Goal: Task Accomplishment & Management: Complete application form

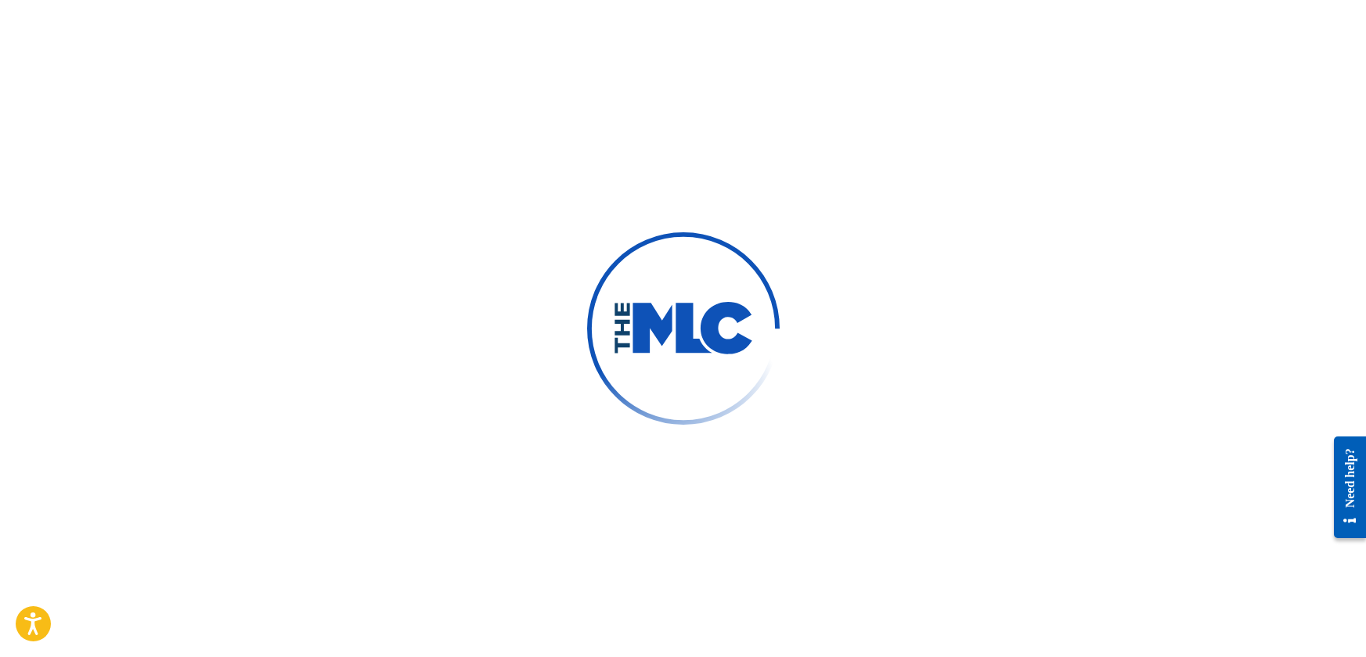
scroll to position [313, 0]
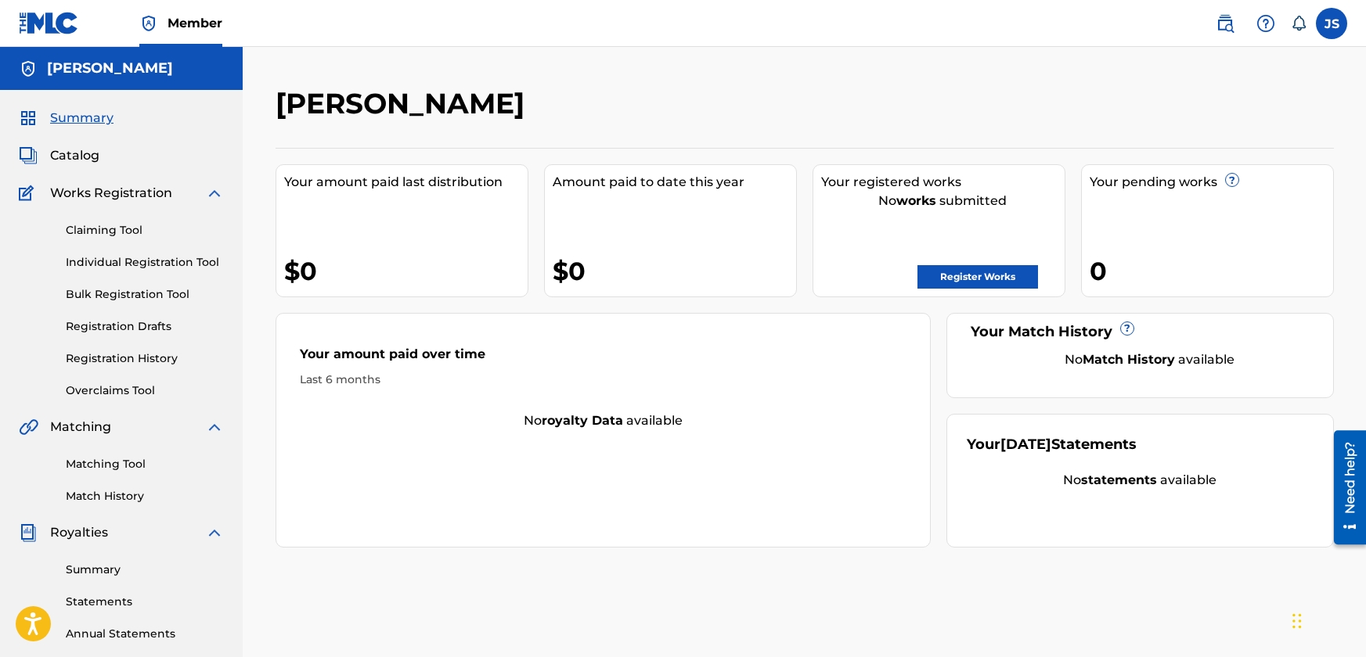
click at [1330, 24] on label at bounding box center [1330, 23] width 31 height 31
click at [1331, 23] on input "JS [PERSON_NAME] [EMAIL_ADDRESS][DOMAIN_NAME] Notification Preferences Profile …" at bounding box center [1331, 23] width 0 height 0
click at [1169, 193] on link "Profile" at bounding box center [1176, 195] width 31 height 14
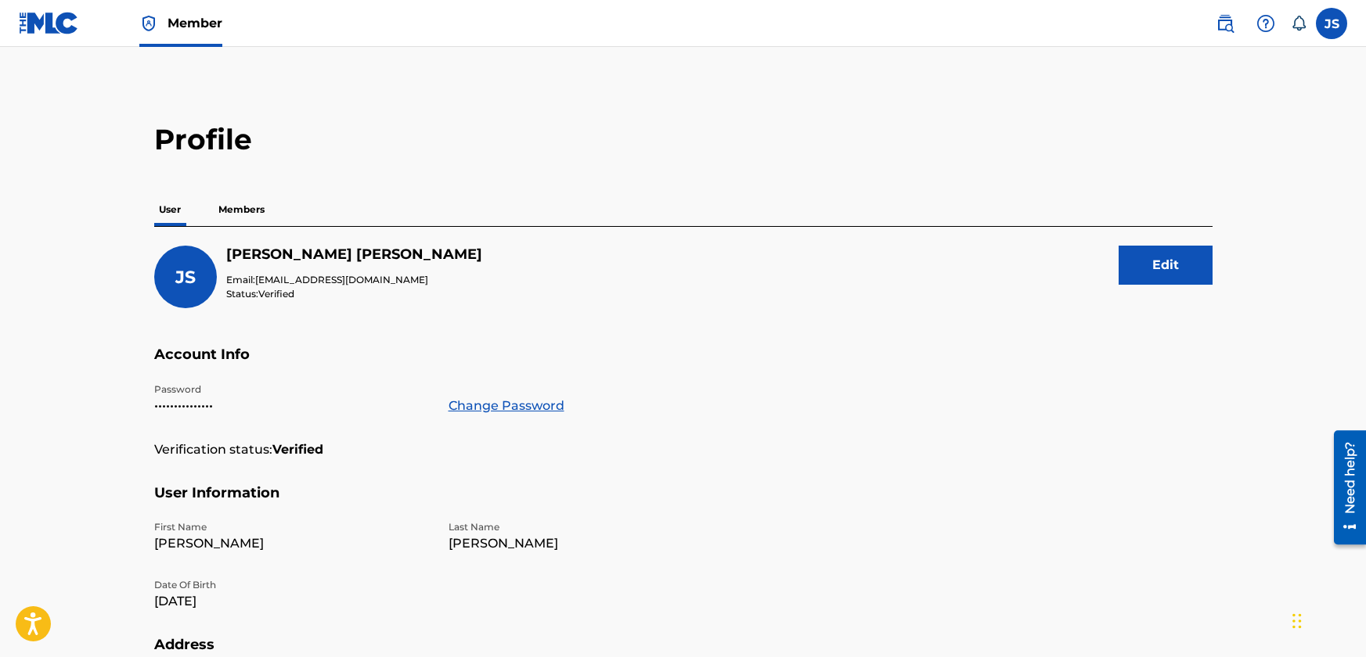
click at [241, 211] on p "Members" at bounding box center [242, 209] width 56 height 33
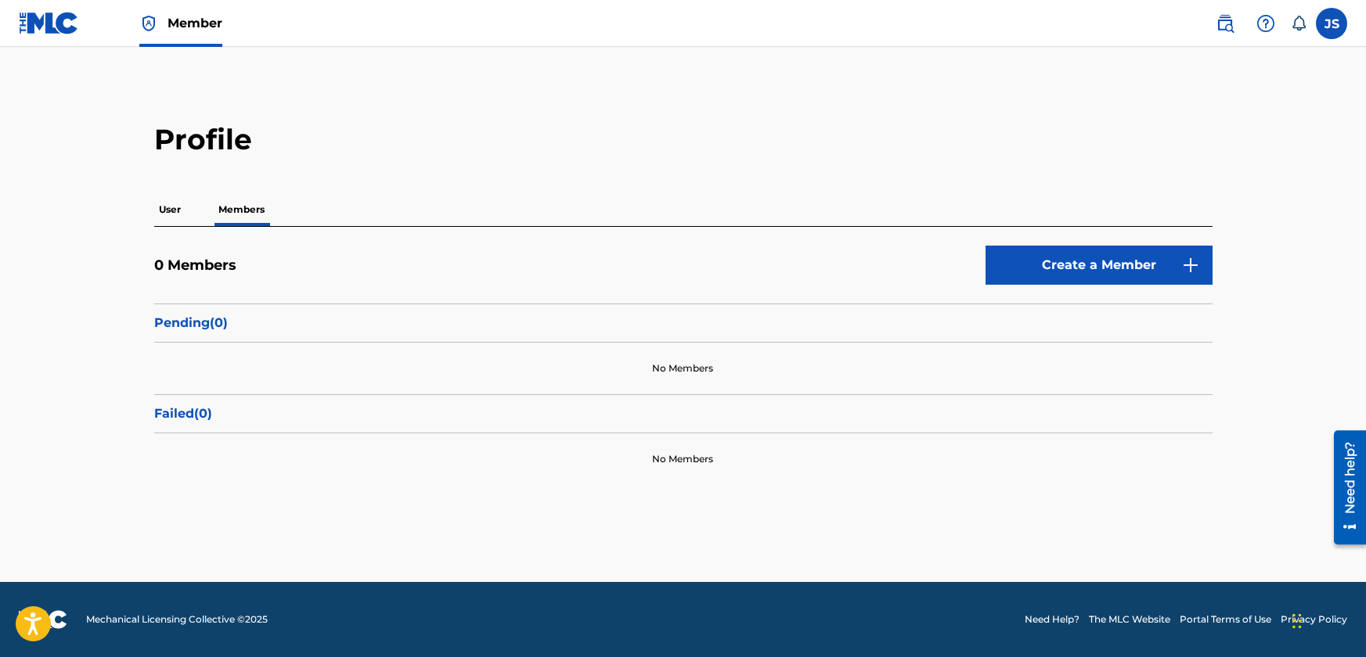
click at [167, 212] on p "User" at bounding box center [169, 209] width 31 height 33
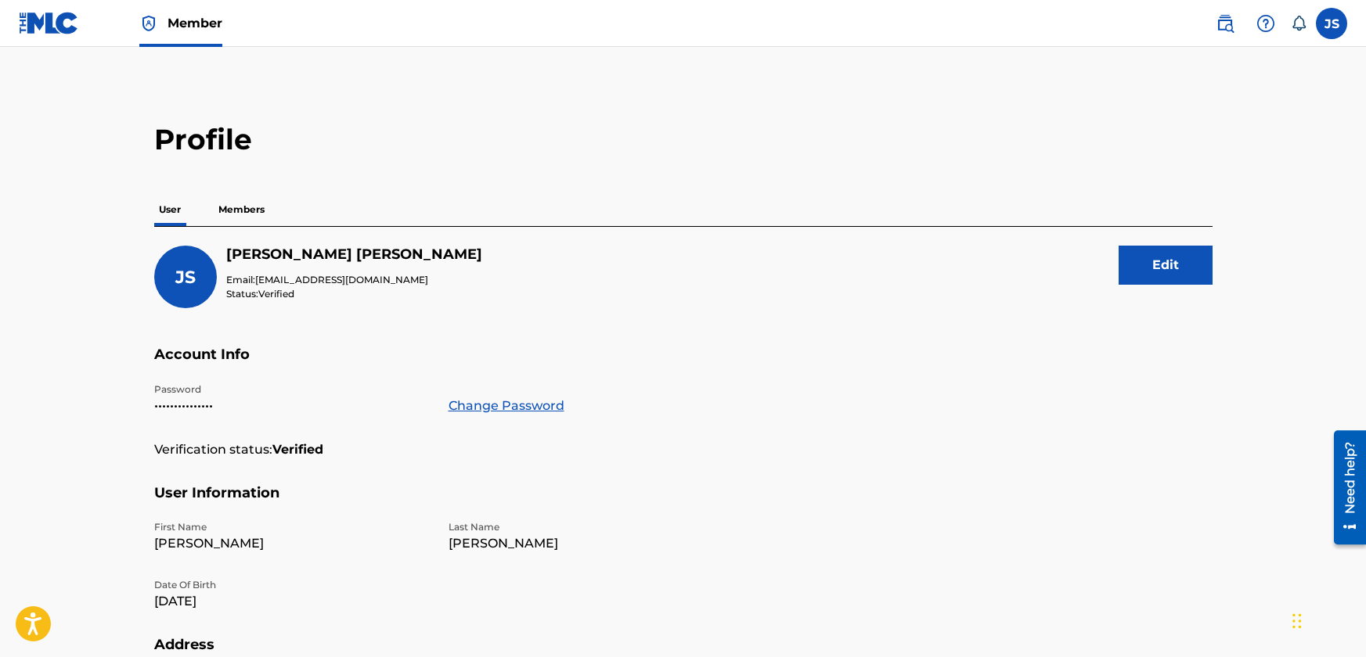
click at [1162, 265] on button "Edit" at bounding box center [1165, 265] width 94 height 39
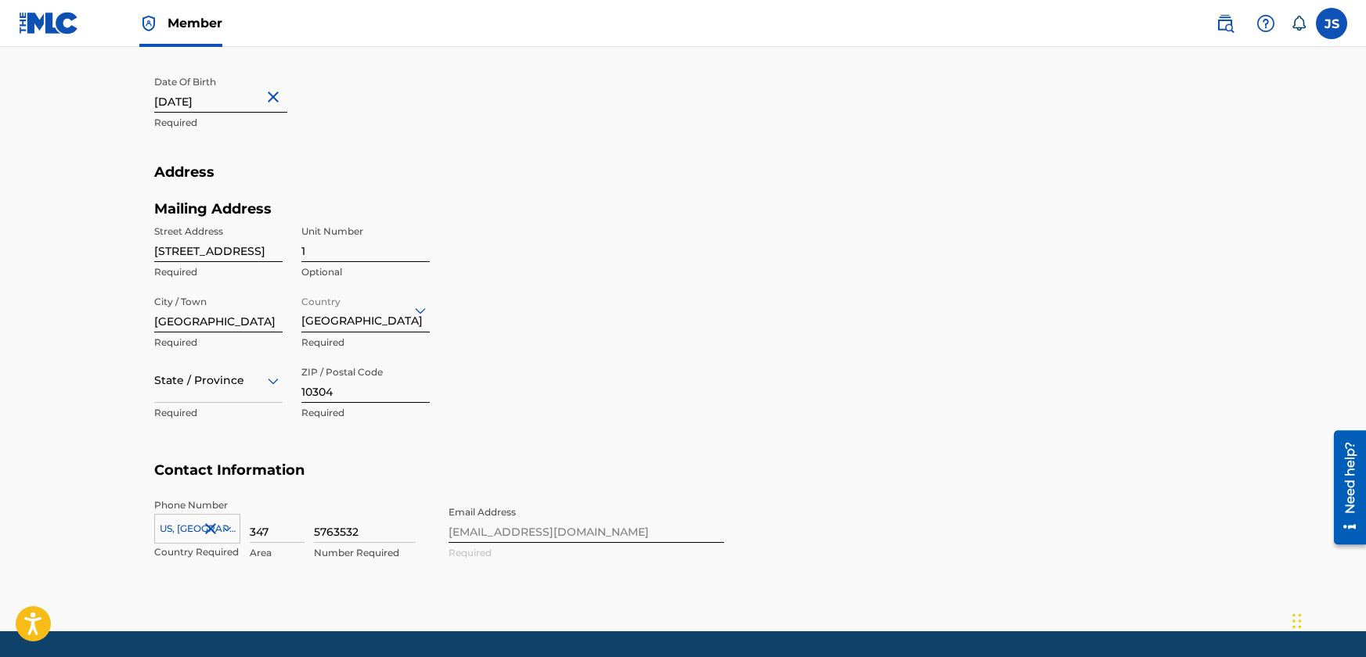
scroll to position [597, 0]
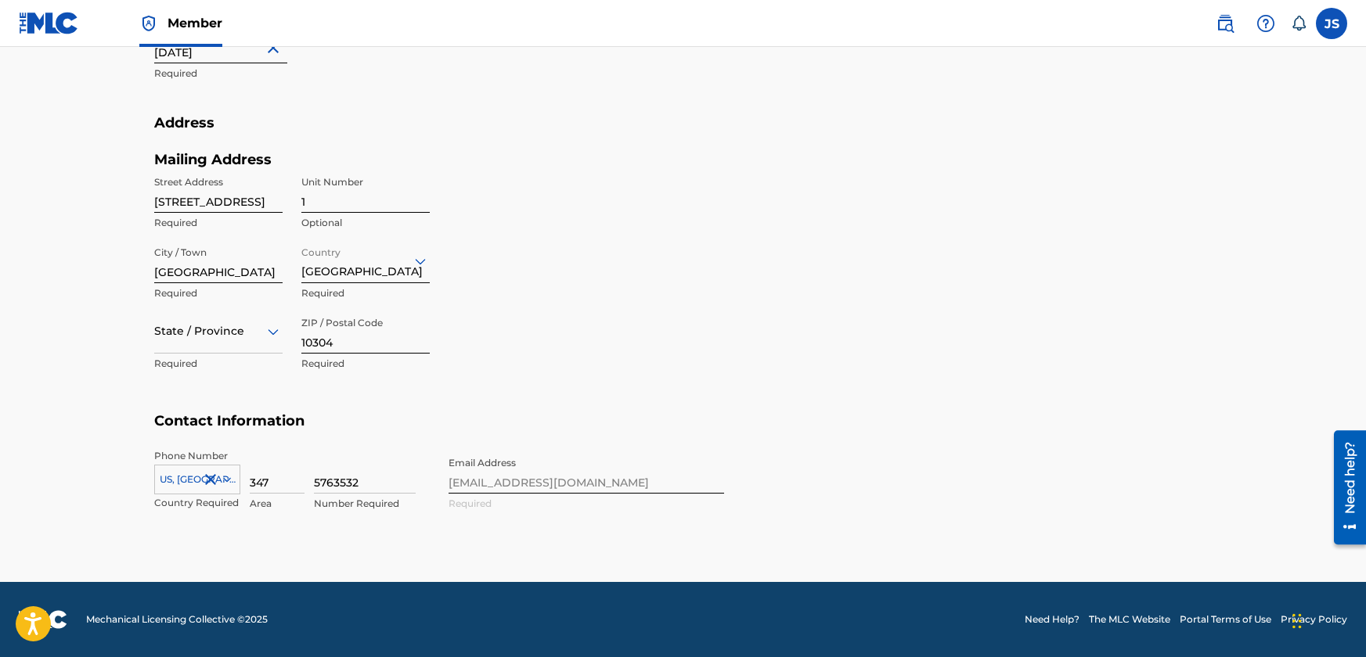
click at [376, 482] on input "5763532" at bounding box center [365, 471] width 102 height 45
type input "9374769"
click at [398, 437] on h5 "Contact Information" at bounding box center [683, 430] width 1058 height 37
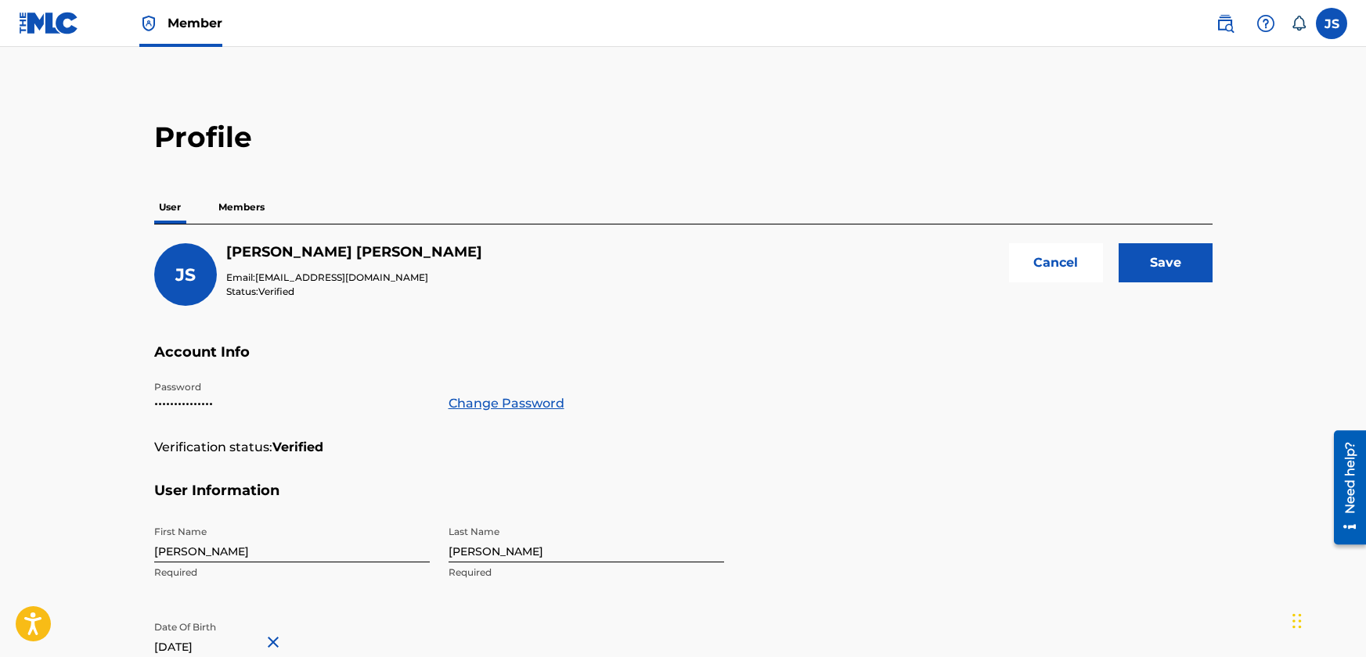
scroll to position [0, 0]
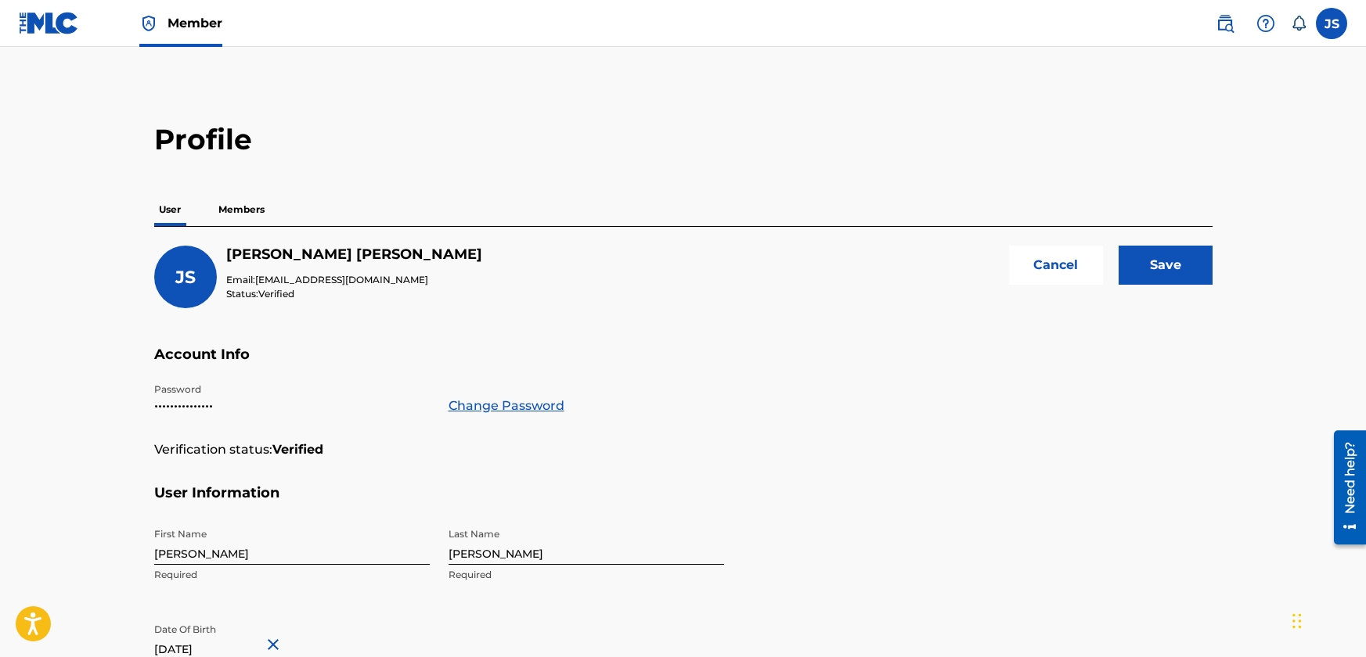
click at [1182, 257] on input "Save" at bounding box center [1165, 265] width 94 height 39
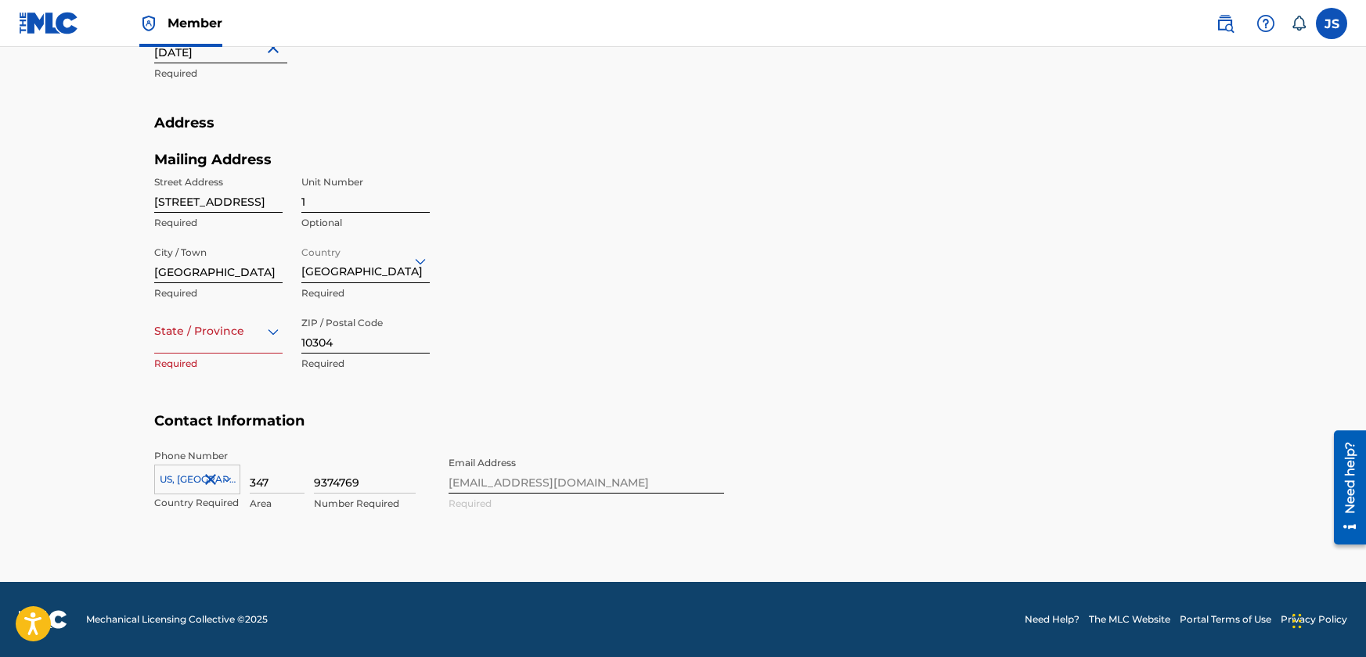
click at [272, 333] on icon at bounding box center [273, 332] width 11 height 6
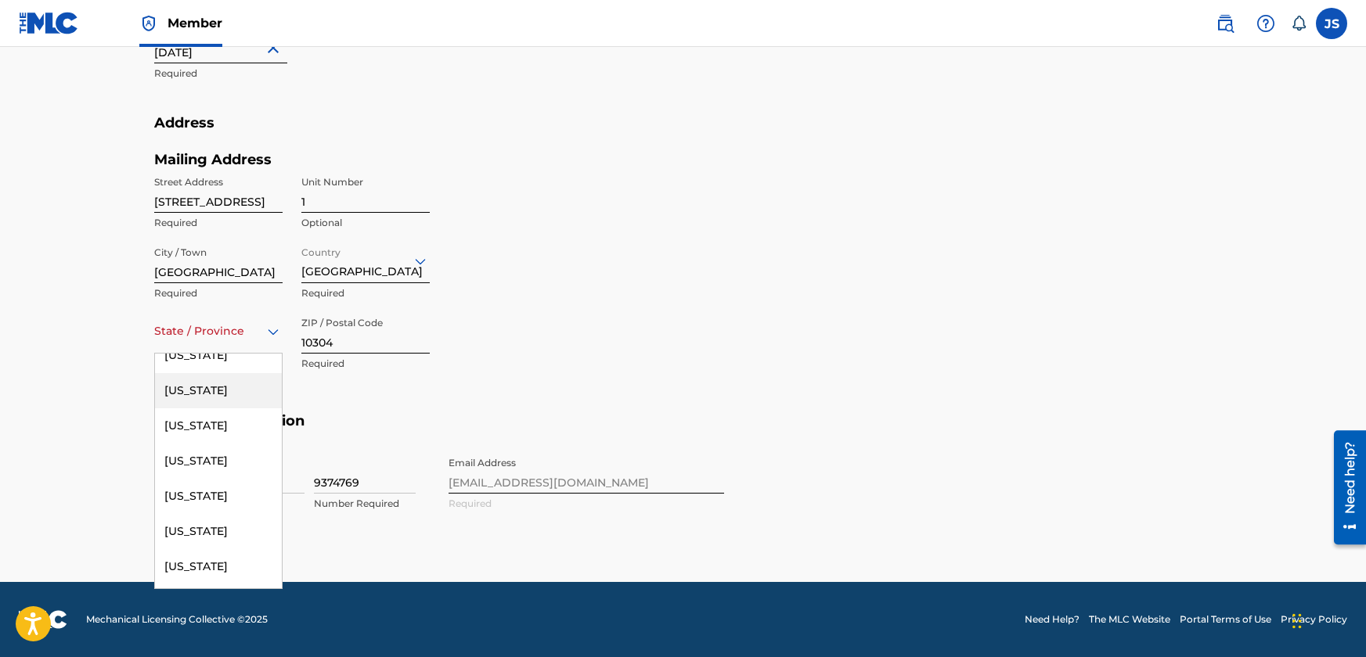
scroll to position [1174, 0]
click at [256, 401] on div "[US_STATE]" at bounding box center [218, 394] width 127 height 35
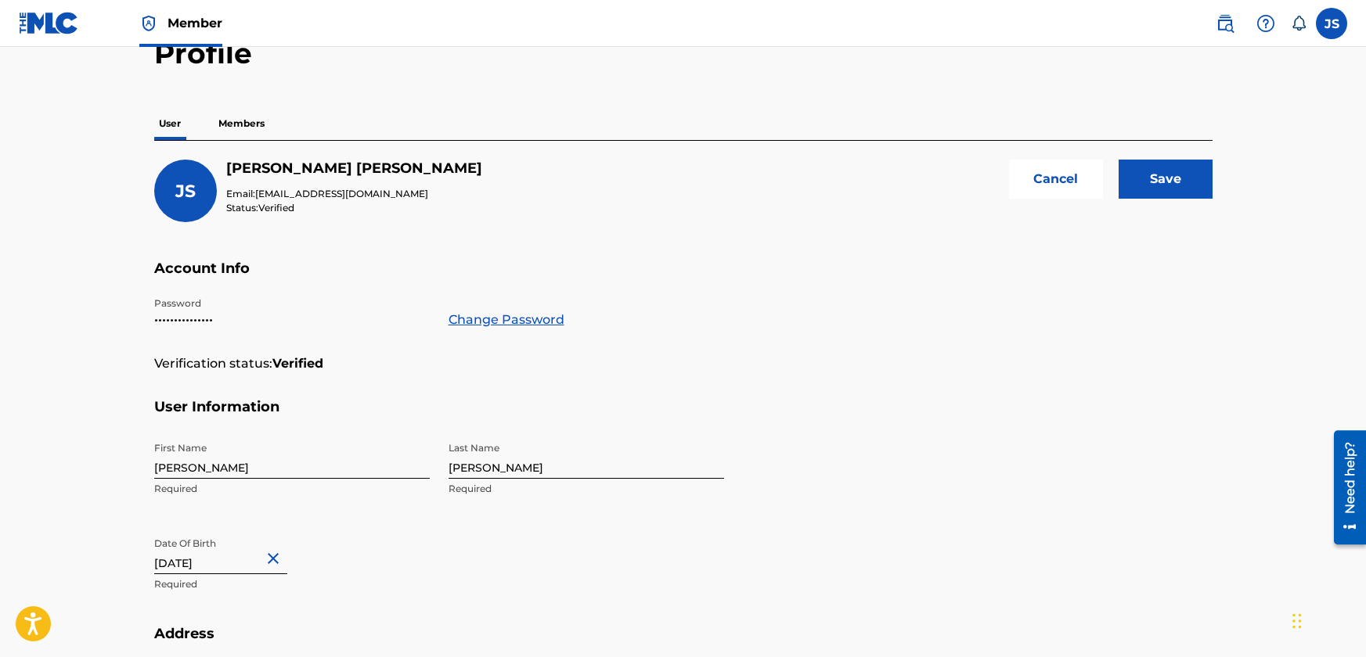
scroll to position [49, 0]
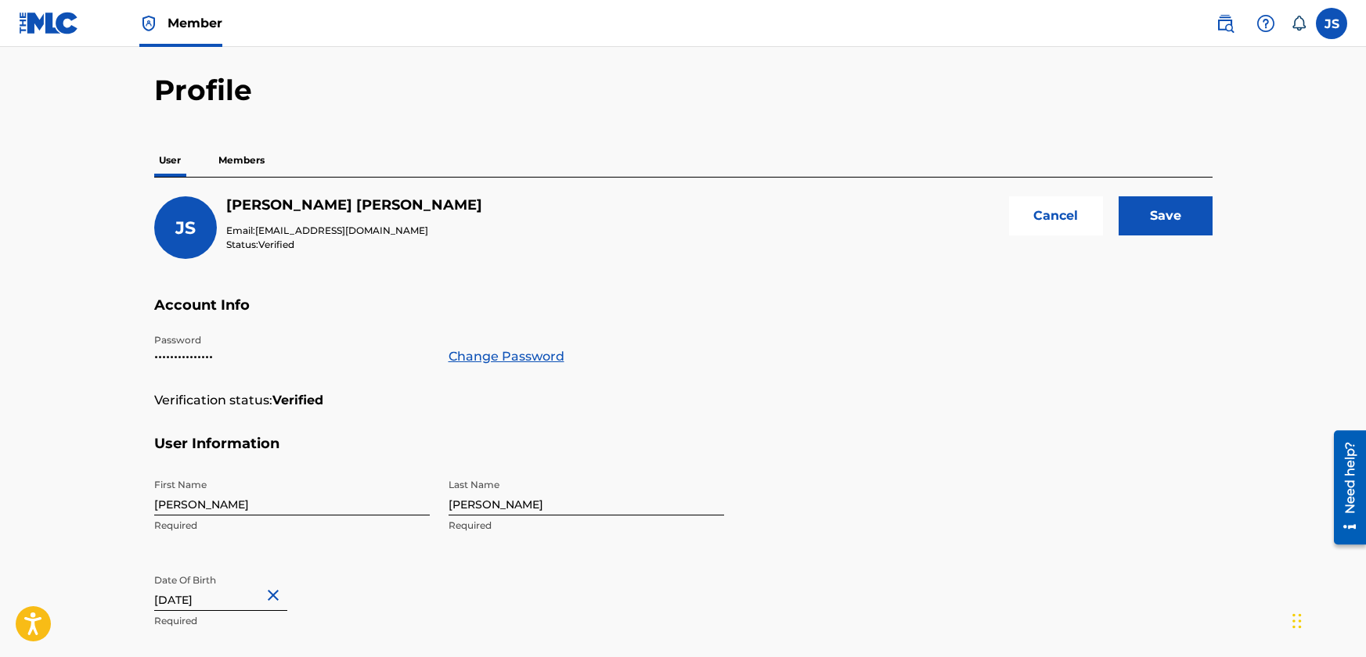
click at [1139, 228] on input "Save" at bounding box center [1165, 215] width 94 height 39
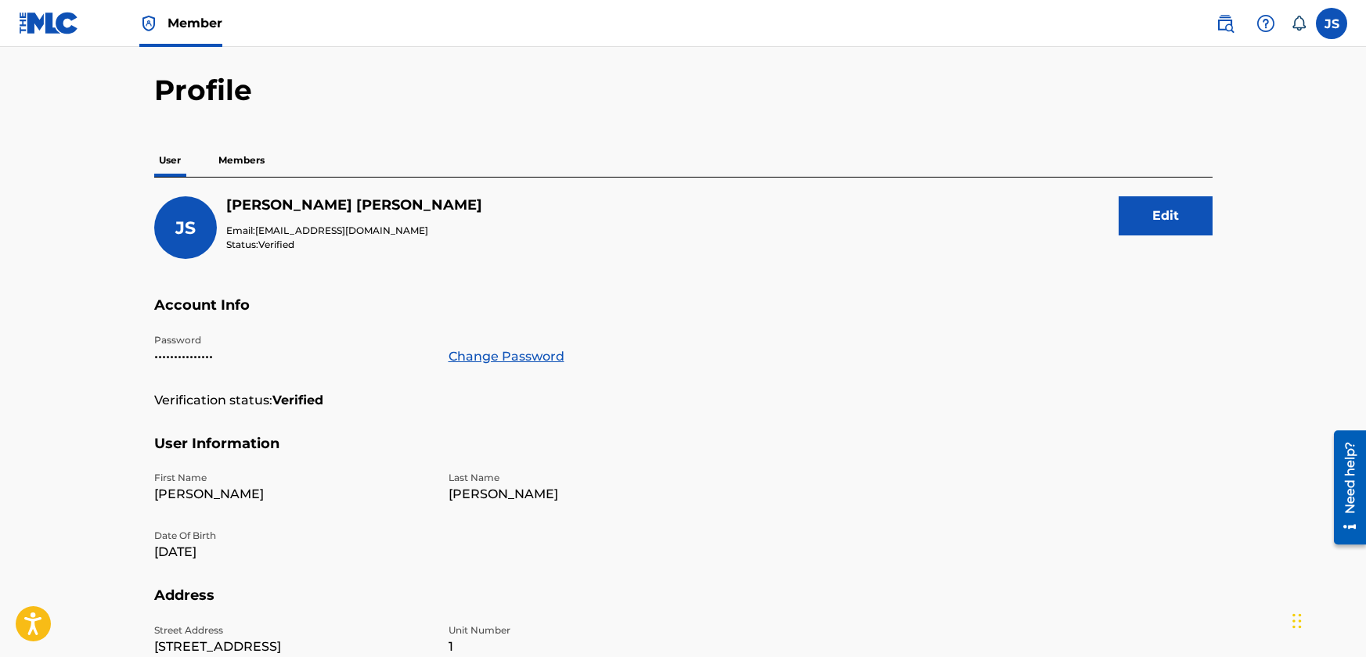
click at [242, 153] on p "Members" at bounding box center [242, 160] width 56 height 33
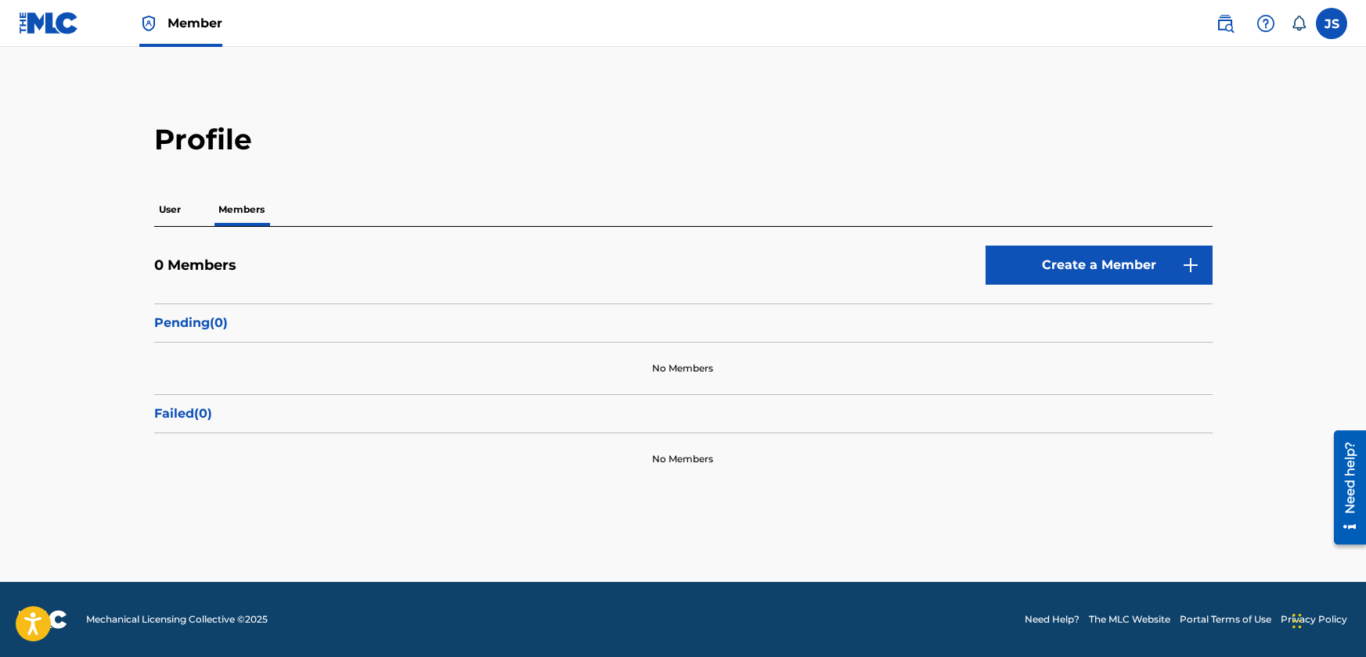
click at [1333, 30] on label at bounding box center [1330, 23] width 31 height 31
click at [1331, 23] on input "JS [PERSON_NAME] [EMAIL_ADDRESS][DOMAIN_NAME] Notification Preferences Profile …" at bounding box center [1331, 23] width 0 height 0
click at [63, 24] on img at bounding box center [49, 23] width 60 height 23
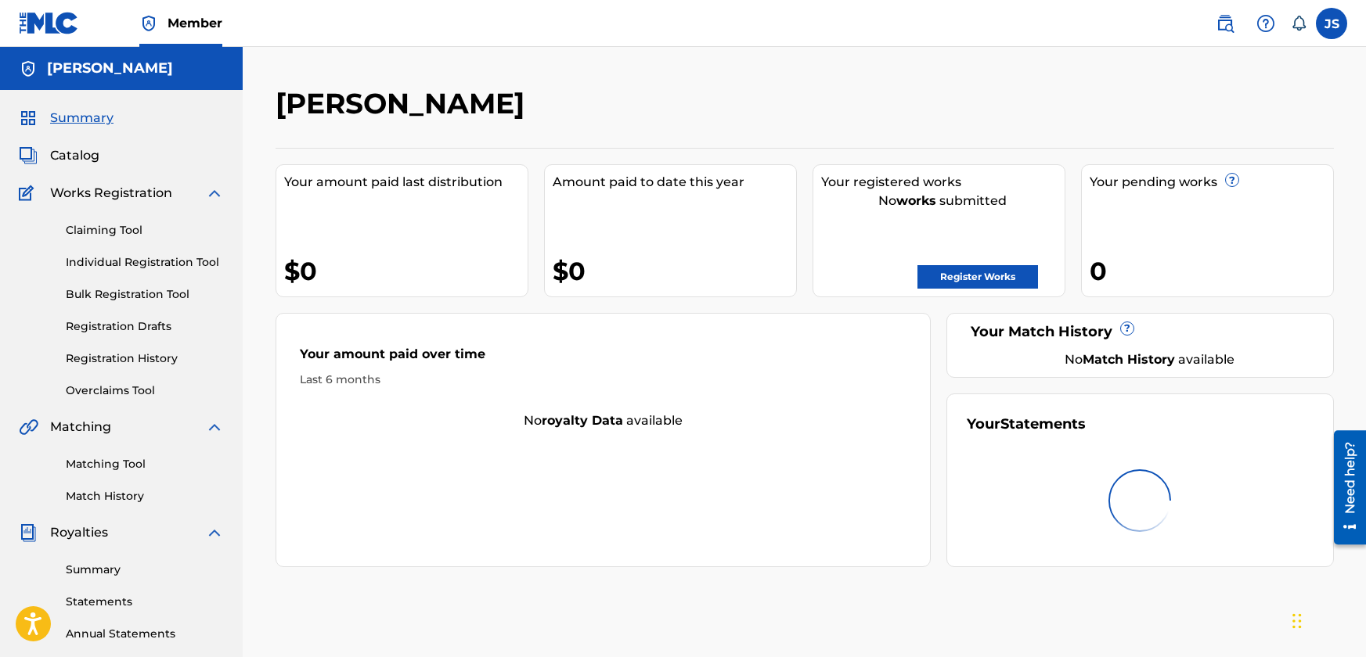
click at [954, 275] on link "Register Works" at bounding box center [977, 276] width 121 height 23
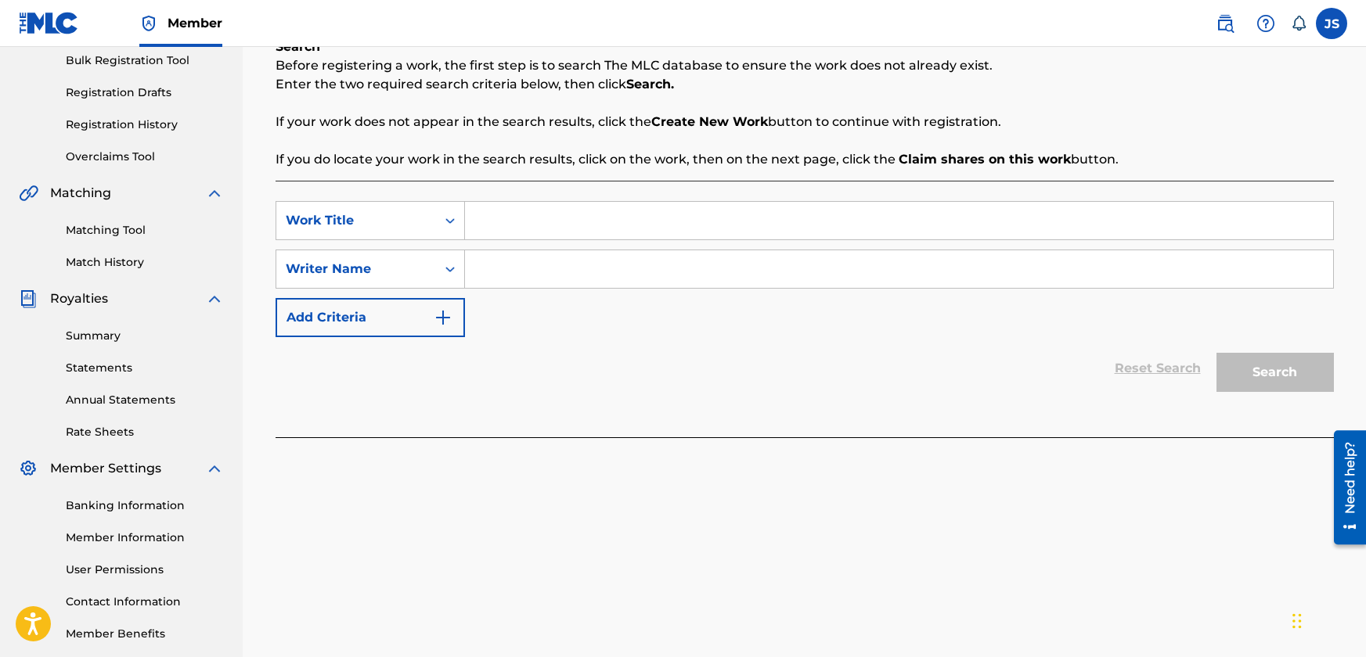
scroll to position [235, 0]
click at [617, 214] on input "Search Form" at bounding box center [899, 220] width 868 height 38
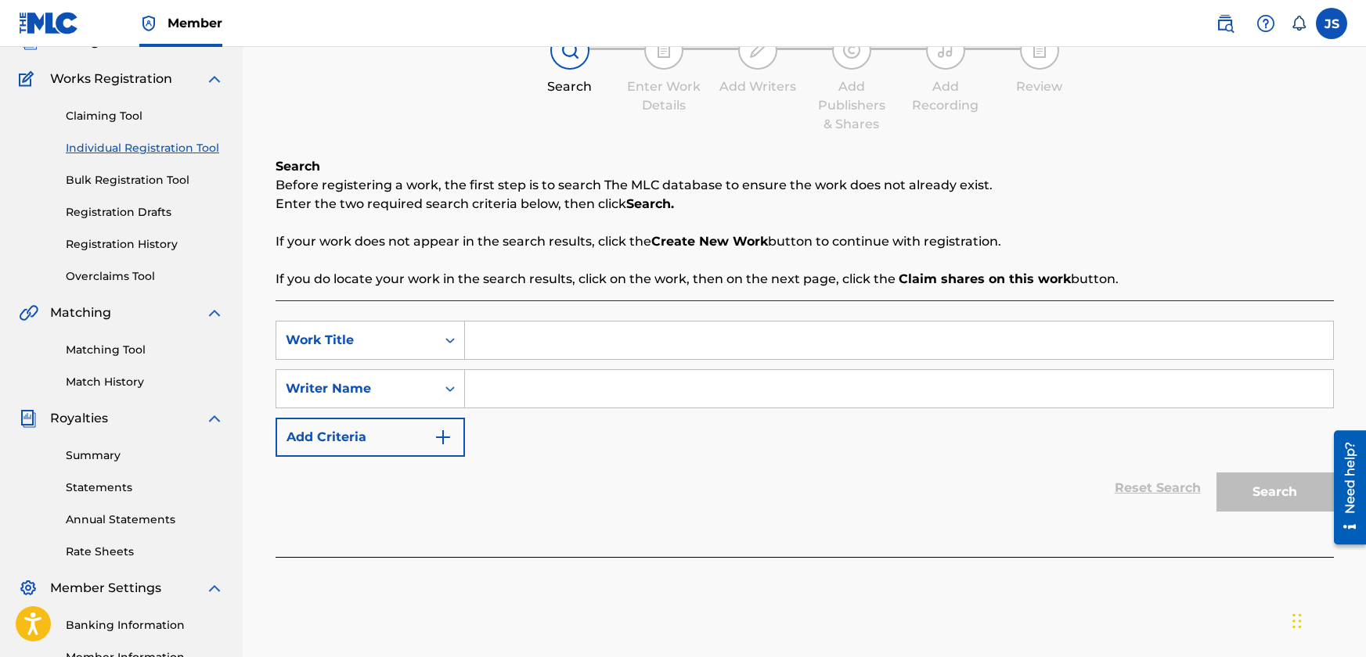
scroll to position [78, 0]
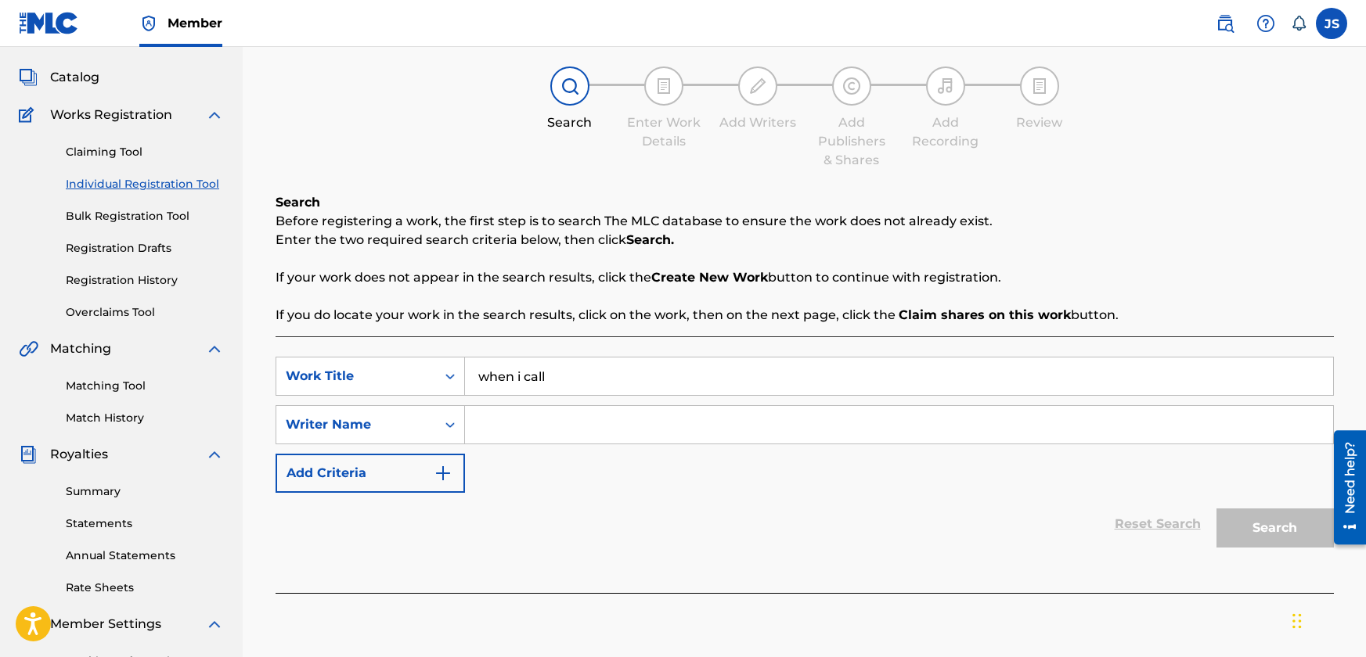
type input "when i call"
click at [527, 430] on input "Search Form" at bounding box center [899, 425] width 868 height 38
type input "jbsm"
click at [1268, 529] on button "Search" at bounding box center [1274, 528] width 117 height 39
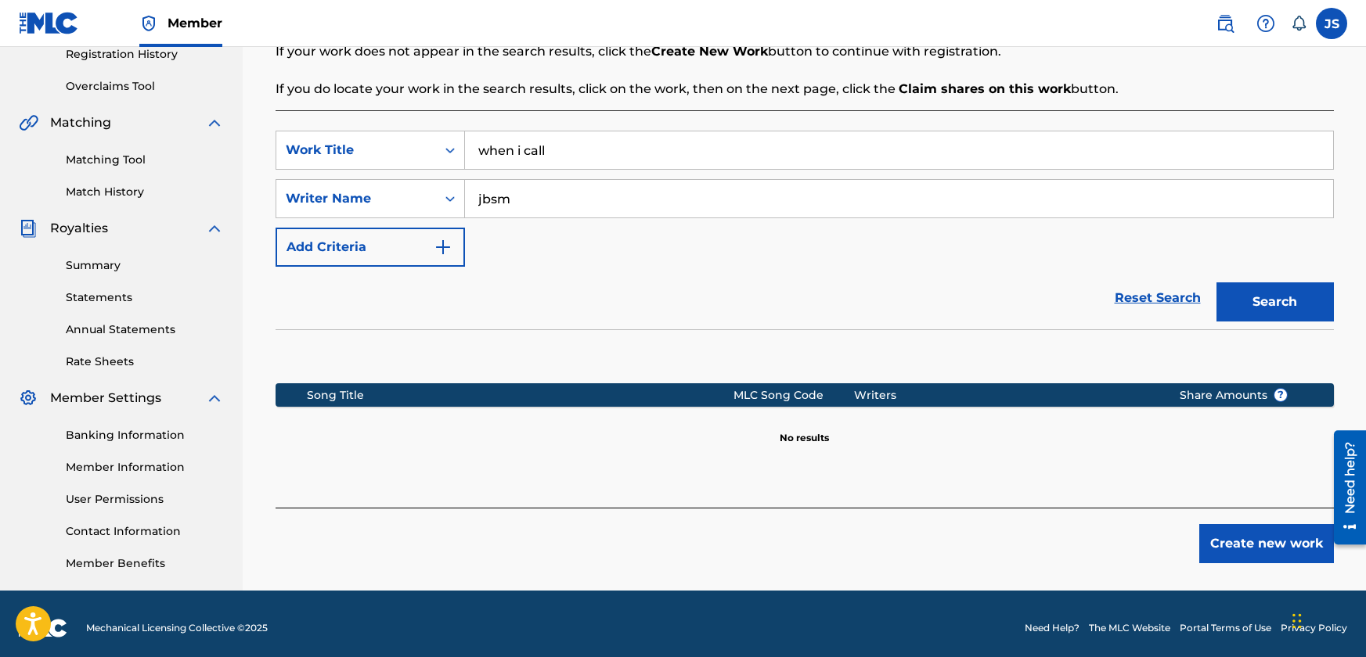
scroll to position [313, 0]
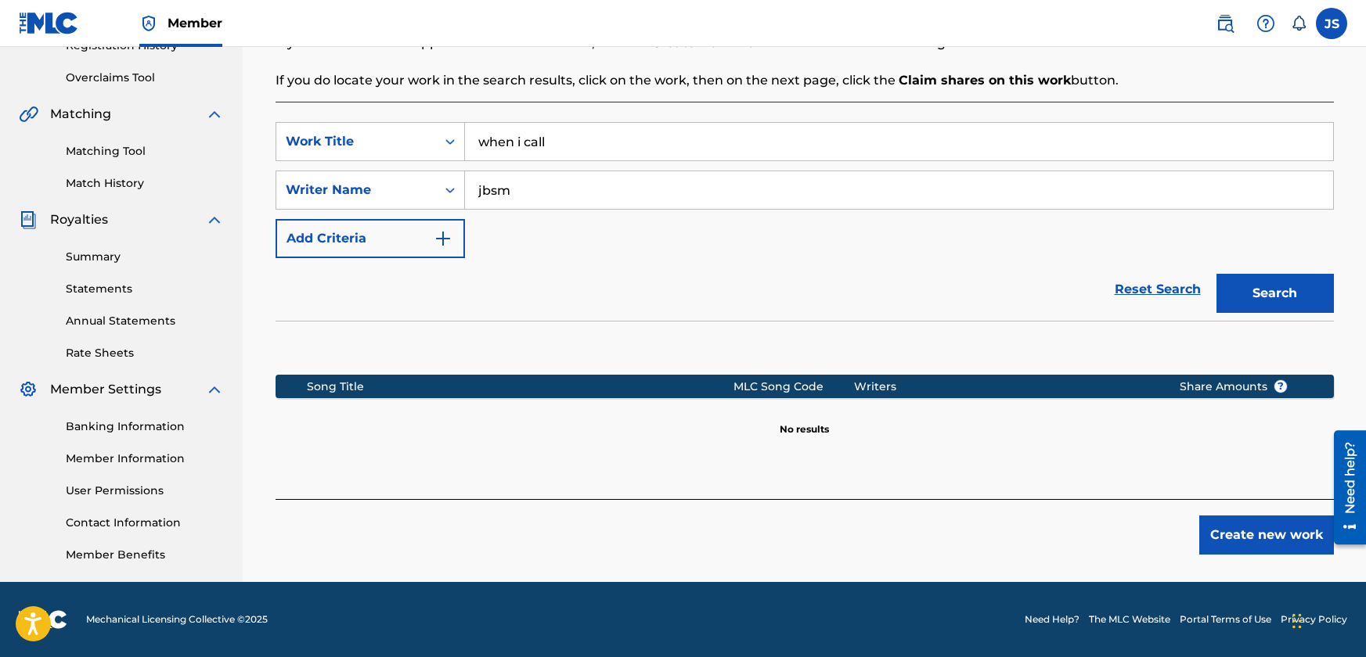
click at [1239, 542] on button "Create new work" at bounding box center [1266, 535] width 135 height 39
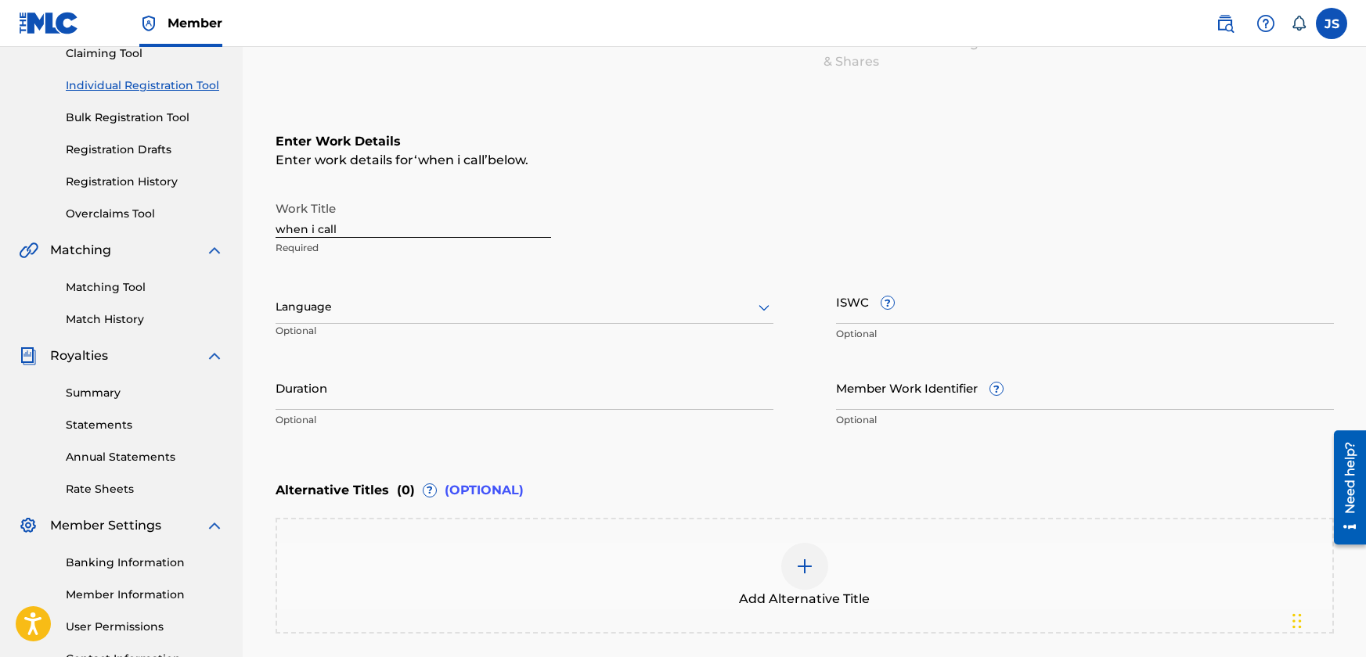
scroll to position [157, 0]
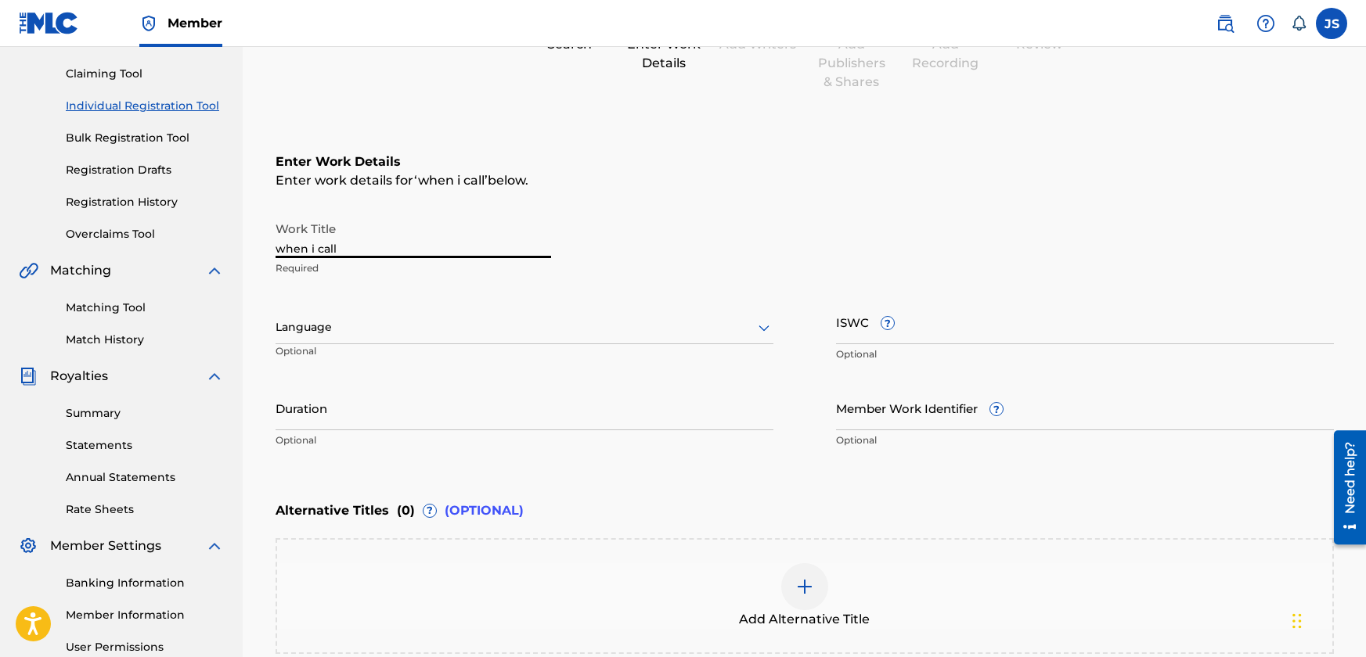
click at [356, 246] on input "when i call" at bounding box center [412, 236] width 275 height 45
type input "When I Call"
click at [393, 330] on div at bounding box center [524, 328] width 498 height 20
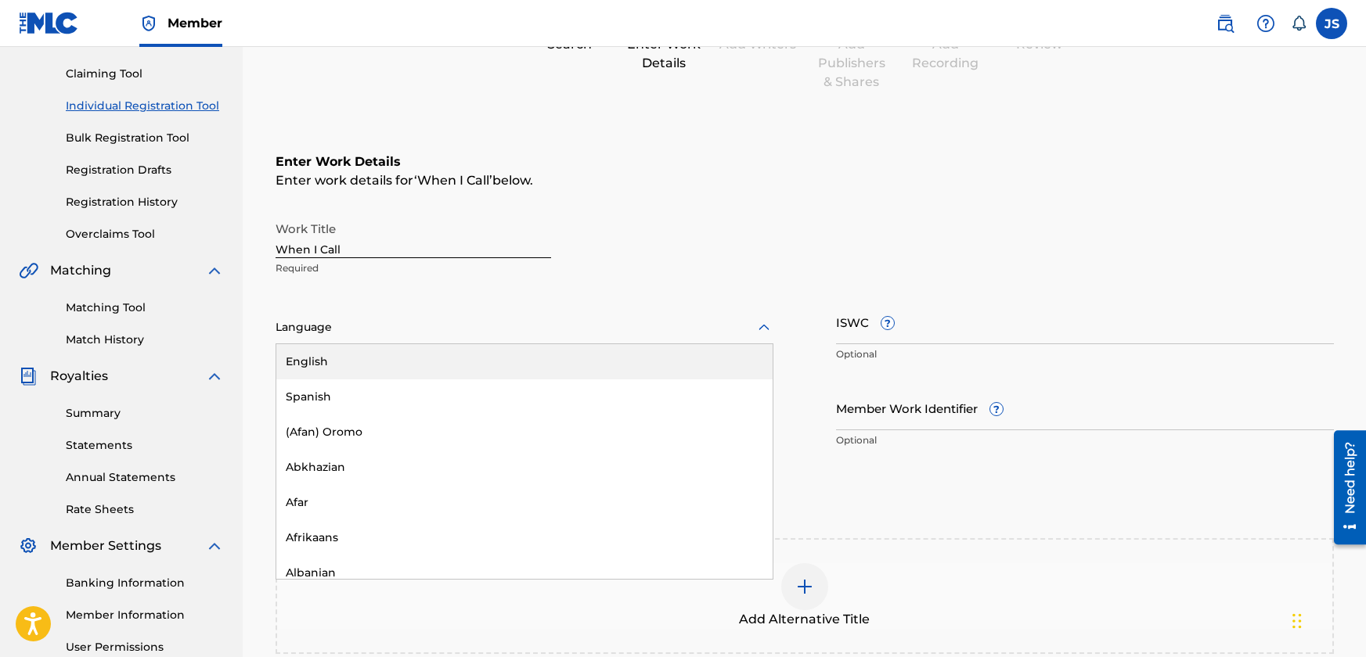
click at [377, 365] on div "English" at bounding box center [524, 361] width 496 height 35
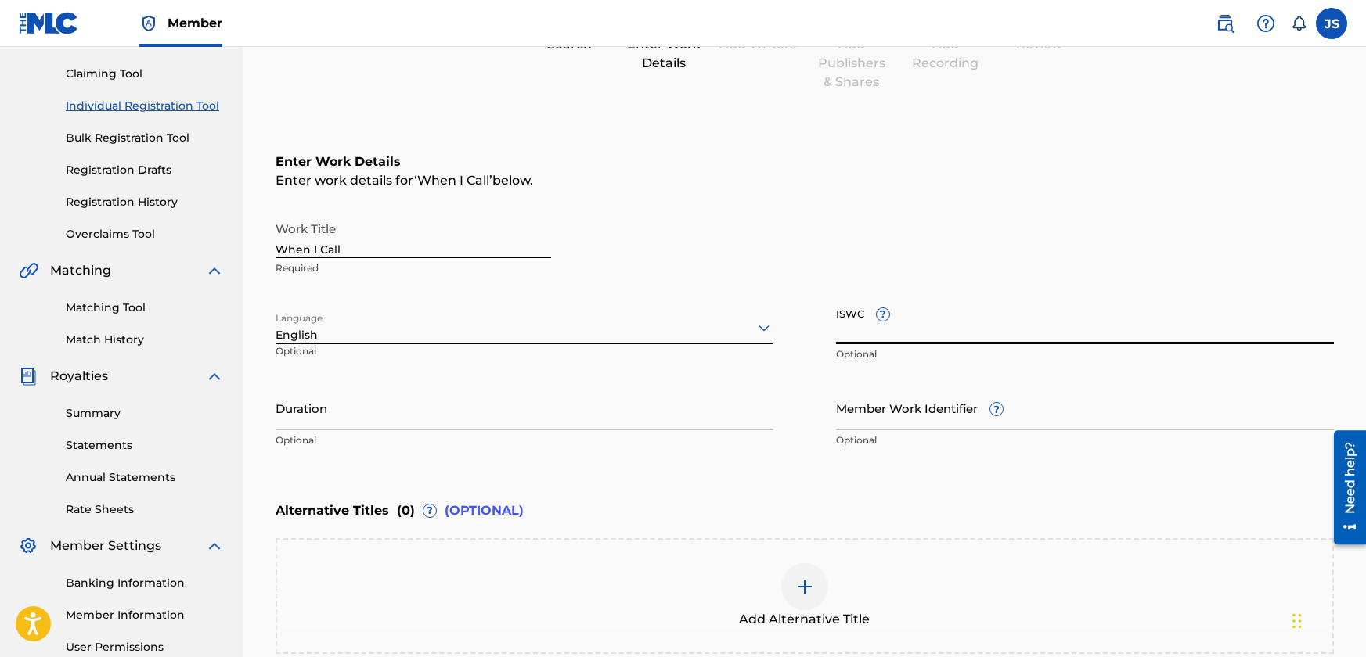
click at [919, 318] on input "ISWC ?" at bounding box center [1085, 322] width 498 height 45
paste input "T3307508012"
type input "T3307508012"
click at [357, 422] on input "Duration" at bounding box center [524, 408] width 498 height 45
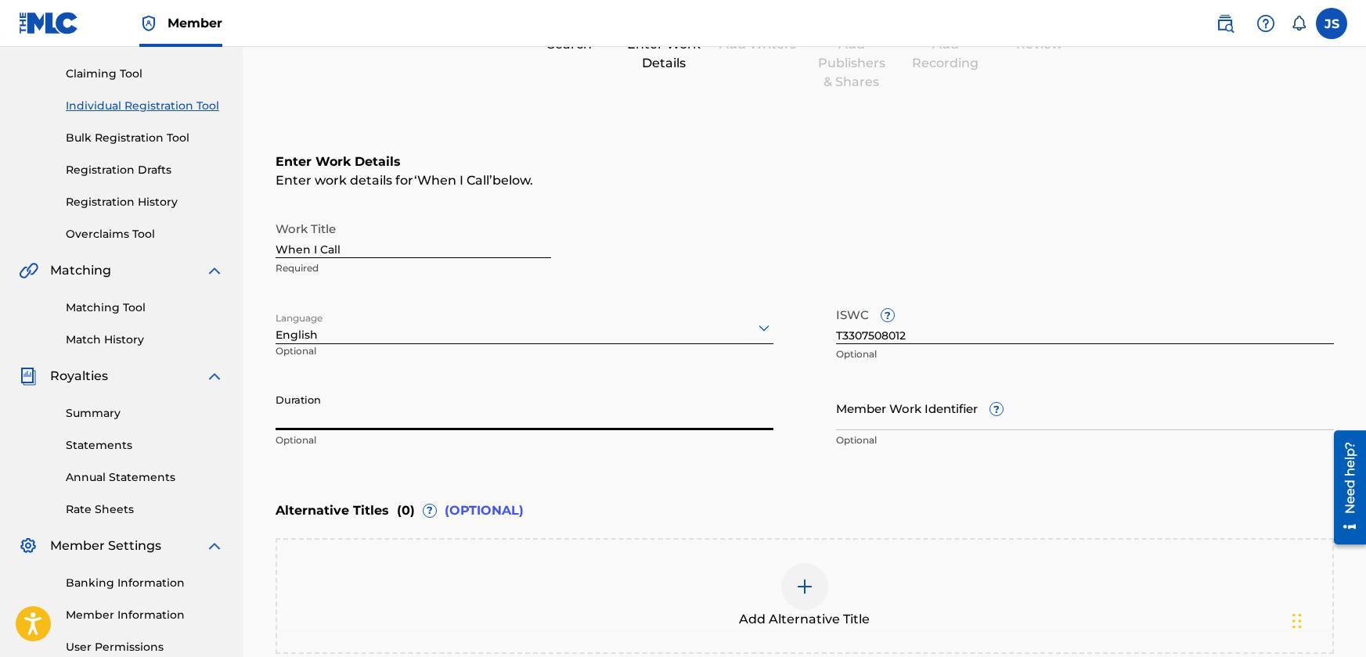
paste input "00:02:40"
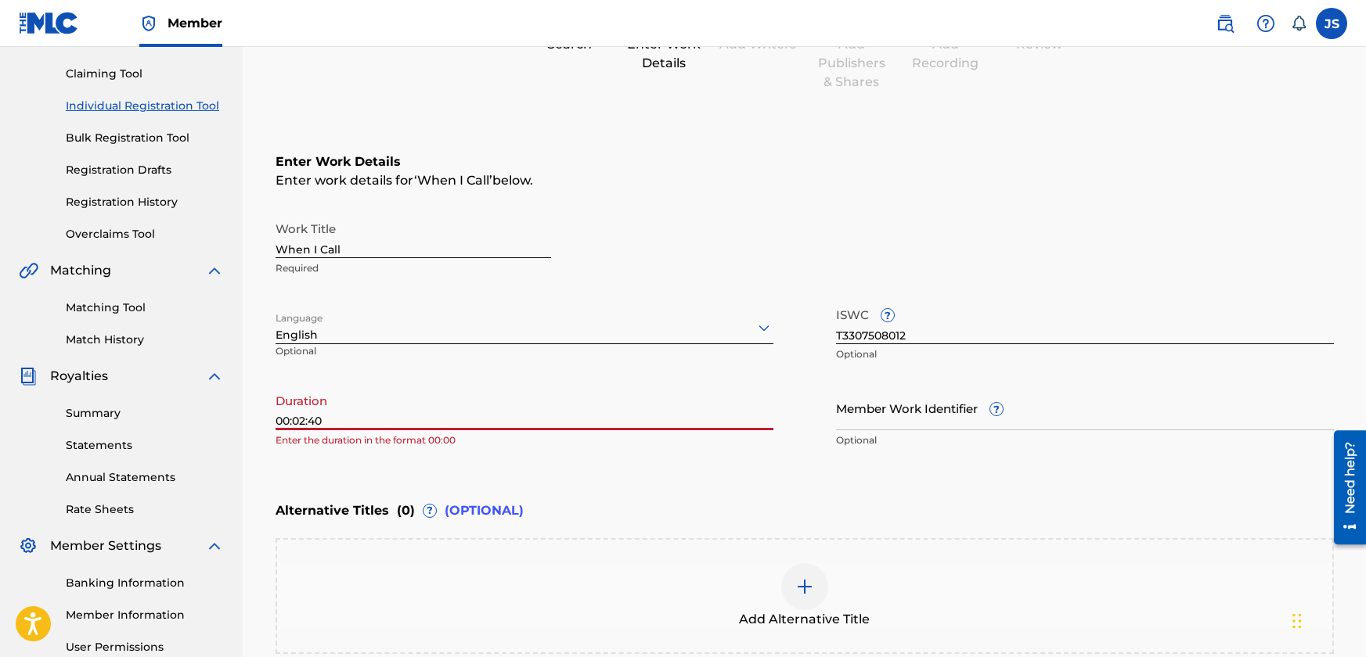
click at [517, 464] on div "Enter Work Details Enter work details for ‘ When I Call ’ below. Work Title Whe…" at bounding box center [804, 304] width 1058 height 379
click at [518, 412] on input "00:02:40" at bounding box center [524, 408] width 498 height 45
drag, startPoint x: 293, startPoint y: 421, endPoint x: 252, endPoint y: 419, distance: 40.8
click at [252, 419] on div "Register Work Search Enter Work Details Add Writers Add Publishers & Shares Add…" at bounding box center [804, 319] width 1123 height 858
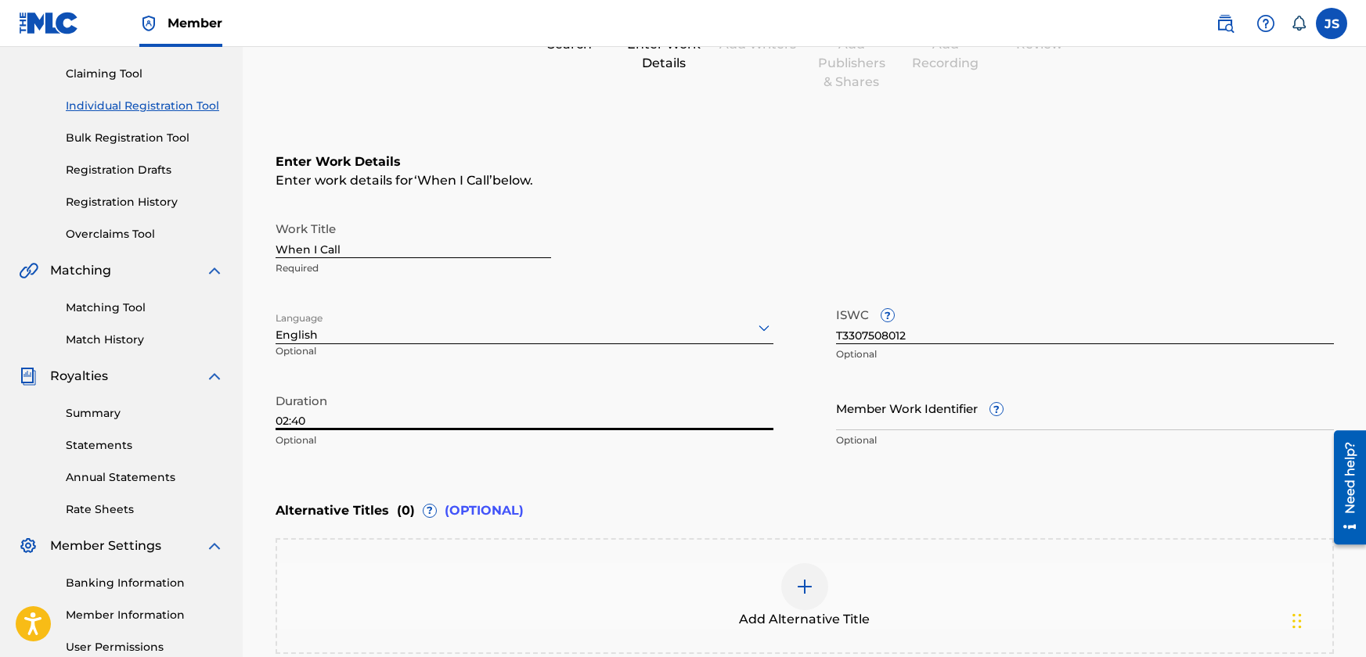
type input "02:40"
click at [401, 450] on div "Duration 02:40 Optional" at bounding box center [524, 421] width 498 height 70
click at [642, 477] on div "Enter Work Details Enter work details for ‘ When I Call ’ below. Work Title Whe…" at bounding box center [804, 304] width 1058 height 379
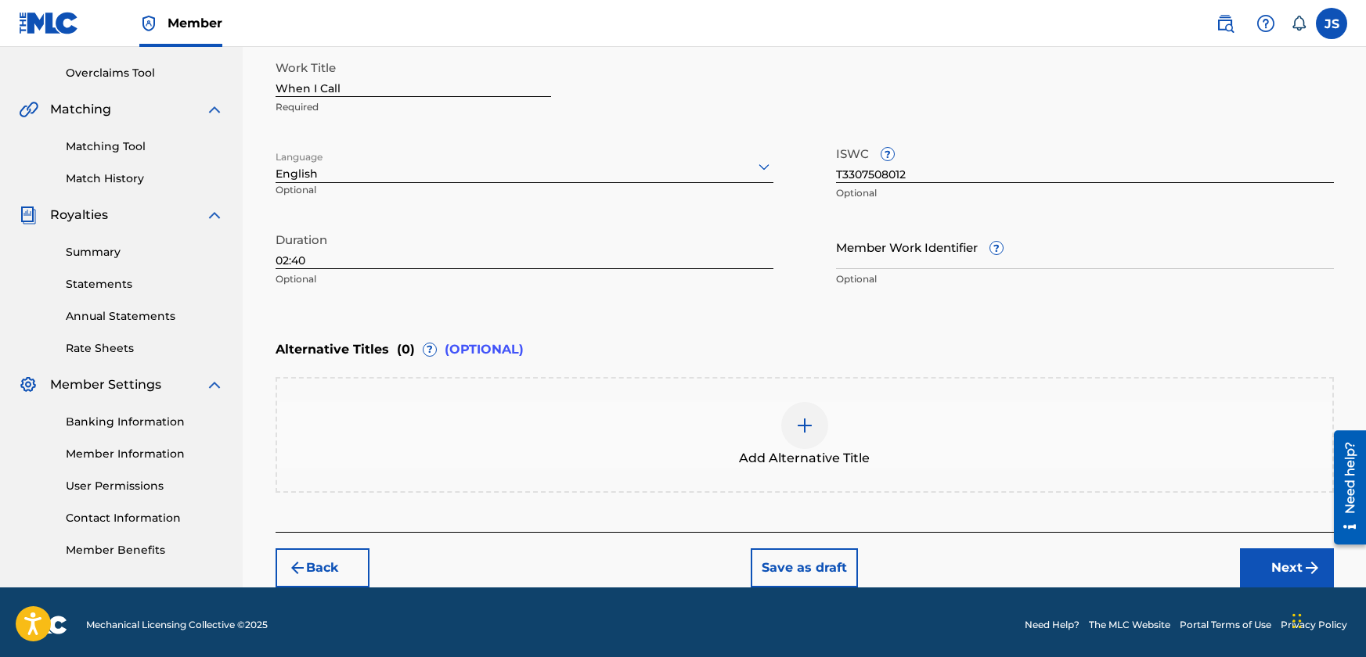
scroll to position [323, 0]
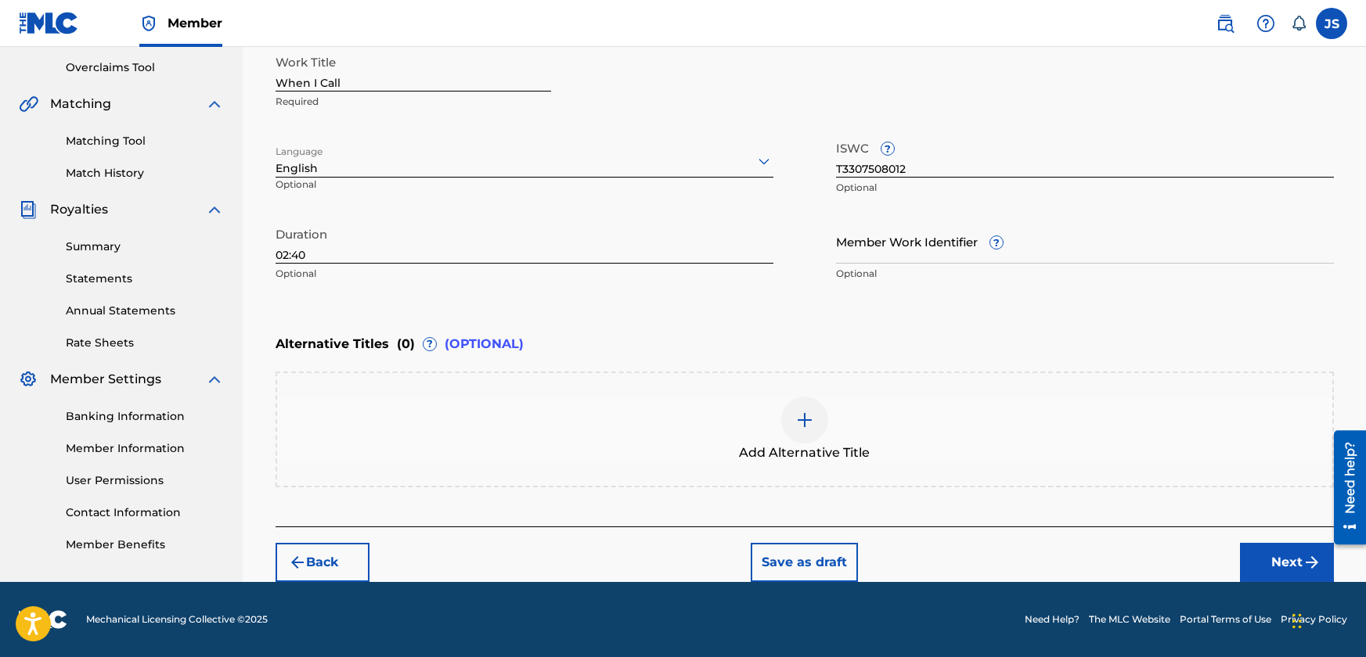
click at [1286, 553] on button "Next" at bounding box center [1287, 562] width 94 height 39
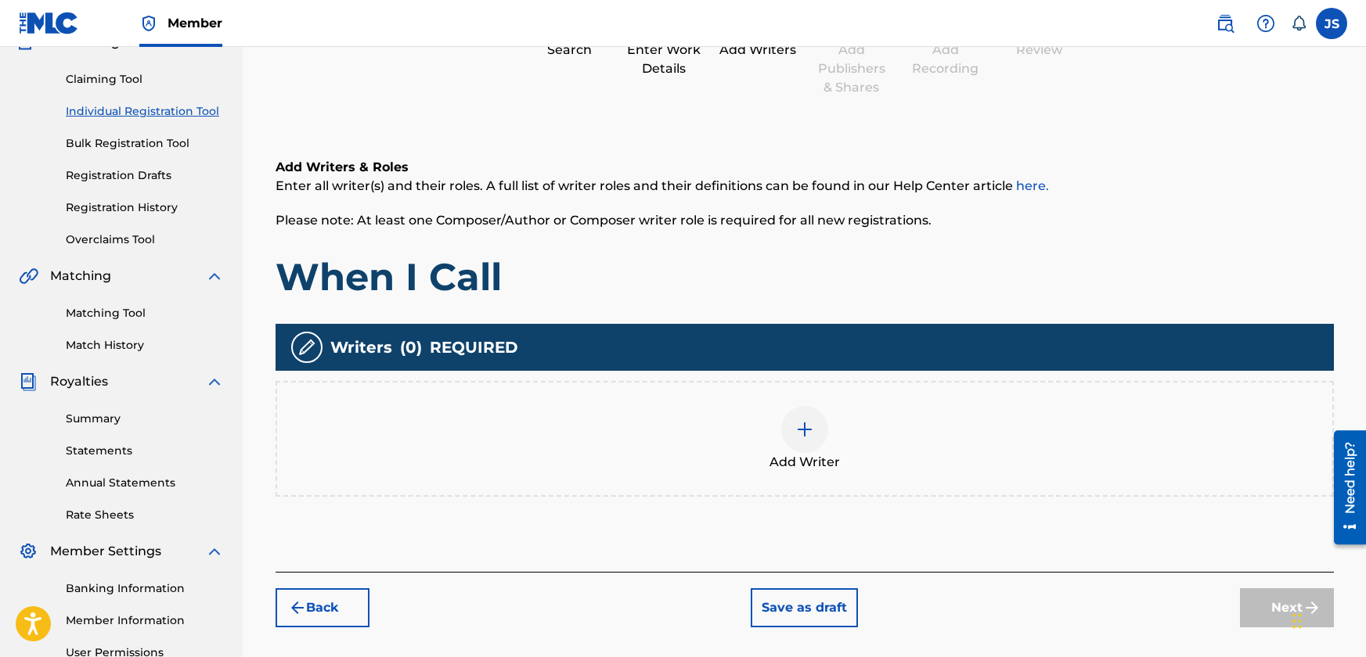
scroll to position [70, 0]
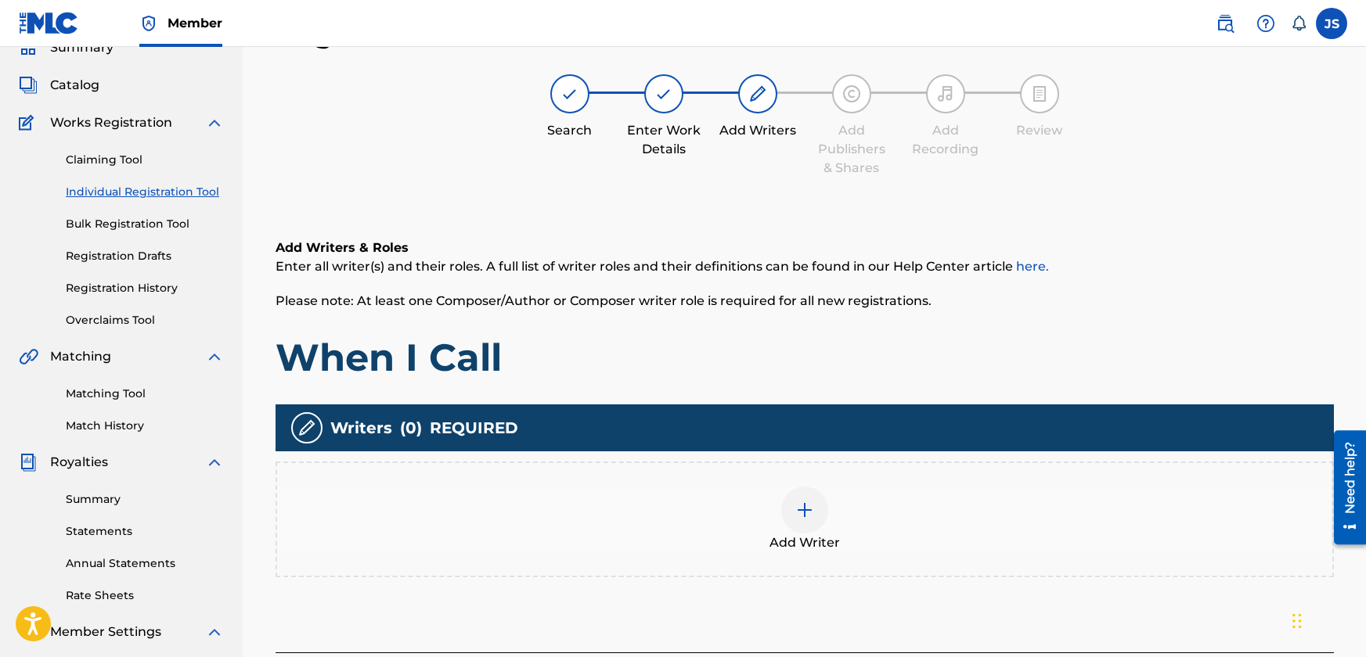
click at [827, 516] on div at bounding box center [804, 510] width 47 height 47
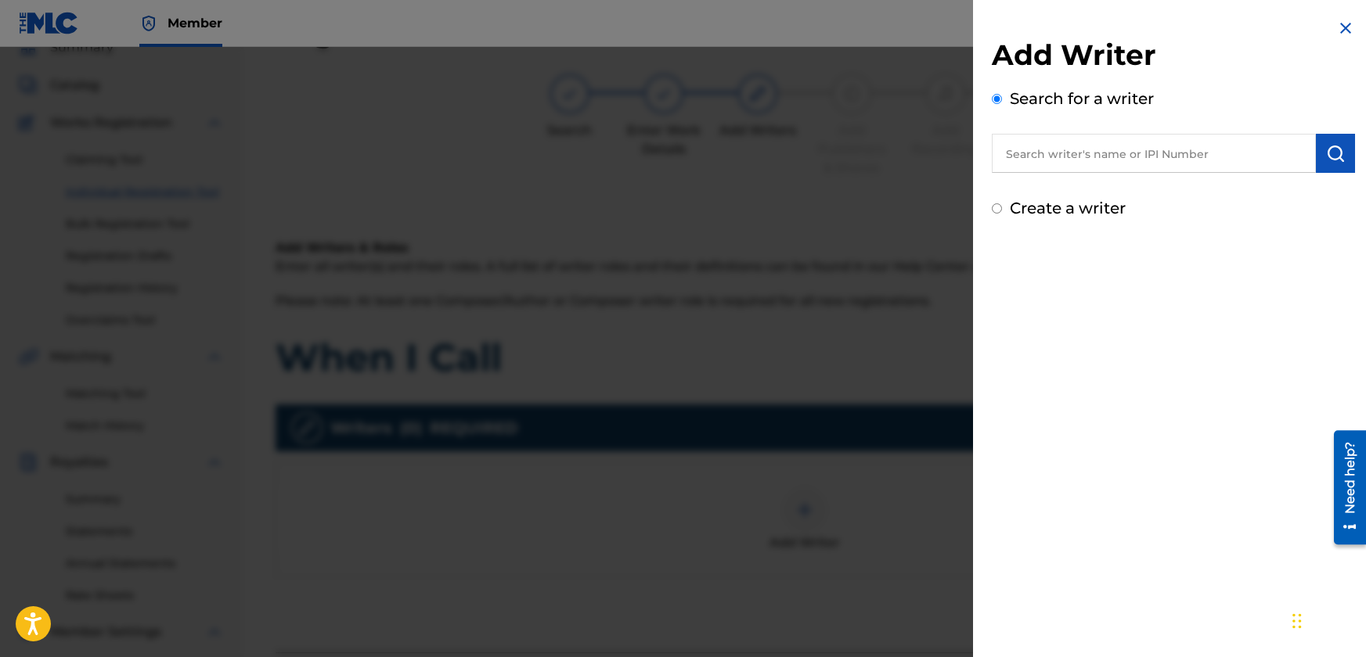
click at [1140, 150] on input "text" at bounding box center [1153, 153] width 324 height 39
type input "JBSM"
click at [1326, 151] on img "submit" at bounding box center [1335, 153] width 19 height 19
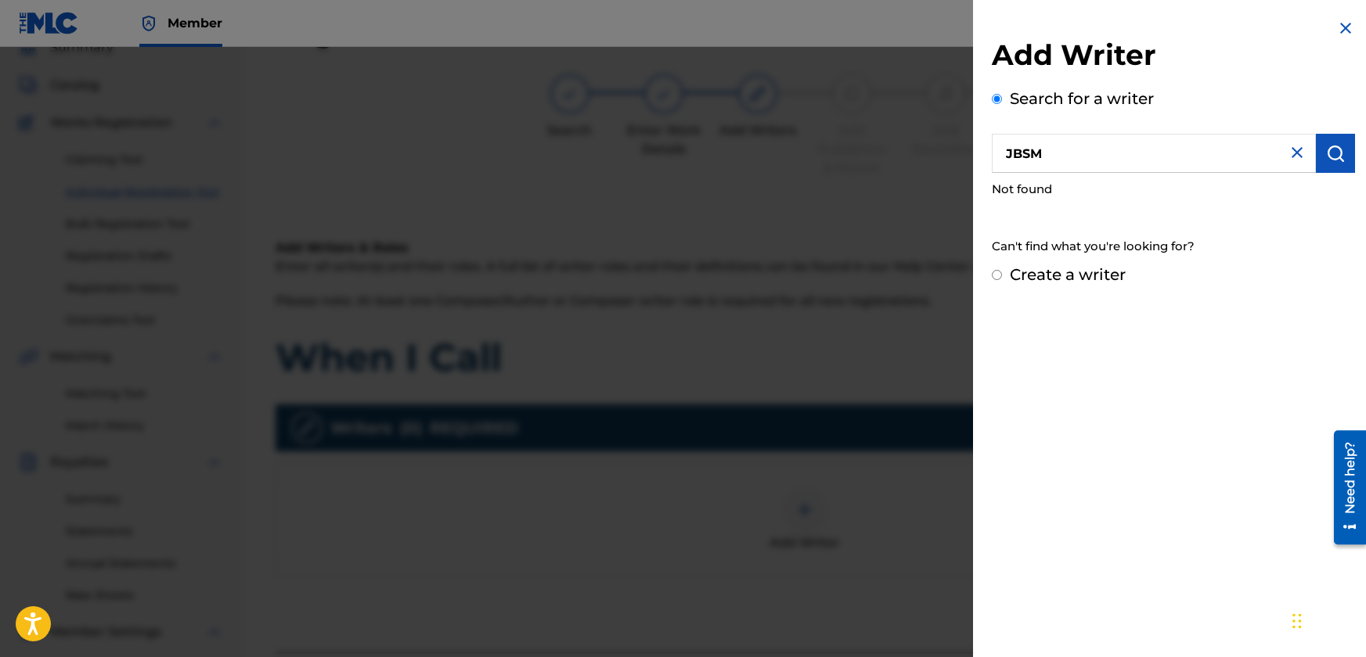
click at [1287, 154] on img at bounding box center [1296, 152] width 19 height 19
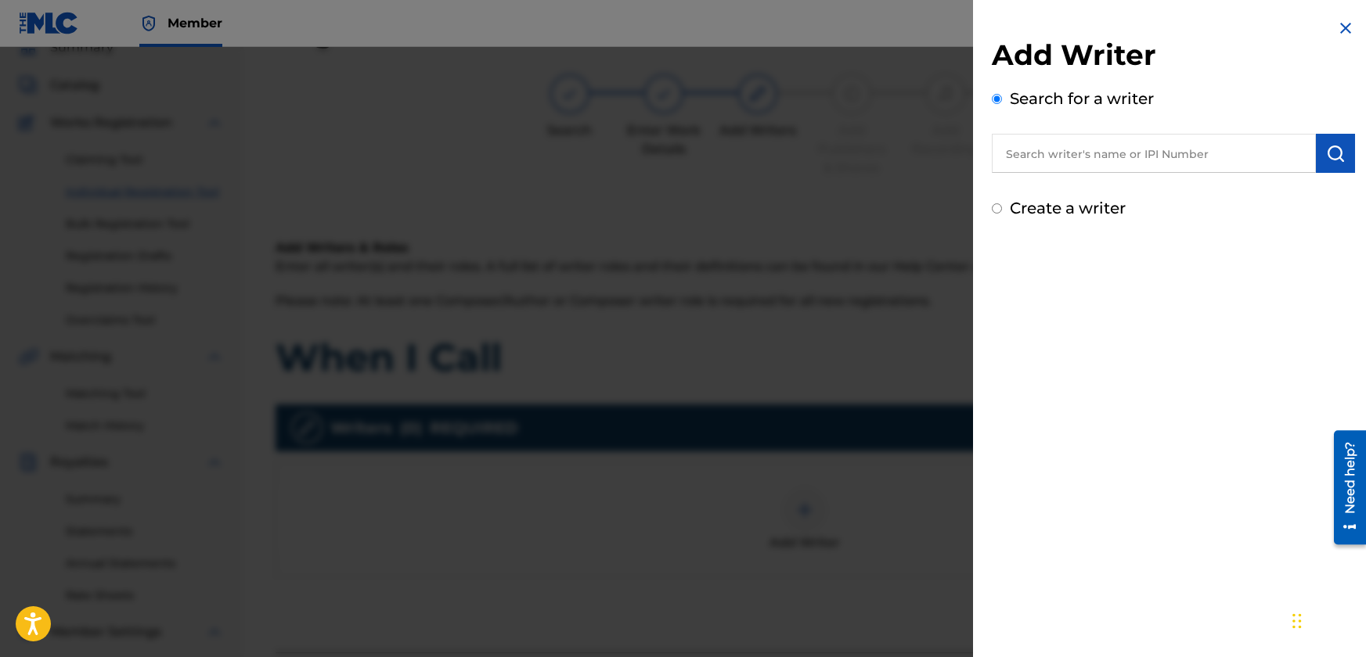
click at [1188, 156] on input "text" at bounding box center [1153, 153] width 324 height 39
paste input "1262888811"
type input "1262888811"
click at [1329, 145] on img "submit" at bounding box center [1335, 153] width 19 height 19
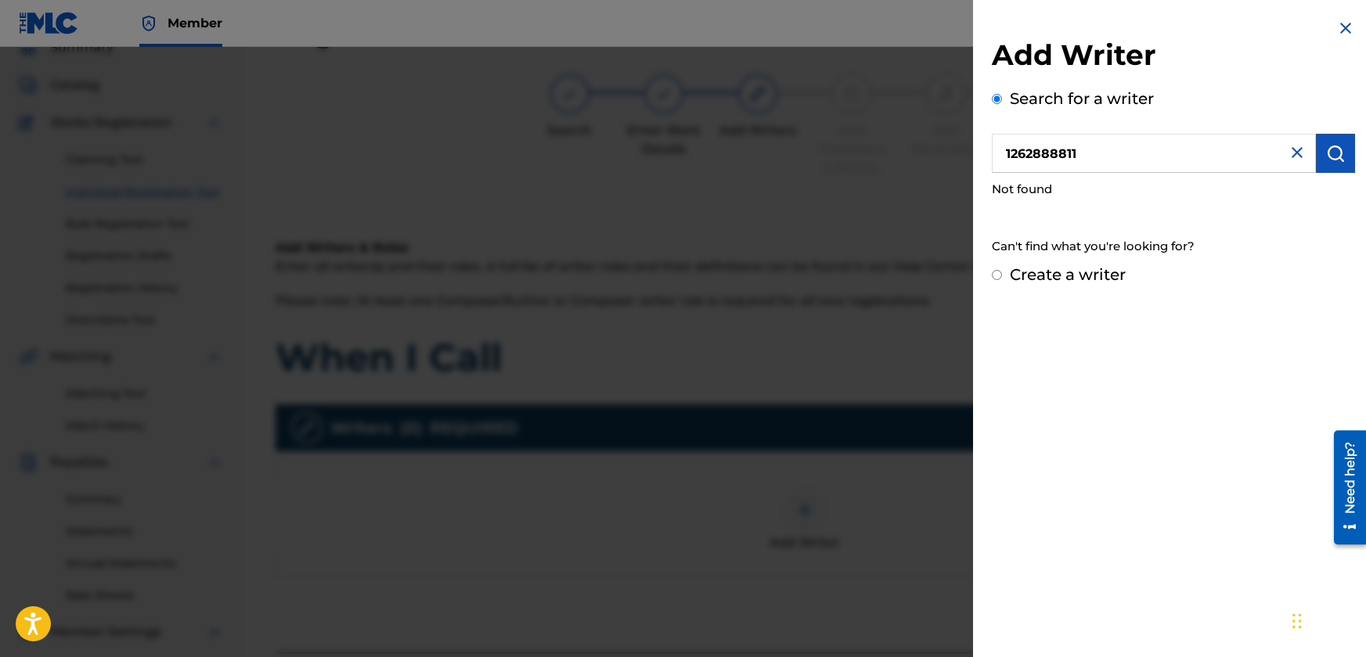
click at [1290, 146] on img at bounding box center [1296, 152] width 19 height 19
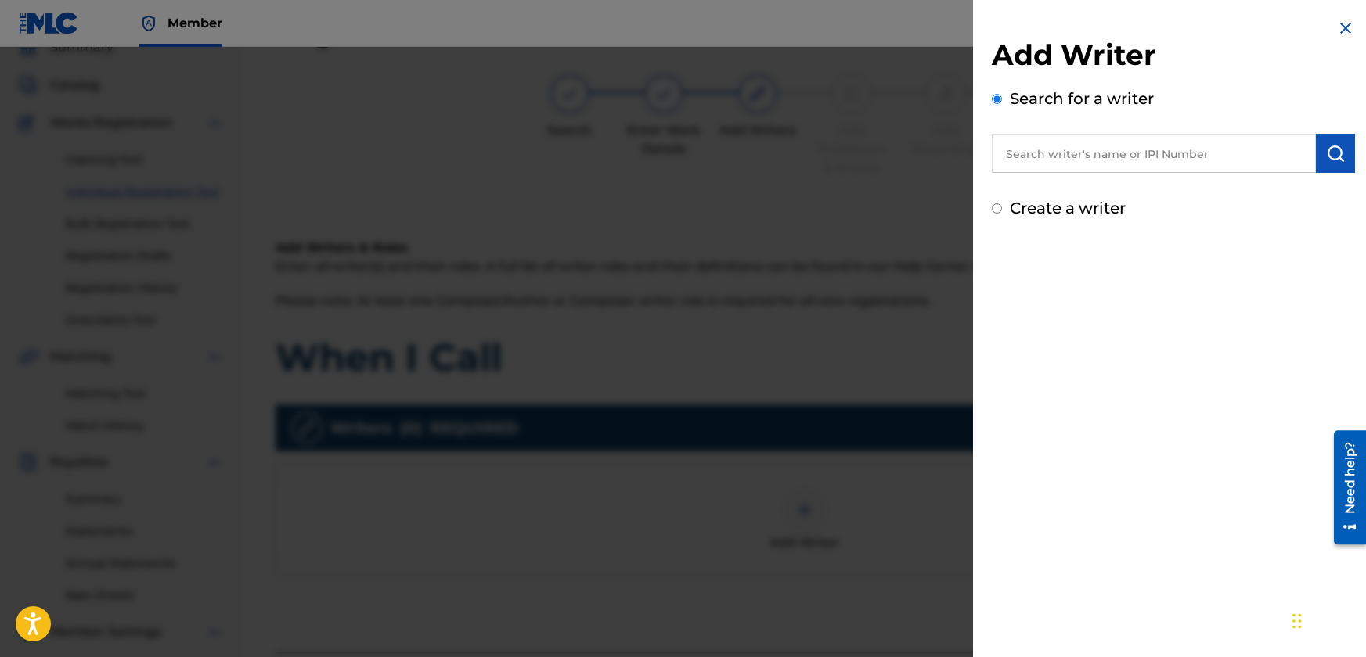
paste input "1262888909"
type input "1262888909"
click at [1326, 146] on img "submit" at bounding box center [1335, 153] width 19 height 19
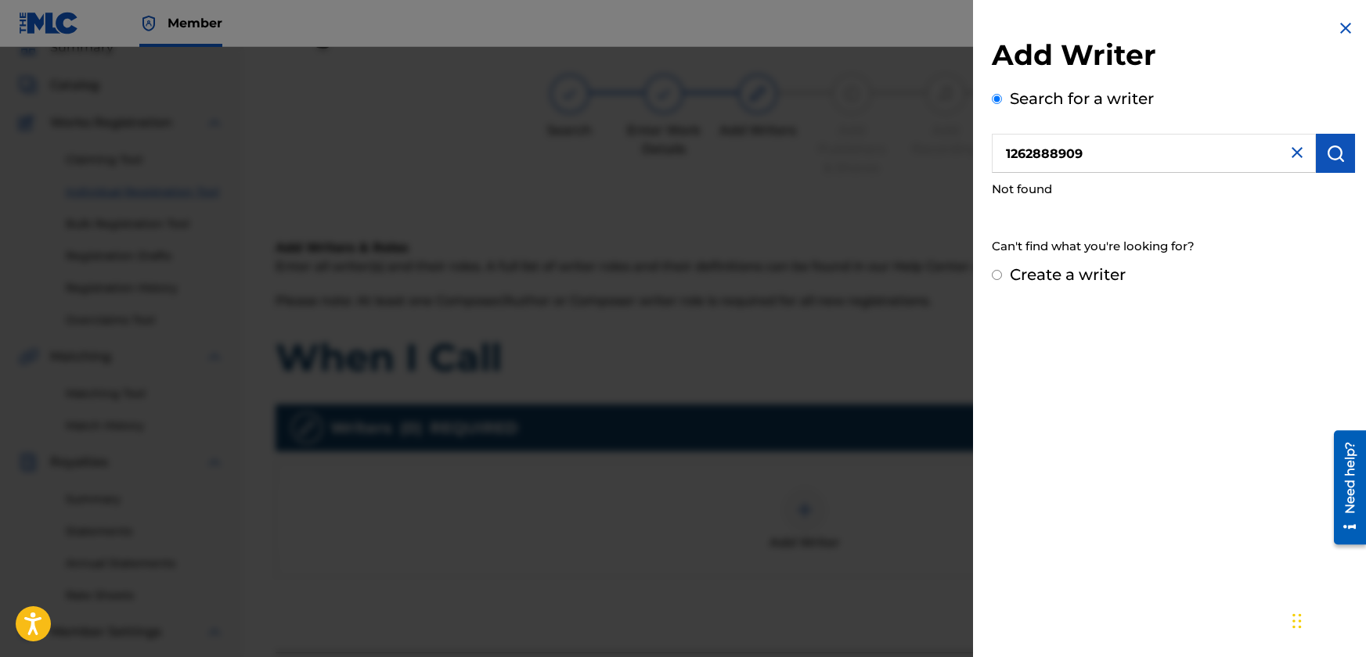
click at [1297, 152] on img at bounding box center [1296, 152] width 19 height 19
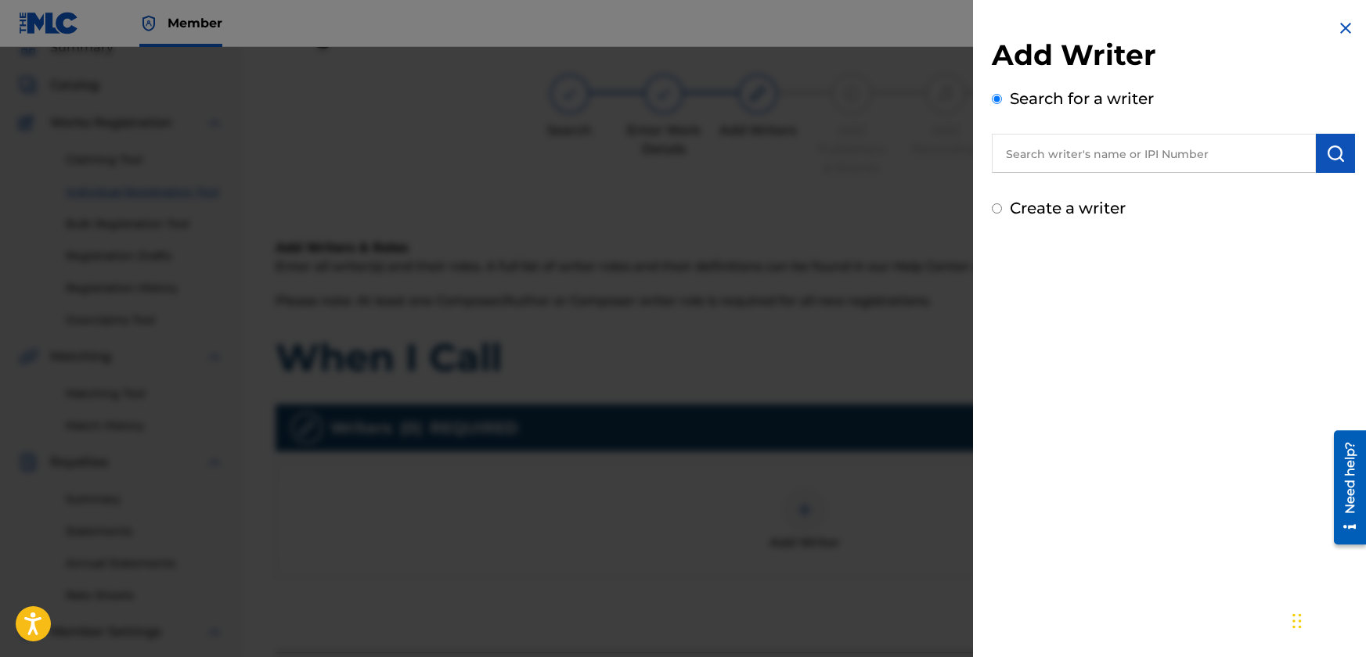
click at [1163, 146] on input "text" at bounding box center [1153, 153] width 324 height 39
type input "[PERSON_NAME]"
click at [1338, 149] on img "submit" at bounding box center [1335, 153] width 19 height 19
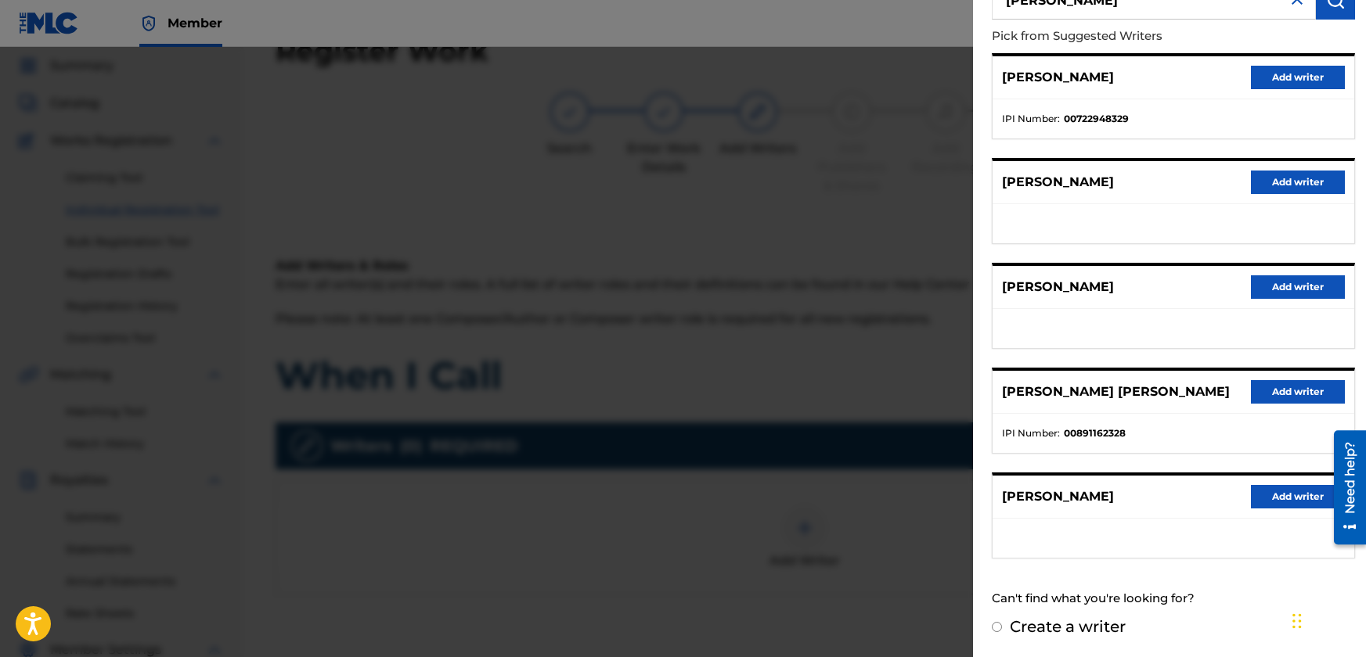
scroll to position [78, 0]
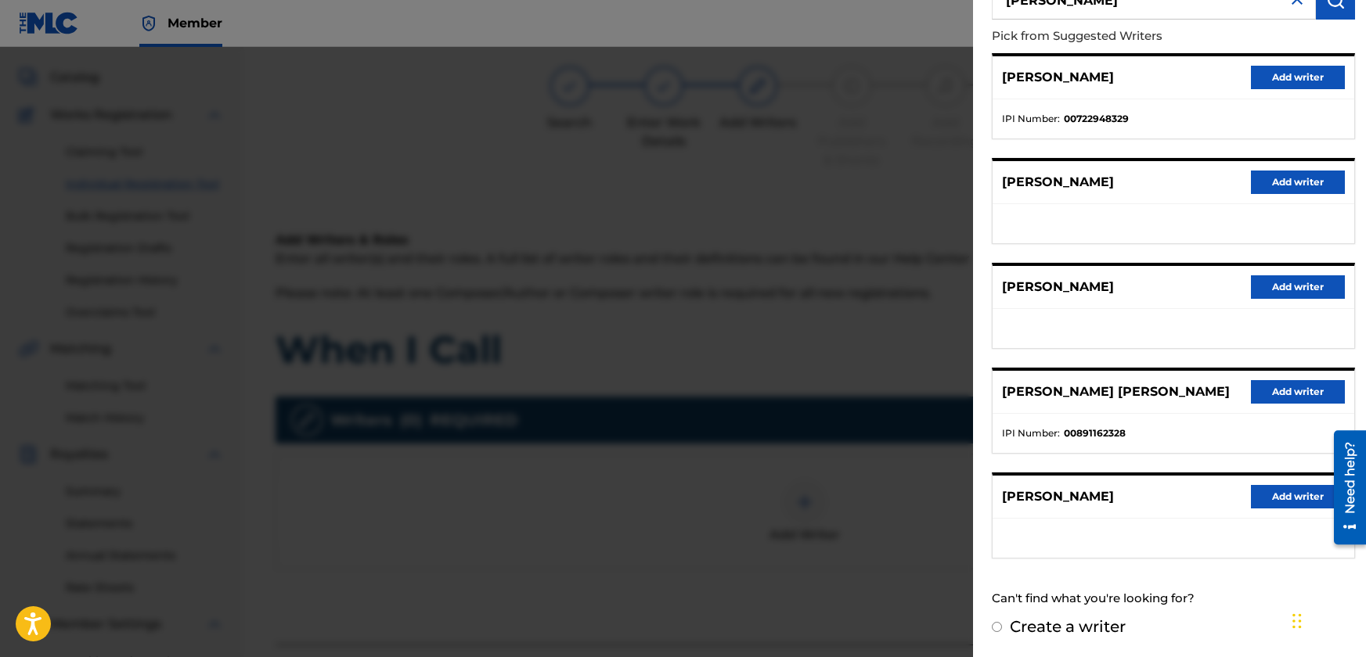
click at [1045, 628] on label "Create a writer" at bounding box center [1067, 626] width 116 height 19
radio input "true"
click at [1002, 628] on input "Create a writer" at bounding box center [996, 627] width 10 height 10
radio input "false"
radio input "true"
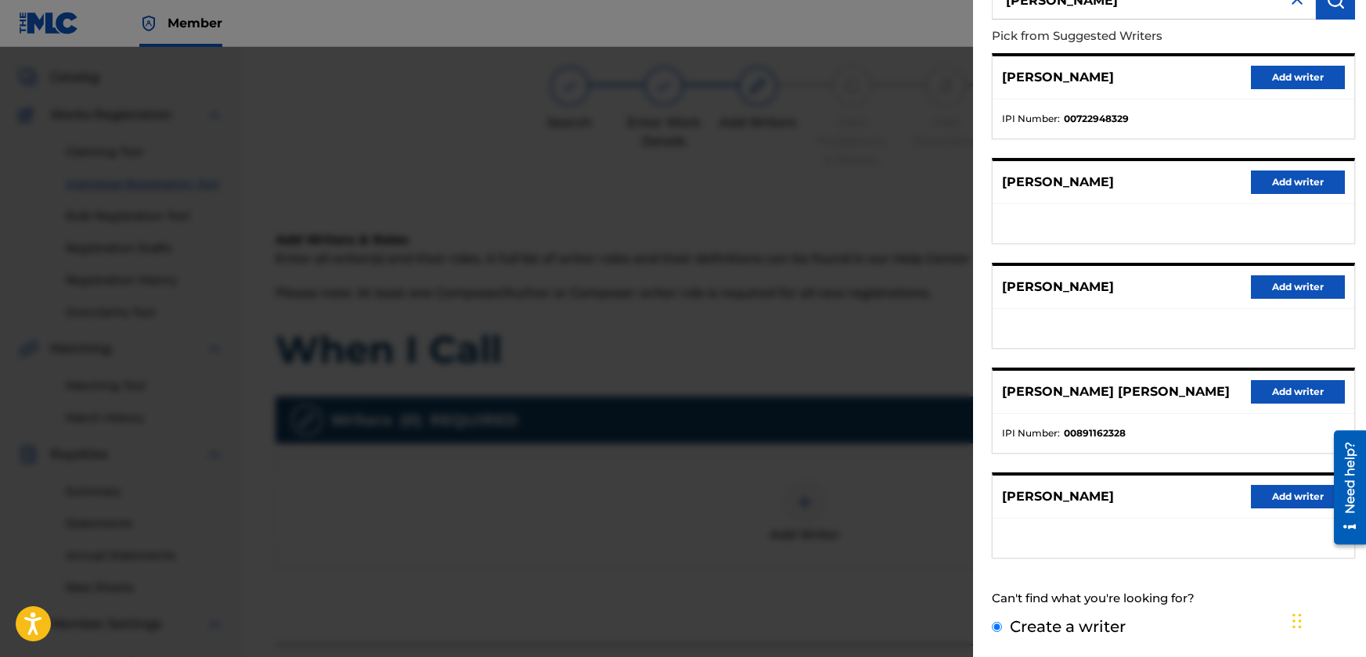
scroll to position [0, 0]
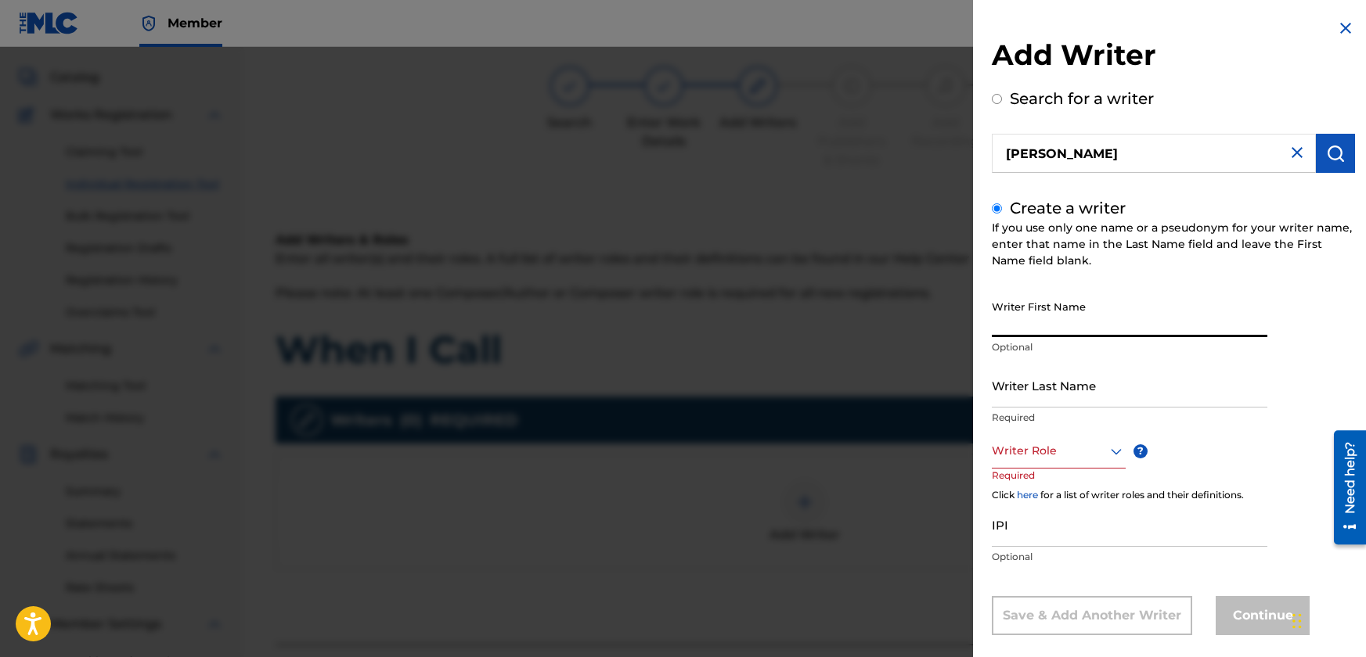
click at [1051, 330] on input "Writer First Name" at bounding box center [1128, 315] width 275 height 45
type input "[PERSON_NAME]"
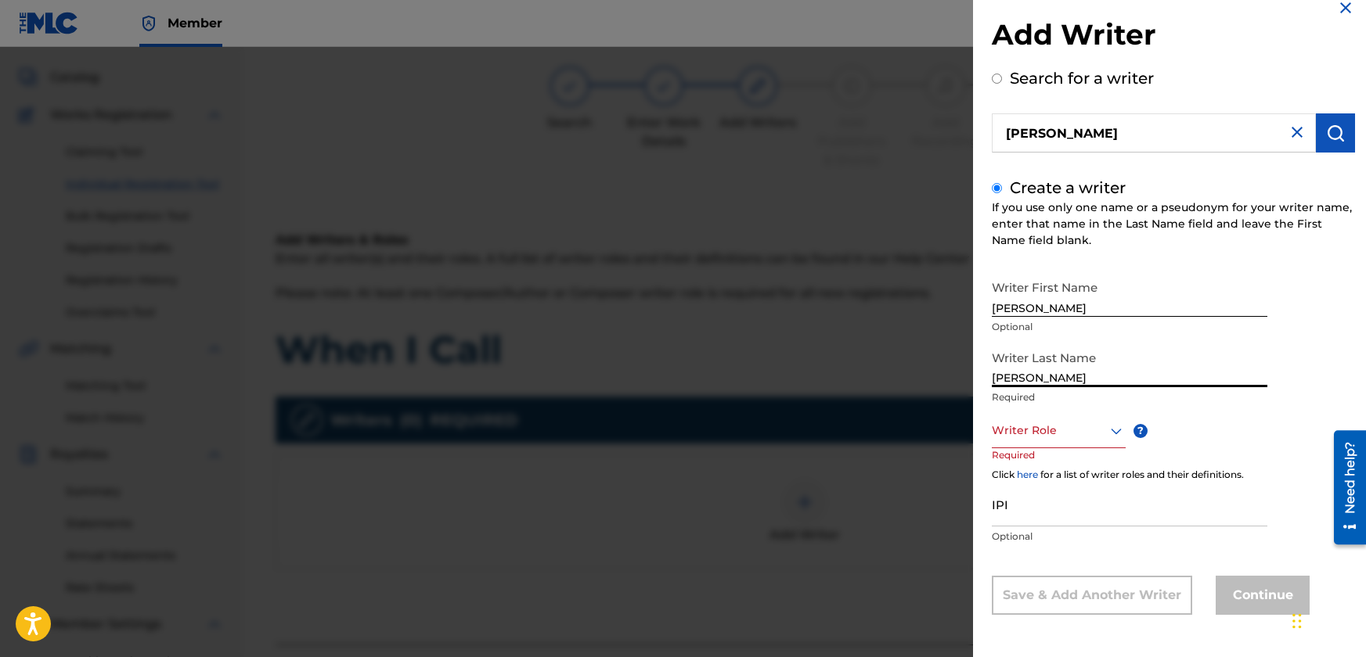
click at [1103, 448] on div "Writer Role" at bounding box center [1058, 430] width 134 height 35
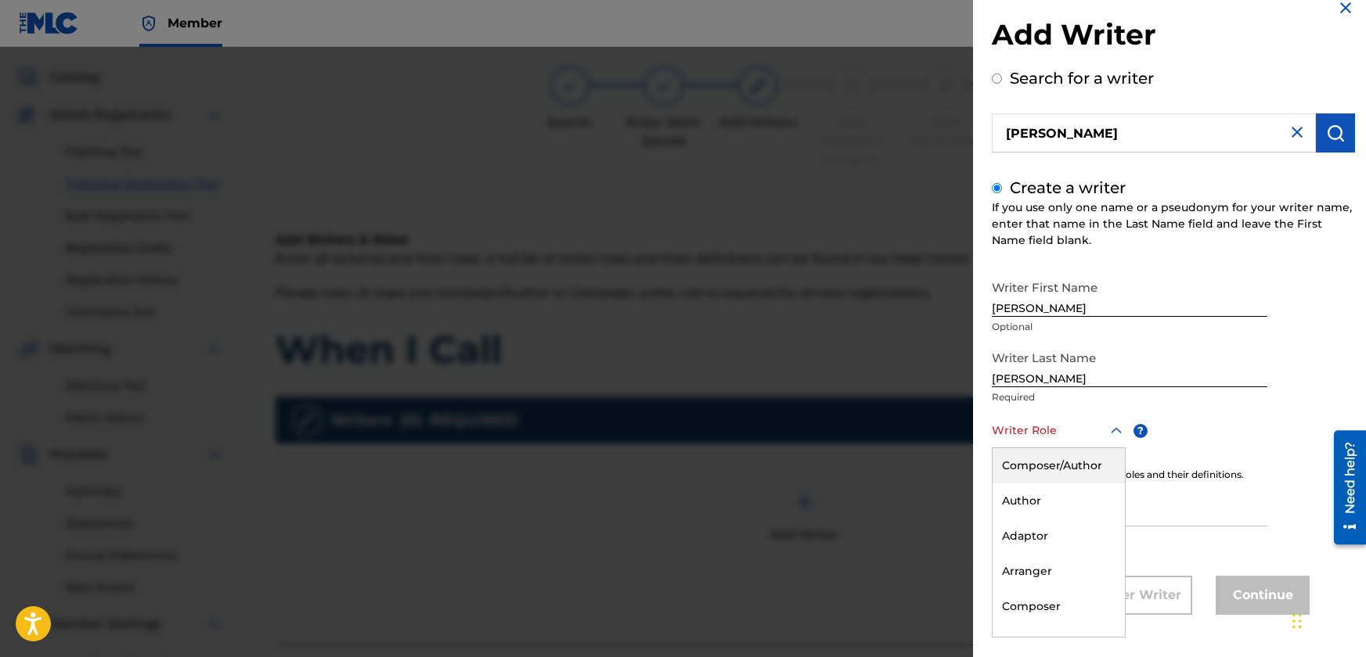
click at [1095, 470] on div "Composer/Author" at bounding box center [1058, 465] width 132 height 35
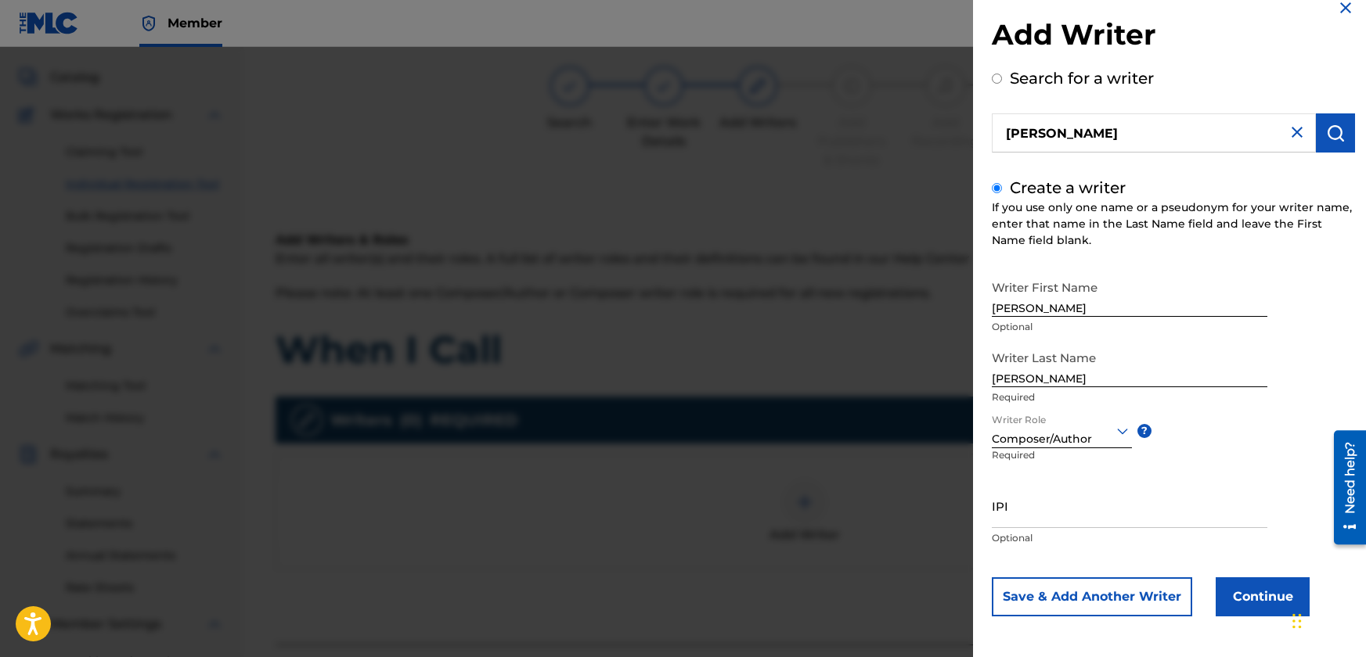
scroll to position [22, 0]
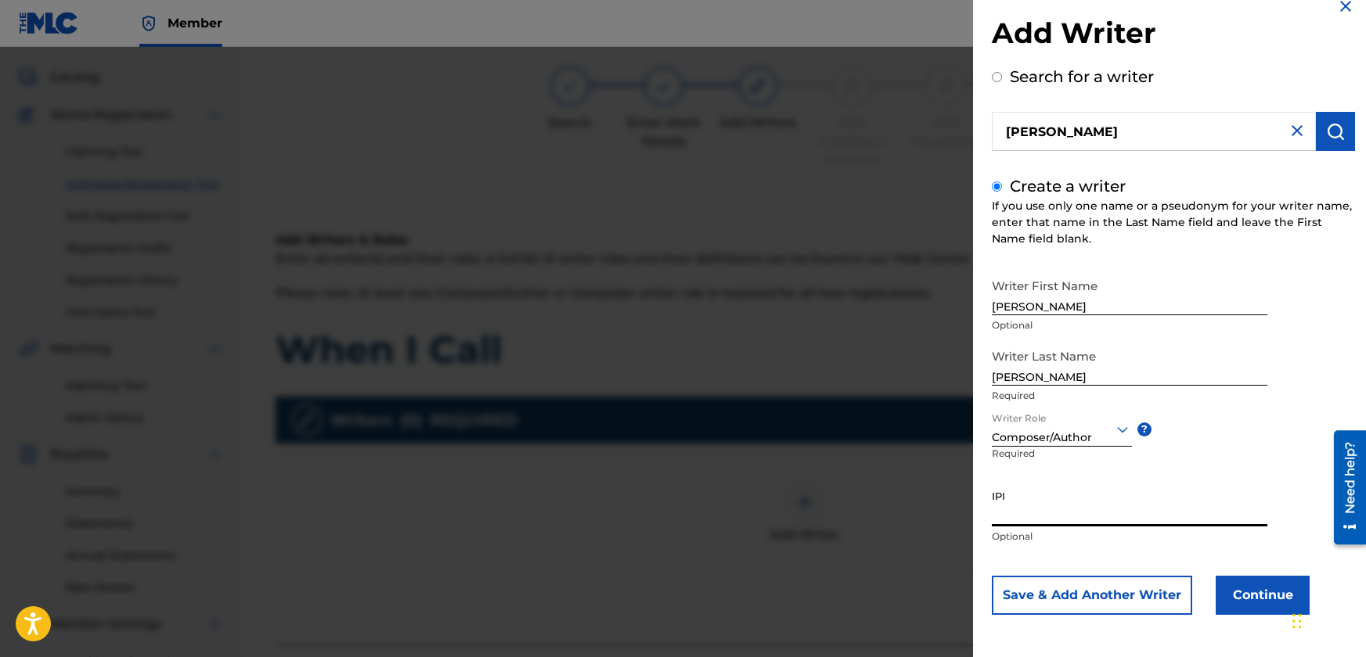
click at [1025, 513] on input "IPI" at bounding box center [1128, 504] width 275 height 45
click at [1119, 430] on icon at bounding box center [1122, 429] width 11 height 6
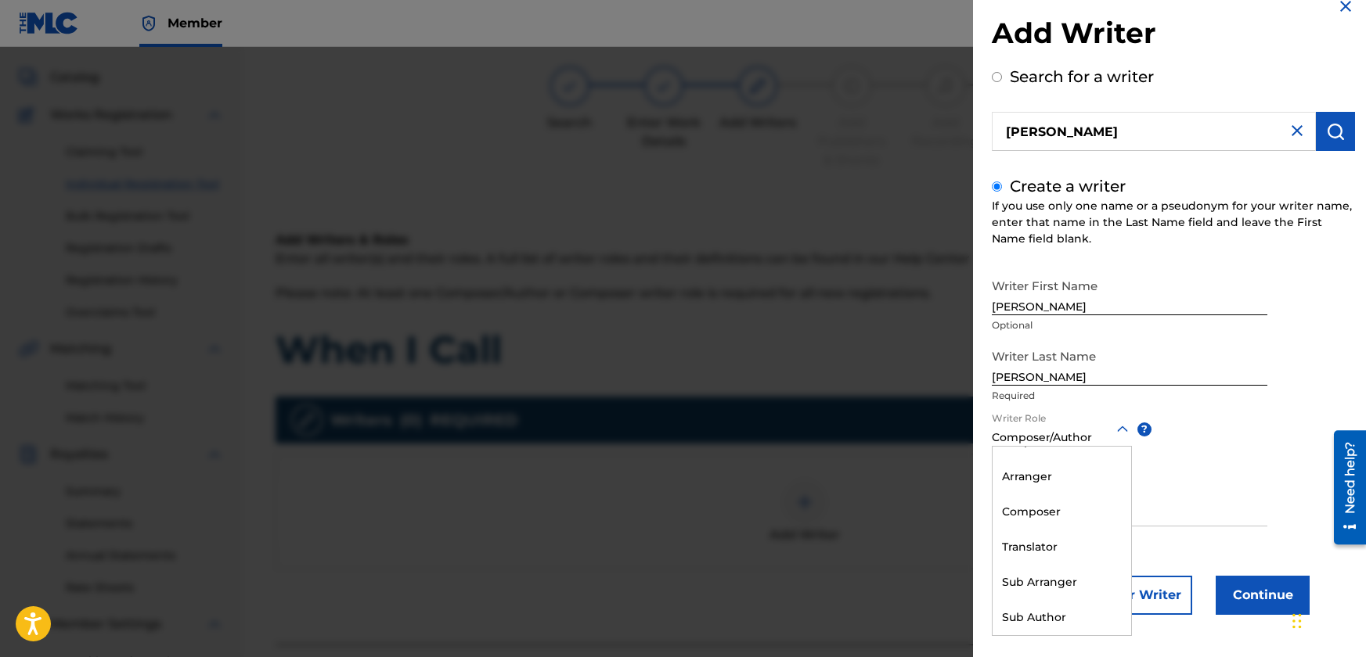
scroll to position [0, 0]
click at [1097, 460] on div "Composer/Author" at bounding box center [1061, 464] width 139 height 35
click at [1048, 511] on input "IPI" at bounding box center [1128, 504] width 275 height 45
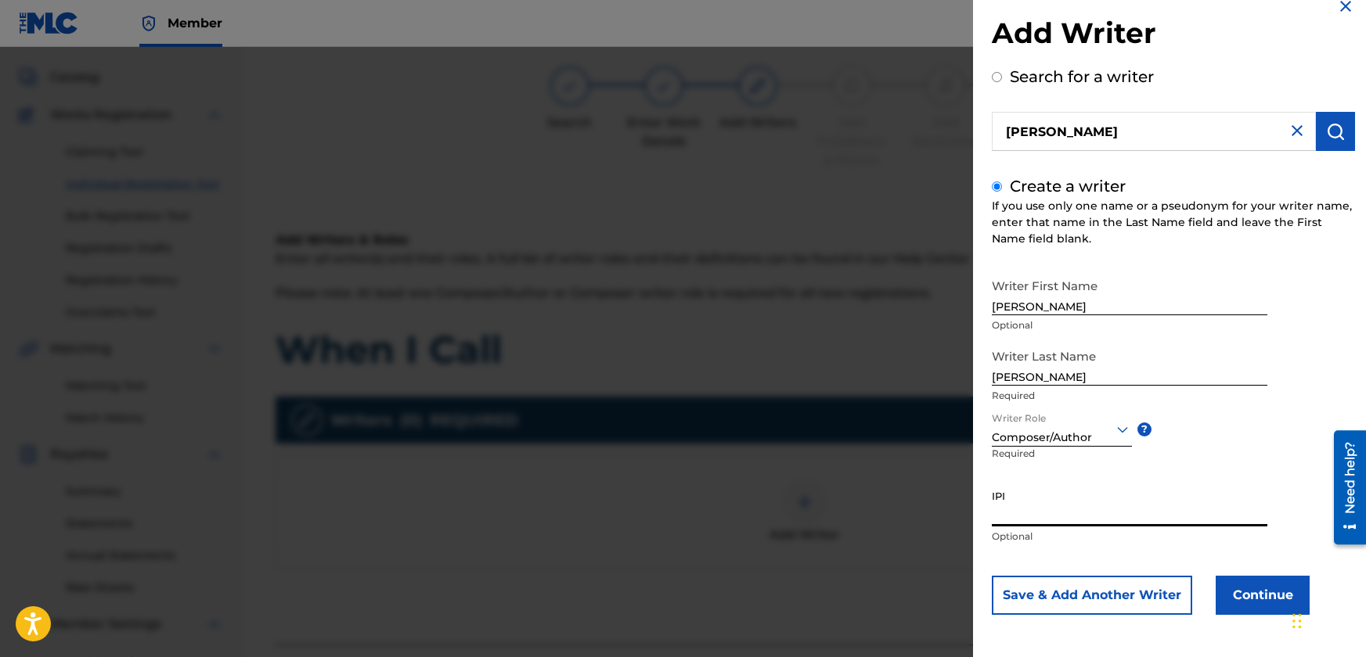
paste input "1262888909"
click at [1175, 485] on input "1262888909" at bounding box center [1128, 504] width 275 height 45
click at [1179, 542] on p "Optional" at bounding box center [1128, 537] width 275 height 14
click at [1060, 518] on input "1262888909" at bounding box center [1128, 504] width 275 height 45
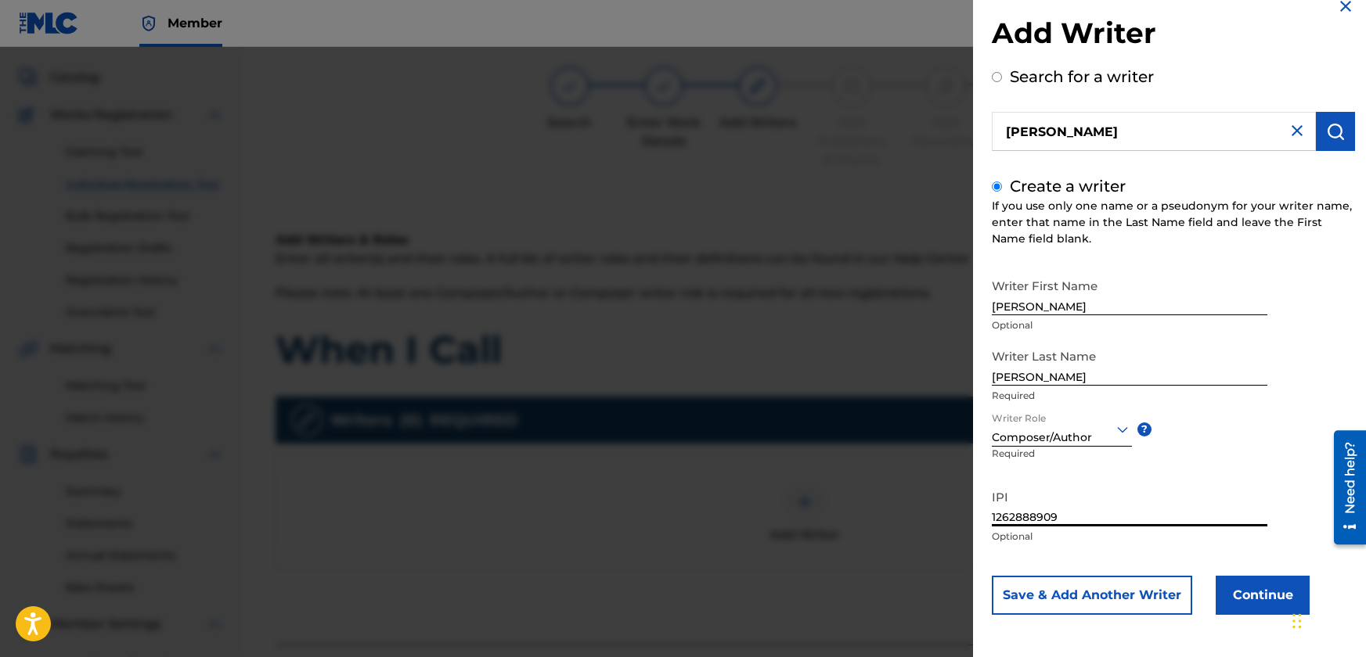
click at [1060, 518] on input "1262888909" at bounding box center [1128, 504] width 275 height 45
paste input "811"
click at [1088, 514] on input "1262888811" at bounding box center [1128, 504] width 275 height 45
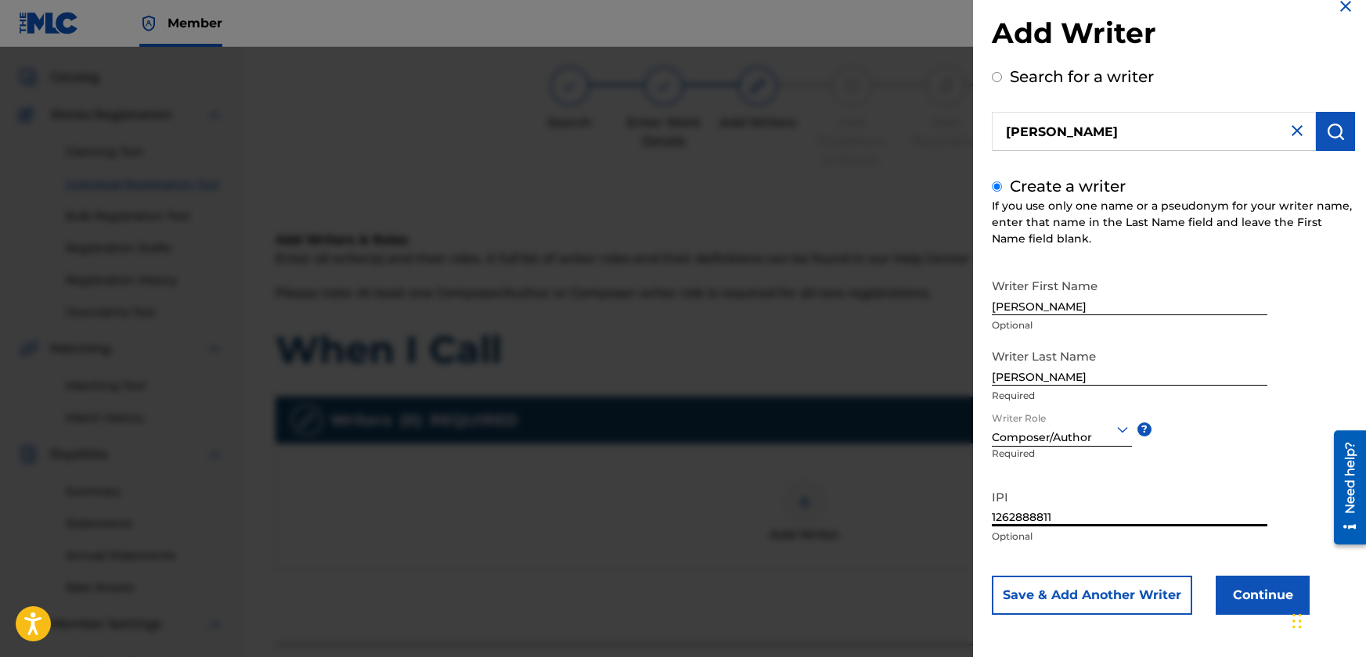
paste input "909"
type input "1262888909"
click at [1237, 587] on button "Continue" at bounding box center [1262, 595] width 94 height 39
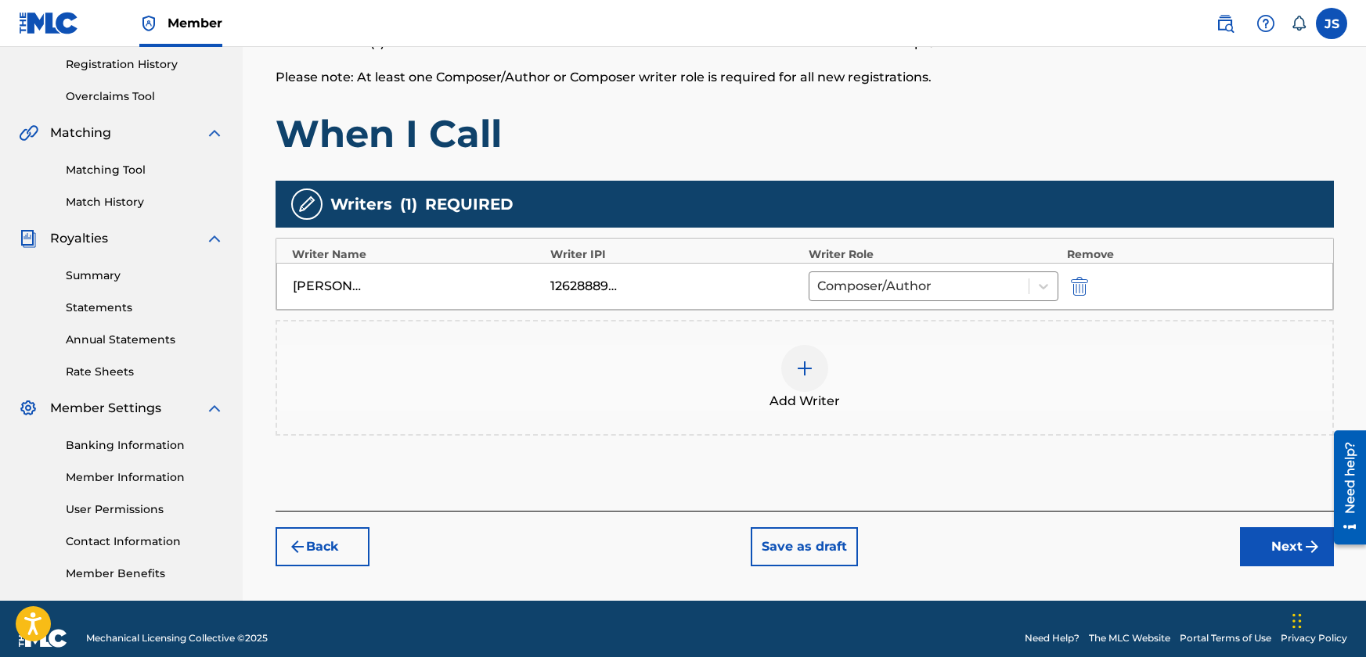
scroll to position [313, 0]
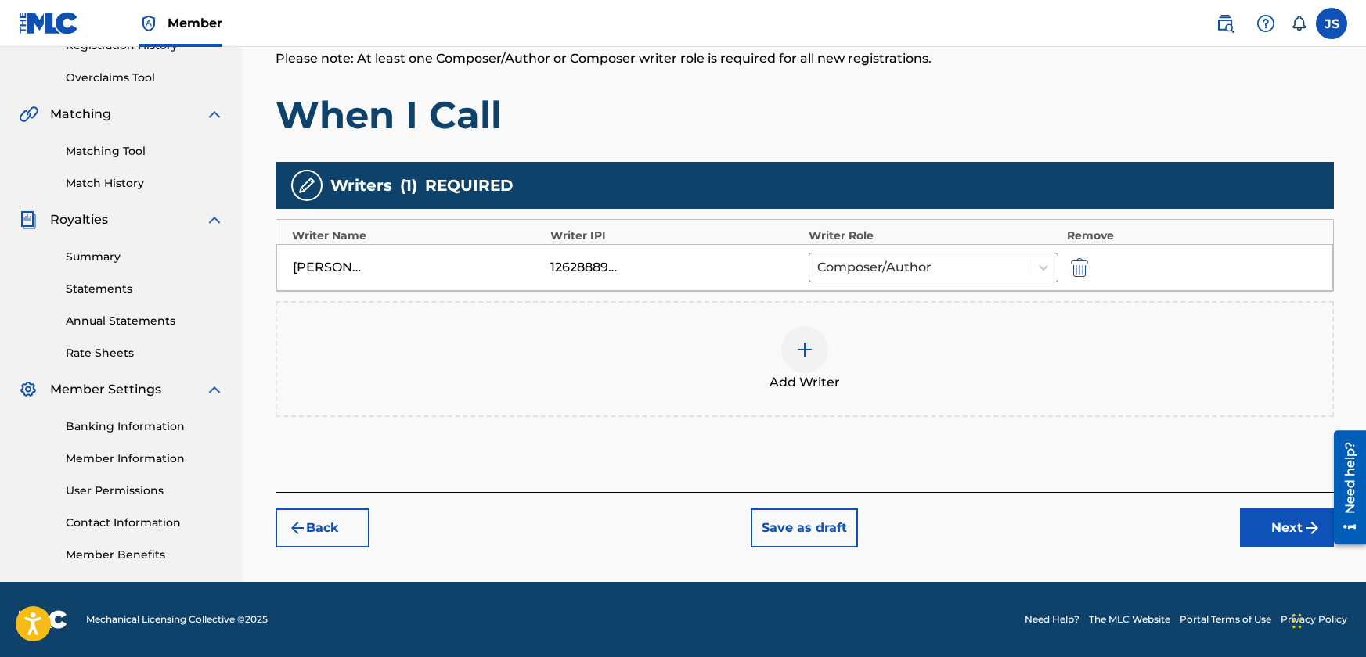
click at [1265, 517] on button "Next" at bounding box center [1287, 528] width 94 height 39
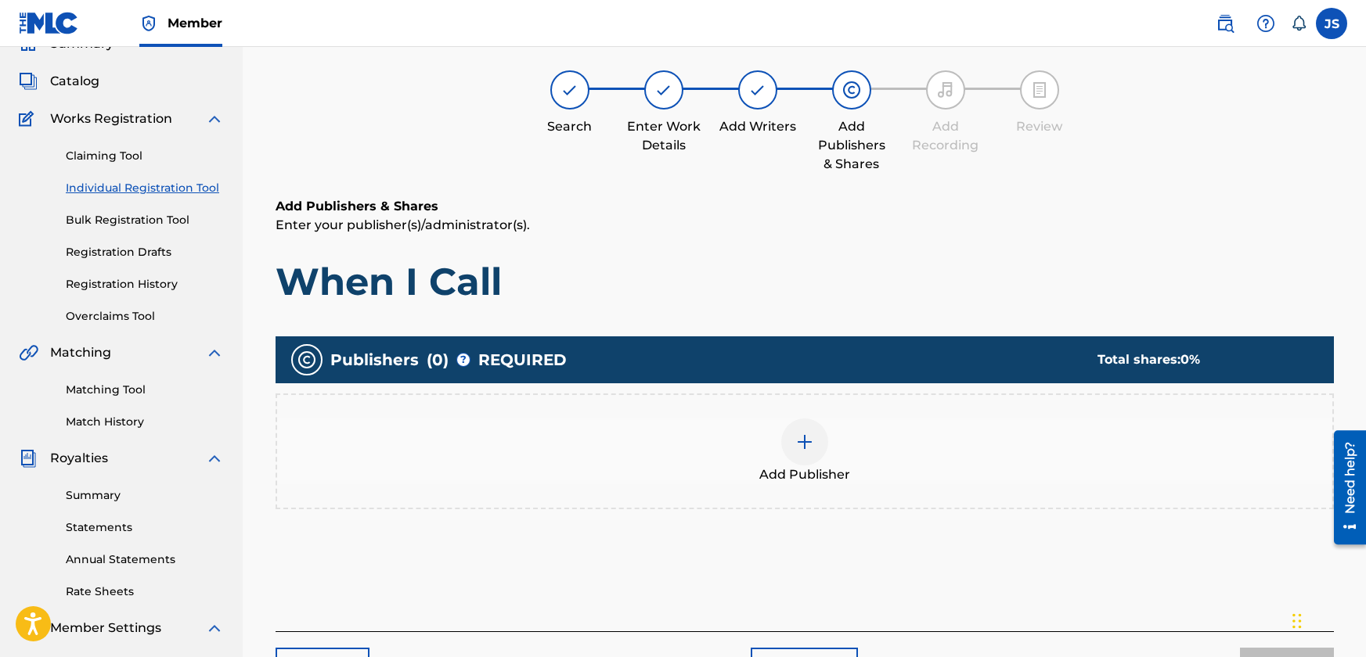
scroll to position [70, 0]
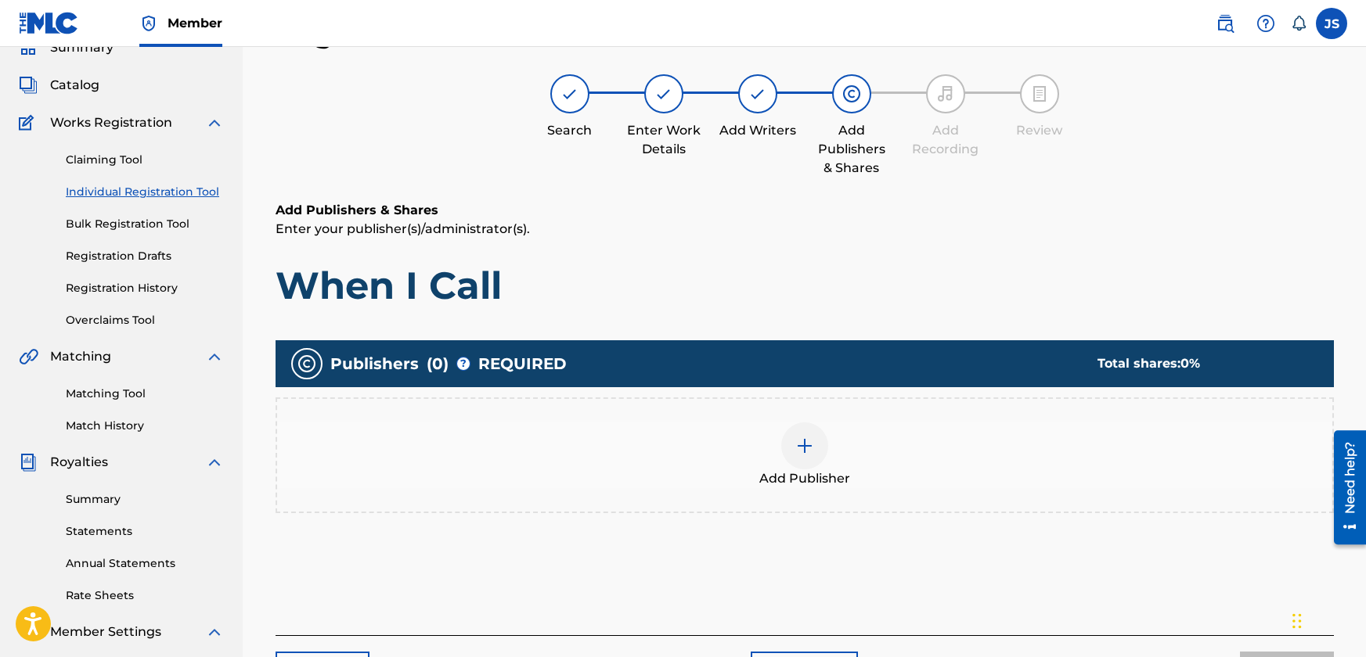
click at [806, 452] on img at bounding box center [804, 446] width 19 height 19
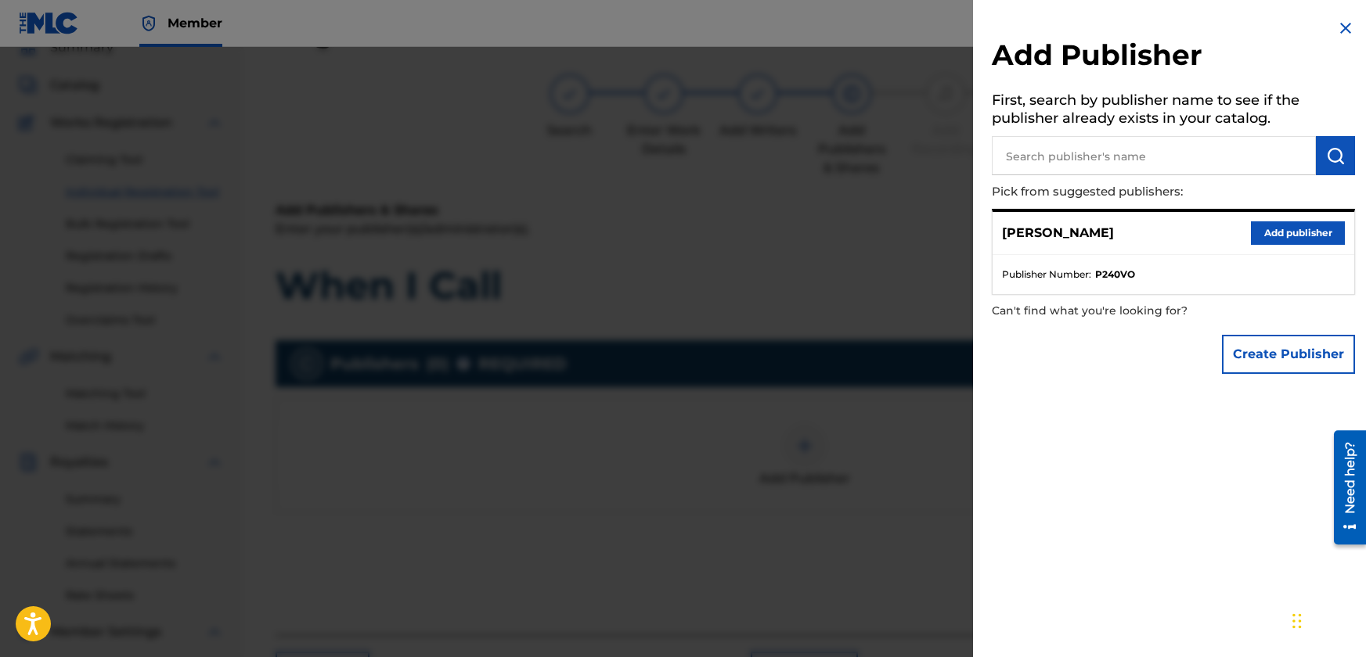
click at [1154, 168] on input "text" at bounding box center [1153, 155] width 324 height 39
type input "JBSM"
click at [1338, 157] on img "submit" at bounding box center [1335, 155] width 19 height 19
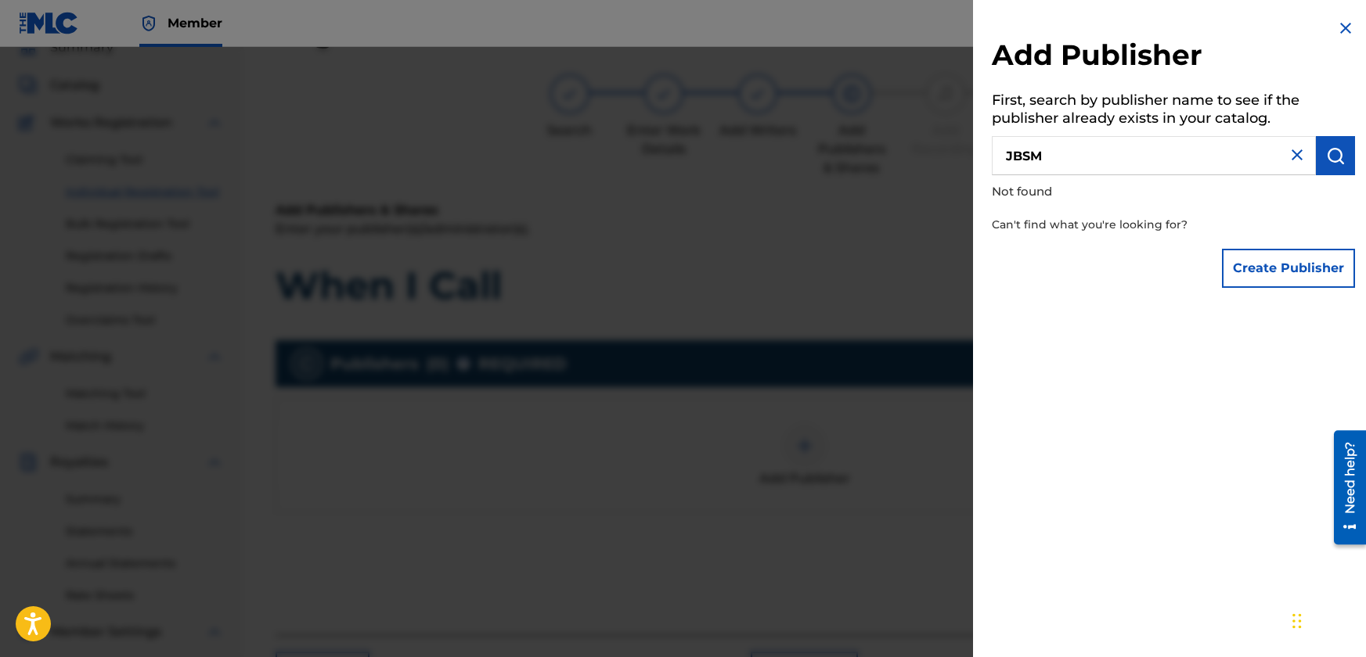
click at [1293, 153] on img at bounding box center [1296, 155] width 19 height 19
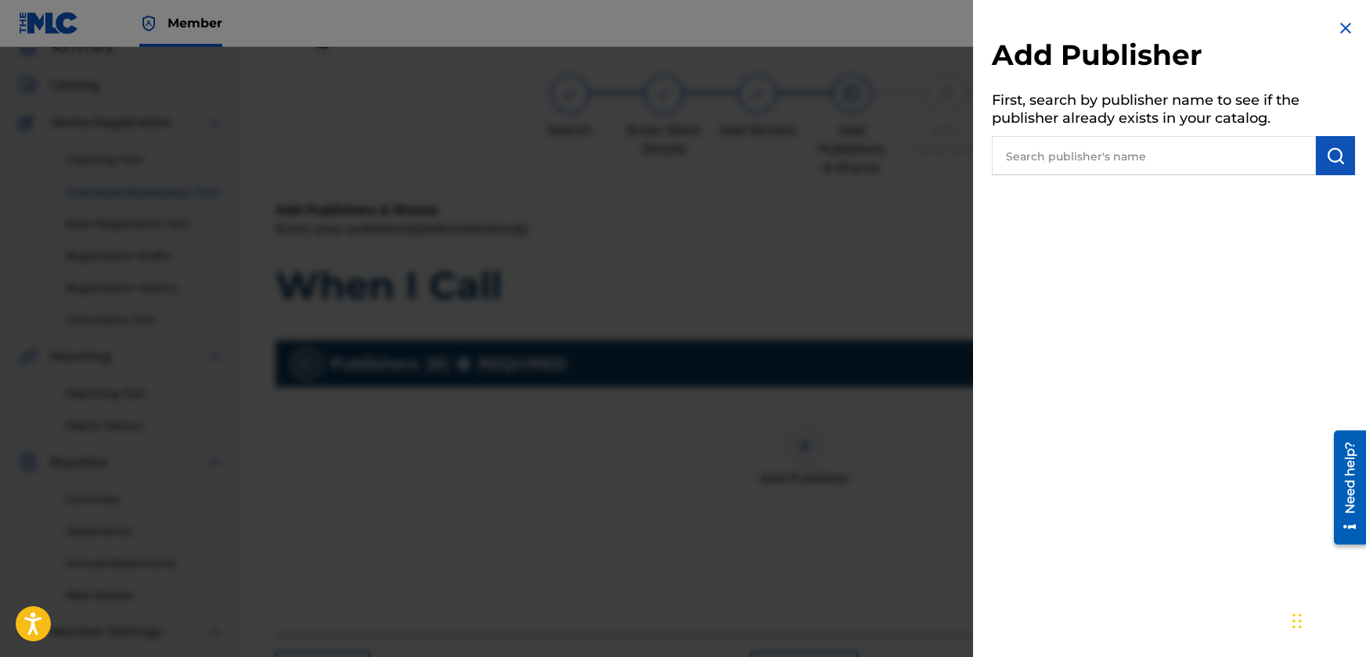
click at [1180, 157] on input "text" at bounding box center [1153, 155] width 324 height 39
click at [1208, 164] on input "text" at bounding box center [1153, 155] width 324 height 39
type input "Jbsm"
click at [1341, 154] on button "submit" at bounding box center [1334, 155] width 39 height 39
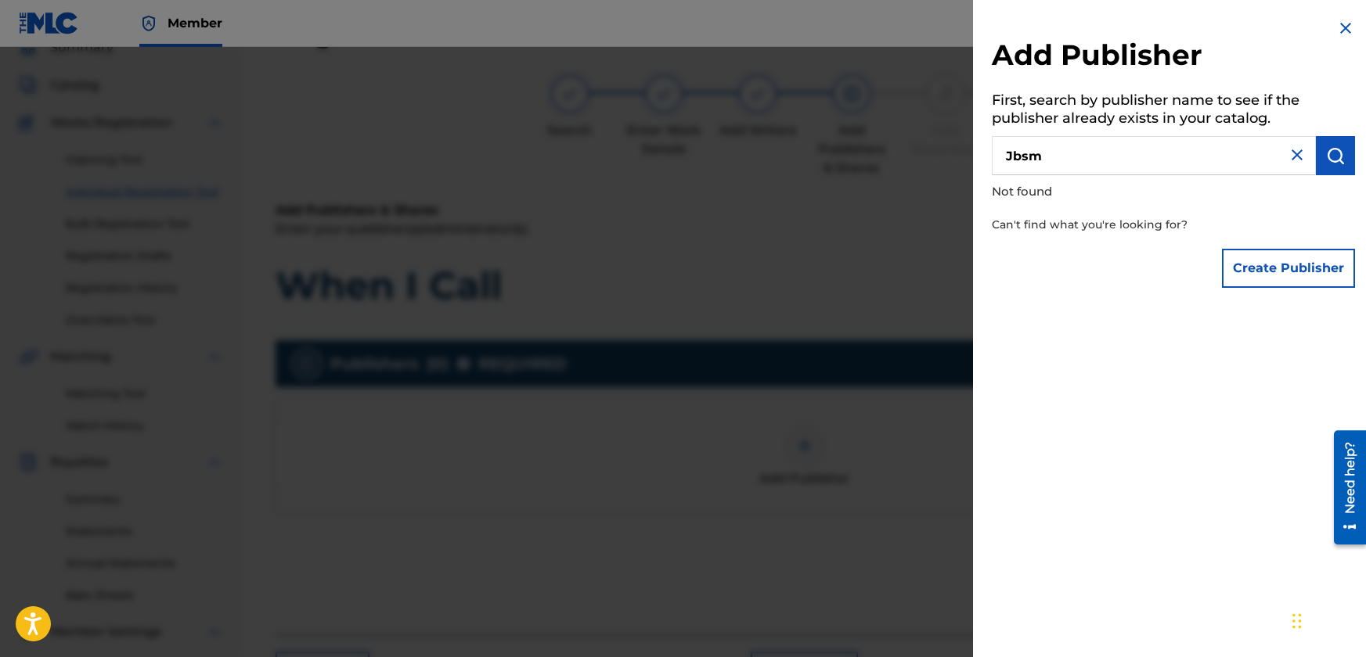
click at [1301, 268] on button "Create Publisher" at bounding box center [1288, 268] width 133 height 39
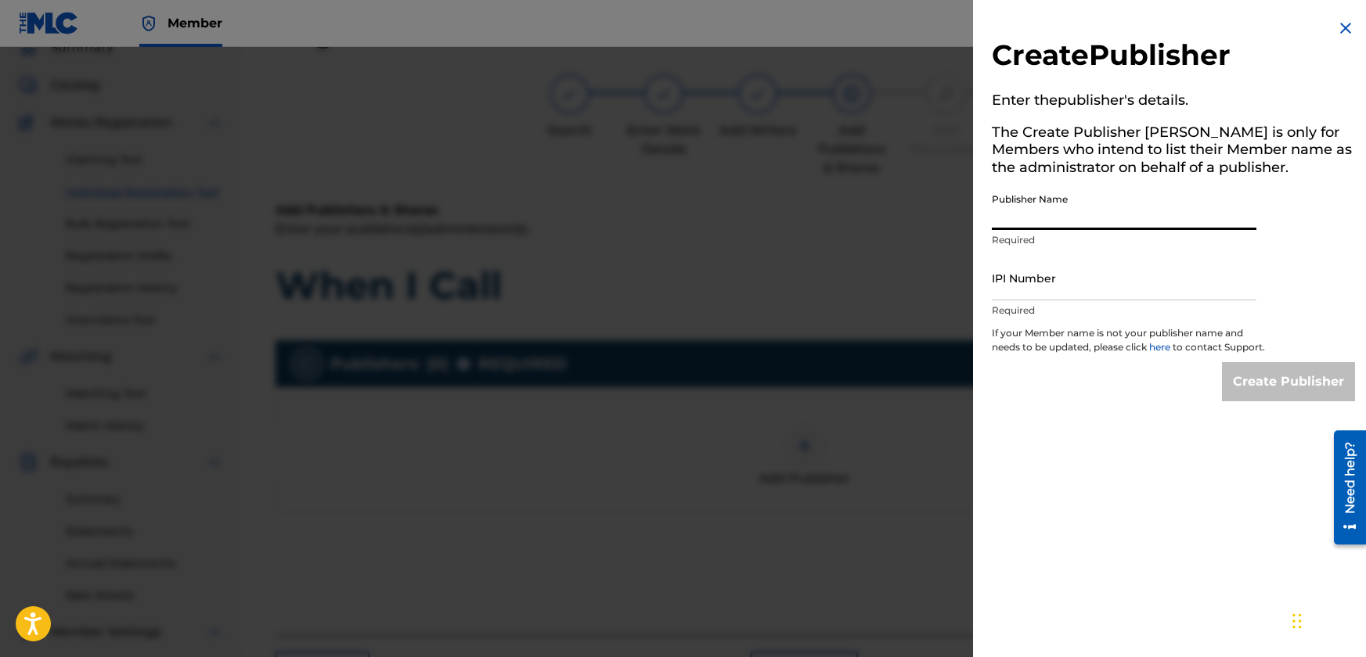
click at [1074, 218] on input "Publisher Name" at bounding box center [1123, 207] width 264 height 45
paste input "JBSM"
type input "JBSM"
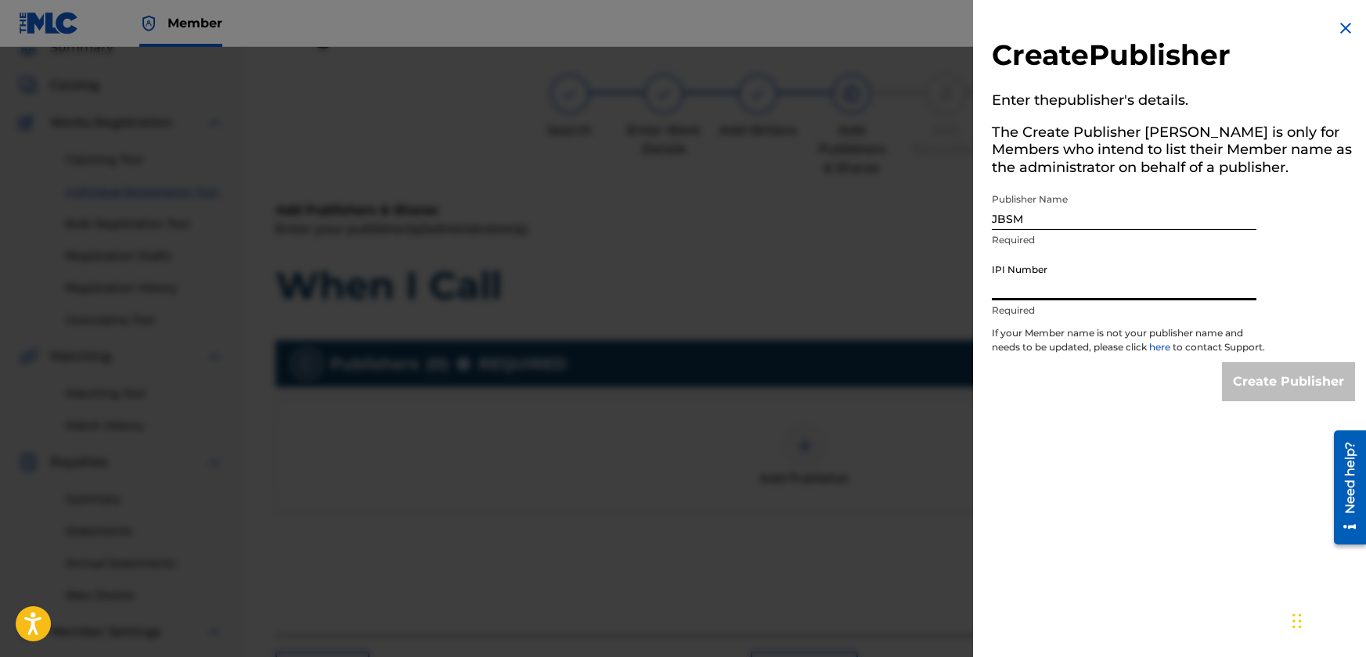
click at [1085, 281] on input "IPI Number" at bounding box center [1123, 278] width 264 height 45
paste input "1262888811"
type input "1262888811"
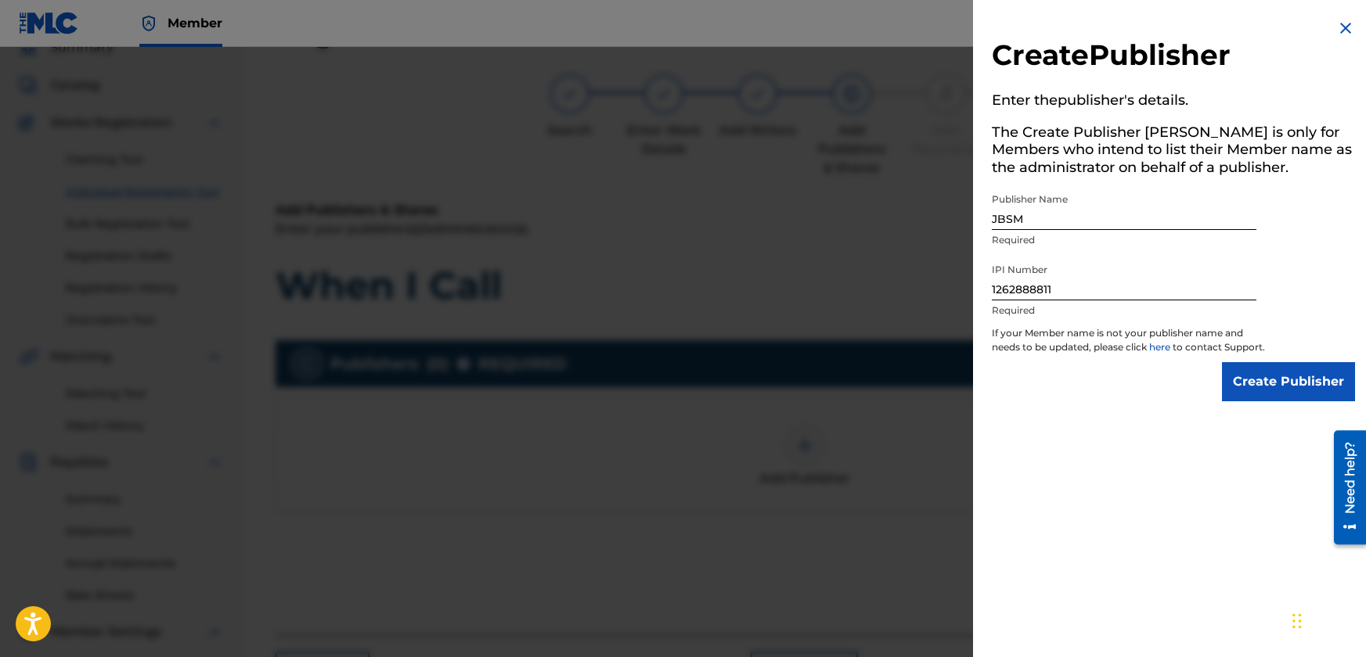
click at [1297, 398] on input "Create Publisher" at bounding box center [1288, 381] width 133 height 39
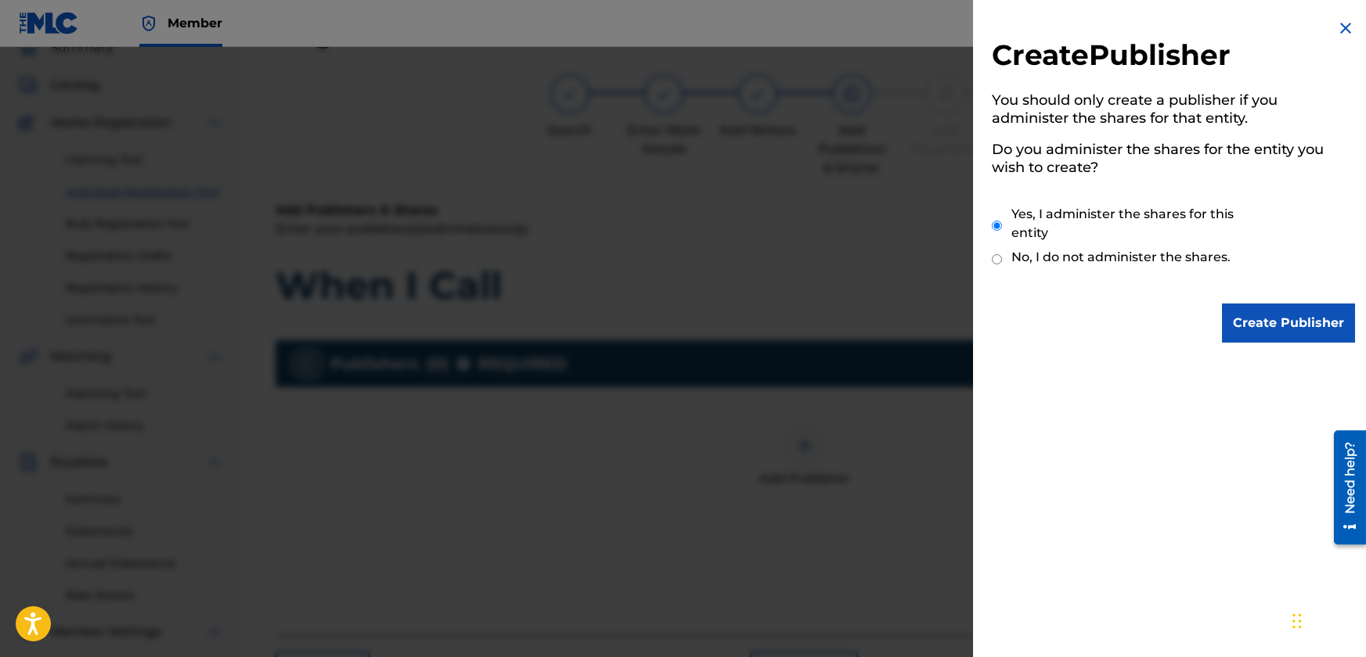
click at [1259, 322] on input "Create Publisher" at bounding box center [1288, 323] width 133 height 39
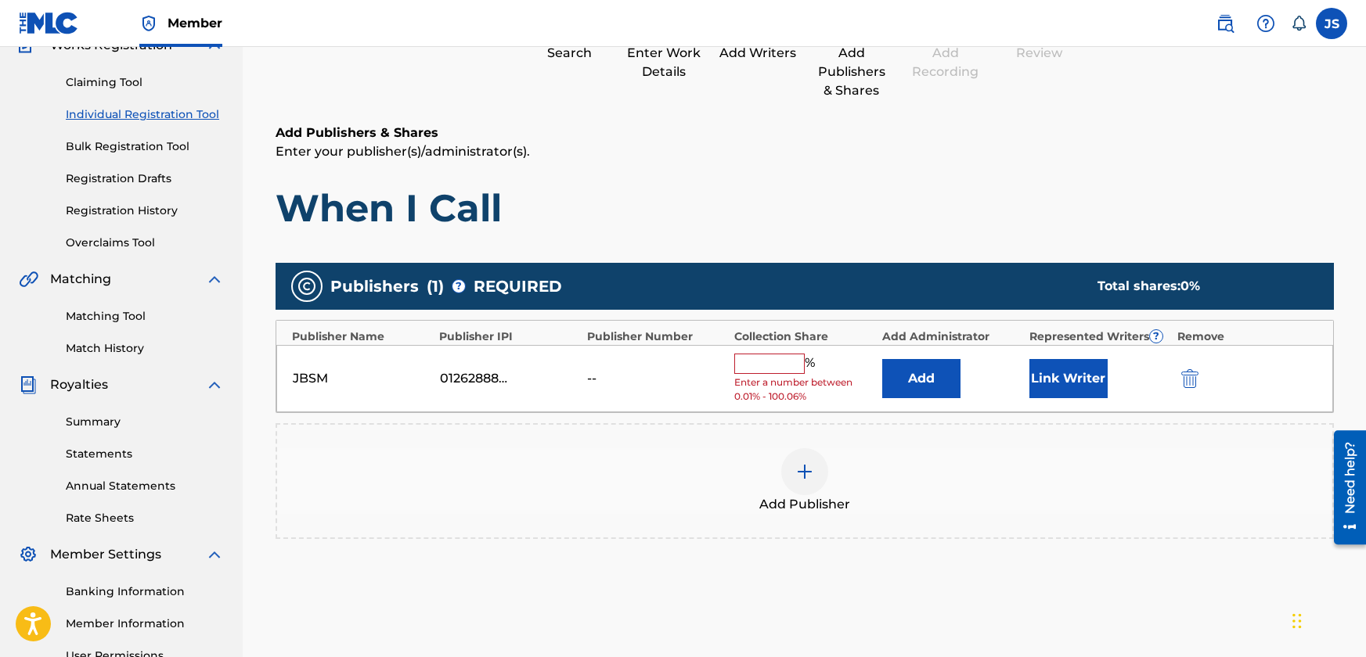
scroll to position [149, 0]
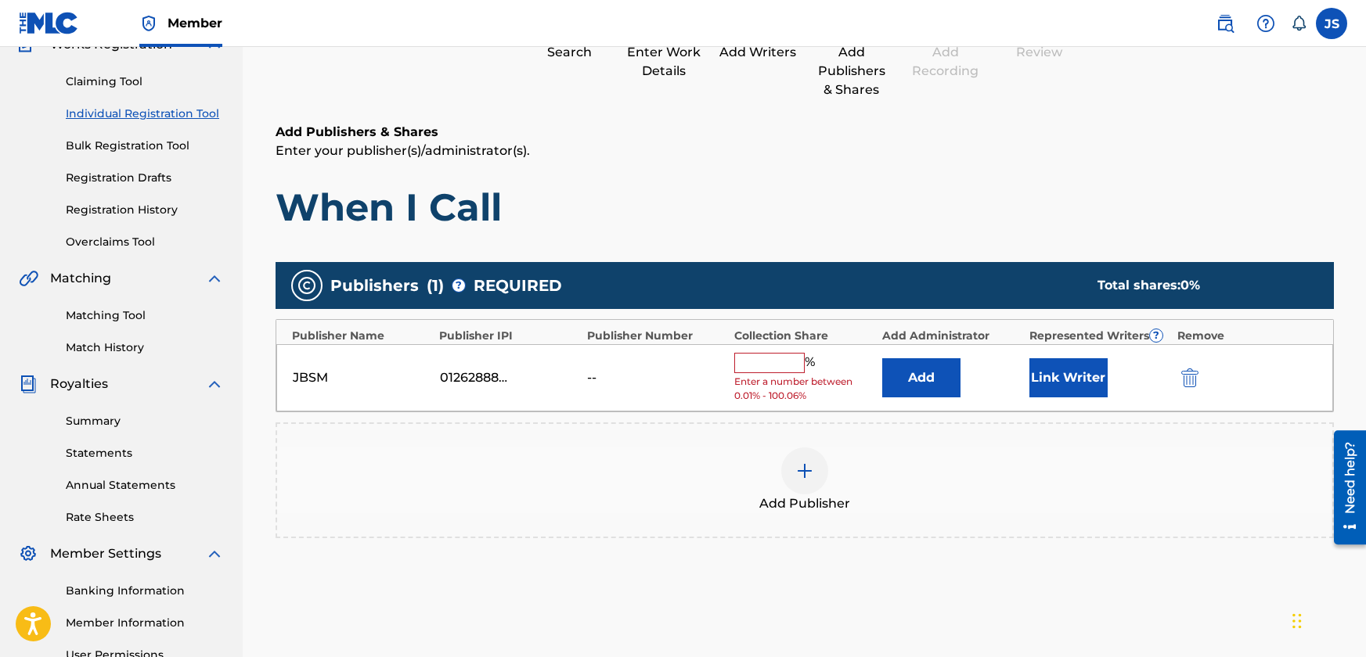
click at [757, 363] on input "text" at bounding box center [769, 363] width 70 height 20
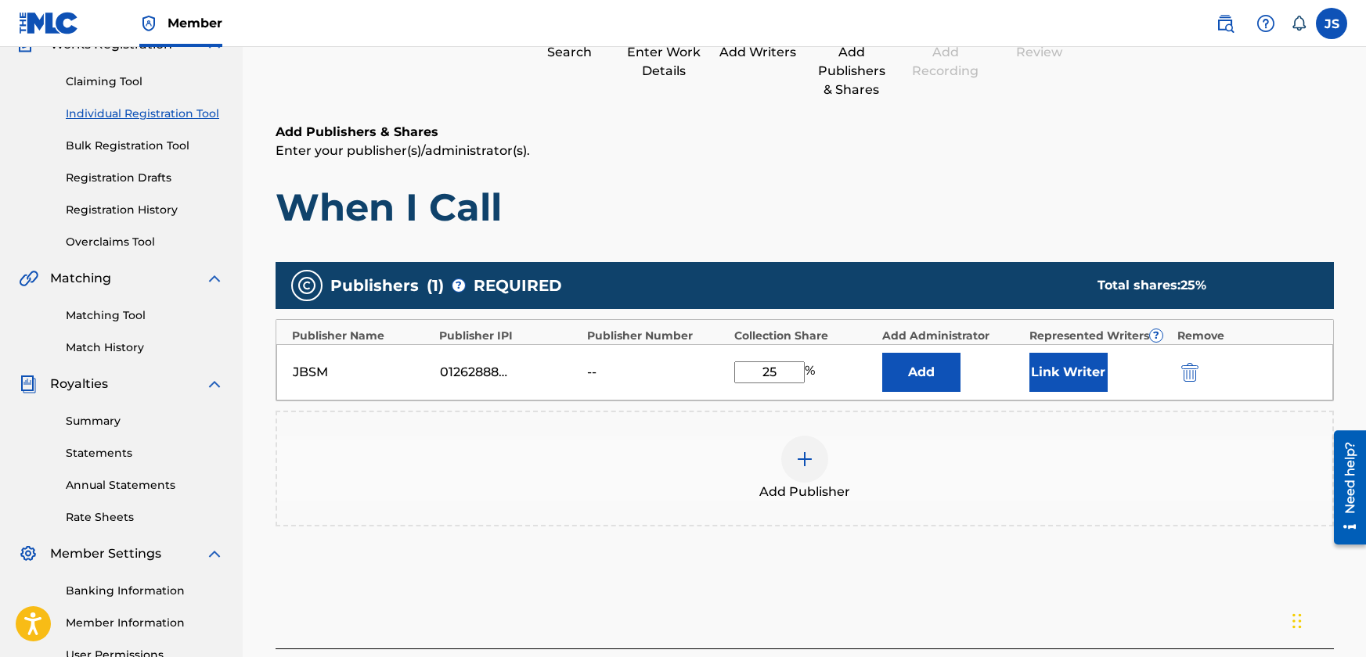
type input "25"
click at [841, 371] on div "25 %" at bounding box center [803, 373] width 139 height 22
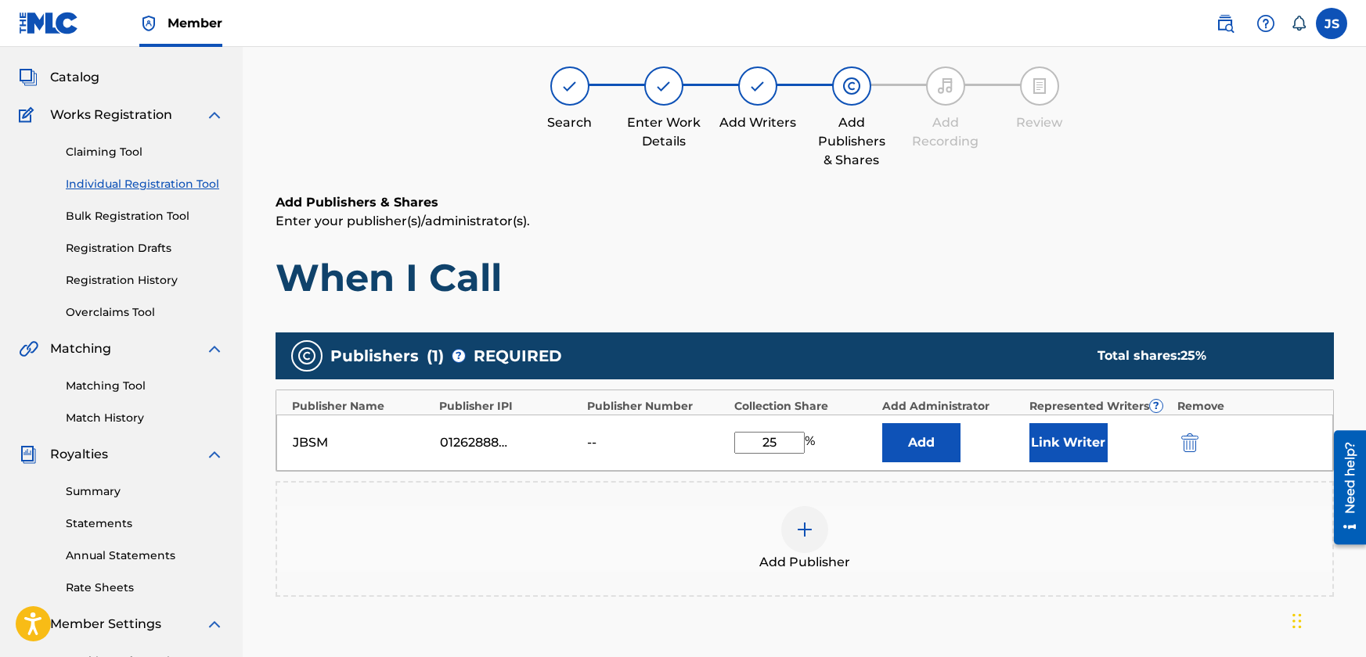
scroll to position [157, 0]
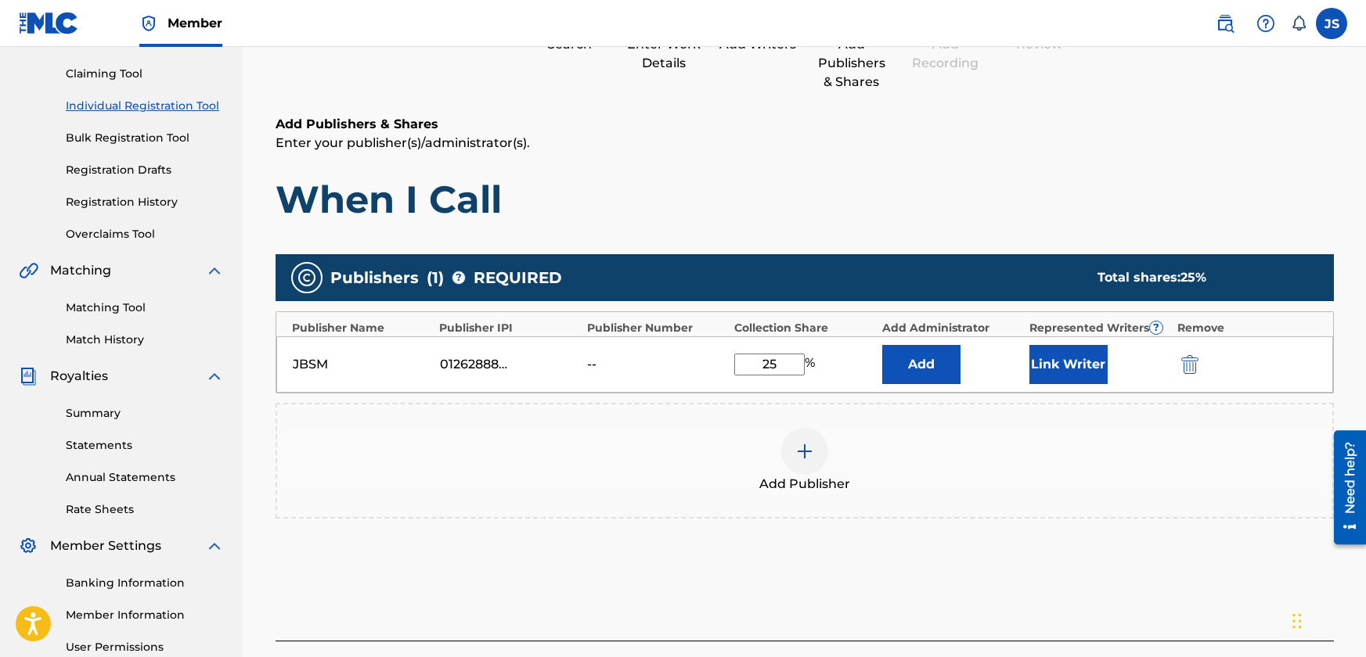
click at [850, 368] on div "25 %" at bounding box center [803, 365] width 139 height 22
click at [909, 362] on button "Add" at bounding box center [921, 364] width 78 height 39
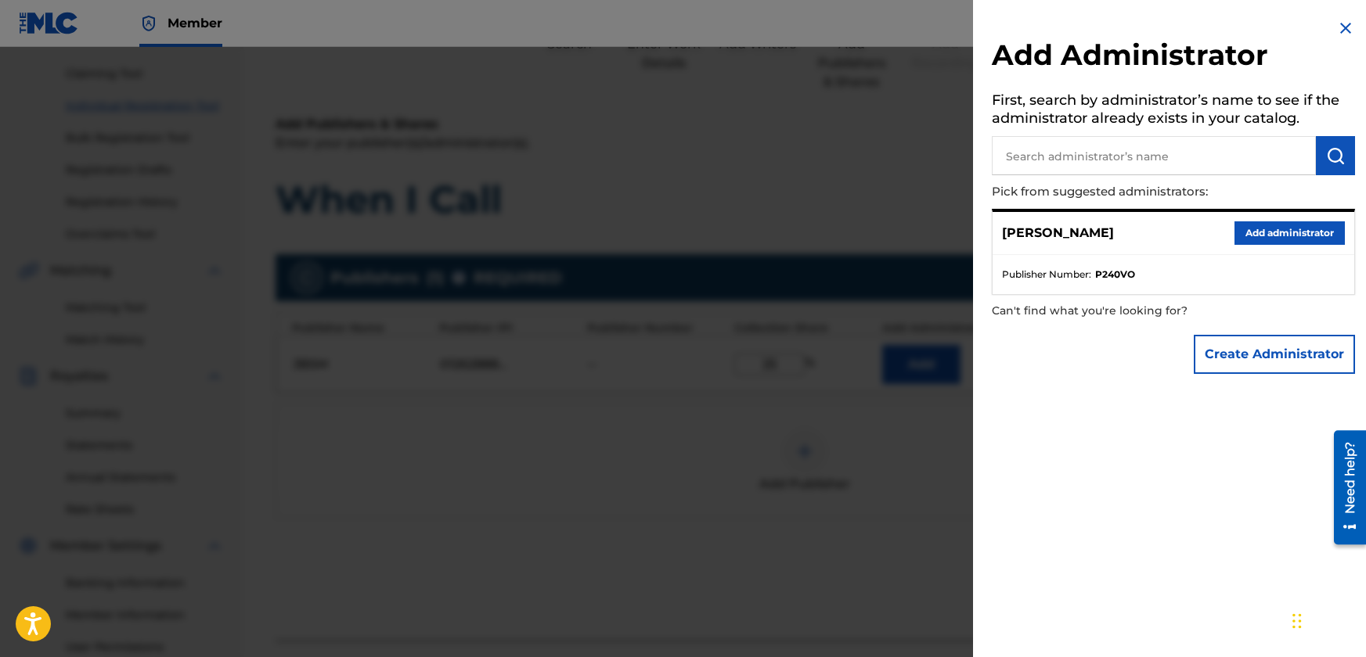
click at [1339, 26] on img at bounding box center [1345, 28] width 19 height 19
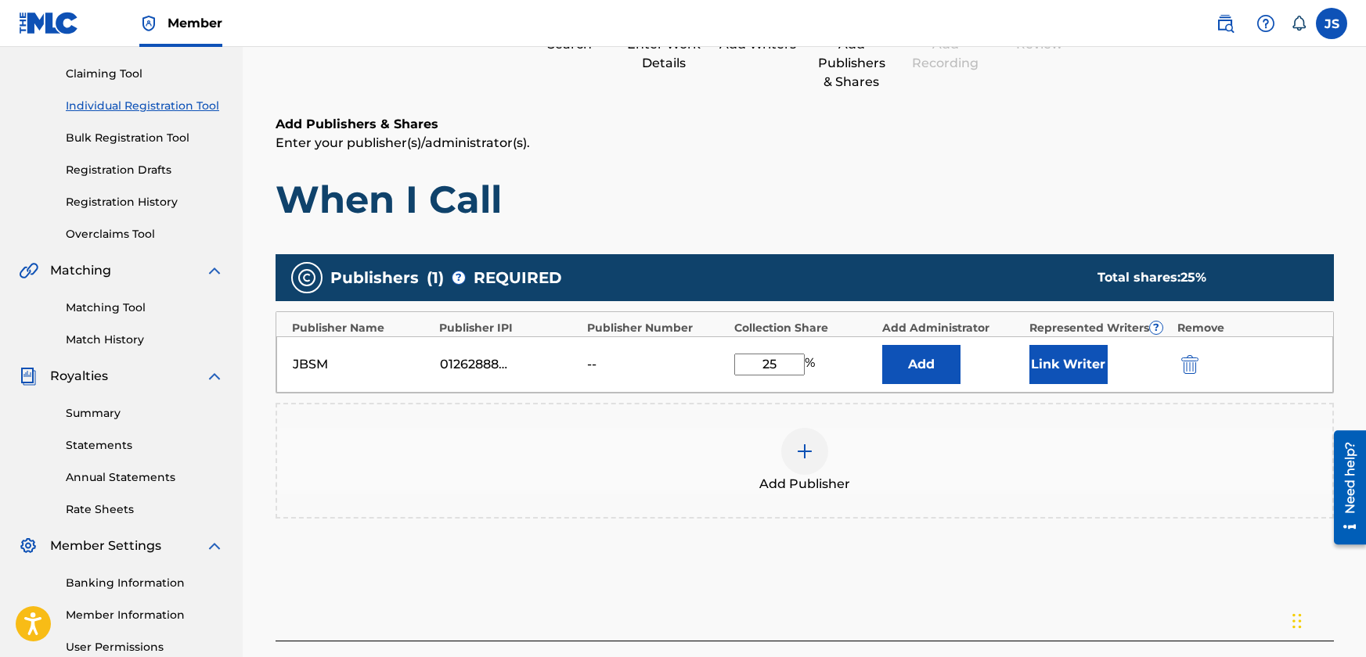
click at [824, 372] on div "25 %" at bounding box center [803, 365] width 139 height 22
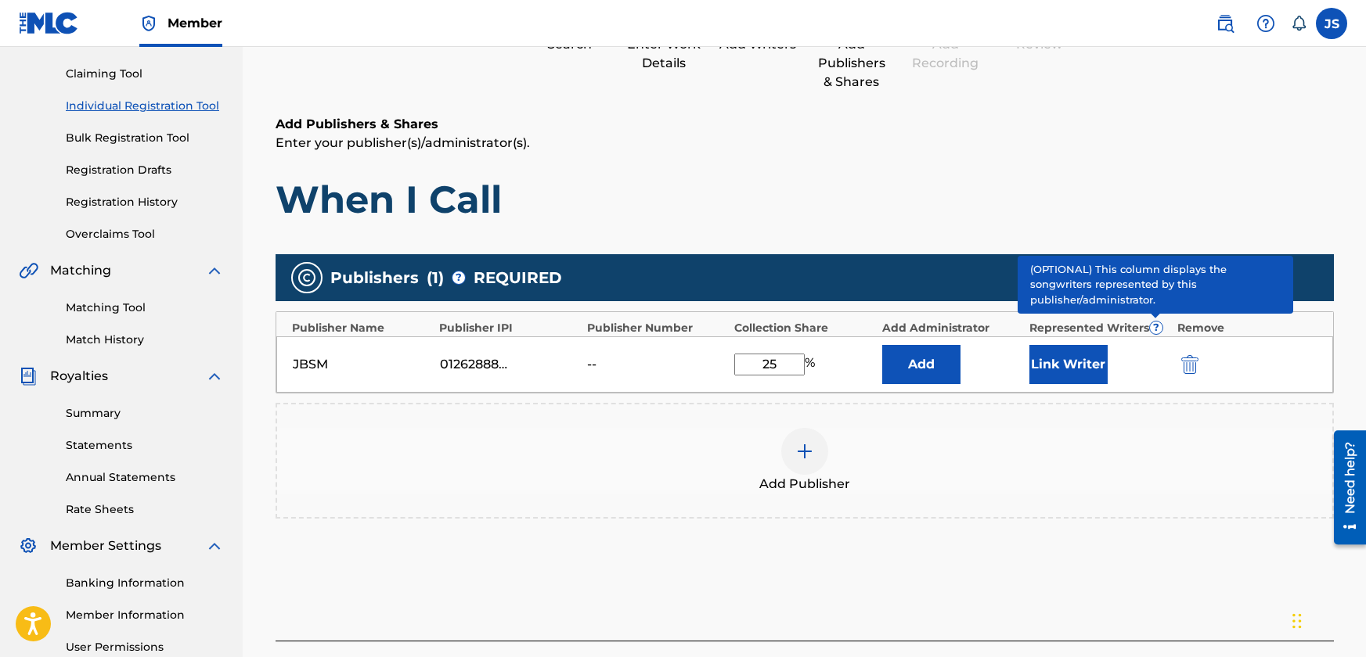
click at [1155, 323] on span "?" at bounding box center [1156, 328] width 13 height 13
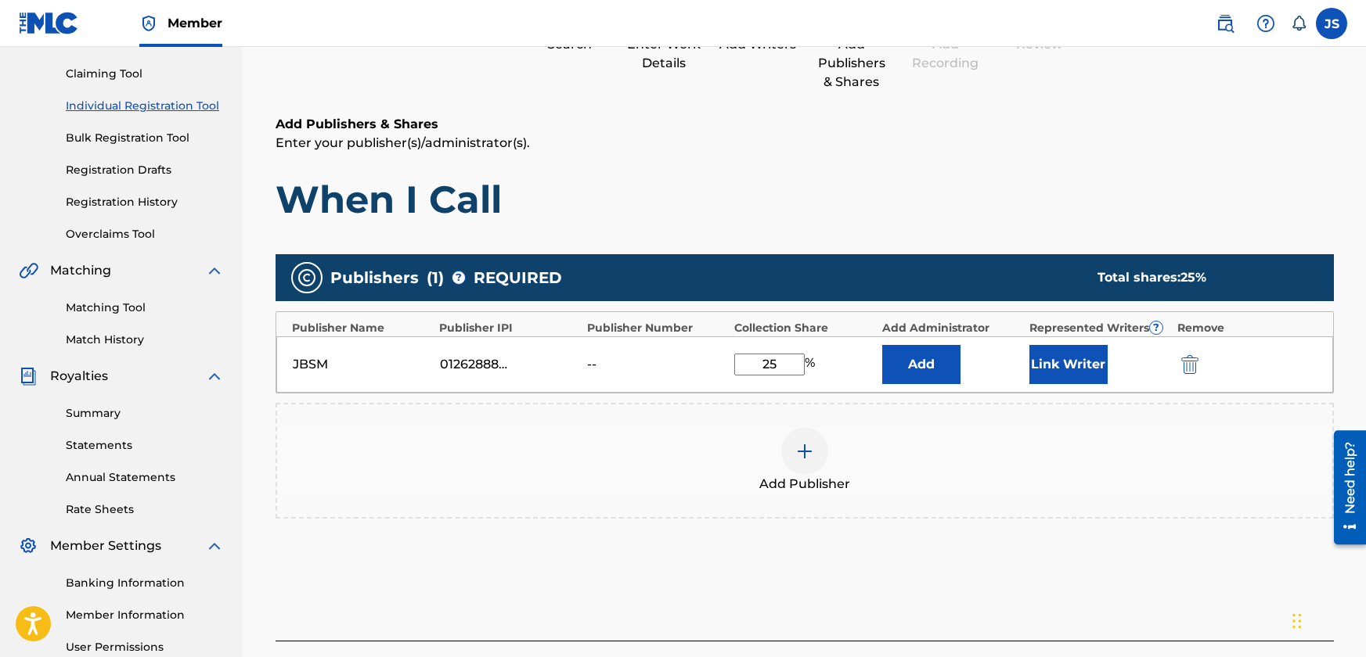
click at [1071, 366] on button "Link Writer" at bounding box center [1068, 364] width 78 height 39
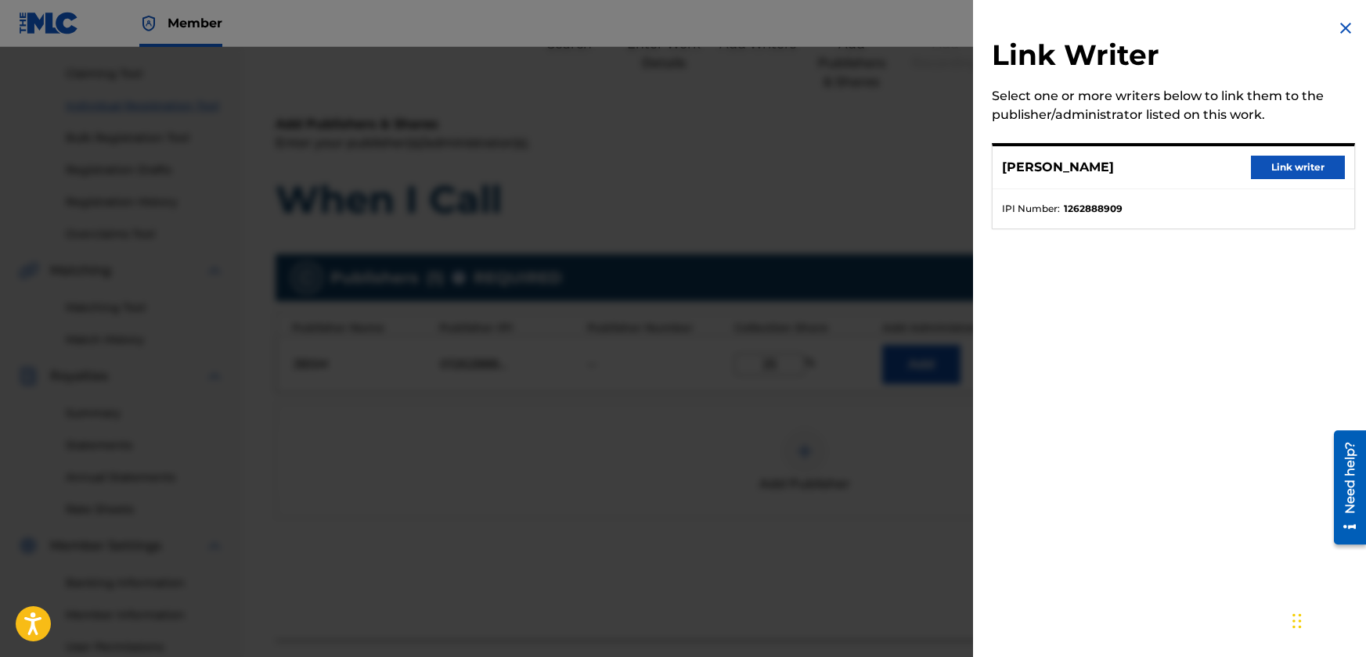
click at [1290, 167] on button "Link writer" at bounding box center [1298, 167] width 94 height 23
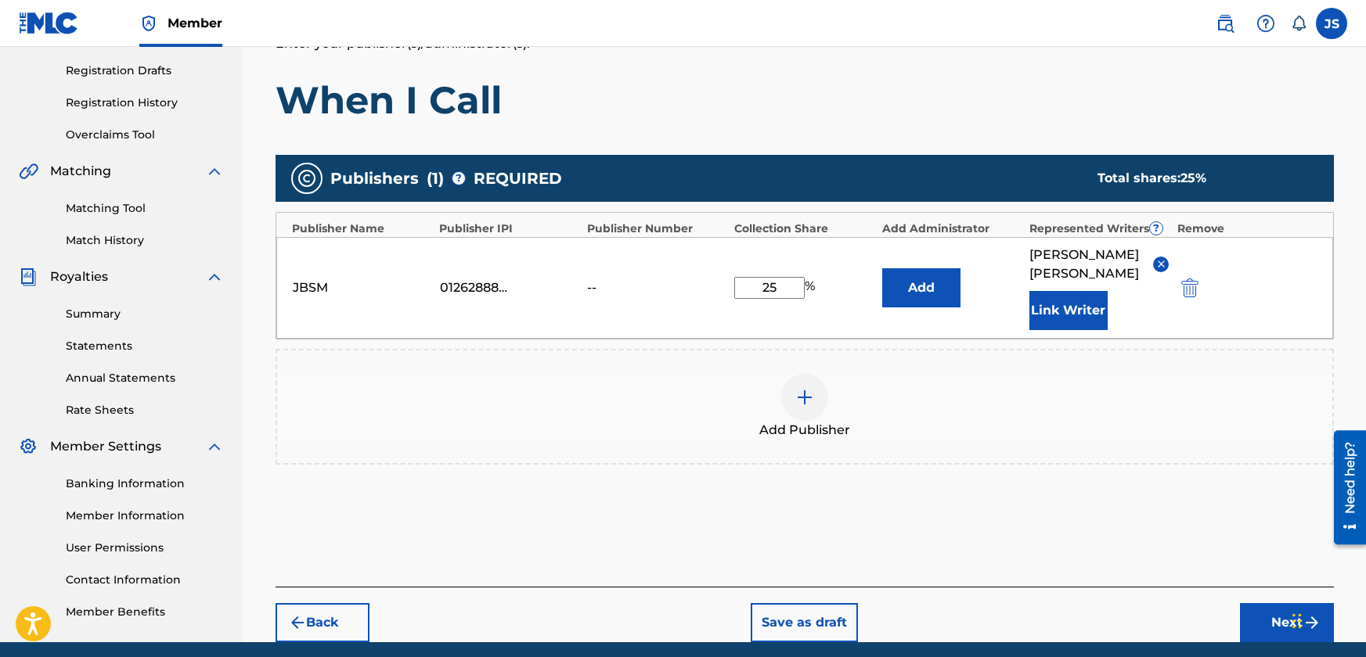
scroll to position [235, 0]
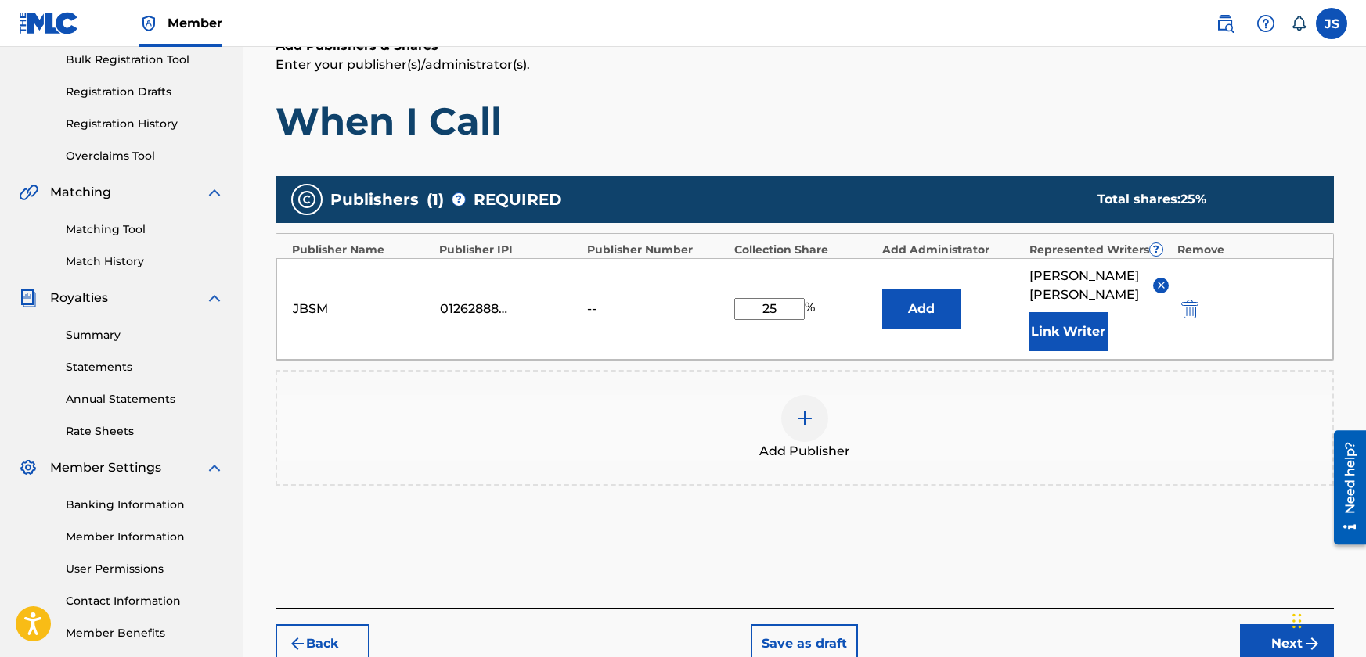
click at [774, 301] on input "25" at bounding box center [769, 309] width 70 height 22
type input "100"
click at [864, 304] on div "100 %" at bounding box center [803, 309] width 139 height 22
click at [855, 302] on div "100 %" at bounding box center [803, 309] width 139 height 22
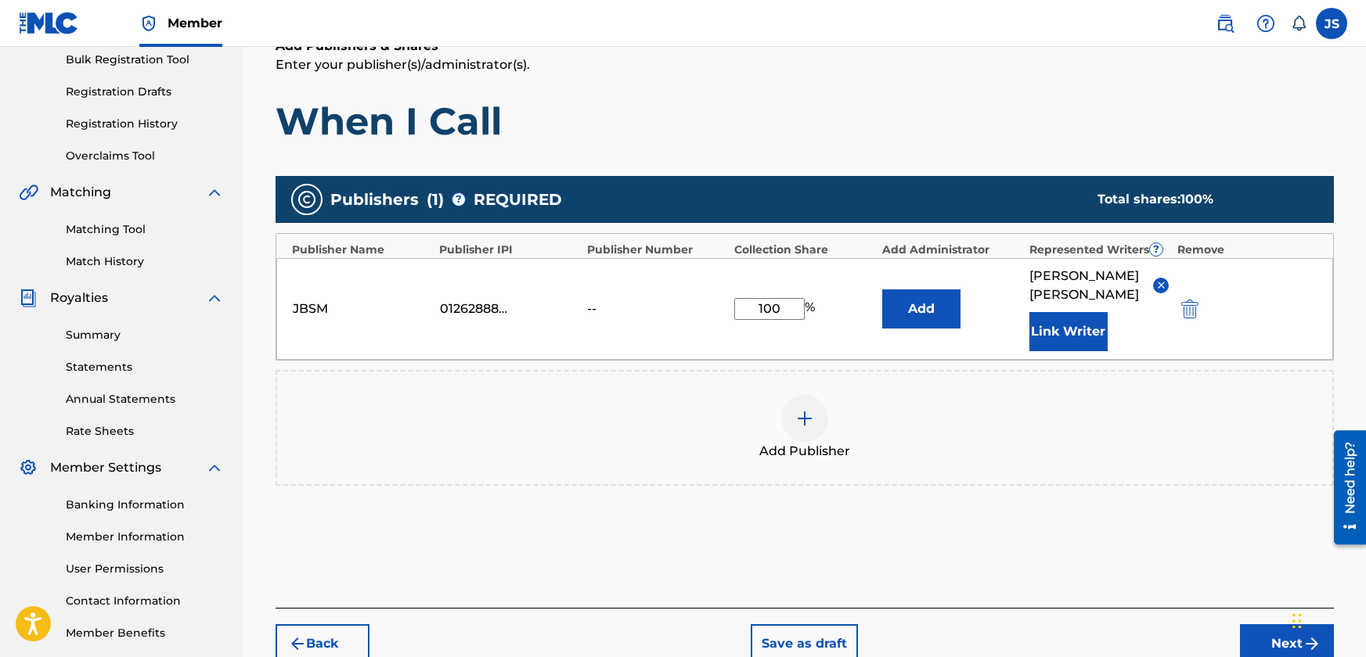
scroll to position [157, 0]
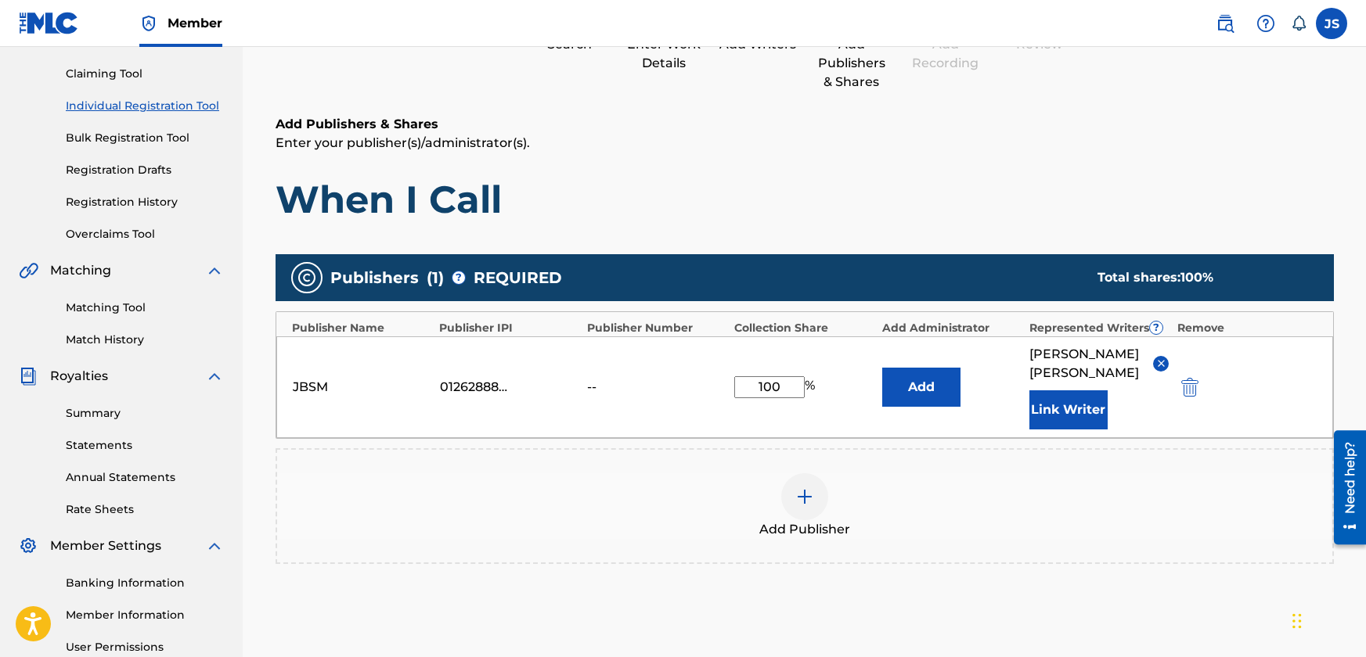
click at [840, 394] on div "JBSM 01262888811 -- 100 % Add [PERSON_NAME] Link Writer" at bounding box center [804, 387] width 1056 height 102
click at [821, 397] on div "JBSM 01262888811 -- 100 % Add [PERSON_NAME] Link Writer" at bounding box center [804, 387] width 1056 height 102
click at [880, 473] on div "Add Publisher" at bounding box center [804, 506] width 1055 height 66
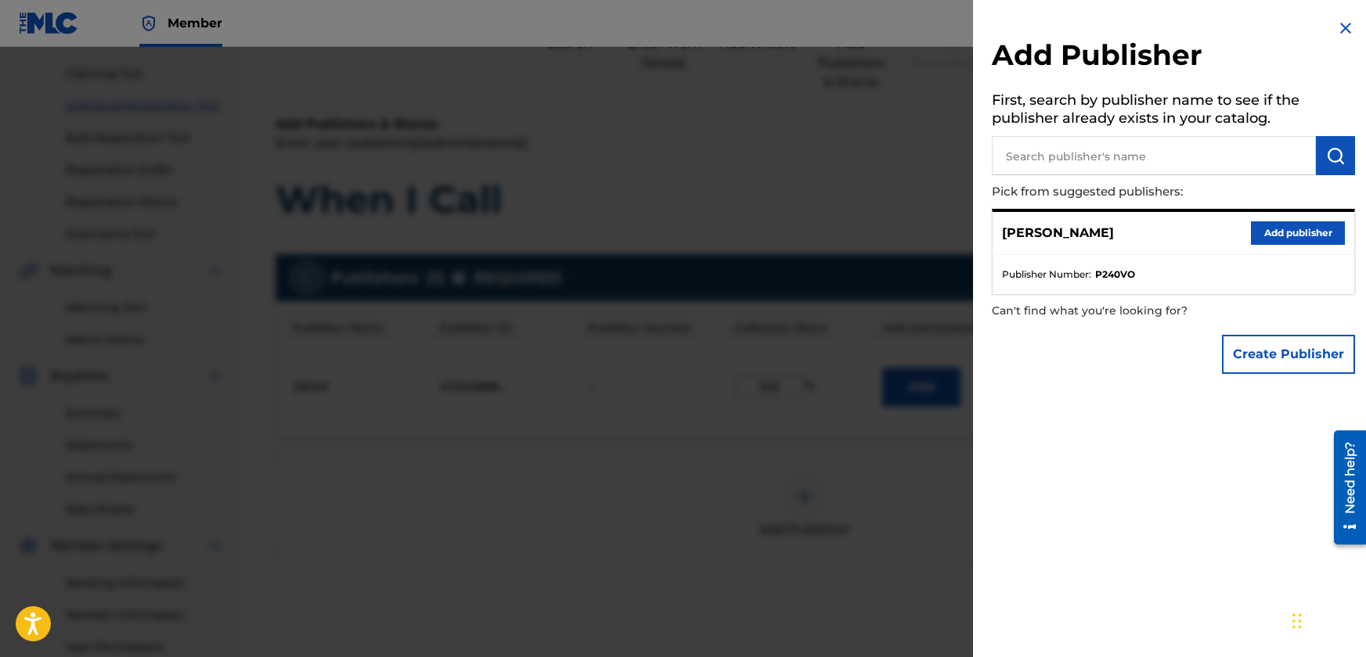
click at [1342, 21] on img at bounding box center [1345, 28] width 19 height 19
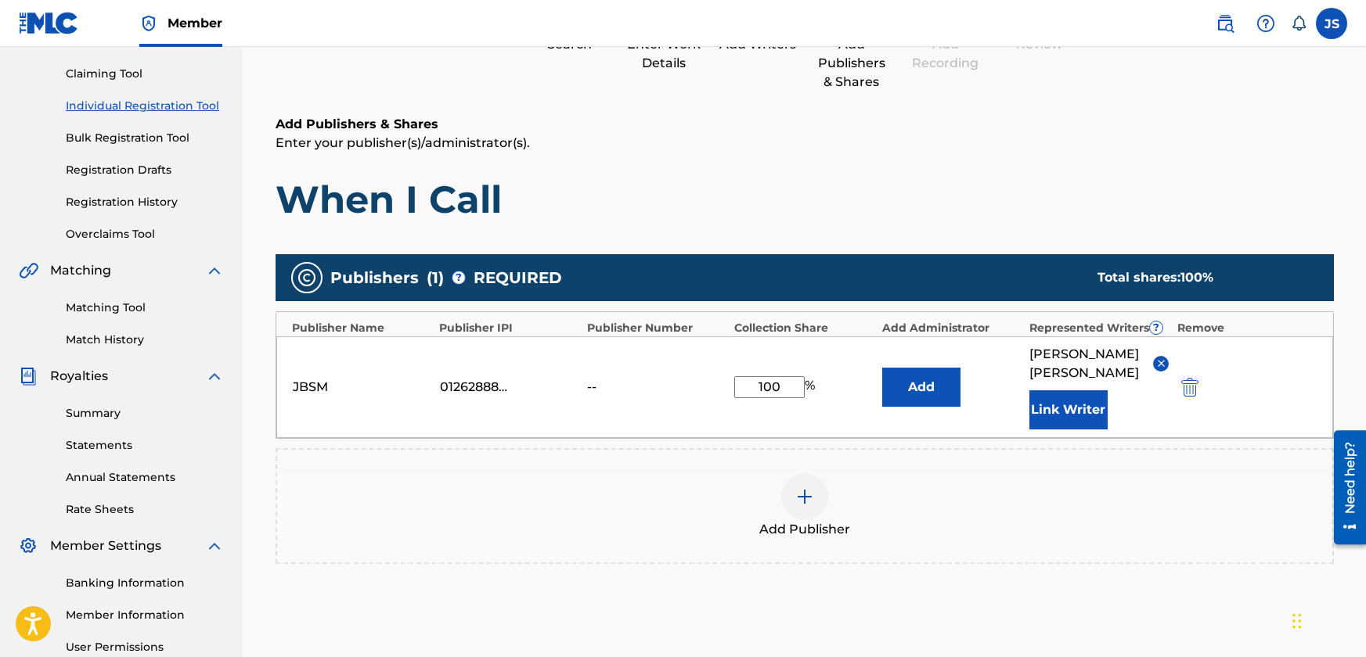
click at [976, 202] on h1 "When I Call" at bounding box center [804, 199] width 1058 height 47
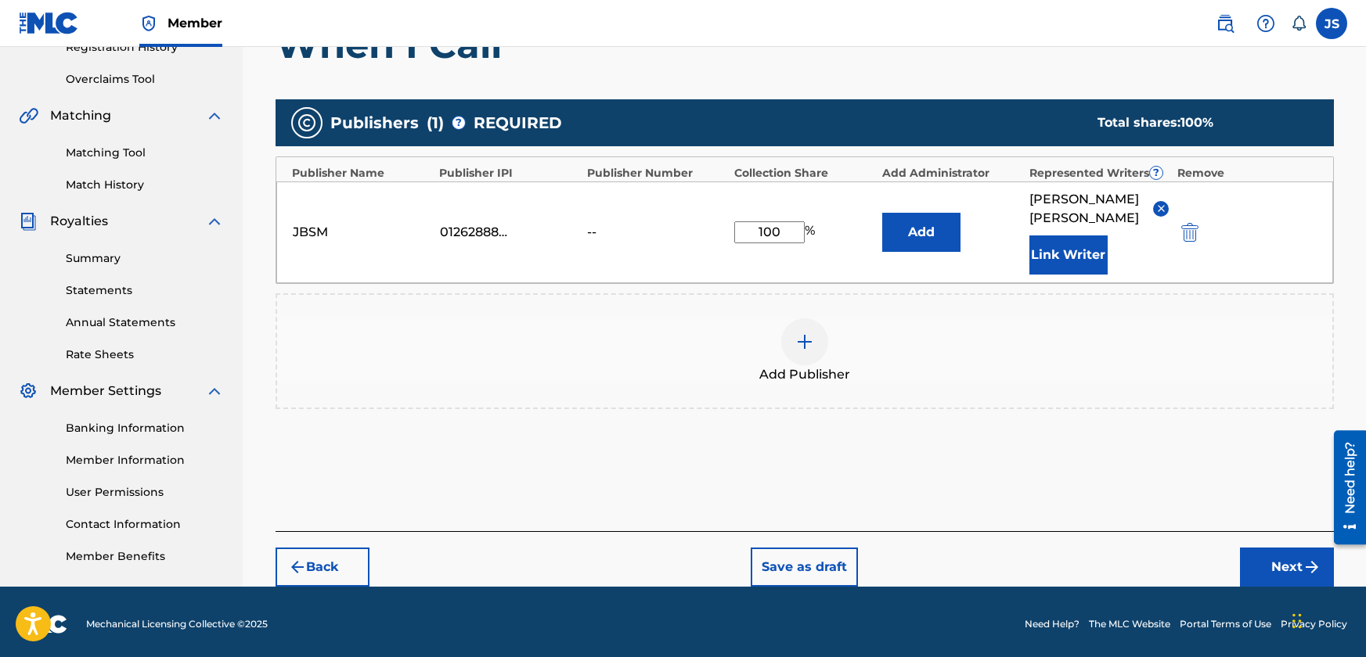
scroll to position [313, 0]
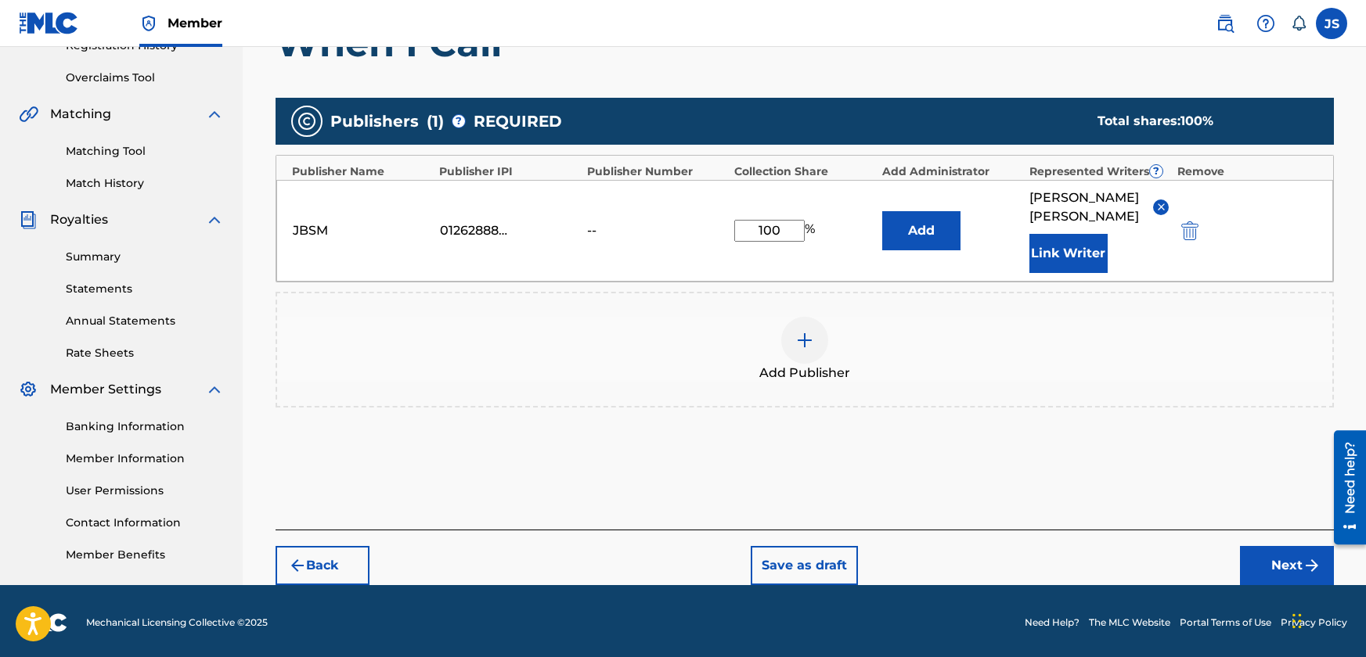
click at [1282, 546] on button "Next" at bounding box center [1287, 565] width 94 height 39
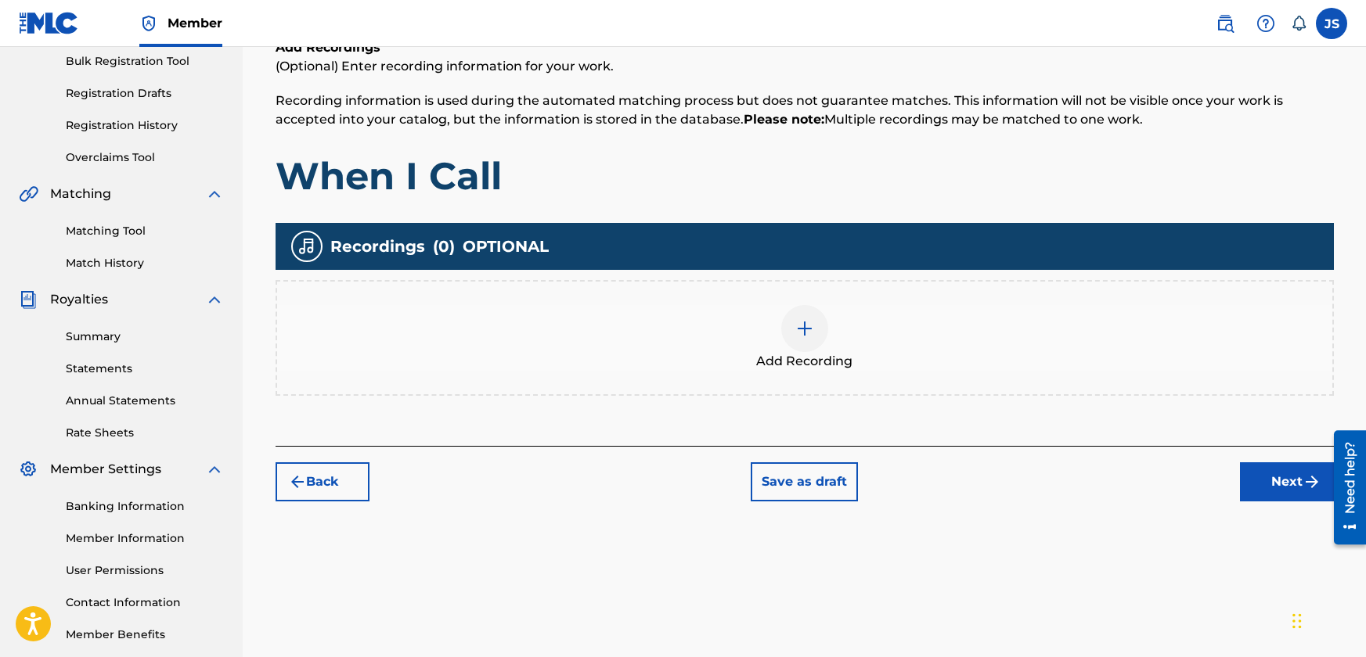
scroll to position [78, 0]
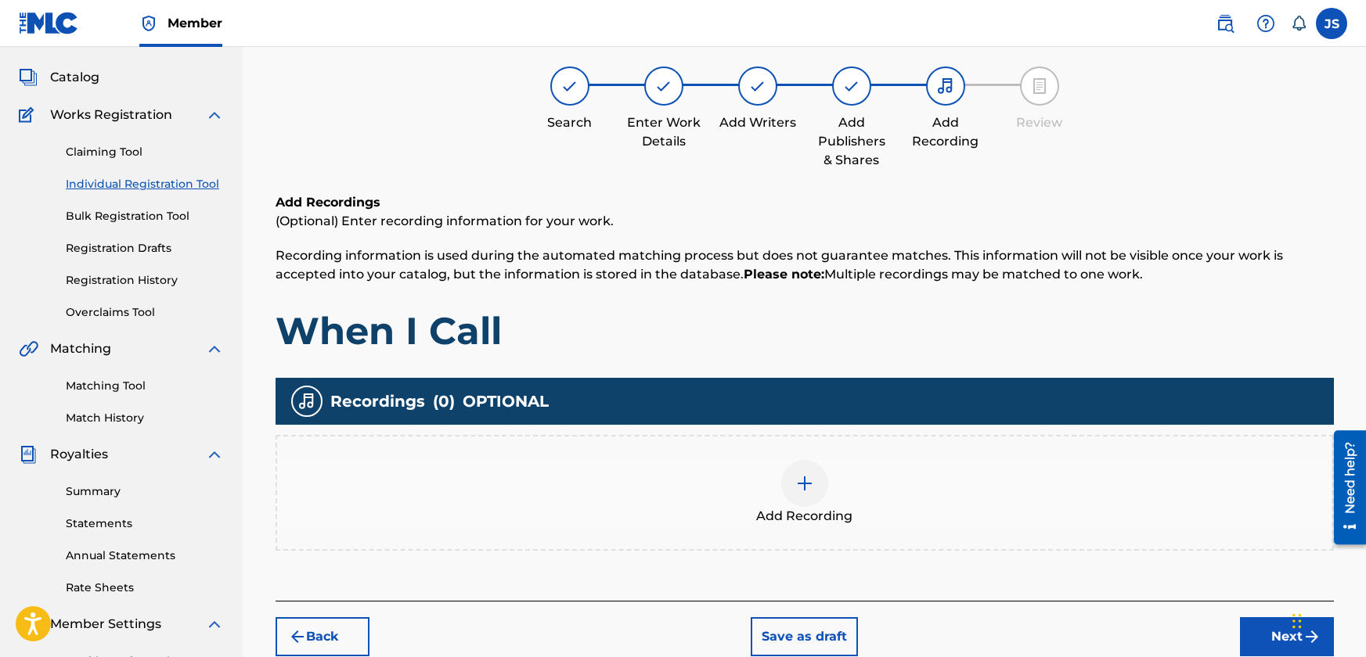
click at [796, 484] on img at bounding box center [804, 483] width 19 height 19
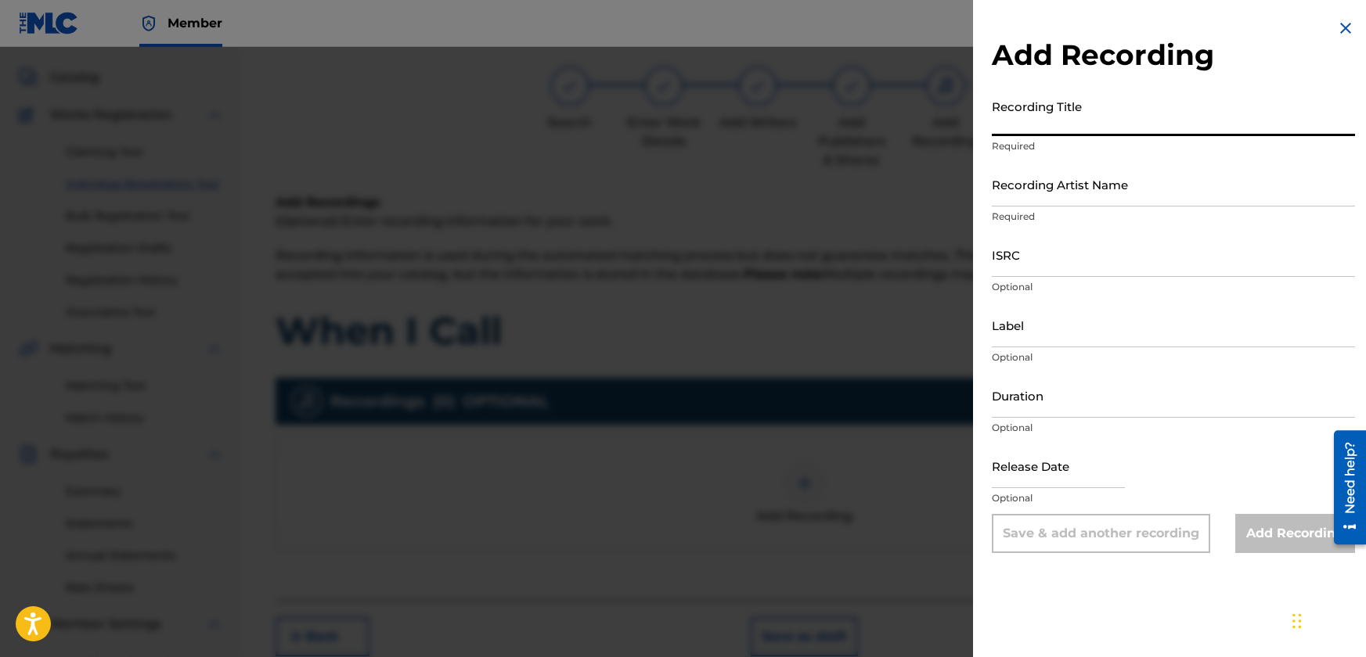
click at [1084, 122] on input "Recording Title" at bounding box center [1172, 114] width 363 height 45
type input "WHEN I CALL"
click at [1091, 190] on input "Recording Artist Name" at bounding box center [1172, 184] width 363 height 45
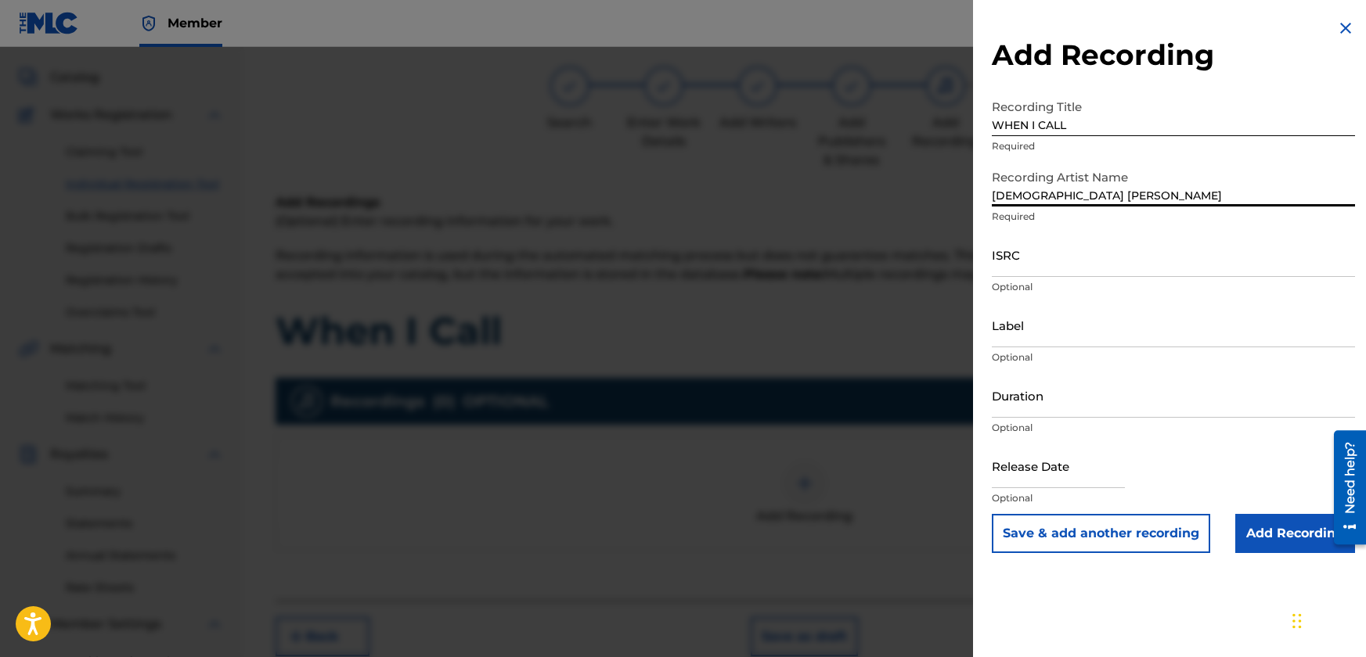
type input "[DEMOGRAPHIC_DATA] [PERSON_NAME]"
click at [1047, 271] on input "ISRC" at bounding box center [1172, 254] width 363 height 45
click at [1344, 25] on img at bounding box center [1345, 28] width 19 height 19
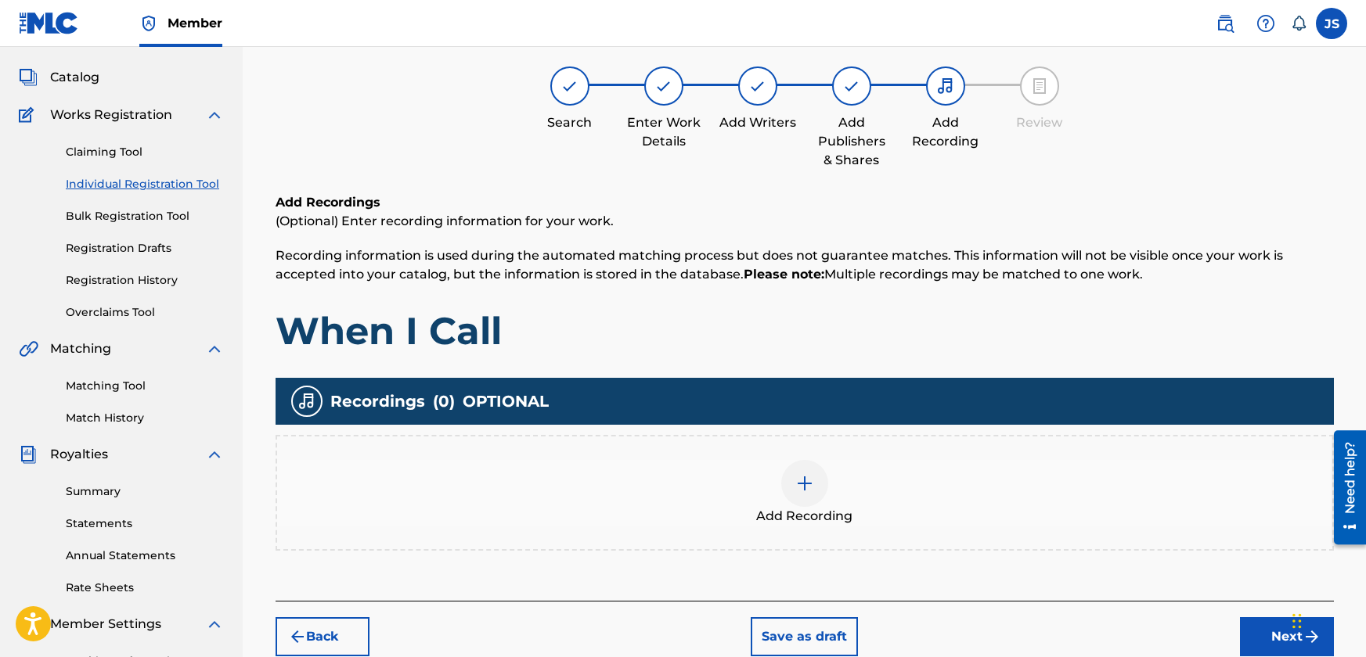
scroll to position [235, 0]
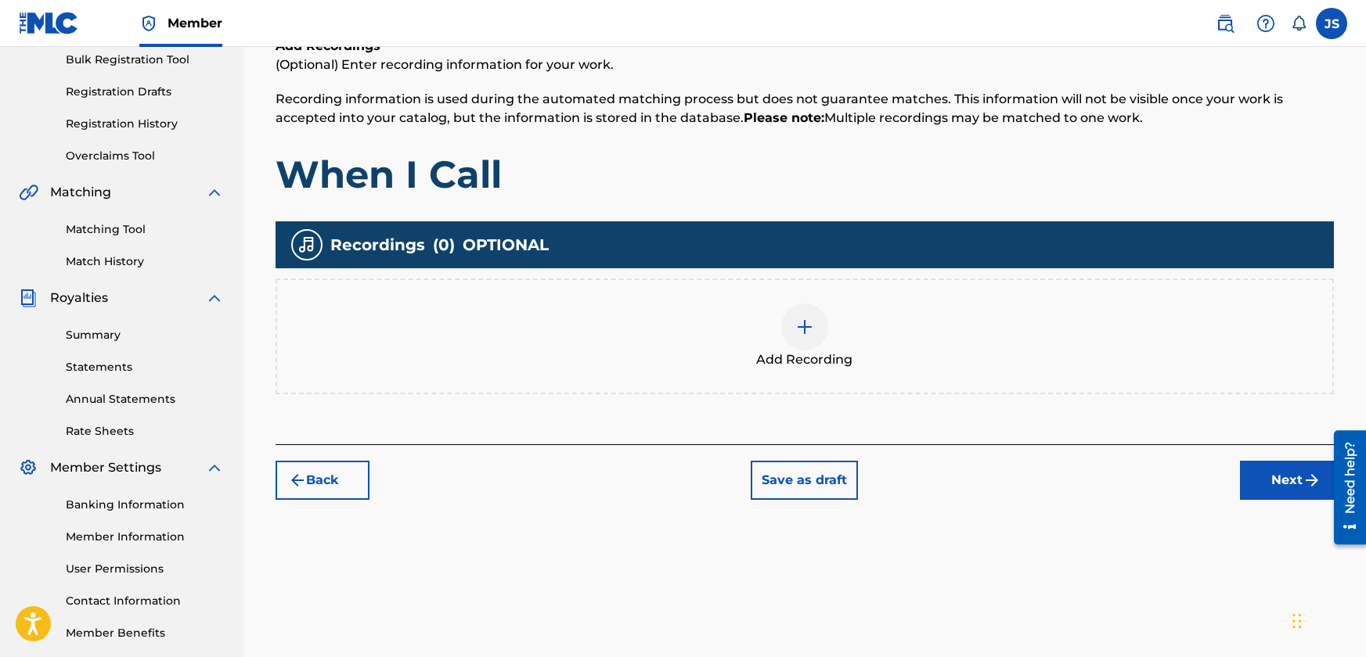
click at [333, 480] on button "Back" at bounding box center [322, 480] width 94 height 39
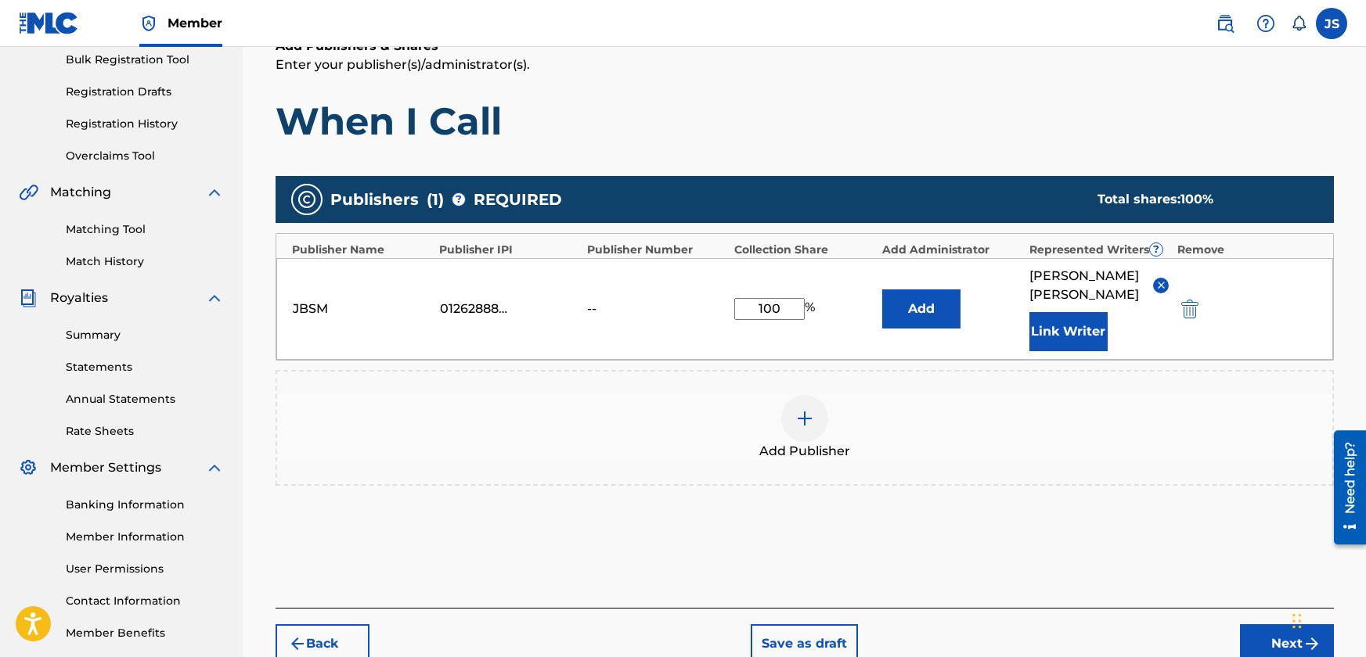
click at [775, 298] on input "100" at bounding box center [769, 309] width 70 height 22
type input "50"
click at [837, 319] on div "JBSM 01262888811 -- 50 % Add [PERSON_NAME] Link Writer" at bounding box center [804, 309] width 1056 height 102
click at [1074, 524] on div "Add Publishers & Shares Enter your publisher(s)/administrator(s). When I Call P…" at bounding box center [804, 322] width 1058 height 571
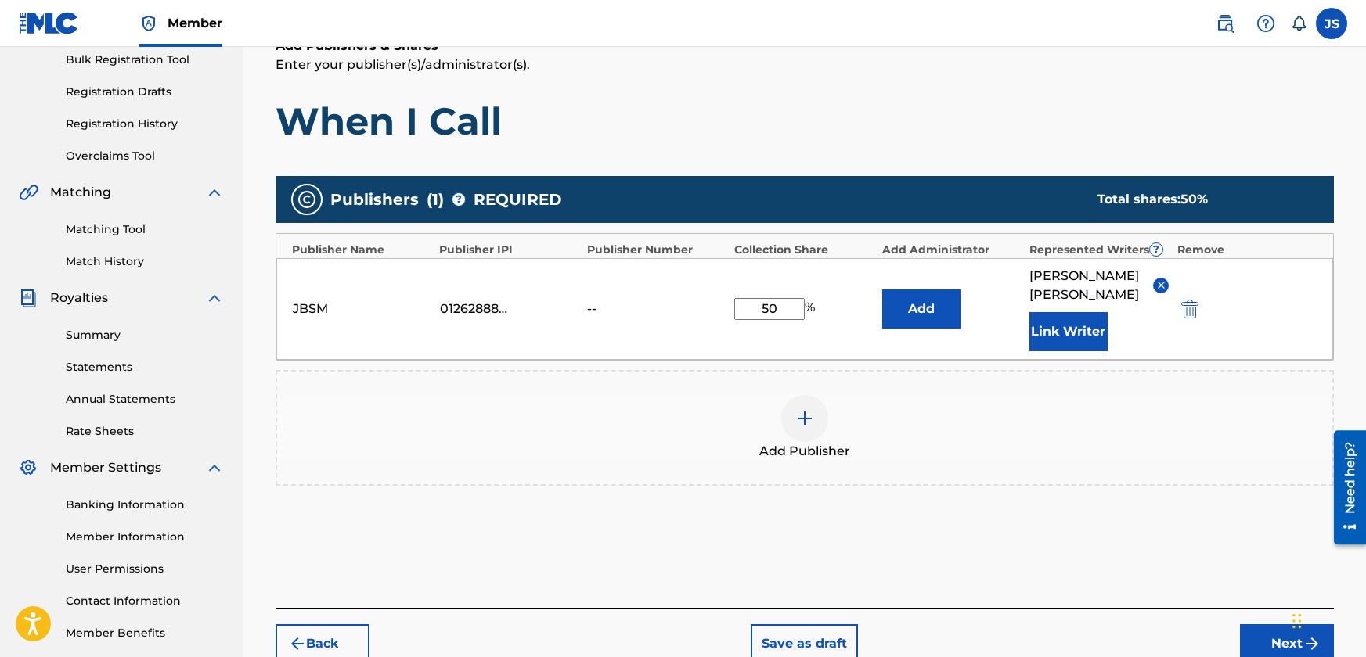
click at [1260, 624] on button "Next" at bounding box center [1287, 643] width 94 height 39
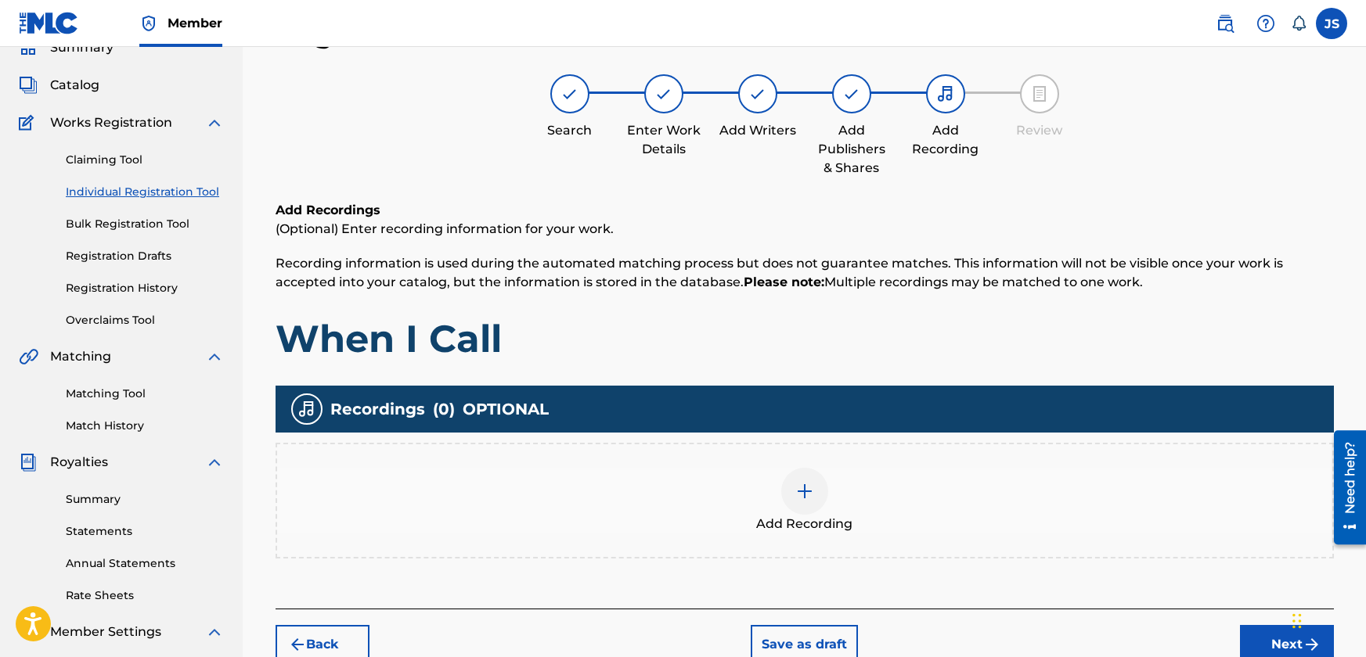
scroll to position [149, 0]
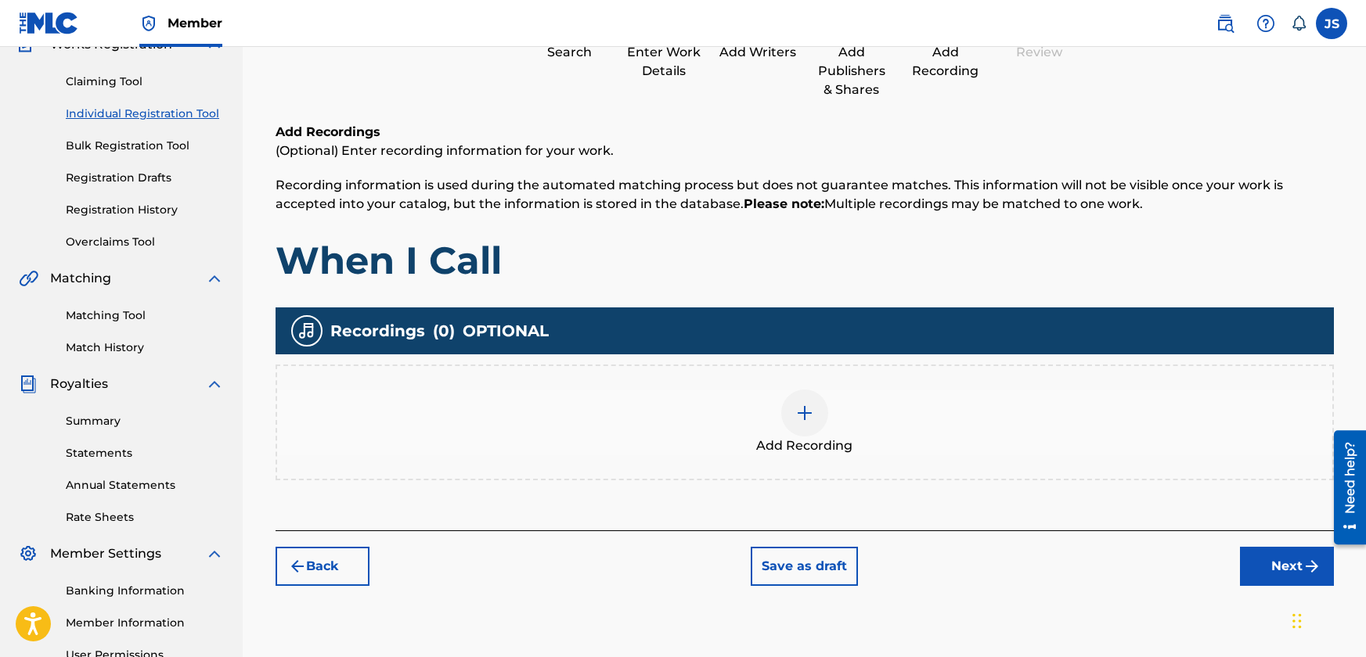
click at [809, 413] on img at bounding box center [804, 413] width 19 height 19
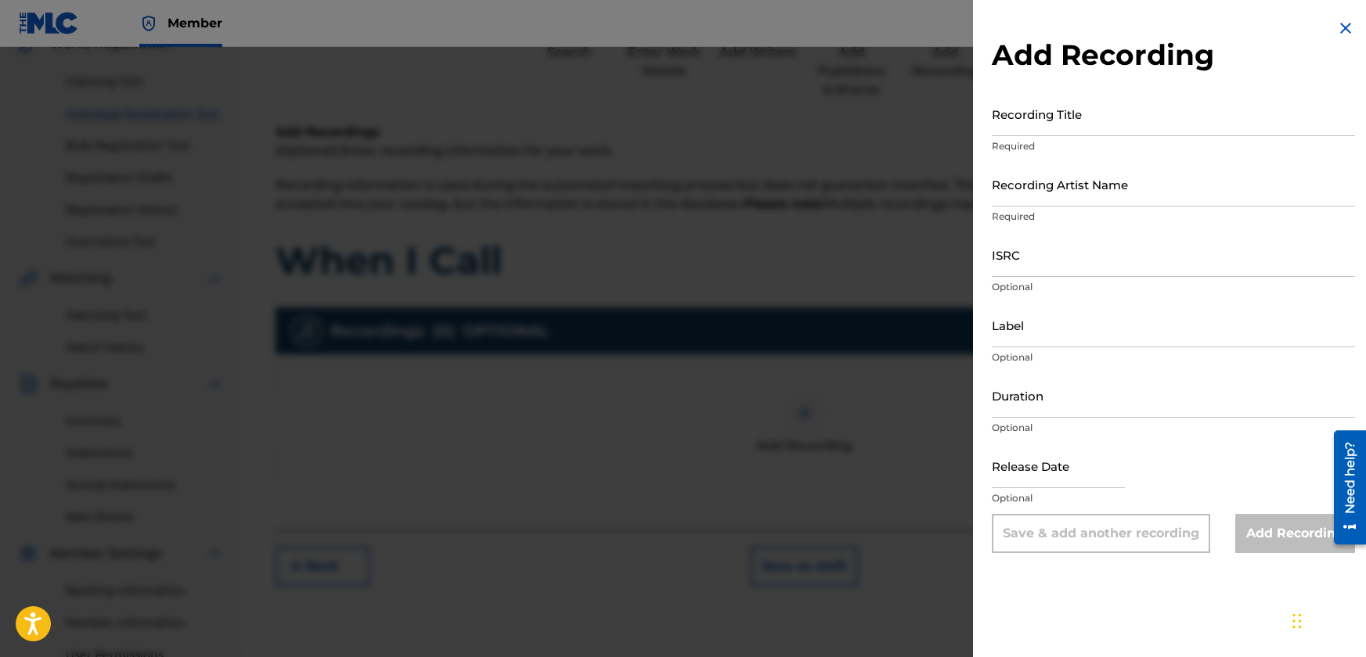
click at [1081, 124] on input "Recording Title" at bounding box center [1172, 114] width 363 height 45
type input "WHEN I CALL"
click at [1114, 201] on input "Recording Artist Name" at bounding box center [1172, 184] width 363 height 45
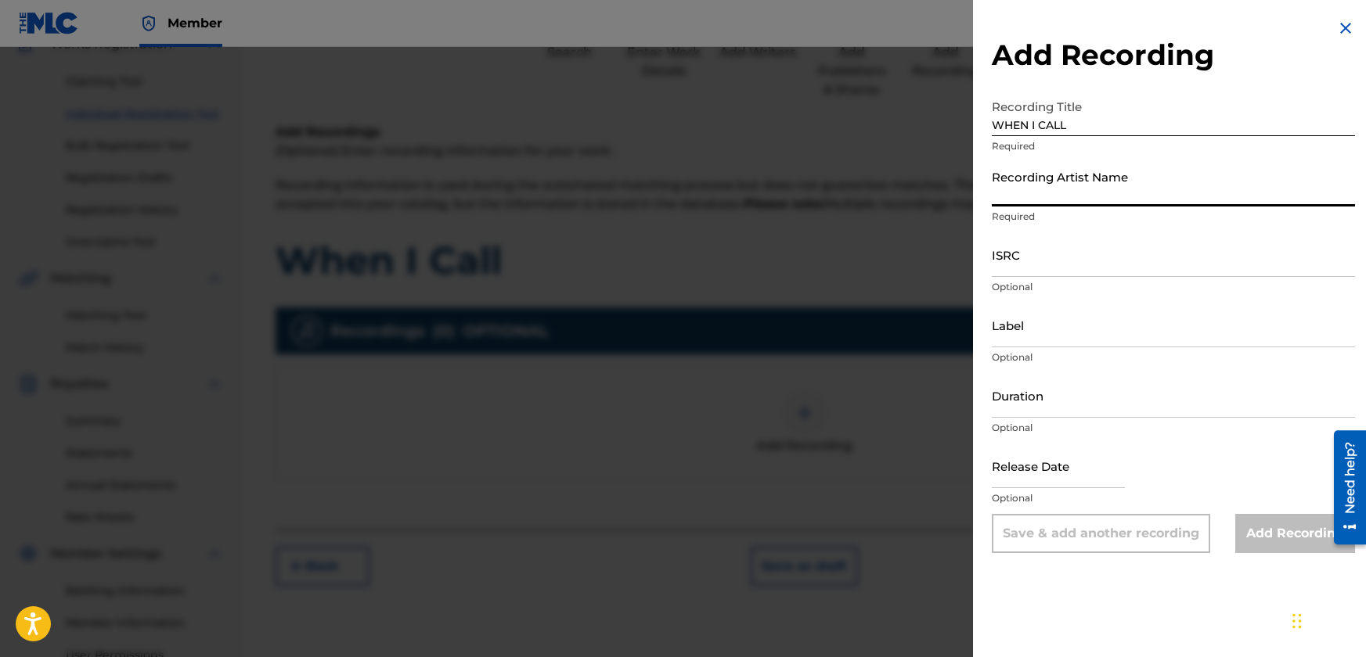
type input "[DEMOGRAPHIC_DATA] [PERSON_NAME]"
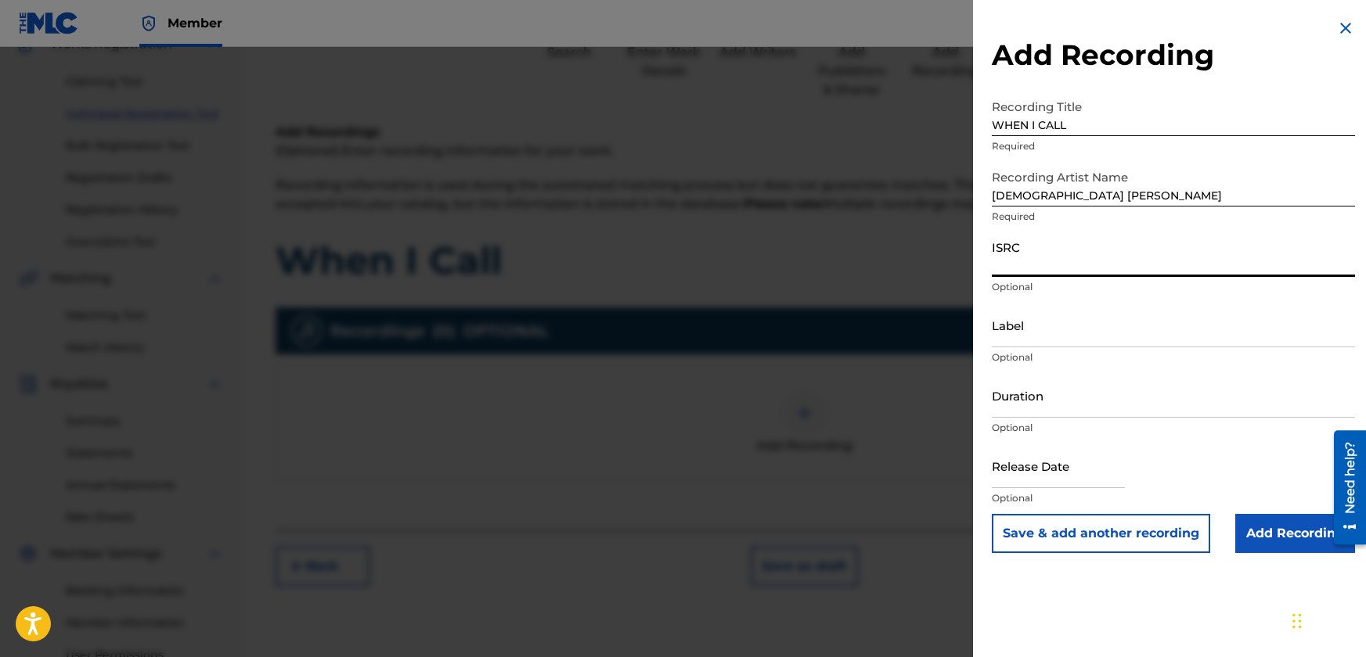
click at [1055, 261] on input "ISRC" at bounding box center [1172, 254] width 363 height 45
click at [1019, 264] on input "ISRC" at bounding box center [1172, 254] width 363 height 45
paste input "SE5BU2542715"
type input "SE5BU2542715"
click at [1032, 335] on input "Label" at bounding box center [1172, 325] width 363 height 45
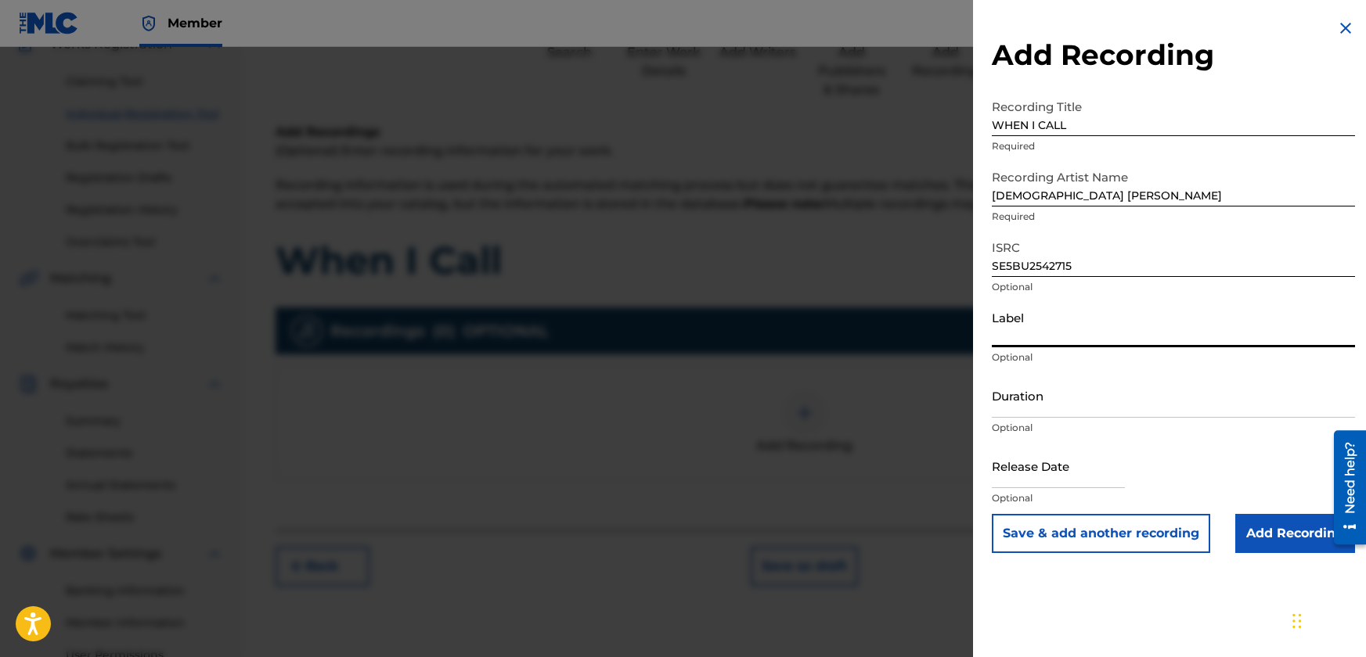
type input "JBSM"
click at [1069, 410] on input "Duration" at bounding box center [1172, 395] width 363 height 45
type input "02:40"
click at [1047, 478] on input "text" at bounding box center [1057, 466] width 133 height 45
select select "7"
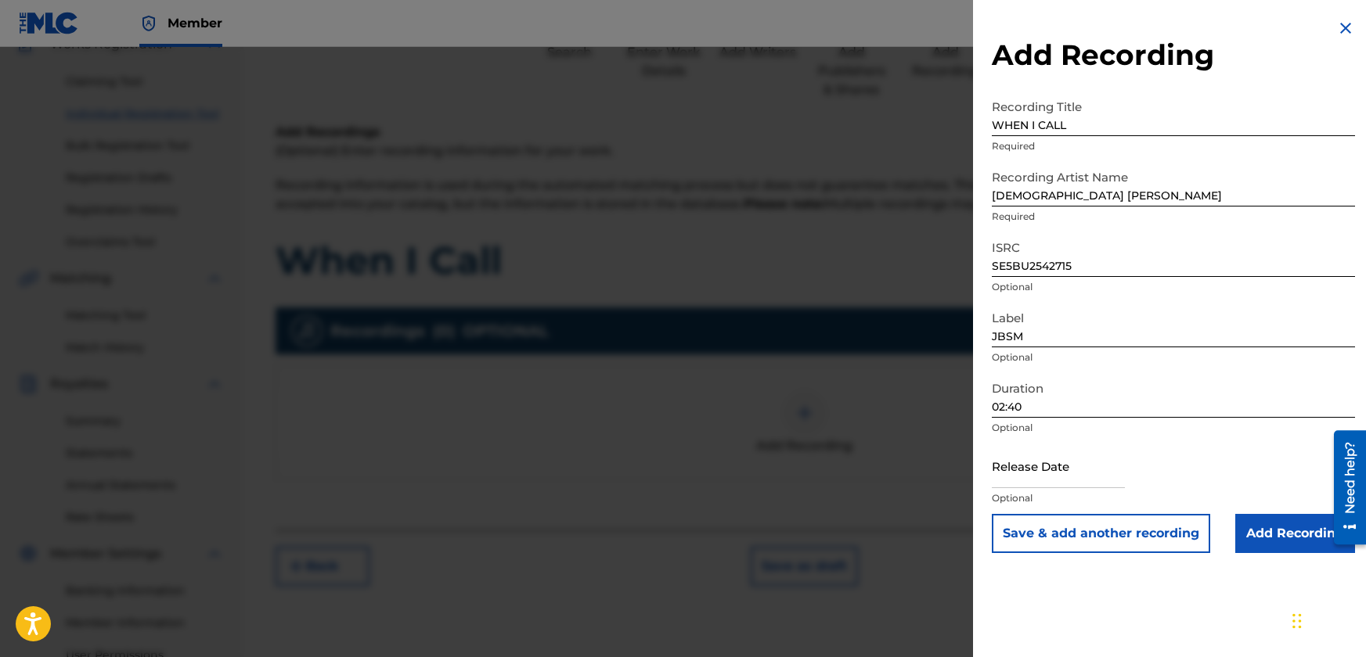
select select "2025"
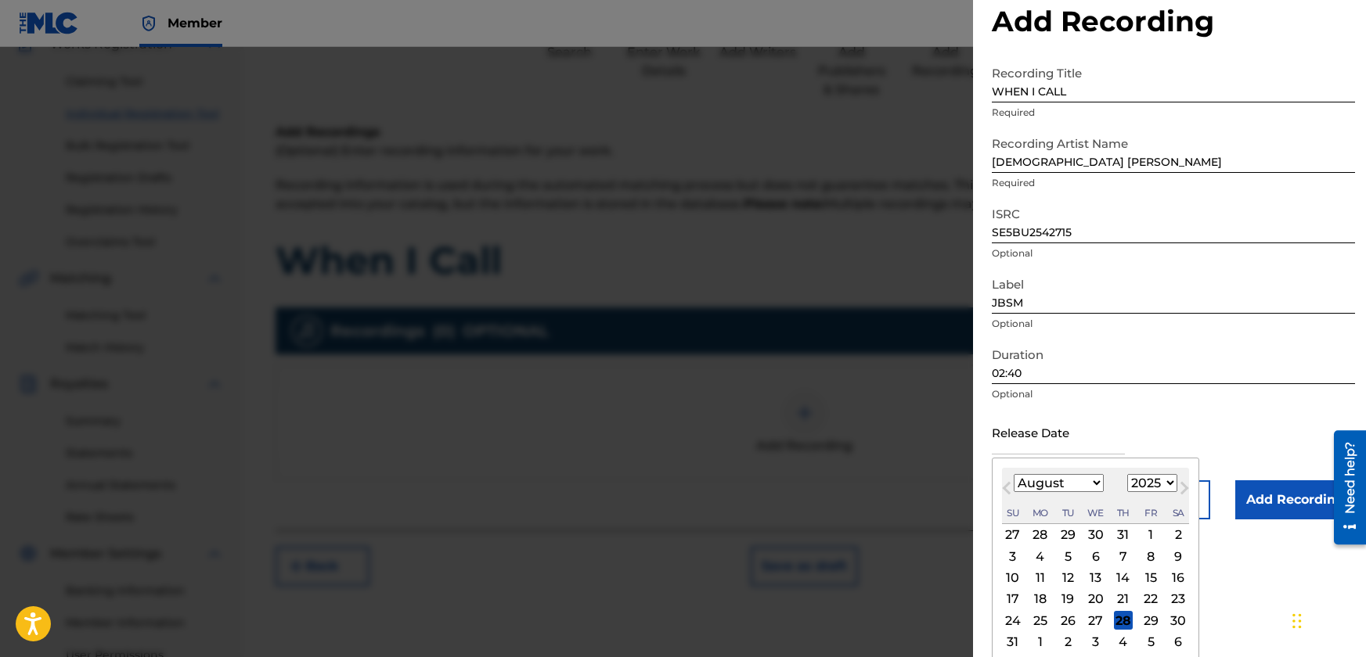
scroll to position [61, 0]
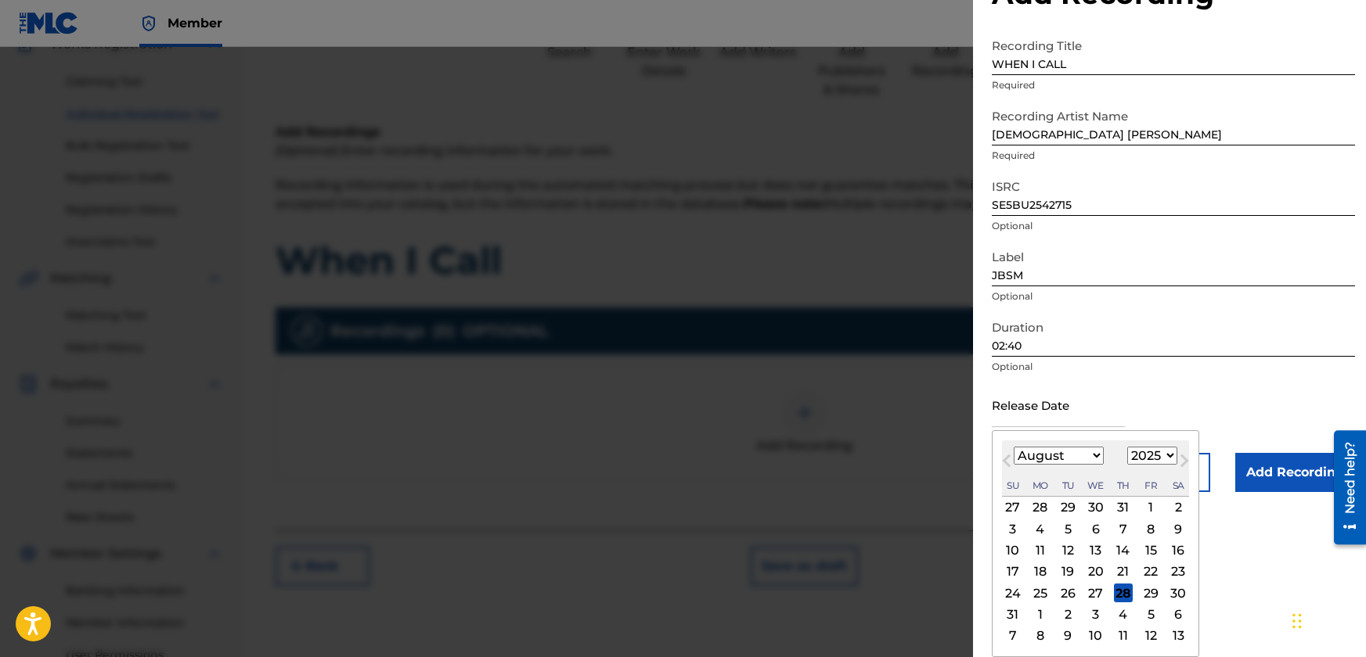
click at [1092, 455] on select "January February March April May June July August September October November De…" at bounding box center [1058, 456] width 90 height 18
select select "1"
click at [1013, 465] on select "January February March April May June July August September October November De…" at bounding box center [1058, 456] width 90 height 18
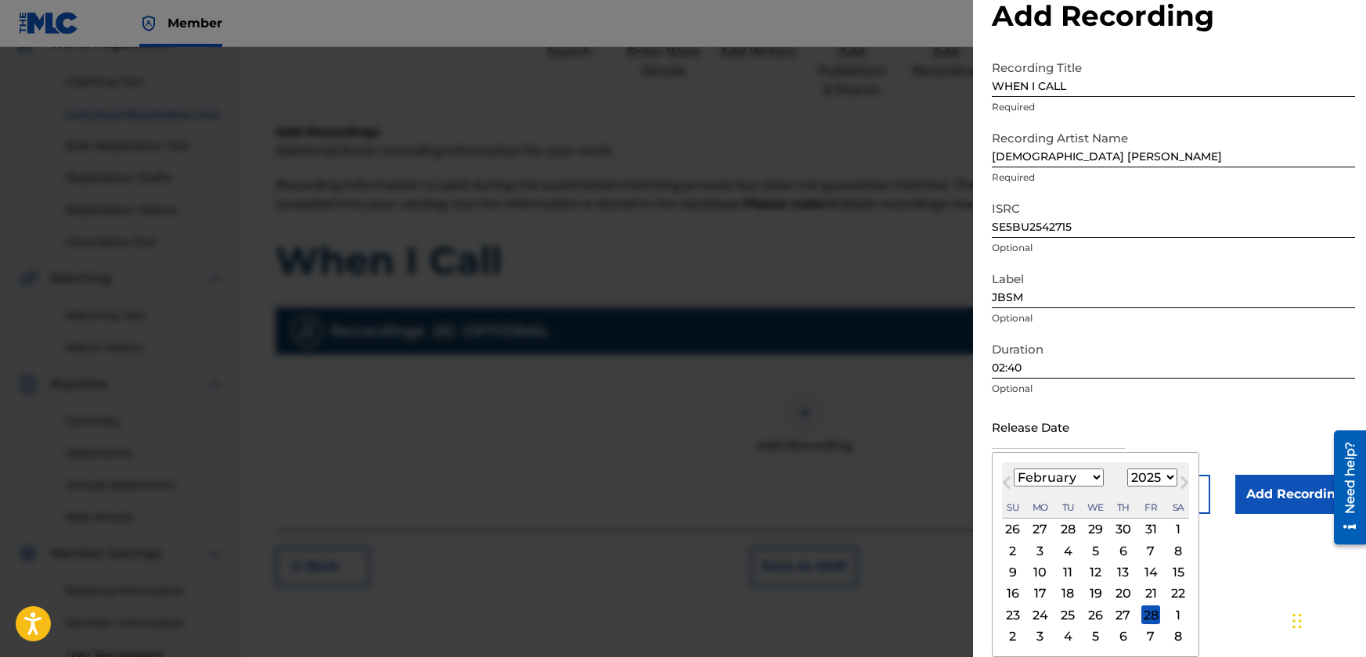
scroll to position [227, 0]
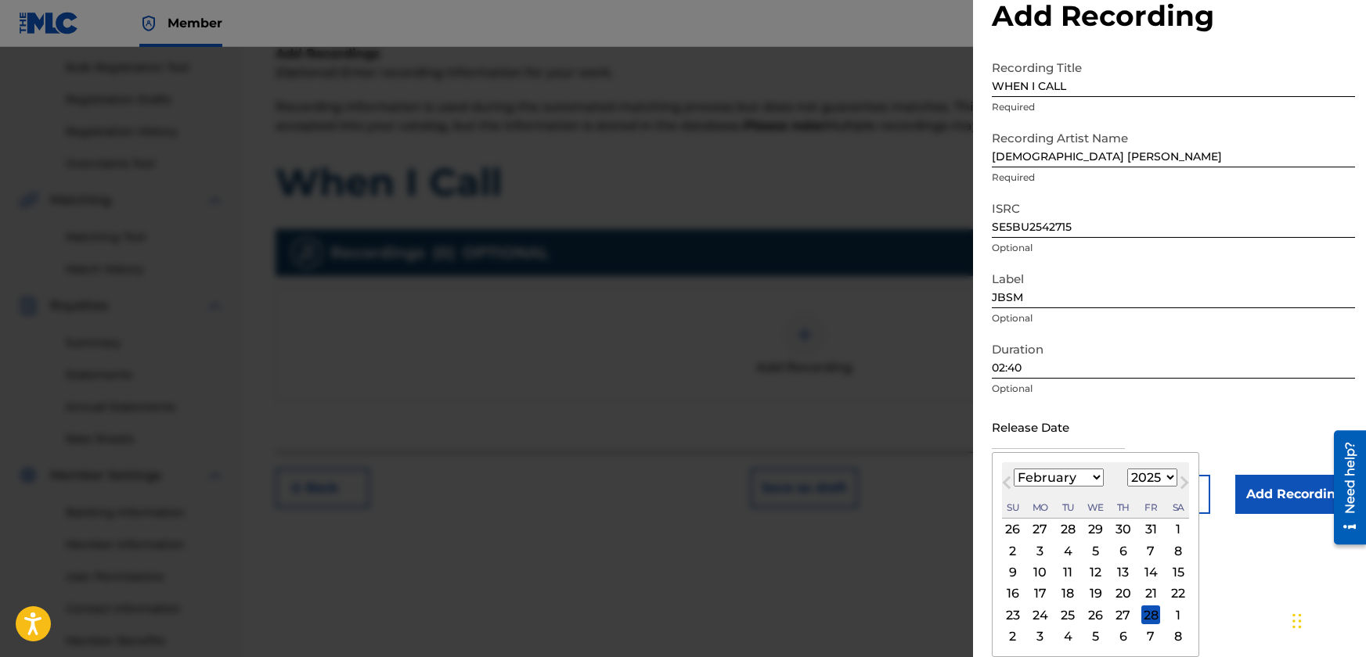
click at [1096, 576] on div "12" at bounding box center [1095, 572] width 19 height 19
type input "[DATE]"
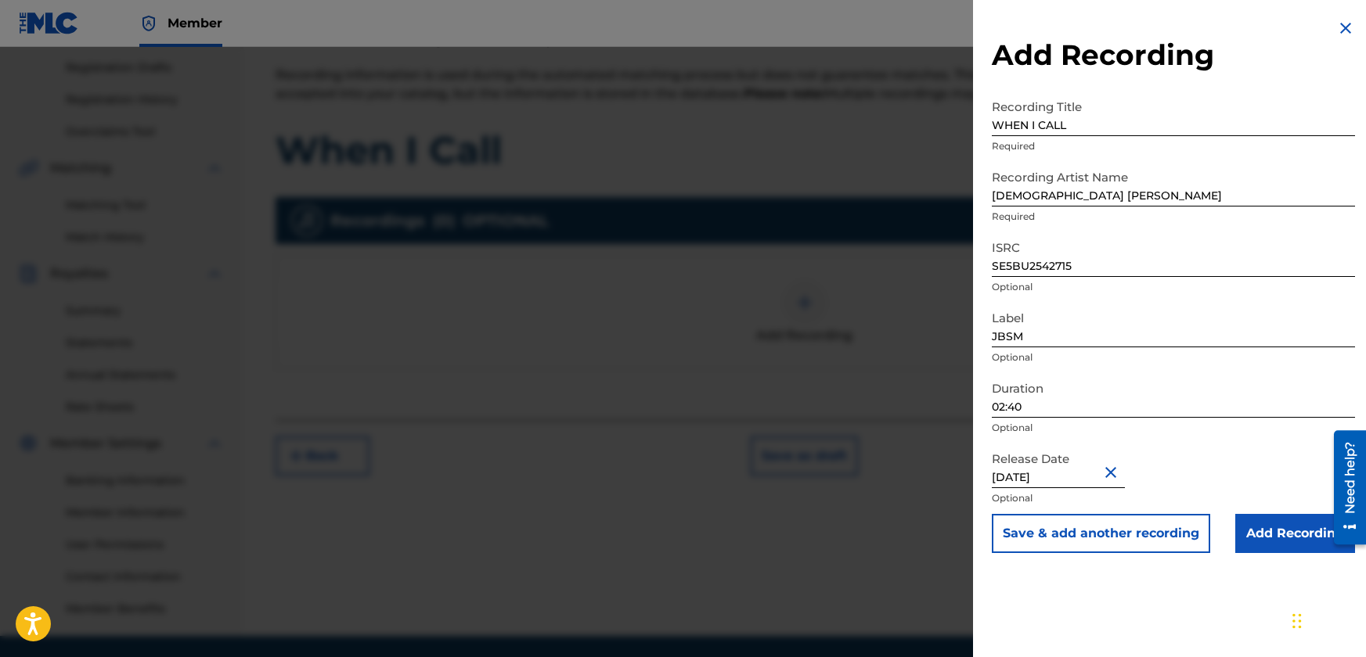
scroll to position [235, 0]
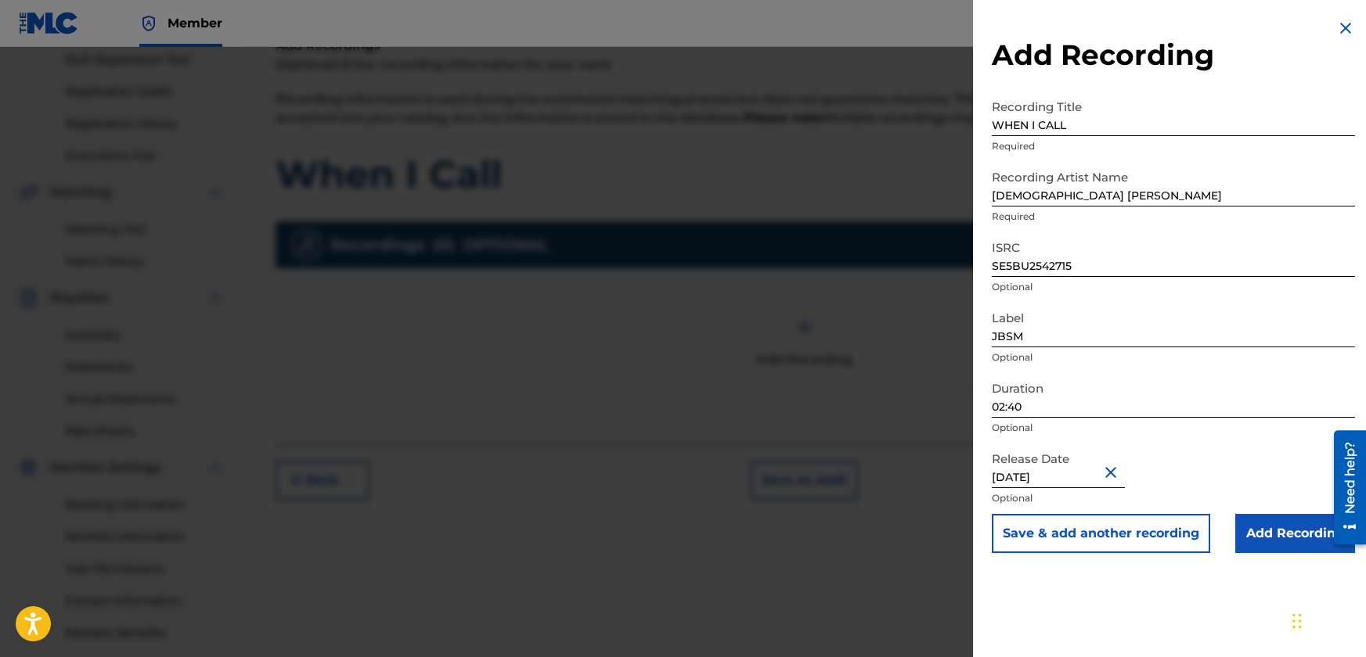
click at [1278, 531] on input "Add Recording" at bounding box center [1295, 533] width 120 height 39
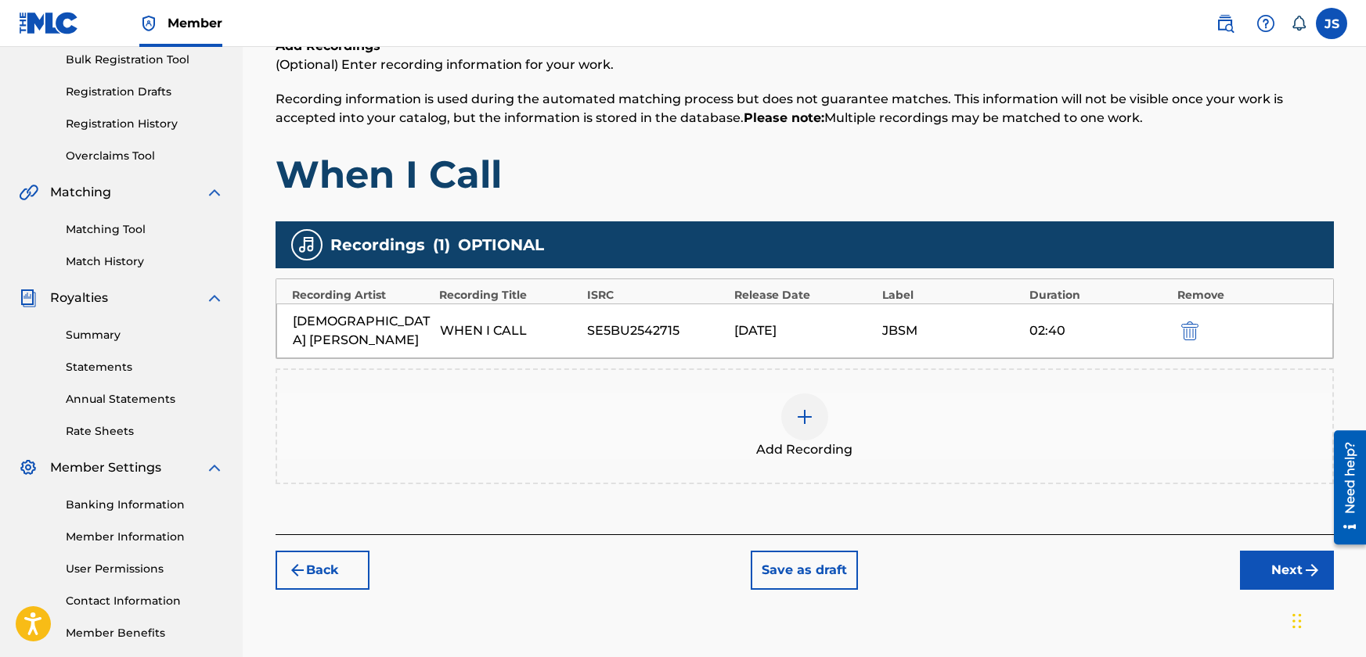
click at [1293, 555] on button "Next" at bounding box center [1287, 570] width 94 height 39
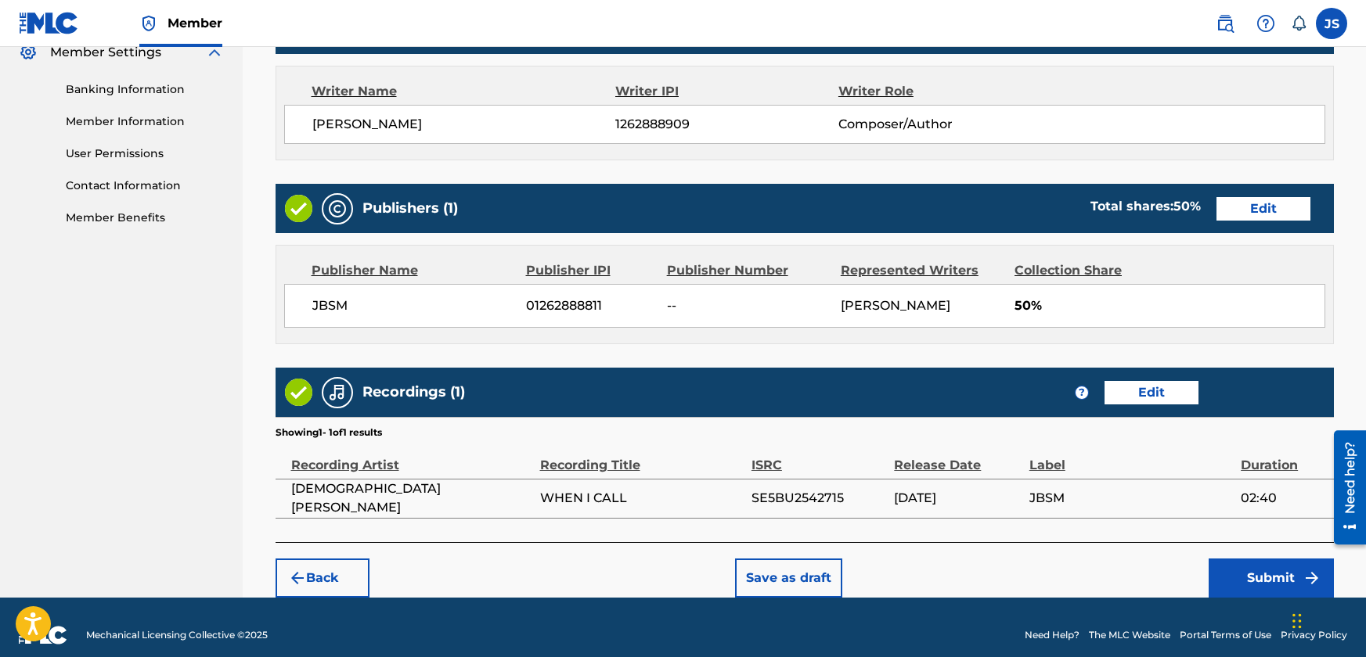
scroll to position [666, 0]
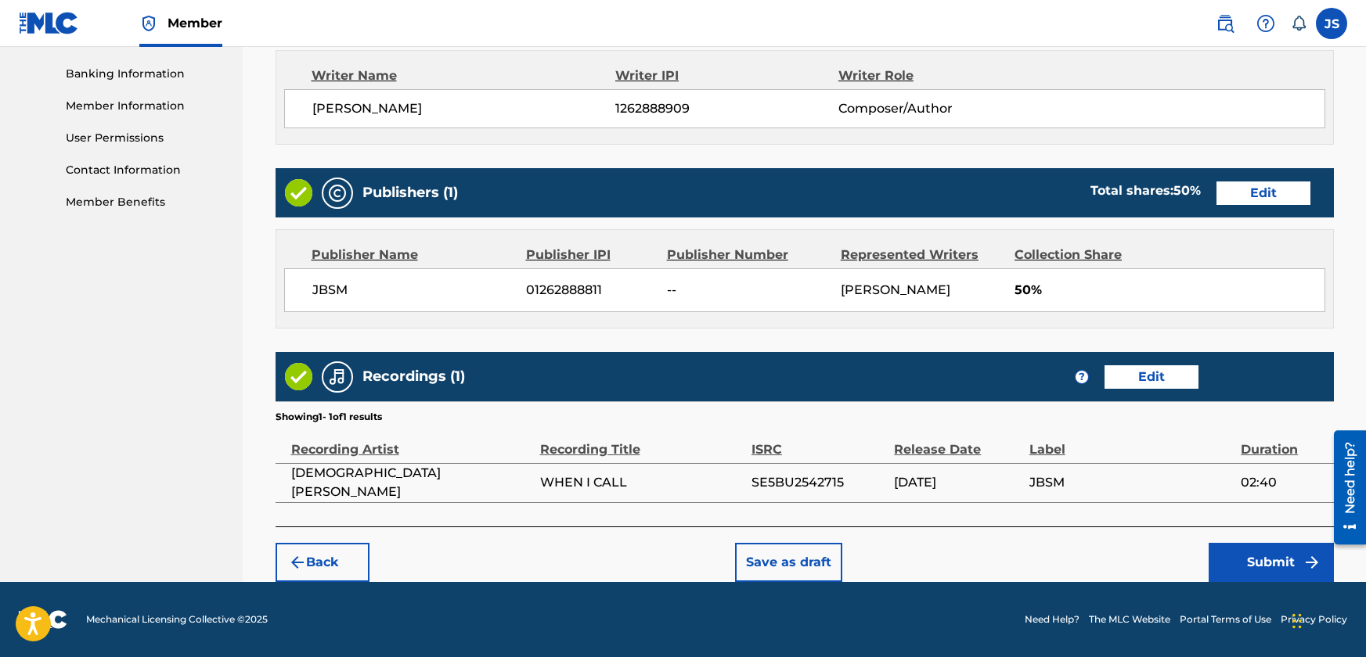
click at [1239, 556] on button "Submit" at bounding box center [1270, 562] width 125 height 39
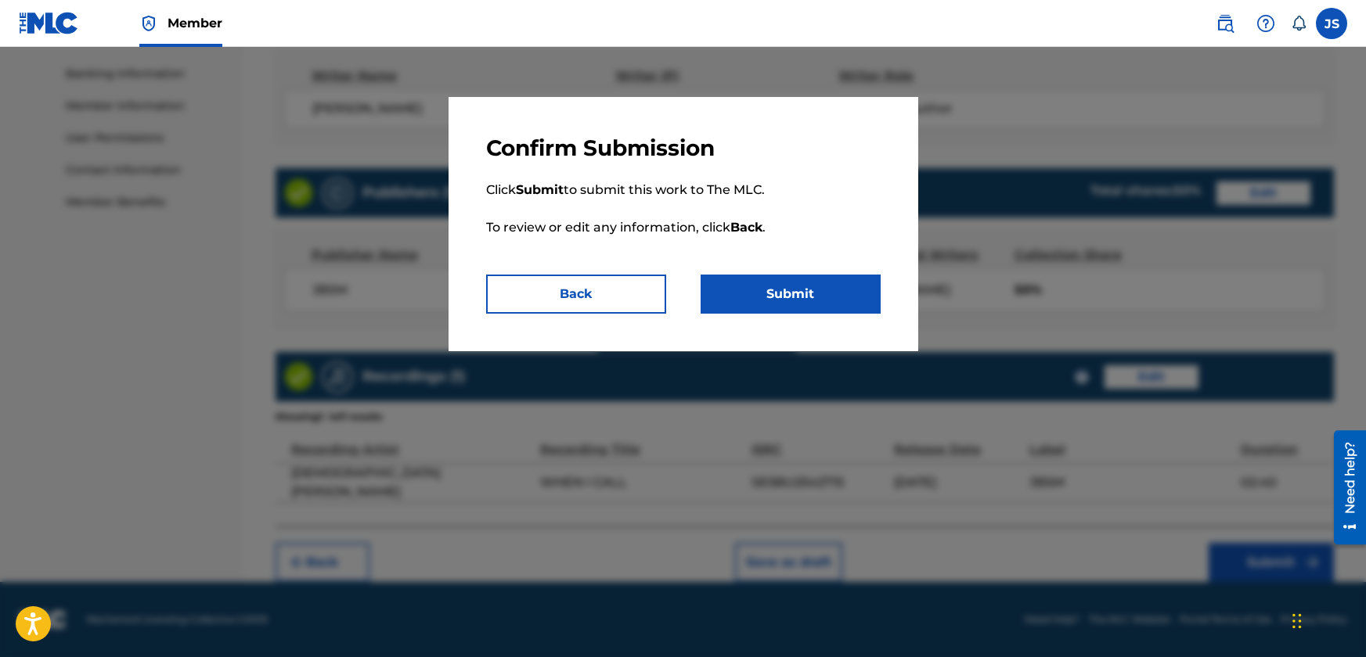
click at [761, 298] on button "Submit" at bounding box center [790, 294] width 180 height 39
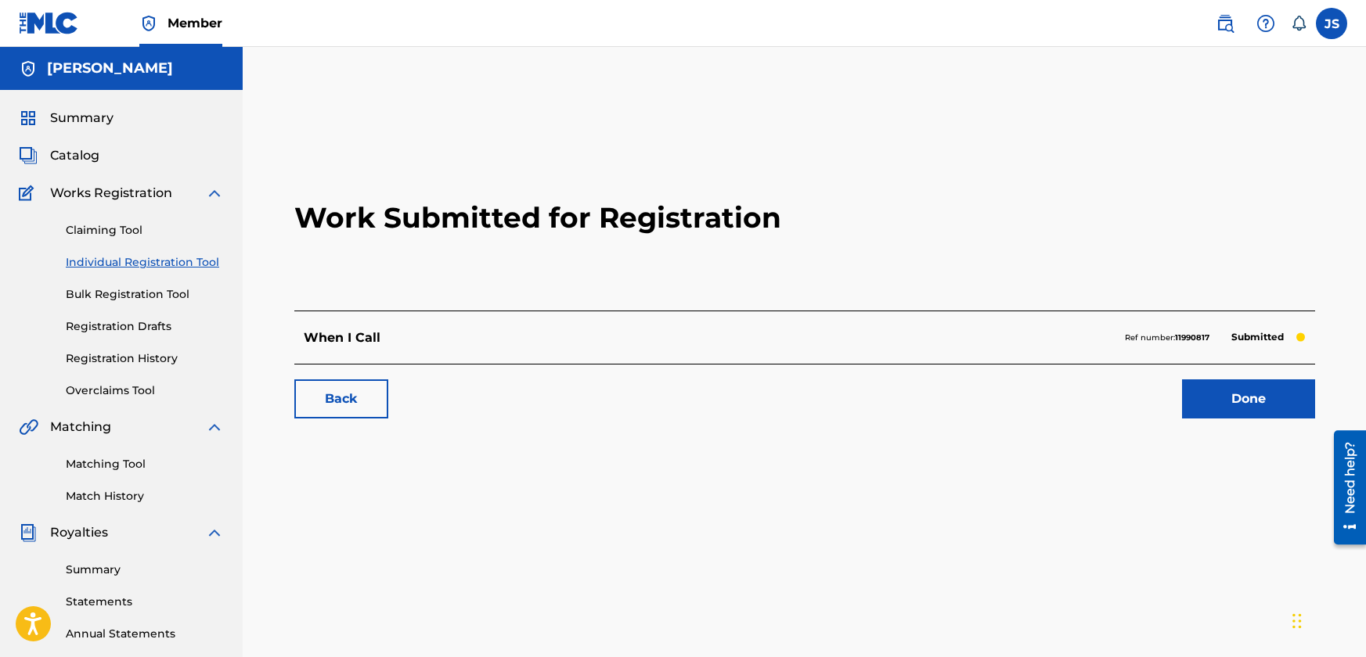
click at [1210, 404] on link "Done" at bounding box center [1248, 399] width 133 height 39
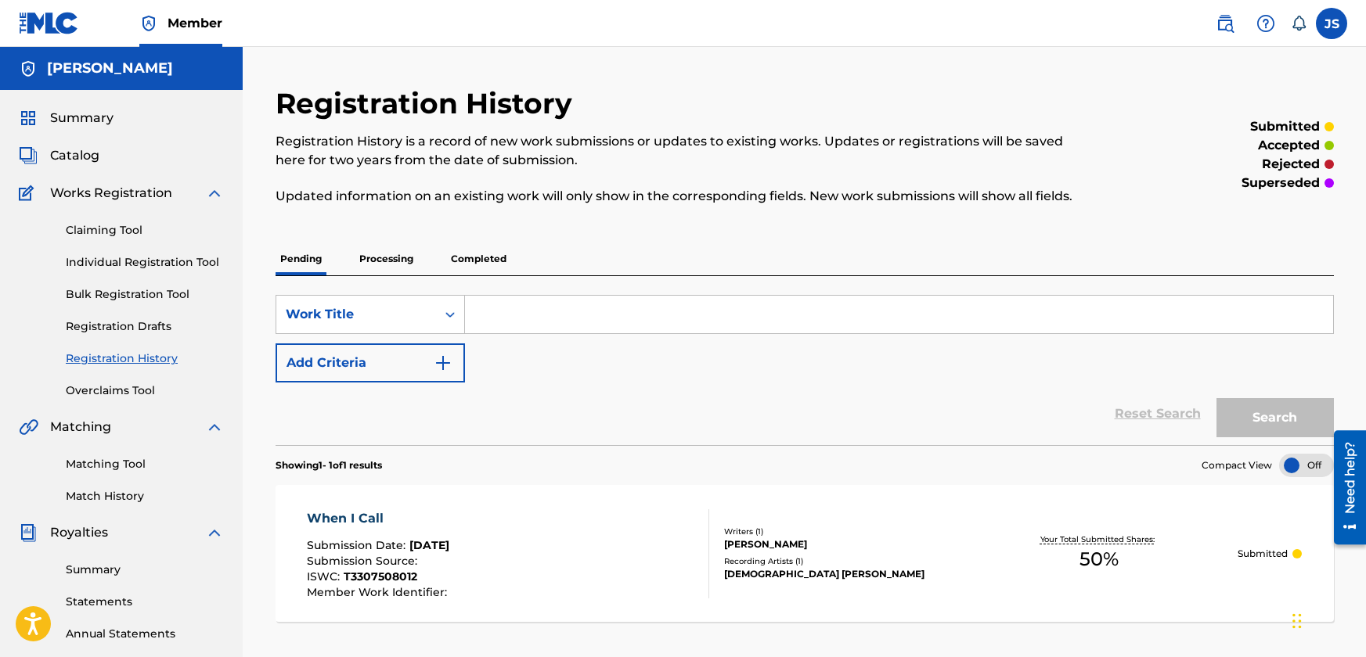
click at [110, 261] on link "Individual Registration Tool" at bounding box center [145, 262] width 158 height 16
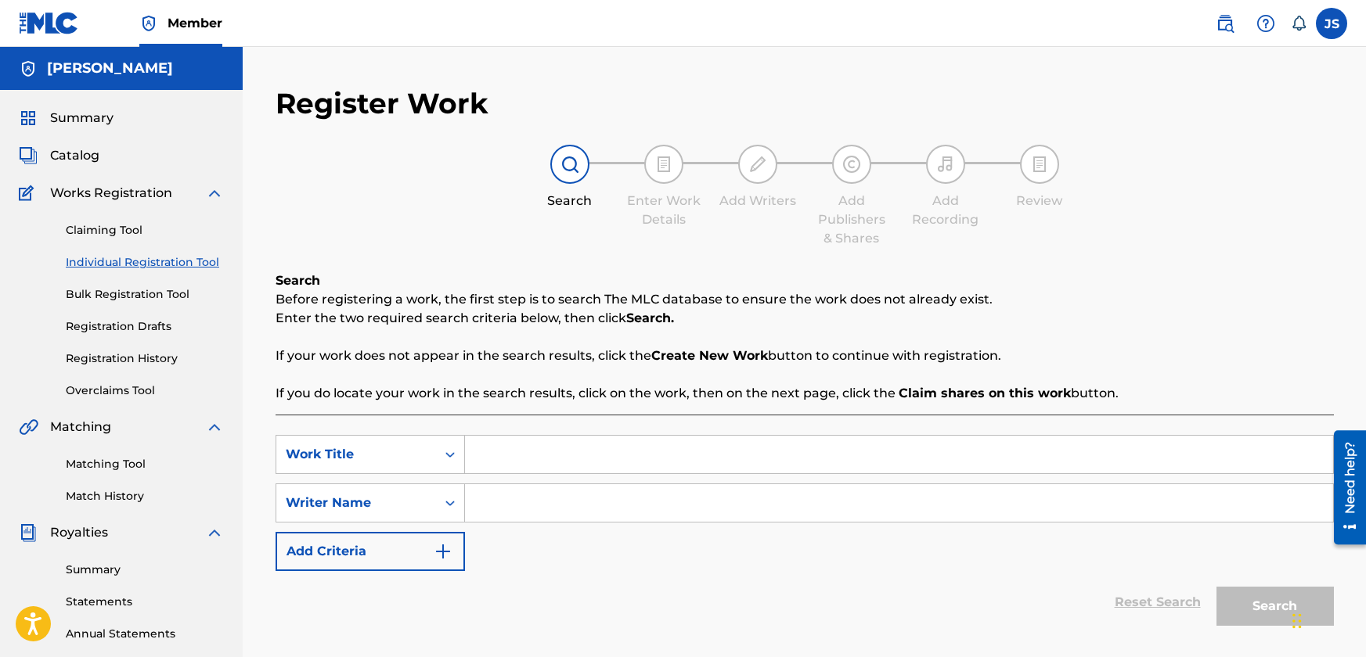
click at [117, 294] on link "Bulk Registration Tool" at bounding box center [145, 294] width 158 height 16
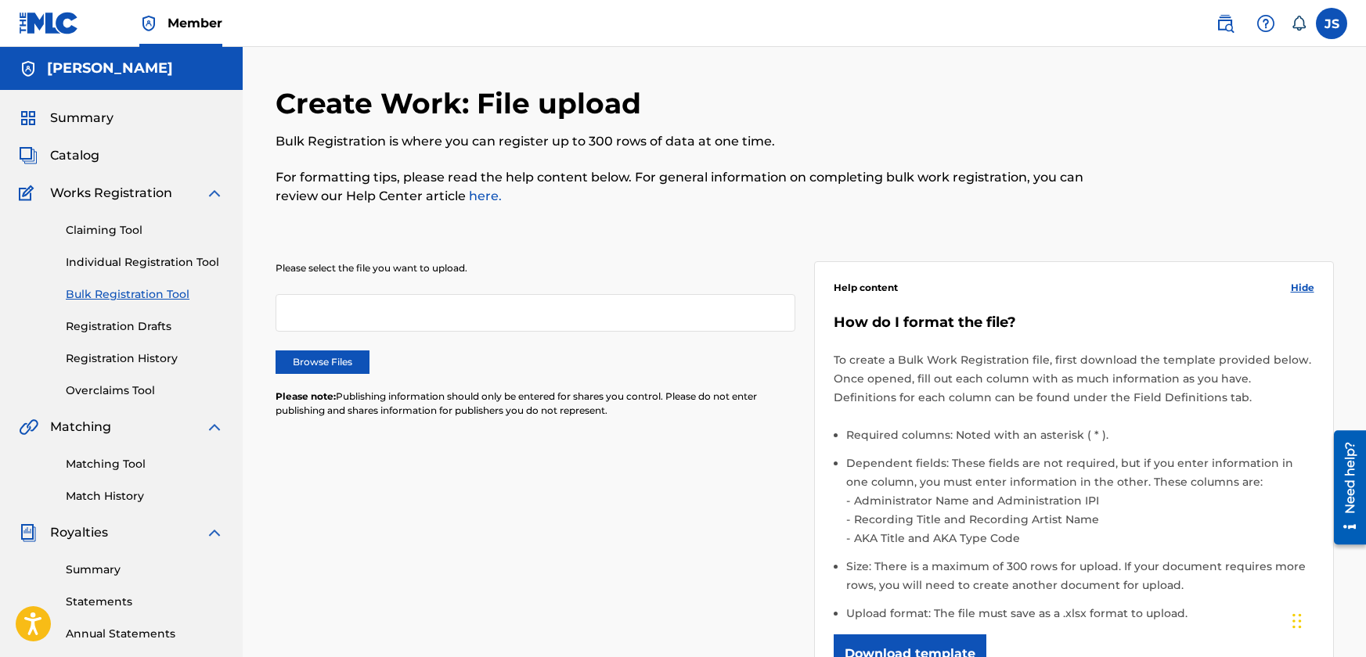
click at [108, 196] on span "Works Registration" at bounding box center [111, 193] width 122 height 19
click at [129, 188] on span "Works Registration" at bounding box center [111, 193] width 122 height 19
click at [100, 258] on link "Individual Registration Tool" at bounding box center [145, 262] width 158 height 16
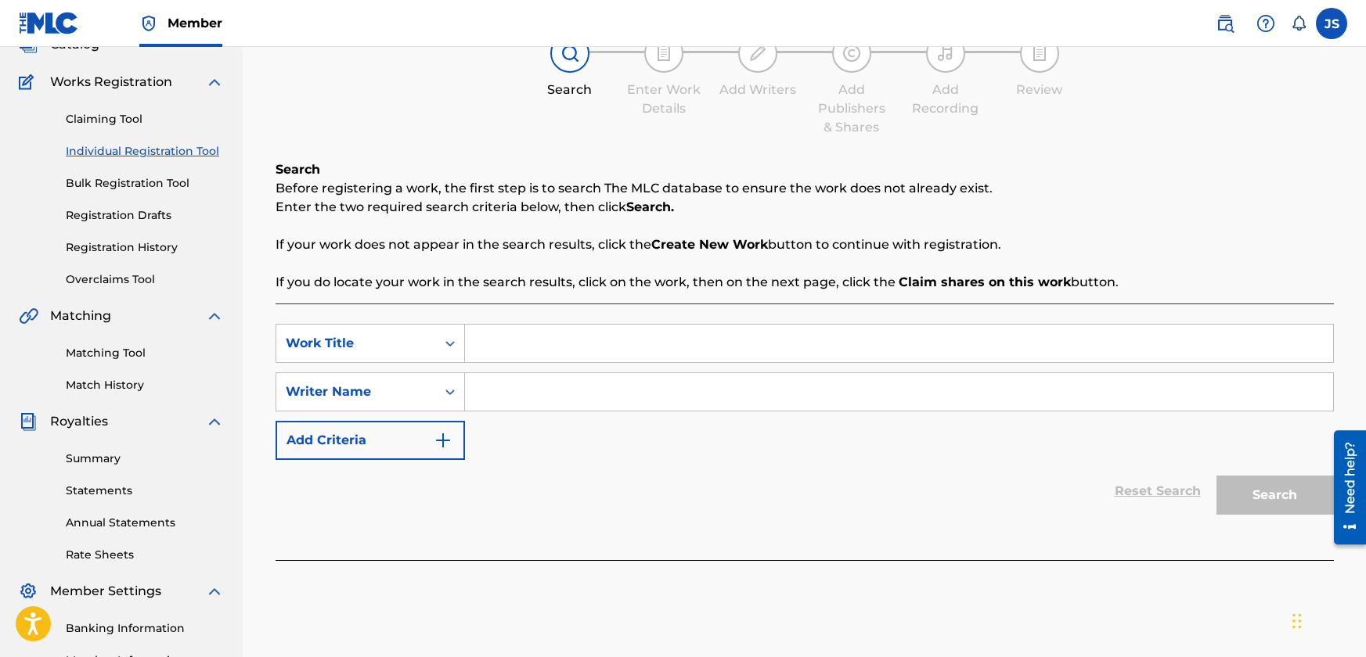
scroll to position [78, 0]
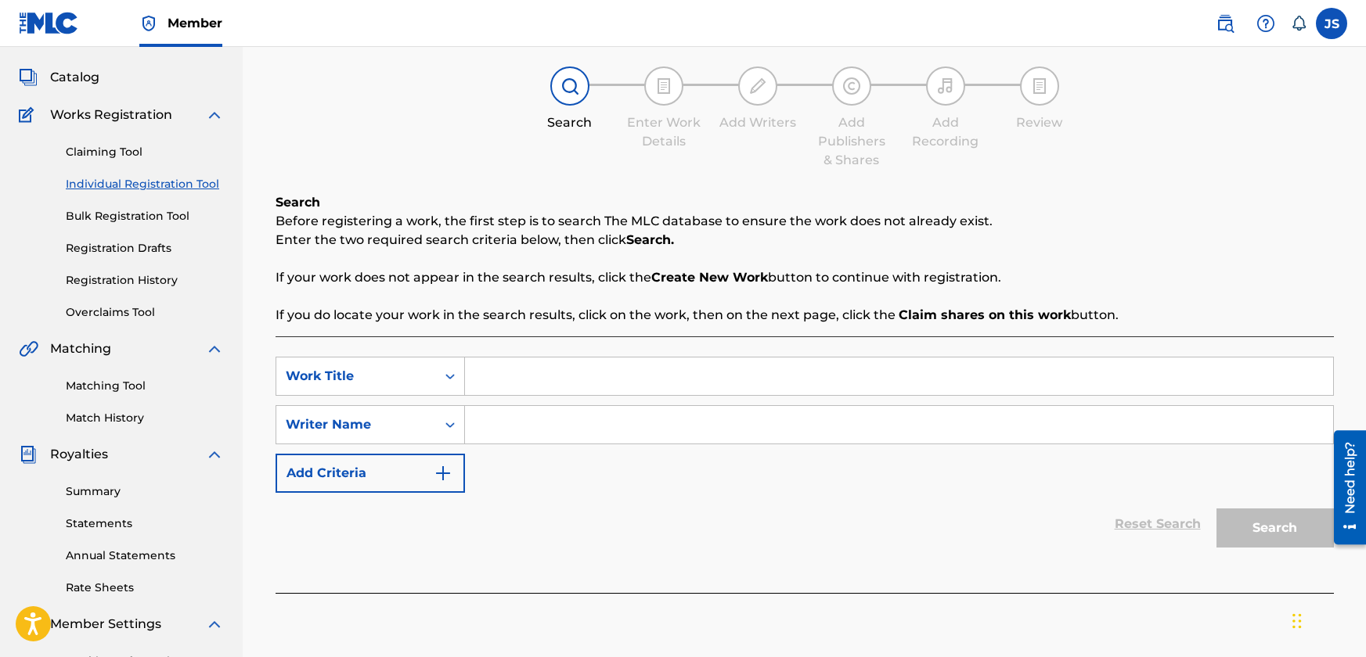
click at [746, 383] on input "Search Form" at bounding box center [899, 377] width 868 height 38
type input "[DEMOGRAPHIC_DATA] [PERSON_NAME]"
click at [573, 416] on input "Search Form" at bounding box center [899, 425] width 868 height 38
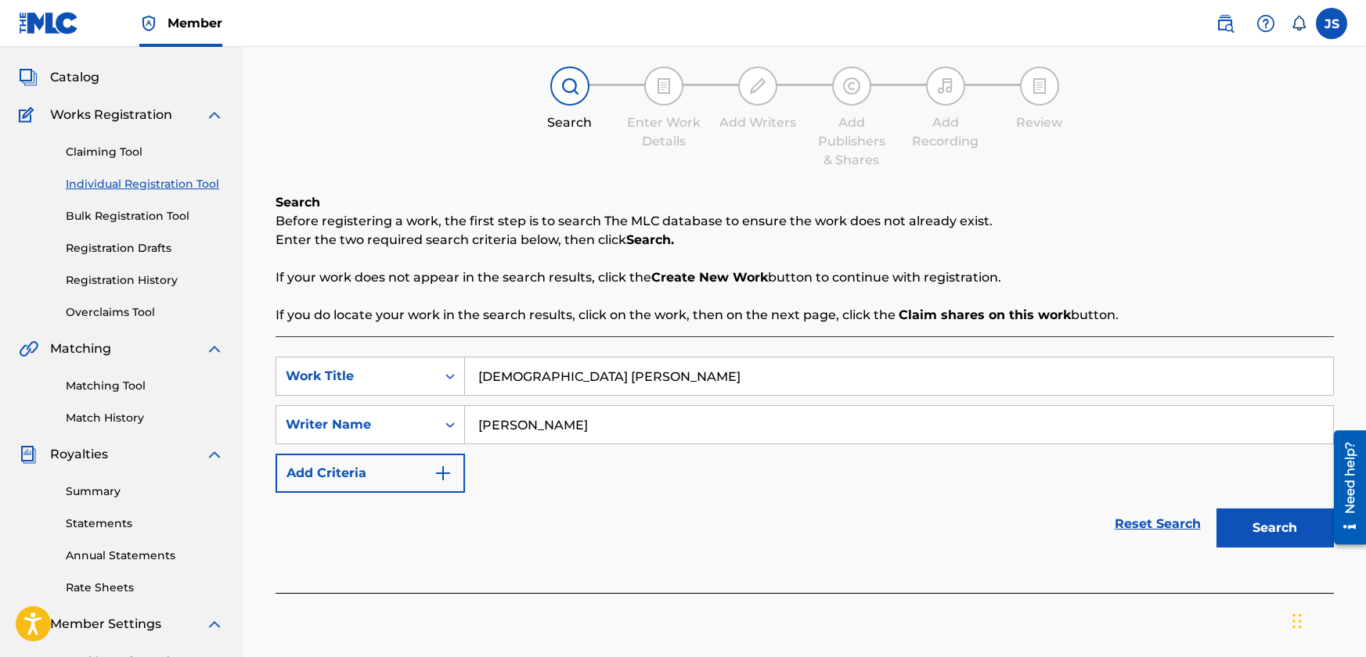
type input "[PERSON_NAME]"
click at [1280, 518] on button "Search" at bounding box center [1274, 528] width 117 height 39
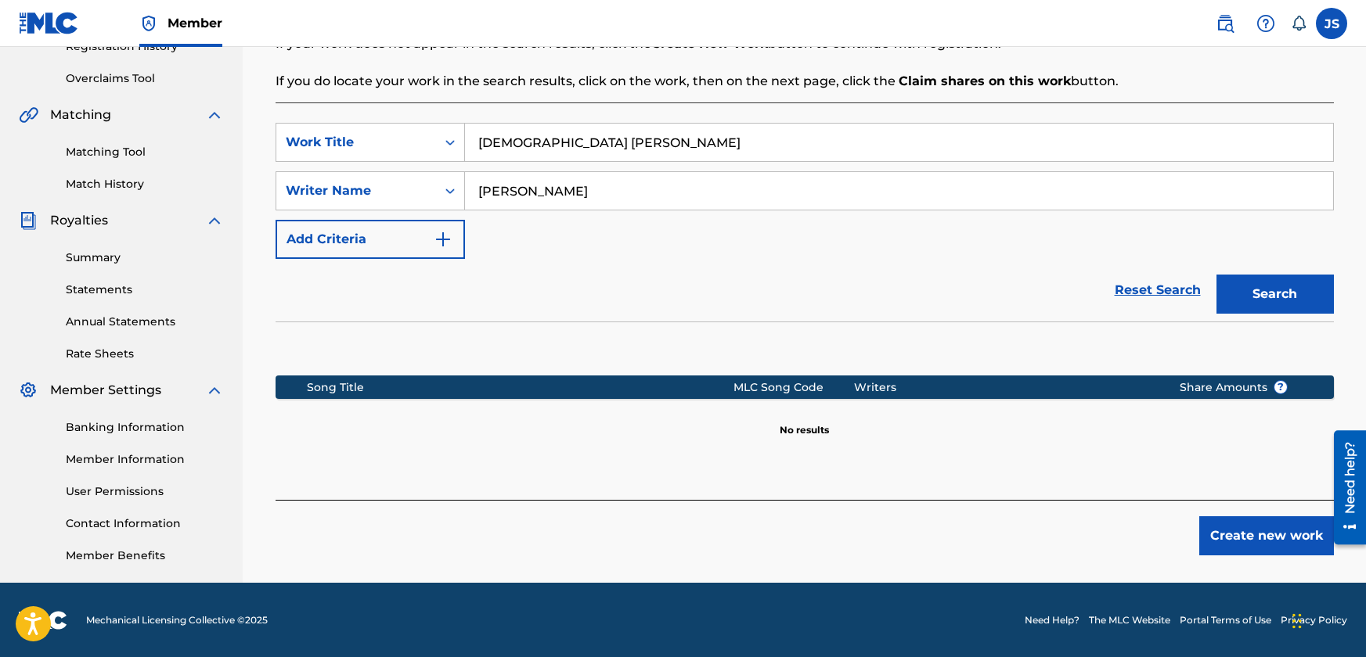
scroll to position [313, 0]
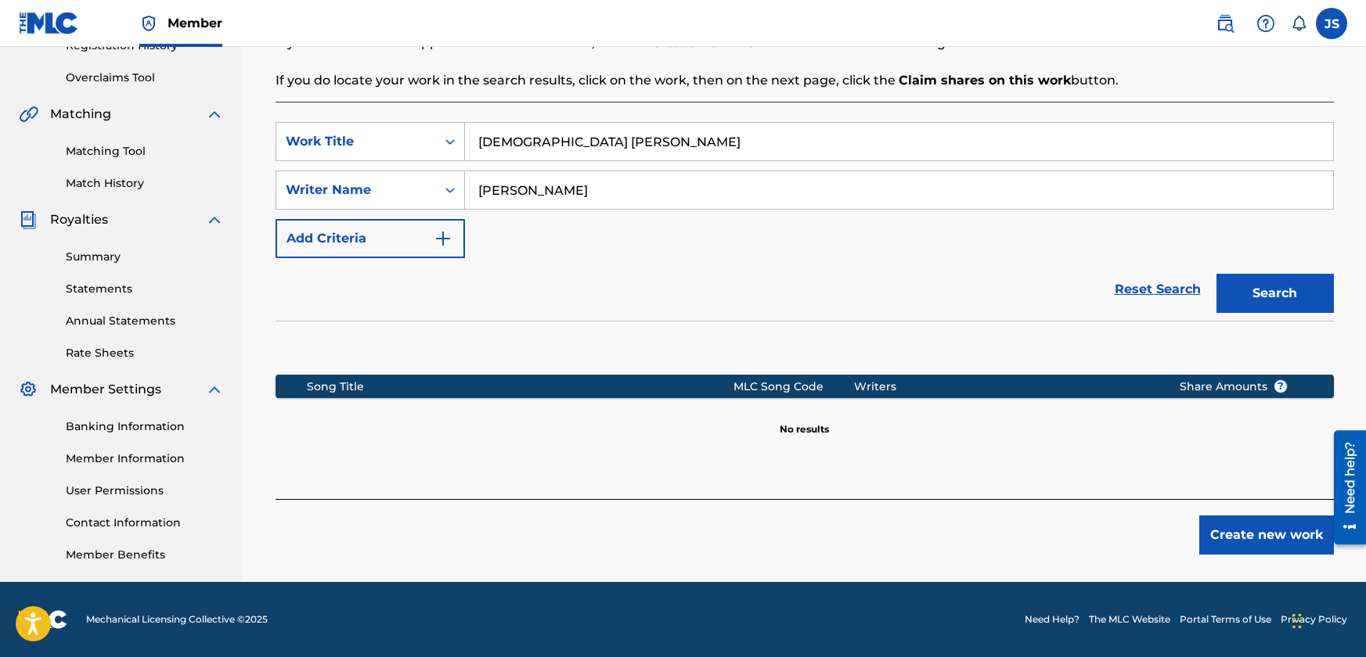
click at [1254, 536] on button "Create new work" at bounding box center [1266, 535] width 135 height 39
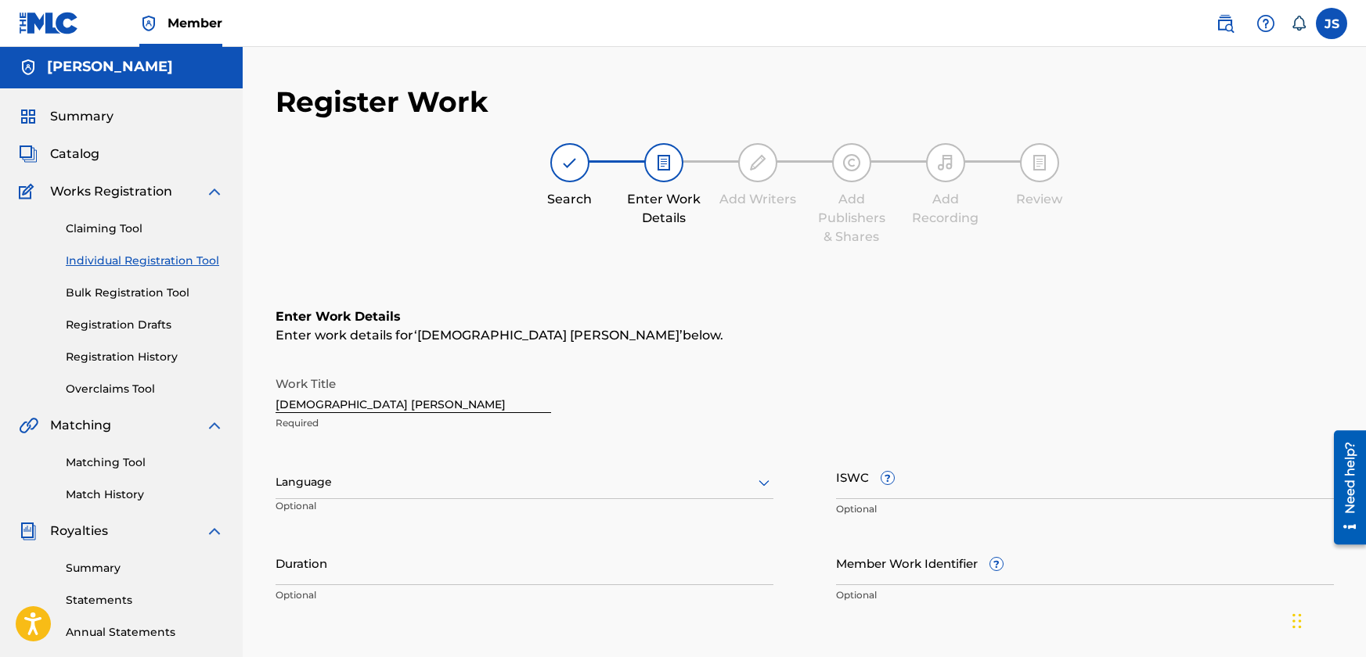
scroll to position [0, 0]
click at [377, 406] on input "[DEMOGRAPHIC_DATA] [PERSON_NAME]" at bounding box center [412, 392] width 275 height 45
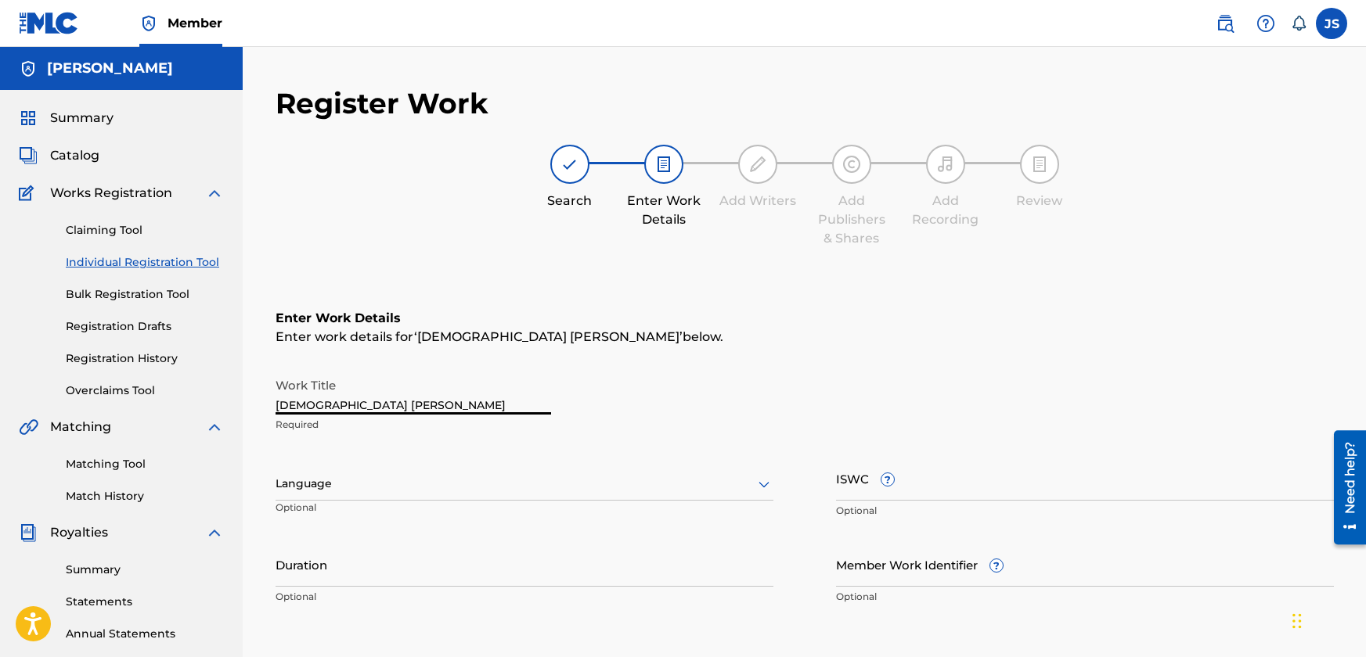
click at [377, 406] on input "[DEMOGRAPHIC_DATA] [PERSON_NAME]" at bounding box center [412, 392] width 275 height 45
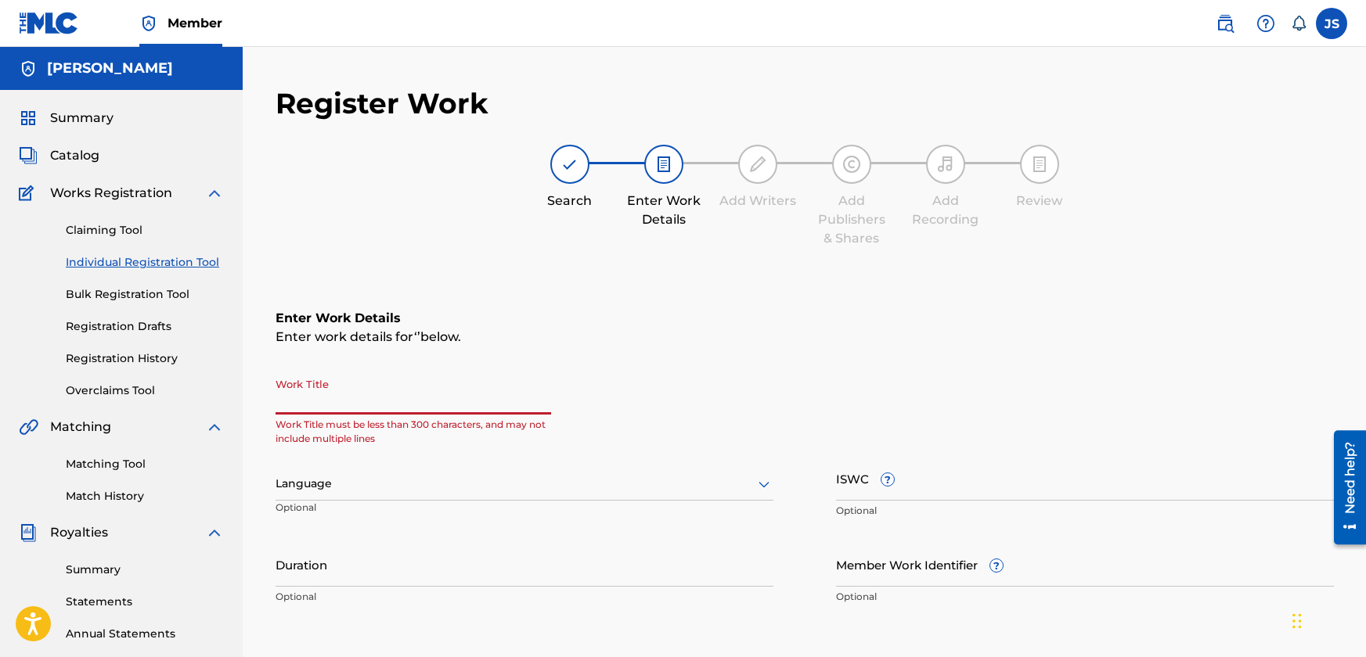
paste input "WARDON"
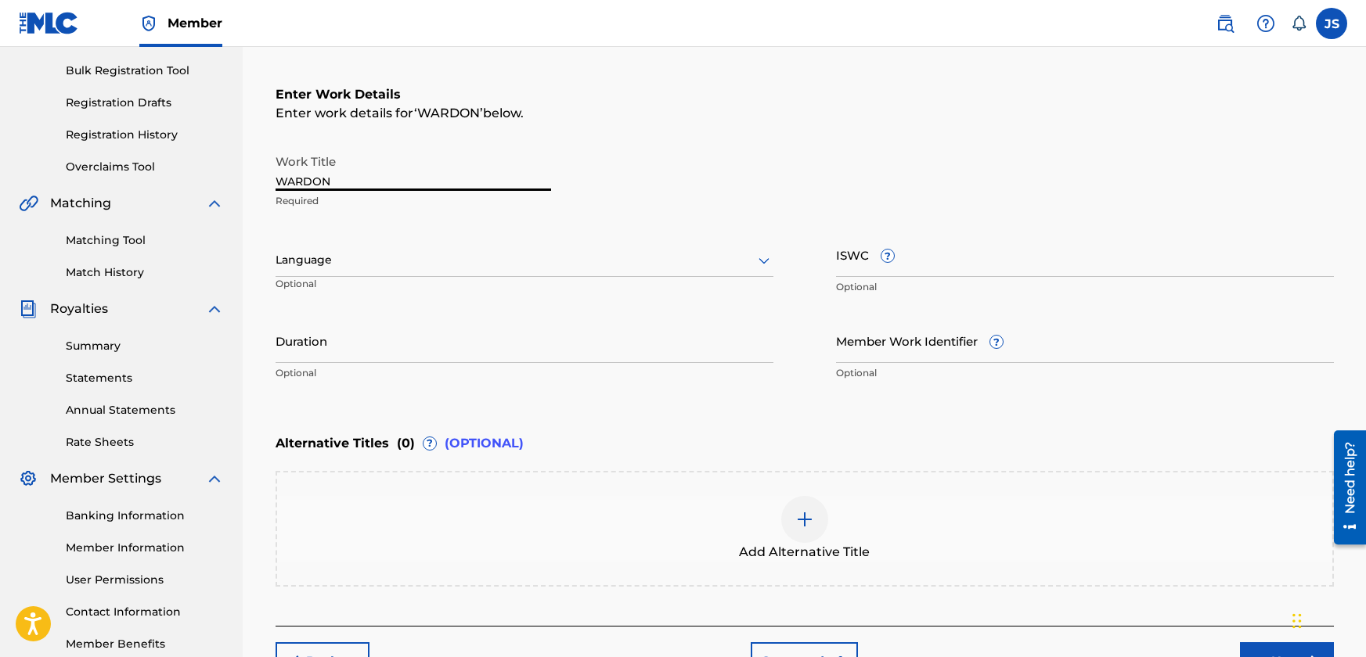
scroll to position [235, 0]
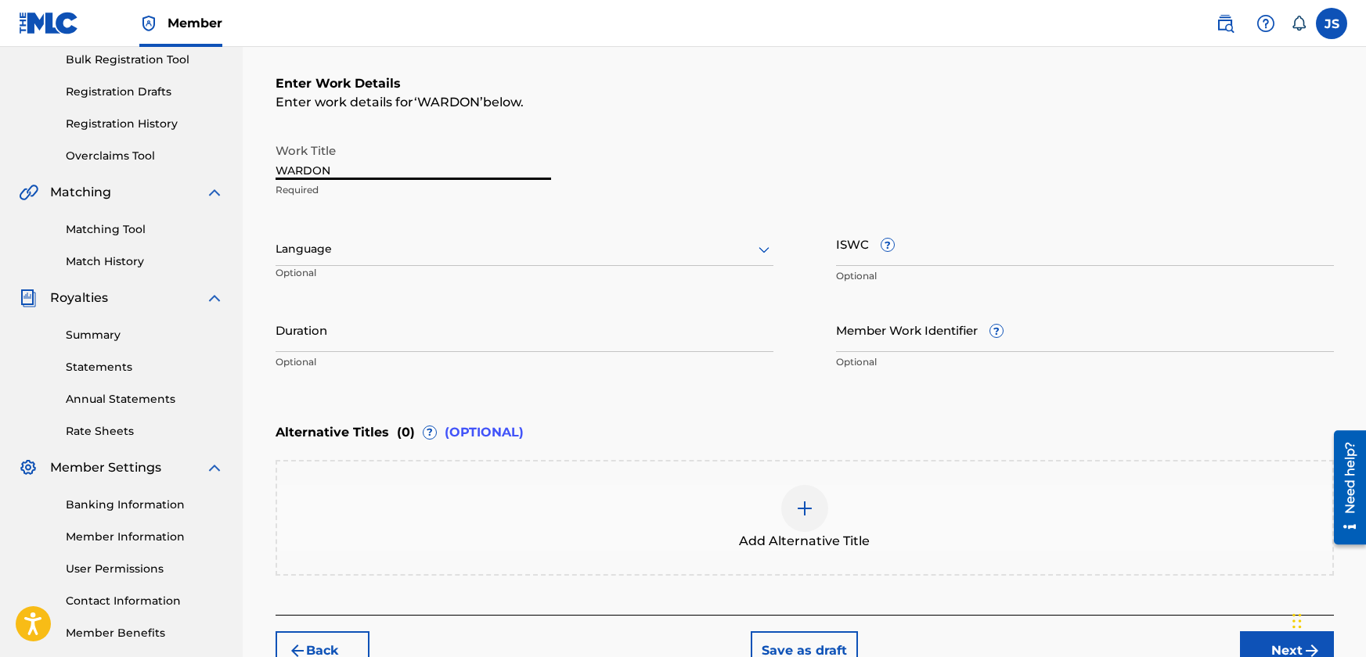
type input "WARDON"
click at [441, 244] on div at bounding box center [524, 249] width 498 height 20
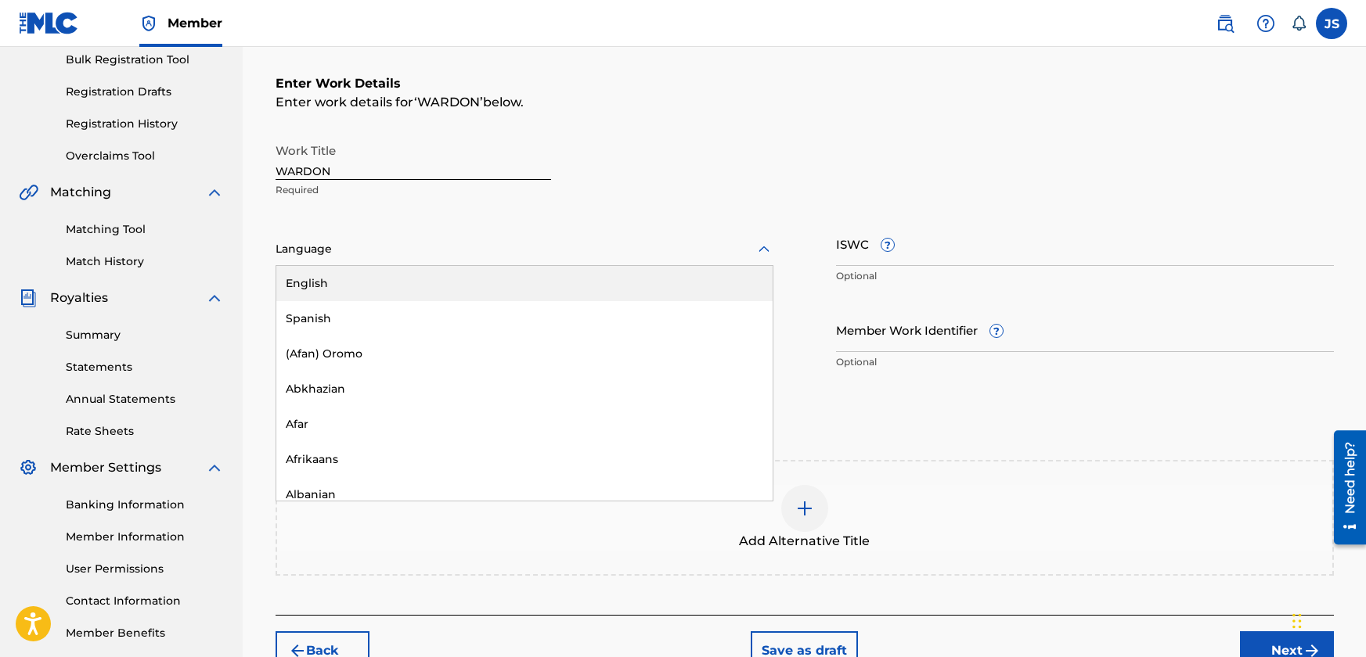
click at [394, 286] on div "English" at bounding box center [524, 283] width 496 height 35
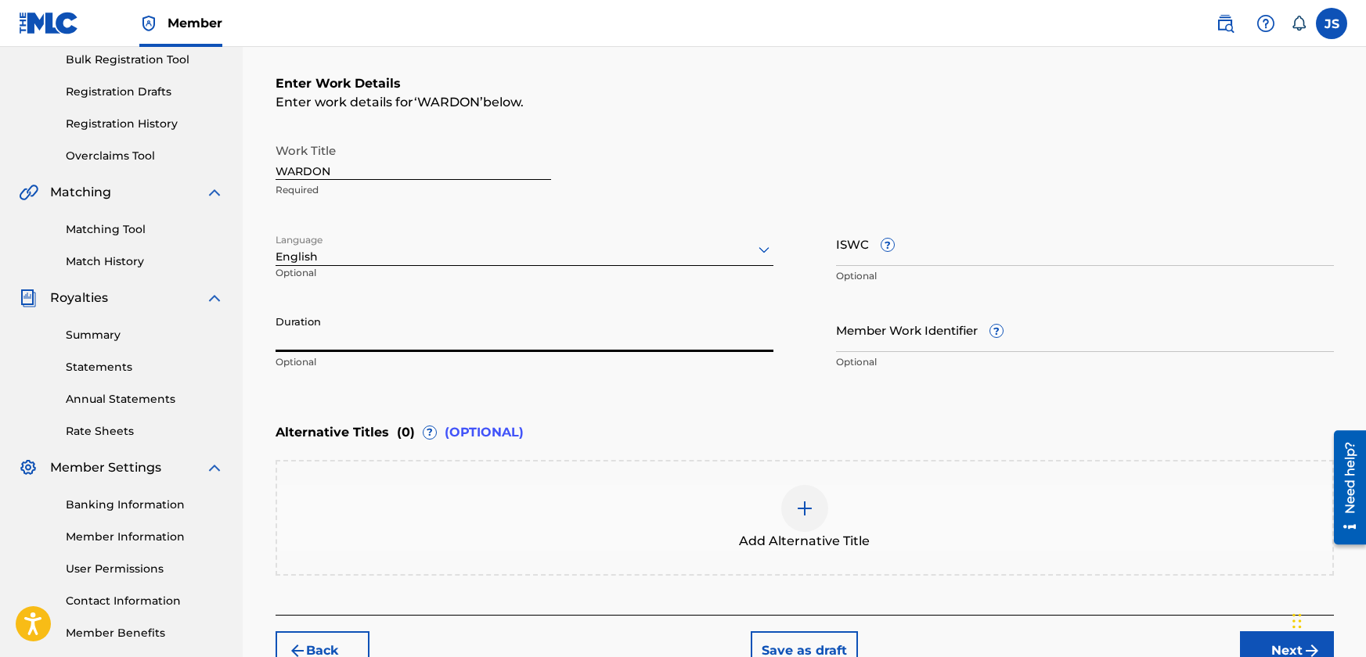
click at [380, 339] on input "Duration" at bounding box center [524, 330] width 498 height 45
paste input "02:32"
type input "02:32"
click at [930, 250] on input "ISWC ?" at bounding box center [1085, 243] width 498 height 45
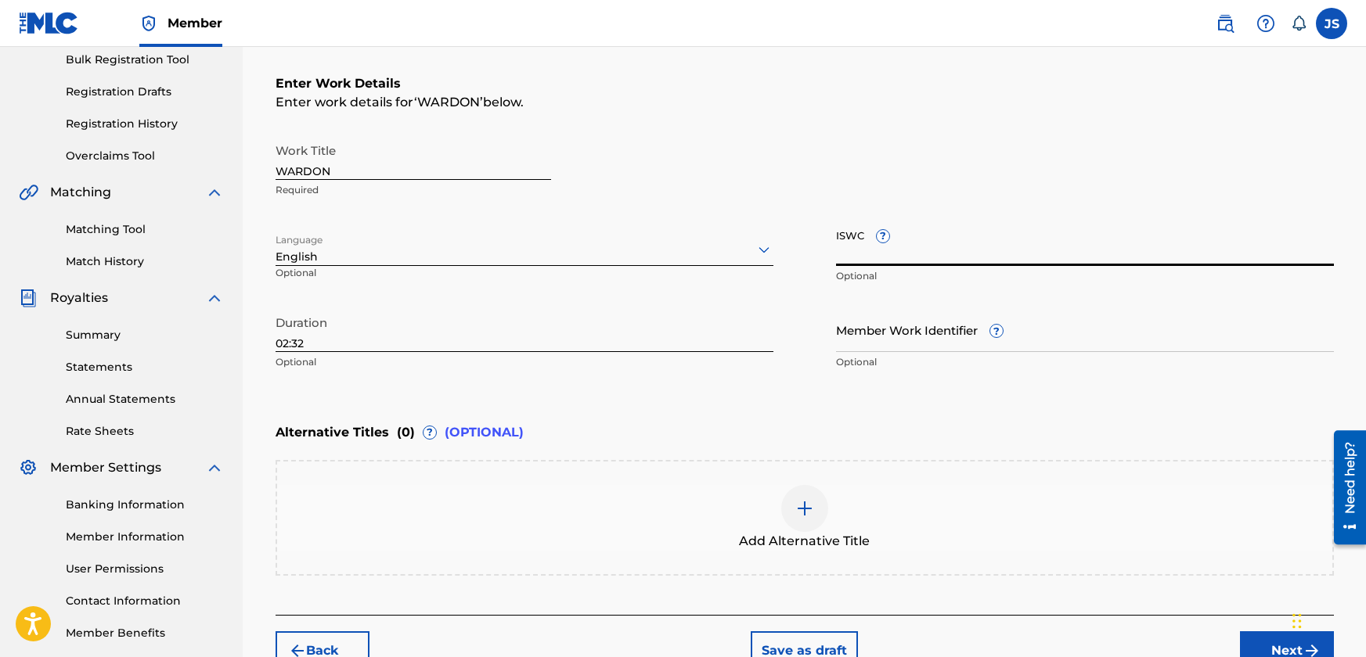
paste input "T3298129989"
type input "T3298129989"
click at [974, 279] on p "Optional" at bounding box center [1085, 276] width 498 height 14
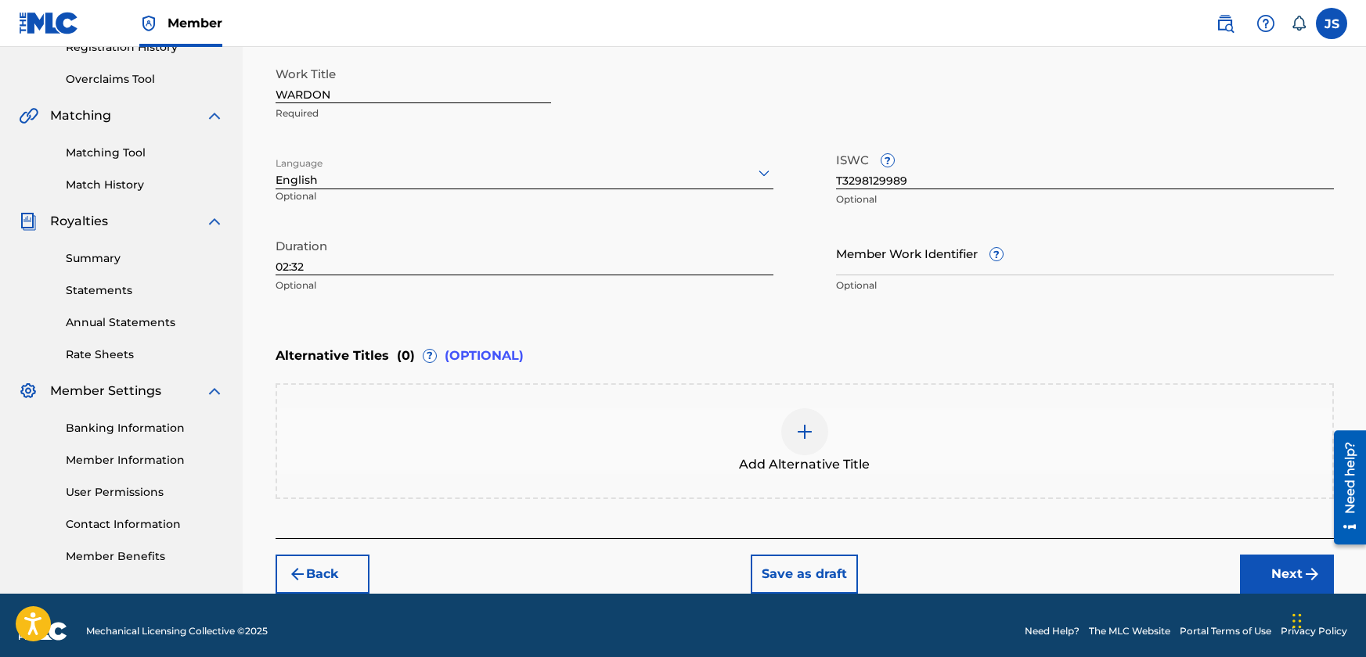
scroll to position [323, 0]
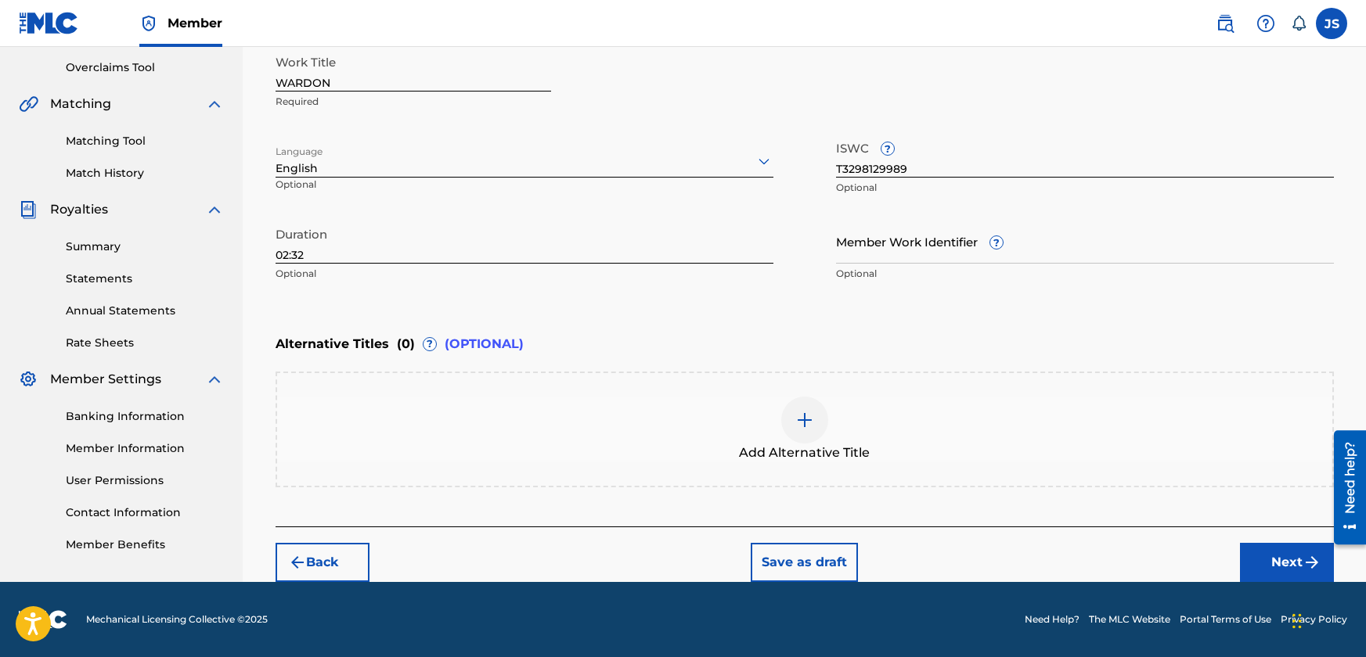
click at [1299, 560] on button "Next" at bounding box center [1287, 562] width 94 height 39
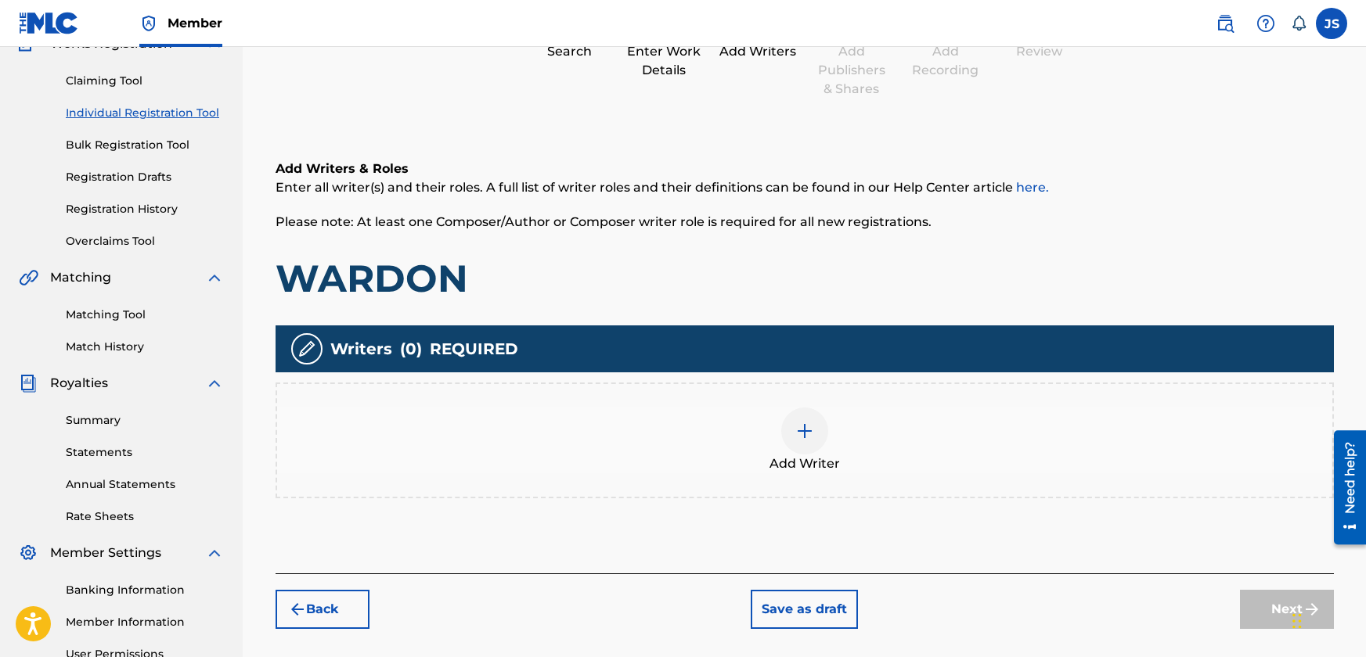
scroll to position [227, 0]
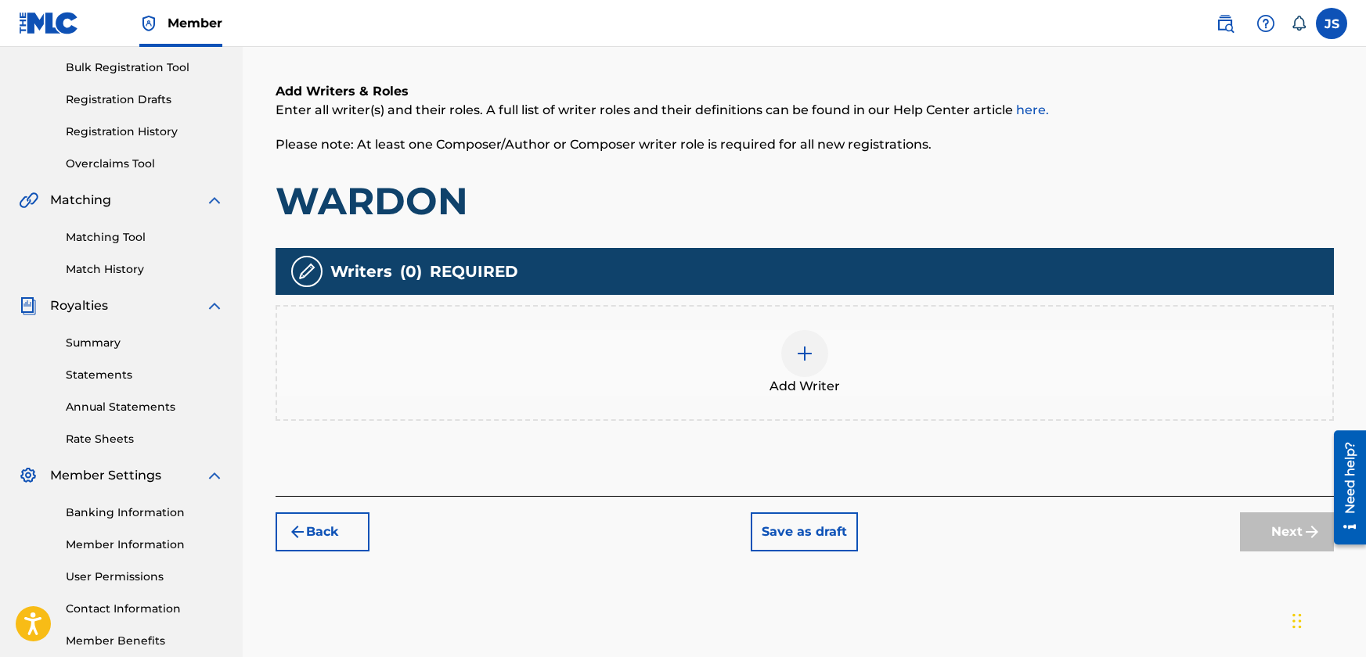
click at [802, 355] on img at bounding box center [804, 353] width 19 height 19
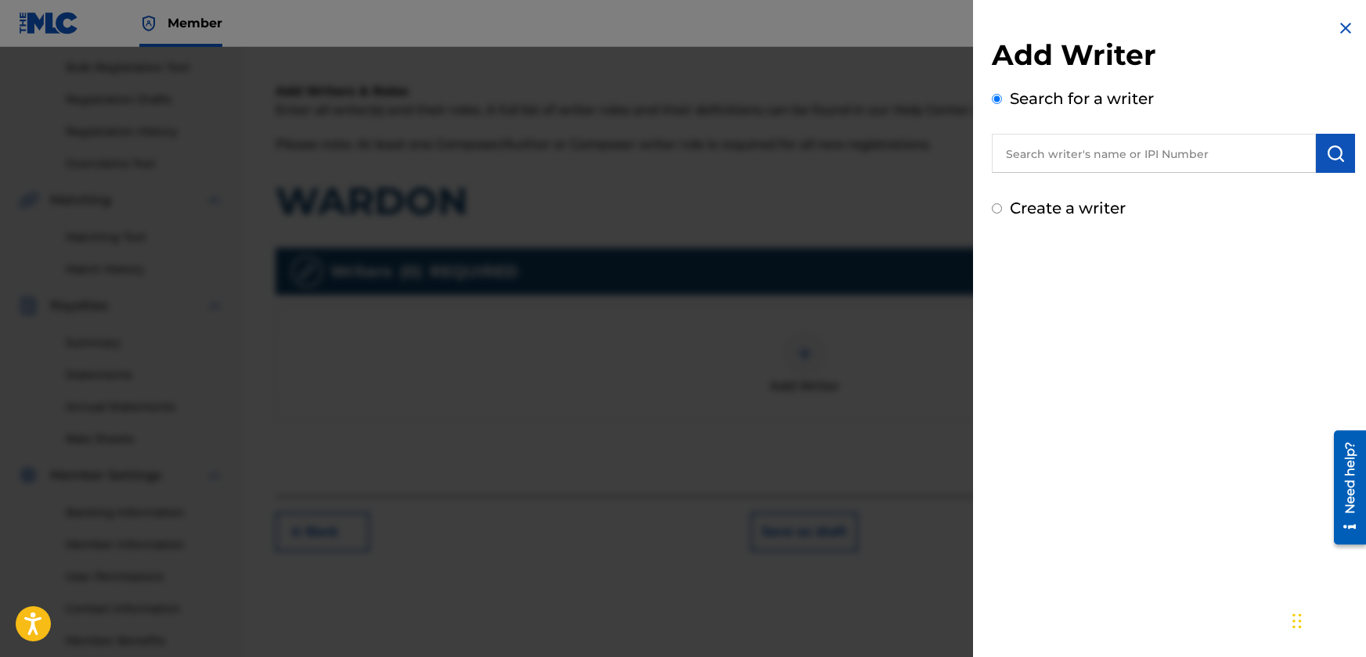
click at [1105, 148] on input "text" at bounding box center [1153, 153] width 324 height 39
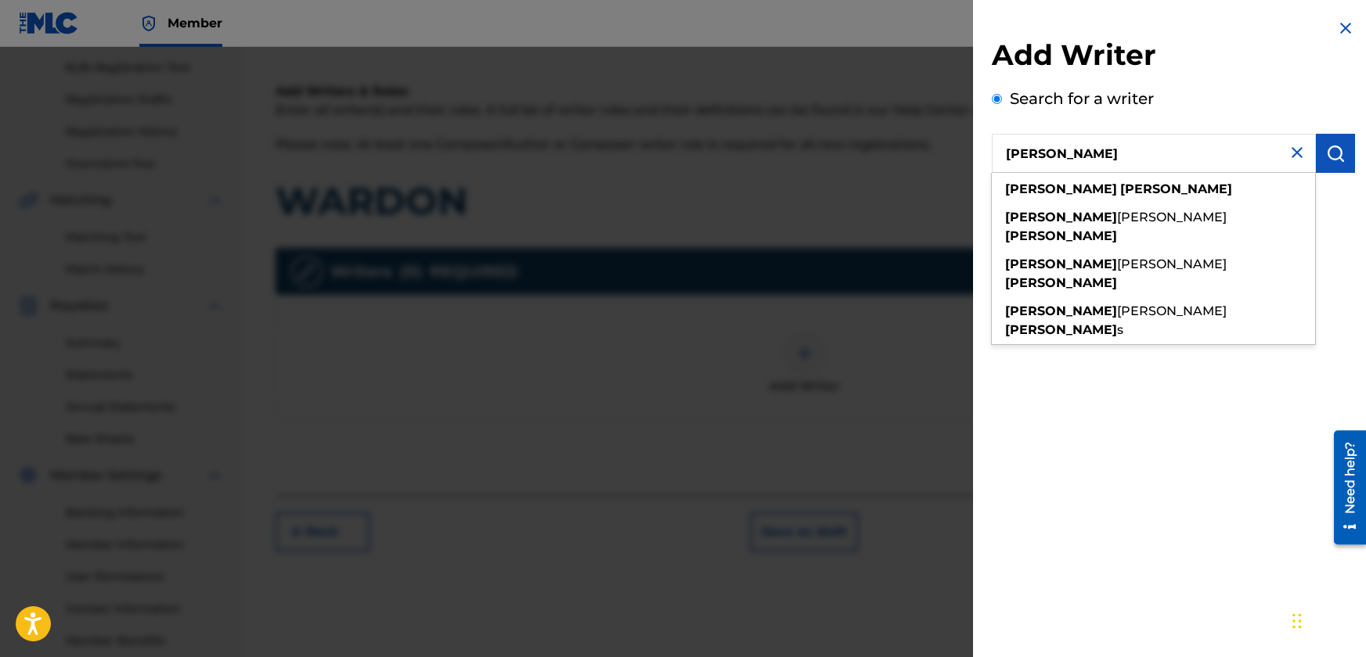
click at [1333, 154] on img "submit" at bounding box center [1335, 153] width 19 height 19
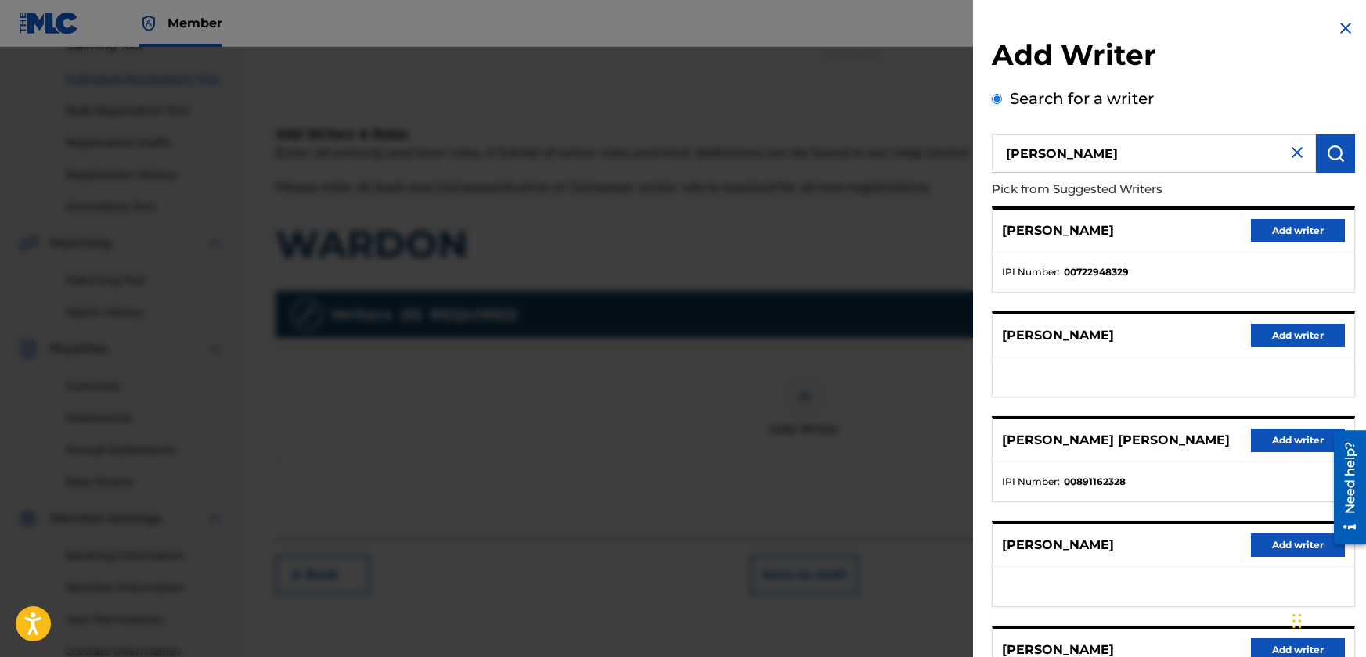
scroll to position [157, 0]
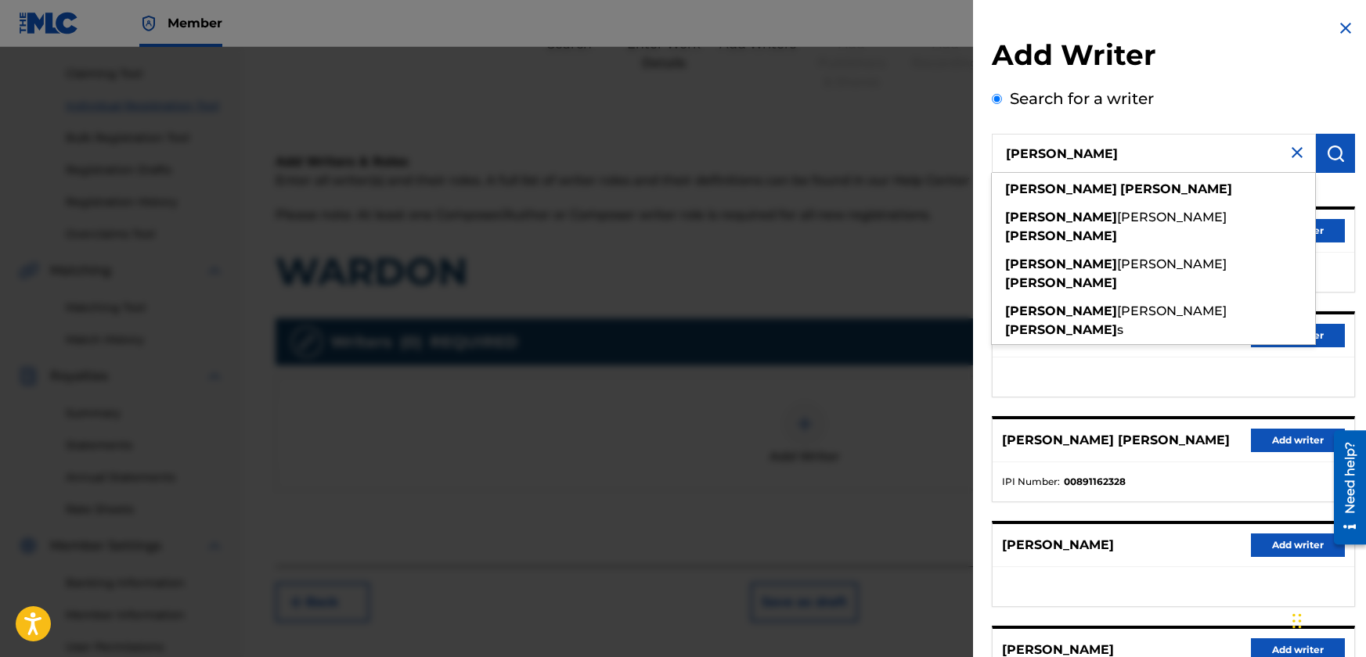
drag, startPoint x: 1046, startPoint y: 155, endPoint x: 984, endPoint y: 156, distance: 61.8
click at [984, 156] on div "Add Writer Search for a writer [PERSON_NAME] [PERSON_NAME] [PERSON_NAME] [PERSO…" at bounding box center [1173, 405] width 401 height 811
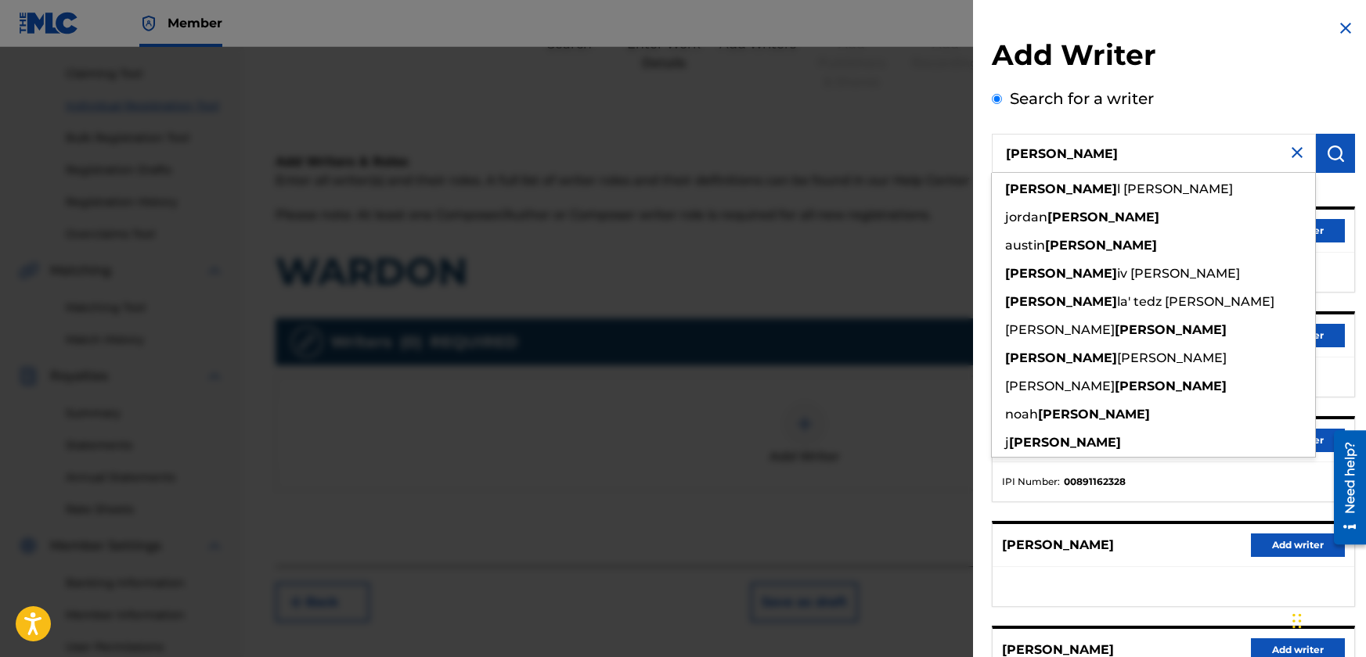
type input "[PERSON_NAME]"
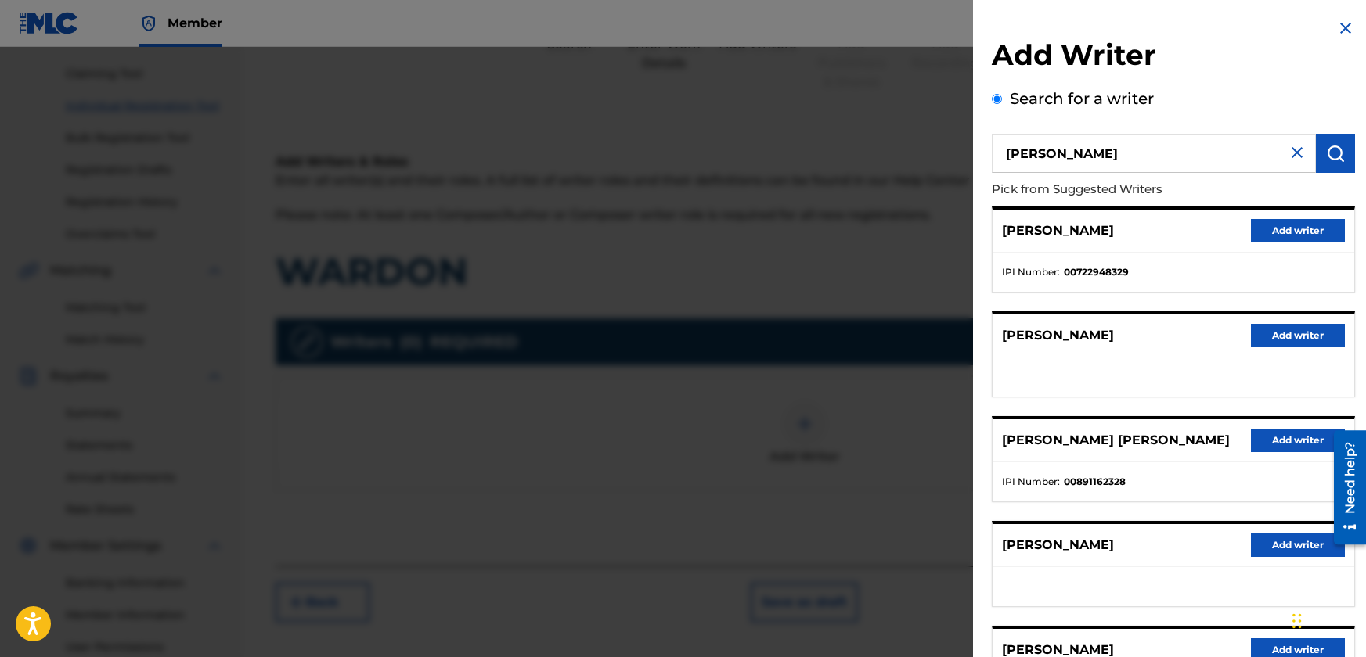
click at [1326, 148] on img "submit" at bounding box center [1335, 153] width 19 height 19
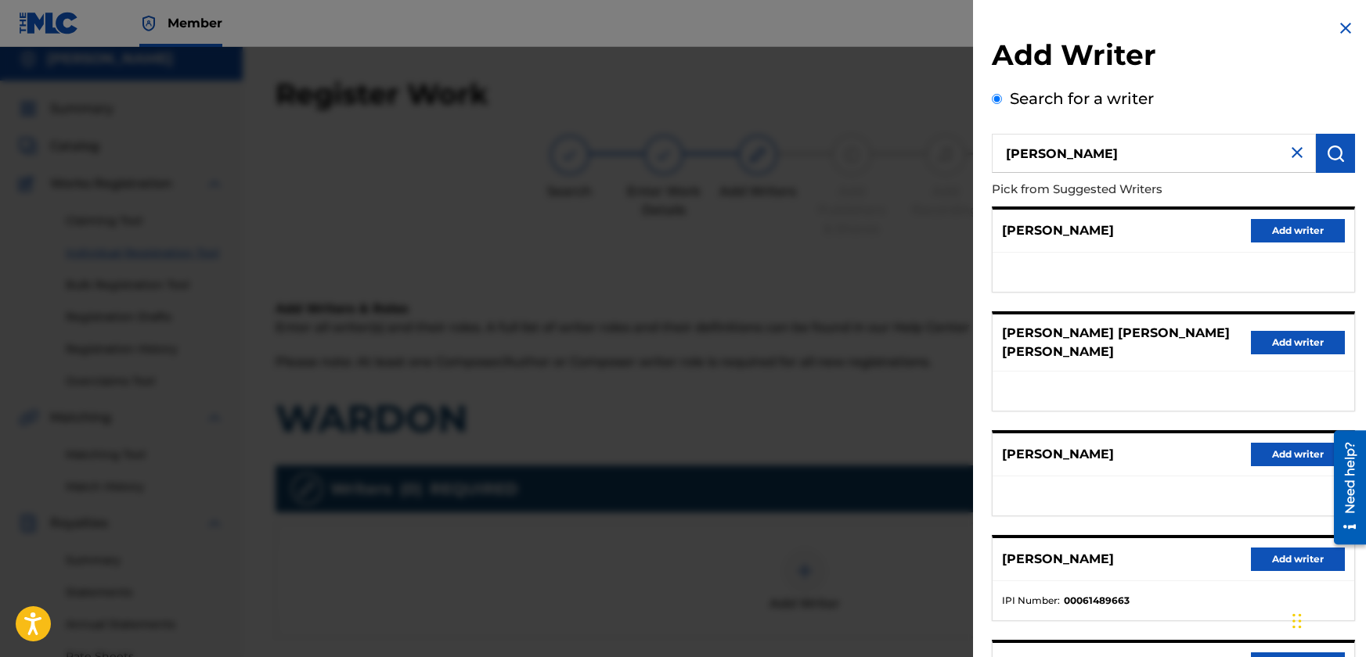
scroll to position [0, 0]
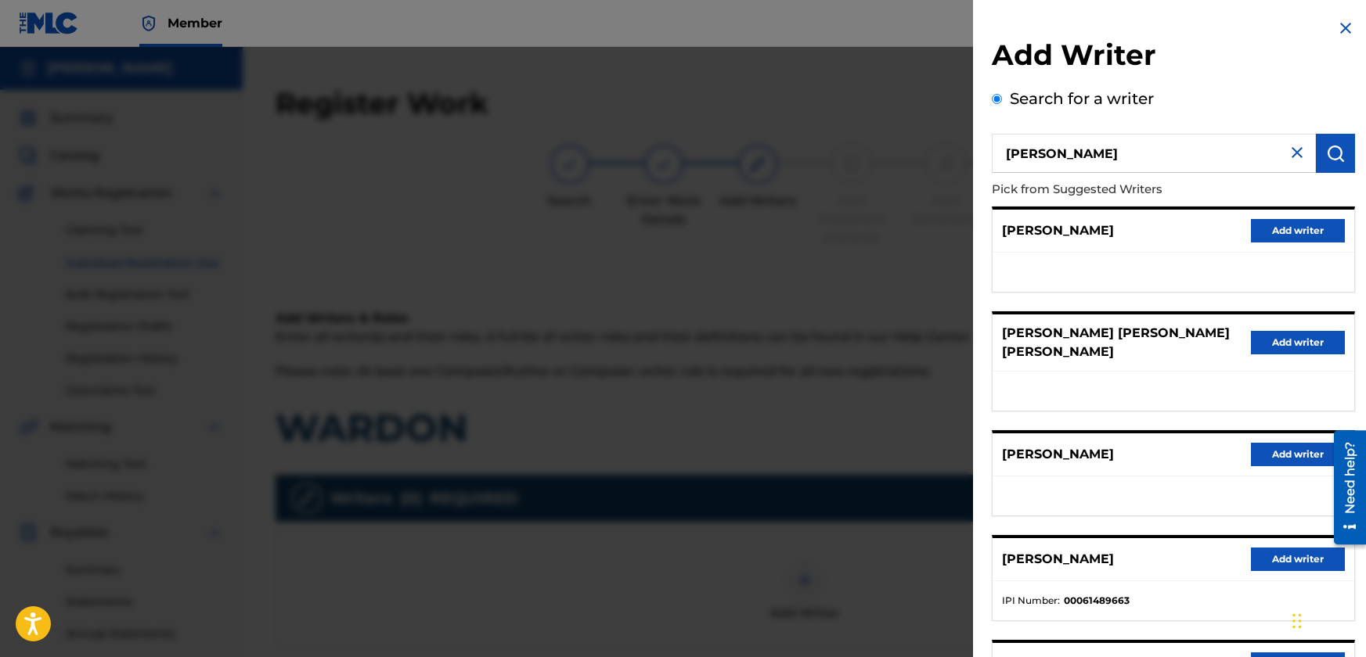
click at [1295, 148] on img at bounding box center [1296, 152] width 19 height 19
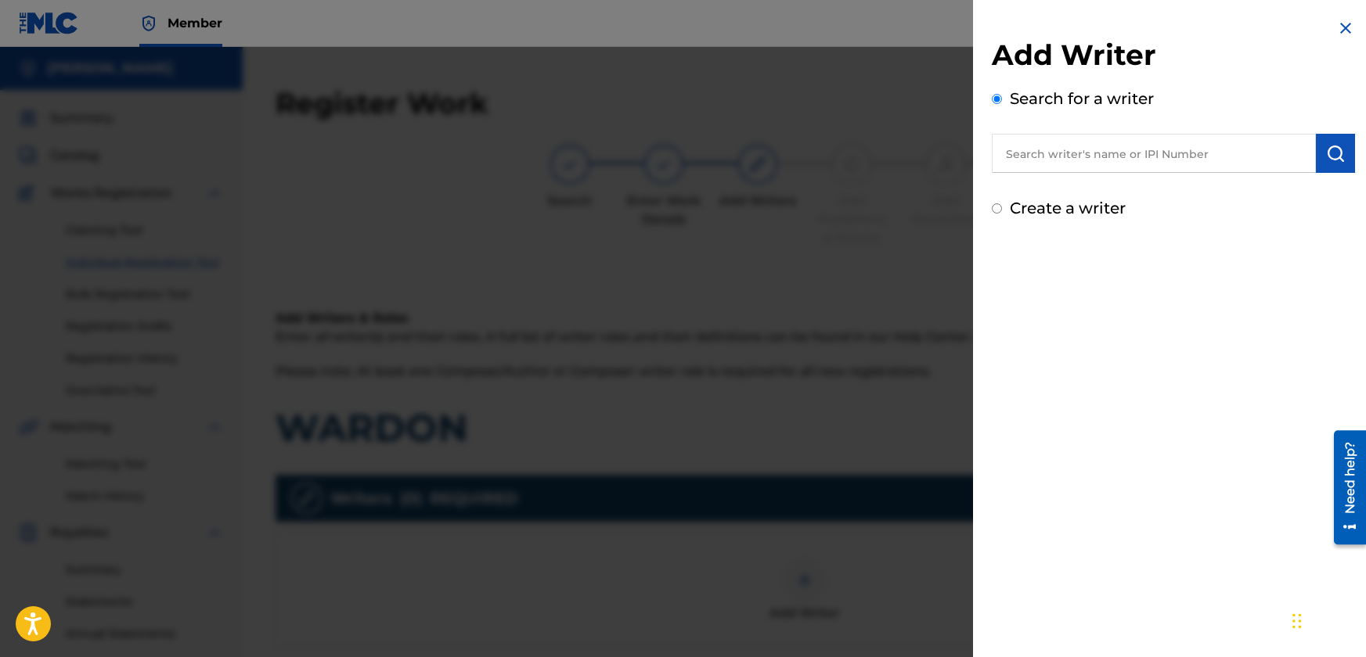
click at [1097, 211] on label "Create a writer" at bounding box center [1067, 208] width 116 height 19
radio input "true"
click at [1002, 211] on input "Create a writer" at bounding box center [996, 208] width 10 height 10
radio input "false"
radio input "true"
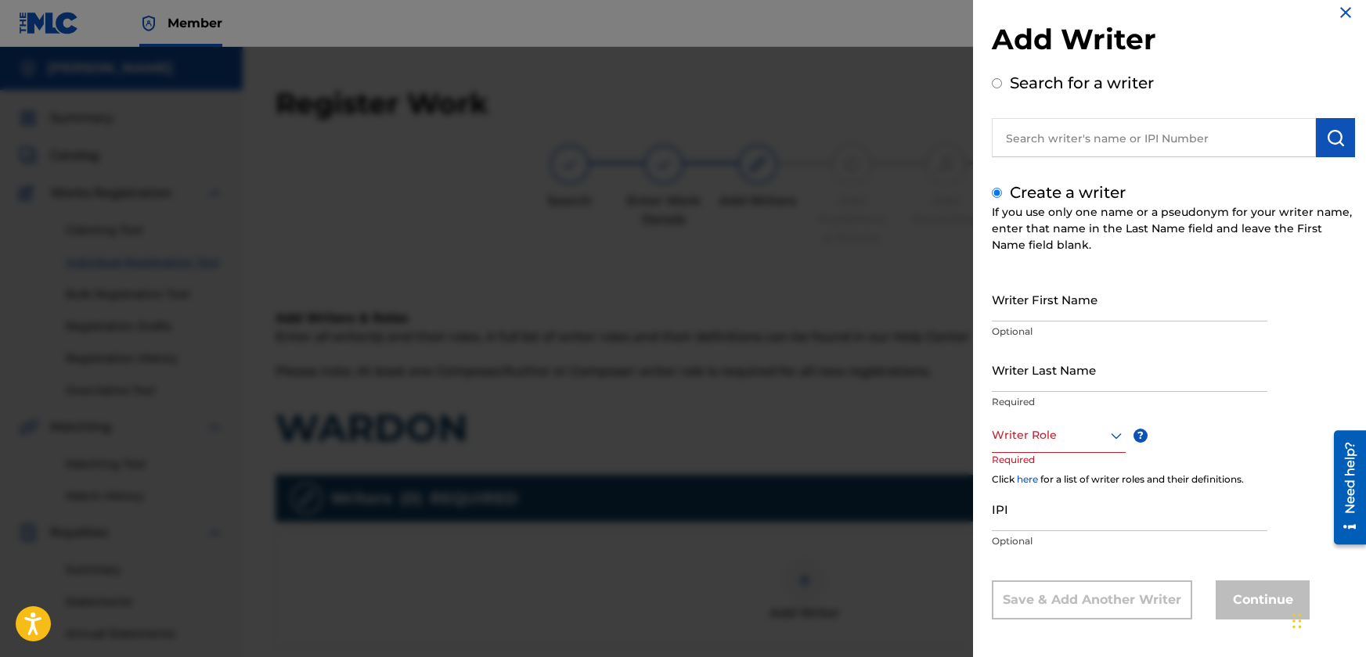
scroll to position [20, 0]
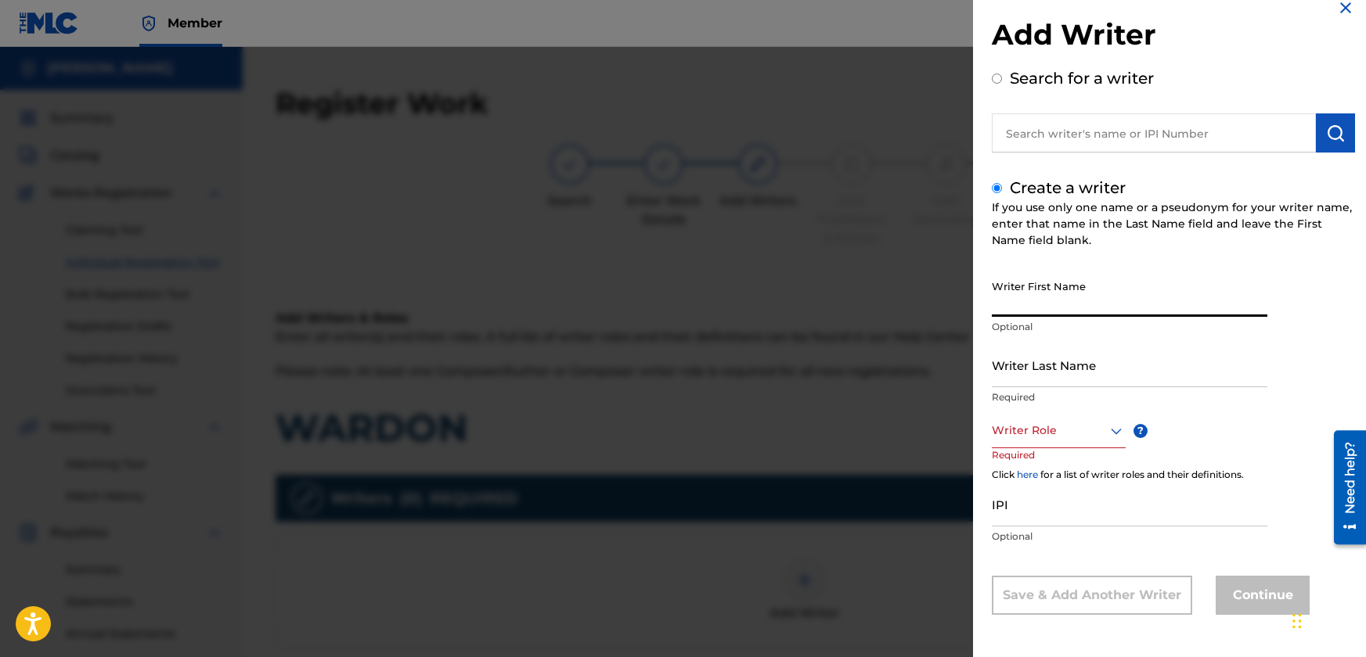
click at [1069, 300] on input "Writer First Name" at bounding box center [1128, 294] width 275 height 45
click at [1343, 9] on img at bounding box center [1345, 7] width 19 height 19
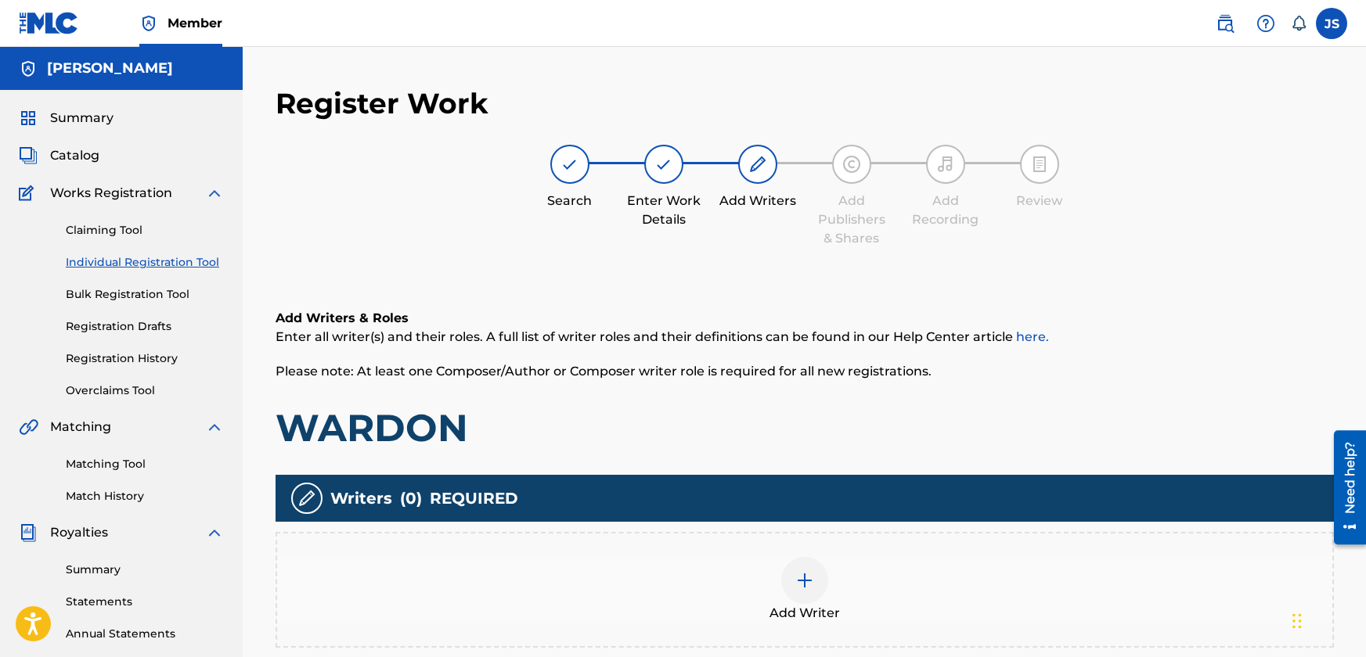
click at [805, 592] on div at bounding box center [804, 580] width 47 height 47
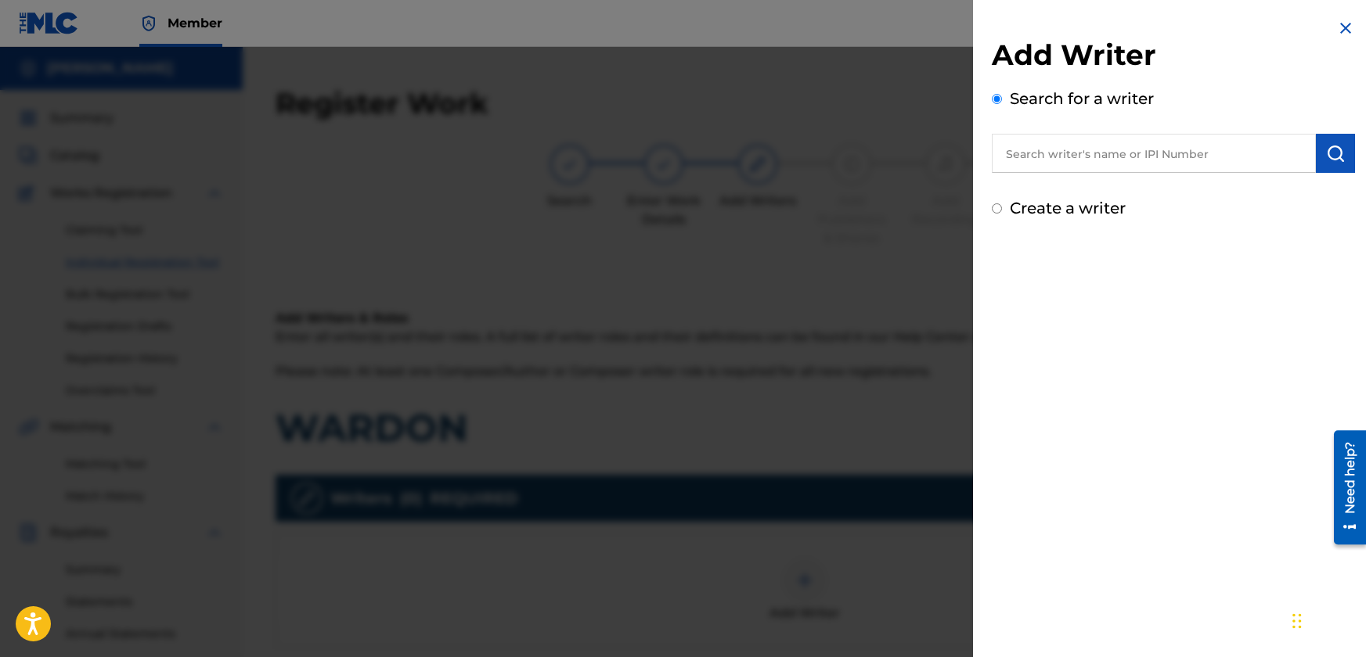
paste input "[PERSON_NAME]"
type input "[PERSON_NAME]"
click at [1326, 150] on img "submit" at bounding box center [1335, 153] width 19 height 19
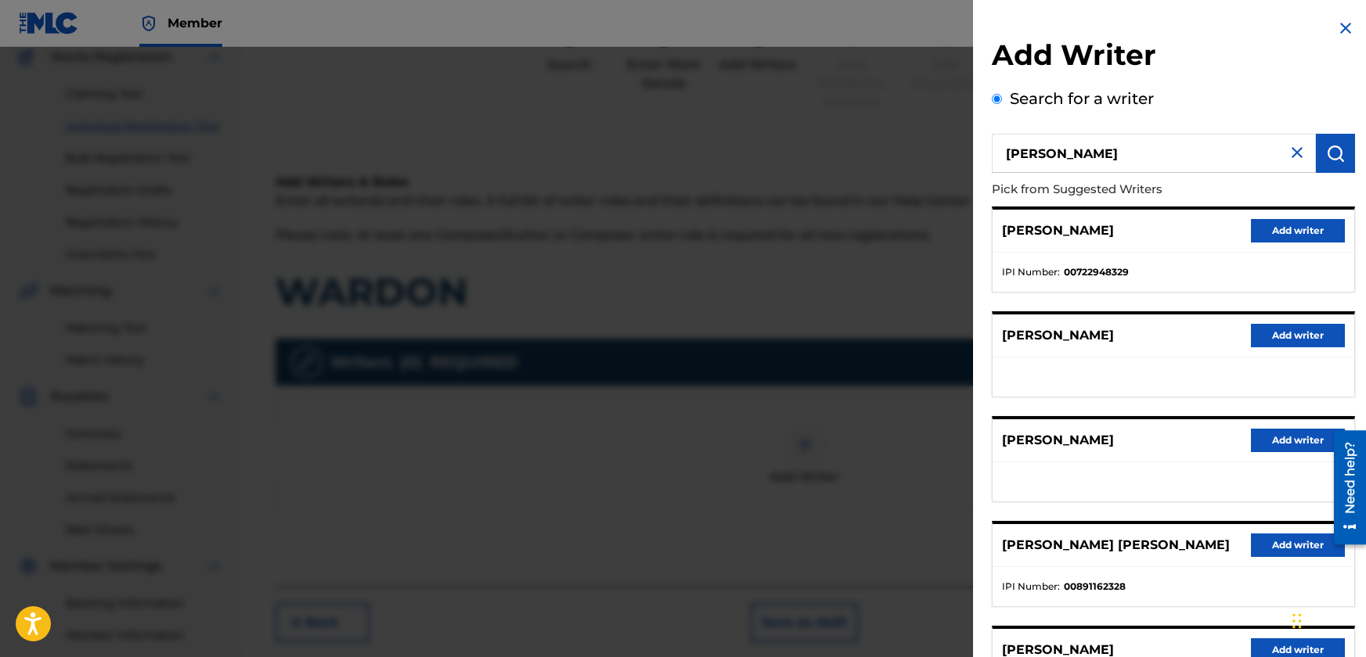
scroll to position [78, 0]
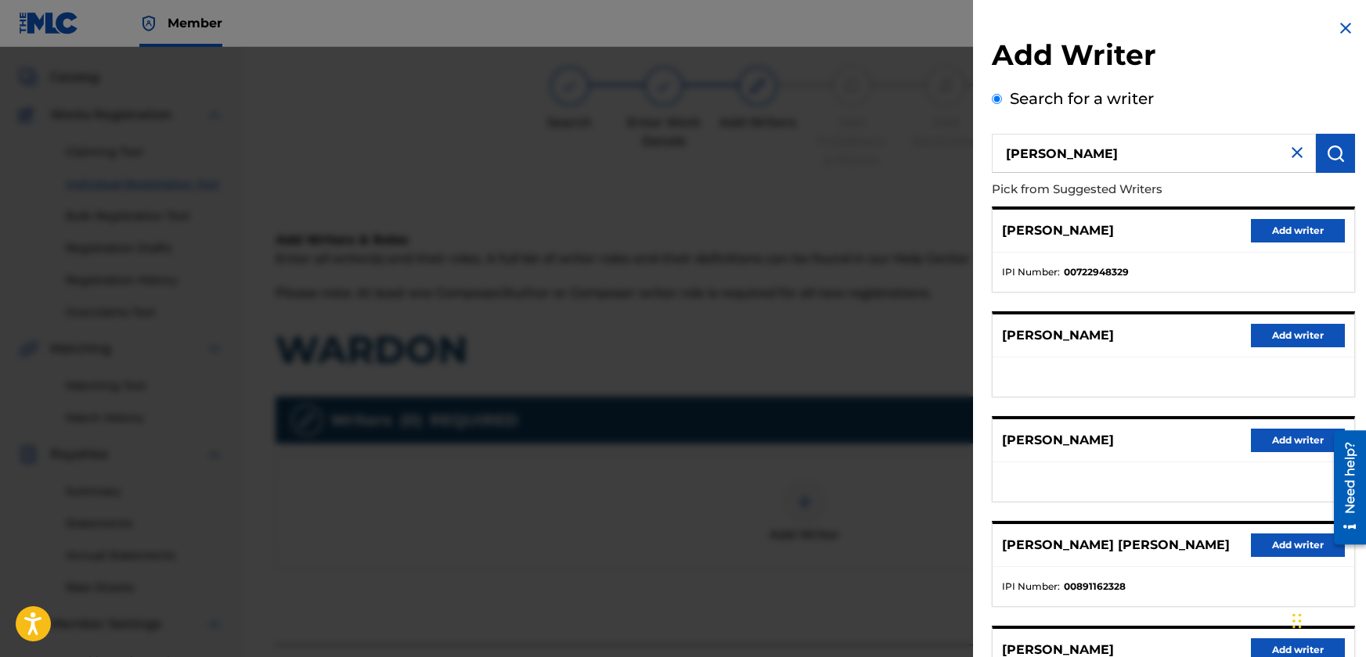
click at [1295, 152] on img at bounding box center [1296, 152] width 19 height 19
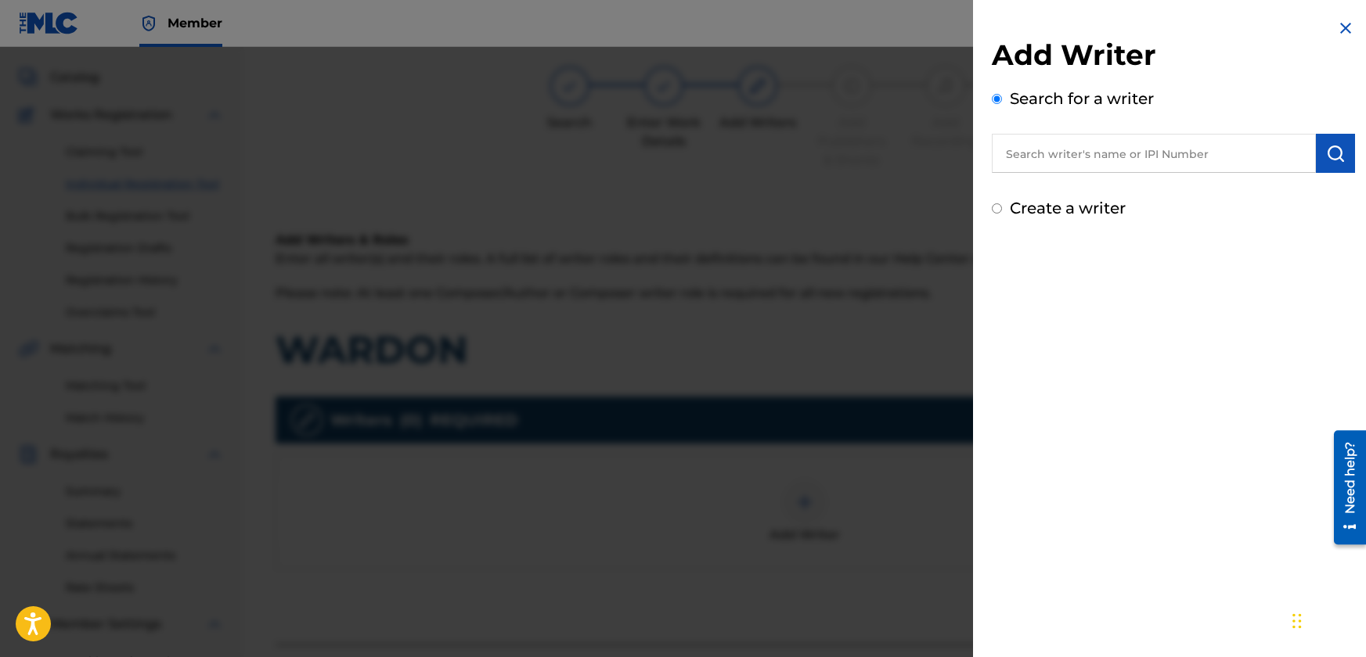
click at [1000, 208] on input "Create a writer" at bounding box center [996, 208] width 10 height 10
radio input "false"
radio input "true"
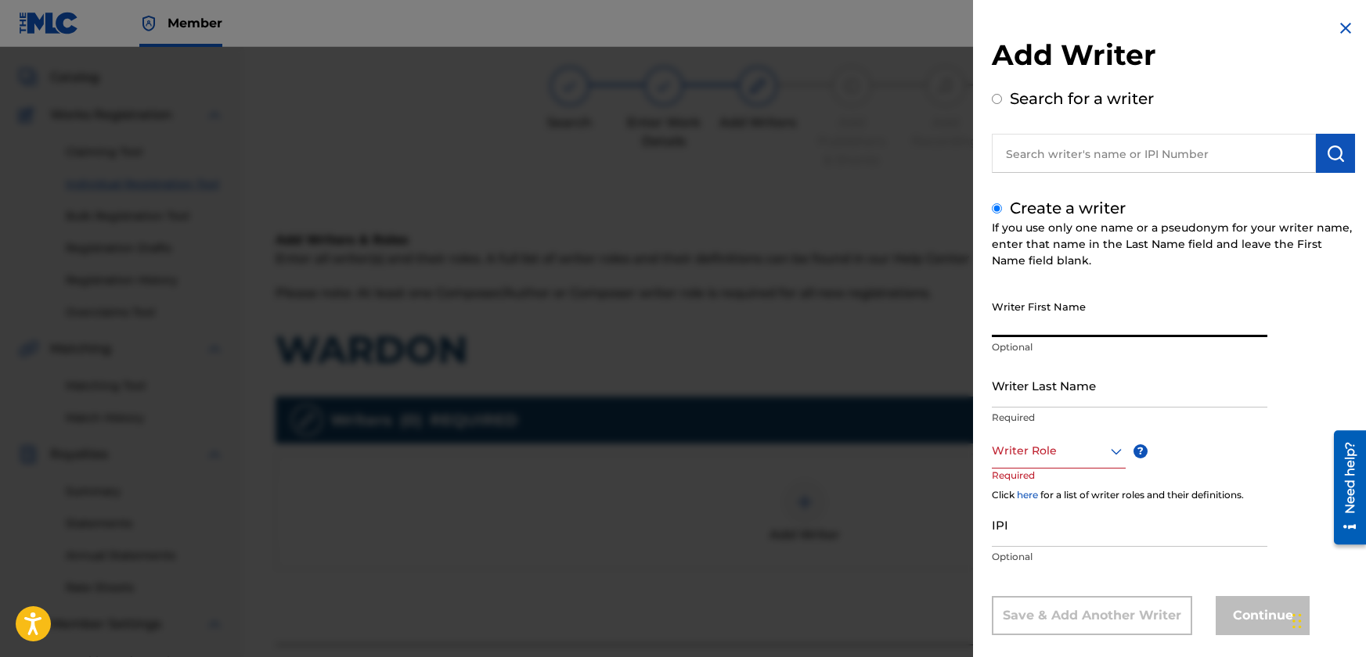
click at [1067, 322] on input "Writer First Name" at bounding box center [1128, 315] width 275 height 45
paste input "[PERSON_NAME]"
drag, startPoint x: 1055, startPoint y: 333, endPoint x: 989, endPoint y: 333, distance: 65.7
click at [989, 333] on div "Add Writer Search for a writer Create a writer If you use only one name or a ps…" at bounding box center [1173, 339] width 401 height 678
click at [1046, 329] on input "[PERSON_NAME]" at bounding box center [1128, 315] width 275 height 45
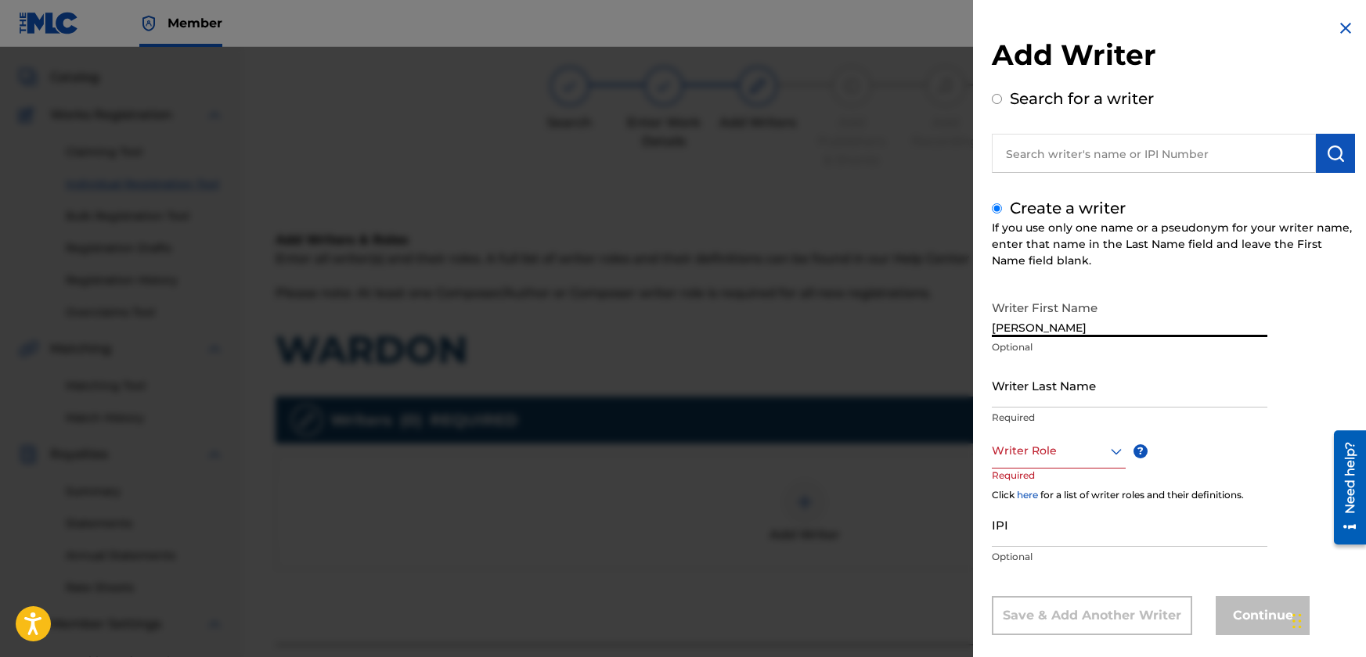
paste input "[PERSON_NAME],"
click at [1103, 353] on p "Optional" at bounding box center [1128, 347] width 275 height 14
click at [1107, 329] on input "[PERSON_NAME]," at bounding box center [1128, 315] width 275 height 45
drag, startPoint x: 1117, startPoint y: 325, endPoint x: 981, endPoint y: 326, distance: 136.2
click at [981, 326] on div "Add Writer Search for a writer Create a writer If you use only one name or a ps…" at bounding box center [1173, 339] width 401 height 678
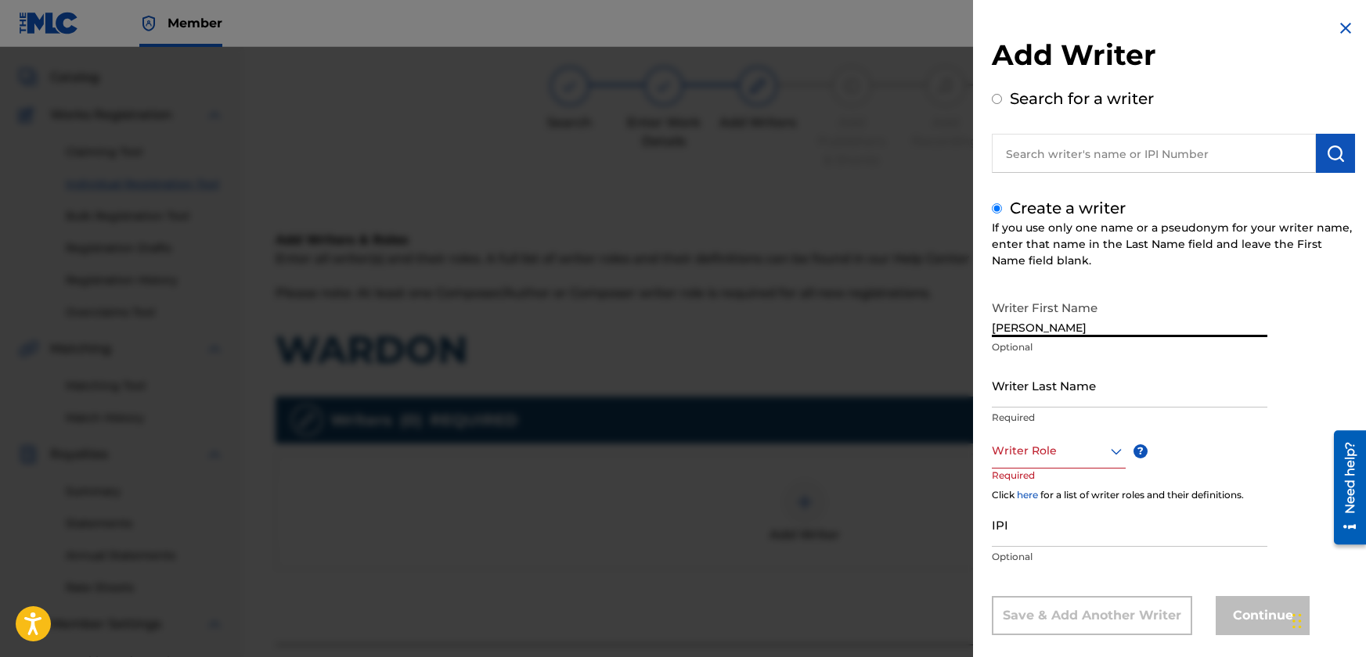
type input "[PERSON_NAME]"
click at [1087, 395] on input "Writer Last Name" at bounding box center [1128, 385] width 275 height 45
type input "[PERSON_NAME]"
click at [1119, 319] on input "[PERSON_NAME]" at bounding box center [1128, 315] width 275 height 45
type input "[PERSON_NAME]"
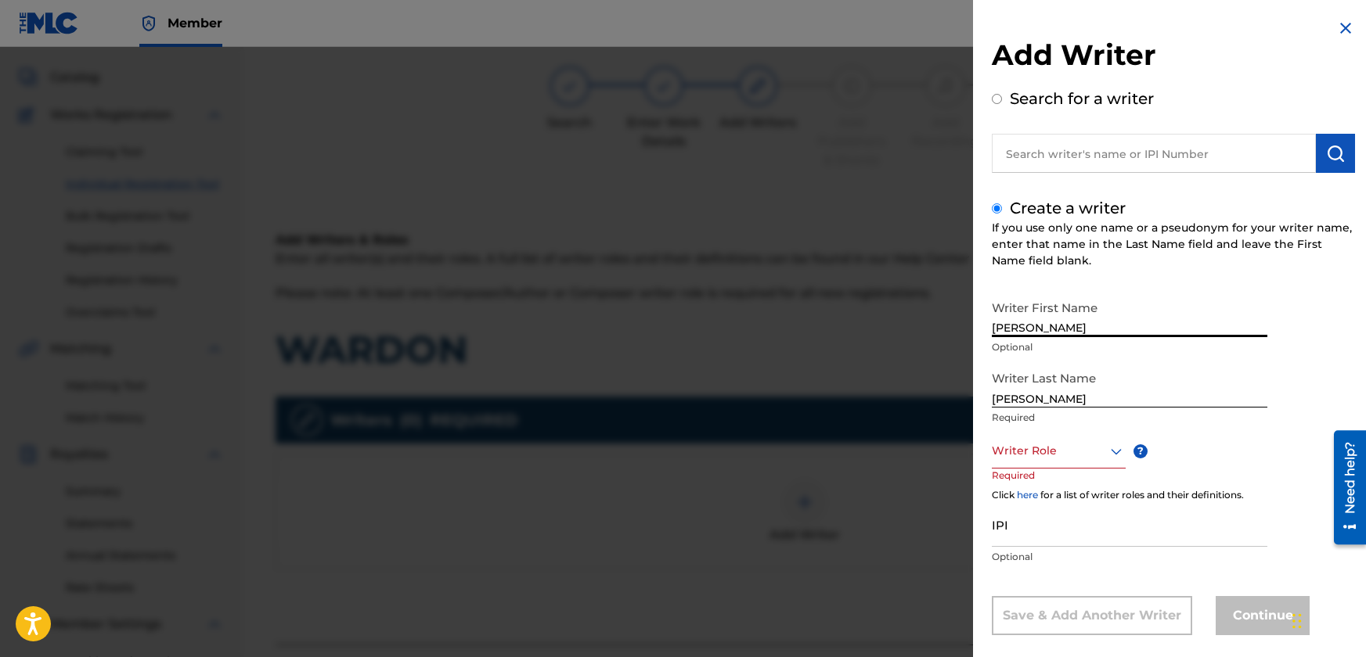
click at [1067, 456] on div "Writer Role" at bounding box center [1058, 451] width 134 height 35
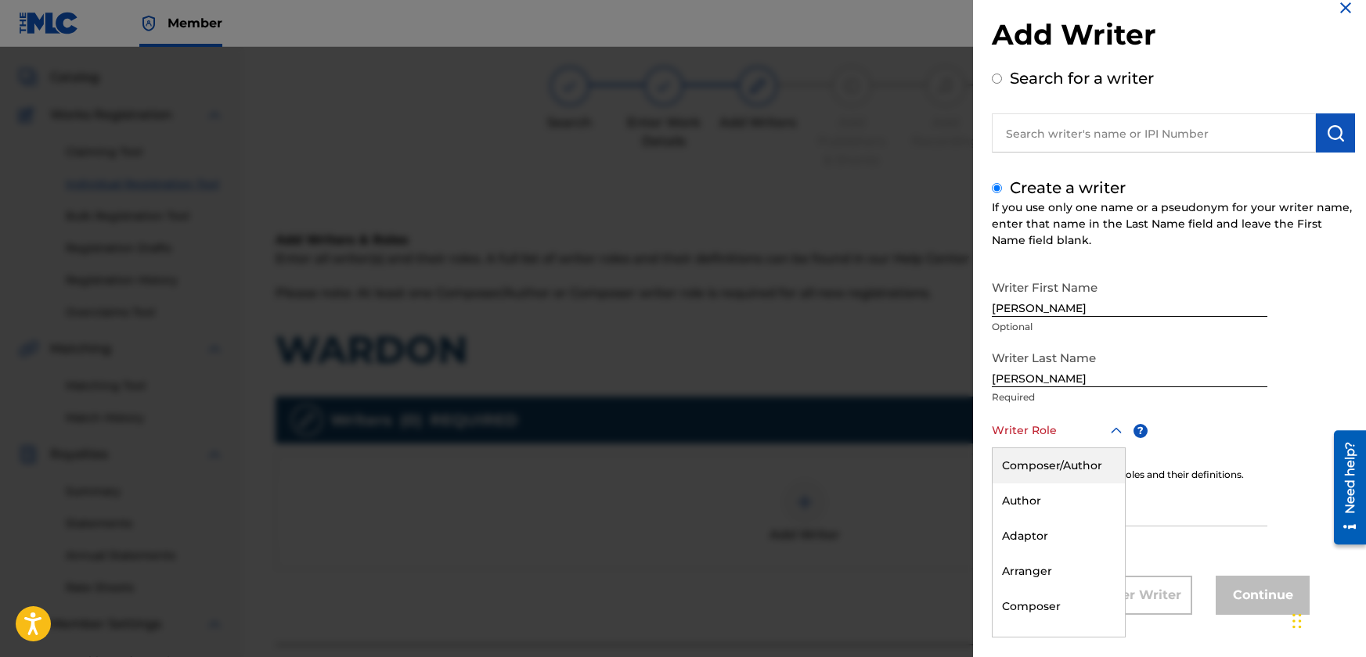
click at [1063, 461] on div "Composer/Author" at bounding box center [1058, 465] width 132 height 35
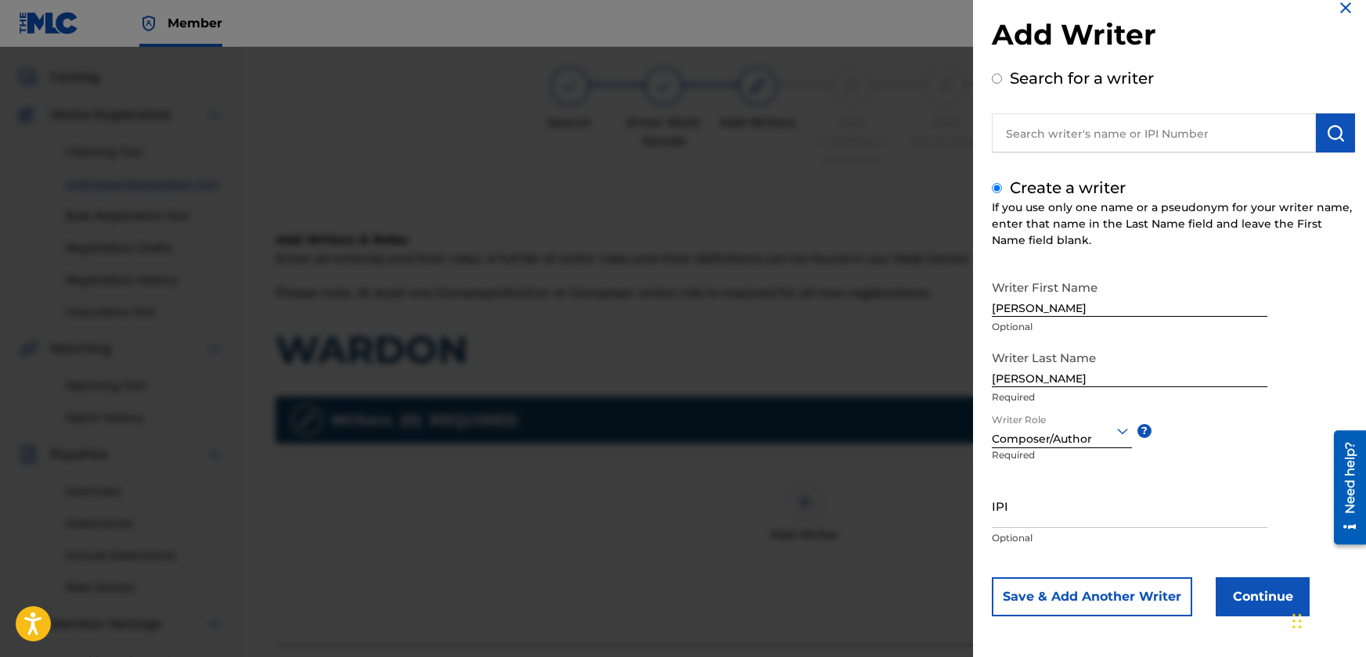
scroll to position [22, 0]
click at [1042, 515] on input "IPI" at bounding box center [1128, 504] width 275 height 45
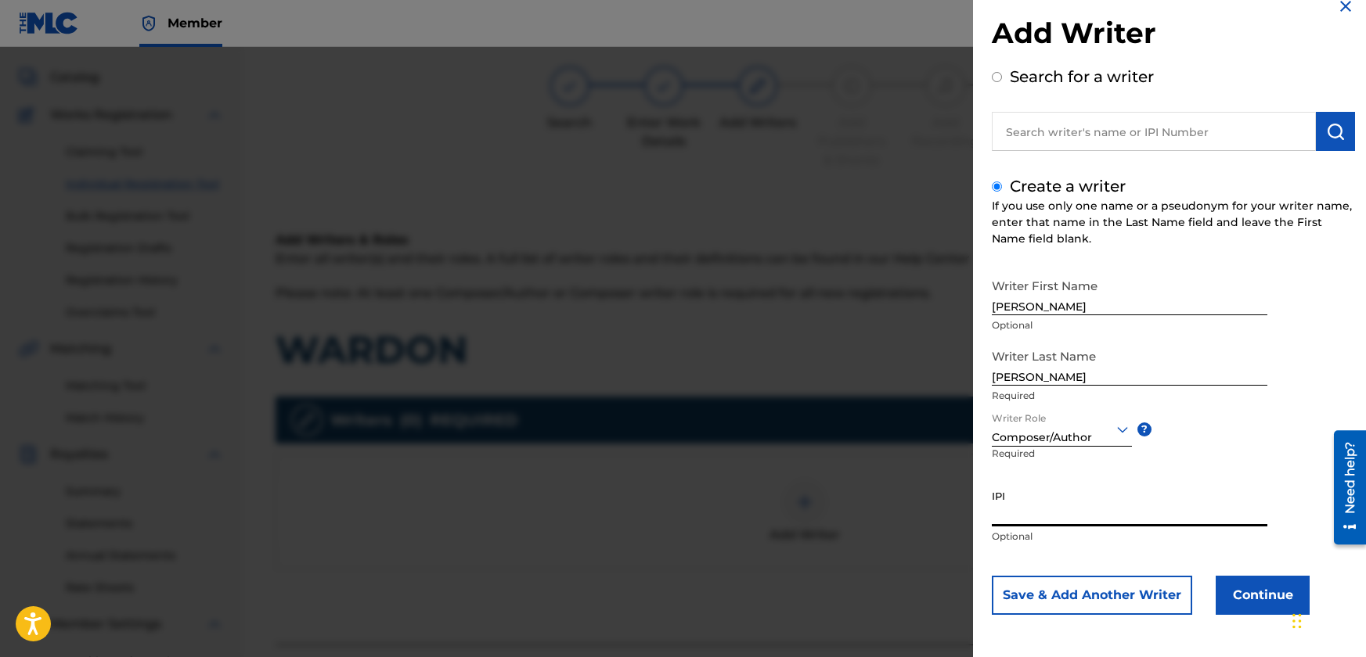
paste input "1262888909"
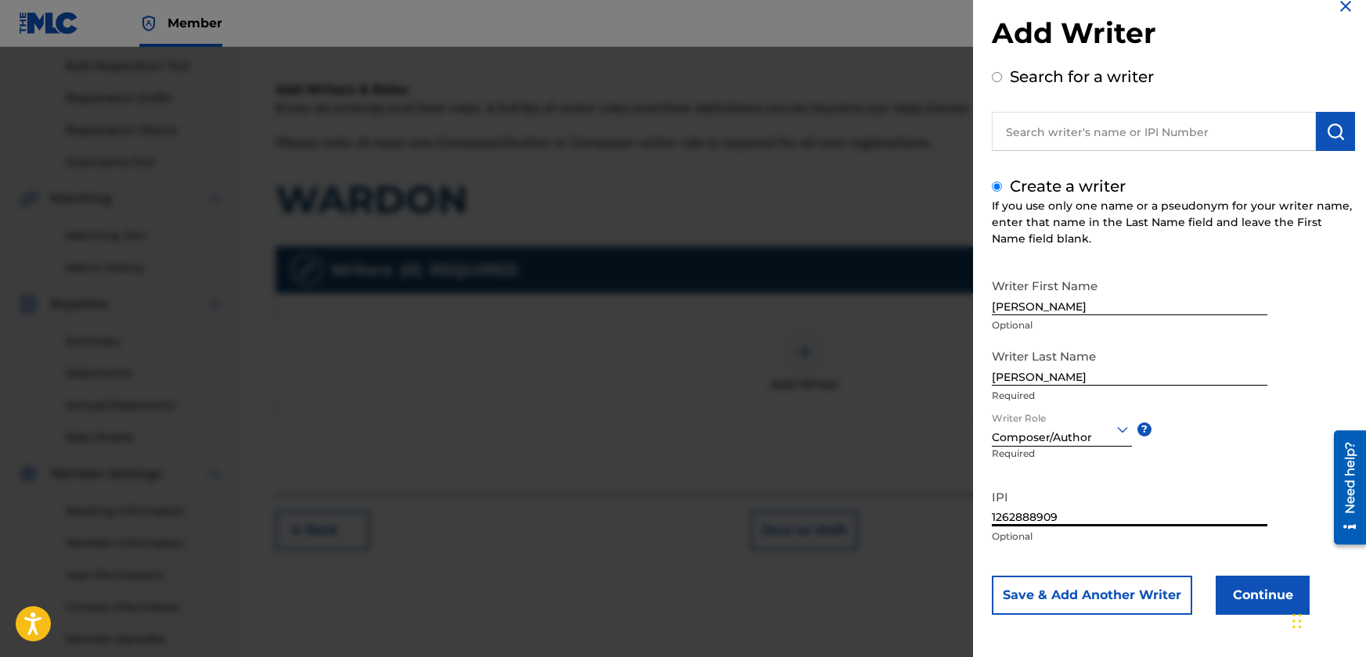
scroll to position [235, 0]
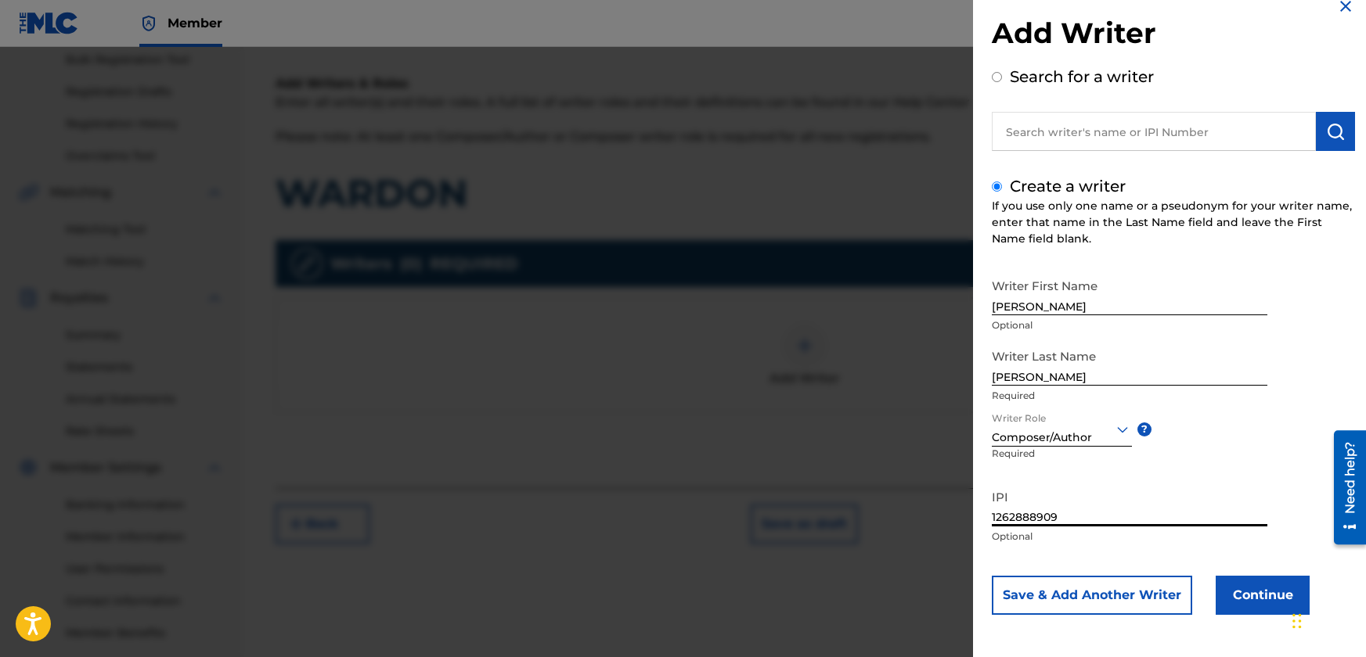
type input "1262888909"
click at [1252, 592] on button "Continue" at bounding box center [1262, 595] width 94 height 39
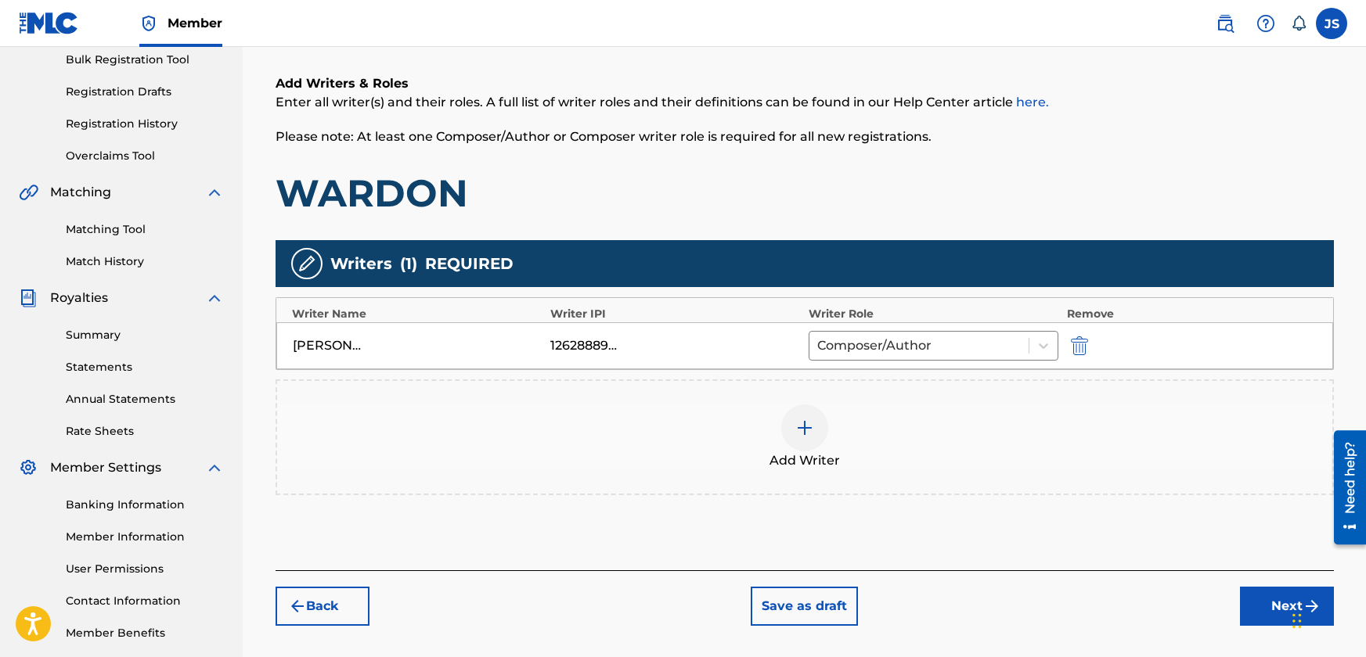
click at [808, 434] on img at bounding box center [804, 428] width 19 height 19
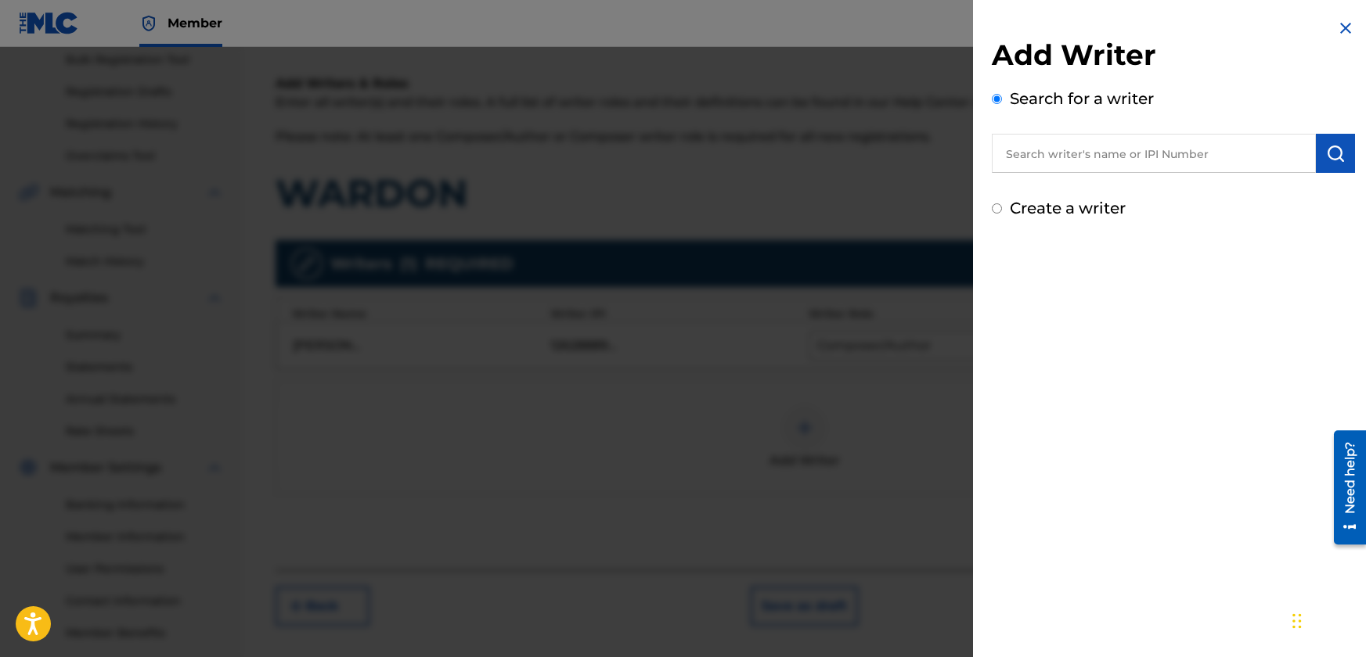
click at [1126, 165] on input "text" at bounding box center [1153, 153] width 324 height 39
click at [1081, 154] on input "text" at bounding box center [1153, 153] width 324 height 39
type input "jbsm"
click at [1326, 153] on img "submit" at bounding box center [1335, 153] width 19 height 19
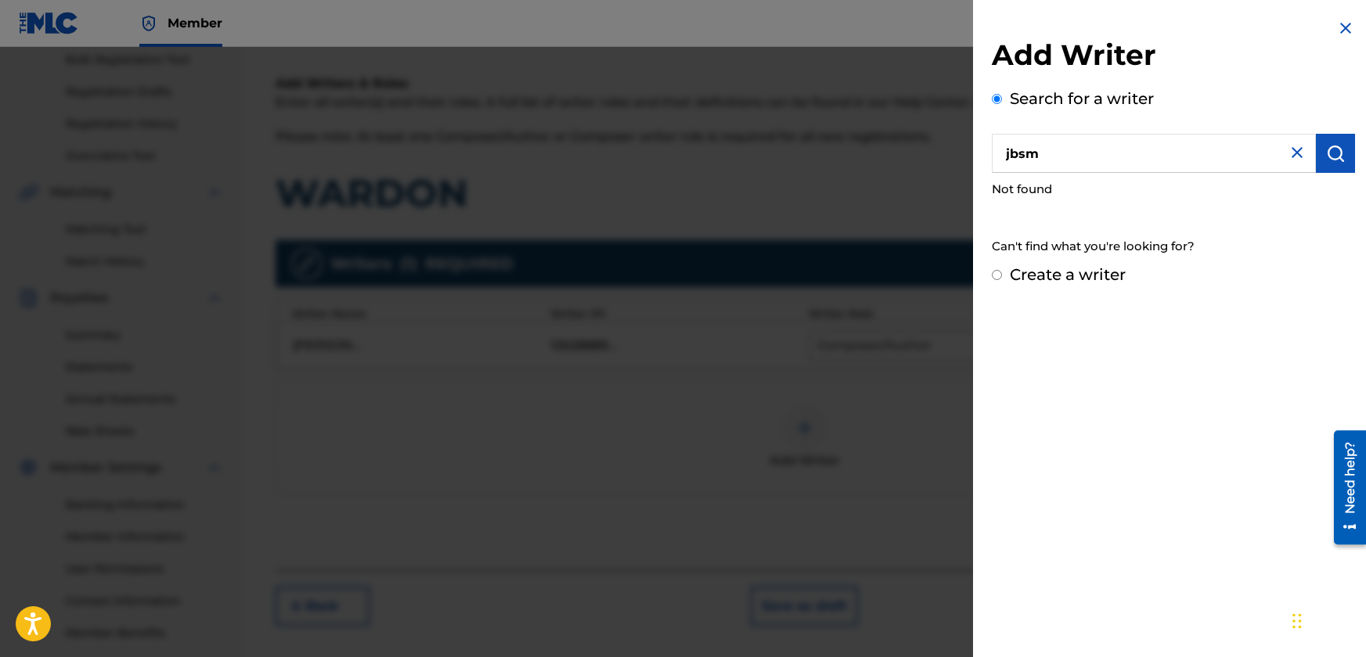
click at [1050, 273] on label "Create a writer" at bounding box center [1067, 274] width 116 height 19
radio input "true"
click at [1002, 273] on input "Create a writer" at bounding box center [996, 275] width 10 height 10
radio input "false"
radio input "true"
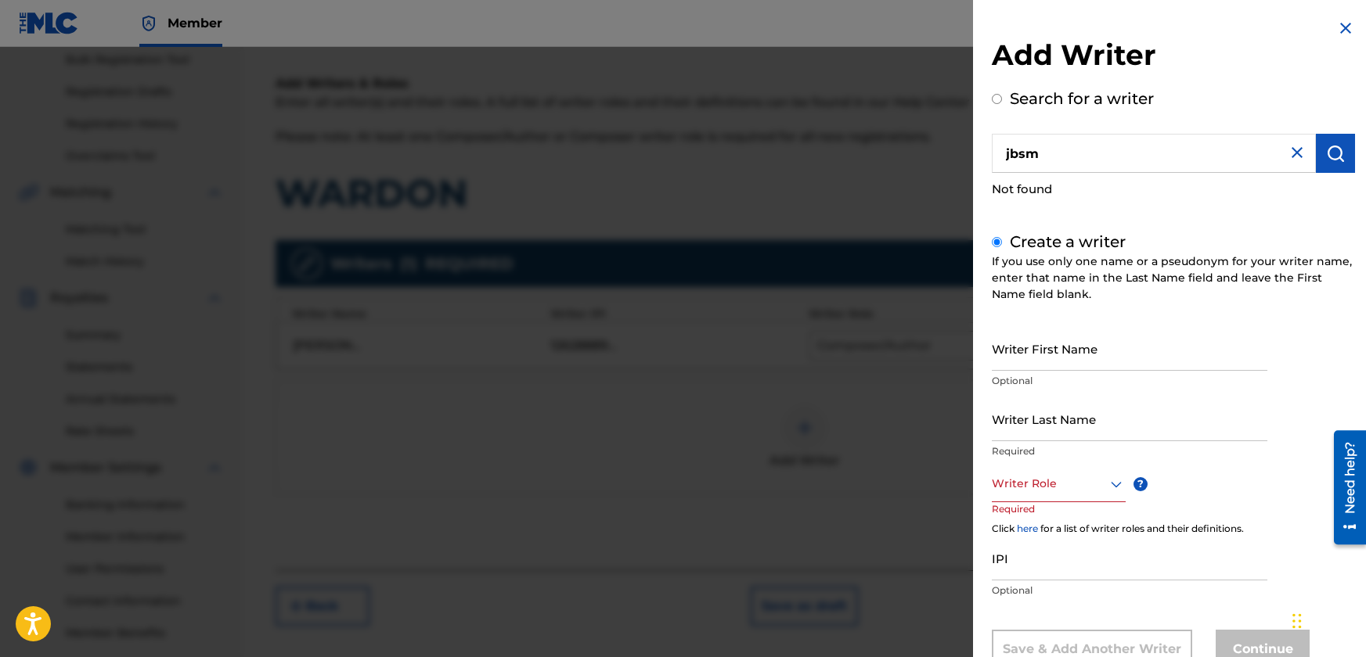
click at [1056, 357] on input "Writer First Name" at bounding box center [1128, 348] width 275 height 45
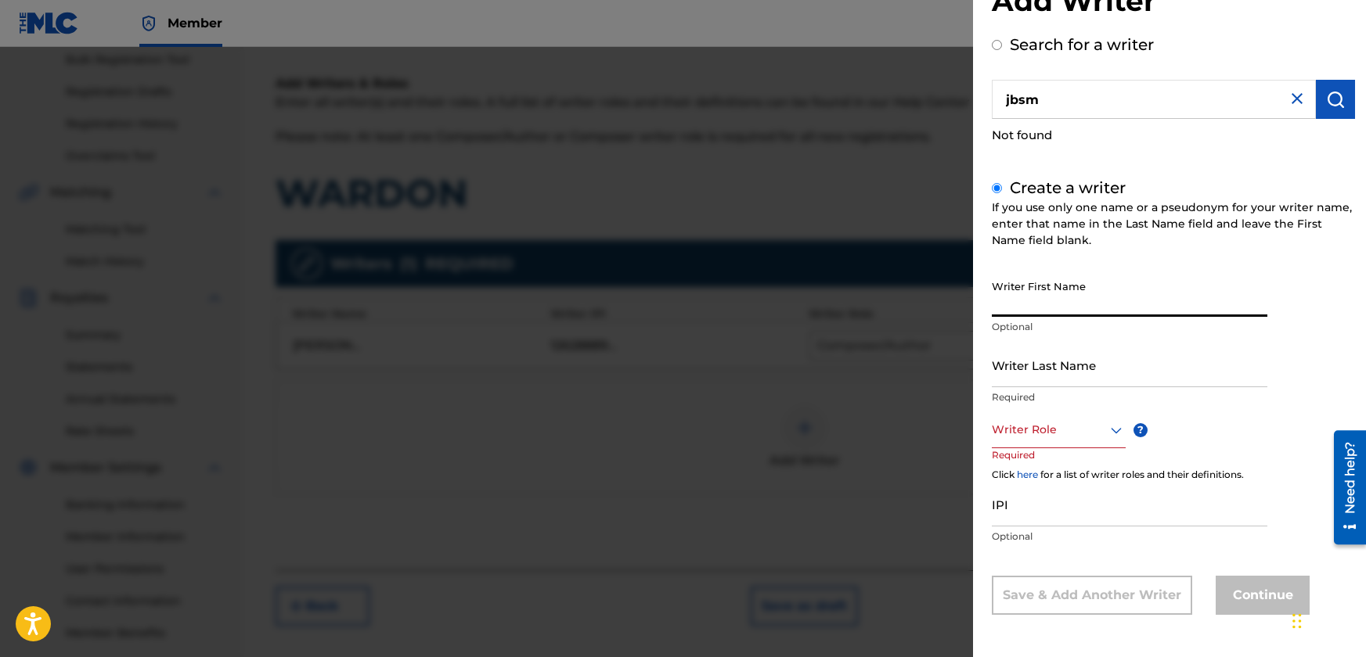
scroll to position [0, 0]
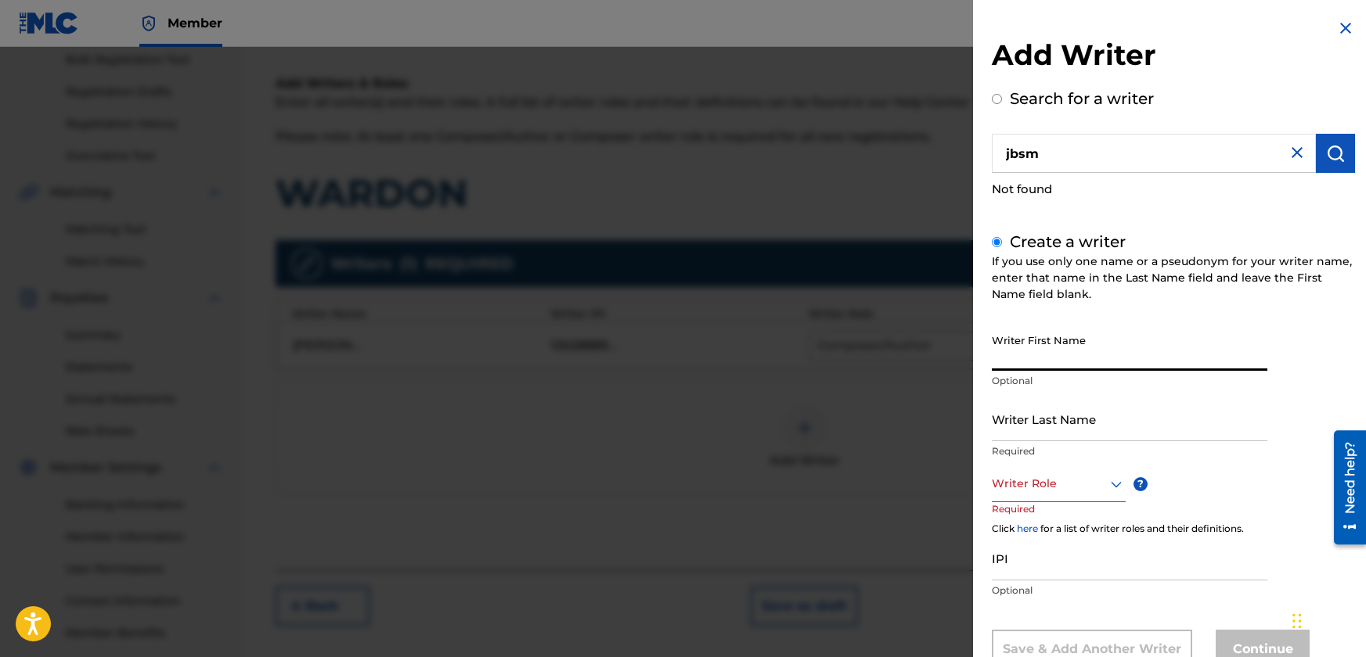
click at [1336, 25] on img at bounding box center [1345, 28] width 19 height 19
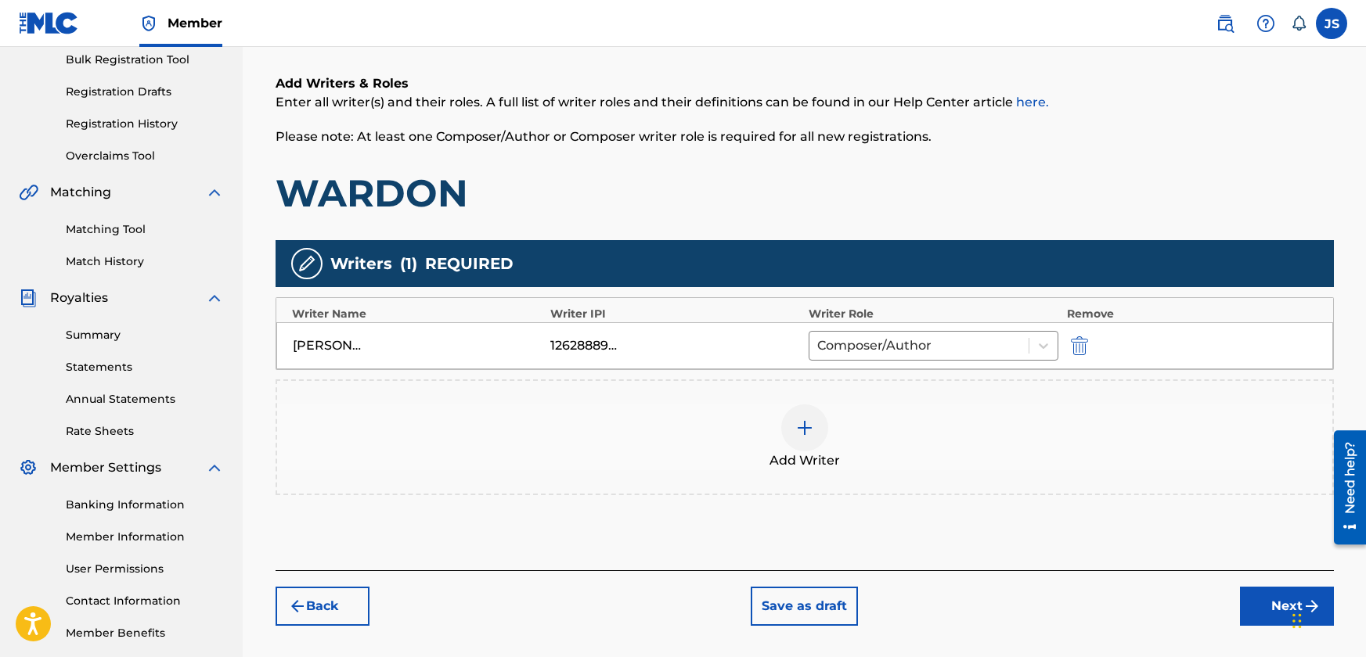
scroll to position [313, 0]
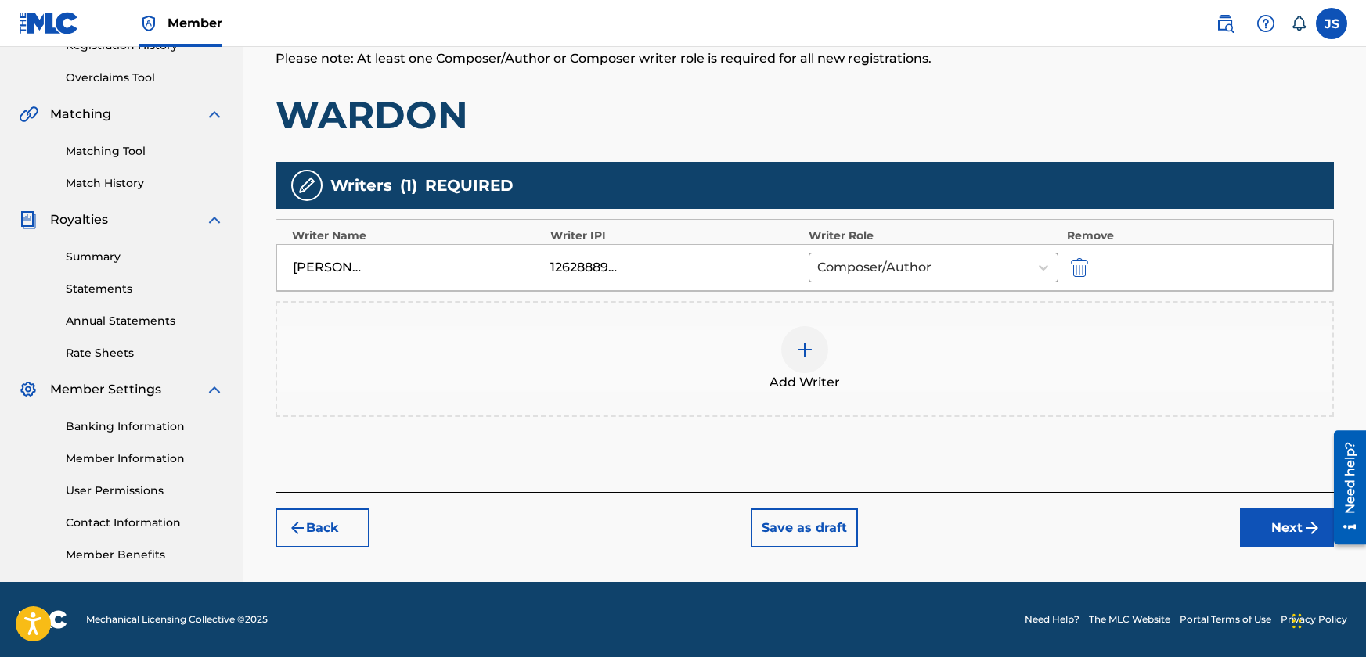
click at [1272, 531] on button "Next" at bounding box center [1287, 528] width 94 height 39
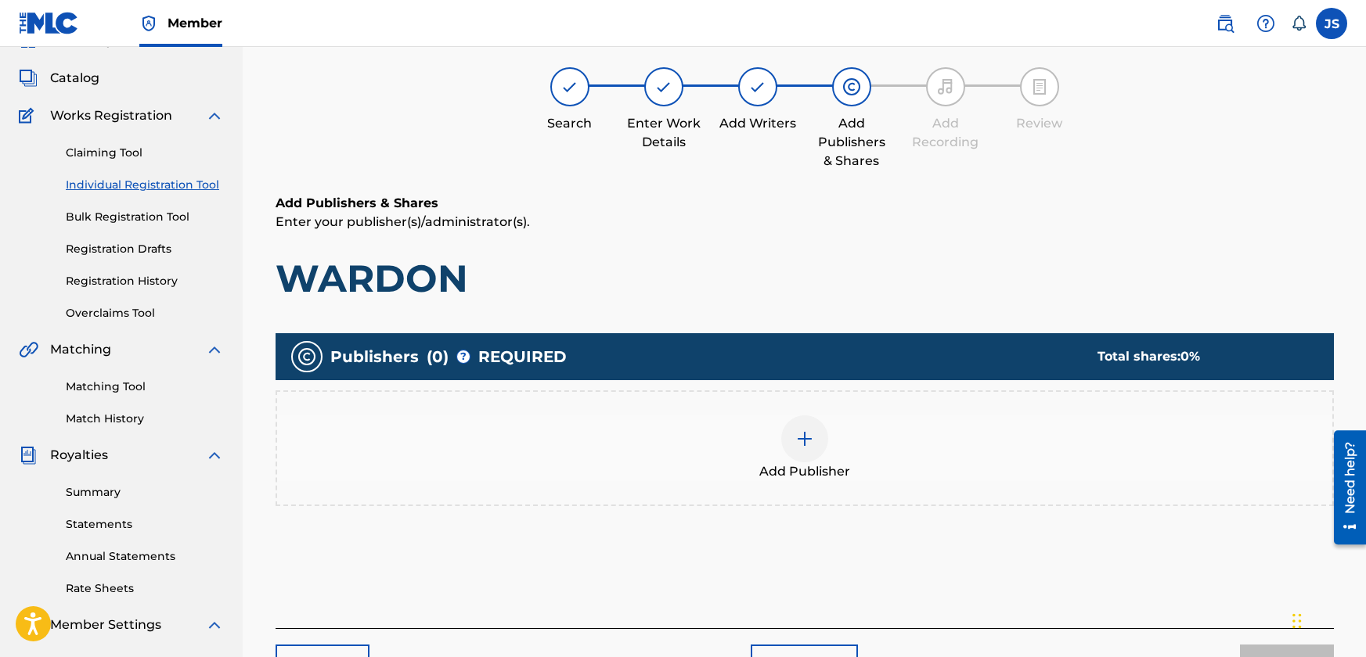
scroll to position [70, 0]
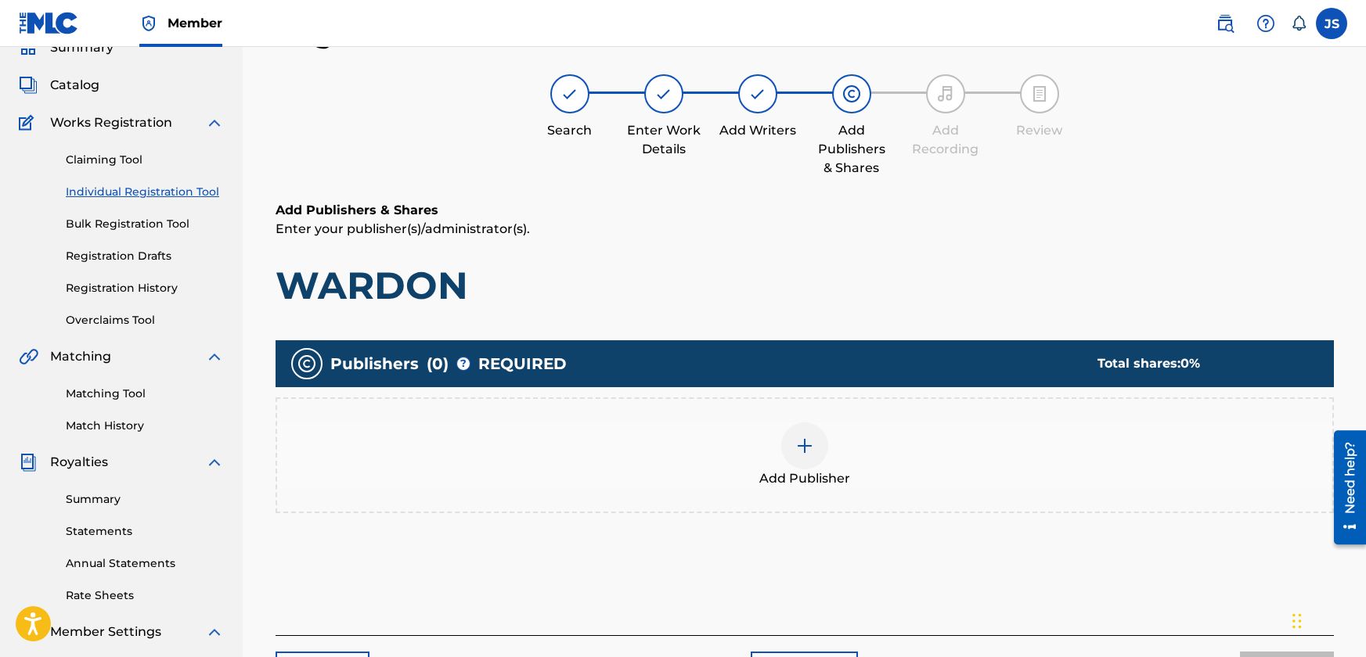
click at [799, 445] on img at bounding box center [804, 446] width 19 height 19
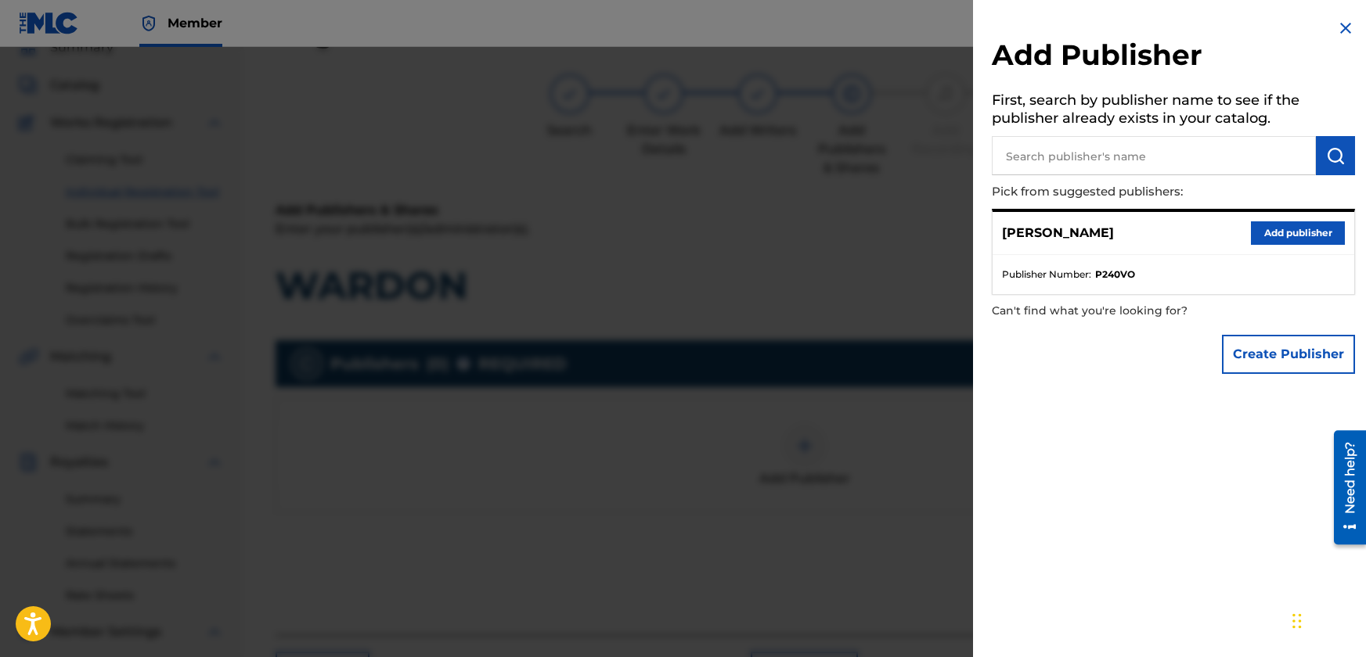
click at [1242, 155] on input "text" at bounding box center [1153, 155] width 324 height 39
type input "jbsm"
click at [1332, 154] on img "submit" at bounding box center [1335, 155] width 19 height 19
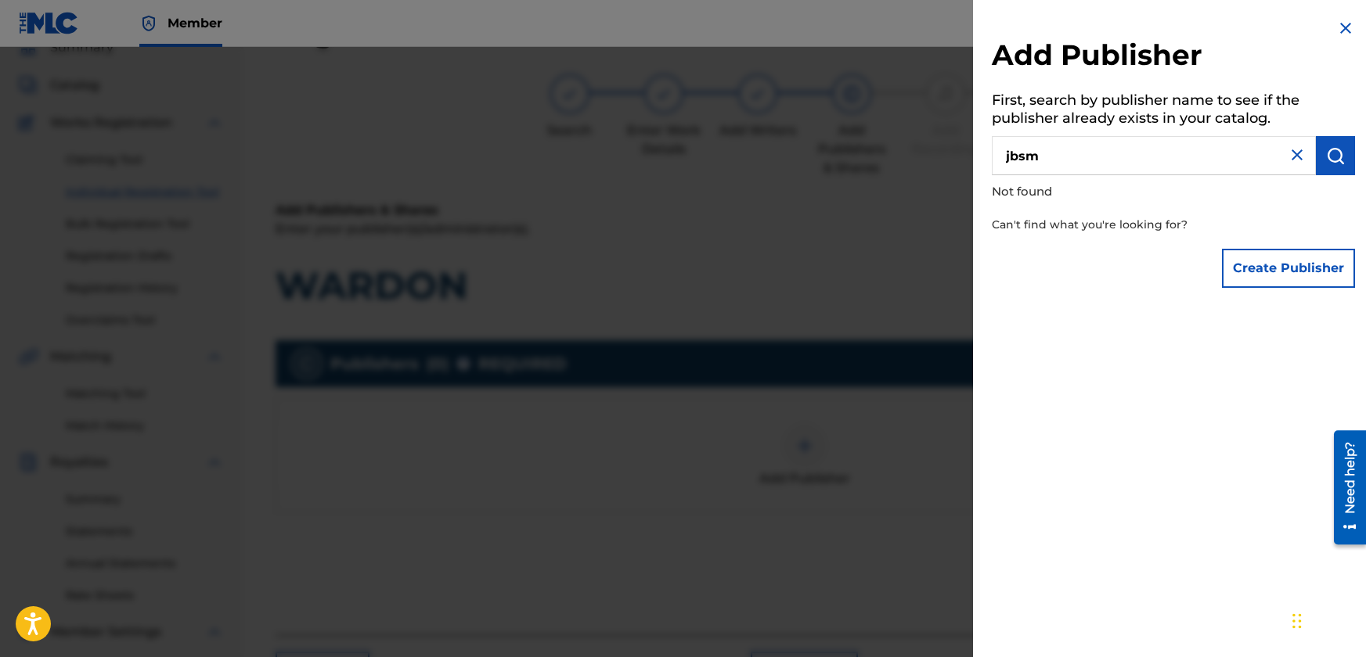
click at [1294, 151] on img at bounding box center [1296, 155] width 19 height 19
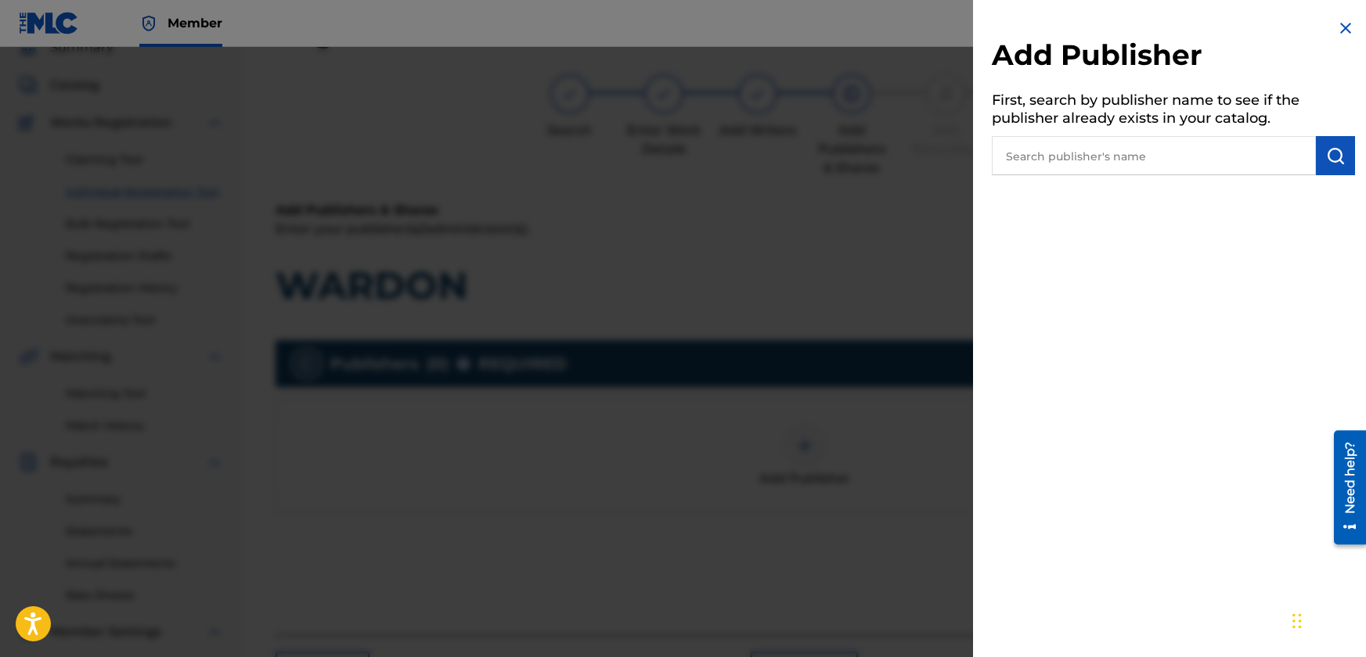
click at [1156, 157] on input "text" at bounding box center [1153, 155] width 324 height 39
type input "j"
paste input "1262888811"
type input "1262888811"
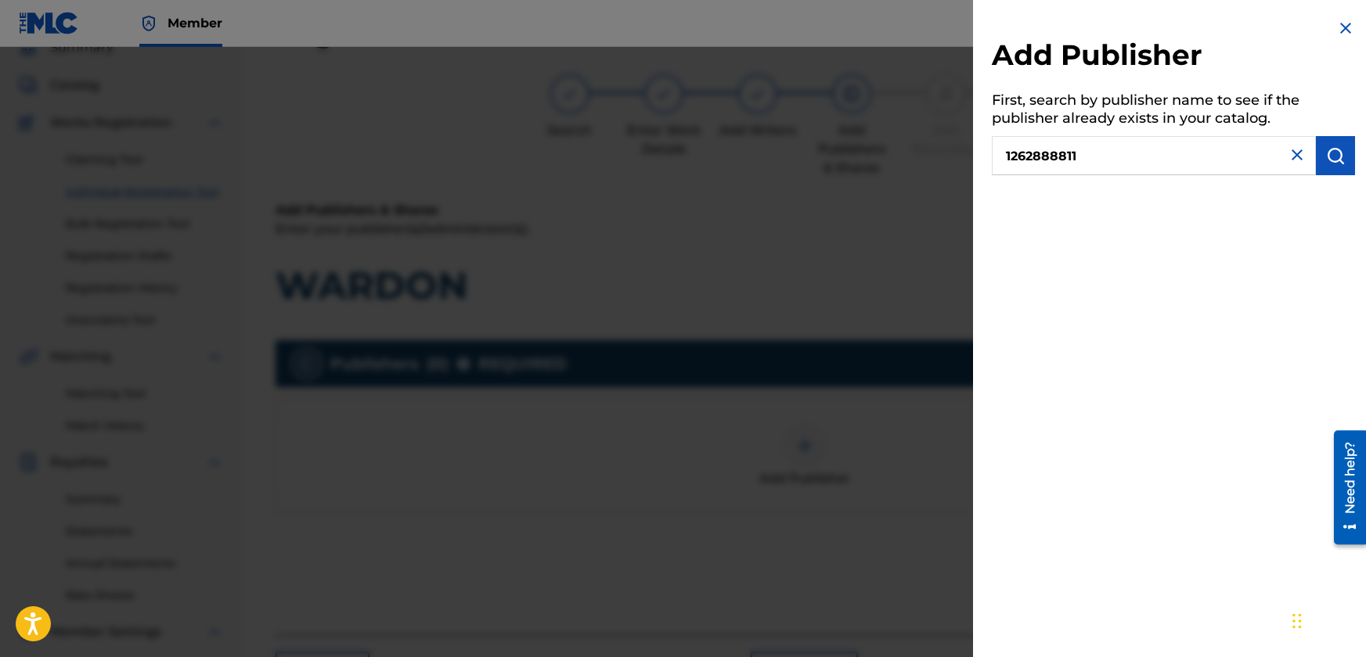
click at [1335, 152] on img "submit" at bounding box center [1335, 155] width 19 height 19
click at [1045, 158] on input "1262888811" at bounding box center [1153, 155] width 324 height 39
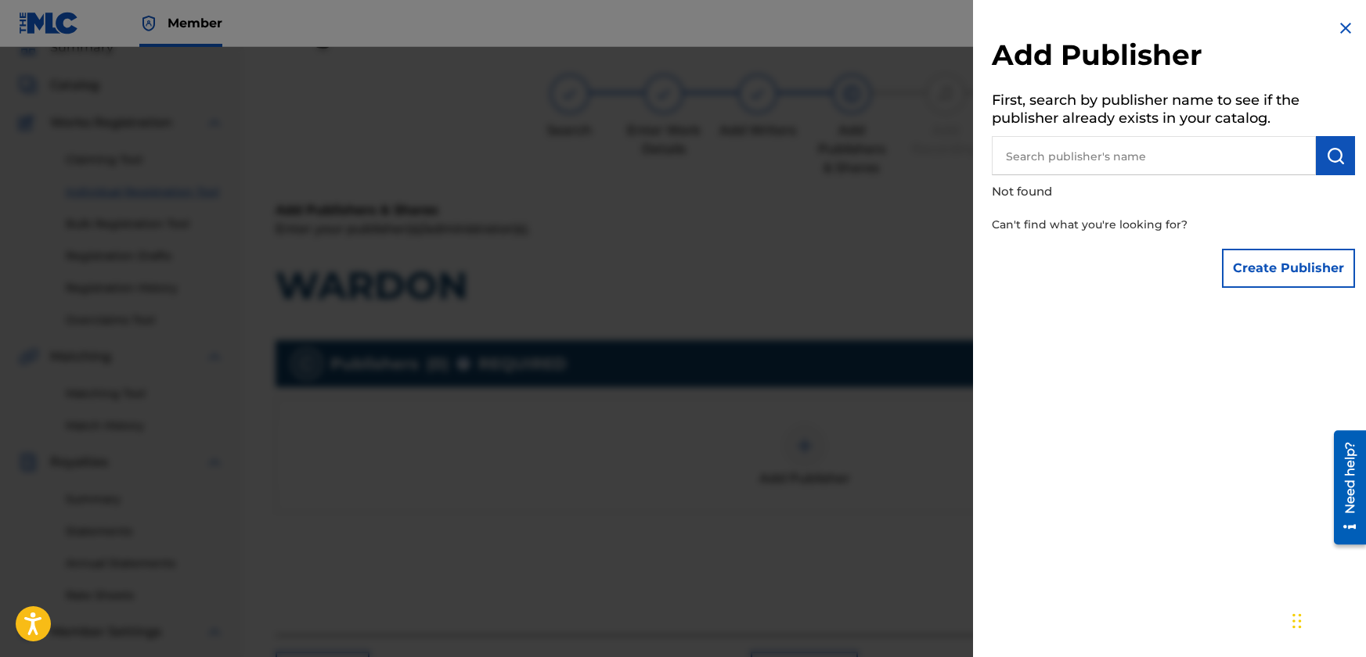
click at [1268, 274] on button "Create Publisher" at bounding box center [1288, 268] width 133 height 39
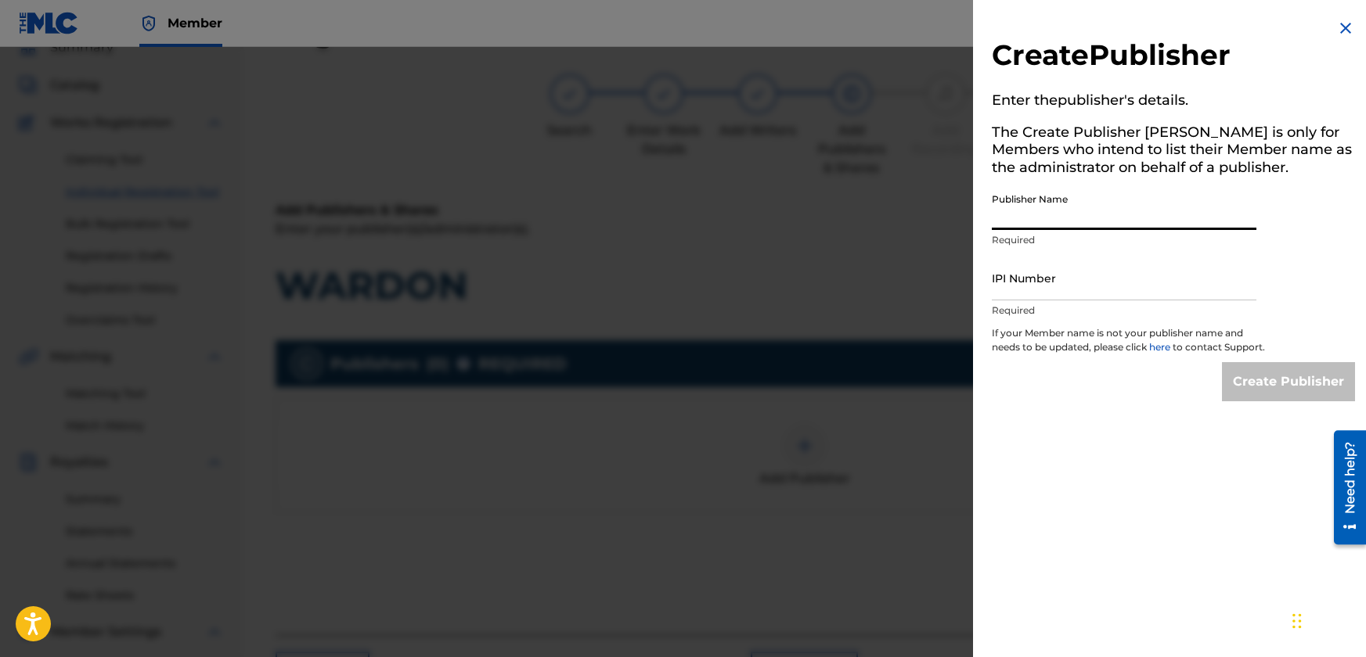
click at [1059, 219] on input "Publisher Name" at bounding box center [1123, 207] width 264 height 45
type input "JBSM"
click at [1056, 293] on input "IPI Number" at bounding box center [1123, 278] width 264 height 45
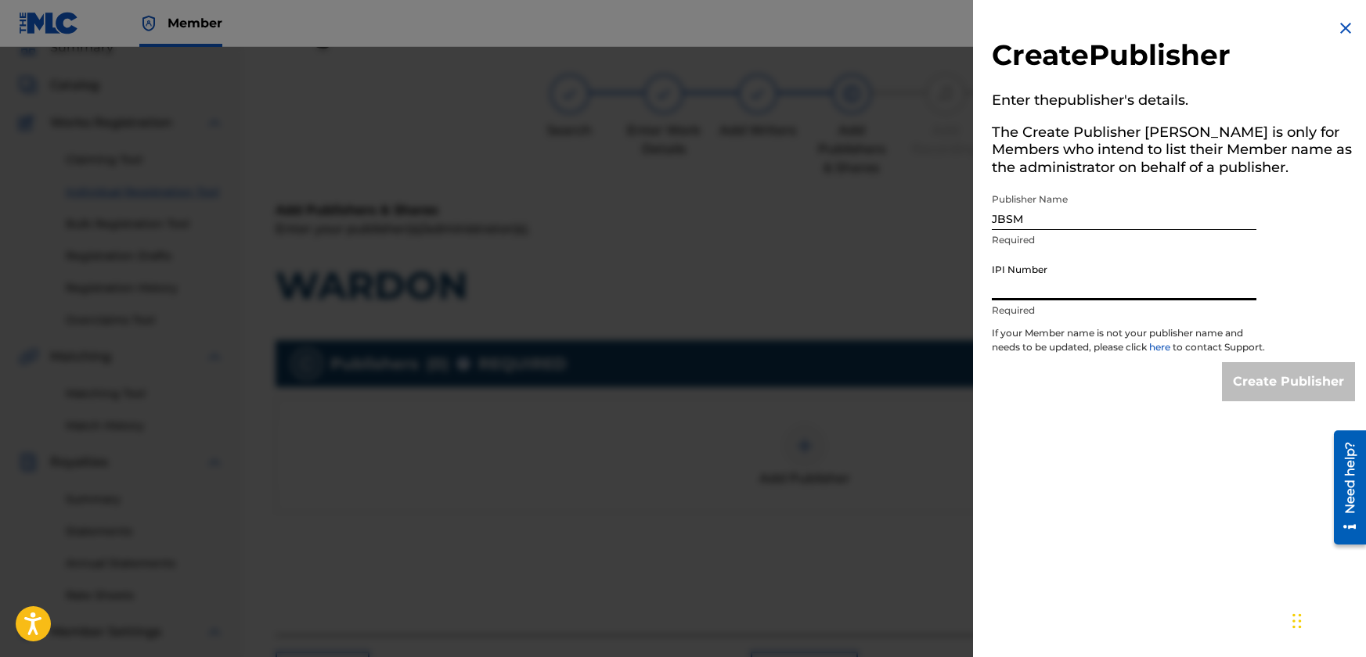
type input "1262888811"
click at [1274, 386] on input "Create Publisher" at bounding box center [1288, 381] width 133 height 39
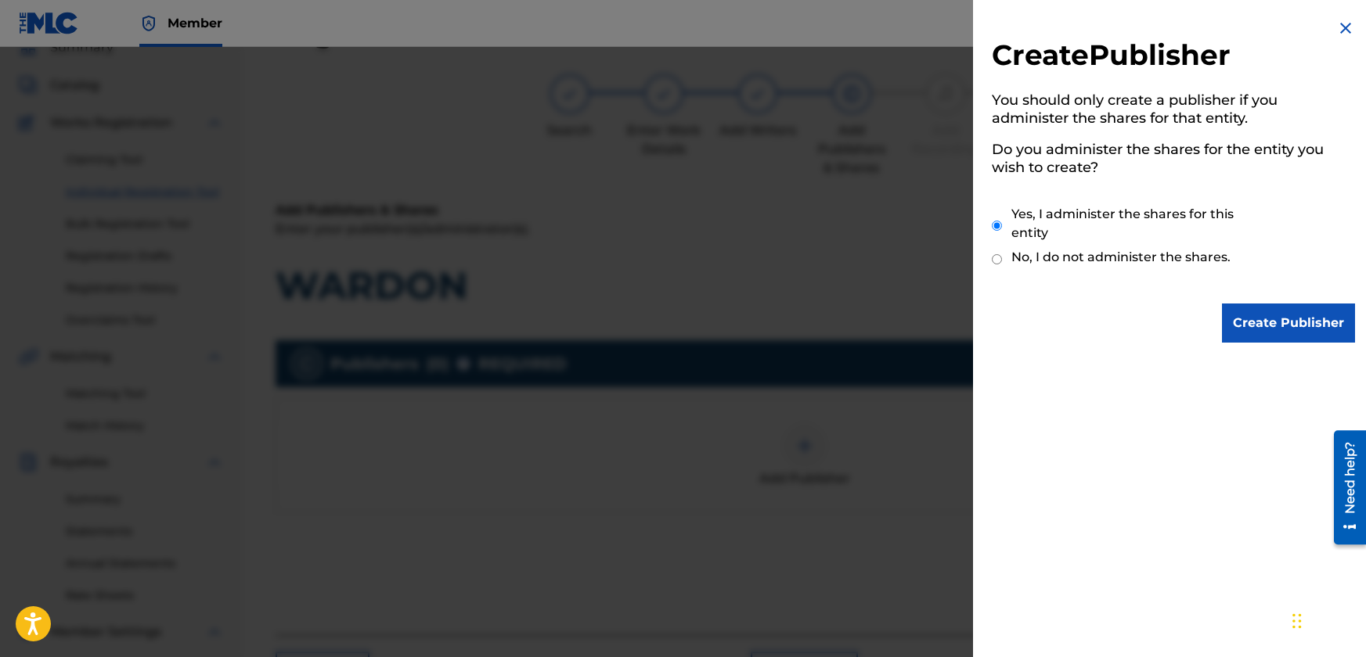
click at [1265, 318] on input "Create Publisher" at bounding box center [1288, 323] width 133 height 39
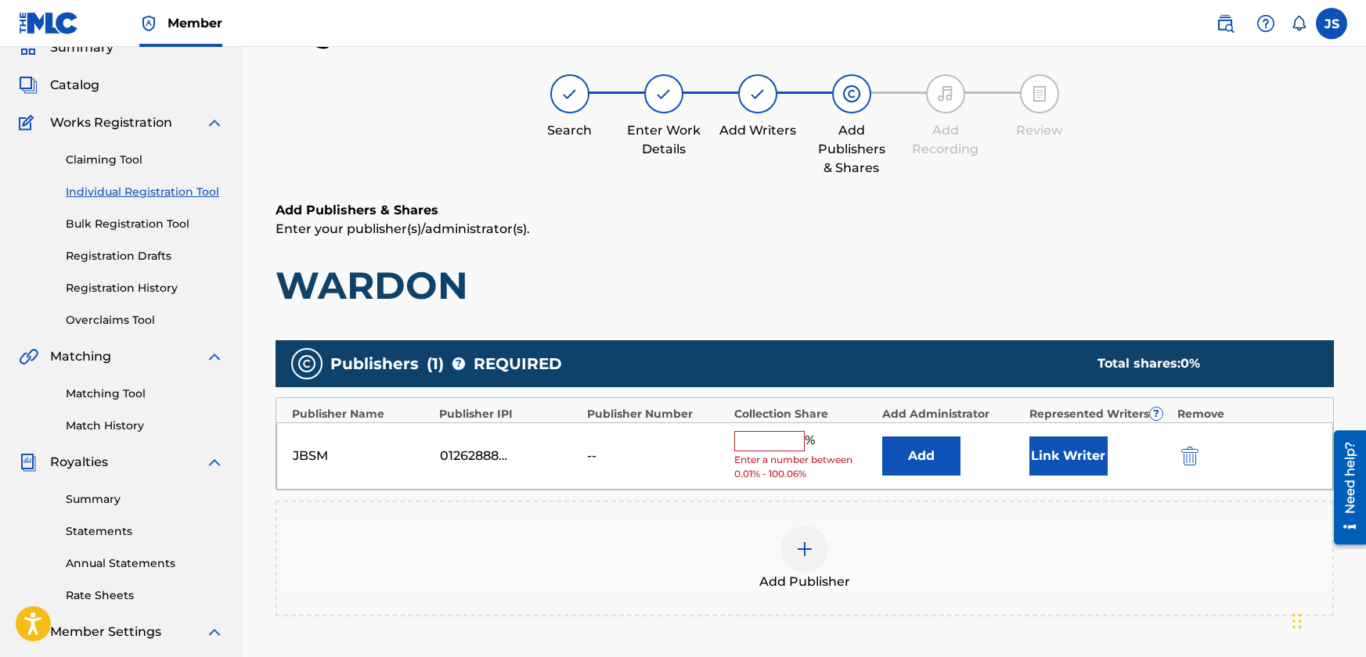
click at [772, 444] on input "text" at bounding box center [769, 441] width 70 height 20
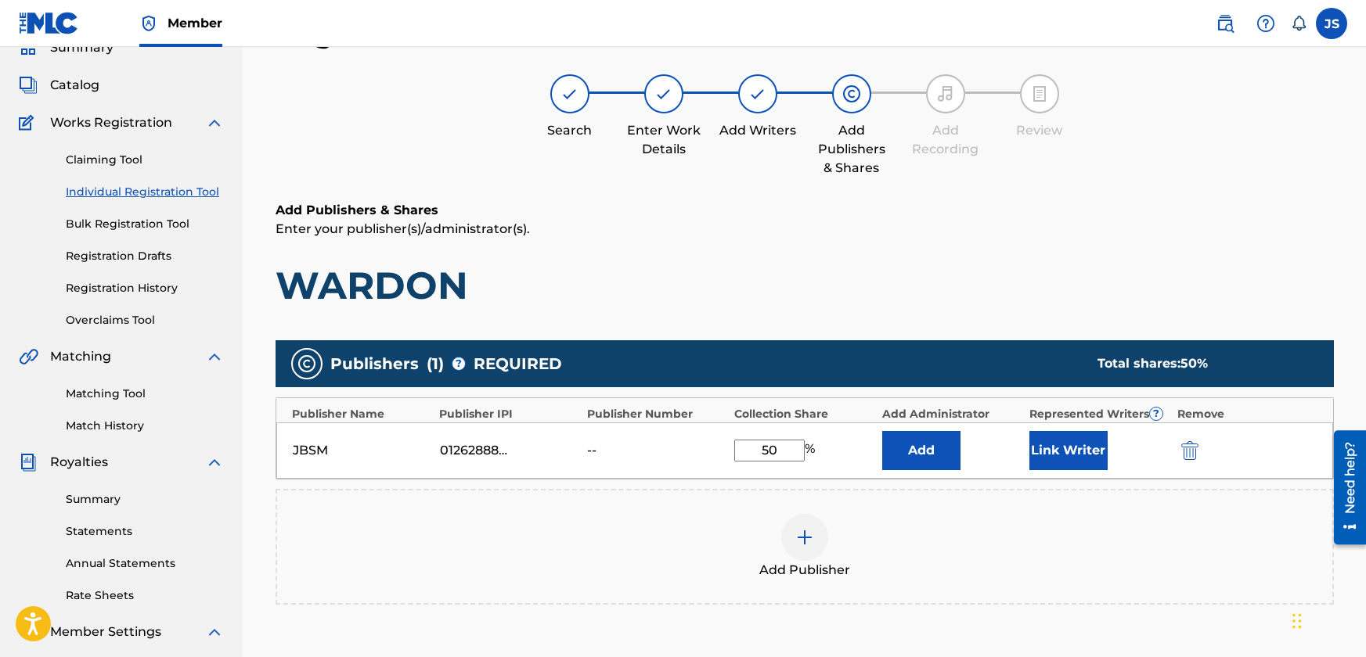
type input "50"
click at [828, 444] on div "50 %" at bounding box center [803, 451] width 139 height 22
click at [1089, 456] on button "Link Writer" at bounding box center [1068, 450] width 78 height 39
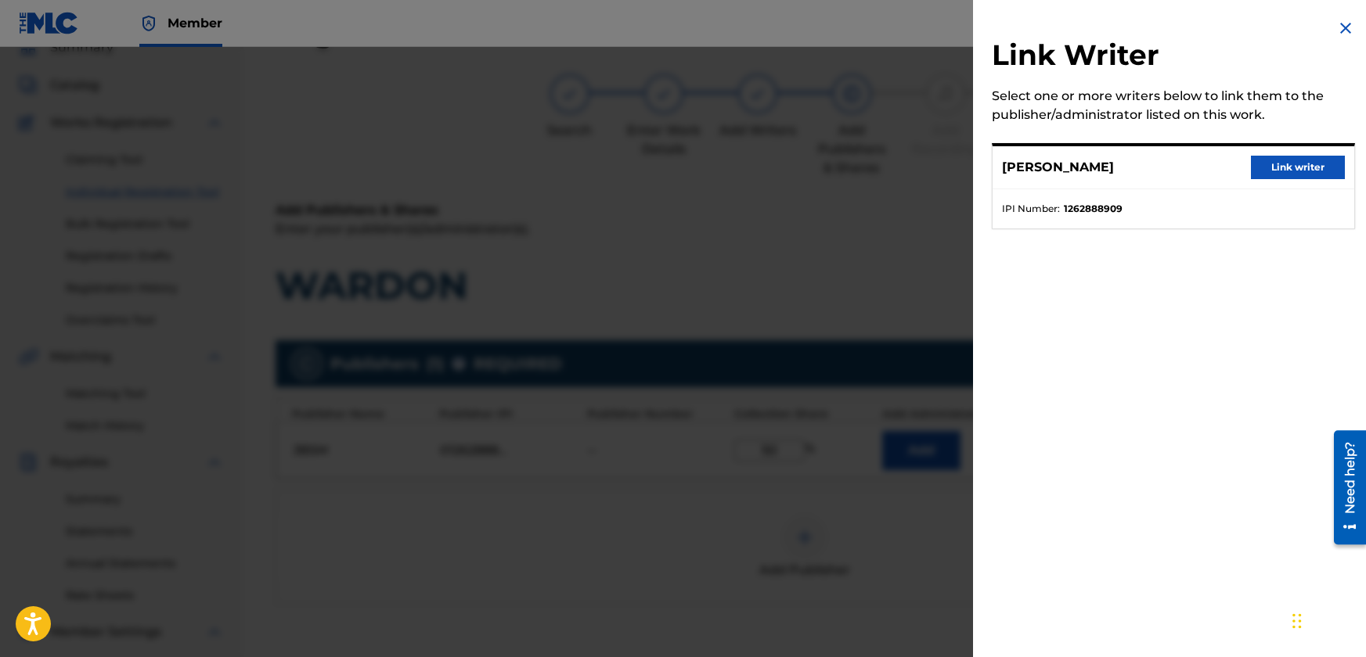
click at [1284, 167] on button "Link writer" at bounding box center [1298, 167] width 94 height 23
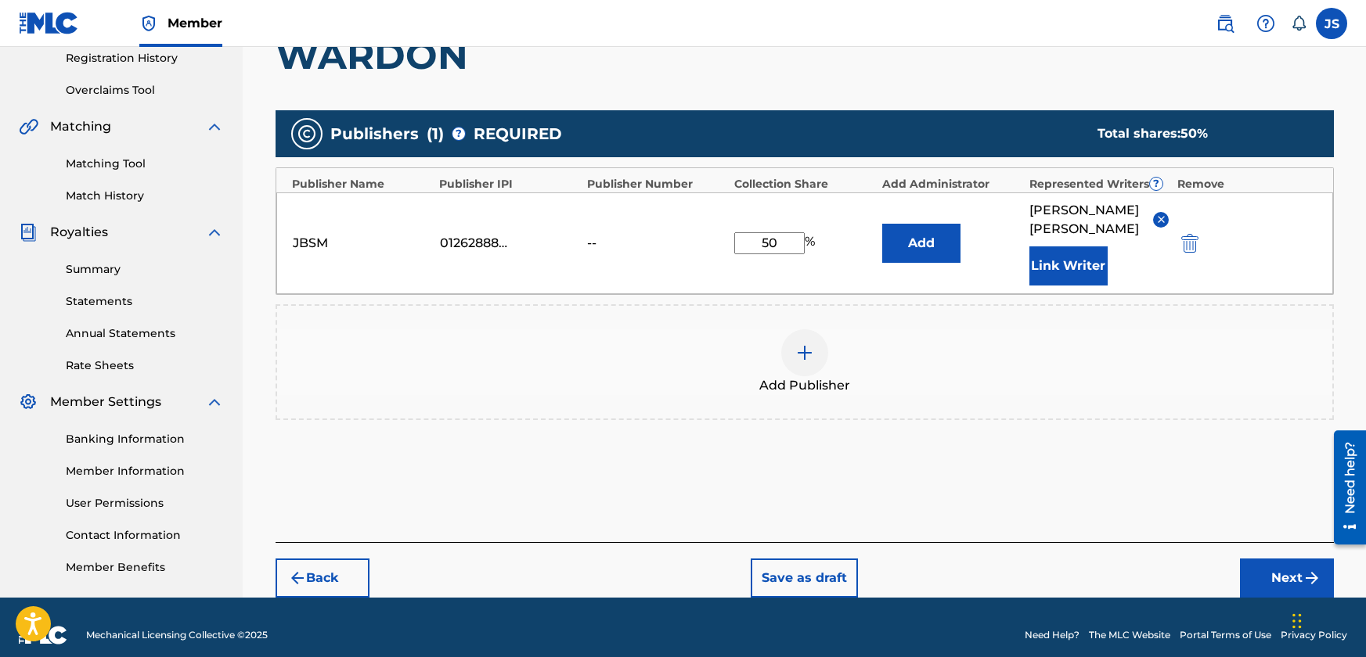
scroll to position [313, 0]
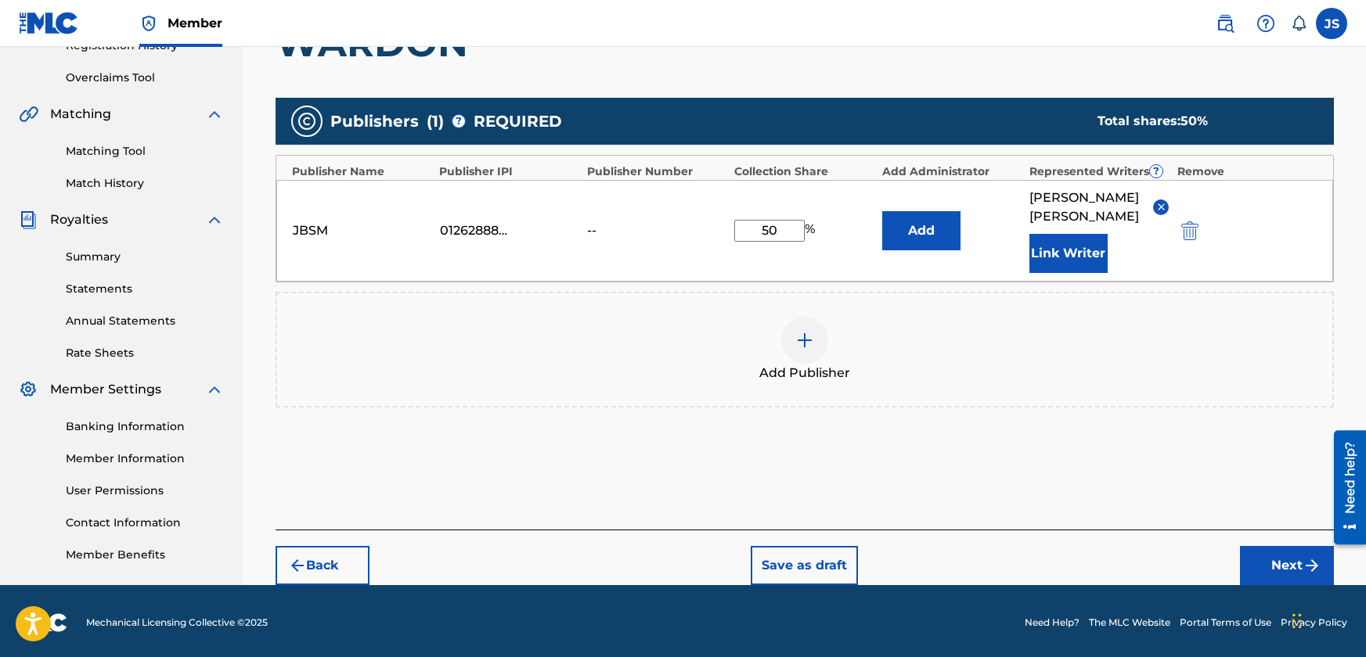
click at [1273, 546] on button "Next" at bounding box center [1287, 565] width 94 height 39
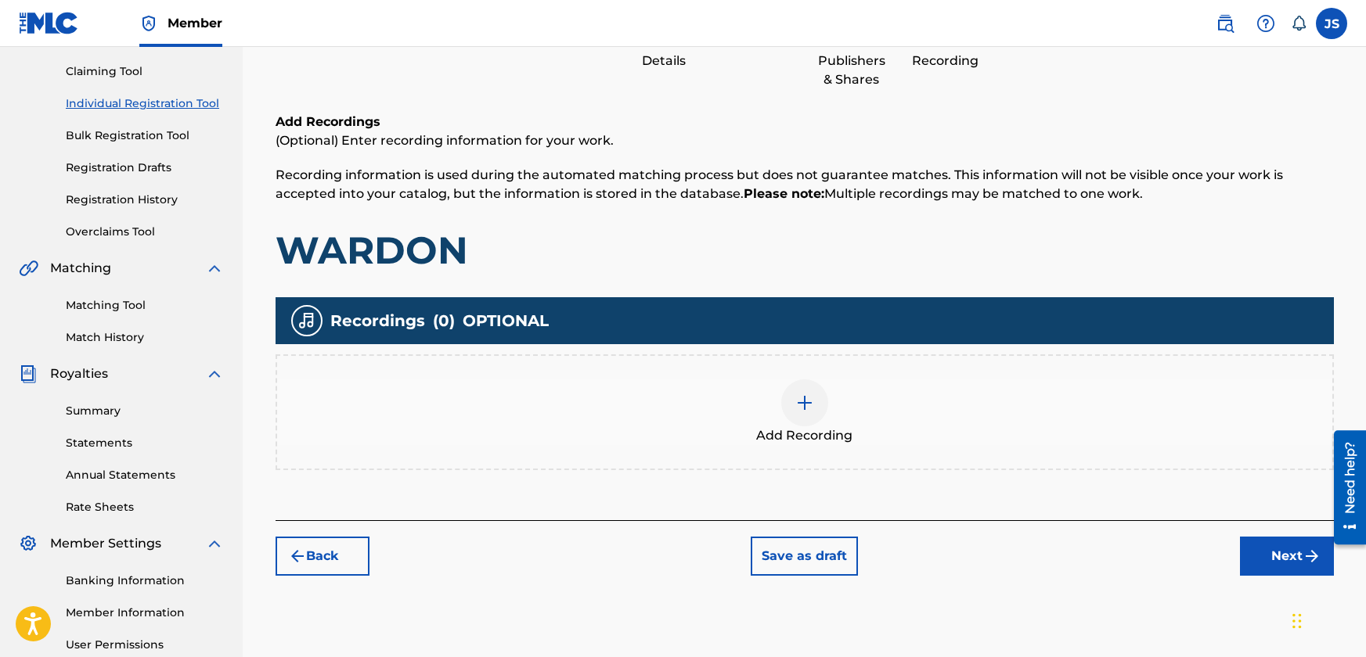
scroll to position [157, 0]
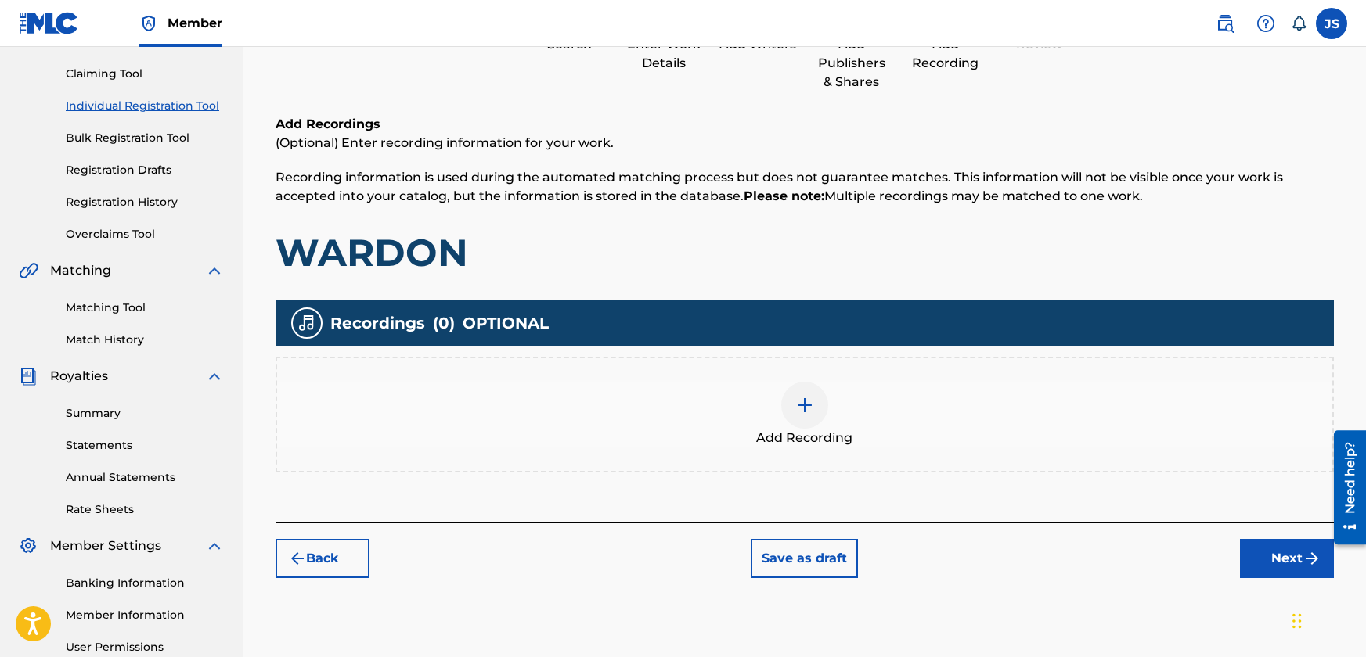
click at [796, 403] on img at bounding box center [804, 405] width 19 height 19
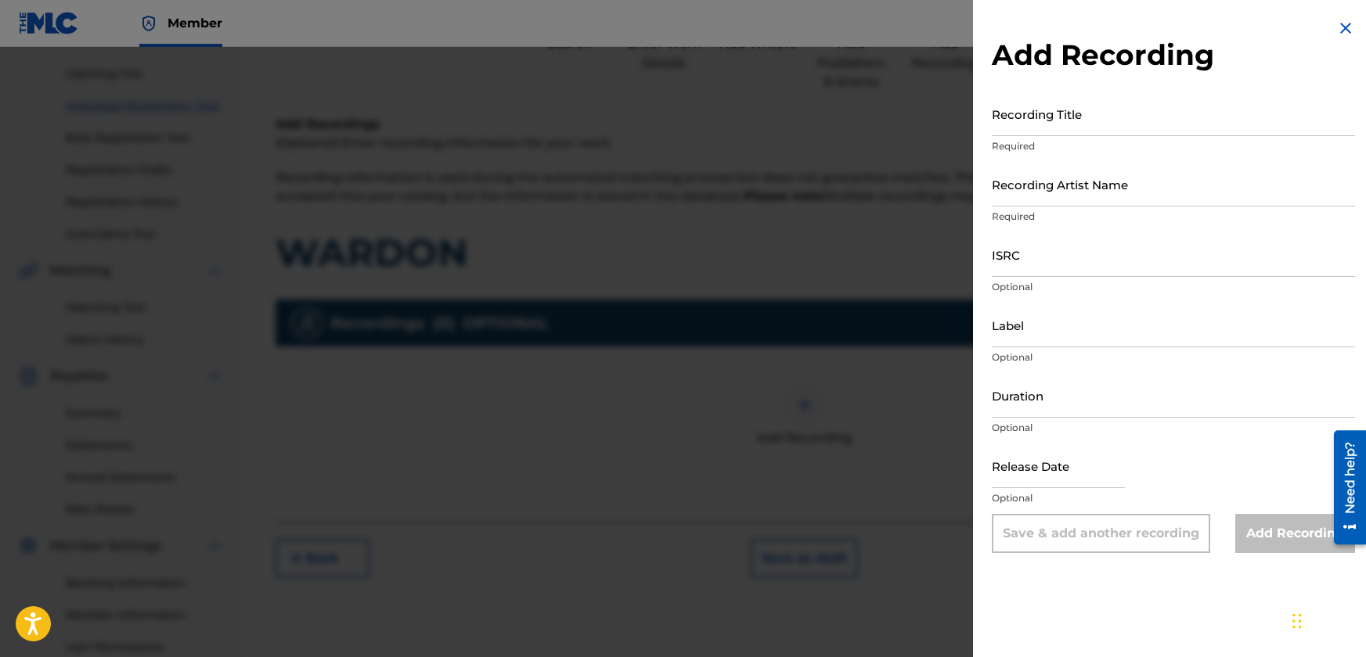
click at [1095, 124] on input "Recording Title" at bounding box center [1172, 114] width 363 height 45
type input "WARDON"
click at [1135, 195] on input "Recording Artist Name" at bounding box center [1172, 184] width 363 height 45
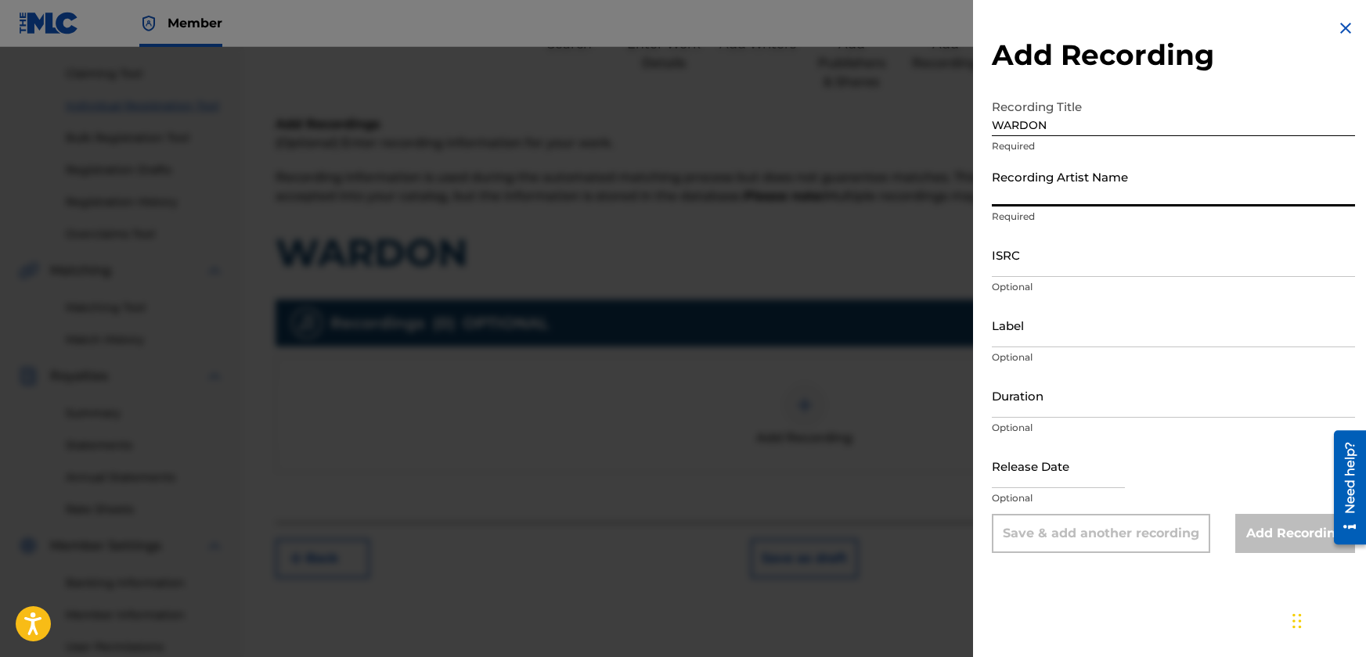
type input "[DEMOGRAPHIC_DATA] [PERSON_NAME]"
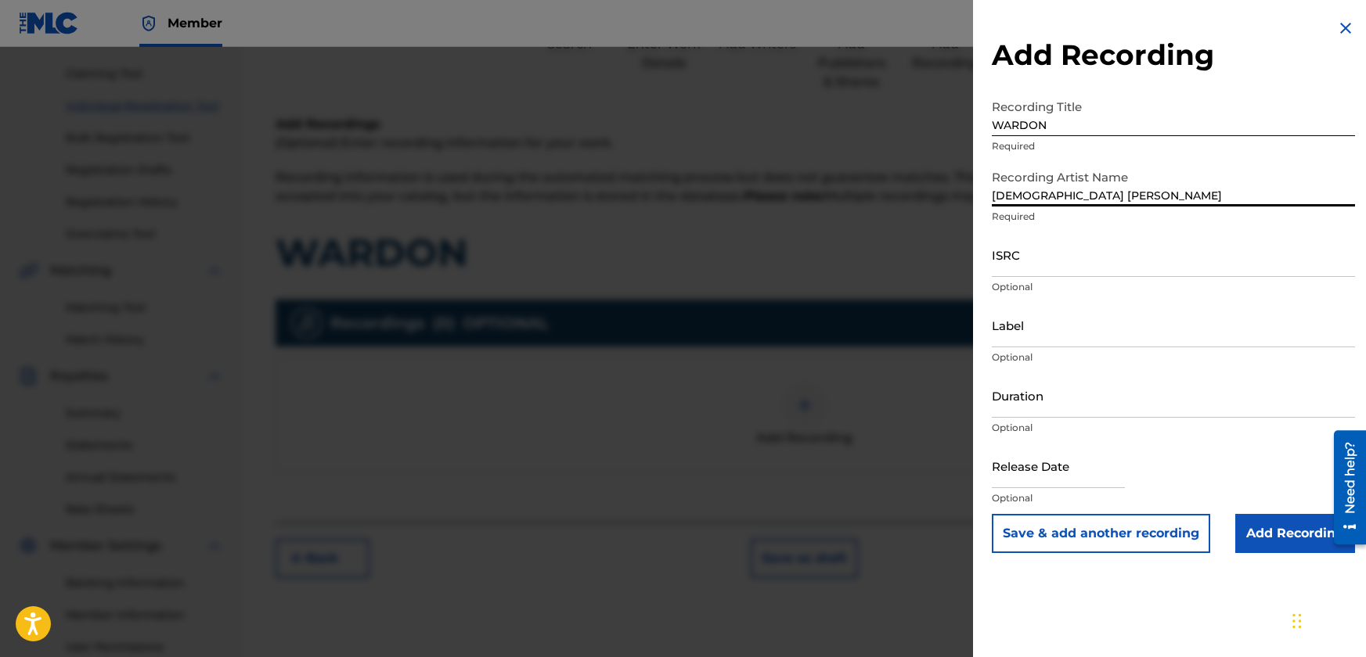
click at [1067, 264] on input "ISRC" at bounding box center [1172, 254] width 363 height 45
paste input "SGB502509792"
type input "SGB502509792"
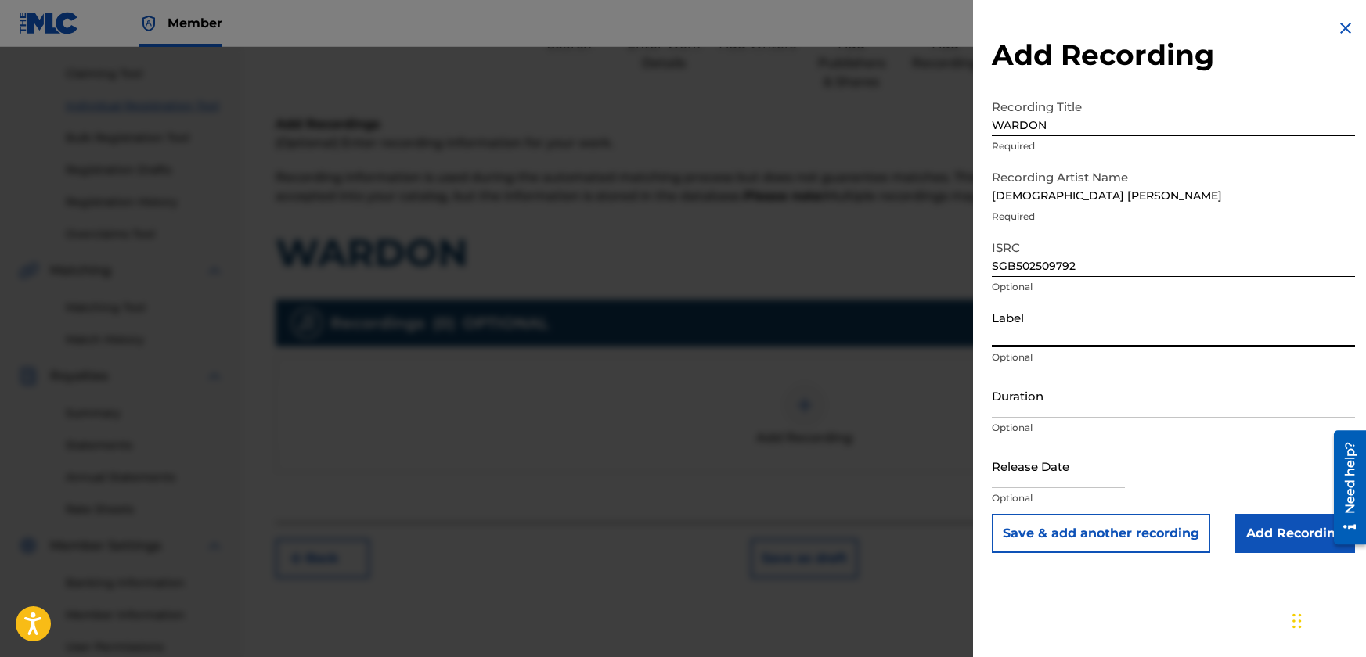
click at [1086, 336] on input "Label" at bounding box center [1172, 325] width 363 height 45
type input "JBSM"
click at [1063, 404] on input "Duration" at bounding box center [1172, 395] width 363 height 45
click at [1078, 387] on input "02:13" at bounding box center [1172, 395] width 363 height 45
type input "02:32"
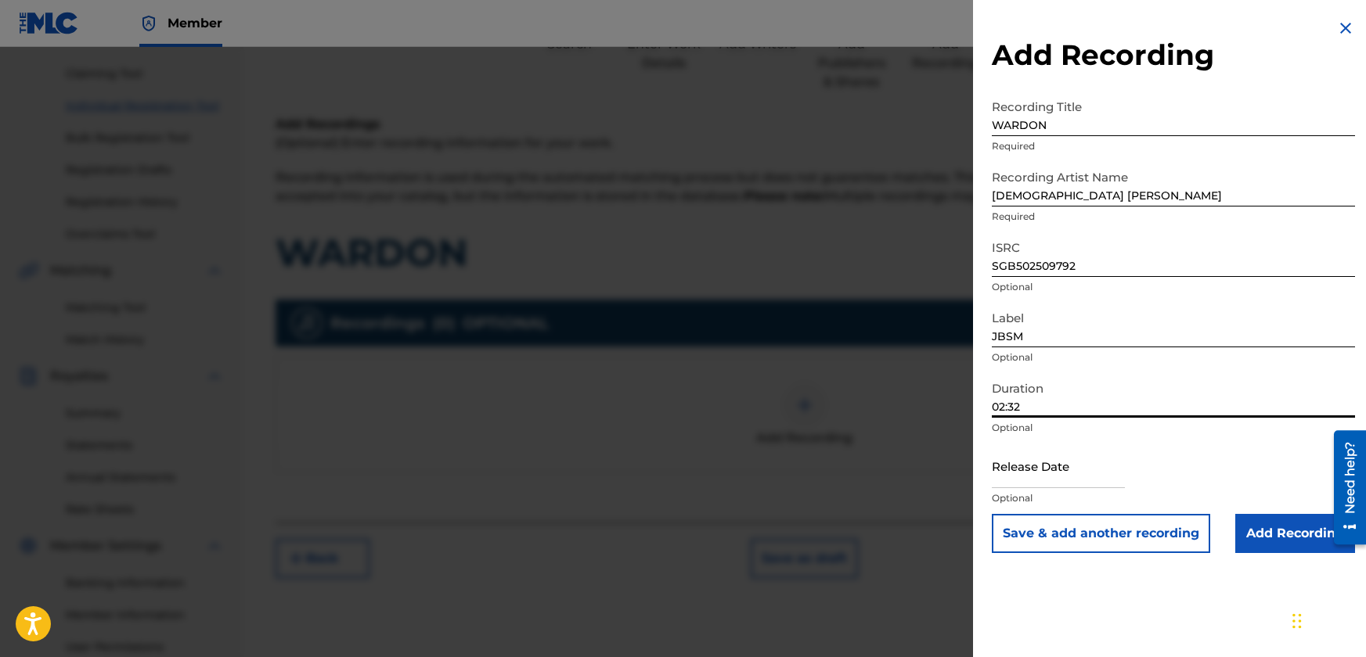
click at [1063, 477] on input "text" at bounding box center [1057, 466] width 133 height 45
select select "7"
select select "2025"
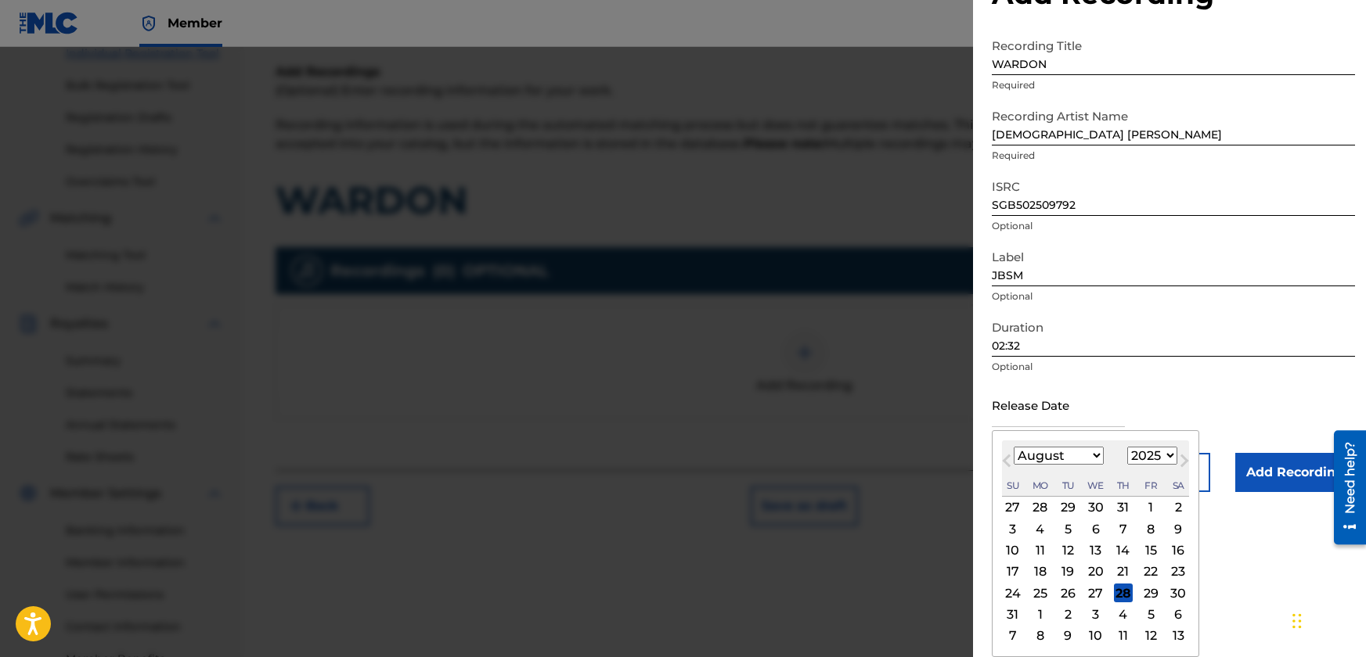
scroll to position [235, 0]
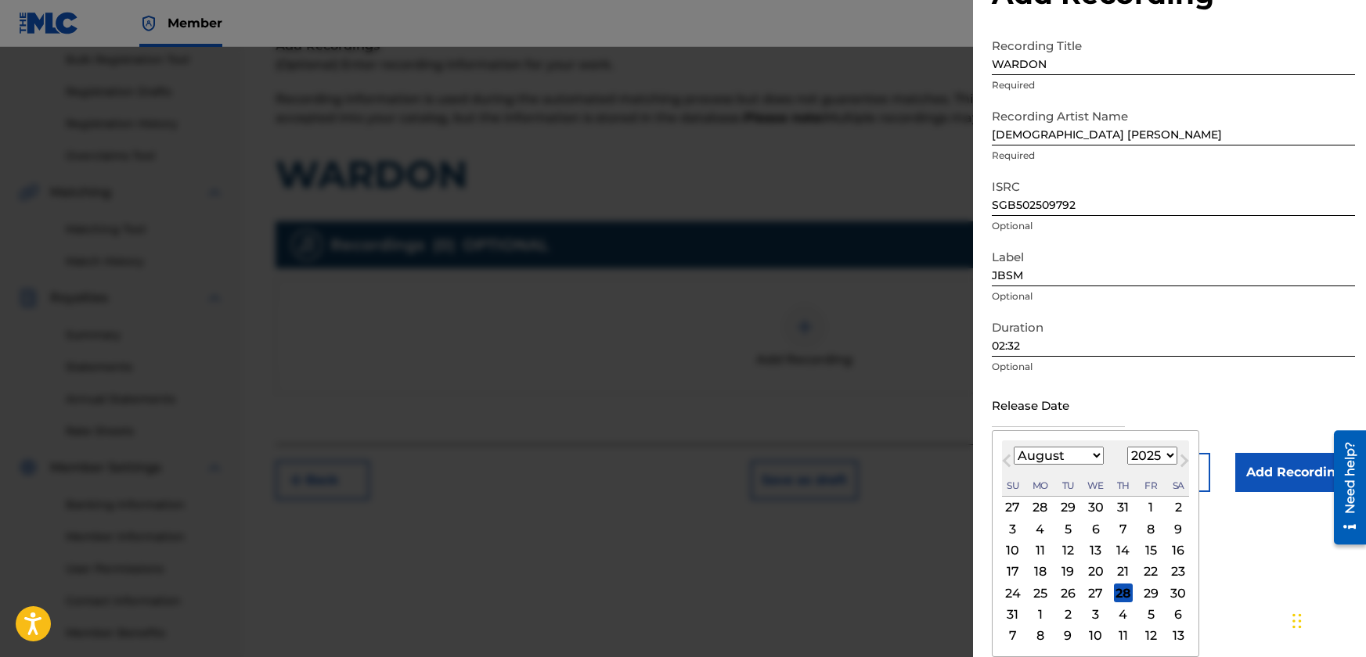
click at [1094, 455] on select "January February March April May June July August September October November De…" at bounding box center [1058, 456] width 90 height 18
select select "0"
click at [1013, 465] on select "January February March April May June July August September October November De…" at bounding box center [1058, 456] width 90 height 18
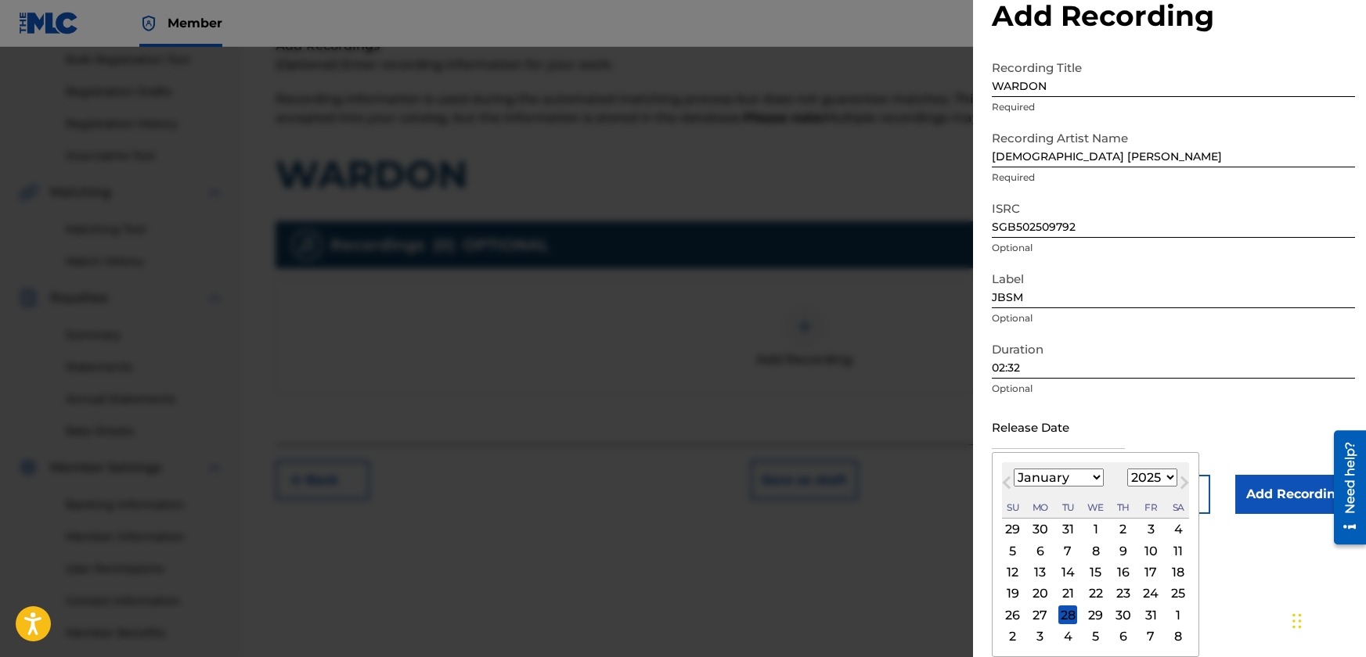
click at [1181, 552] on div "11" at bounding box center [1177, 551] width 19 height 19
type input "[DATE]"
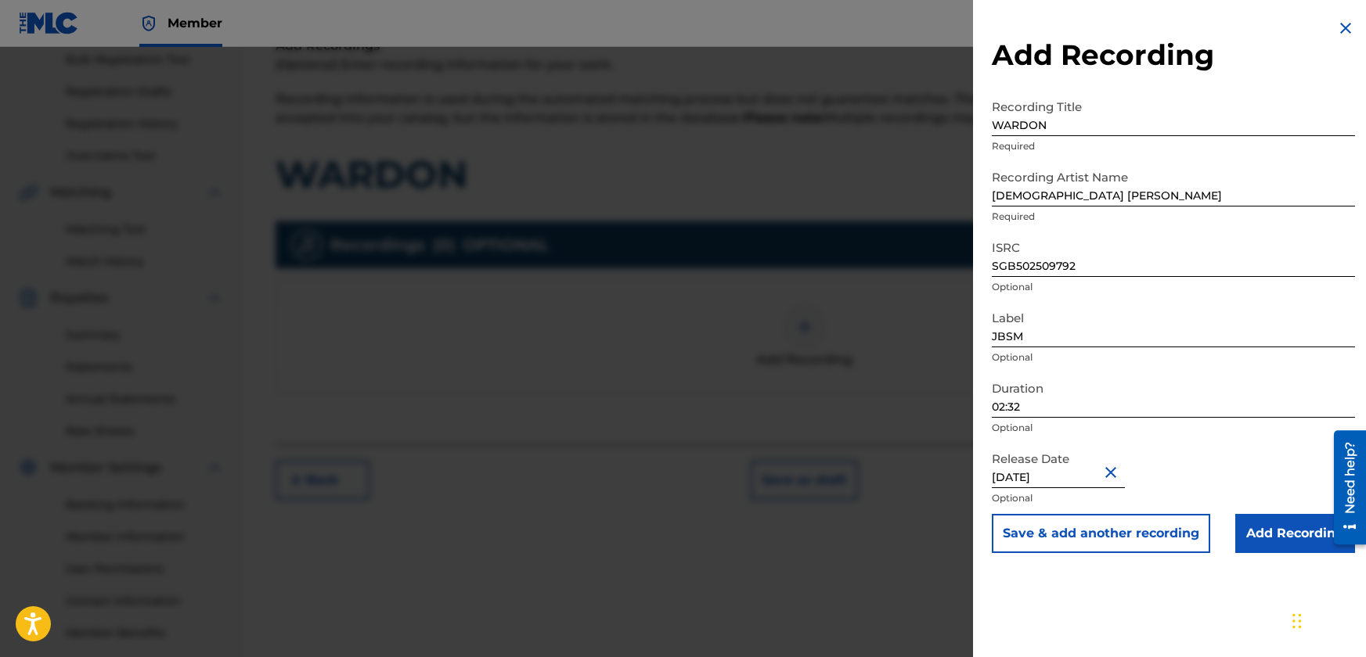
scroll to position [0, 0]
click at [1263, 537] on input "Add Recording" at bounding box center [1295, 533] width 120 height 39
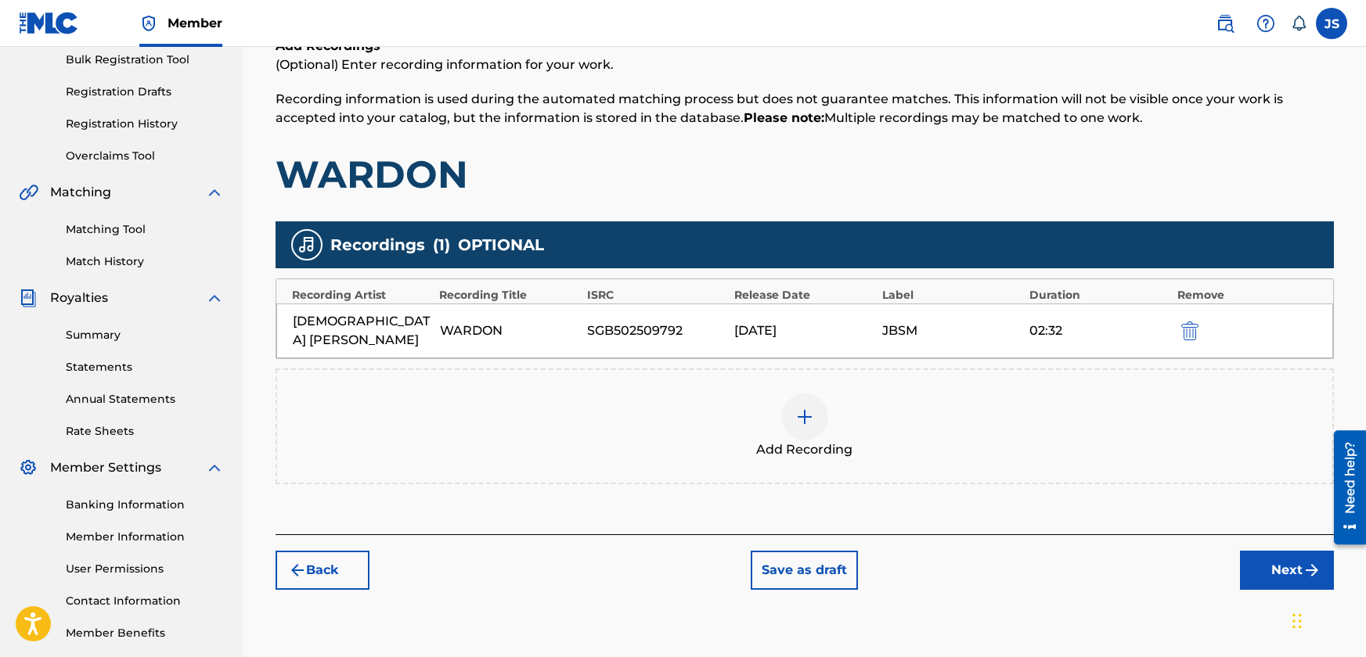
click at [1266, 551] on button "Next" at bounding box center [1287, 570] width 94 height 39
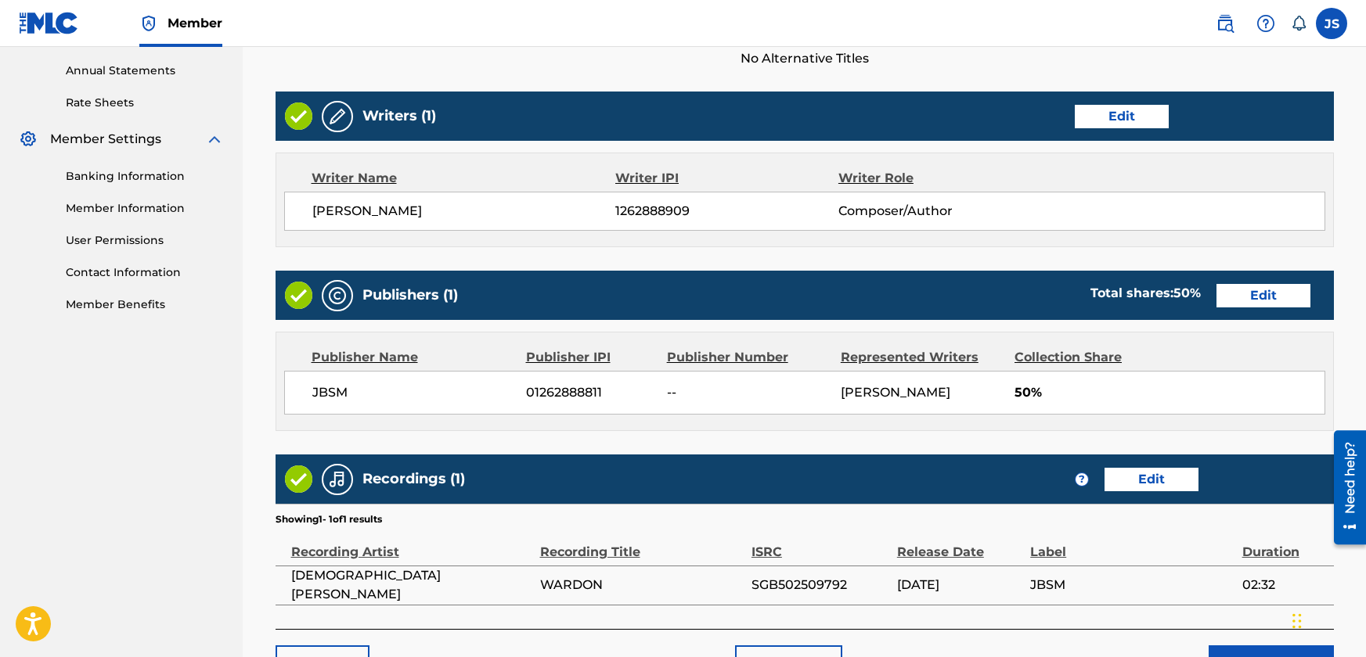
scroll to position [666, 0]
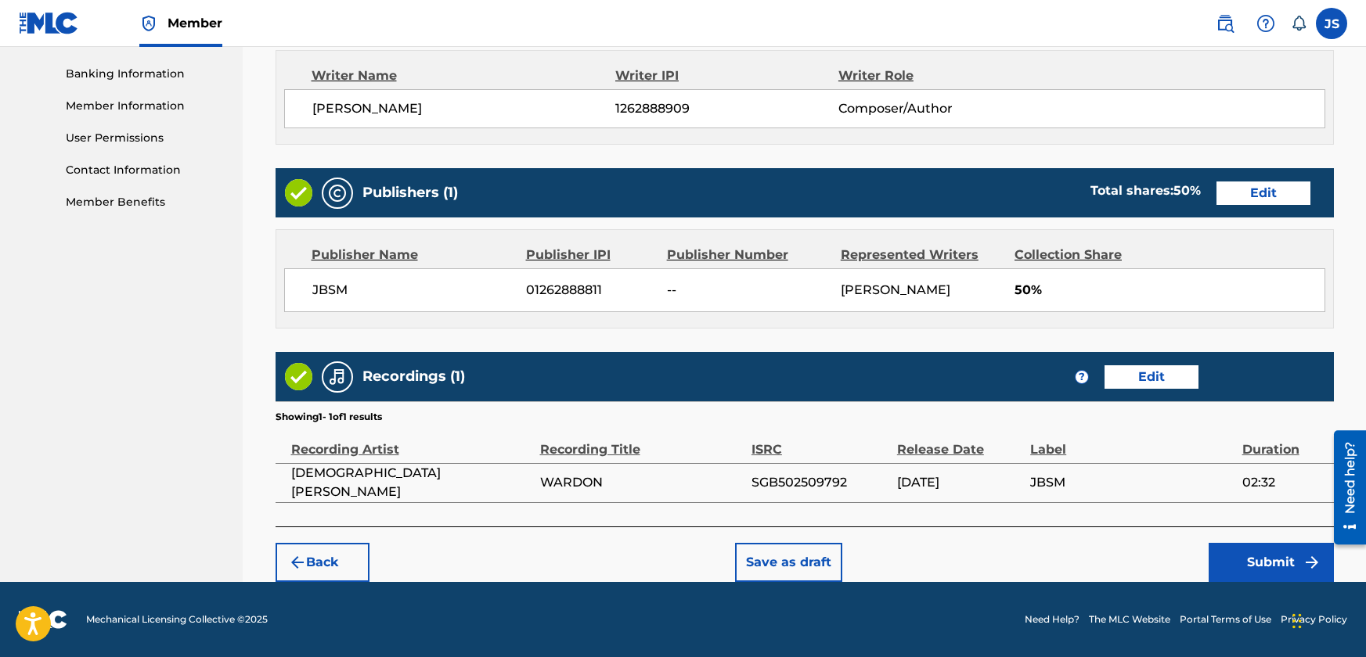
click at [1230, 560] on button "Submit" at bounding box center [1270, 562] width 125 height 39
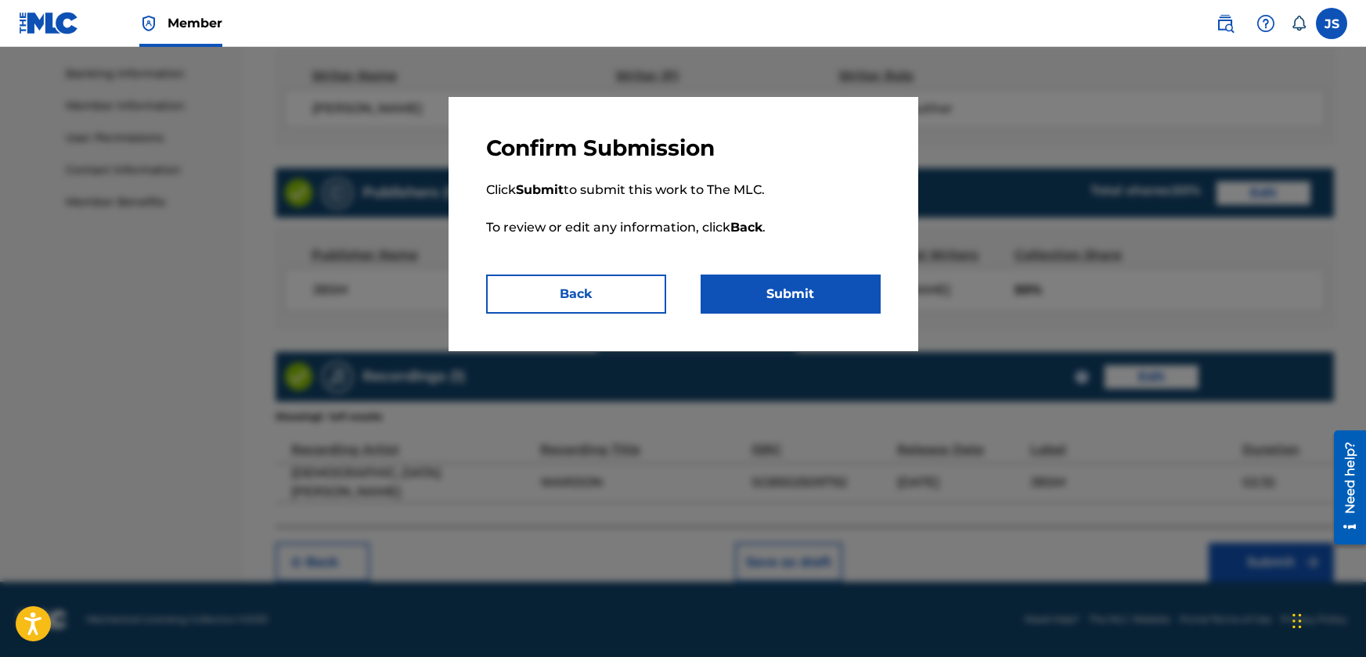
click at [801, 299] on button "Submit" at bounding box center [790, 294] width 180 height 39
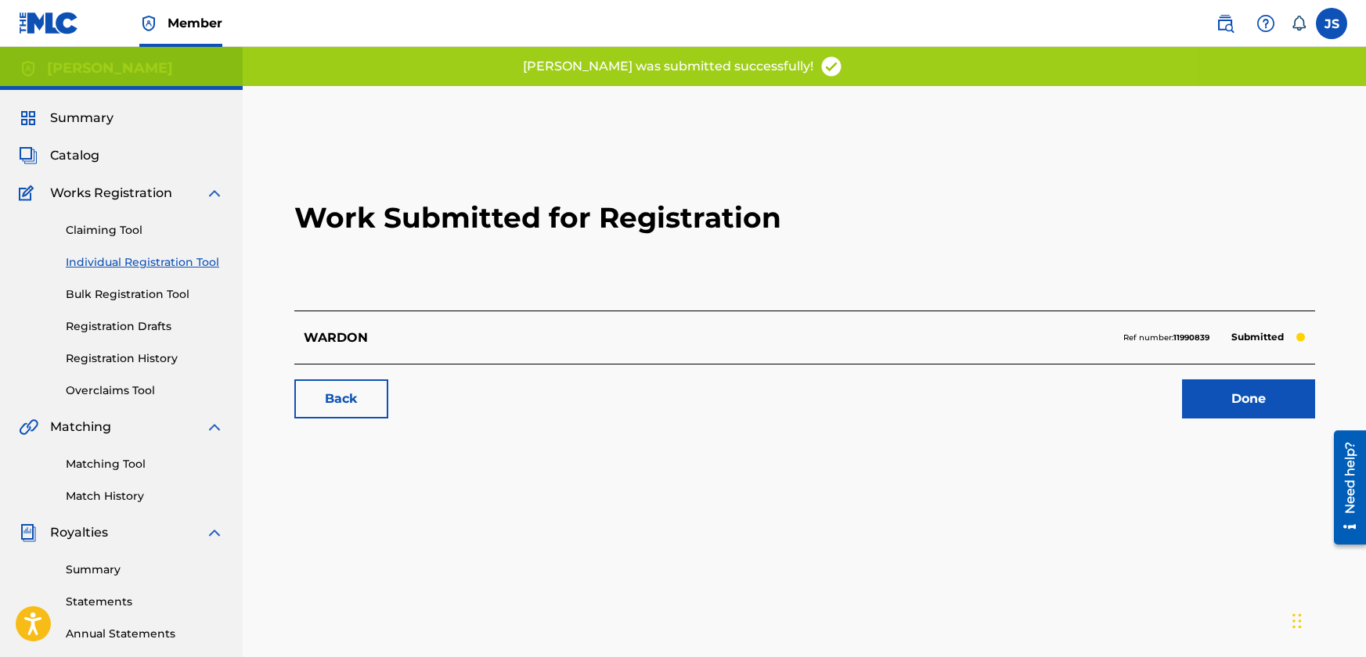
click at [1245, 389] on link "Done" at bounding box center [1248, 399] width 133 height 39
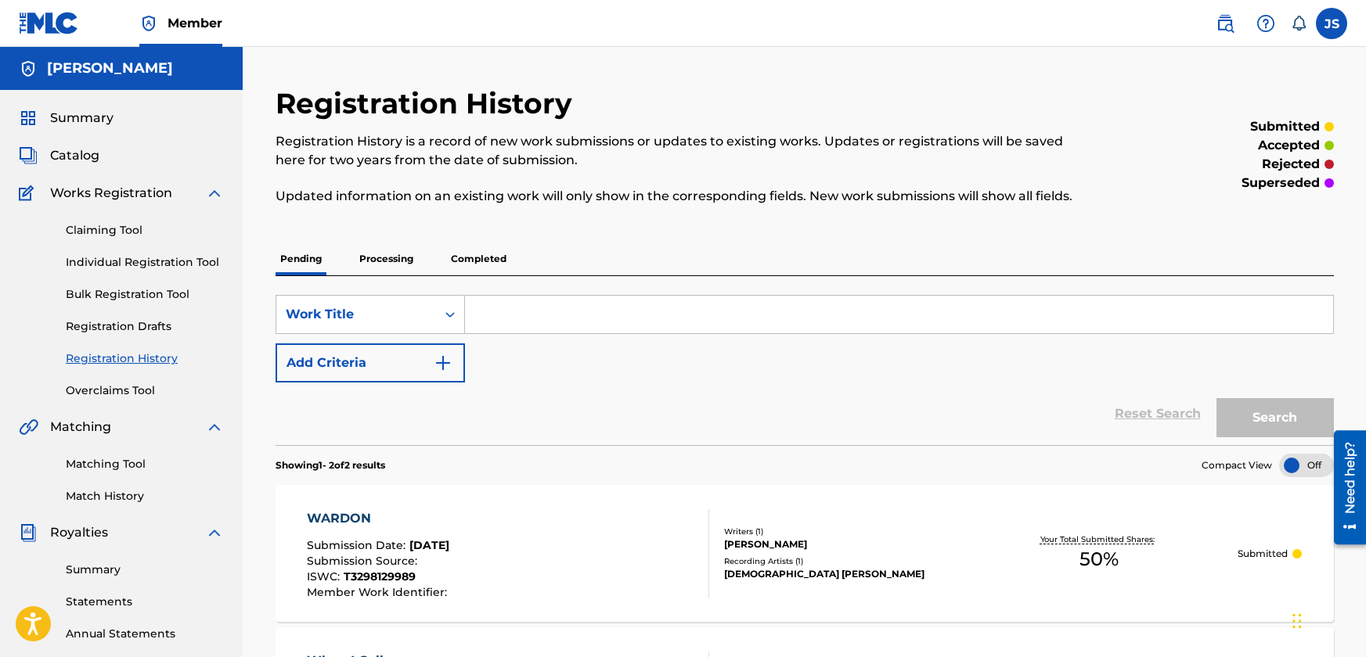
click at [109, 261] on link "Individual Registration Tool" at bounding box center [145, 262] width 158 height 16
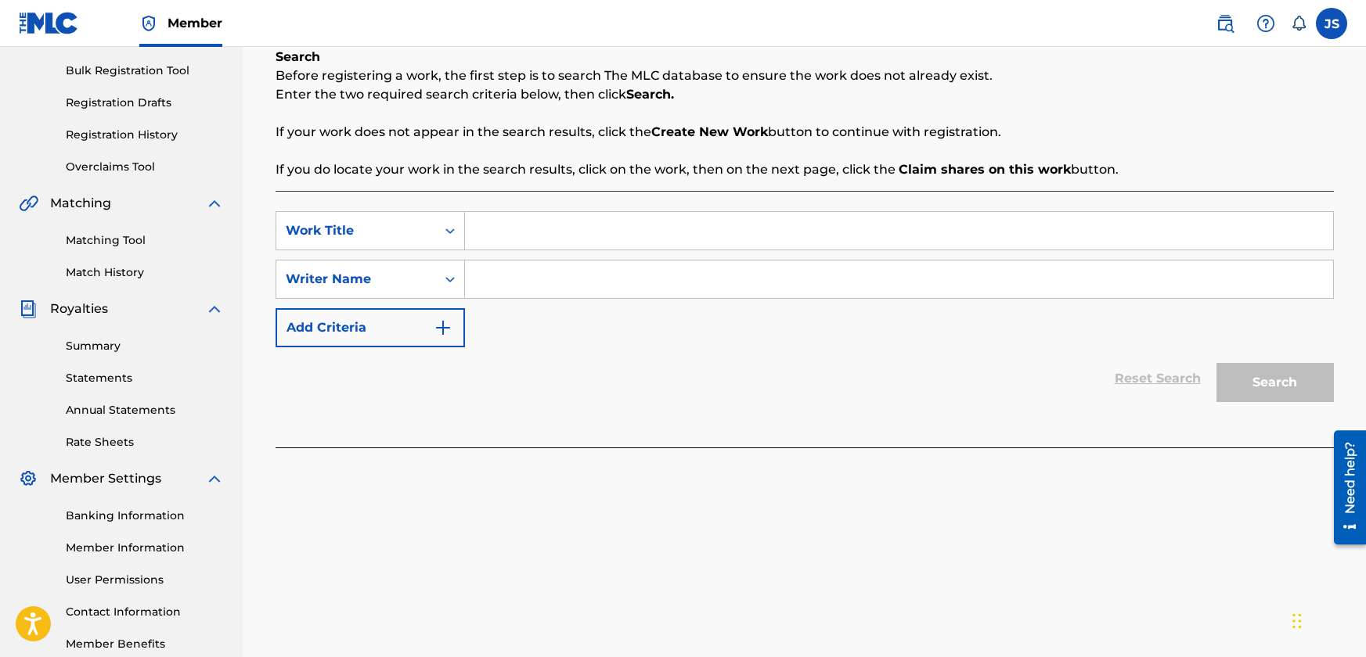
scroll to position [157, 0]
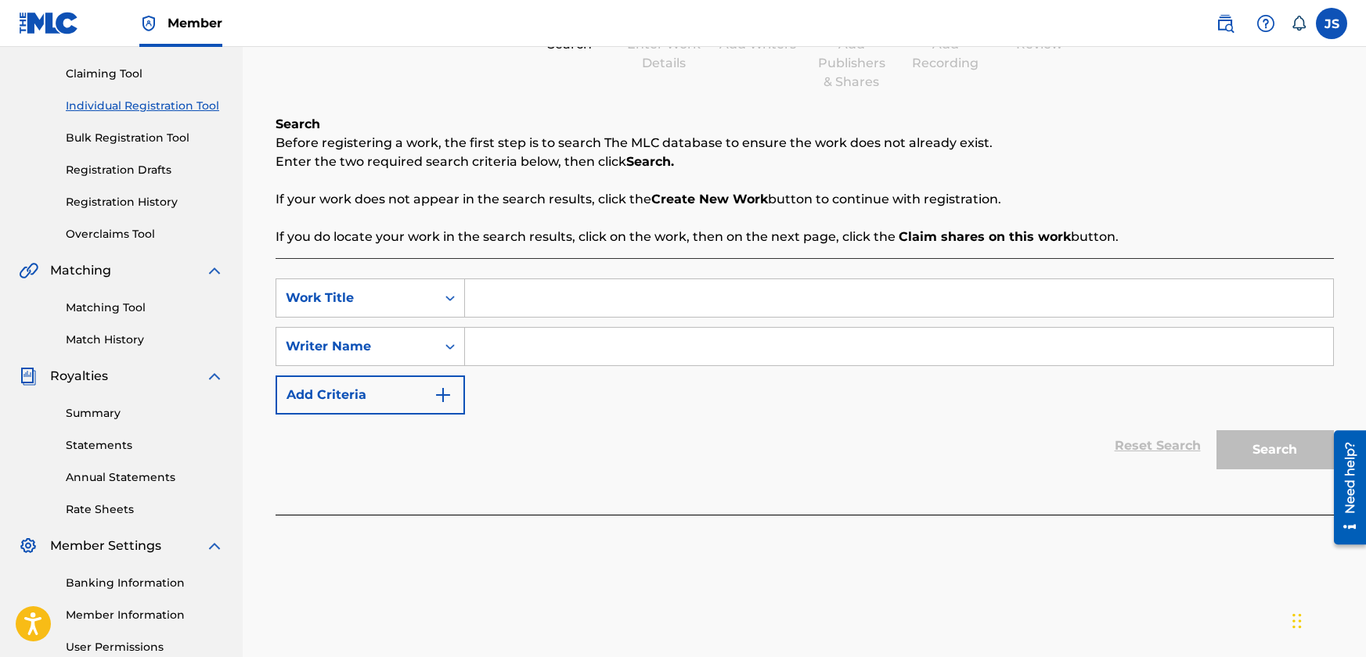
click at [554, 303] on input "Search Form" at bounding box center [899, 298] width 868 height 38
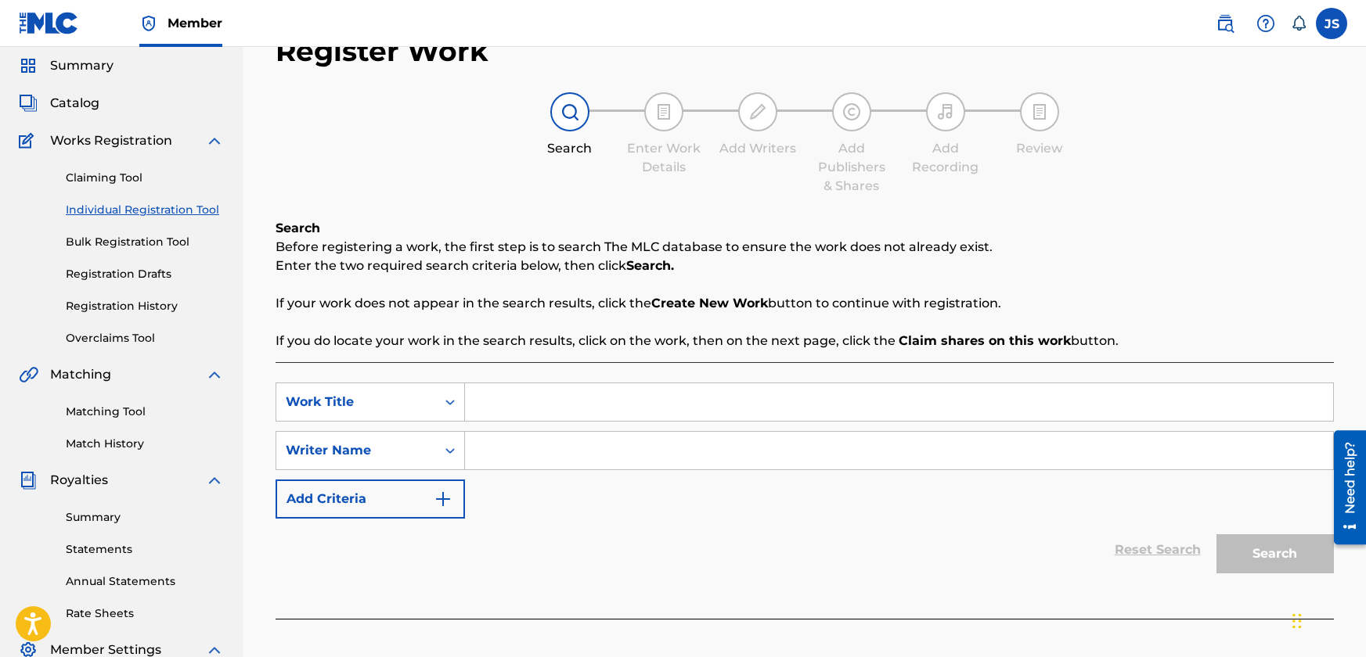
scroll to position [78, 0]
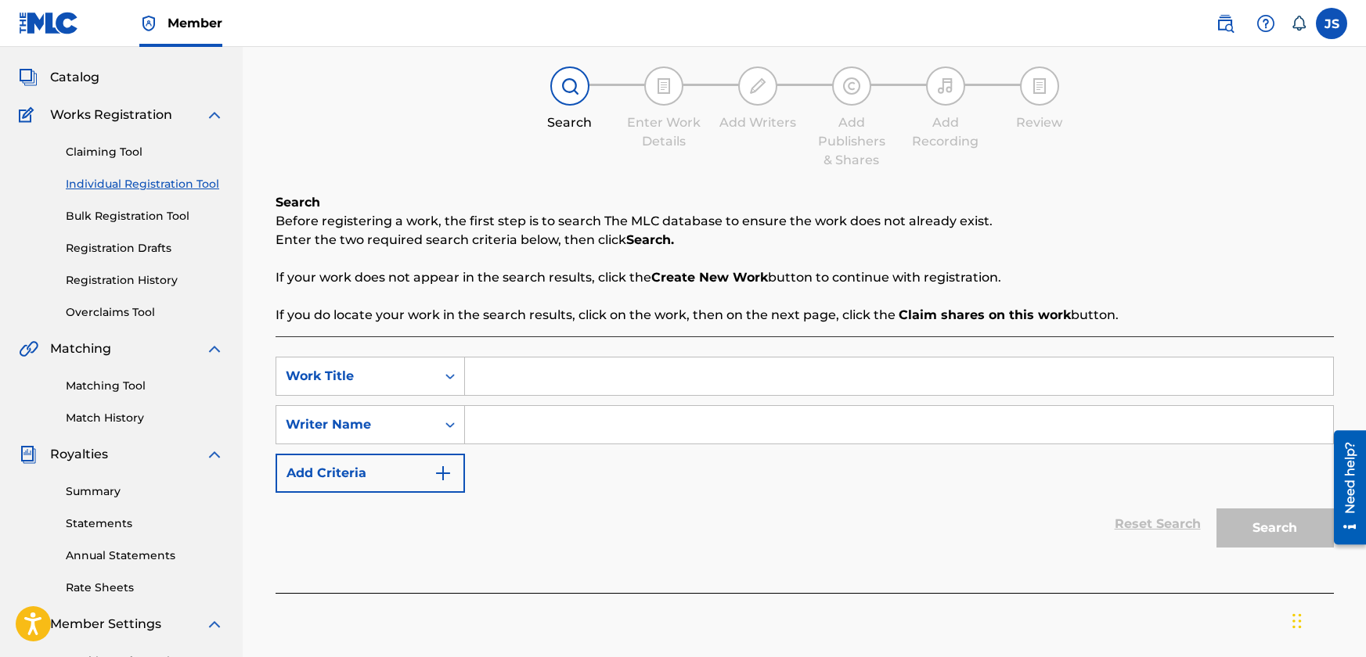
click at [558, 375] on input "Search Form" at bounding box center [899, 377] width 868 height 38
paste input "BIG DOG"
type input "BIG DOG"
click at [572, 425] on input "Search Form" at bounding box center [899, 425] width 868 height 38
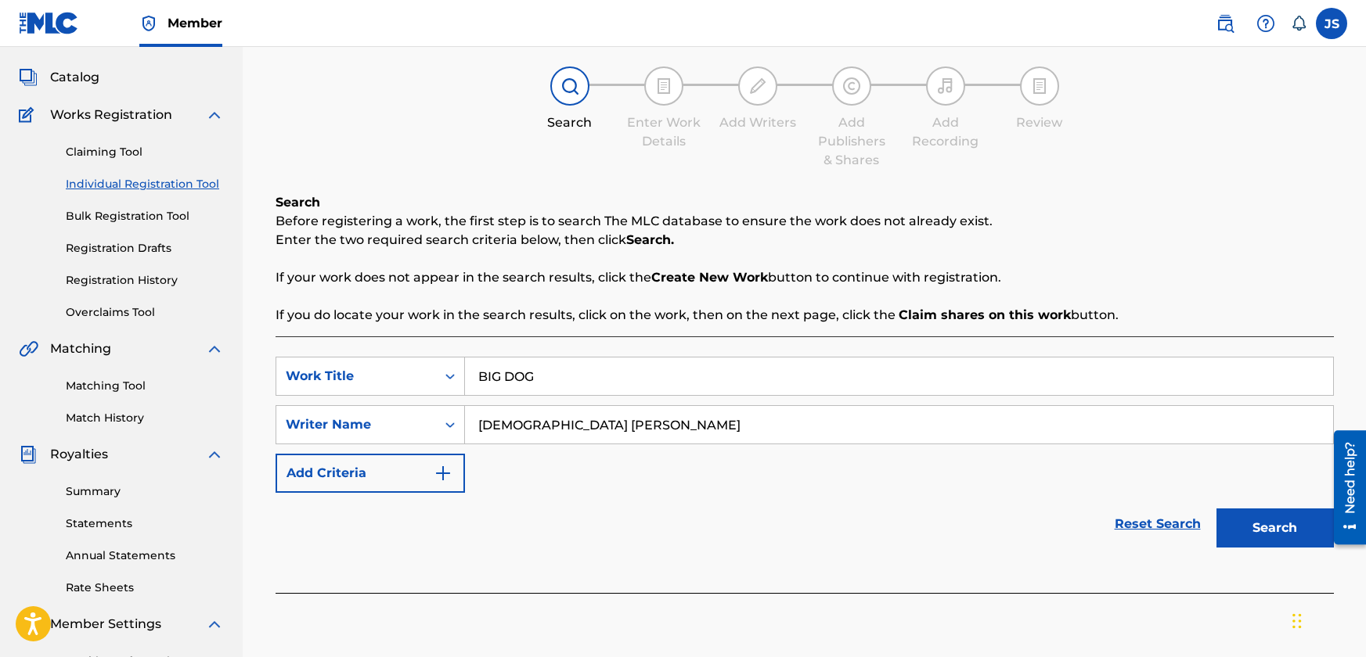
type input "[DEMOGRAPHIC_DATA] [PERSON_NAME]"
click at [1278, 523] on button "Search" at bounding box center [1274, 528] width 117 height 39
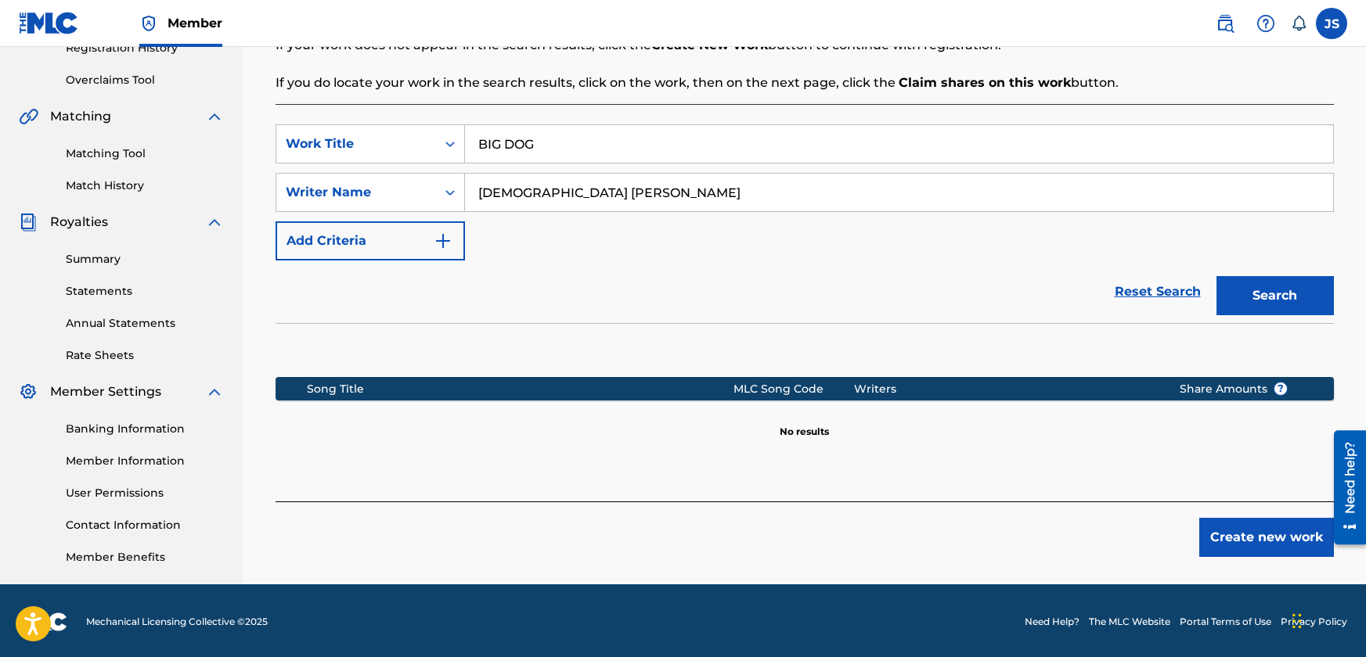
scroll to position [313, 0]
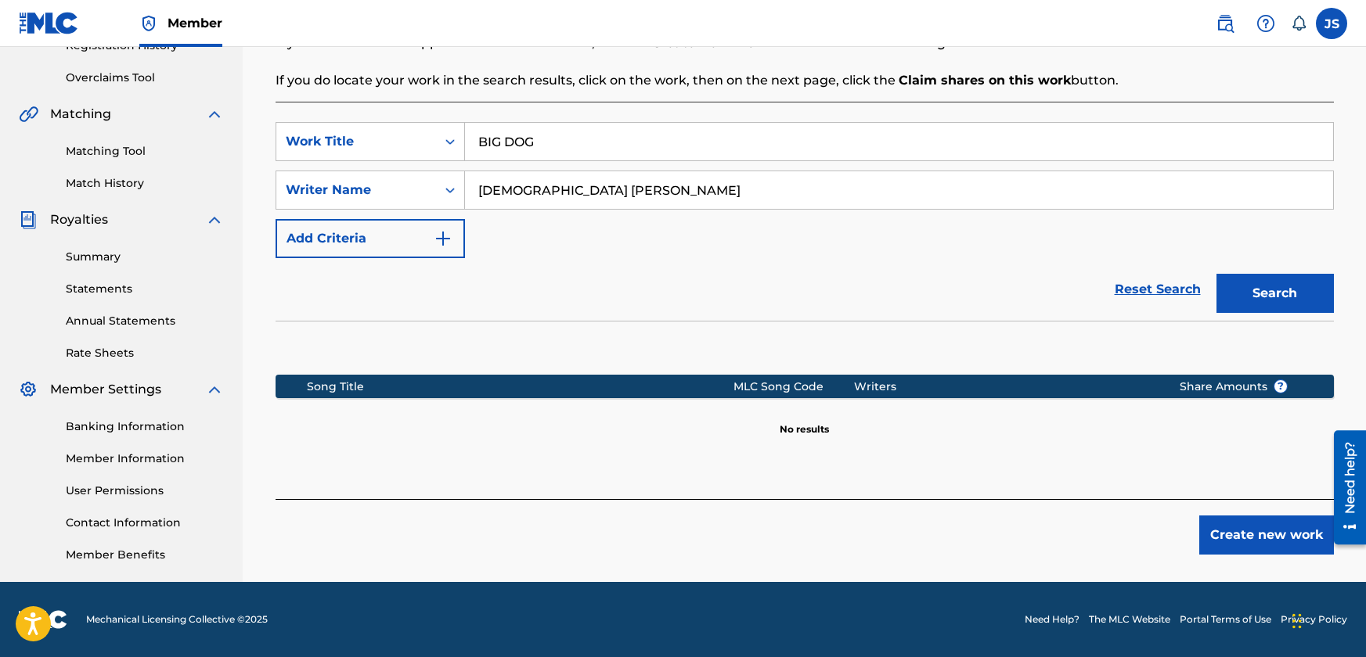
click at [1234, 524] on button "Create new work" at bounding box center [1266, 535] width 135 height 39
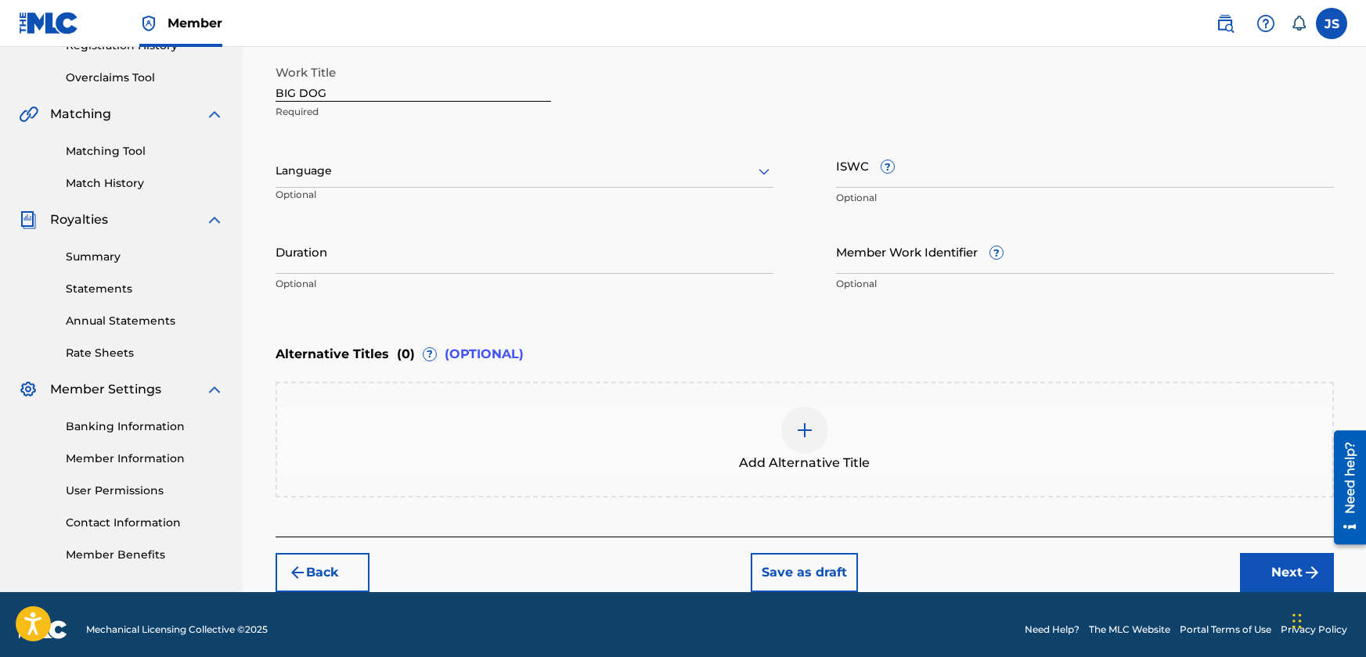
click at [396, 171] on div at bounding box center [524, 171] width 498 height 20
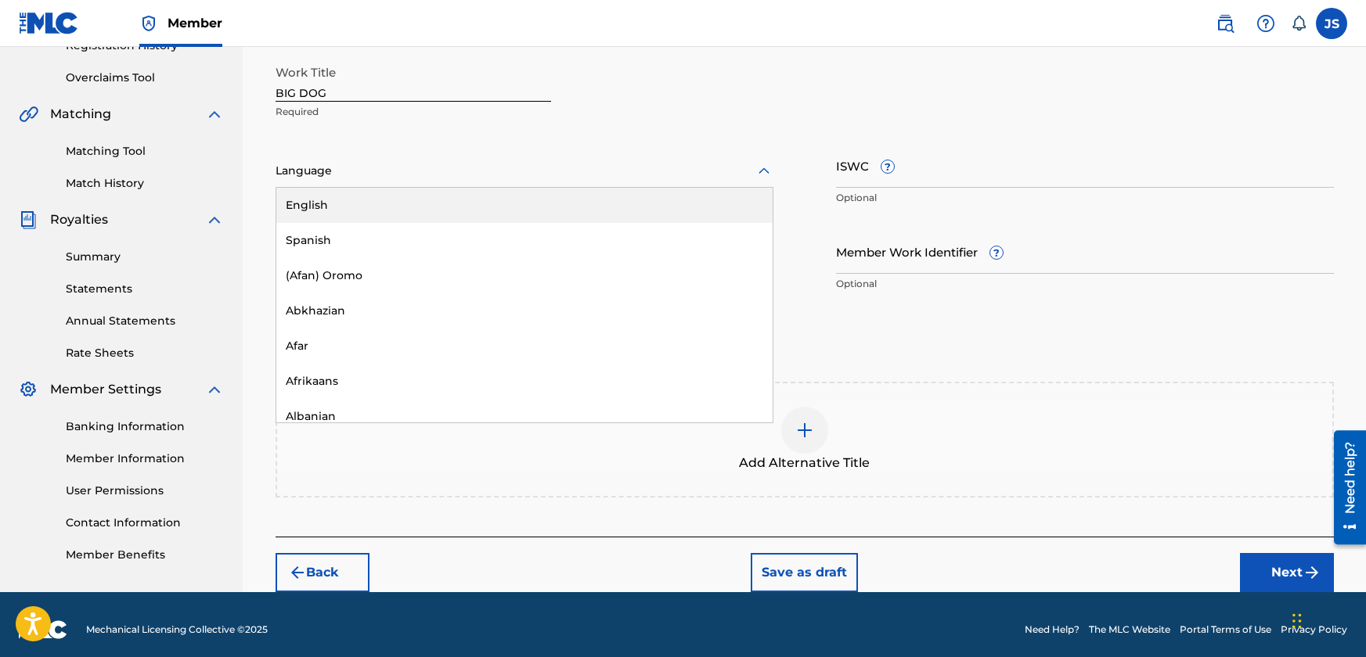
click at [394, 202] on div "English" at bounding box center [524, 205] width 496 height 35
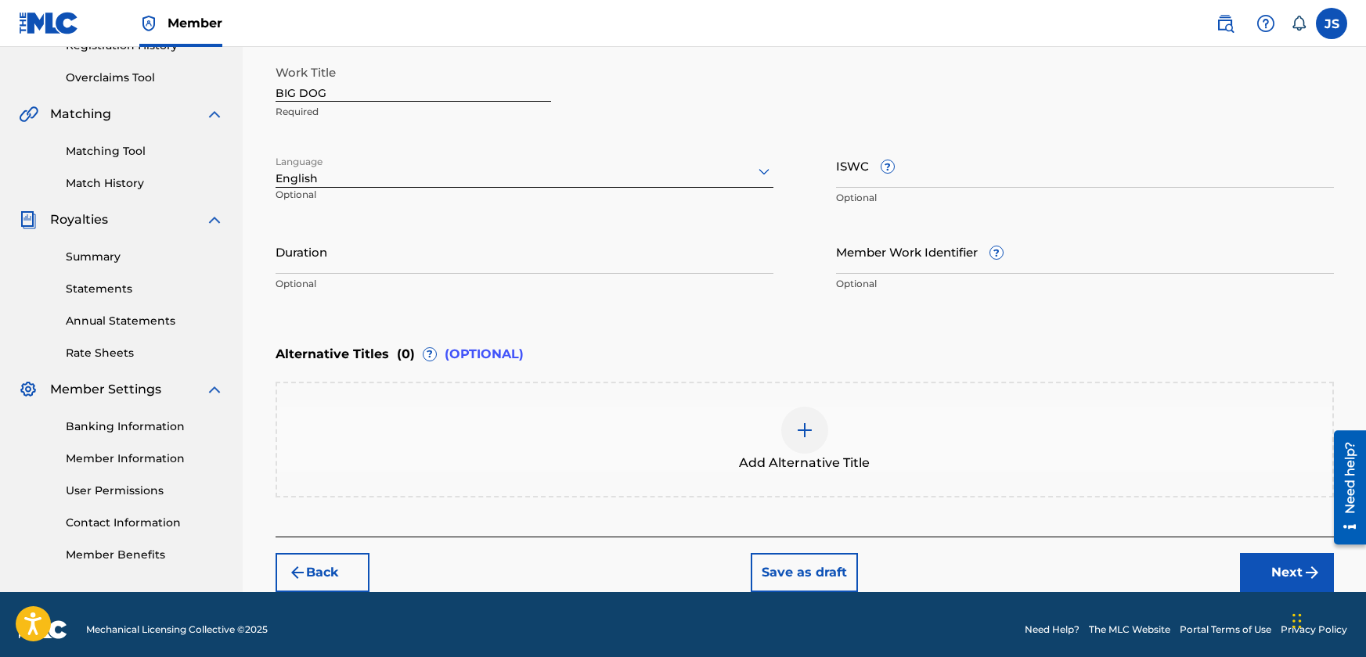
click at [364, 261] on input "Duration" at bounding box center [524, 251] width 498 height 45
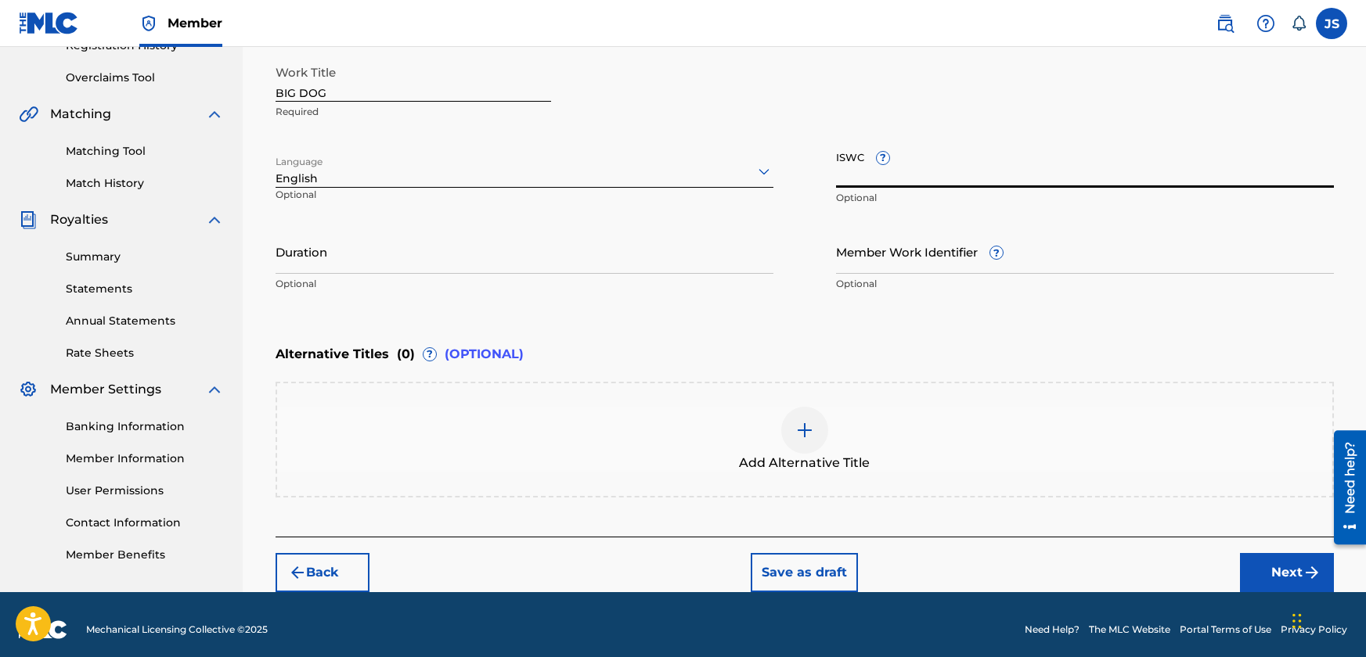
click at [952, 171] on input "ISWC ?" at bounding box center [1085, 165] width 498 height 45
paste input "T3282293481"
type input "T3282293481"
click at [1071, 260] on input "Member Work Identifier ?" at bounding box center [1085, 251] width 498 height 45
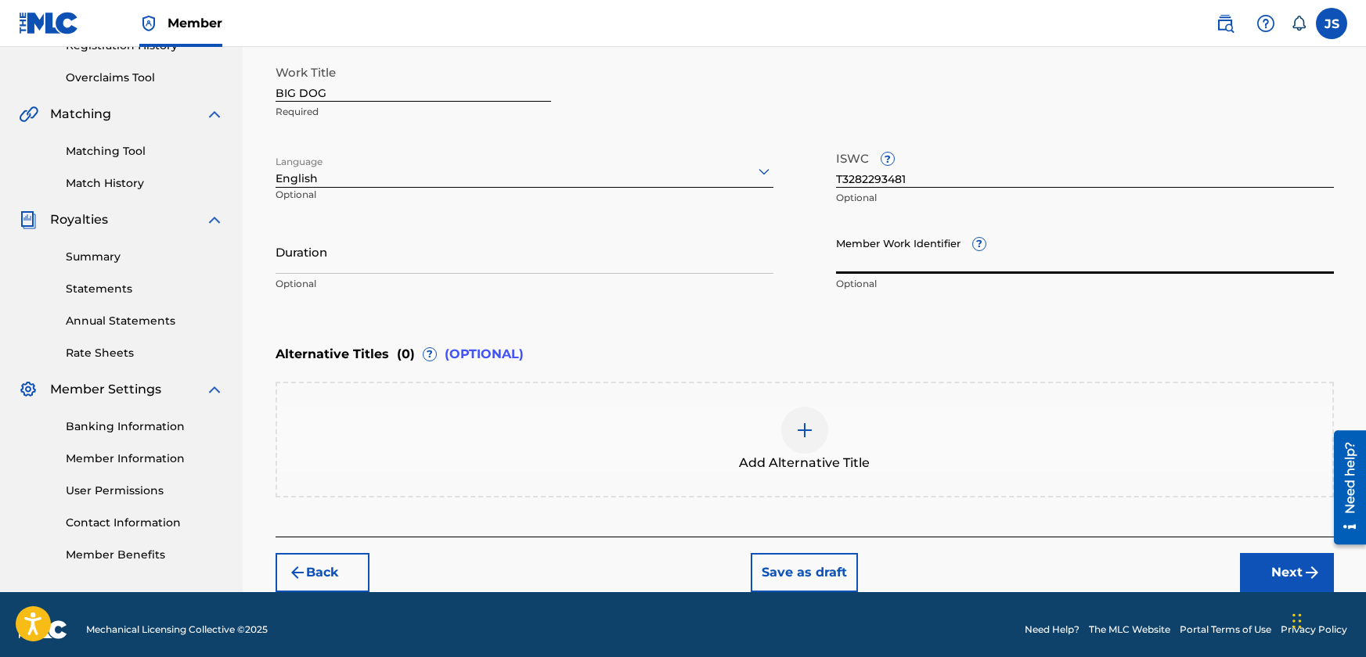
paste input "03:06"
type input "03:06"
click at [779, 324] on div "Enter Work Details Enter work details for ‘ BIG DOG ’ below. Work Title BIG DOG…" at bounding box center [804, 148] width 1058 height 379
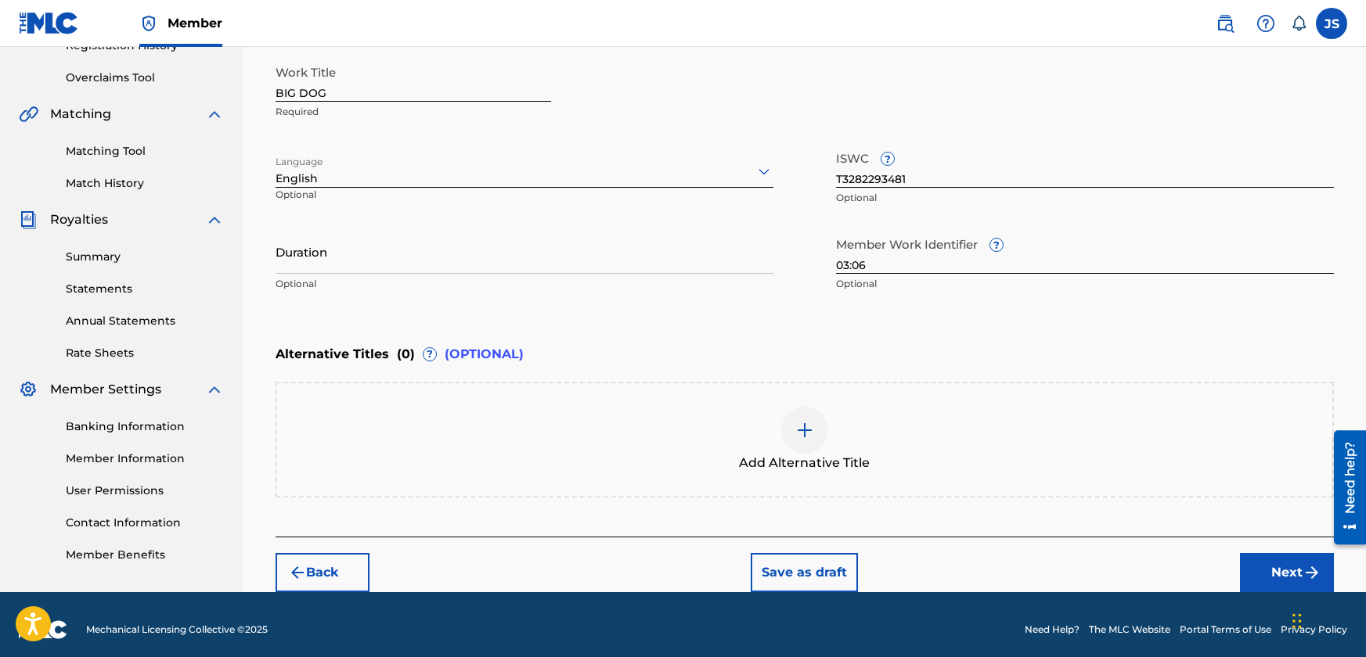
click at [1280, 574] on button "Next" at bounding box center [1287, 572] width 94 height 39
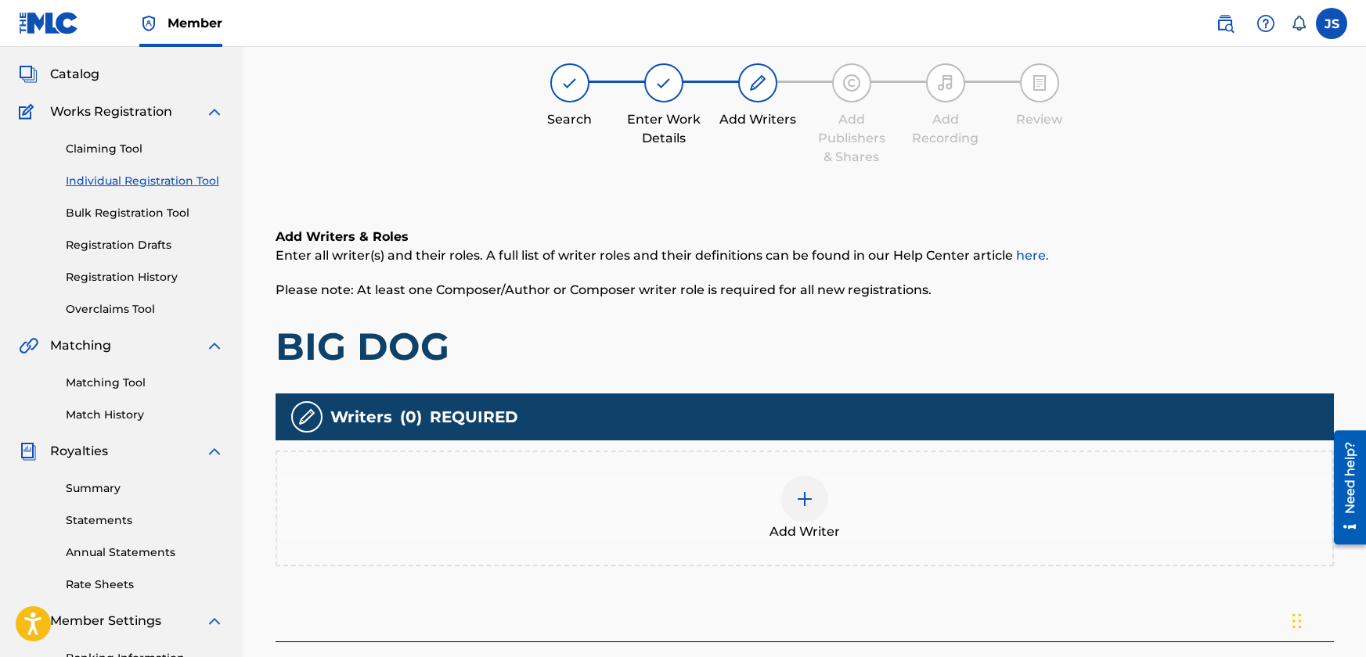
scroll to position [70, 0]
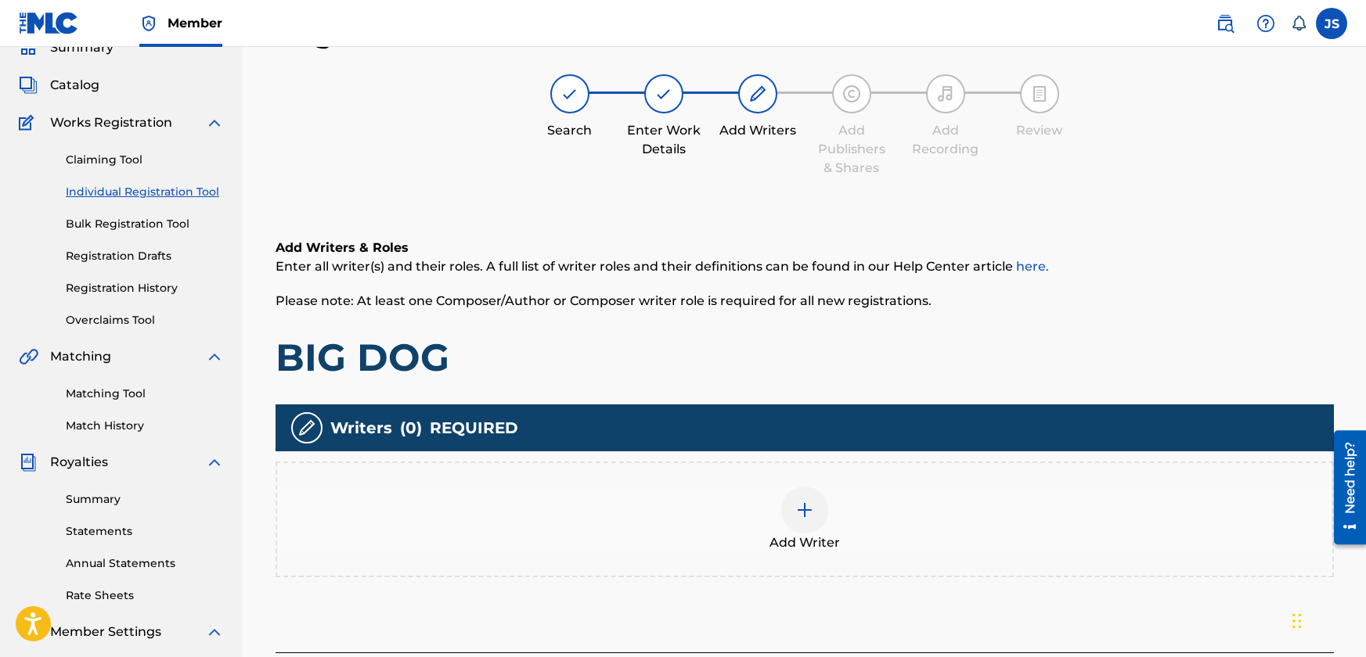
click at [815, 513] on div at bounding box center [804, 510] width 47 height 47
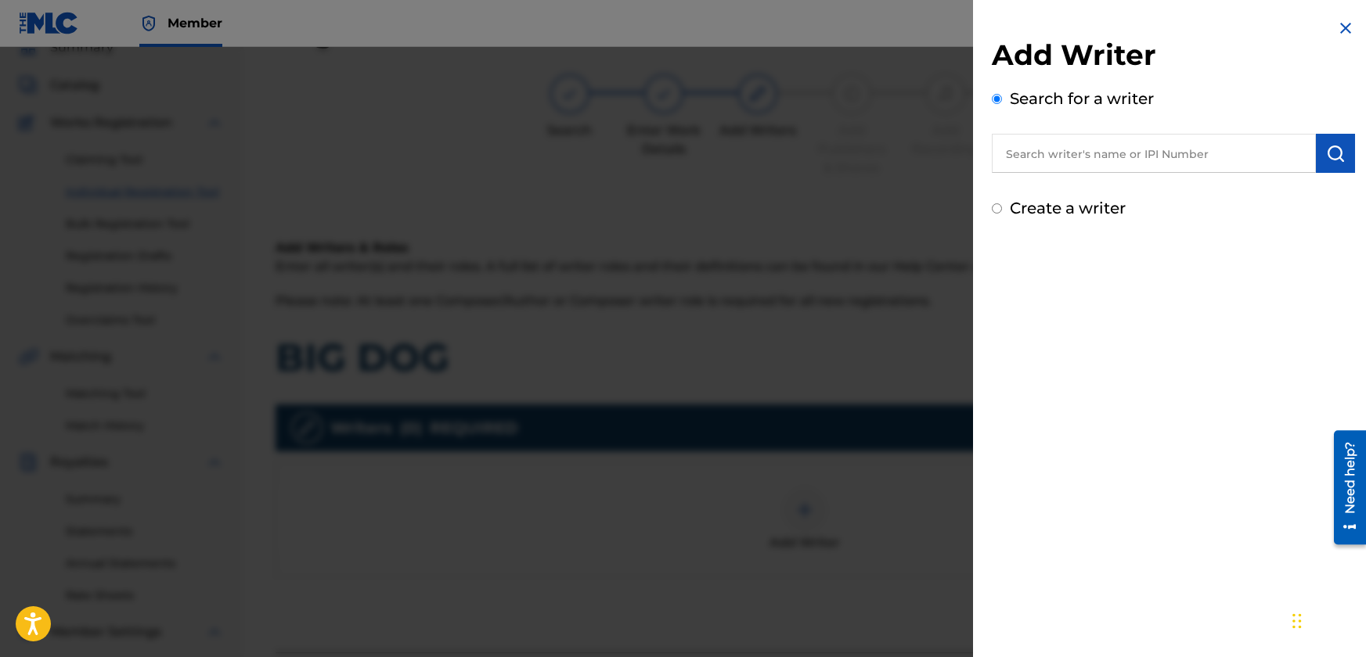
click at [1094, 152] on input "text" at bounding box center [1153, 153] width 324 height 39
click at [1060, 207] on label "Create a writer" at bounding box center [1067, 208] width 116 height 19
radio input "true"
click at [1002, 207] on input "Create a writer" at bounding box center [996, 208] width 10 height 10
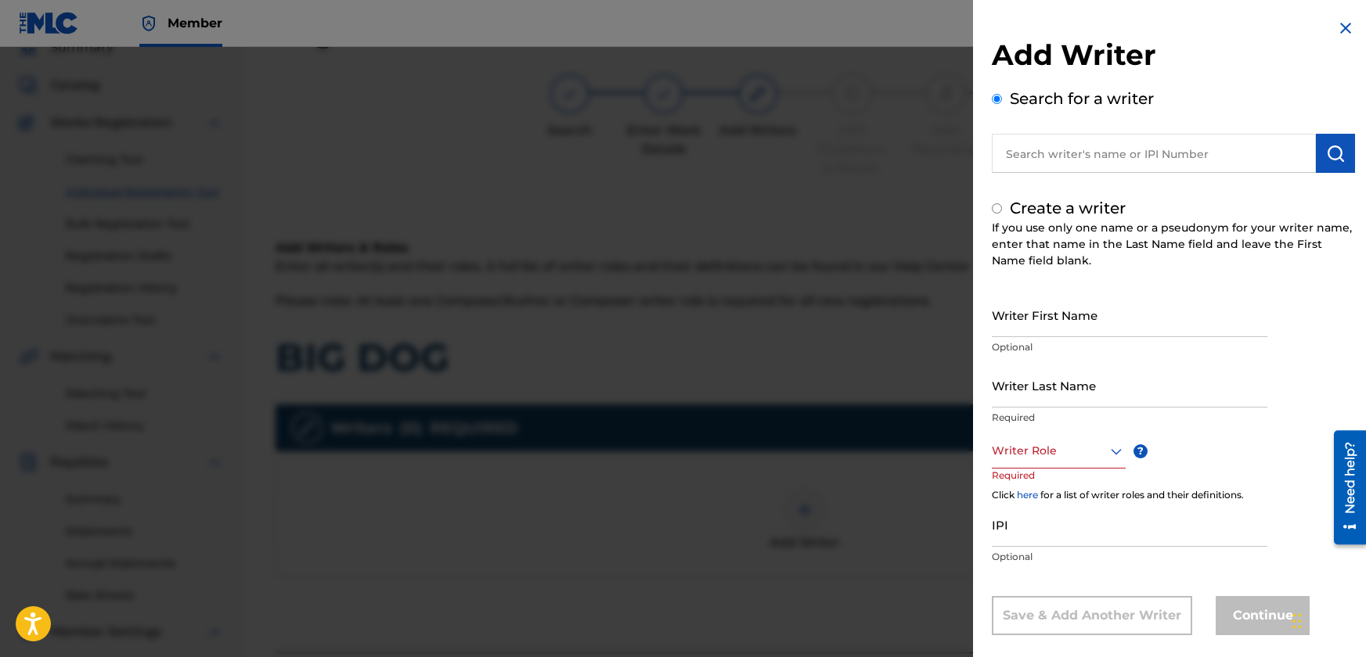
radio input "false"
radio input "true"
click at [1067, 326] on input "Writer First Name" at bounding box center [1128, 315] width 275 height 45
type input "[PERSON_NAME]"
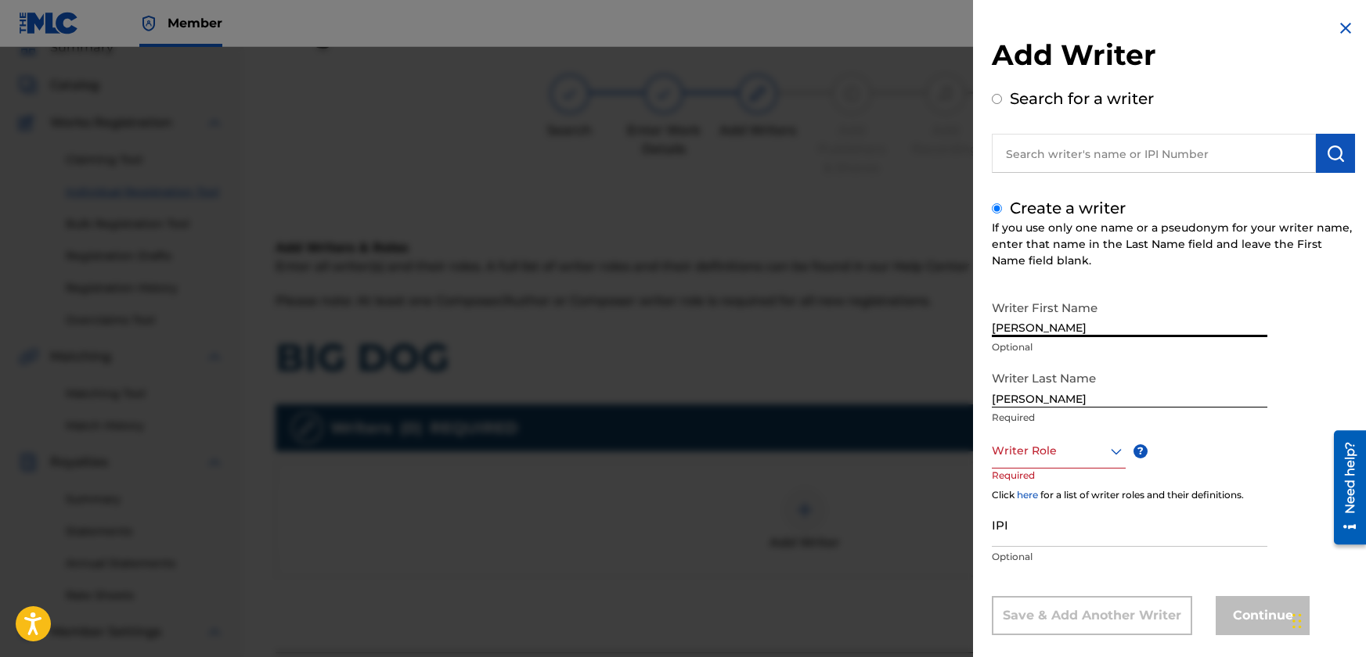
click at [1114, 454] on div "Writer Role" at bounding box center [1058, 451] width 134 height 35
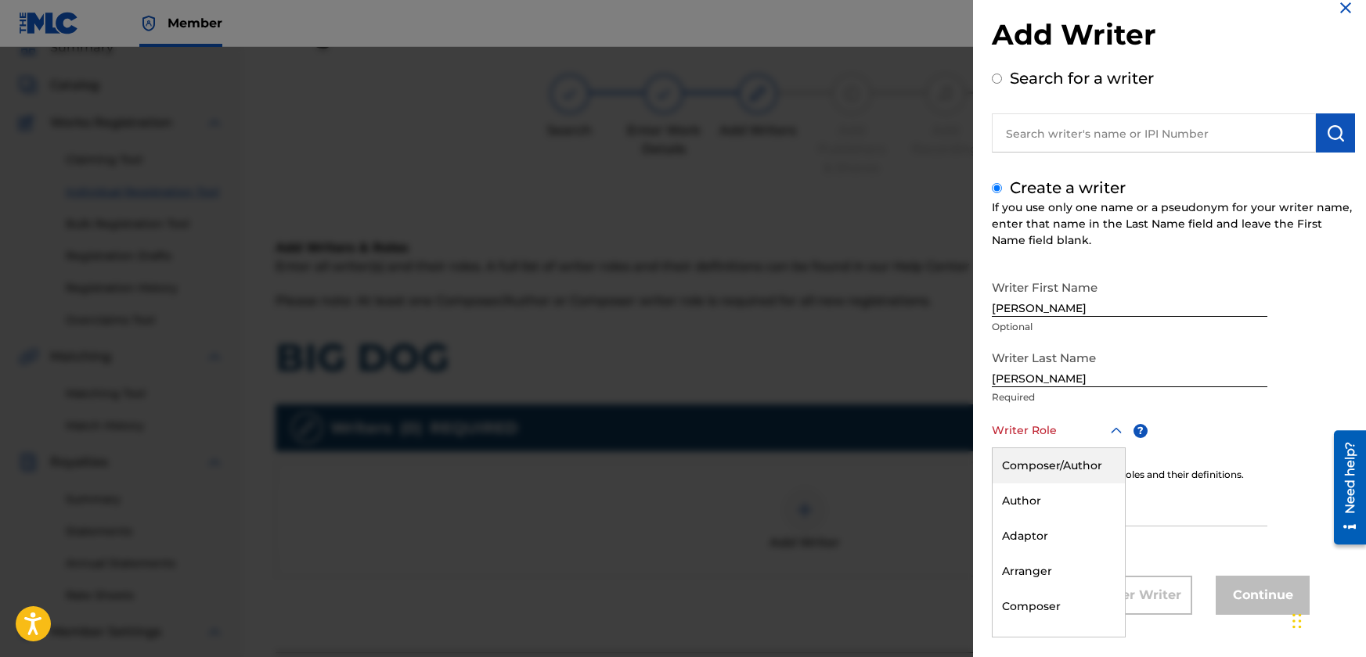
click at [1073, 462] on div "Composer/Author" at bounding box center [1058, 465] width 132 height 35
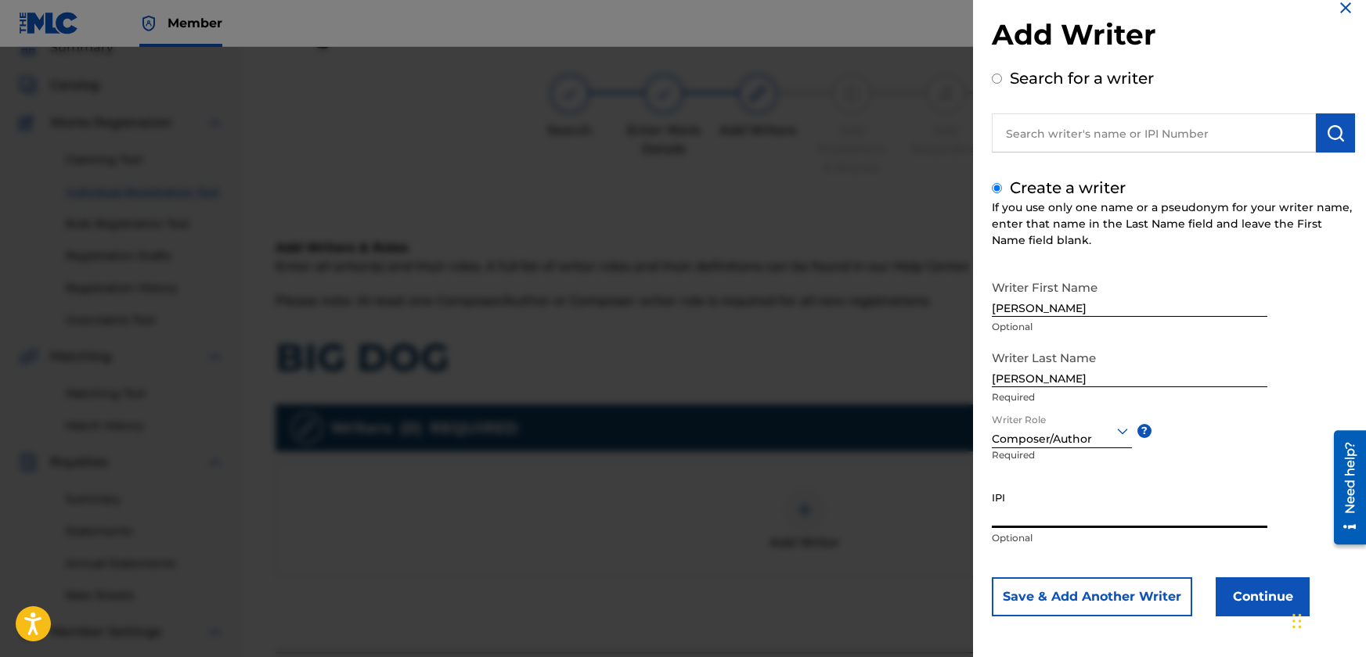
click at [1042, 520] on input "IPI" at bounding box center [1128, 506] width 275 height 45
paste input "1262888909"
type input "1262888909"
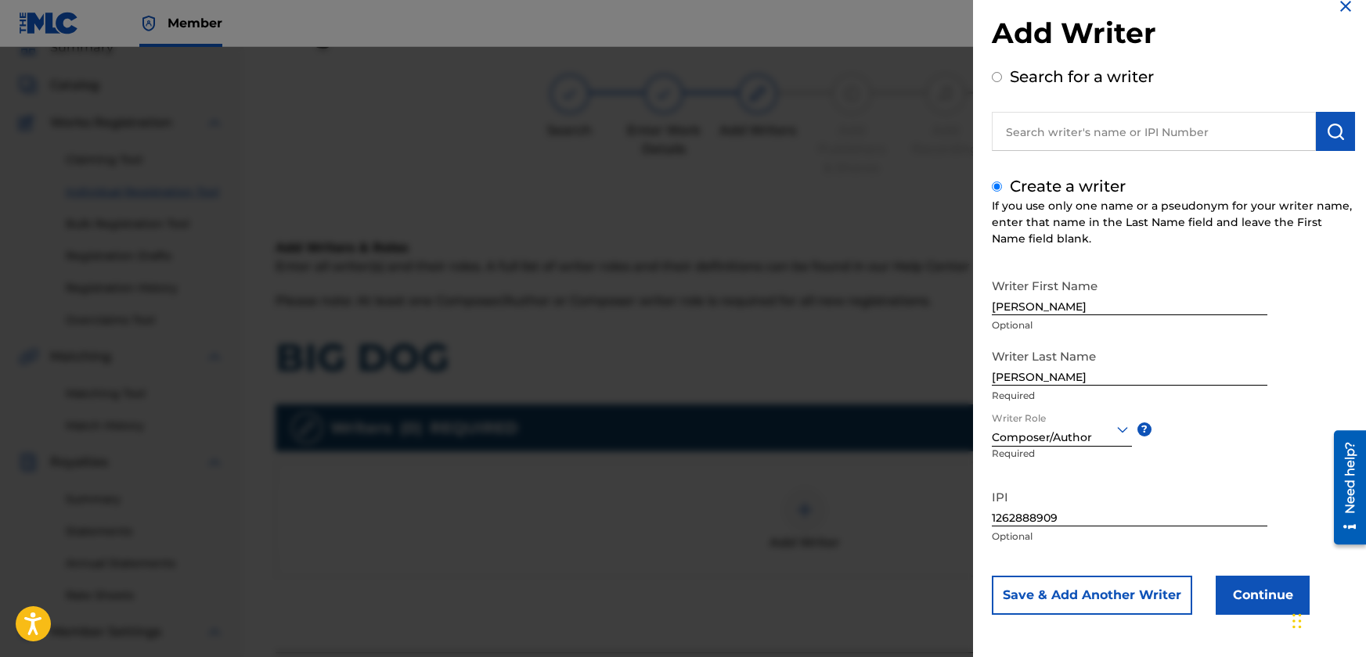
click at [1249, 592] on button "Continue" at bounding box center [1262, 595] width 94 height 39
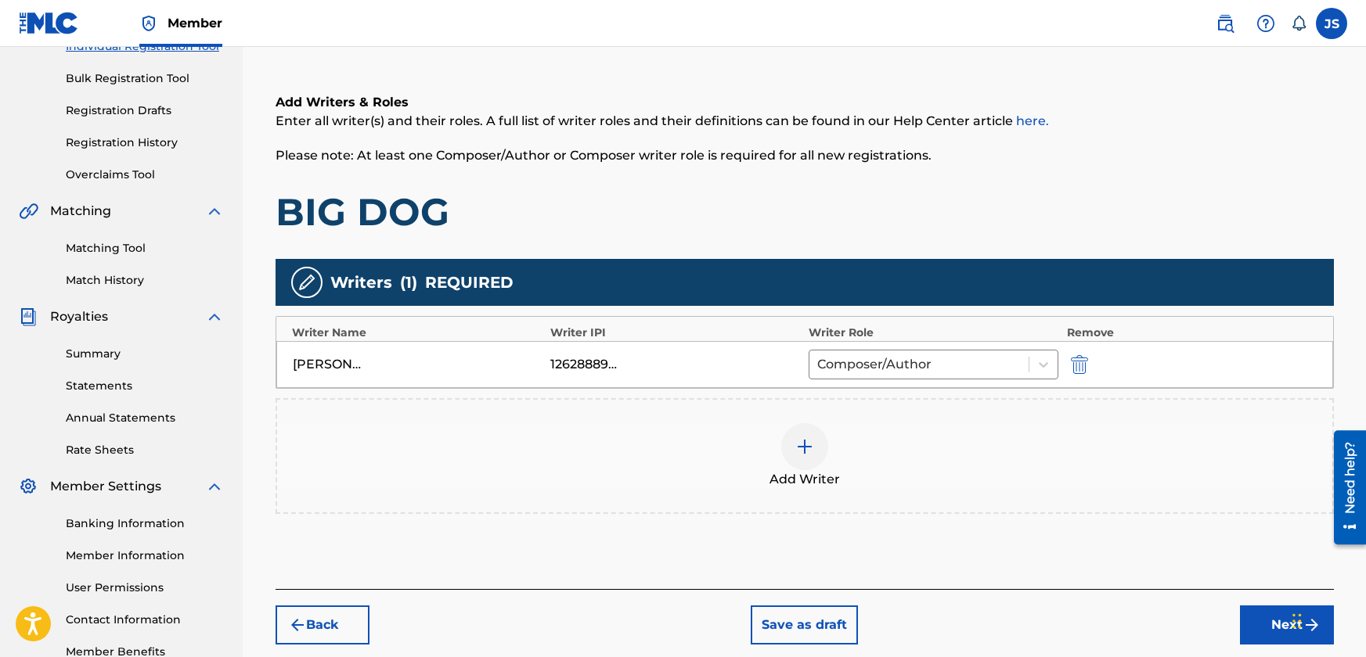
scroll to position [227, 0]
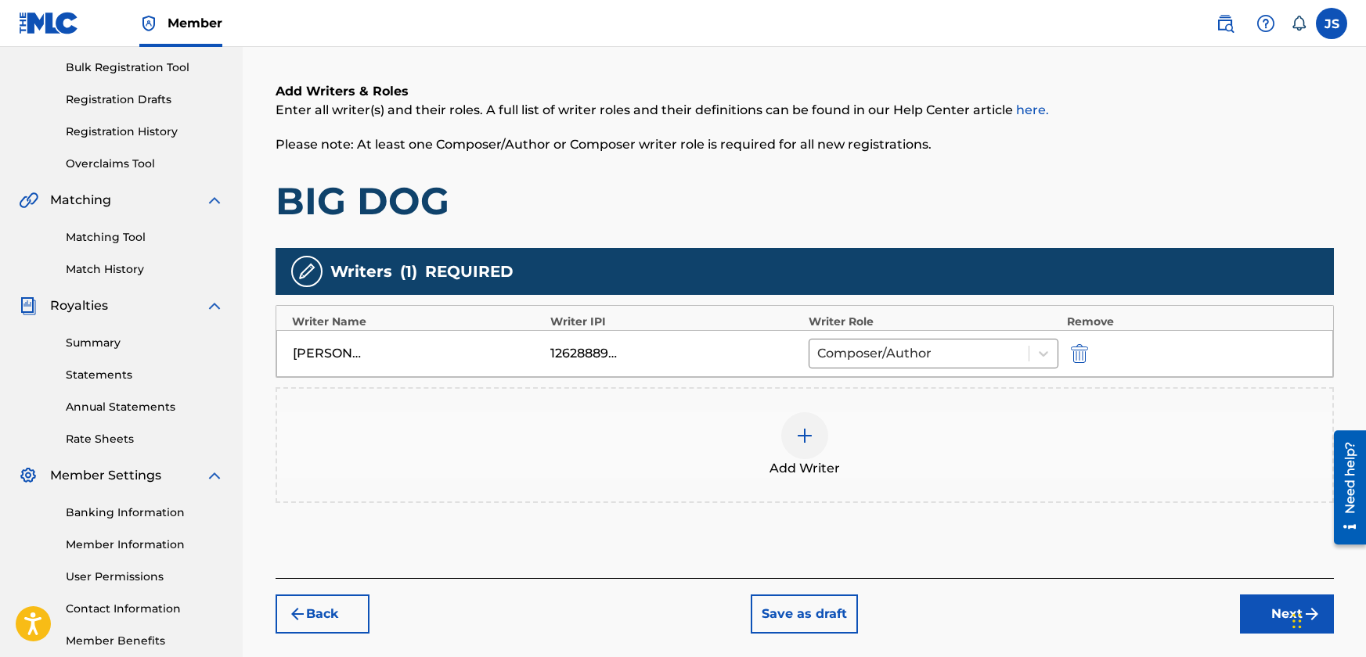
click at [1258, 612] on button "Next" at bounding box center [1287, 614] width 94 height 39
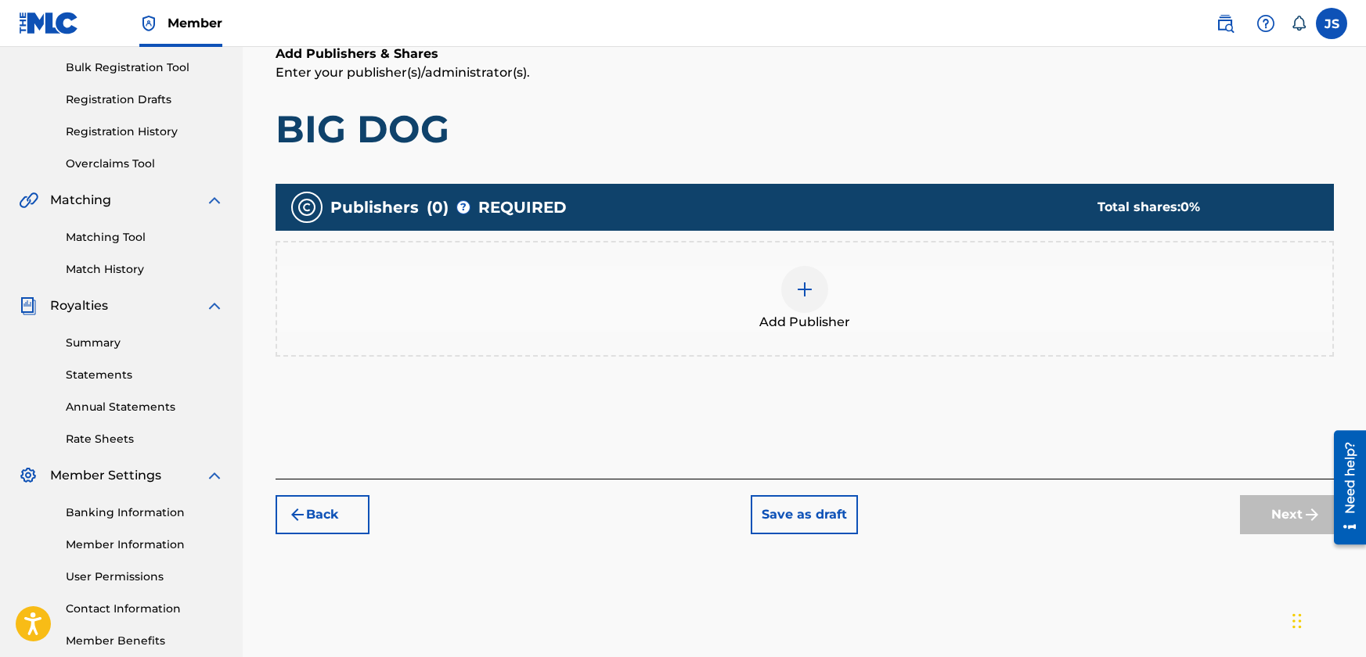
scroll to position [70, 0]
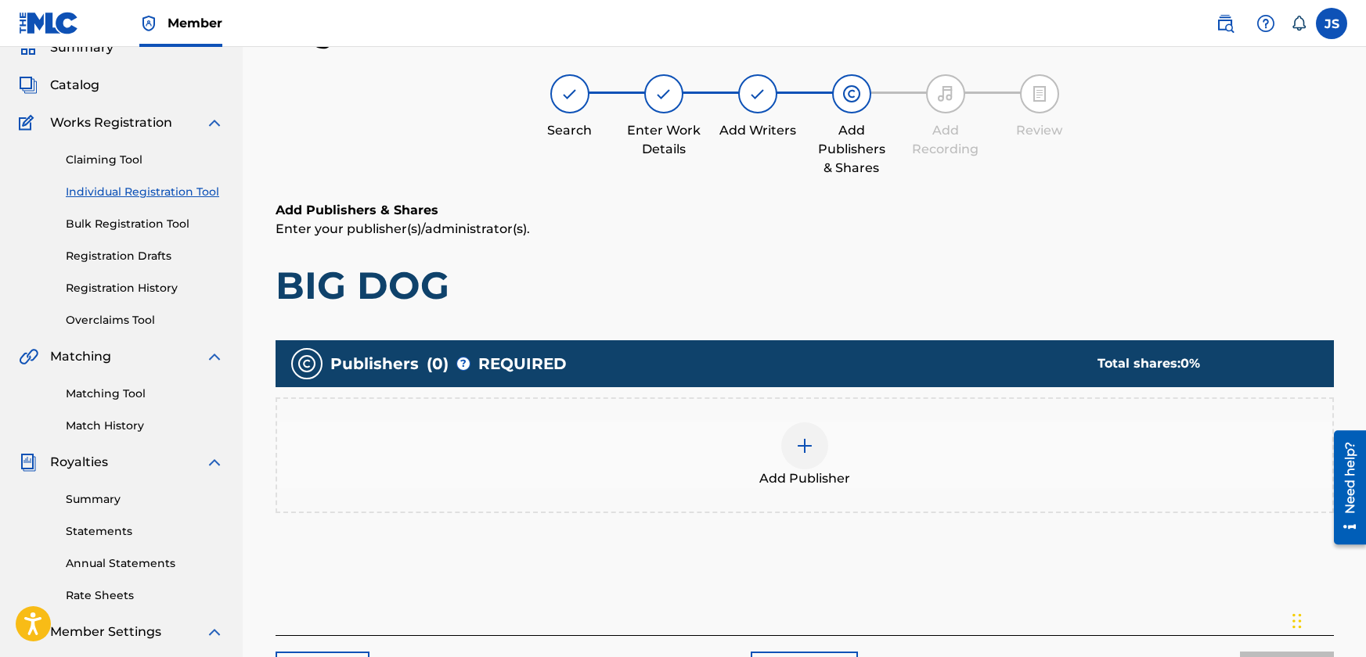
click at [814, 445] on div at bounding box center [804, 446] width 47 height 47
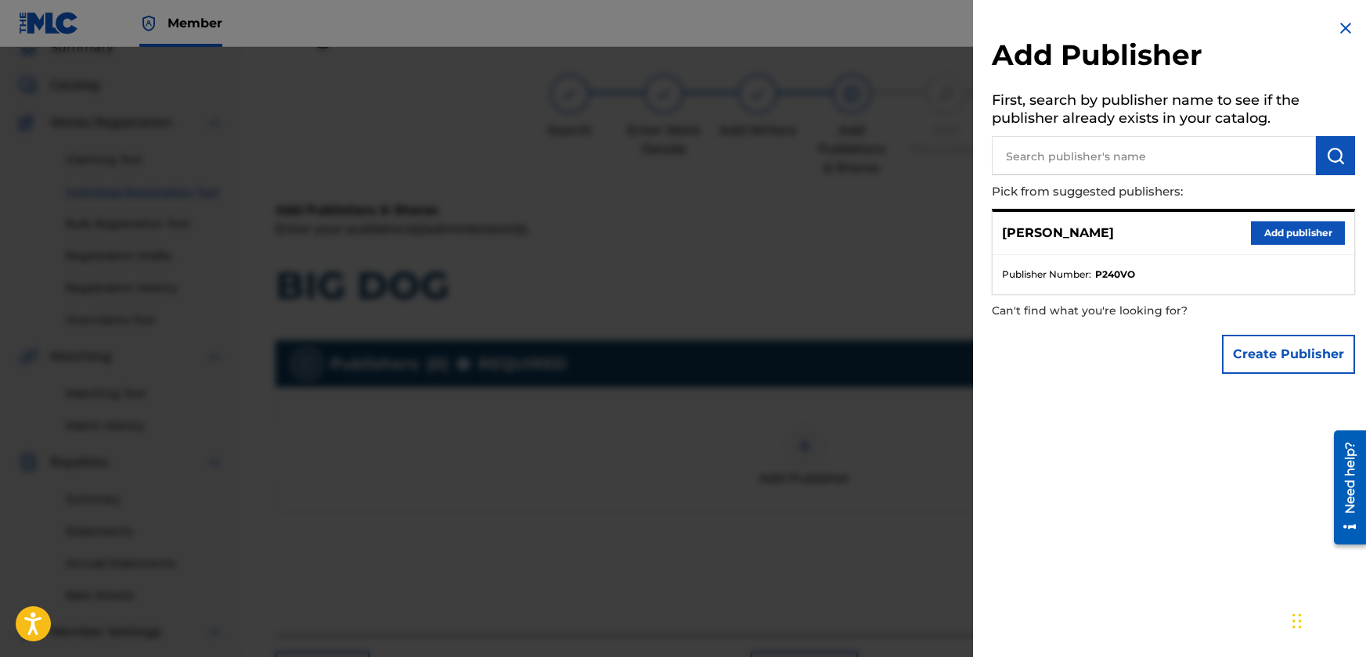
click at [1125, 273] on strong "P240VO" at bounding box center [1115, 275] width 40 height 14
drag, startPoint x: 1006, startPoint y: 275, endPoint x: 1125, endPoint y: 280, distance: 119.1
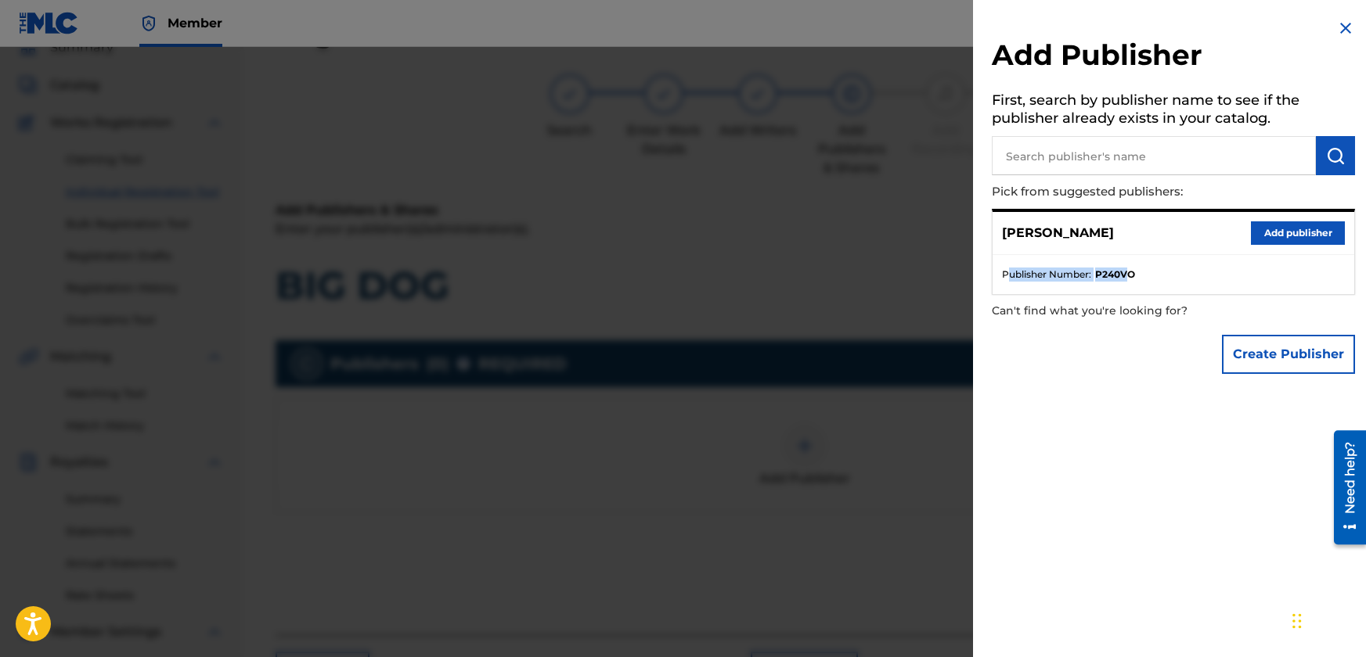
click at [1125, 280] on li "Publisher Number : P240VO" at bounding box center [1173, 275] width 343 height 14
click at [1140, 274] on li "Publisher Number : P240VO" at bounding box center [1173, 275] width 343 height 14
drag, startPoint x: 1135, startPoint y: 274, endPoint x: 997, endPoint y: 275, distance: 138.5
click at [997, 275] on ul "Publisher Number : P240VO" at bounding box center [1173, 274] width 362 height 39
copy li "Publisher Number : P240VO"
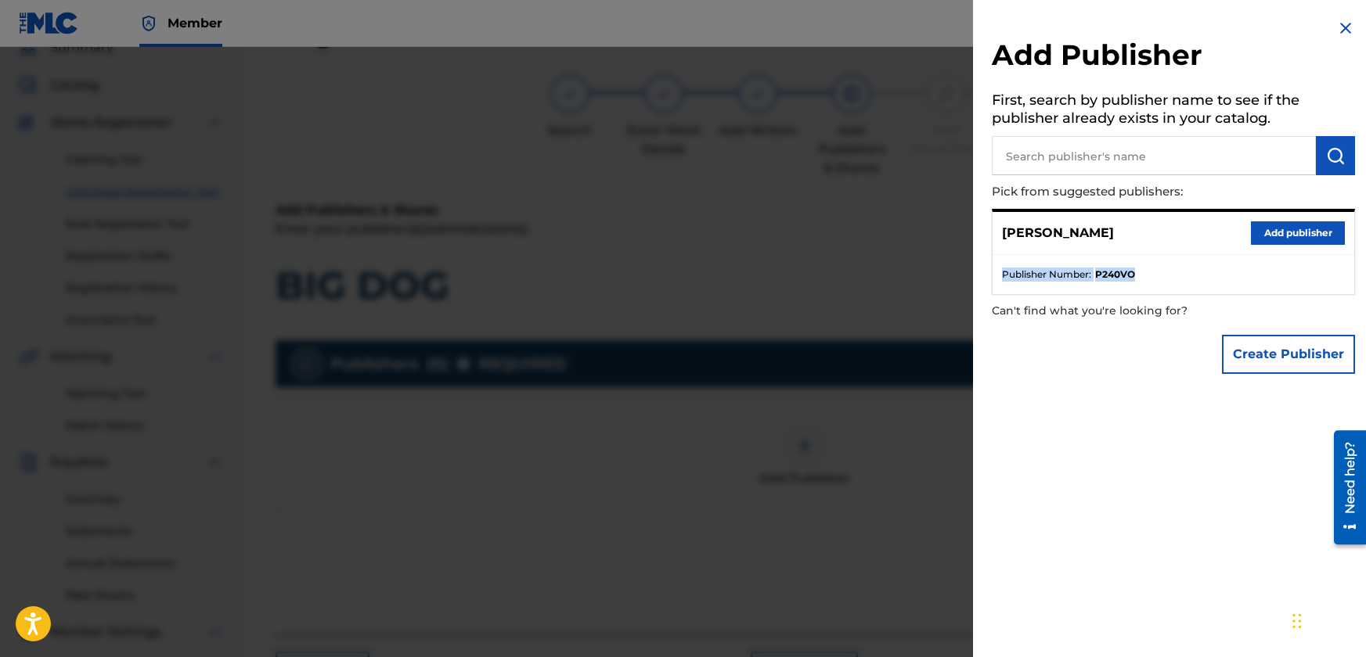
click at [1152, 283] on ul "Publisher Number : P240VO" at bounding box center [1173, 274] width 362 height 39
click at [1192, 161] on input "text" at bounding box center [1153, 155] width 324 height 39
click at [1259, 355] on button "Create Publisher" at bounding box center [1288, 354] width 133 height 39
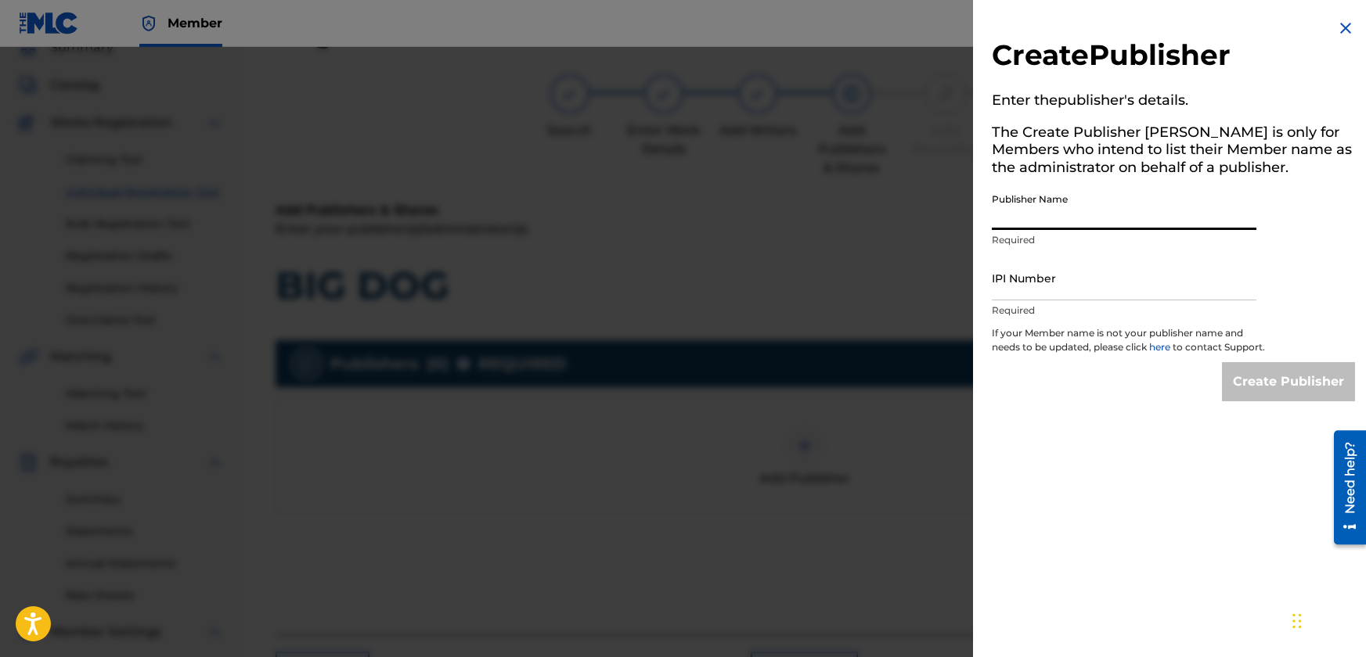
click at [1082, 221] on input "Publisher Name" at bounding box center [1123, 207] width 264 height 45
type input "JBSM"
click at [1081, 288] on input "IPI Number" at bounding box center [1123, 278] width 264 height 45
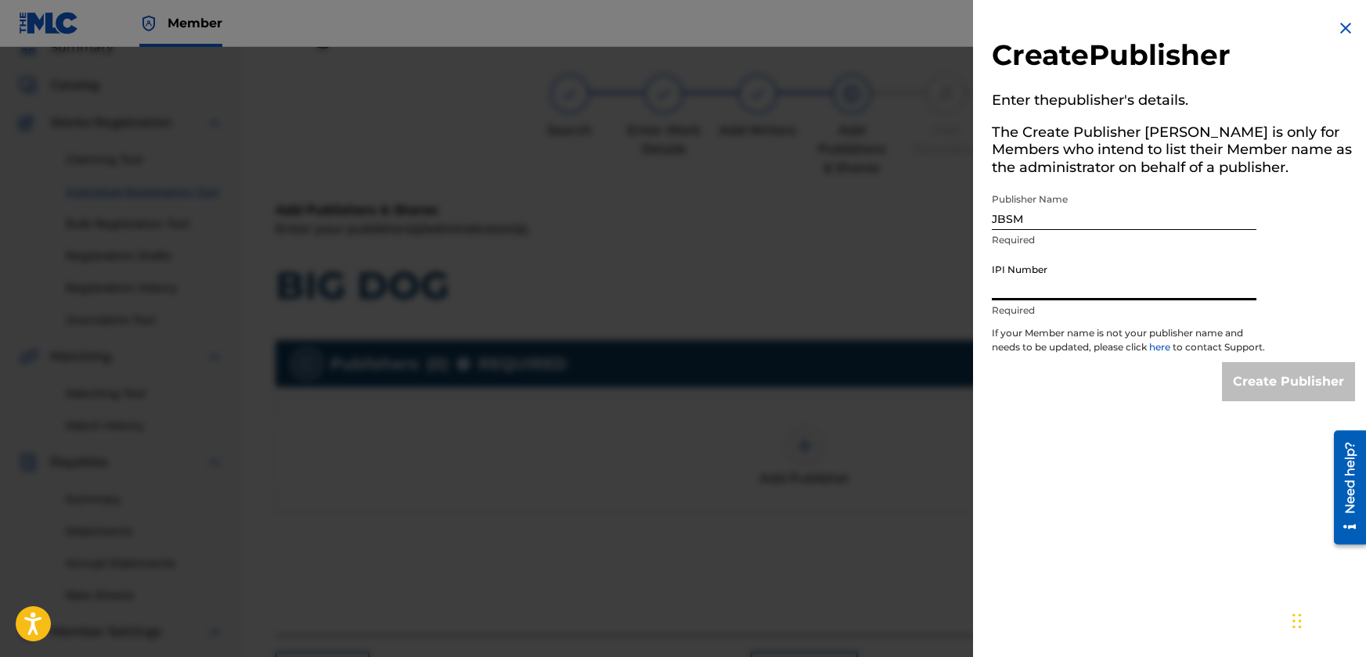
type input "1262888811"
click at [1271, 394] on input "Create Publisher" at bounding box center [1288, 381] width 133 height 39
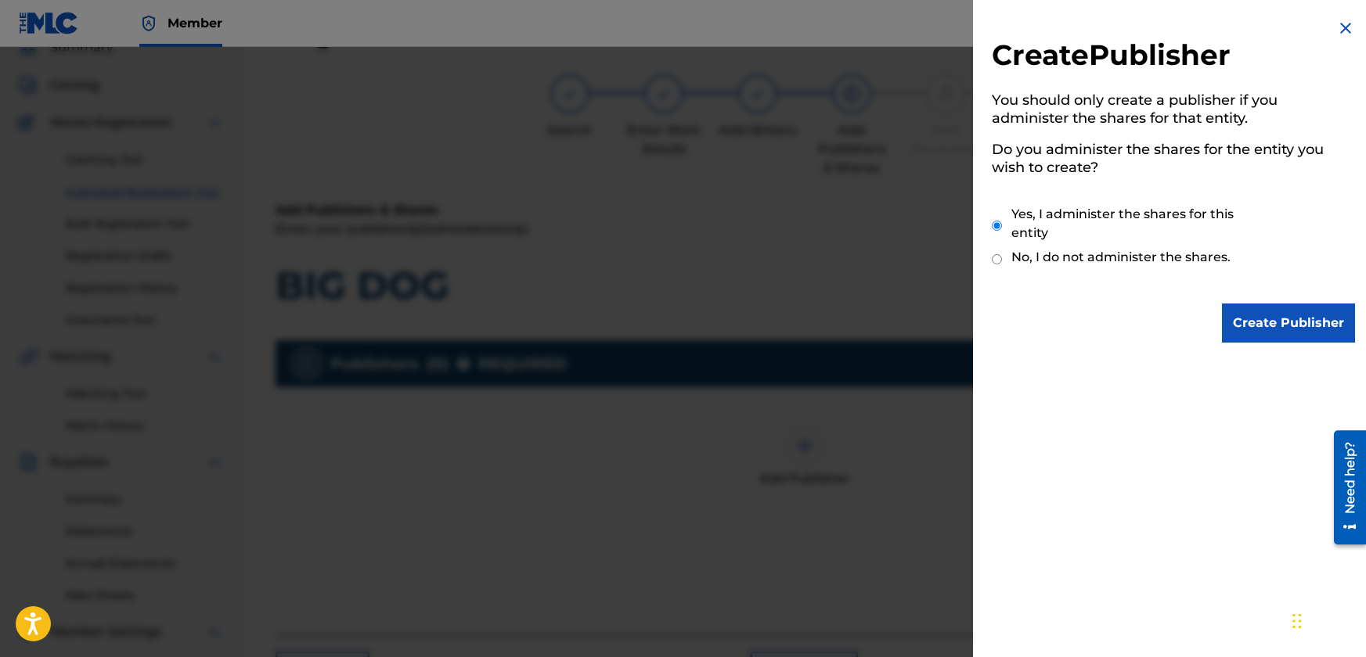
click at [1279, 321] on input "Create Publisher" at bounding box center [1288, 323] width 133 height 39
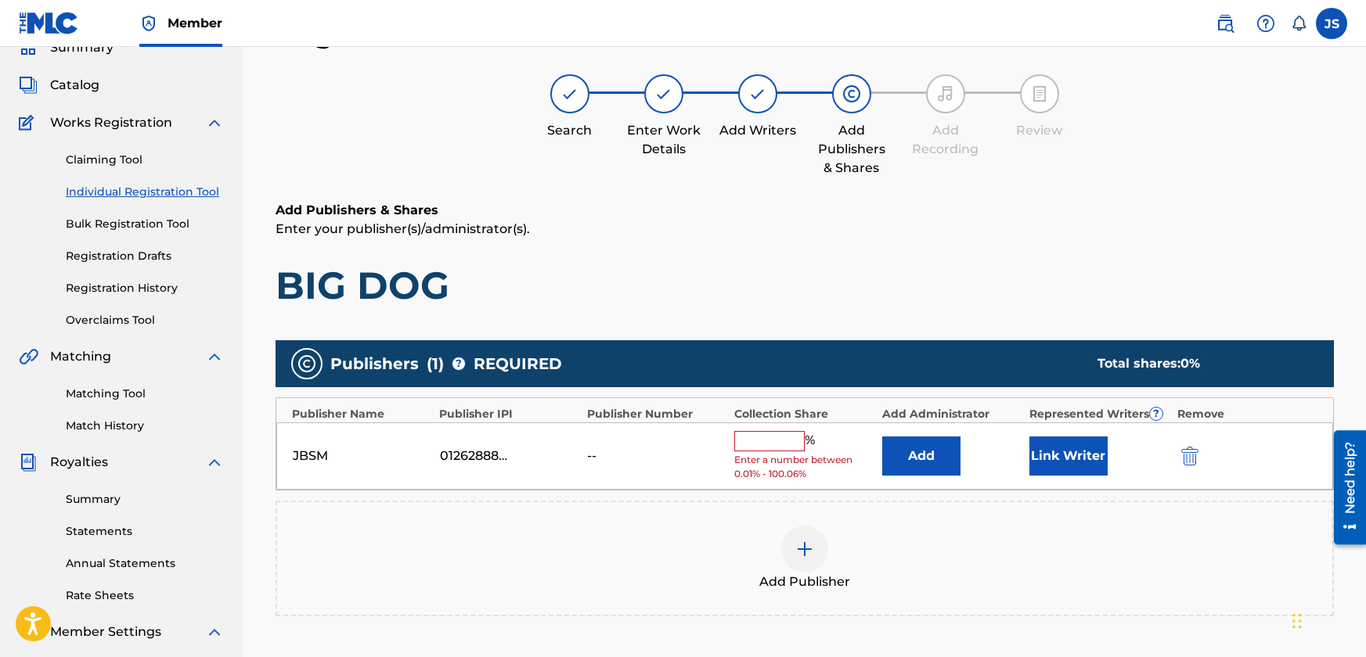
click at [759, 438] on input "text" at bounding box center [769, 441] width 70 height 20
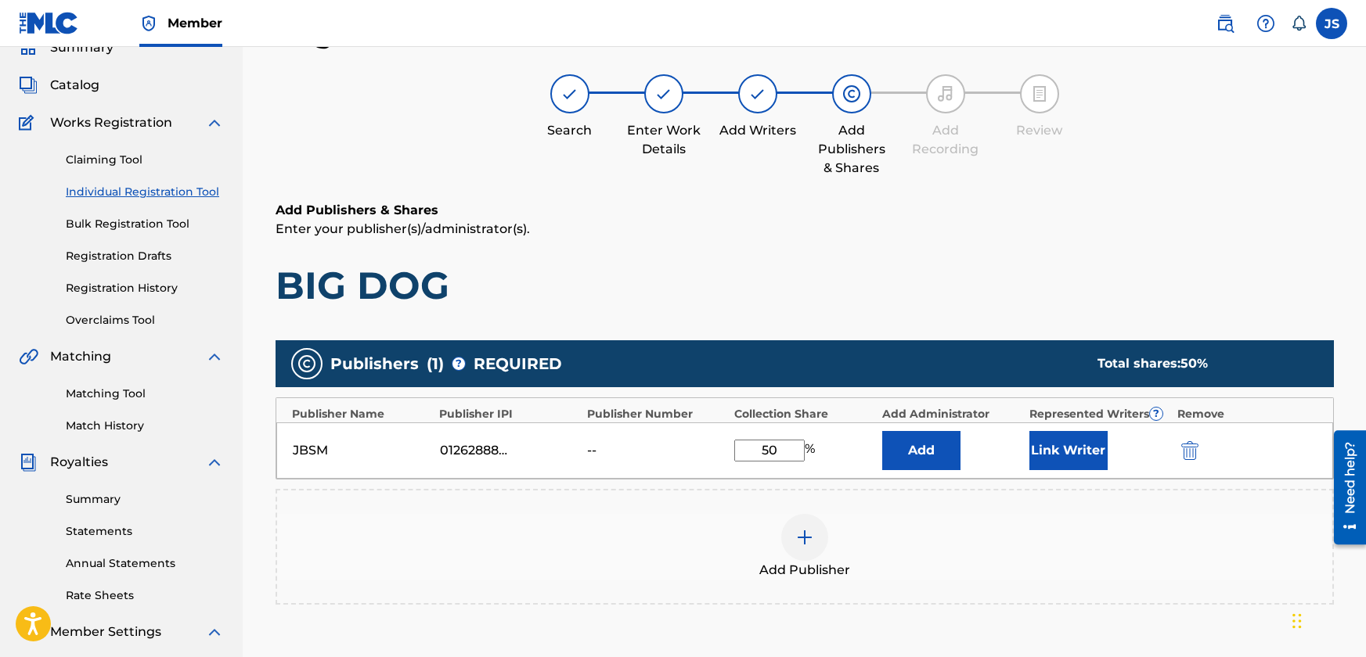
type input "50"
click at [1063, 444] on button "Link Writer" at bounding box center [1068, 450] width 78 height 39
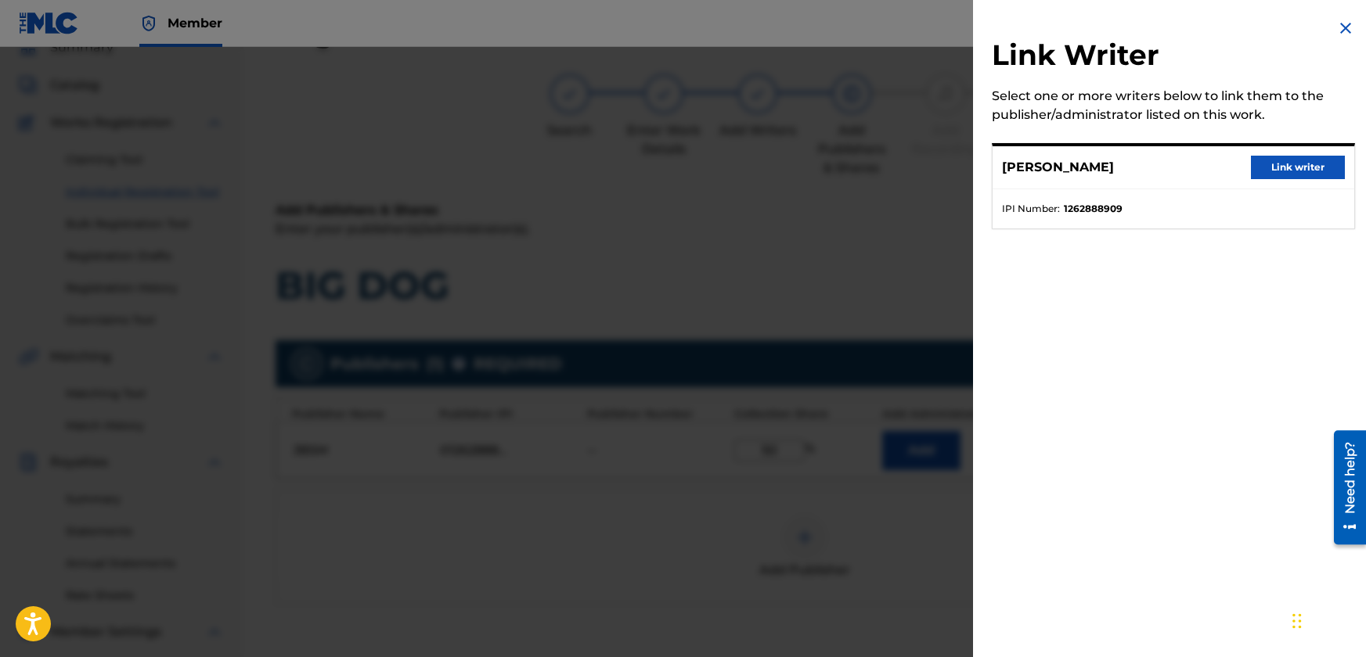
click at [1283, 166] on button "Link writer" at bounding box center [1298, 167] width 94 height 23
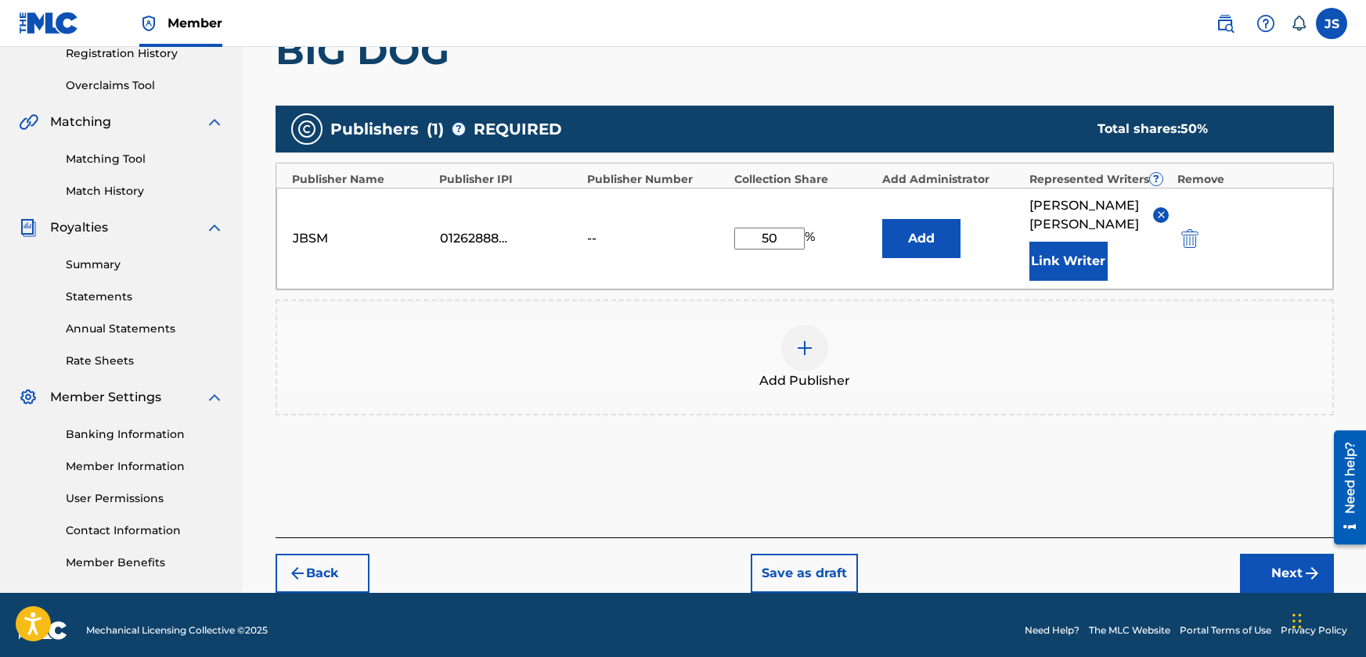
click at [1260, 554] on button "Next" at bounding box center [1287, 573] width 94 height 39
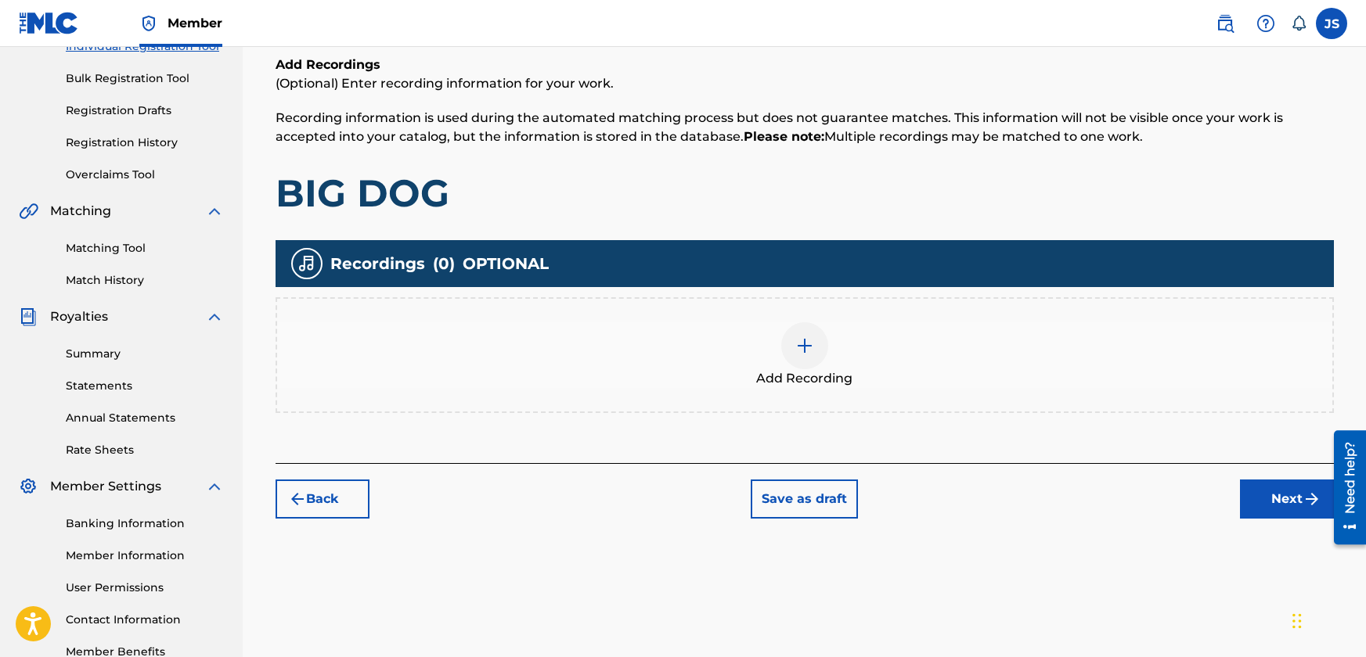
scroll to position [305, 0]
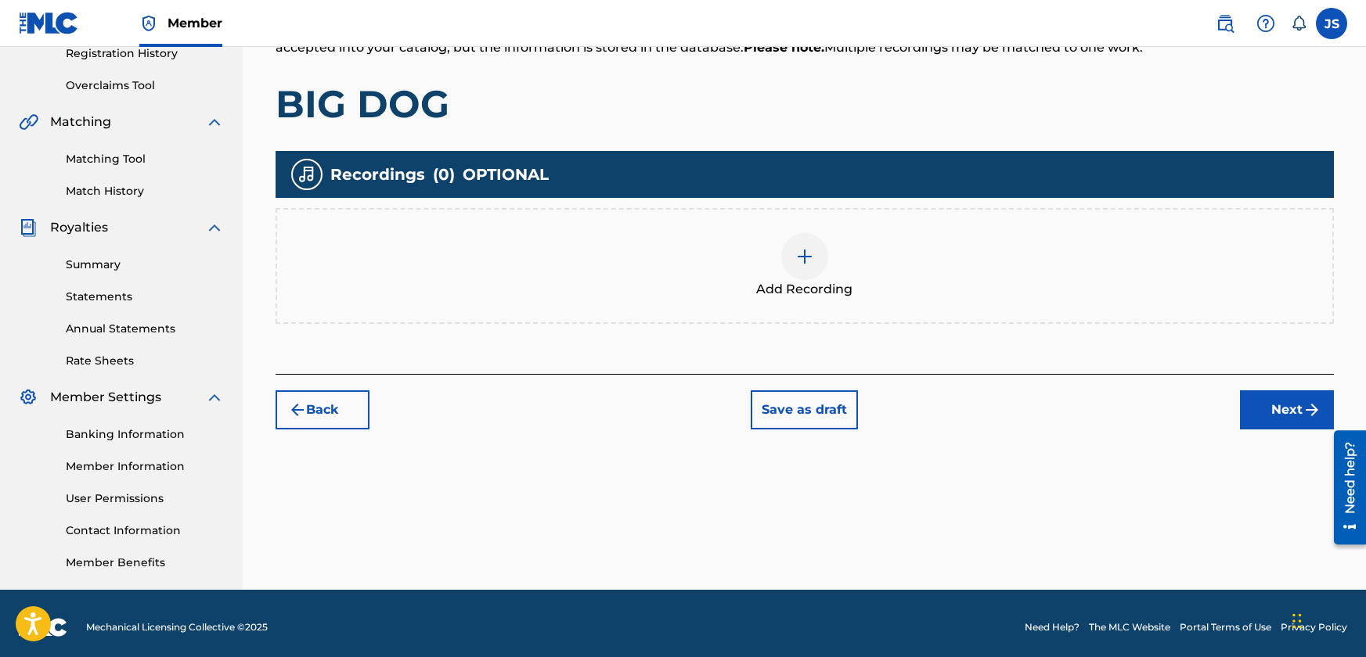
click at [804, 258] on img at bounding box center [804, 256] width 19 height 19
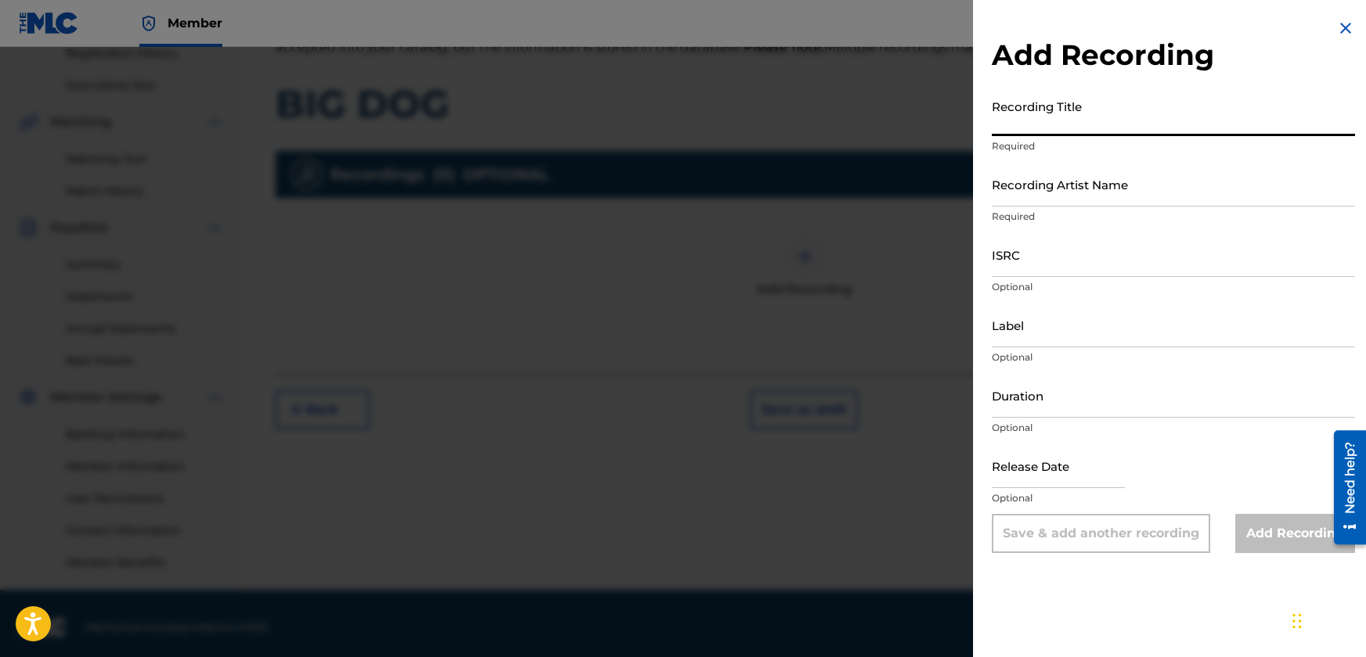
click at [1084, 124] on input "Recording Title" at bounding box center [1172, 114] width 363 height 45
type input "BIG DOG"
click at [1056, 195] on input "Recording Artist Name" at bounding box center [1172, 184] width 363 height 45
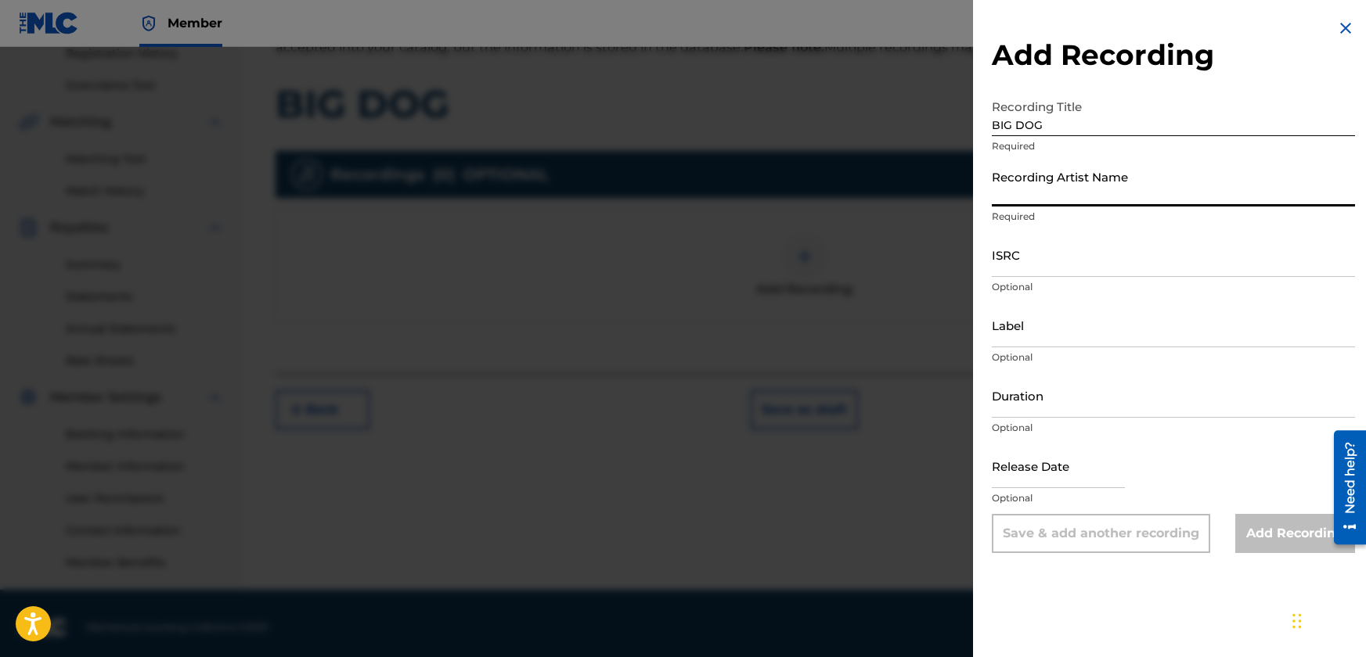
type input "[DEMOGRAPHIC_DATA] [PERSON_NAME]"
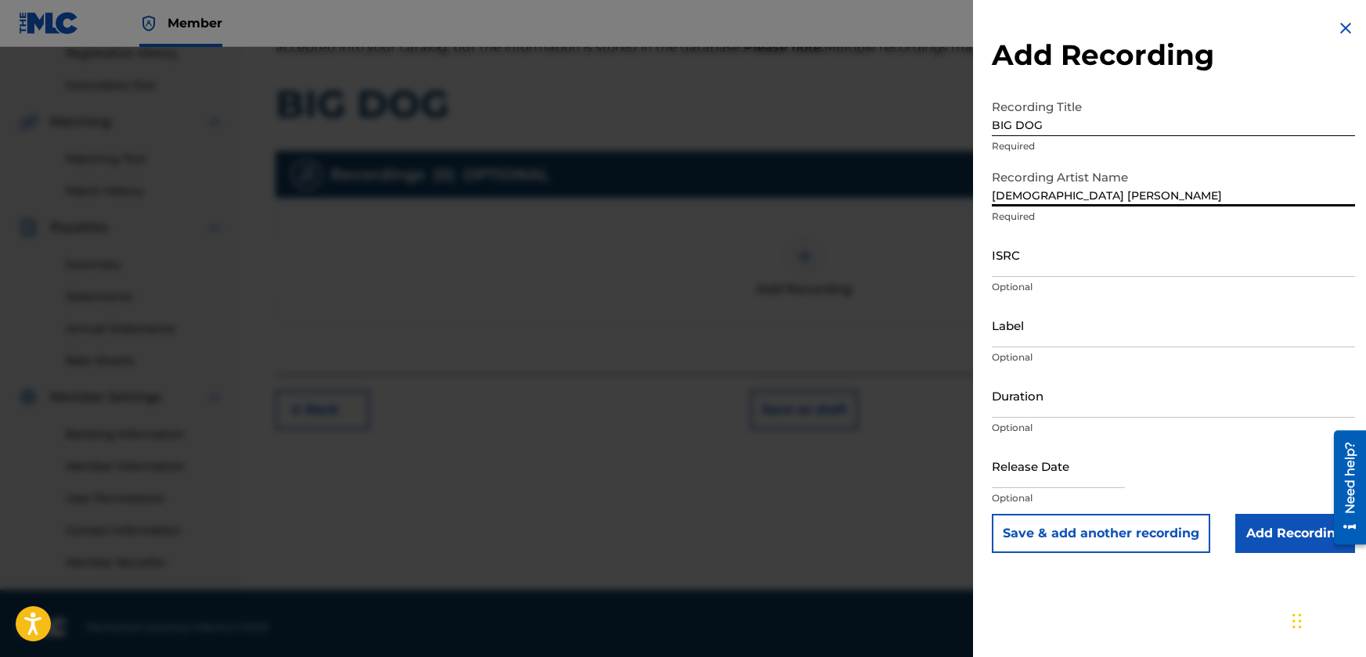
click at [1053, 264] on input "ISRC" at bounding box center [1172, 254] width 363 height 45
paste input "SE6QE2462590"
type input "SE6QE2462590"
click at [1052, 327] on input "Label" at bounding box center [1172, 325] width 363 height 45
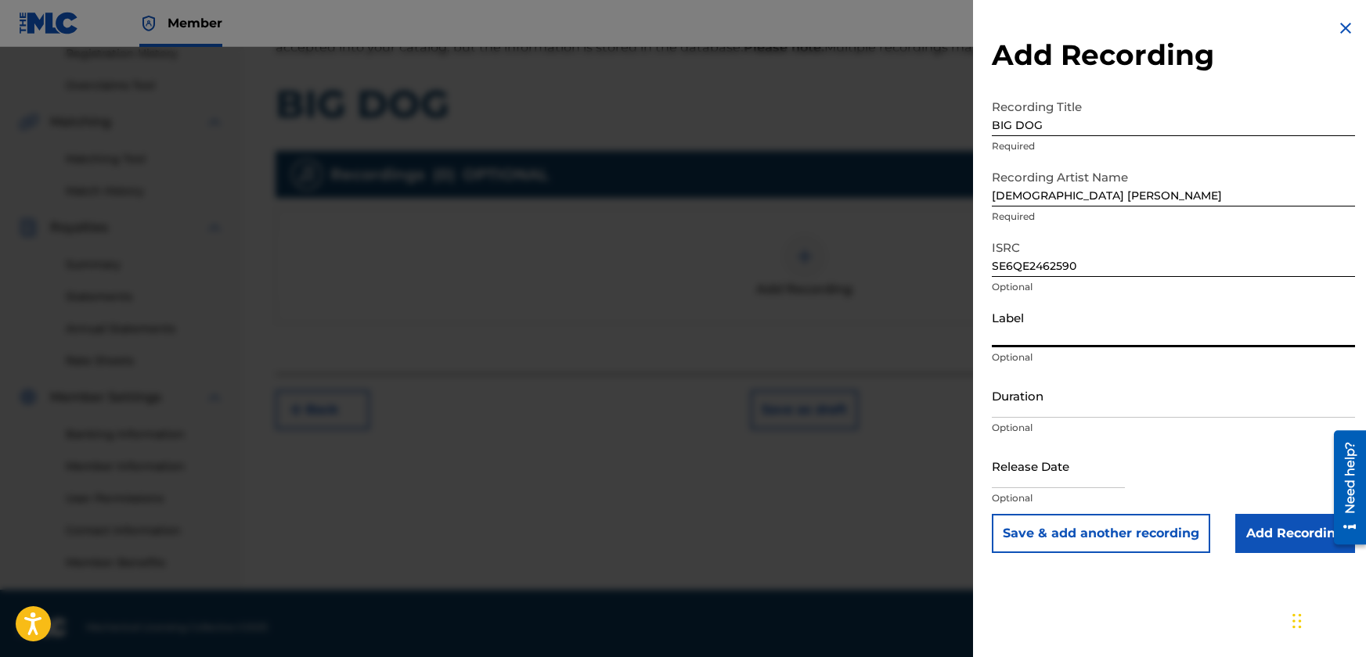
type input "JBSM"
click at [1079, 405] on input "Duration" at bounding box center [1172, 395] width 363 height 45
paste input "03:06"
type input "03:06"
click at [1070, 477] on input "text" at bounding box center [1057, 466] width 133 height 45
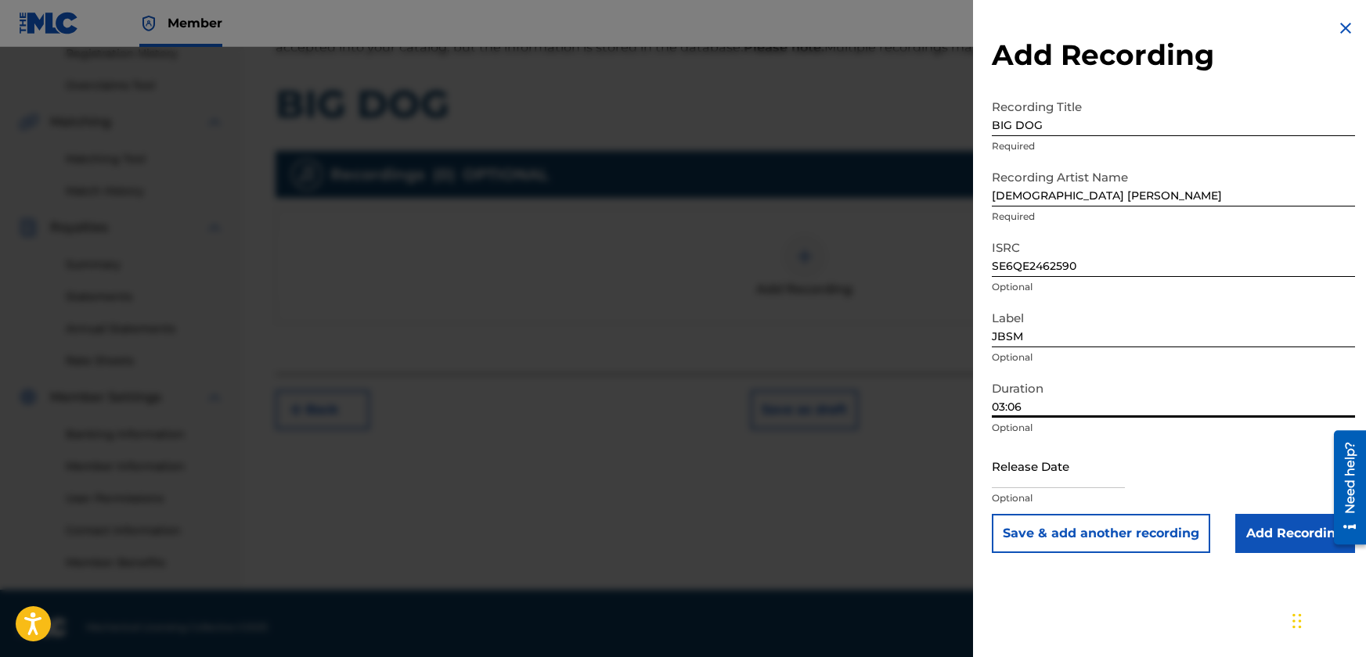
select select "7"
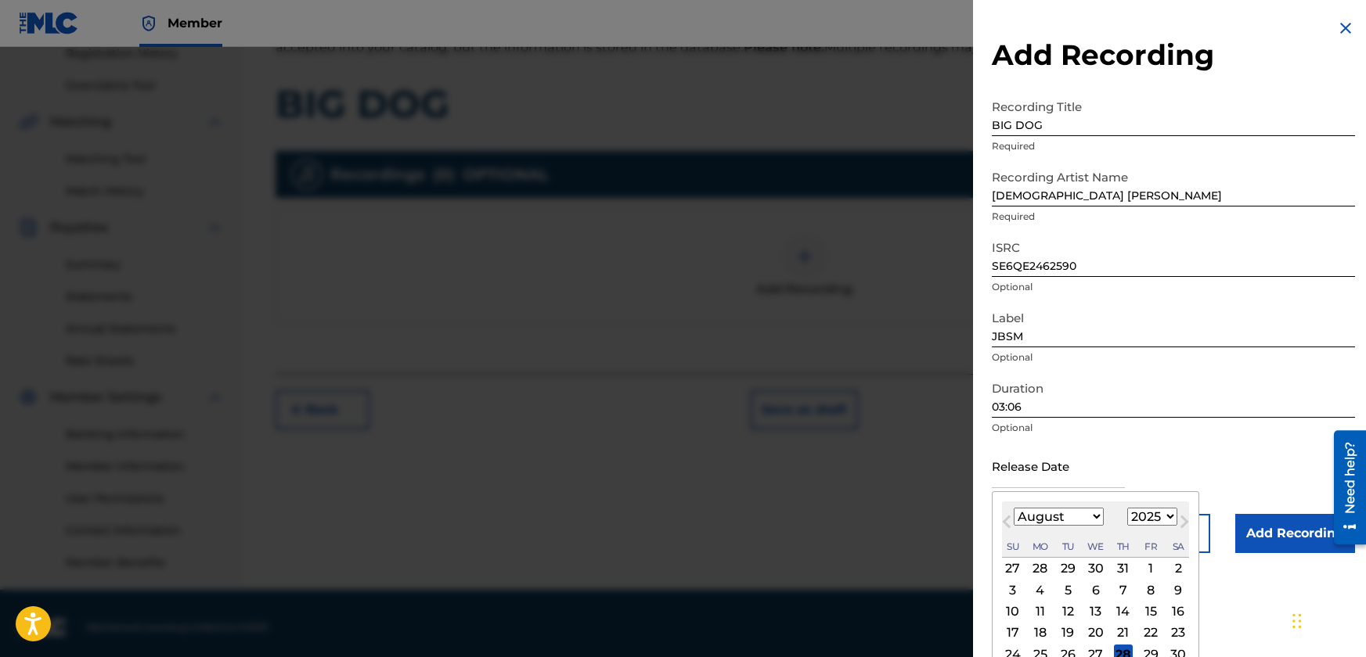
click at [1168, 517] on select "1899 1900 1901 1902 1903 1904 1905 1906 1907 1908 1909 1910 1911 1912 1913 1914…" at bounding box center [1152, 517] width 50 height 18
select select "2024"
click at [1127, 508] on select "1899 1900 1901 1902 1903 1904 1905 1906 1907 1908 1909 1910 1911 1912 1913 1914…" at bounding box center [1152, 517] width 50 height 18
click at [1097, 515] on select "January February March April May June July August September October November De…" at bounding box center [1058, 517] width 90 height 18
select select "8"
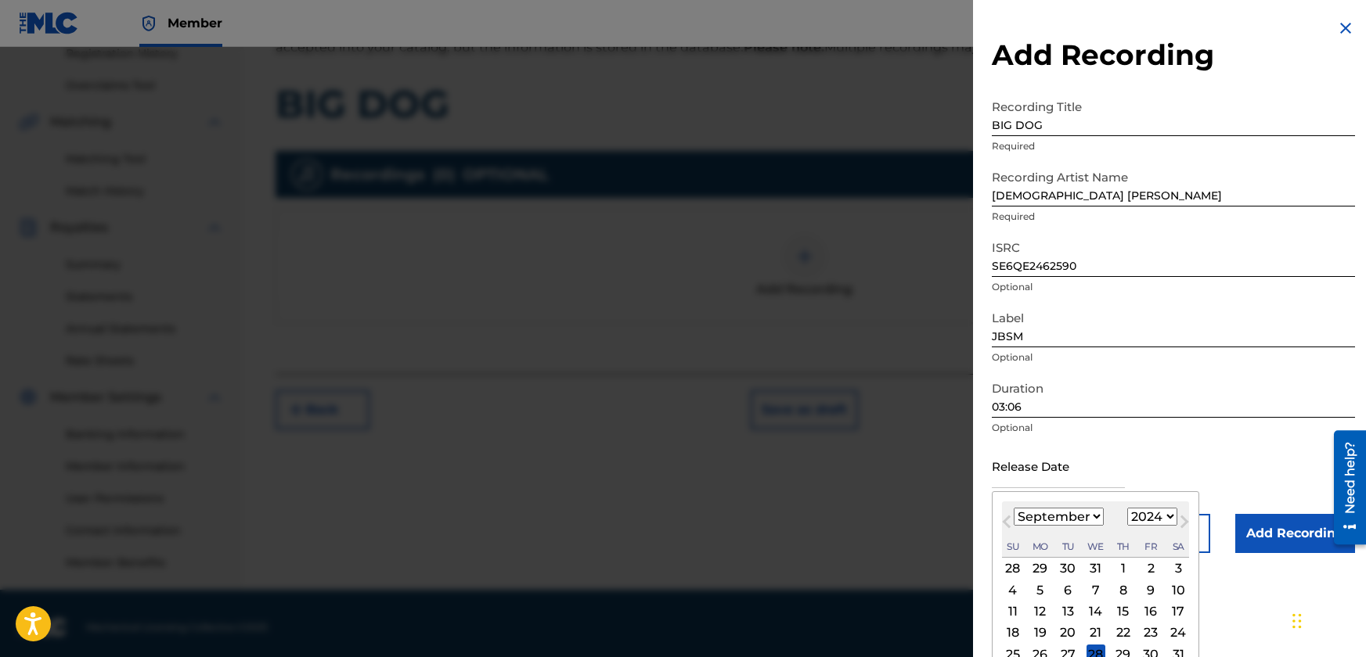
click at [1013, 508] on select "January February March April May June July August September October November De…" at bounding box center [1058, 517] width 90 height 18
click at [1178, 615] on div "21" at bounding box center [1177, 612] width 19 height 19
type input "[DATE]"
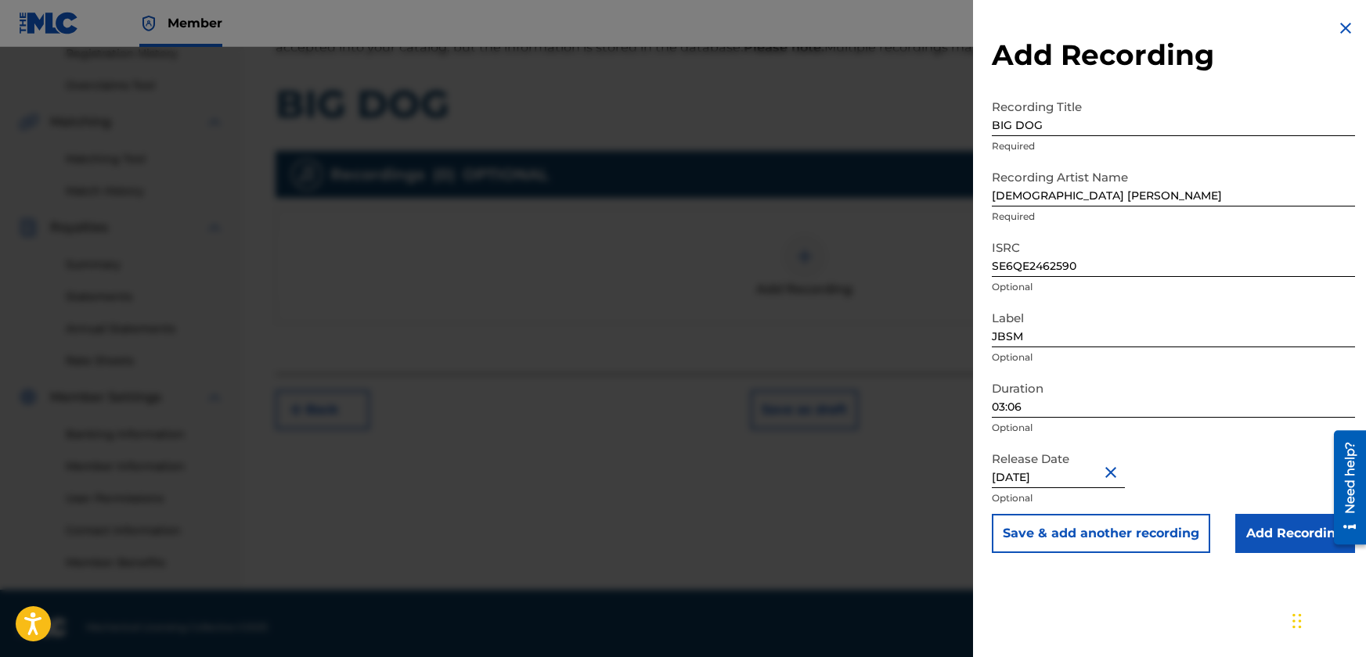
click at [1268, 533] on input "Add Recording" at bounding box center [1295, 533] width 120 height 39
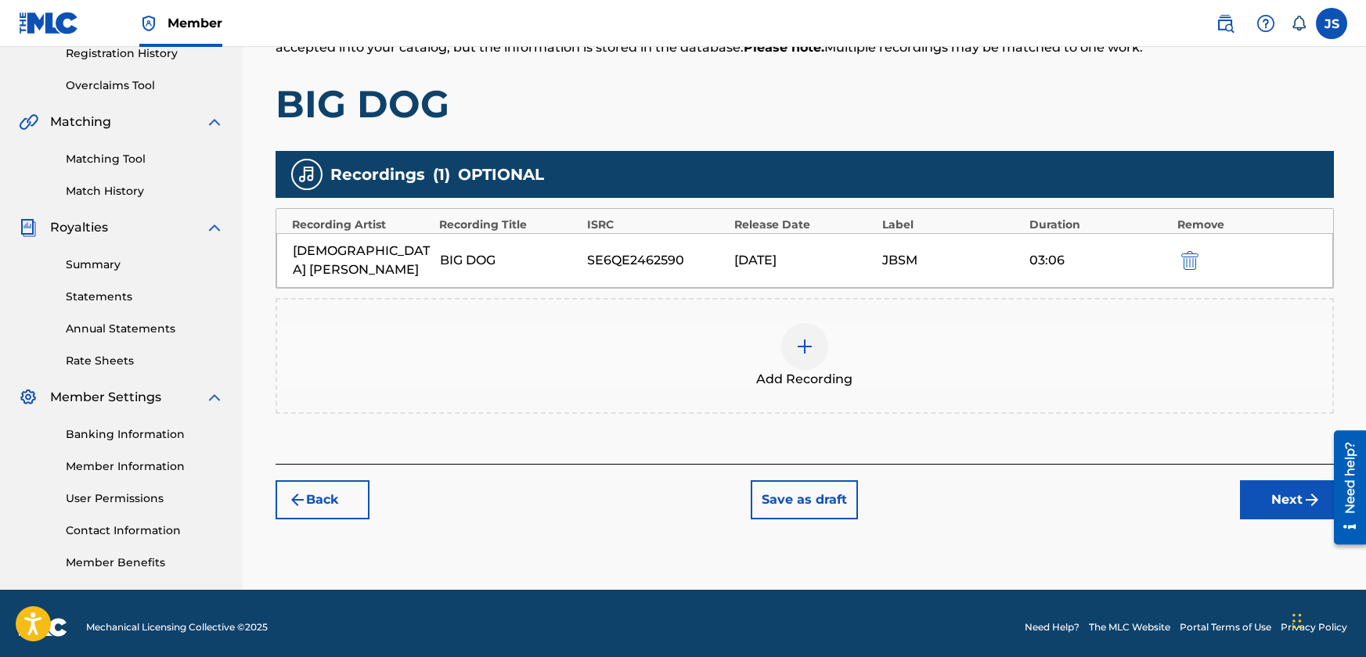
click at [1276, 487] on button "Next" at bounding box center [1287, 499] width 94 height 39
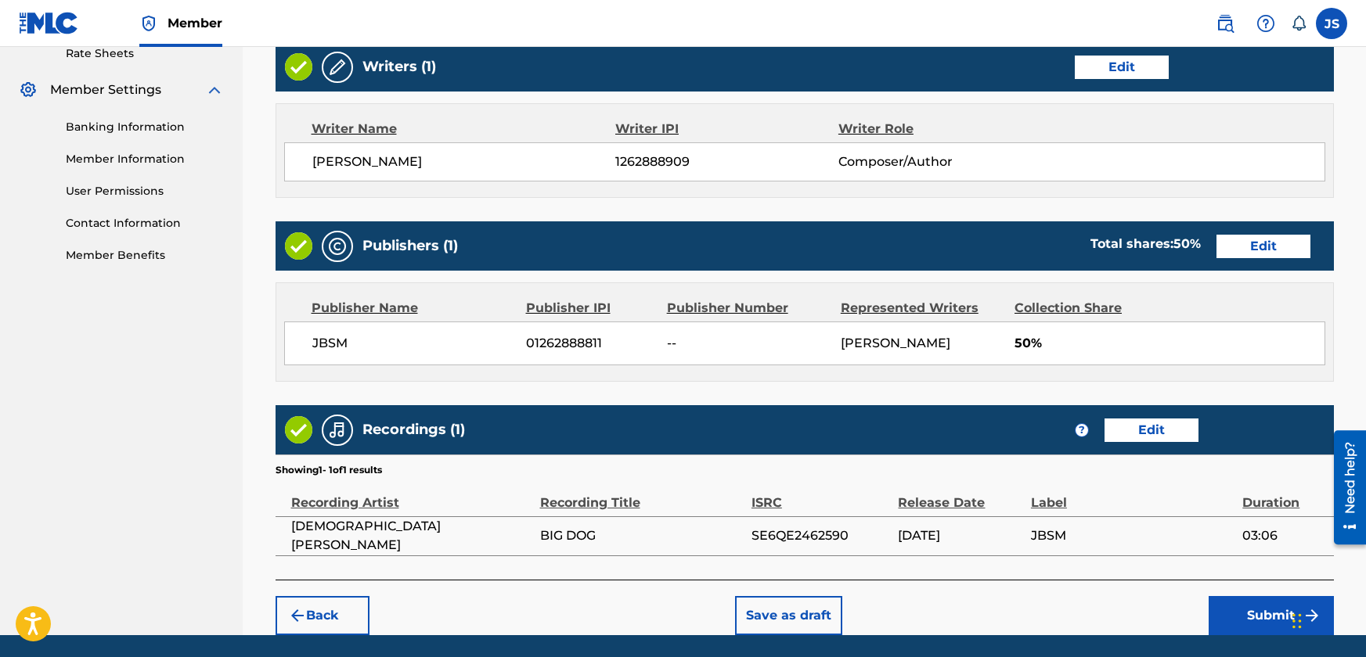
scroll to position [666, 0]
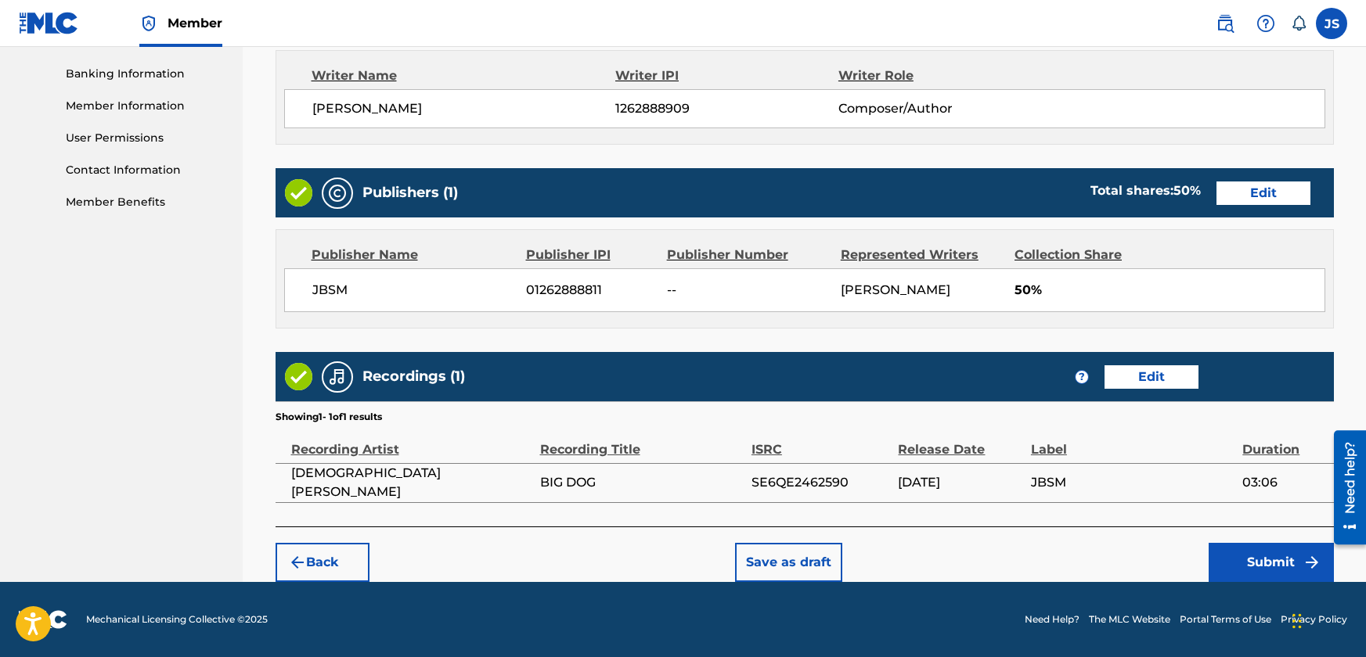
click at [1266, 565] on button "Submit" at bounding box center [1270, 562] width 125 height 39
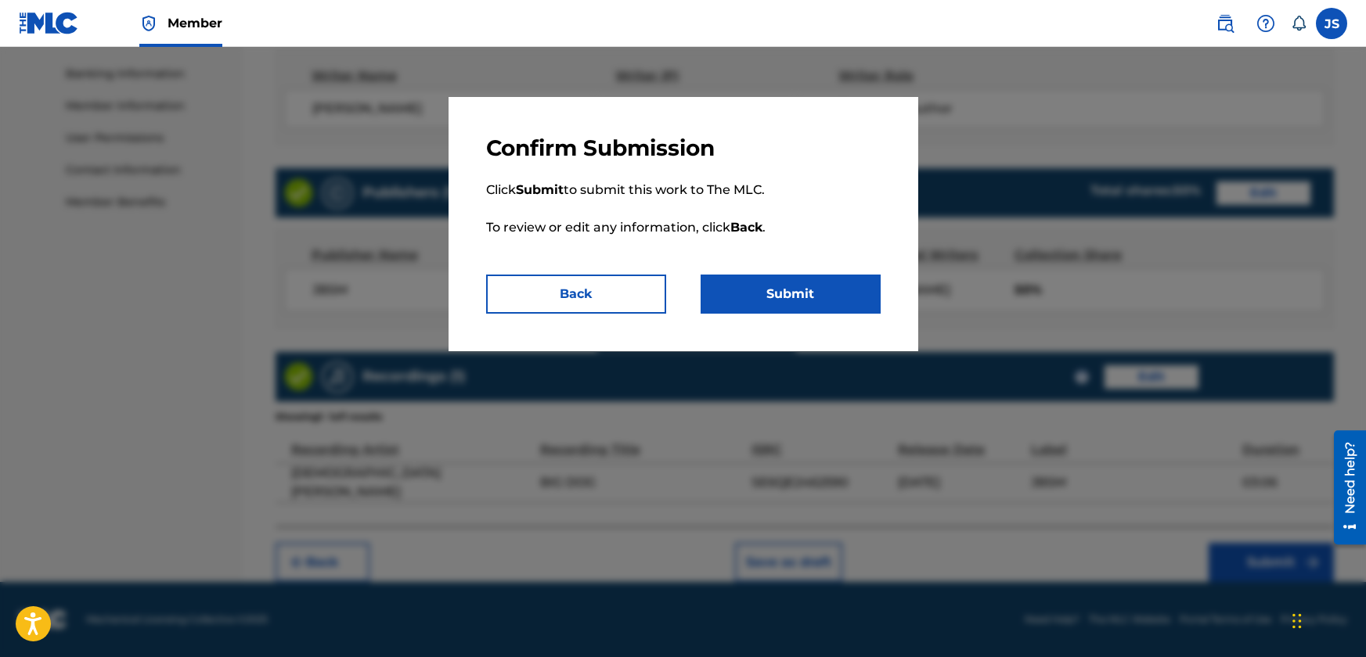
click at [815, 292] on button "Submit" at bounding box center [790, 294] width 180 height 39
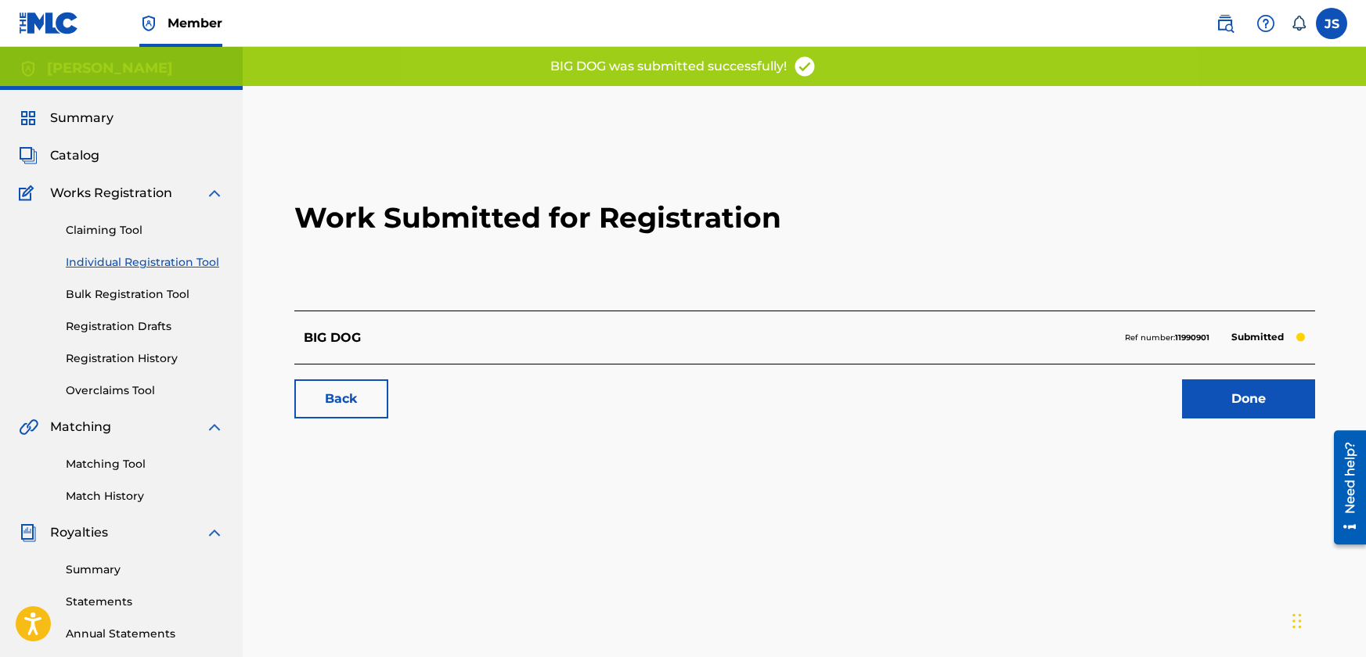
click at [1200, 401] on link "Done" at bounding box center [1248, 399] width 133 height 39
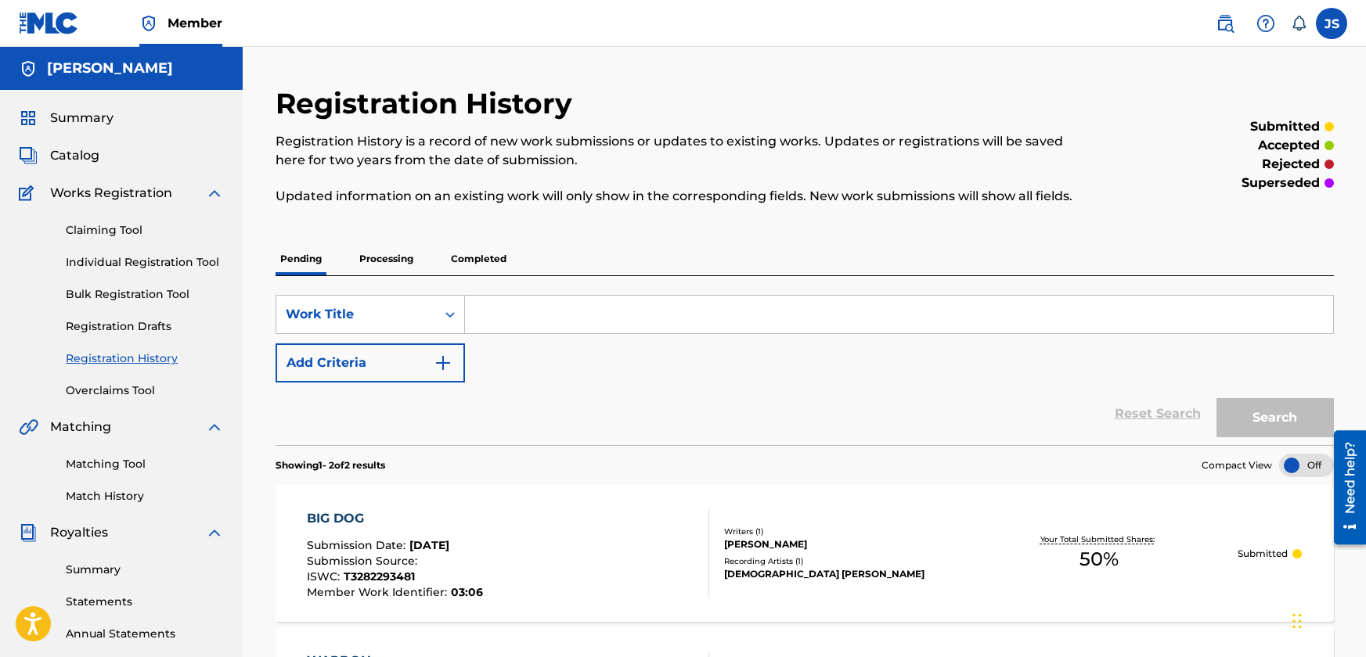
click at [365, 250] on p "Processing" at bounding box center [385, 259] width 63 height 33
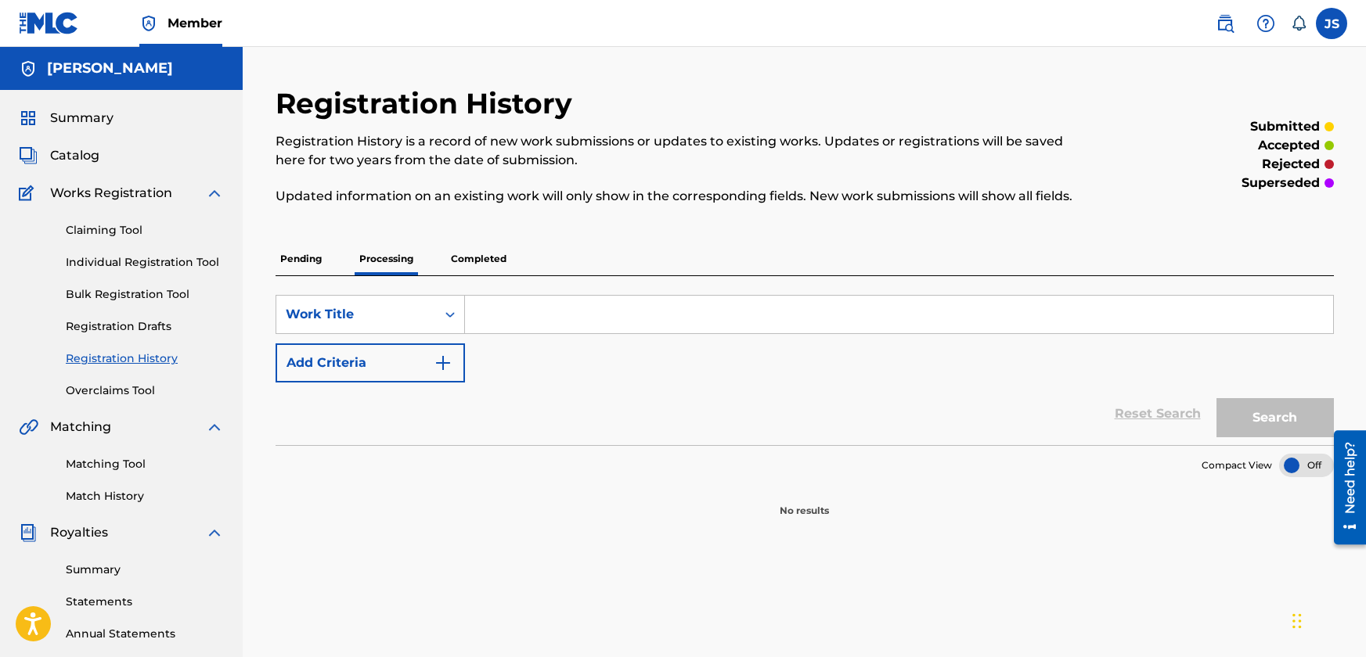
click at [484, 262] on p "Completed" at bounding box center [478, 259] width 65 height 33
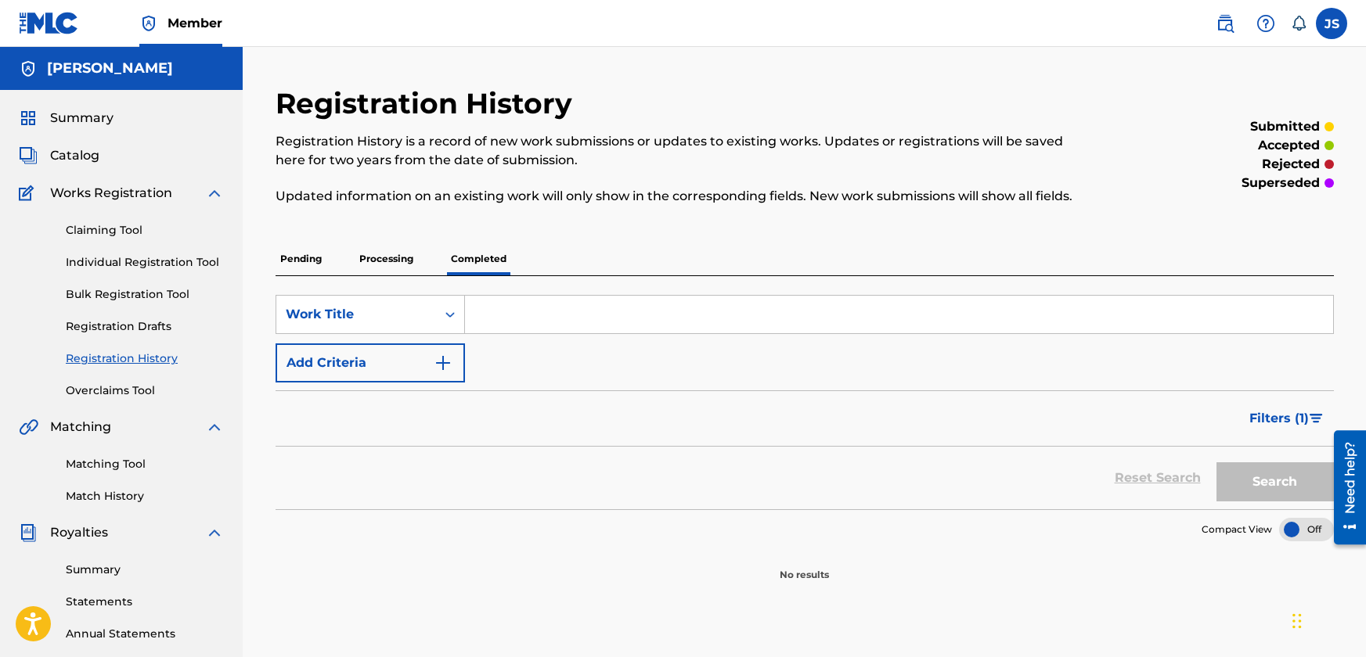
click at [308, 260] on p "Pending" at bounding box center [300, 259] width 51 height 33
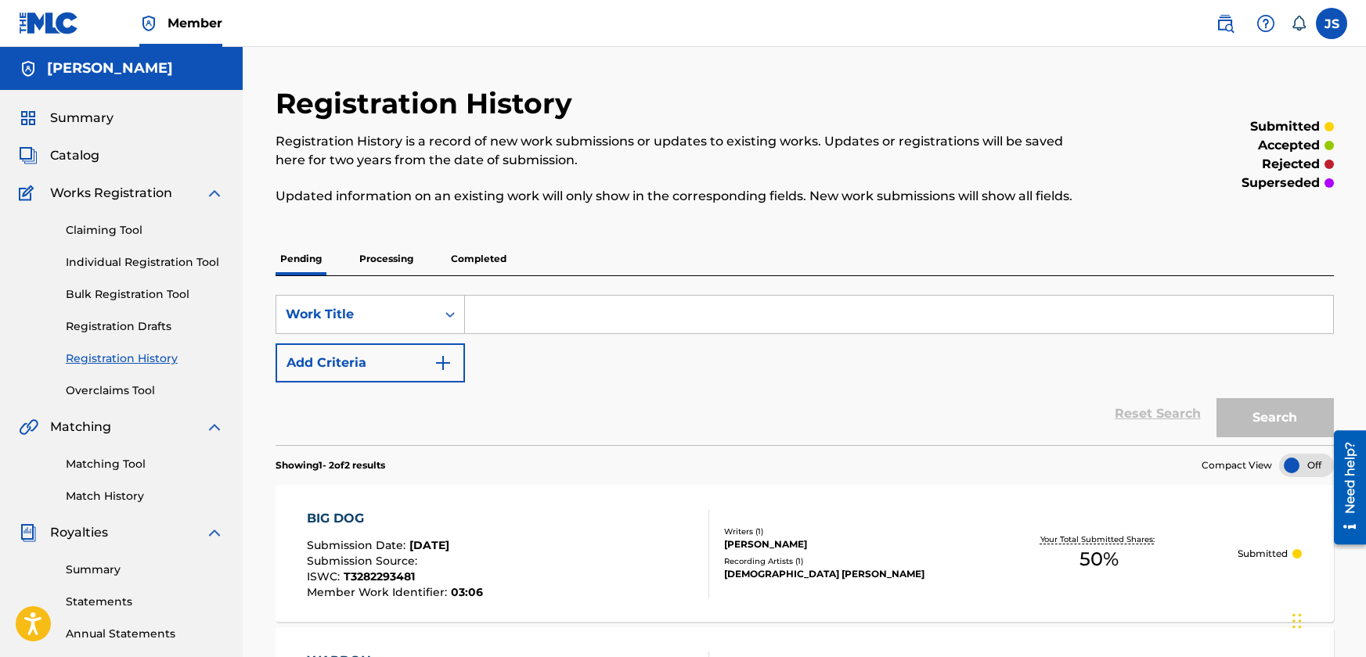
click at [113, 254] on link "Individual Registration Tool" at bounding box center [145, 262] width 158 height 16
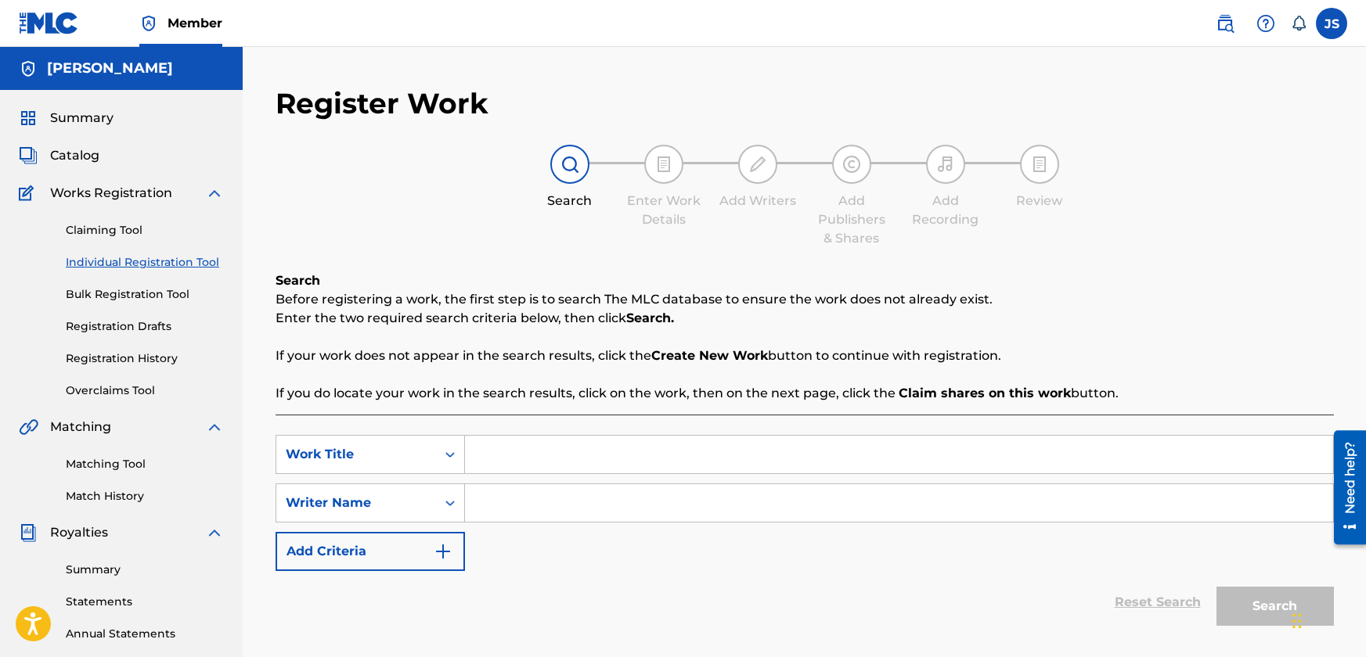
click at [568, 455] on input "Search Form" at bounding box center [899, 455] width 868 height 38
click at [568, 452] on input "Big Man THing" at bounding box center [899, 455] width 868 height 38
type input "Big Man THing"
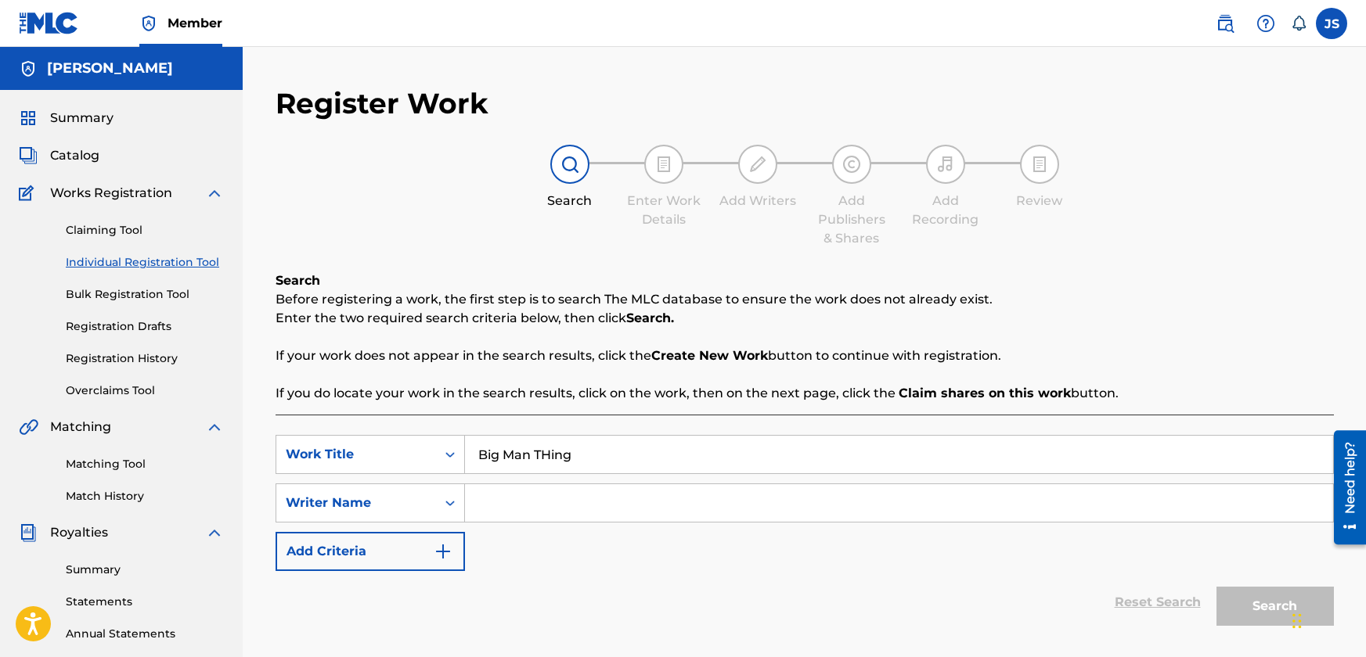
click at [732, 516] on input "Search Form" at bounding box center [899, 503] width 868 height 38
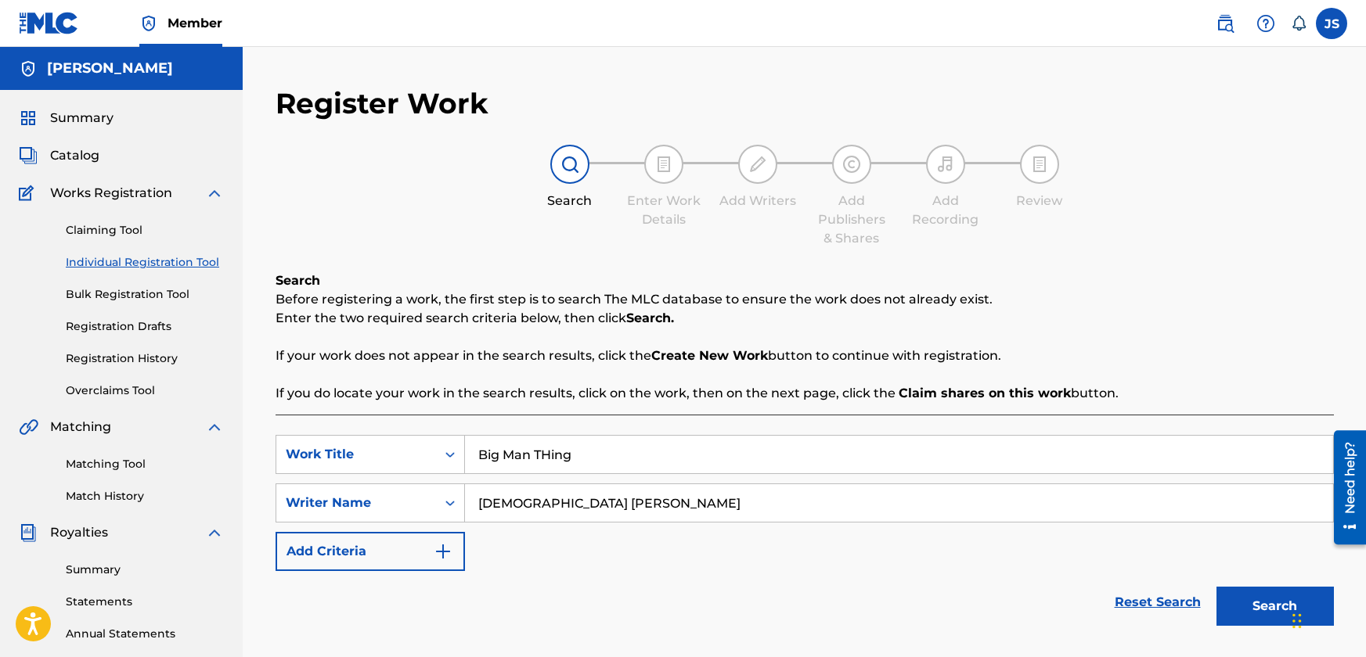
type input "[DEMOGRAPHIC_DATA] [PERSON_NAME]"
click at [1251, 594] on button "Search" at bounding box center [1274, 606] width 117 height 39
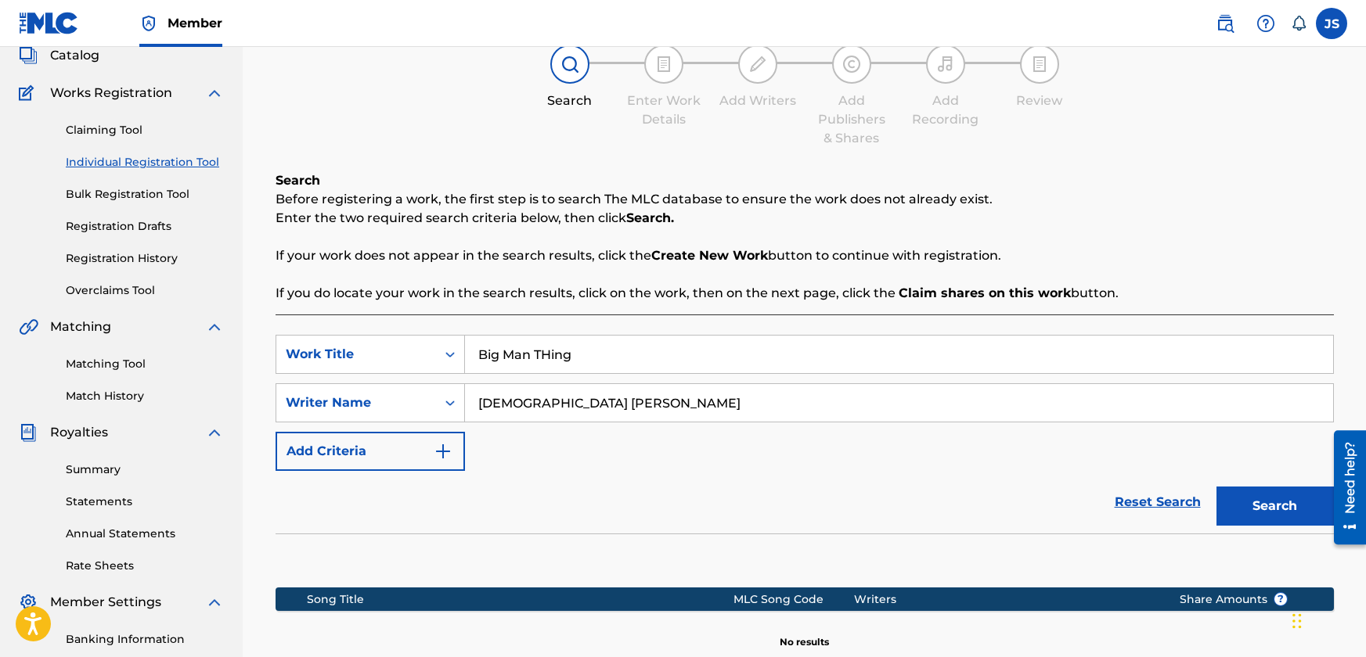
scroll to position [313, 0]
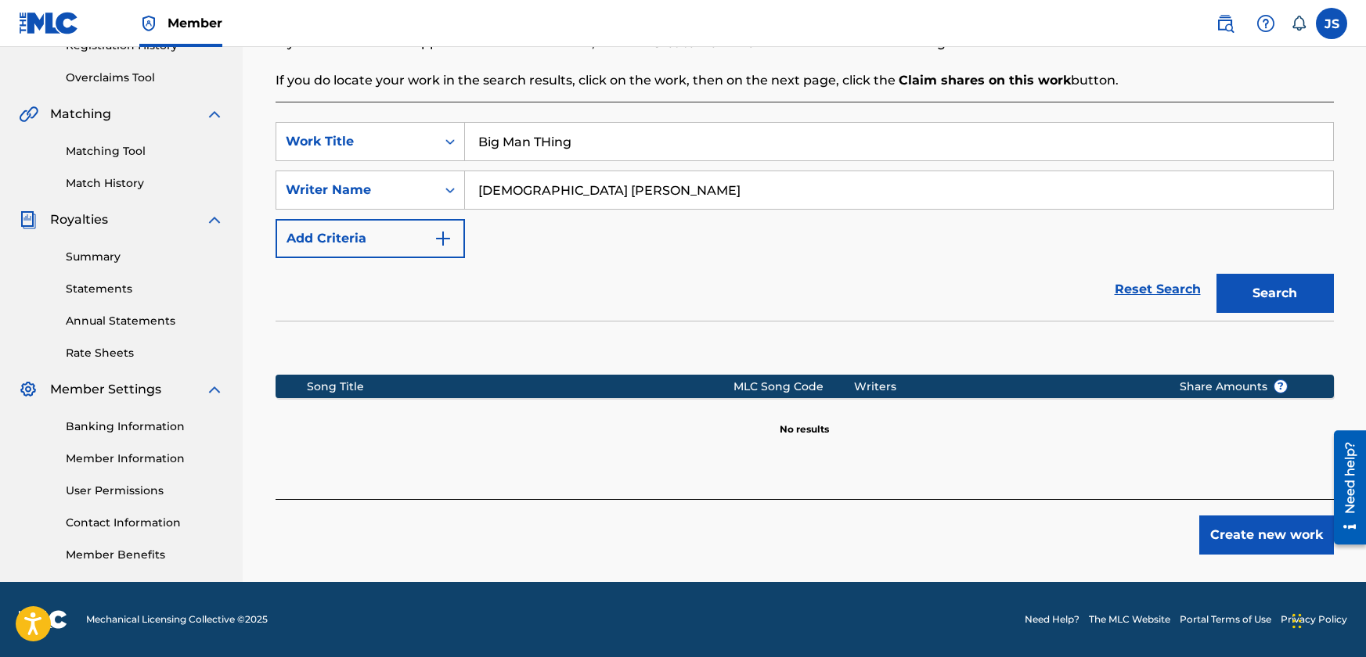
click at [1263, 542] on button "Create new work" at bounding box center [1266, 535] width 135 height 39
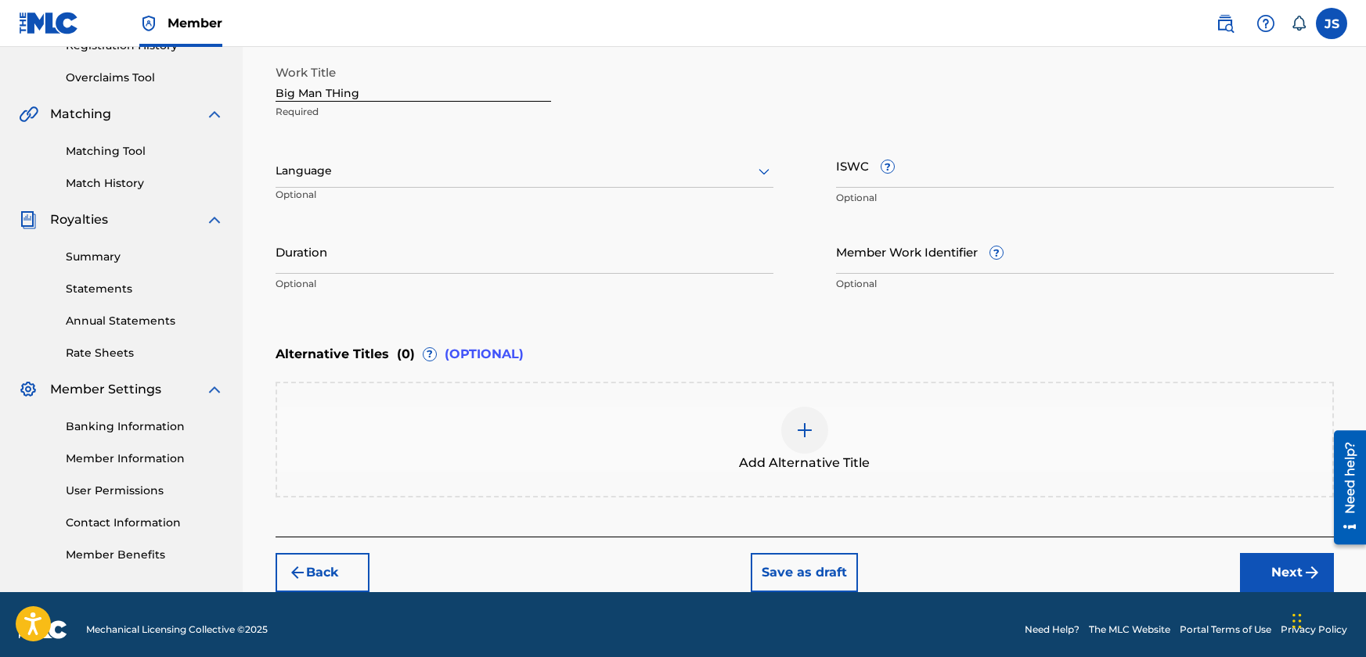
click at [473, 182] on div "Language" at bounding box center [524, 171] width 498 height 33
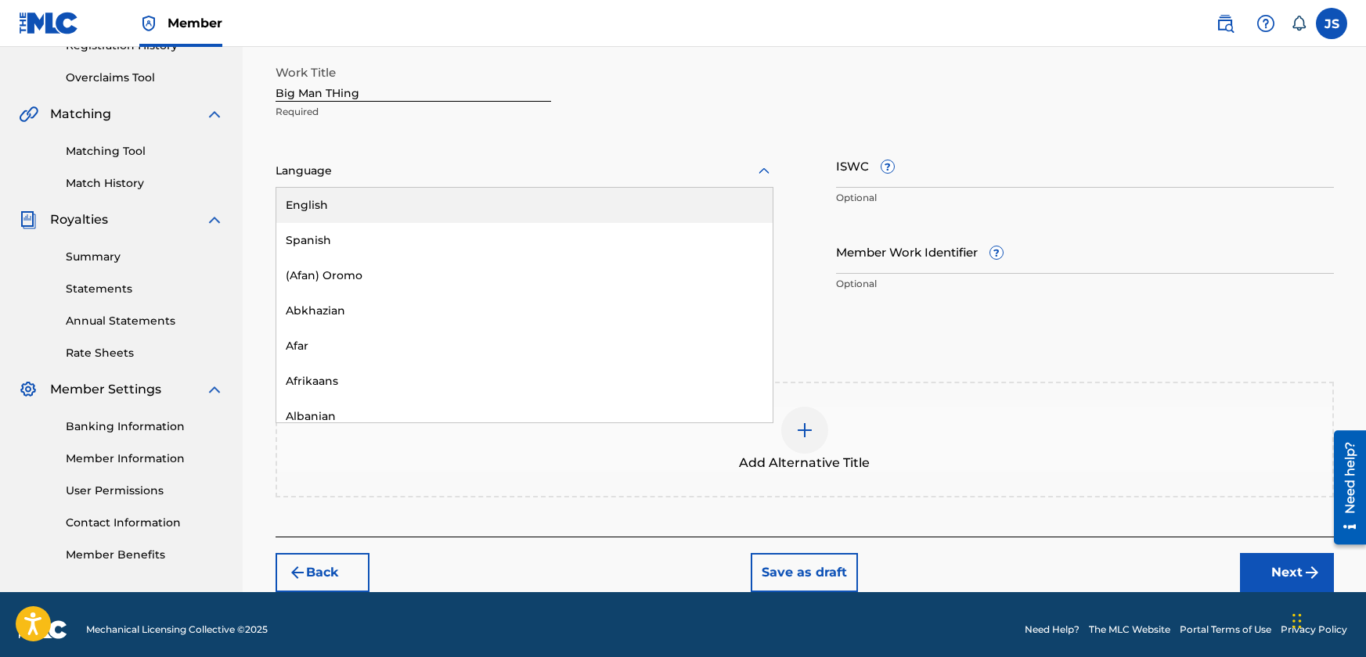
click at [465, 210] on div "English" at bounding box center [524, 205] width 496 height 35
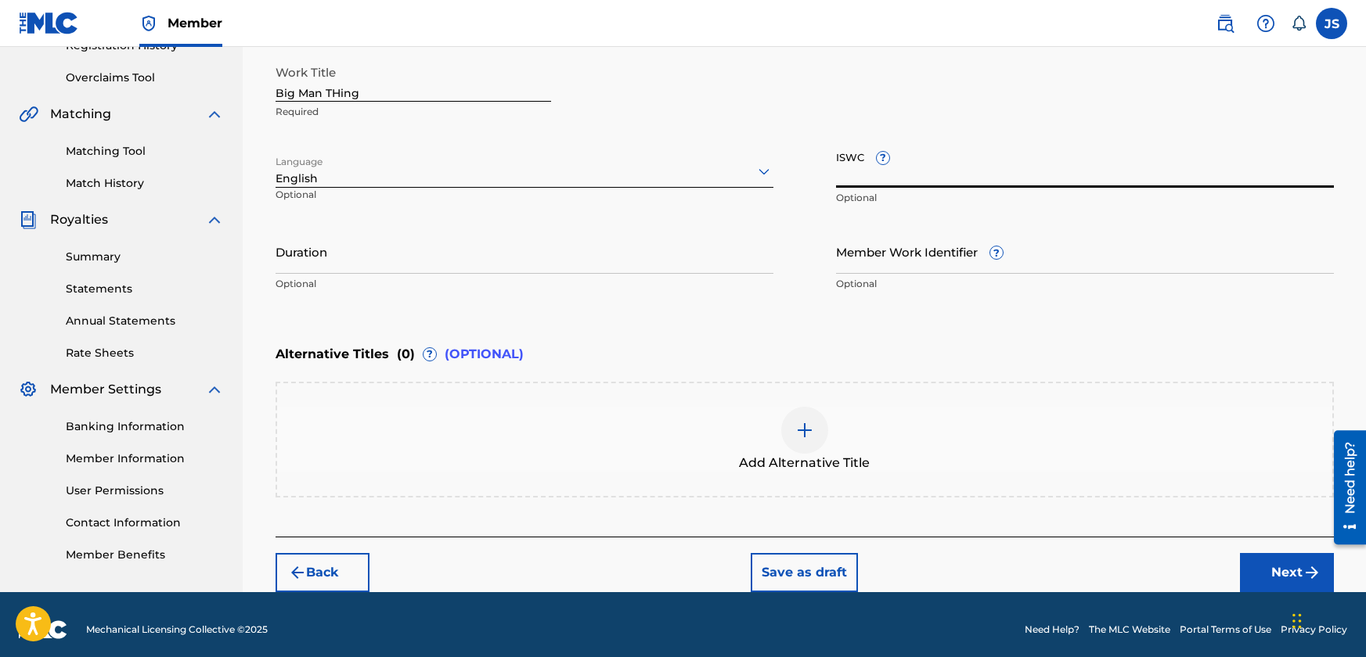
paste input "T3282294019"
type input "T3282294019"
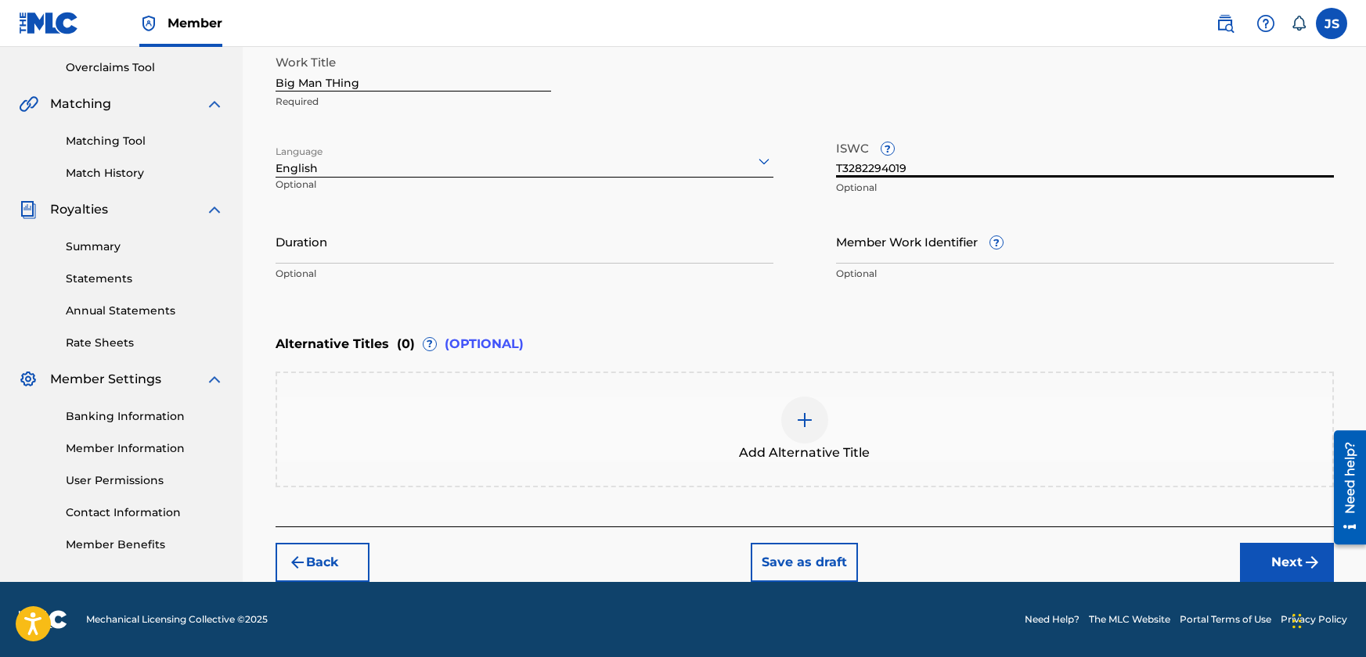
click at [538, 249] on input "Duration" at bounding box center [524, 241] width 498 height 45
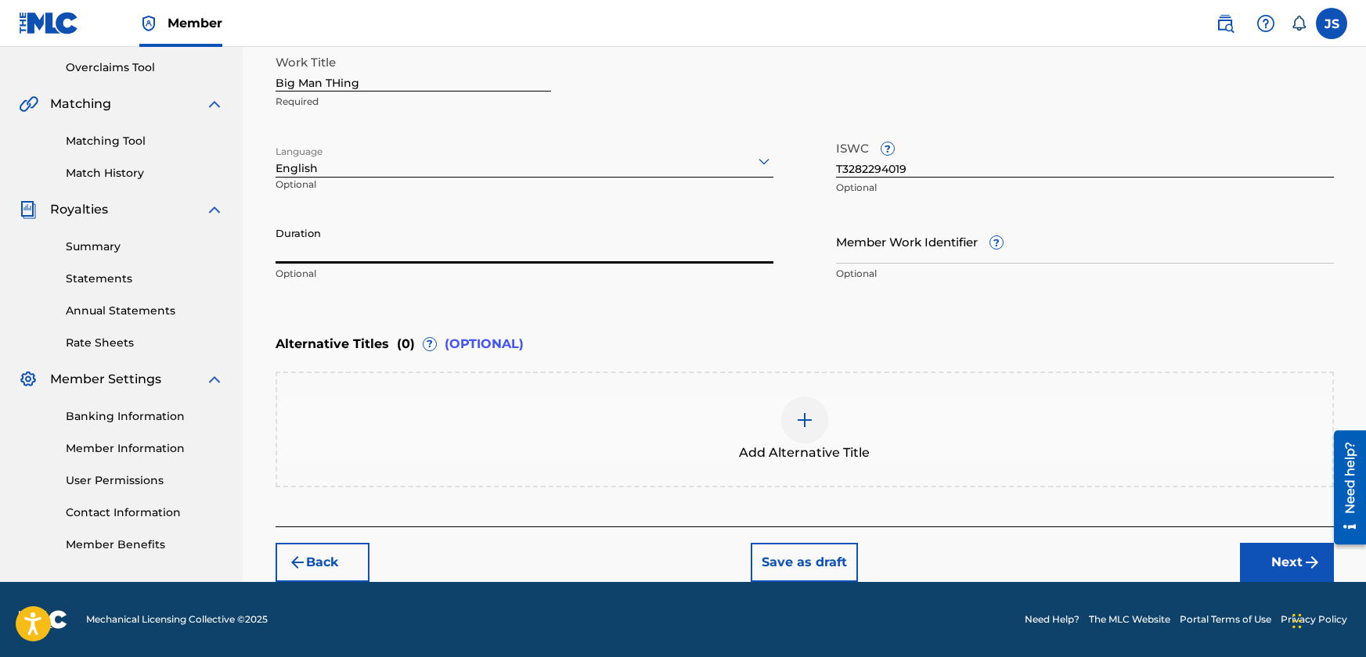
paste input "02:42"
type input "02:42"
click at [1269, 556] on button "Next" at bounding box center [1287, 562] width 94 height 39
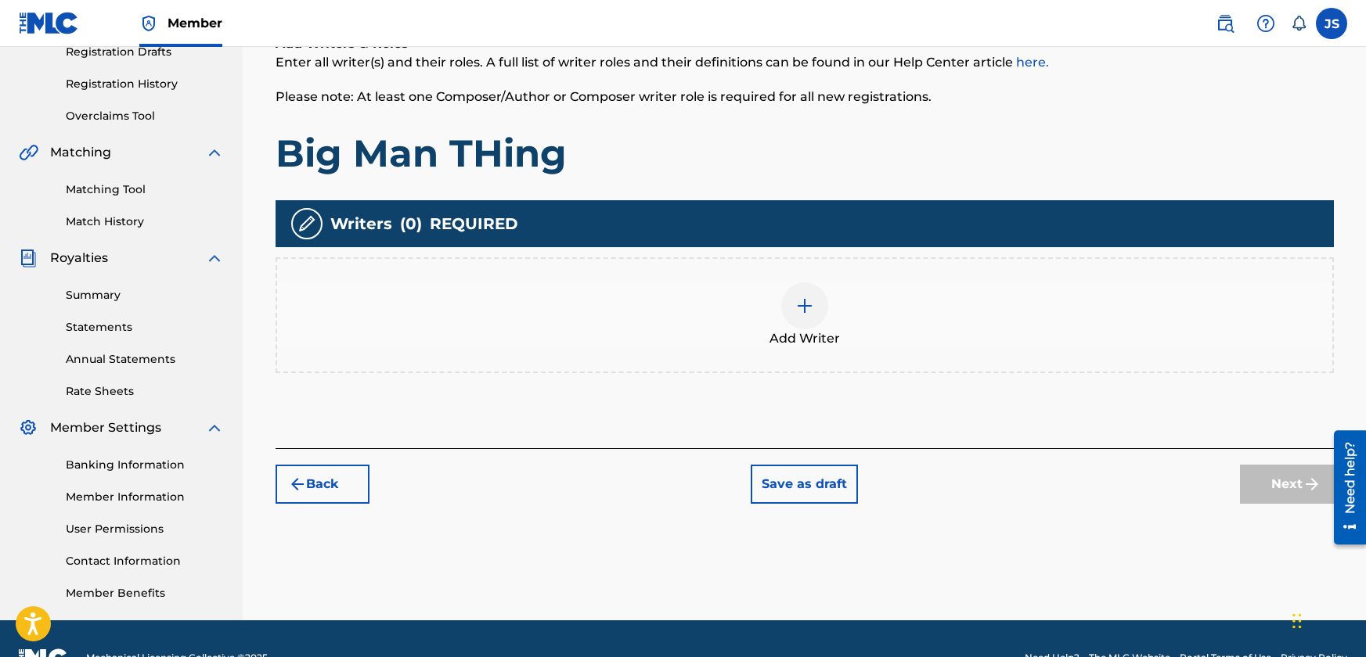
scroll to position [313, 0]
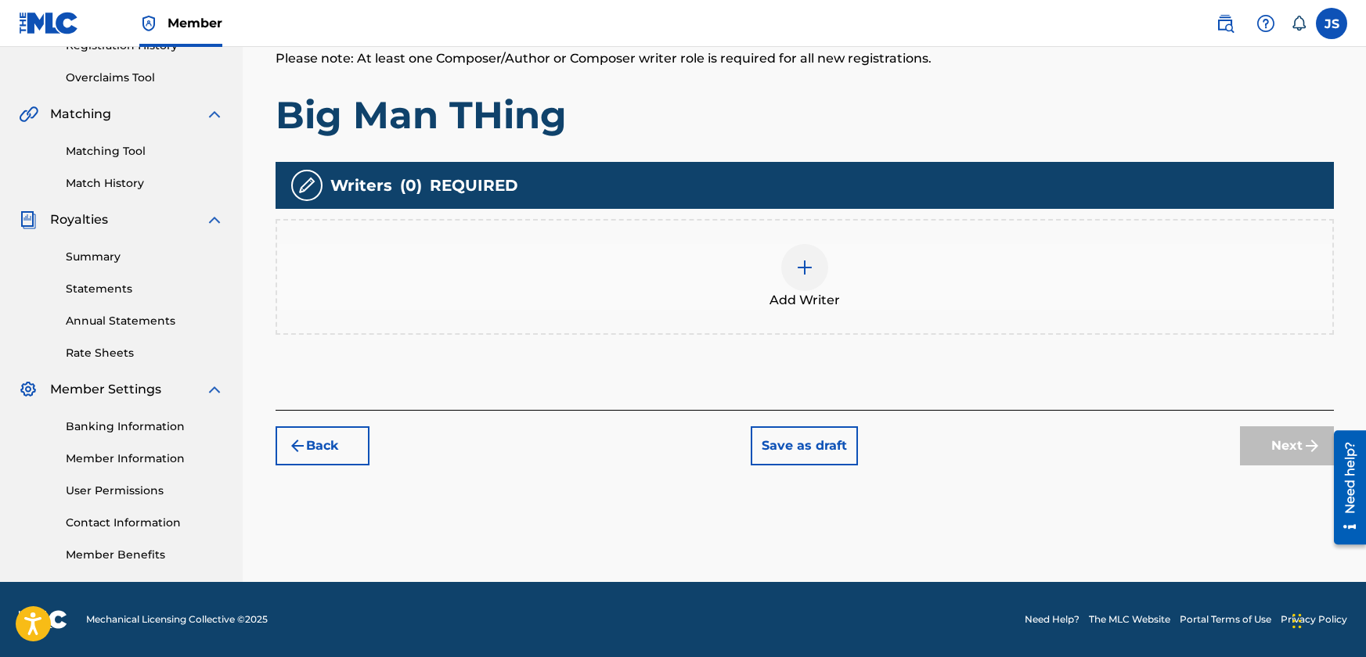
click at [335, 450] on button "Back" at bounding box center [322, 445] width 94 height 39
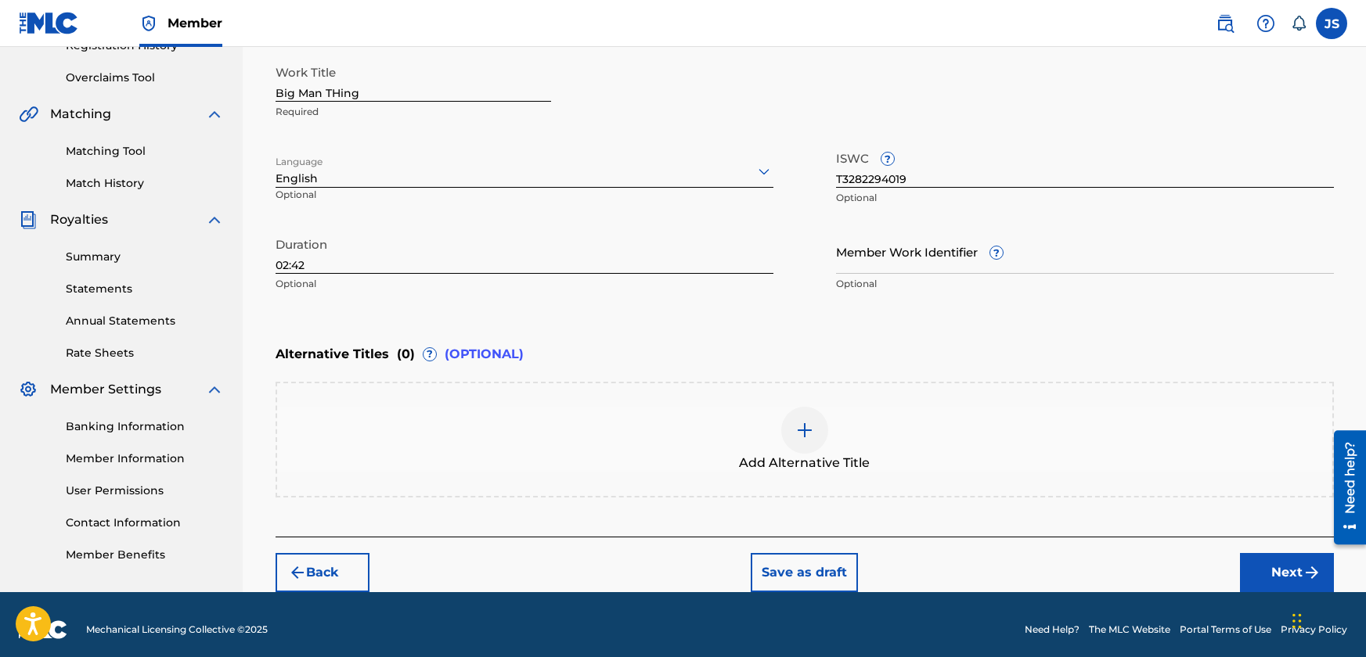
click at [332, 93] on input "Big Man THing" at bounding box center [412, 79] width 275 height 45
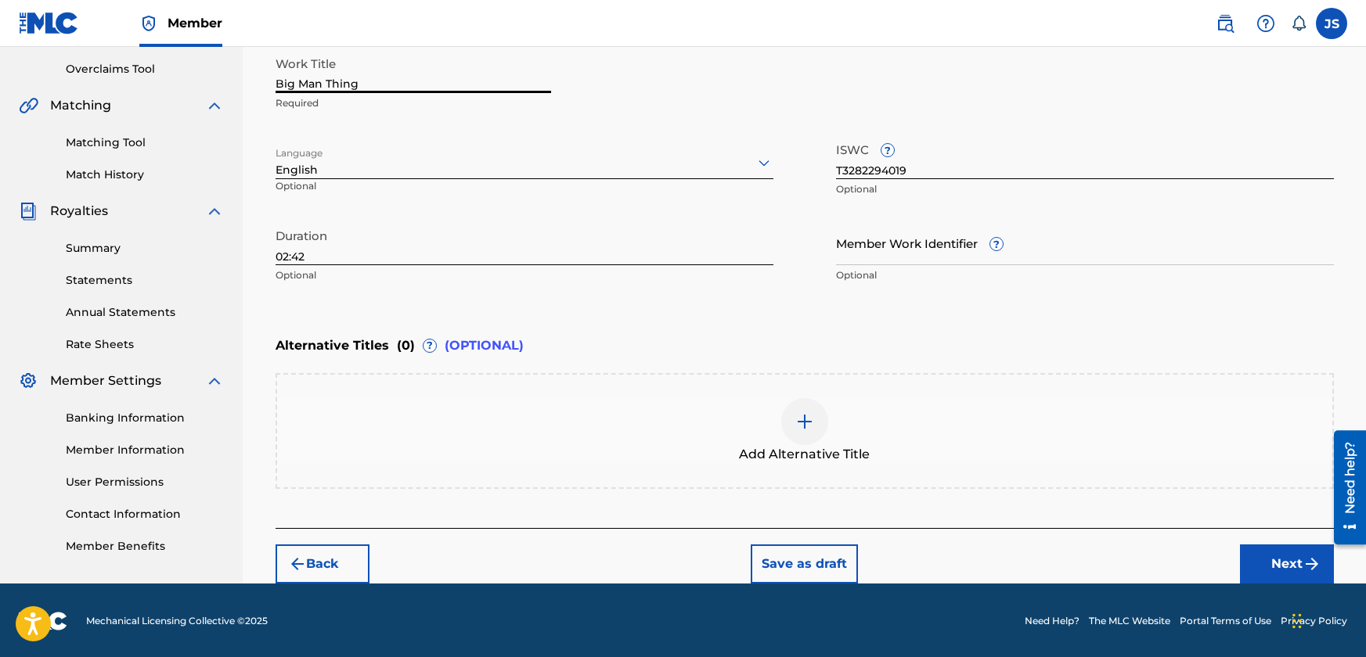
scroll to position [323, 0]
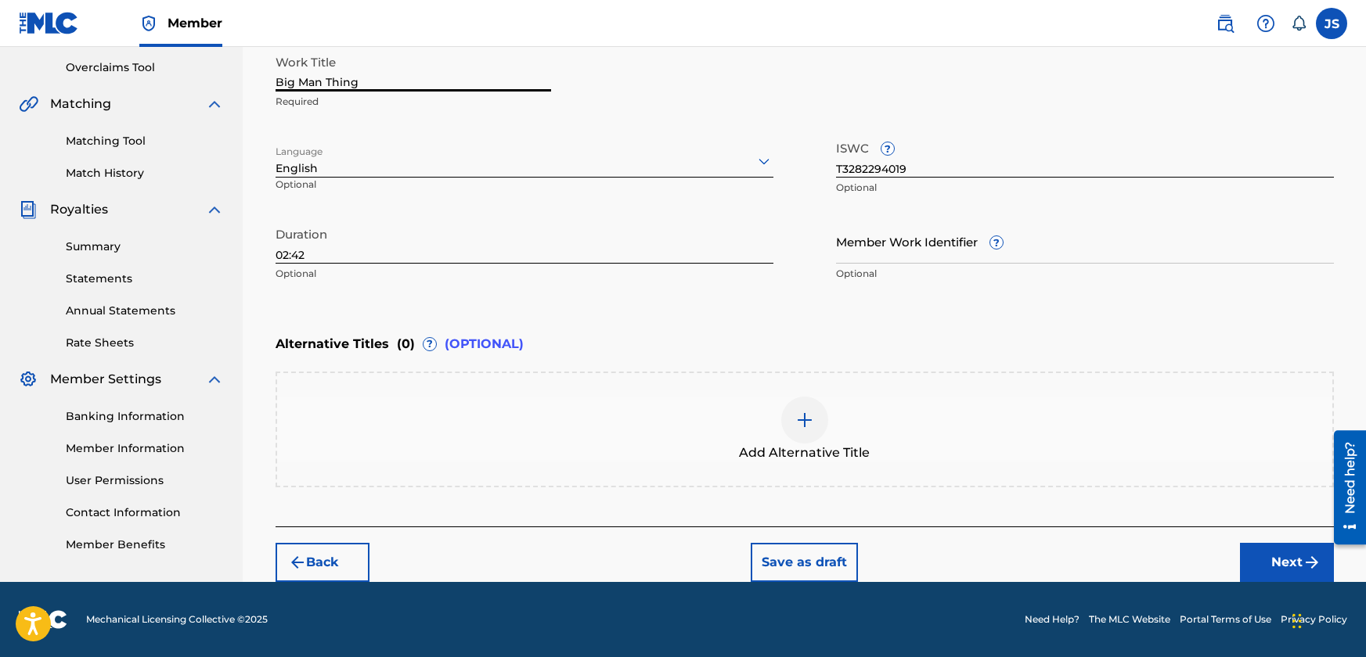
type input "Big Man Thing"
click at [1280, 553] on button "Next" at bounding box center [1287, 562] width 94 height 39
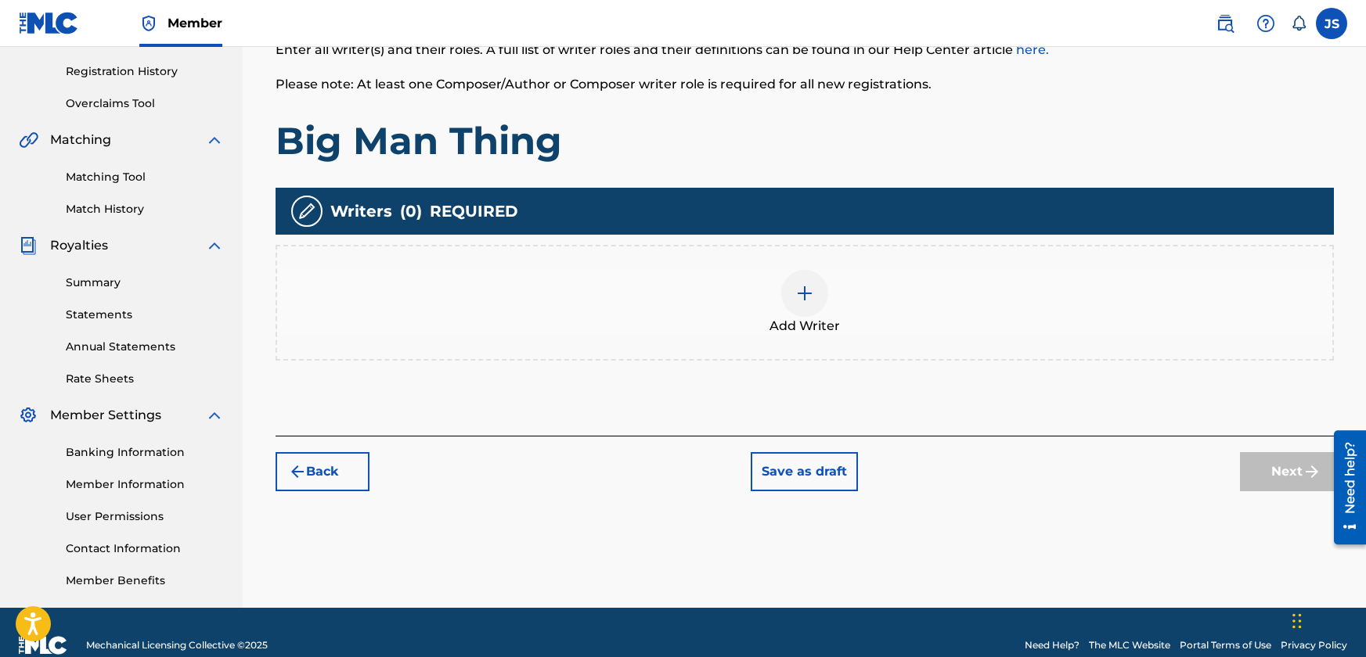
scroll to position [313, 0]
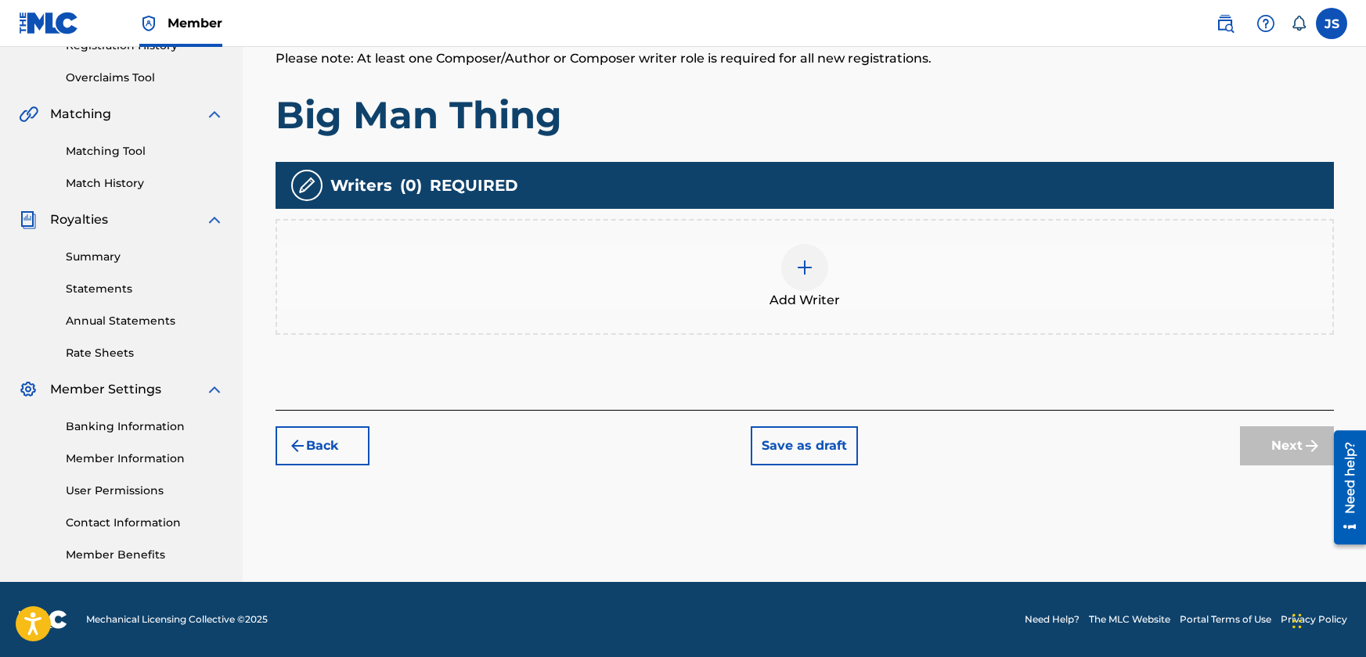
click at [817, 273] on div at bounding box center [804, 267] width 47 height 47
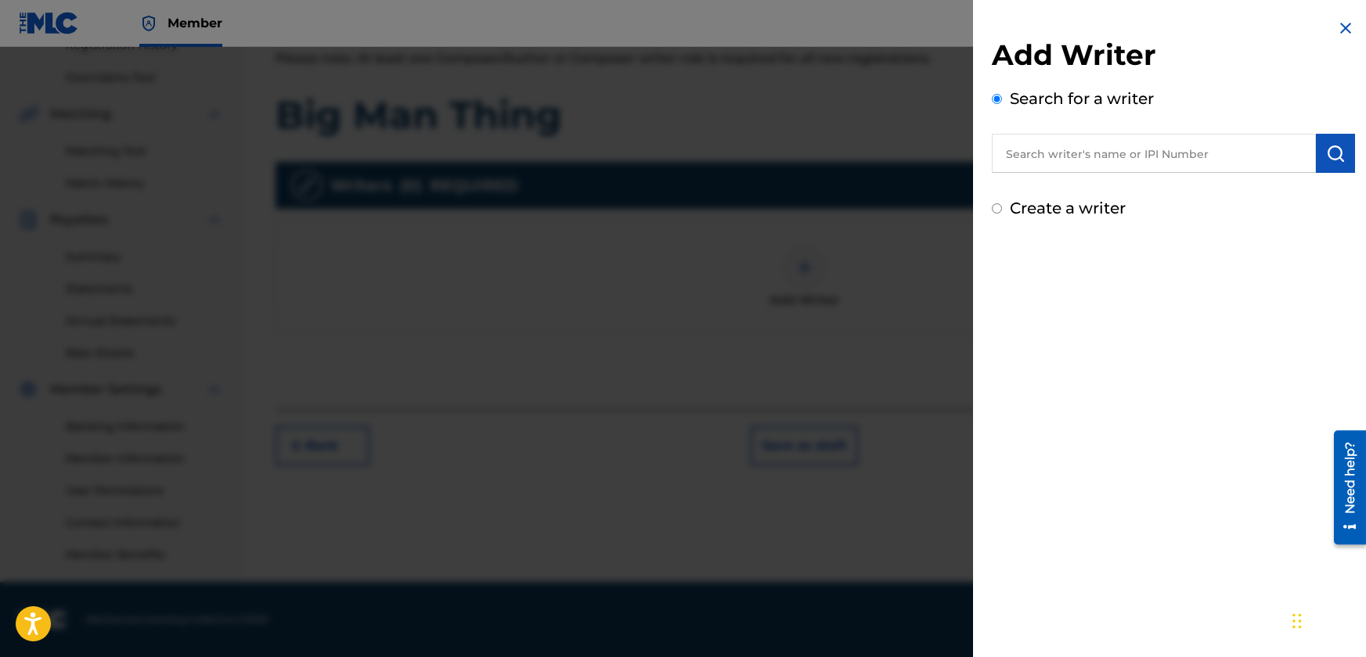
click at [1064, 207] on label "Create a writer" at bounding box center [1067, 208] width 116 height 19
radio input "true"
click at [1002, 207] on input "Create a writer" at bounding box center [996, 208] width 10 height 10
radio input "false"
radio input "true"
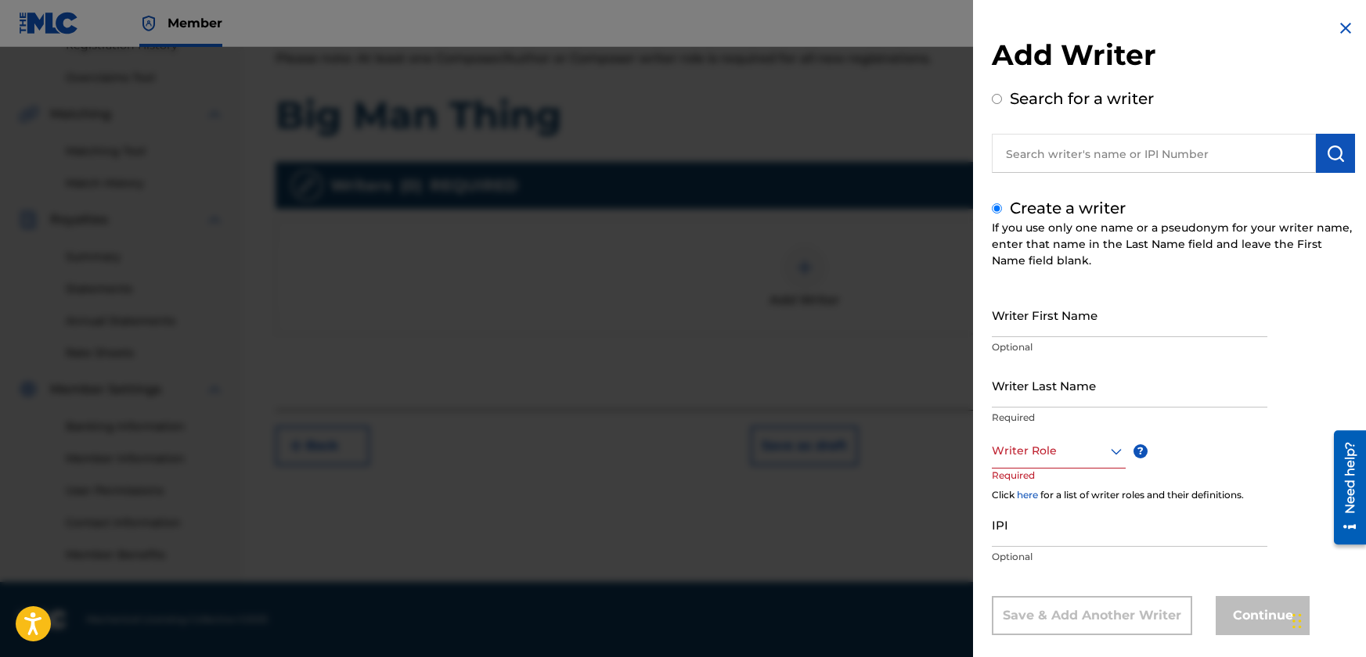
click at [1063, 320] on input "Writer First Name" at bounding box center [1128, 315] width 275 height 45
type input "[PERSON_NAME]"
click at [1057, 331] on input "[PERSON_NAME]" at bounding box center [1128, 315] width 275 height 45
click at [1040, 391] on input "Writer Last Name" at bounding box center [1128, 385] width 275 height 45
click at [1044, 316] on input "[PERSON_NAME]" at bounding box center [1128, 315] width 275 height 45
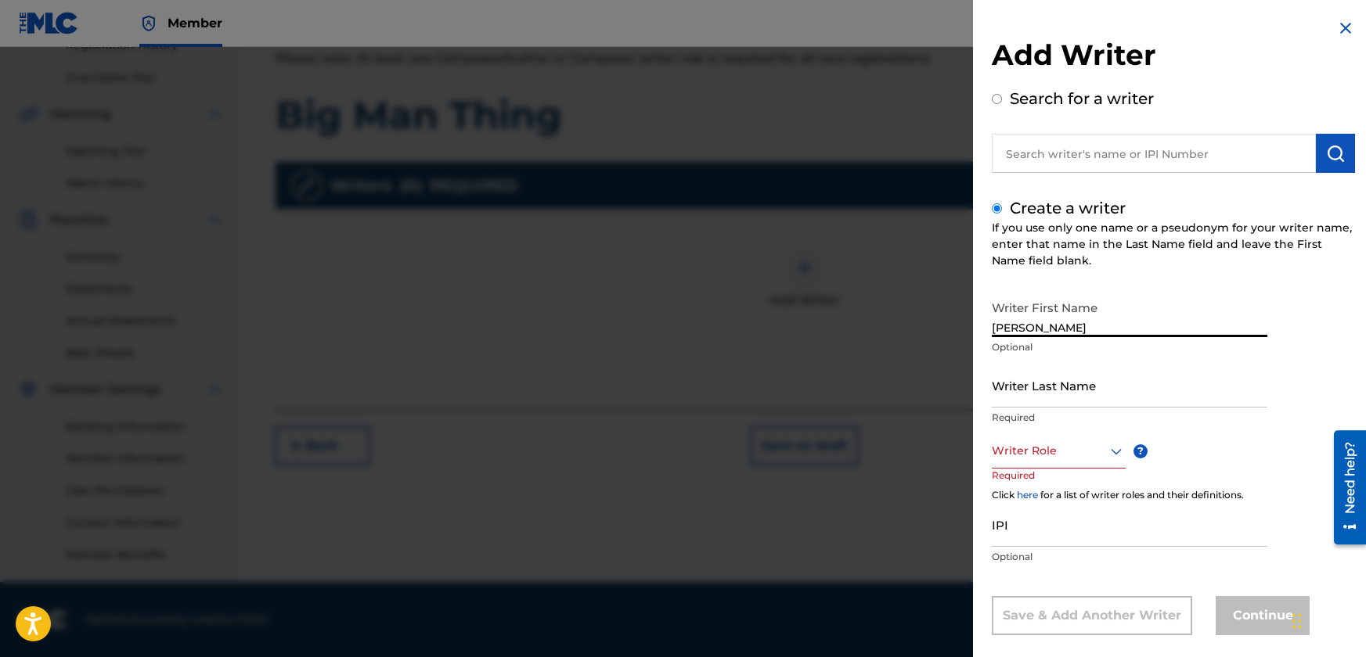
click at [1027, 402] on input "Writer Last Name" at bounding box center [1128, 385] width 275 height 45
click at [1038, 326] on input "[PERSON_NAME]" at bounding box center [1128, 315] width 275 height 45
click at [1027, 392] on input "Writer Last Name" at bounding box center [1128, 385] width 275 height 45
type input "[PERSON_NAME]"
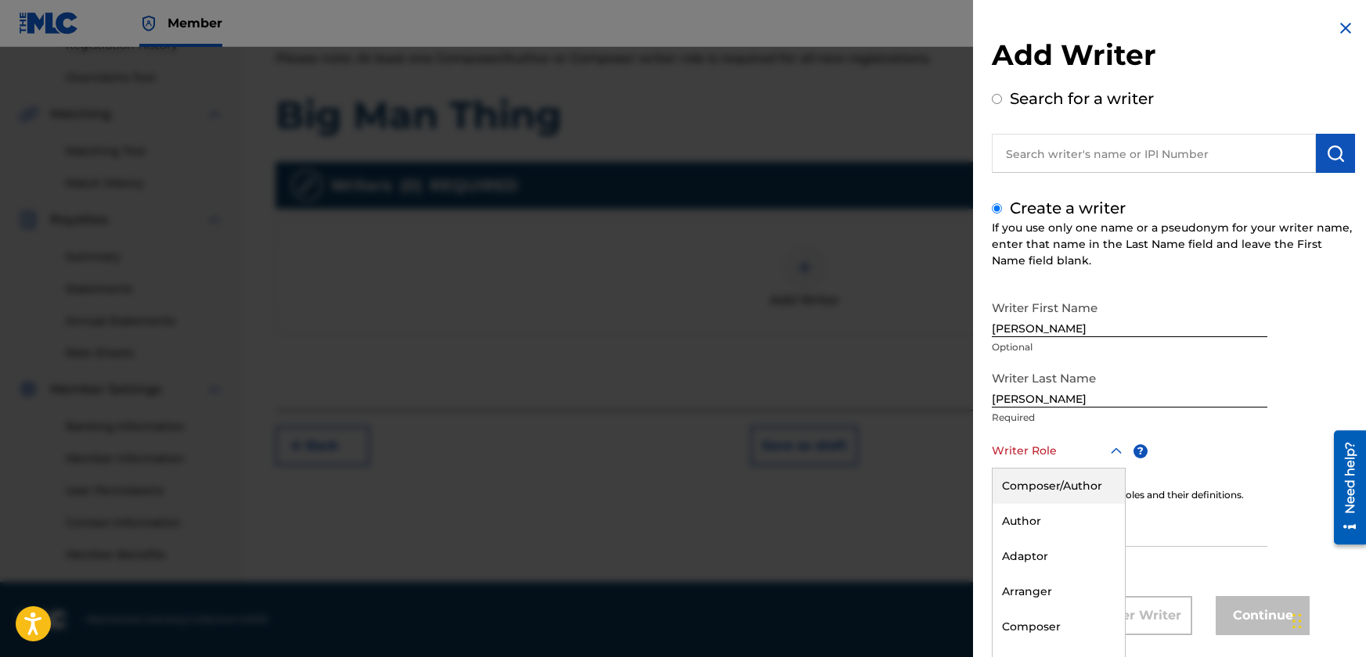
scroll to position [20, 0]
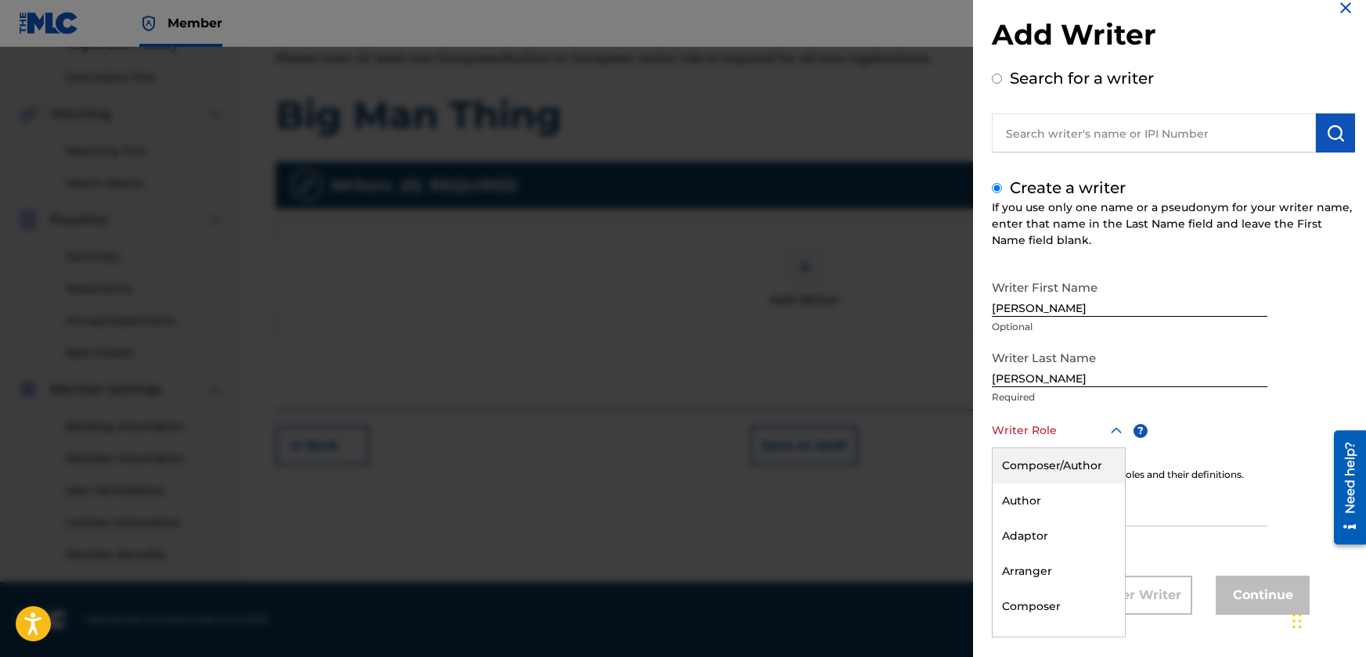
click at [1062, 448] on div "8 results available. Use Up and Down to choose options, press Enter to select t…" at bounding box center [1058, 430] width 134 height 35
click at [1057, 463] on div "Composer/Author" at bounding box center [1058, 465] width 132 height 35
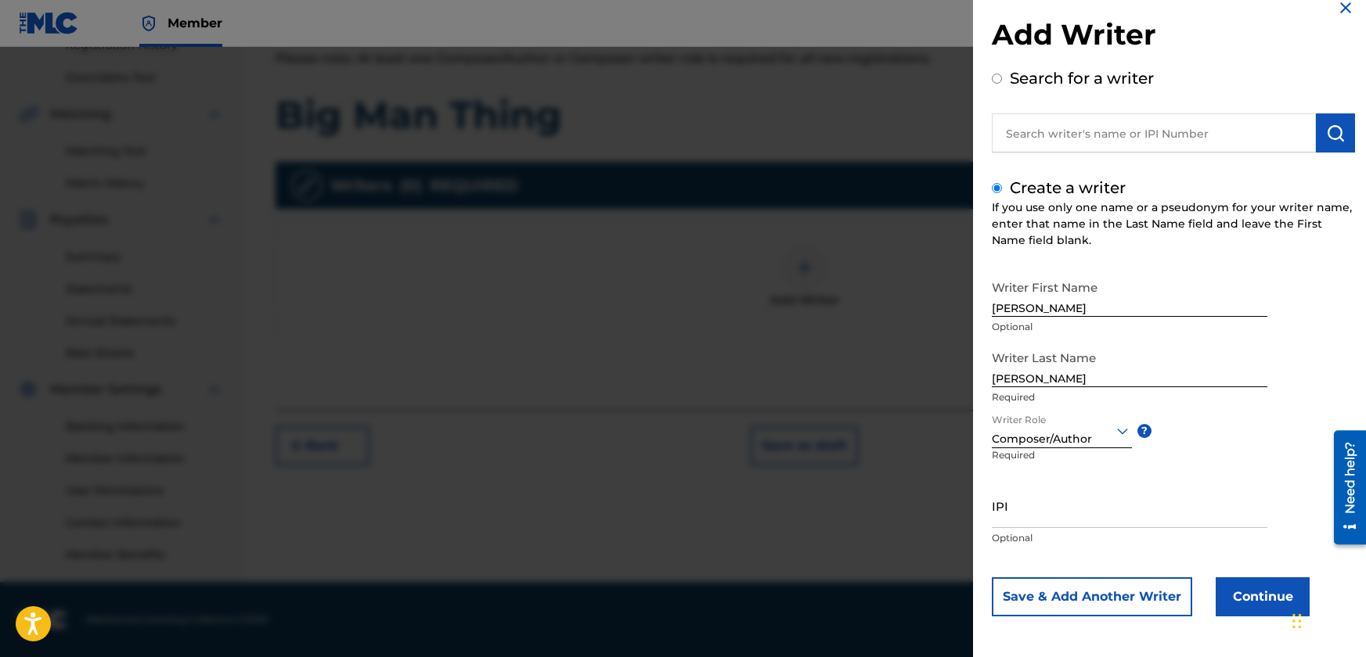
click at [1058, 520] on input "IPI" at bounding box center [1128, 506] width 275 height 45
paste input "1262888909"
type input "1262888909"
click at [1255, 587] on button "Continue" at bounding box center [1262, 597] width 94 height 39
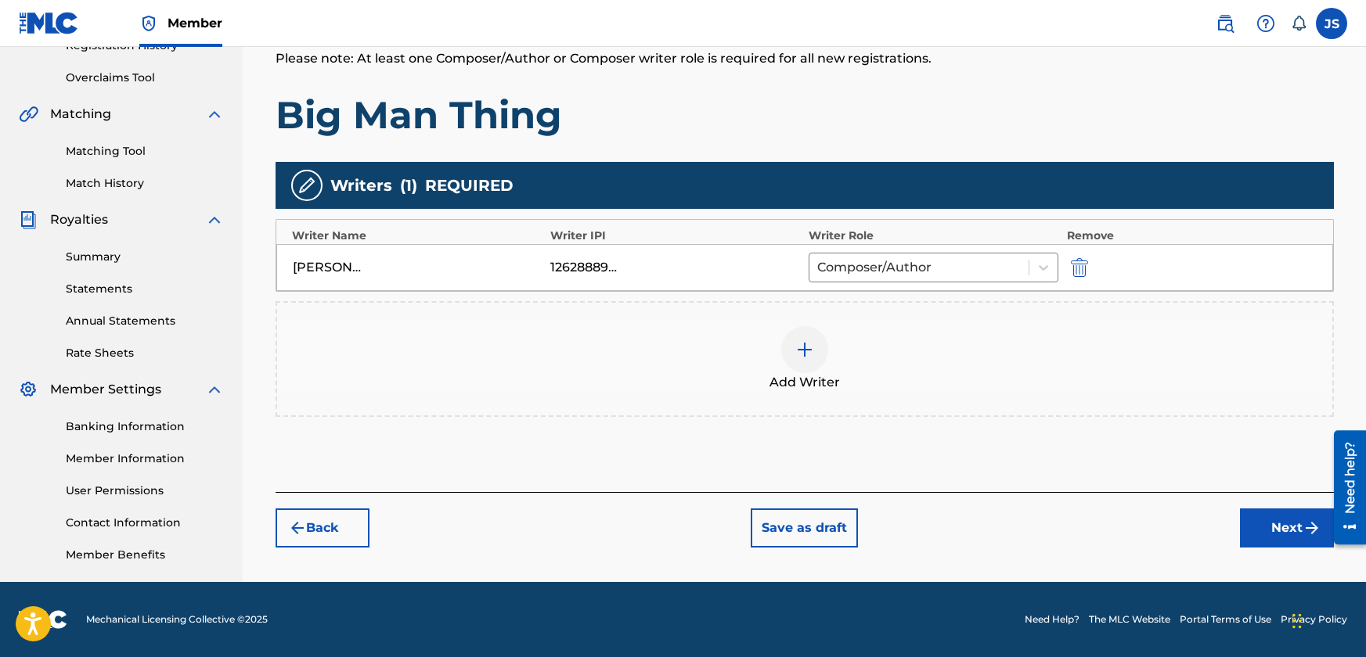
click at [1267, 515] on button "Next" at bounding box center [1287, 528] width 94 height 39
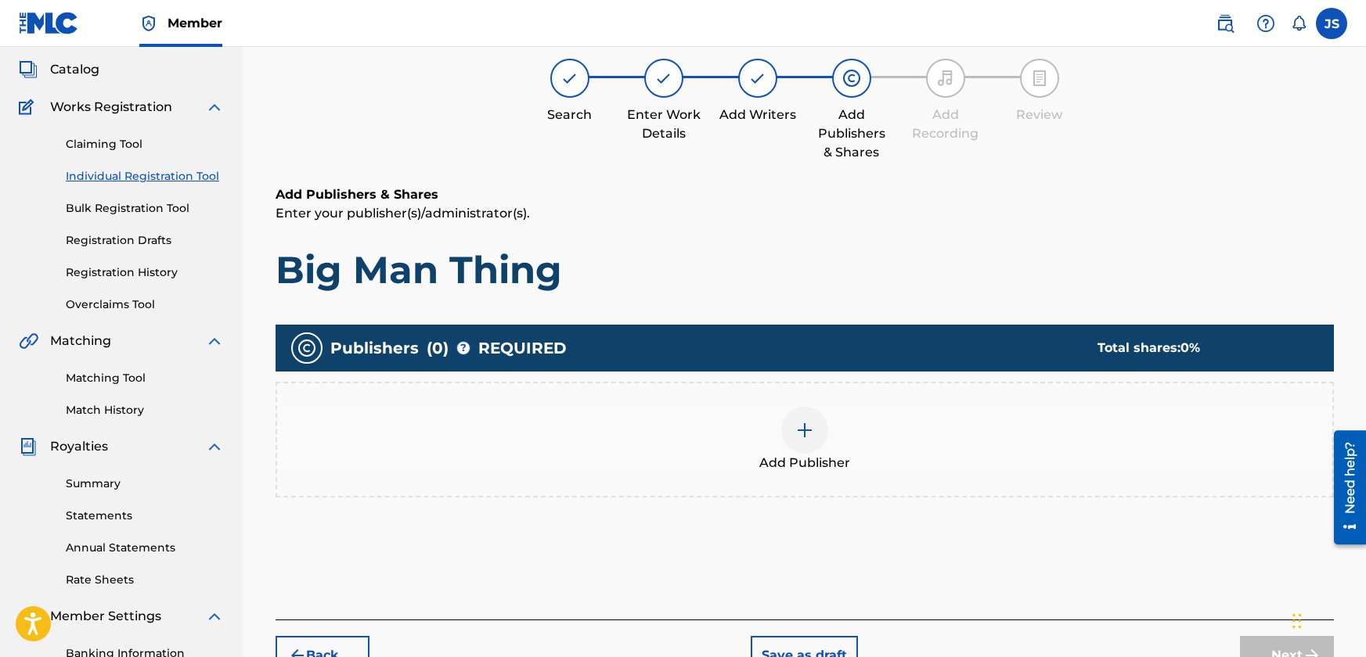
scroll to position [70, 0]
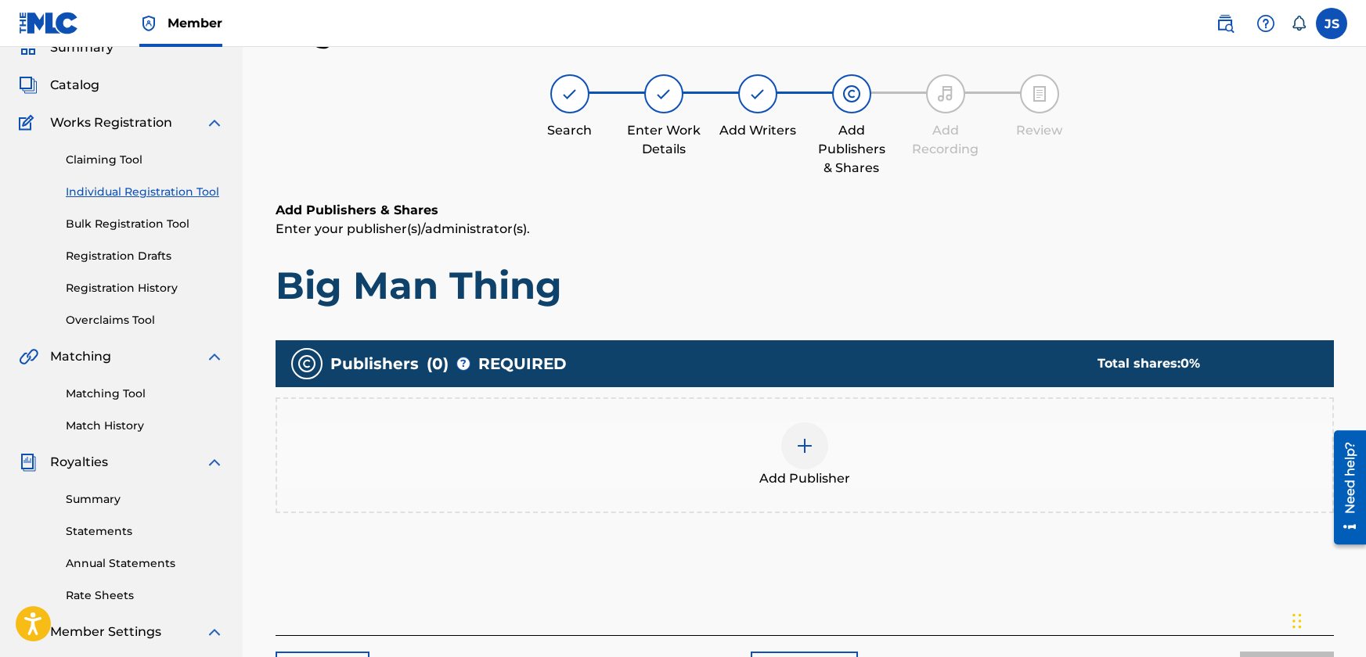
click at [802, 446] on img at bounding box center [804, 446] width 19 height 19
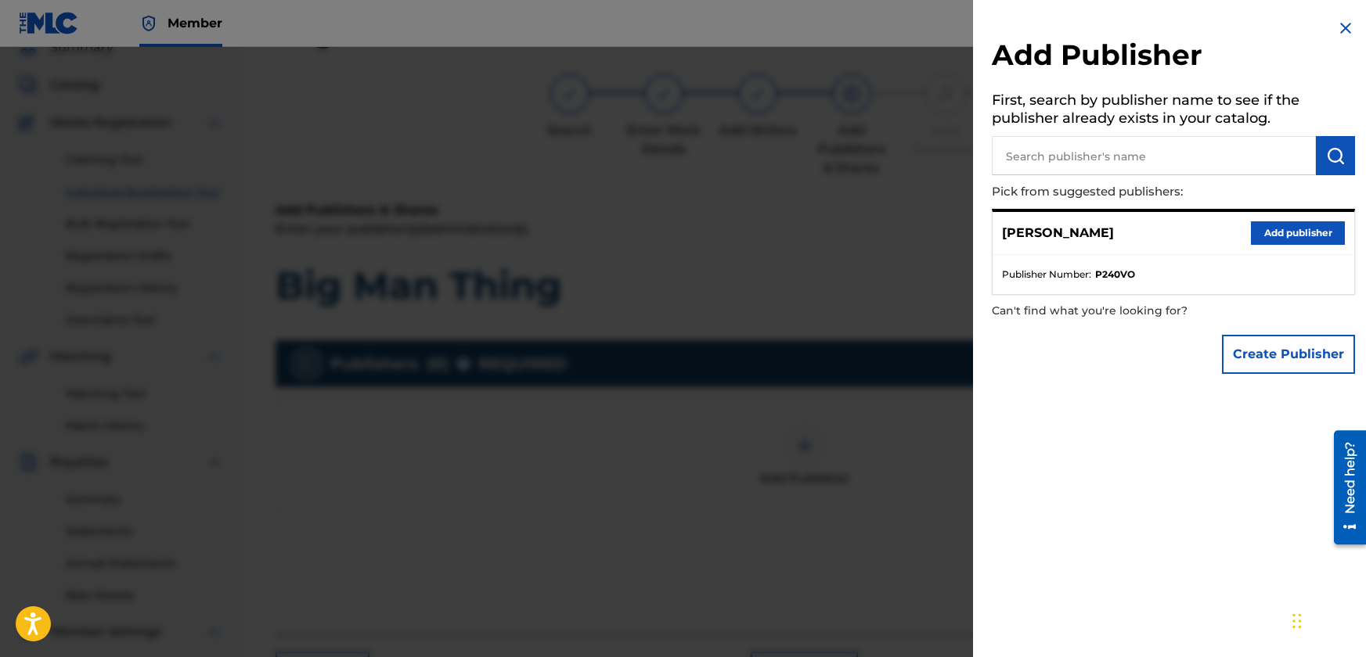
click at [1273, 356] on button "Create Publisher" at bounding box center [1288, 354] width 133 height 39
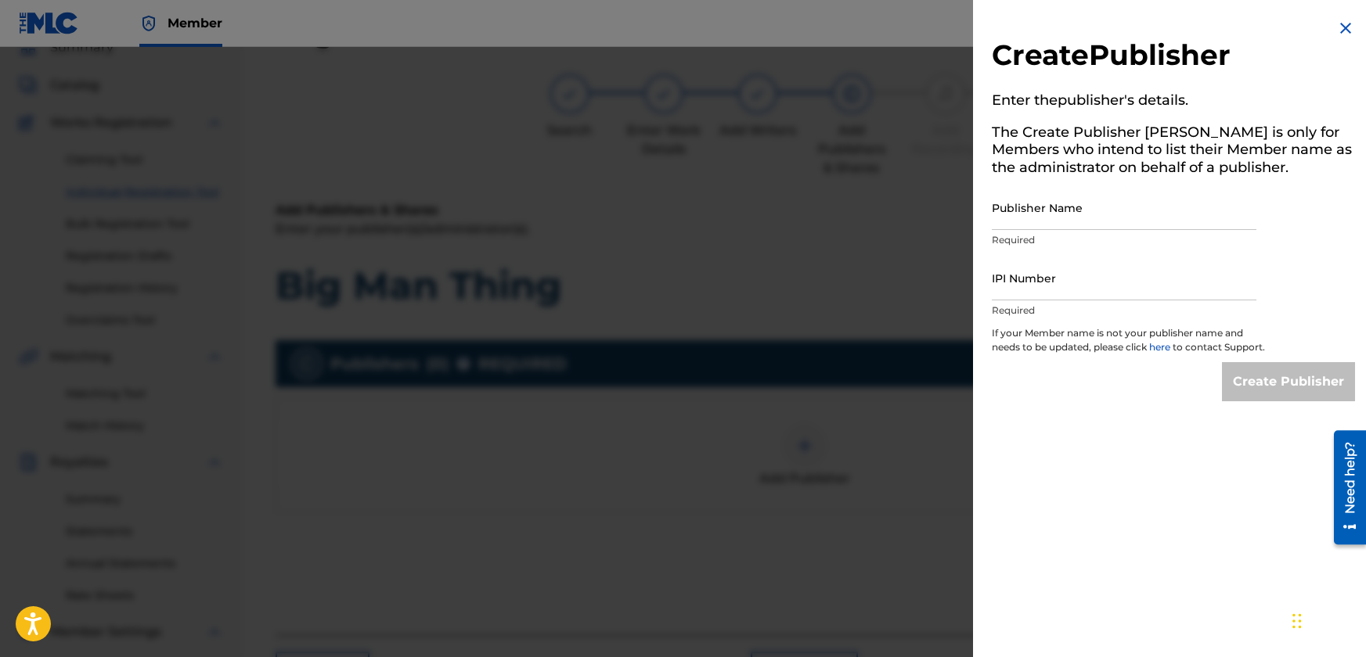
click at [1065, 219] on input "Publisher Name" at bounding box center [1123, 207] width 264 height 45
type input "JBSM"
click at [1074, 282] on input "IPI Number" at bounding box center [1123, 278] width 264 height 45
type input "1262888811"
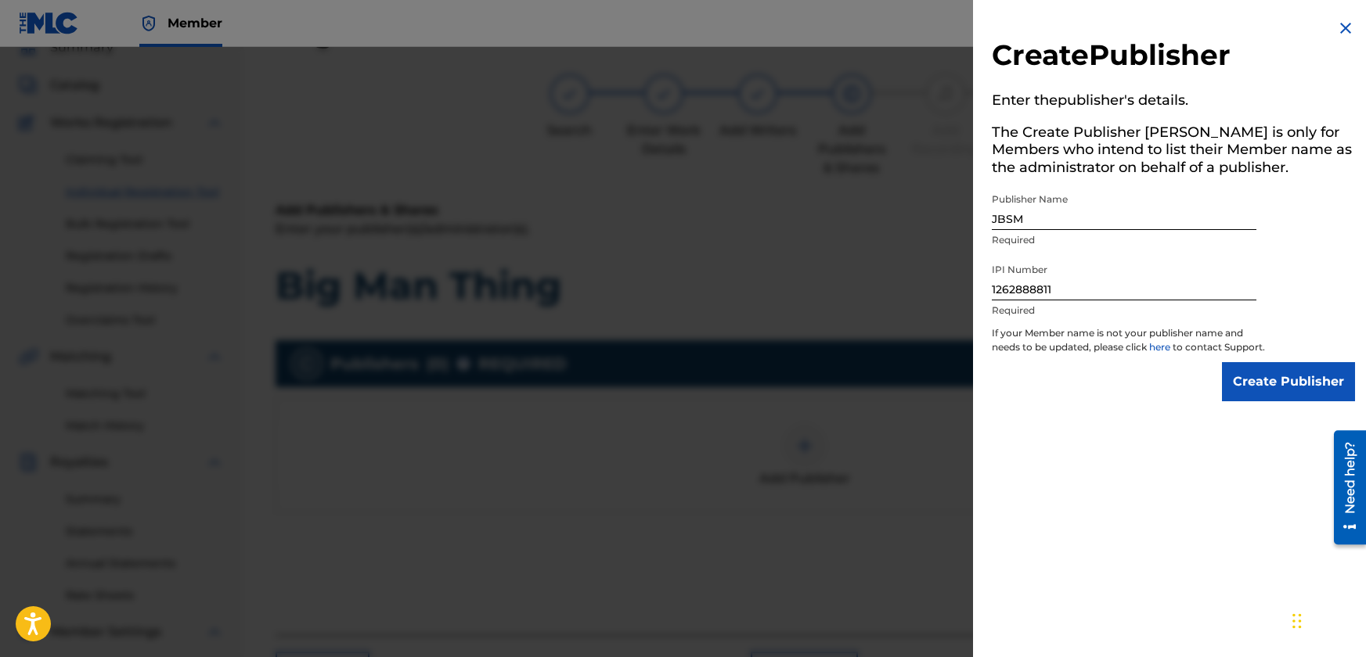
click at [1269, 397] on input "Create Publisher" at bounding box center [1288, 381] width 133 height 39
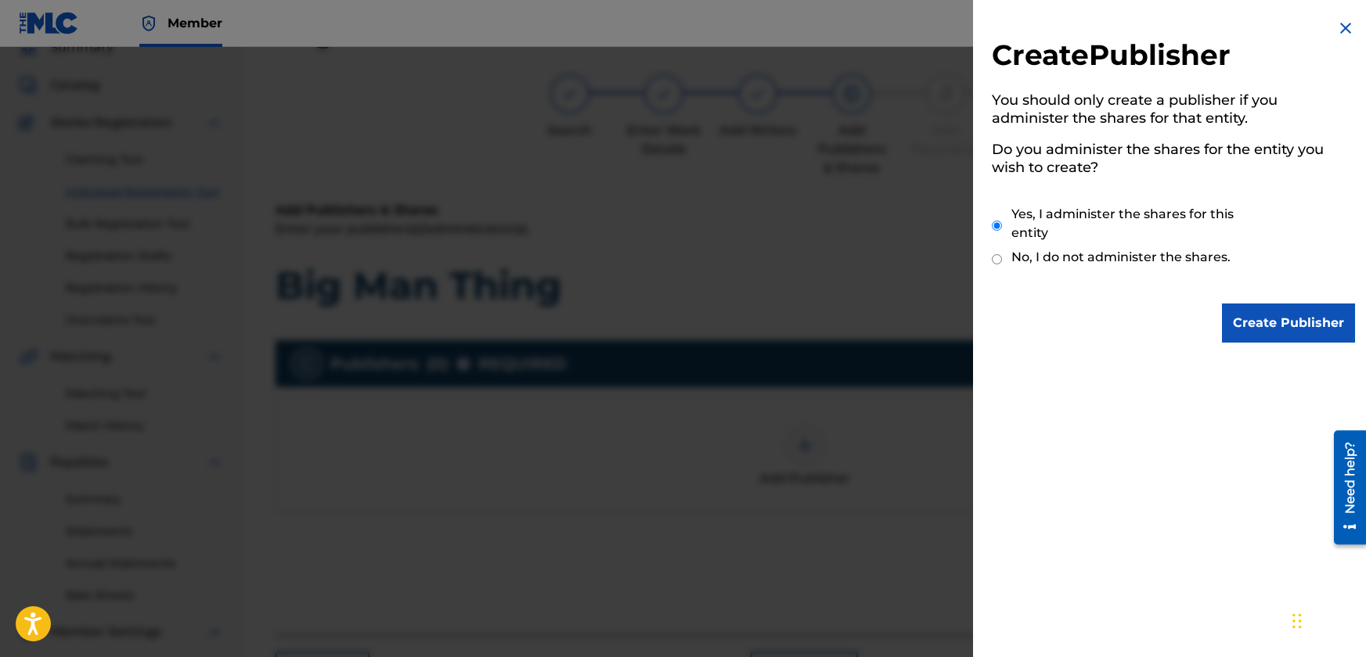
click at [1262, 322] on input "Create Publisher" at bounding box center [1288, 323] width 133 height 39
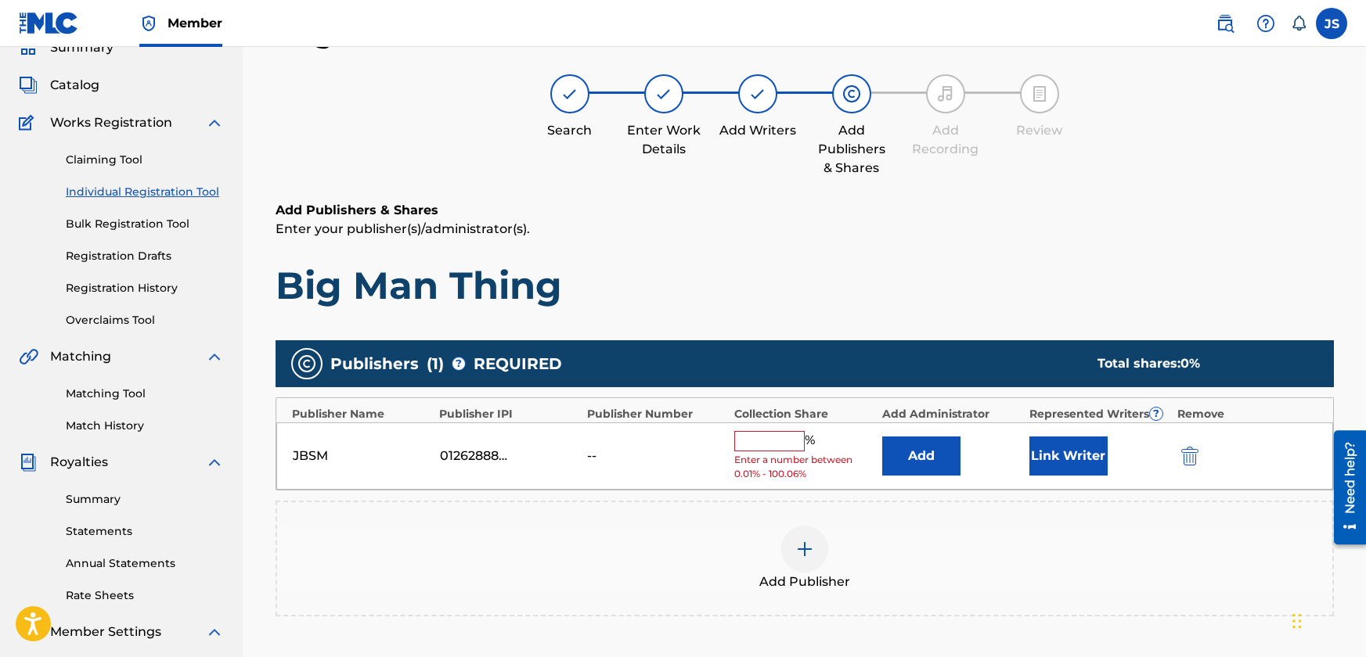
click at [757, 441] on input "text" at bounding box center [769, 441] width 70 height 20
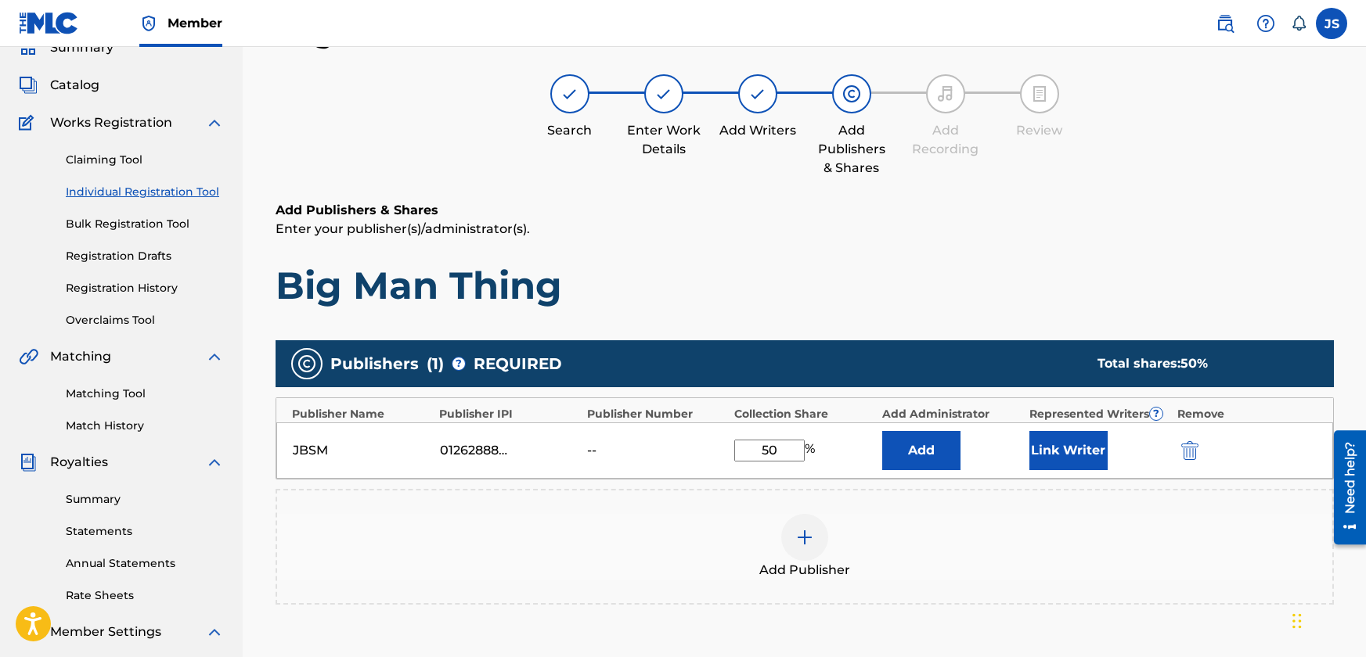
type input "50"
click at [834, 460] on div "50 %" at bounding box center [803, 451] width 139 height 22
click at [1055, 446] on button "Link Writer" at bounding box center [1068, 450] width 78 height 39
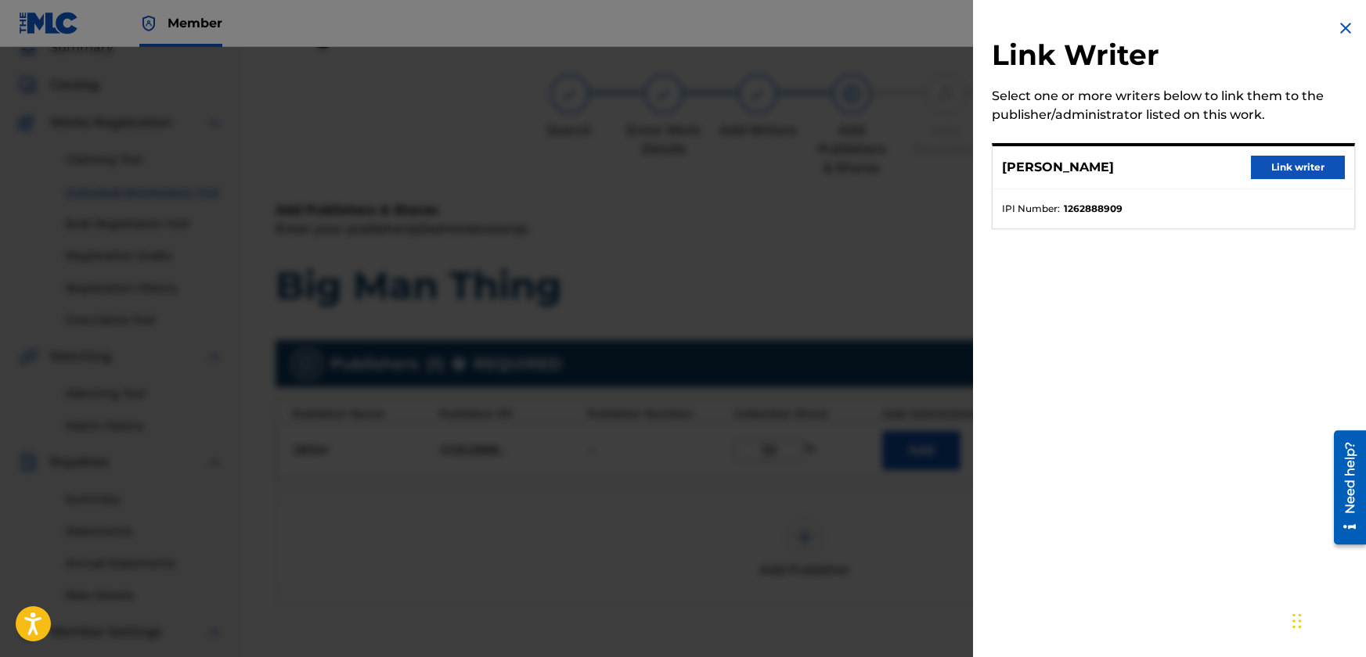
click at [1261, 162] on button "Link writer" at bounding box center [1298, 167] width 94 height 23
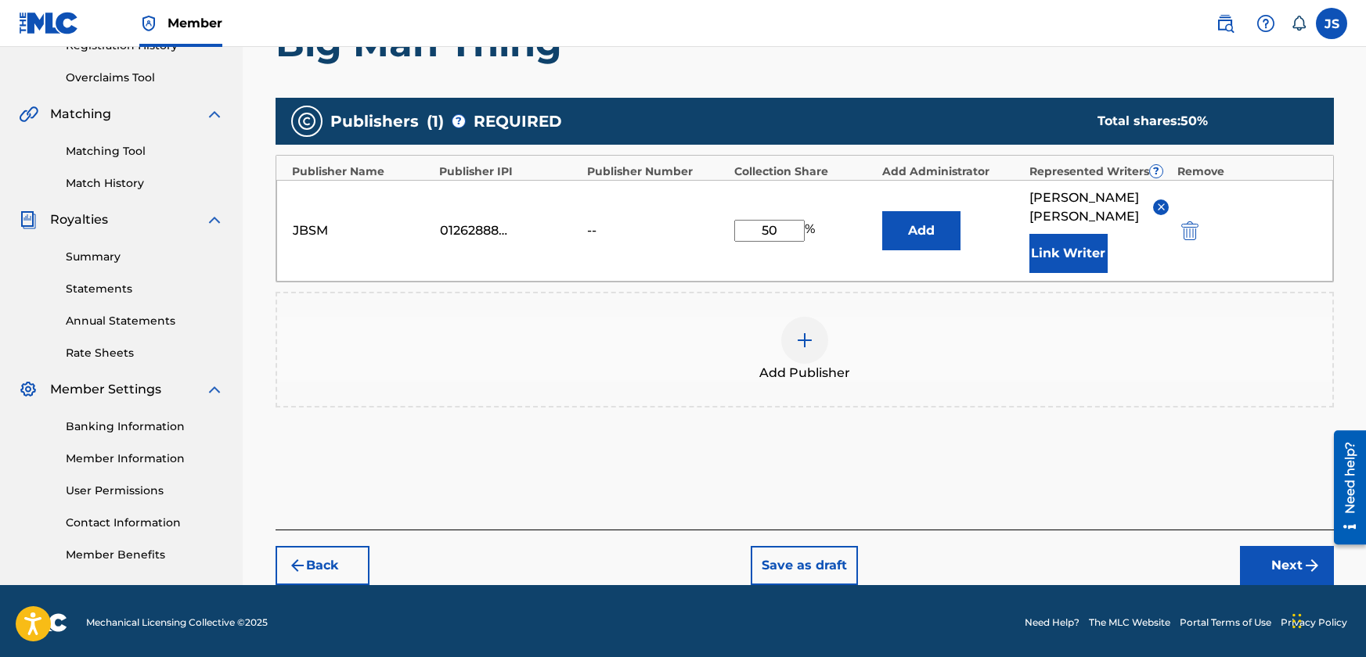
click at [1272, 546] on button "Next" at bounding box center [1287, 565] width 94 height 39
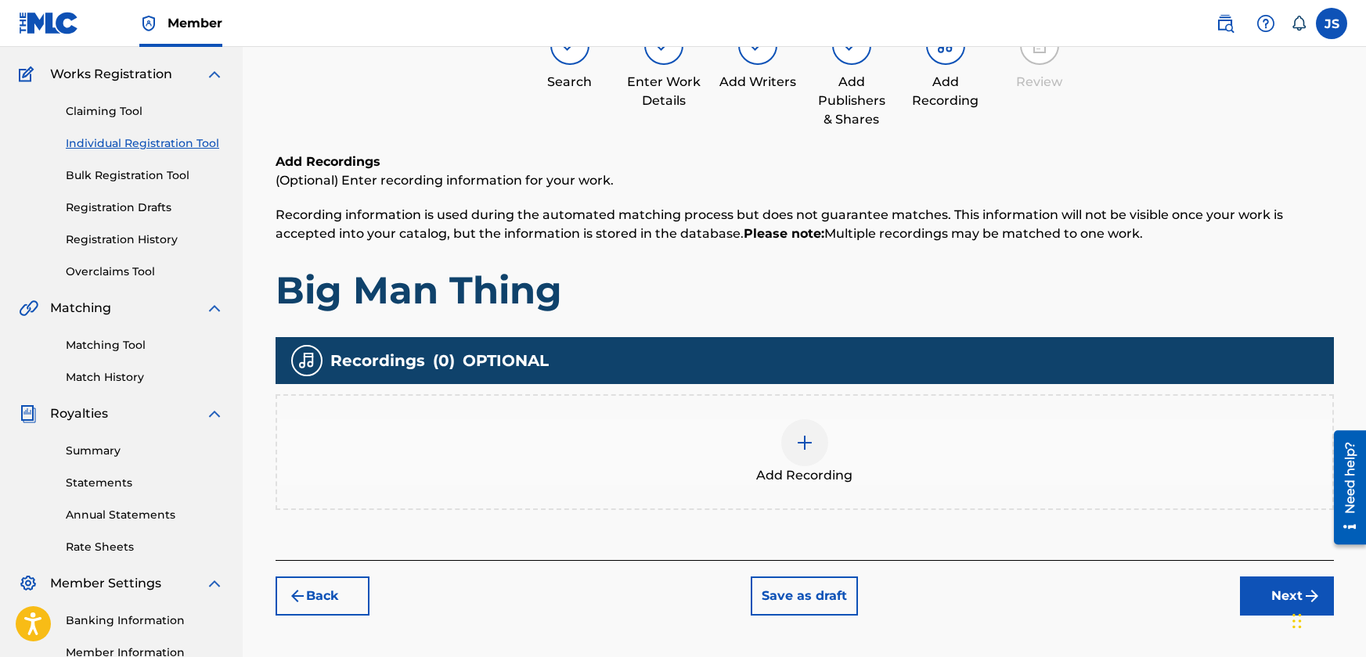
scroll to position [78, 0]
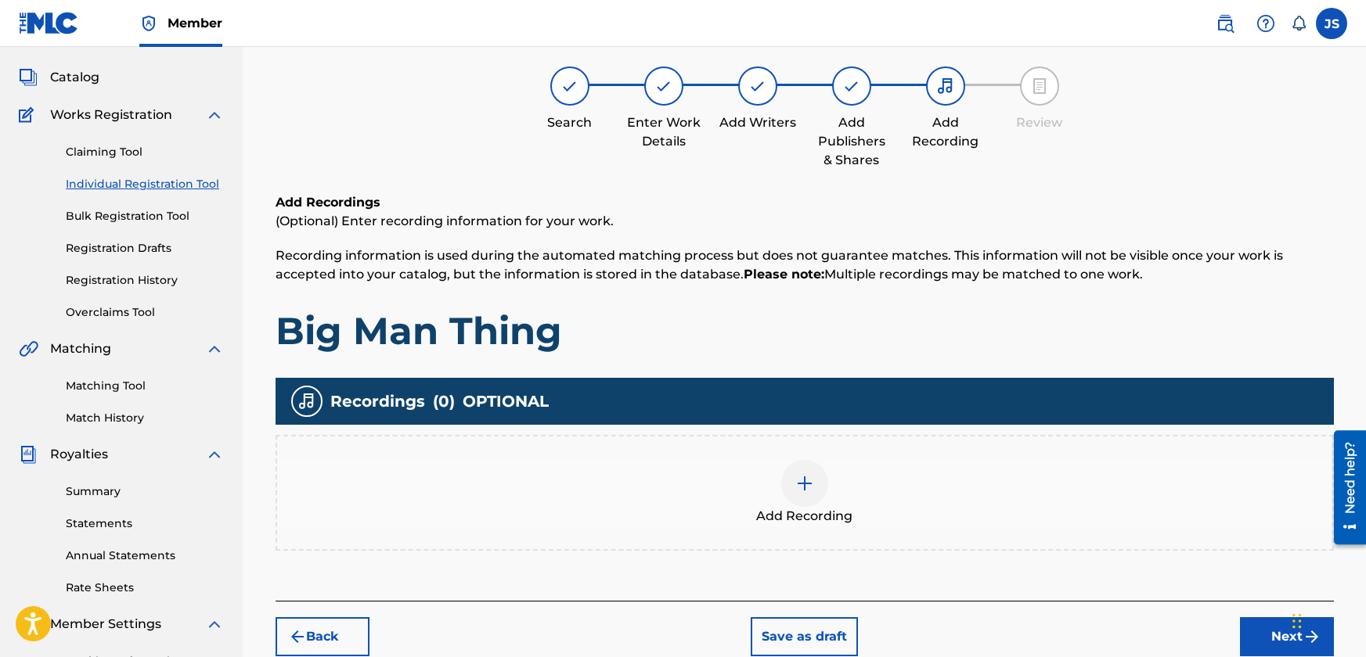
click at [808, 484] on img at bounding box center [804, 483] width 19 height 19
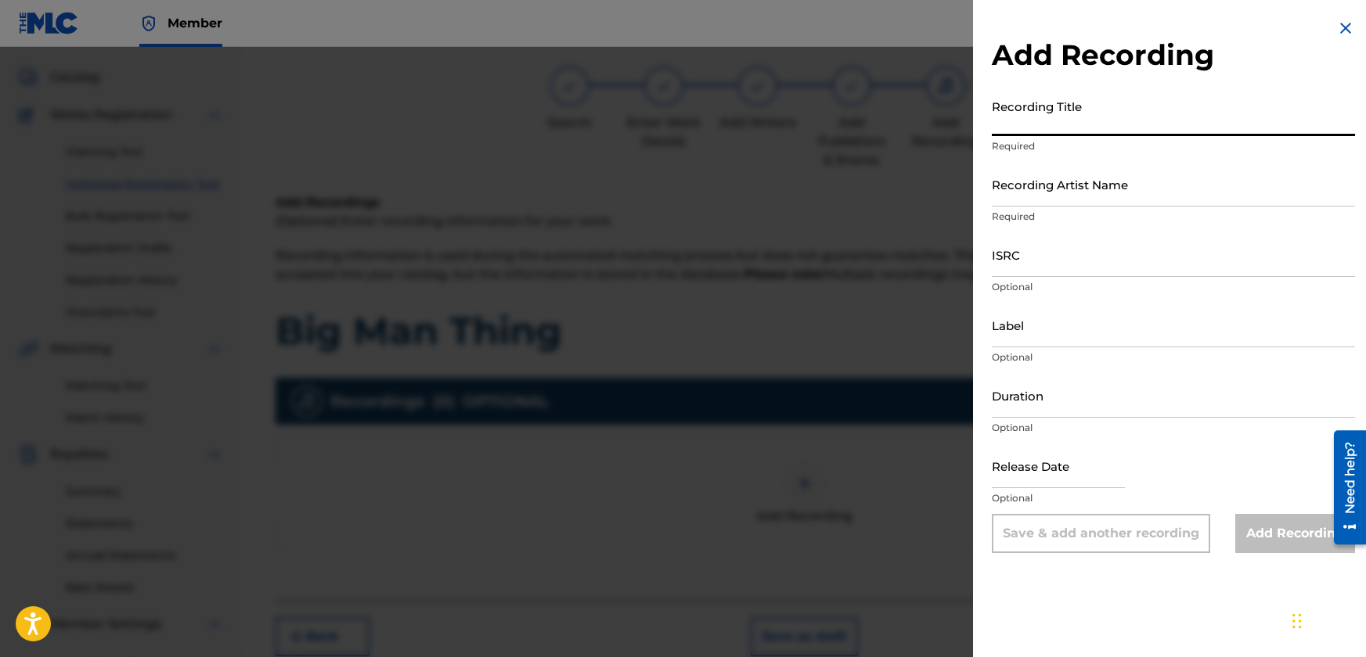
click at [1077, 130] on input "Recording Title" at bounding box center [1172, 114] width 363 height 45
type input "BIG MAN THING"
click at [1113, 192] on input "Recording Artist Name" at bounding box center [1172, 184] width 363 height 45
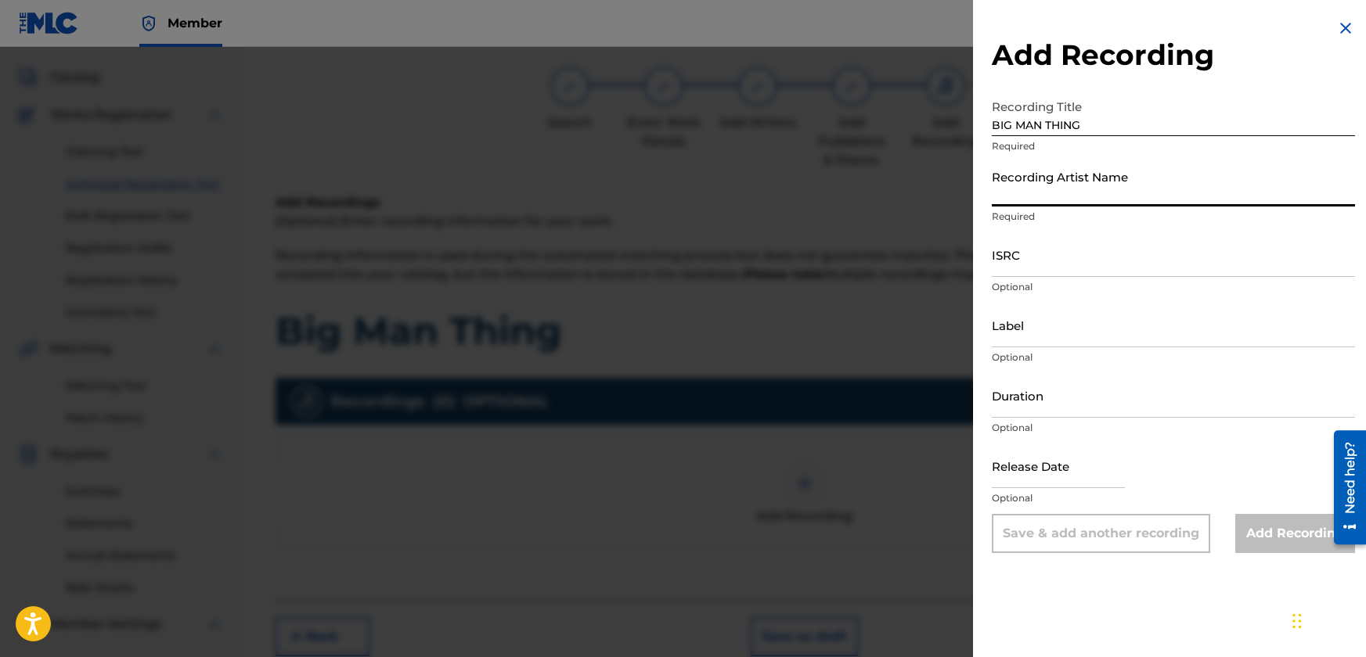
type input "[DEMOGRAPHIC_DATA] [PERSON_NAME]"
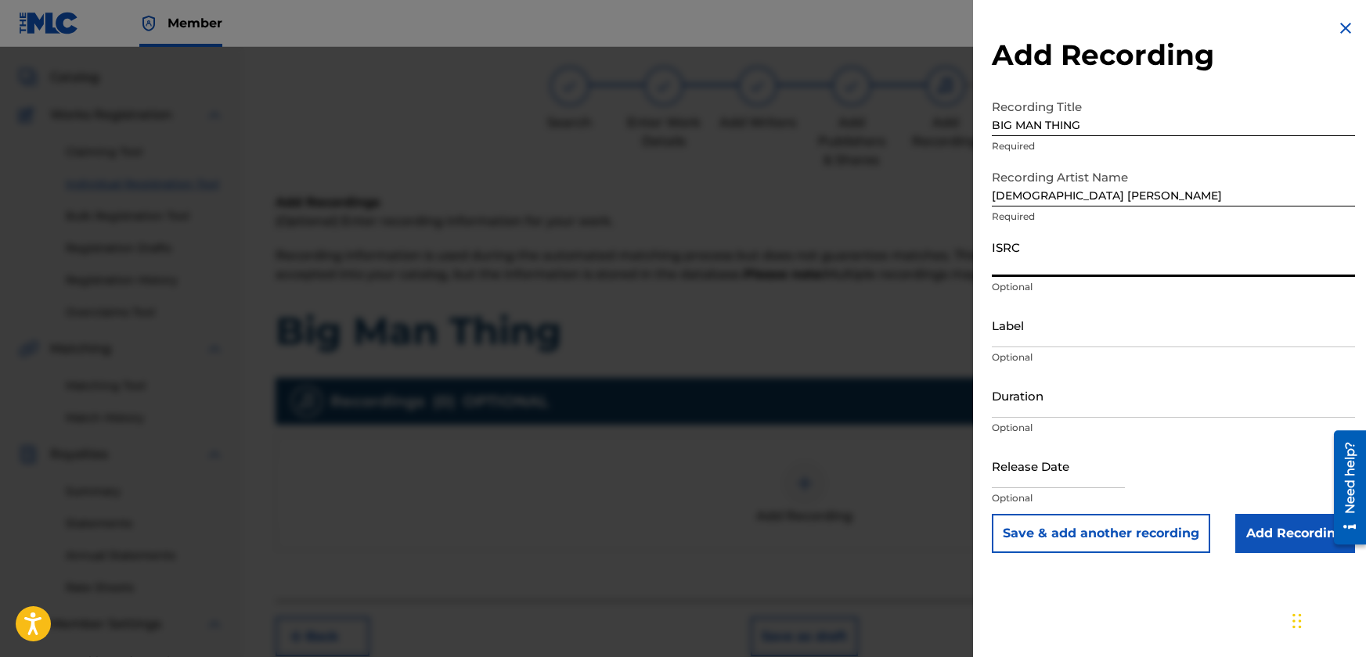
click at [1063, 264] on input "ISRC" at bounding box center [1172, 254] width 363 height 45
paste input "SE6QE2462587"
type input "SE6QE2462587"
click at [1038, 327] on input "Label" at bounding box center [1172, 325] width 363 height 45
type input "JBSM"
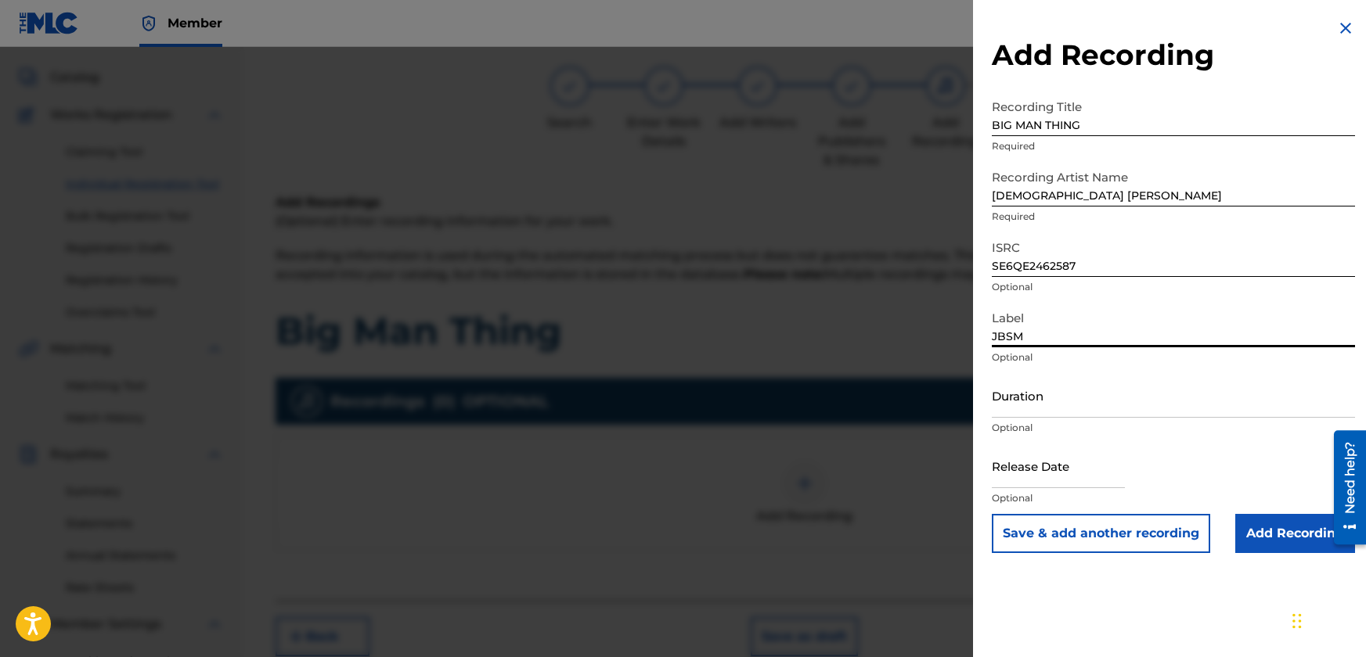
click at [1048, 405] on input "Duration" at bounding box center [1172, 395] width 363 height 45
paste input "02:42"
type input "02:42"
click at [1080, 477] on input "text" at bounding box center [1057, 466] width 133 height 45
select select "7"
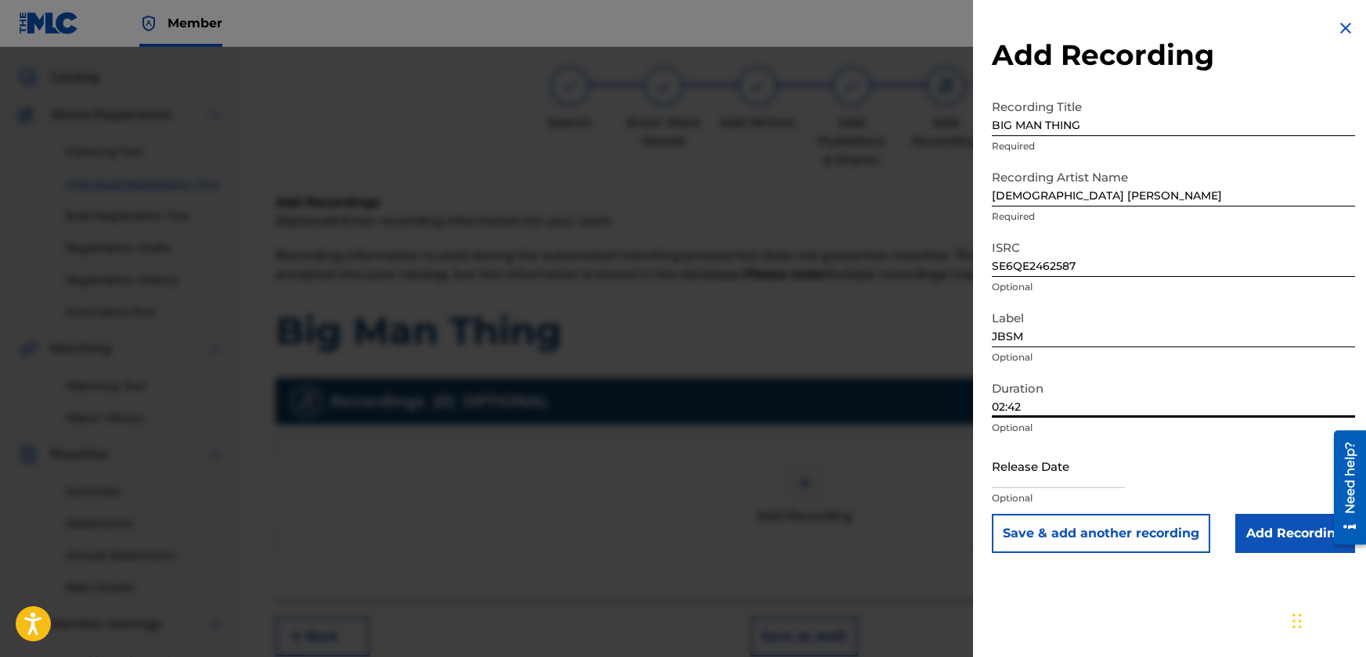
select select "2025"
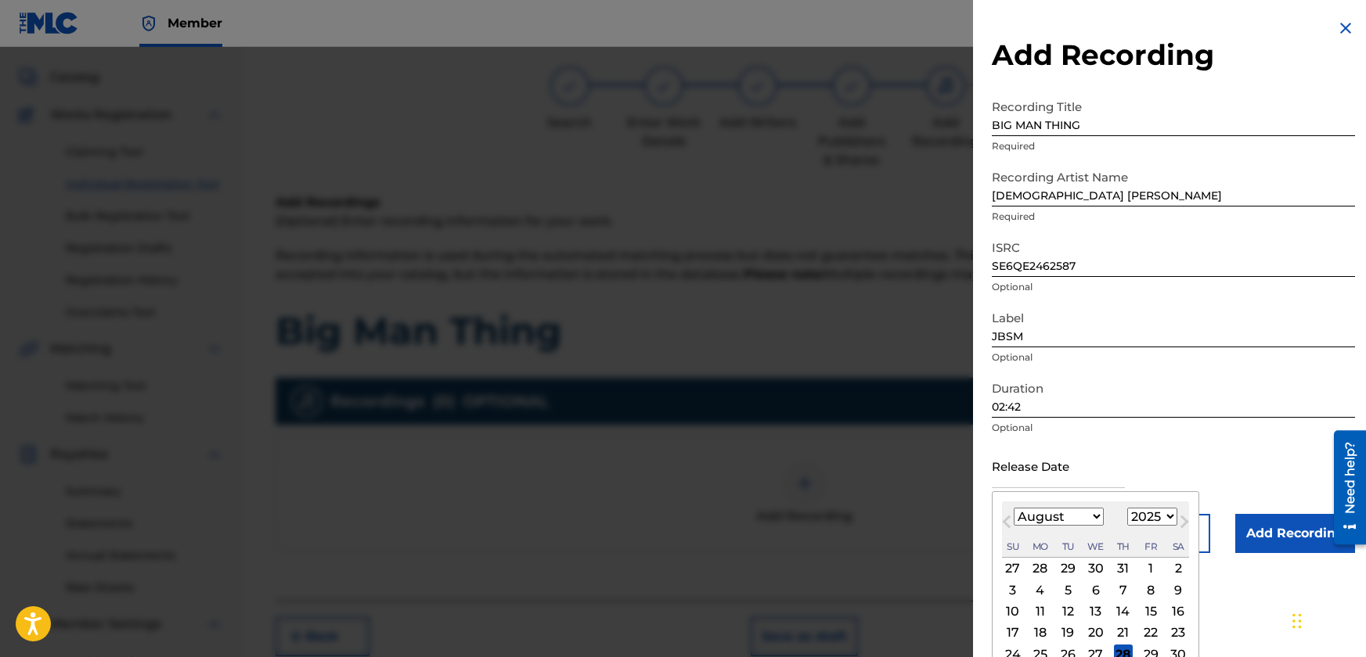
type input "[DATE]"
select select "8"
select select "2024"
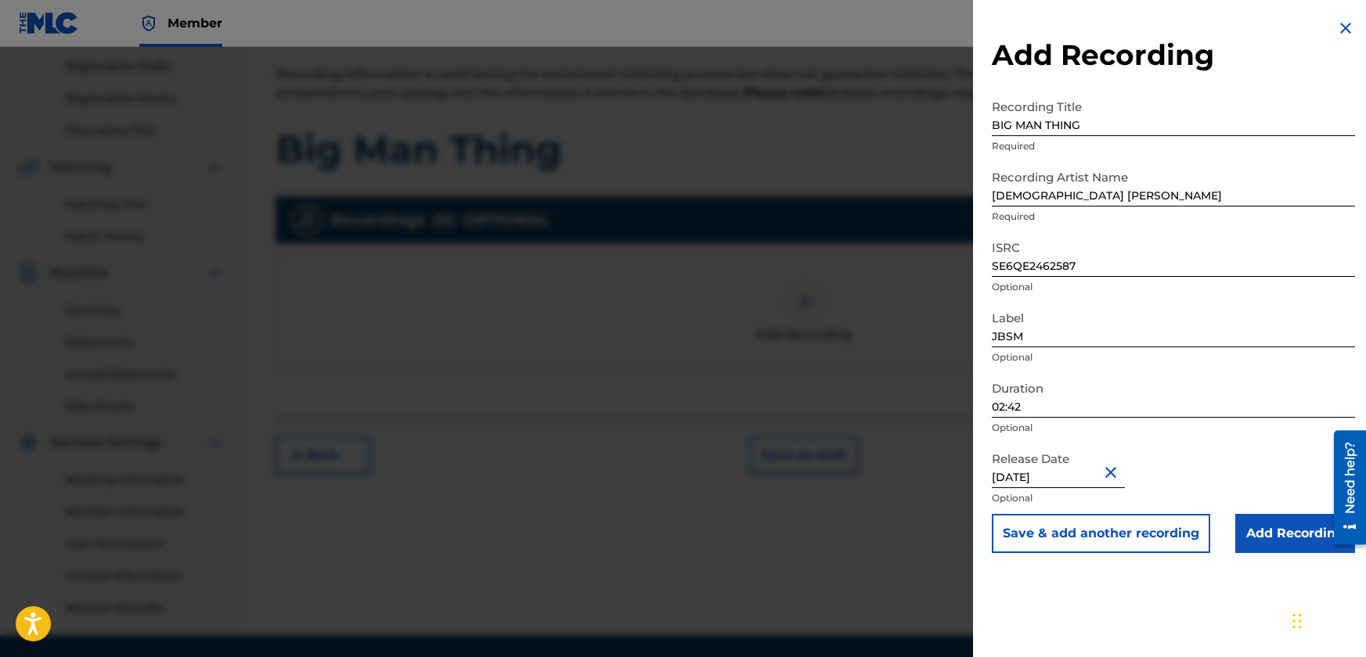
scroll to position [313, 0]
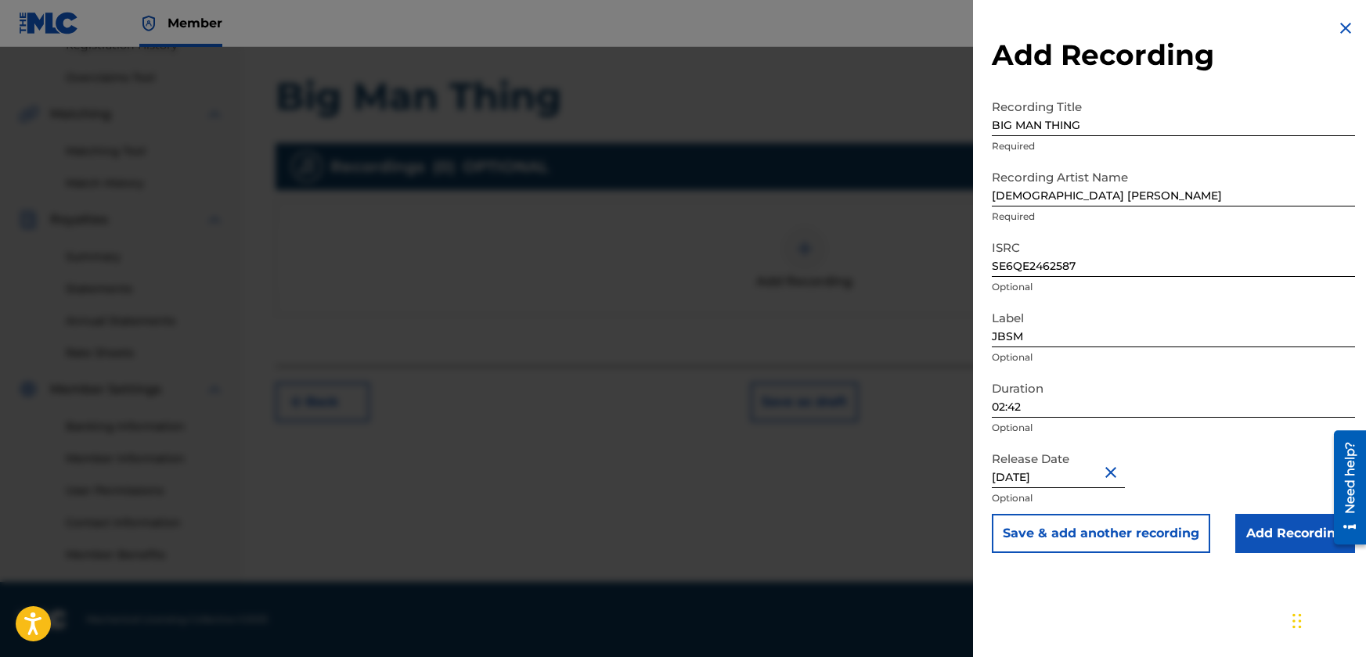
click at [1256, 533] on input "Add Recording" at bounding box center [1295, 533] width 120 height 39
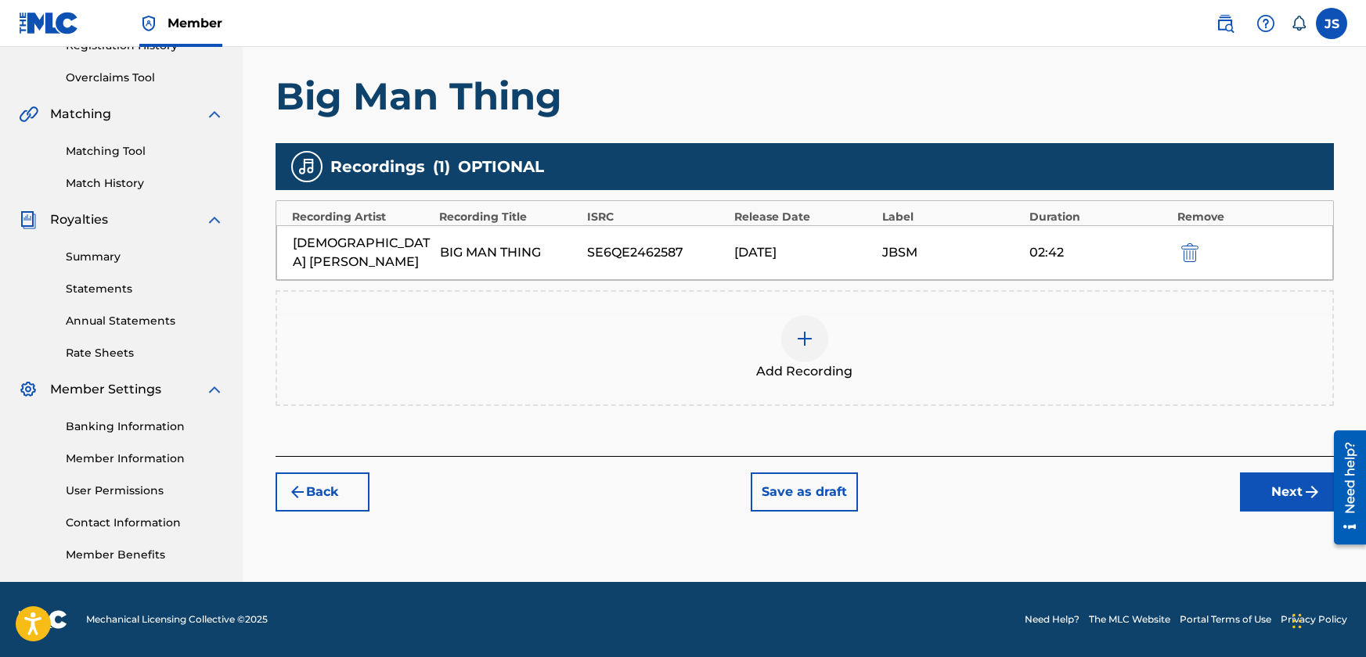
click at [1269, 473] on button "Next" at bounding box center [1287, 492] width 94 height 39
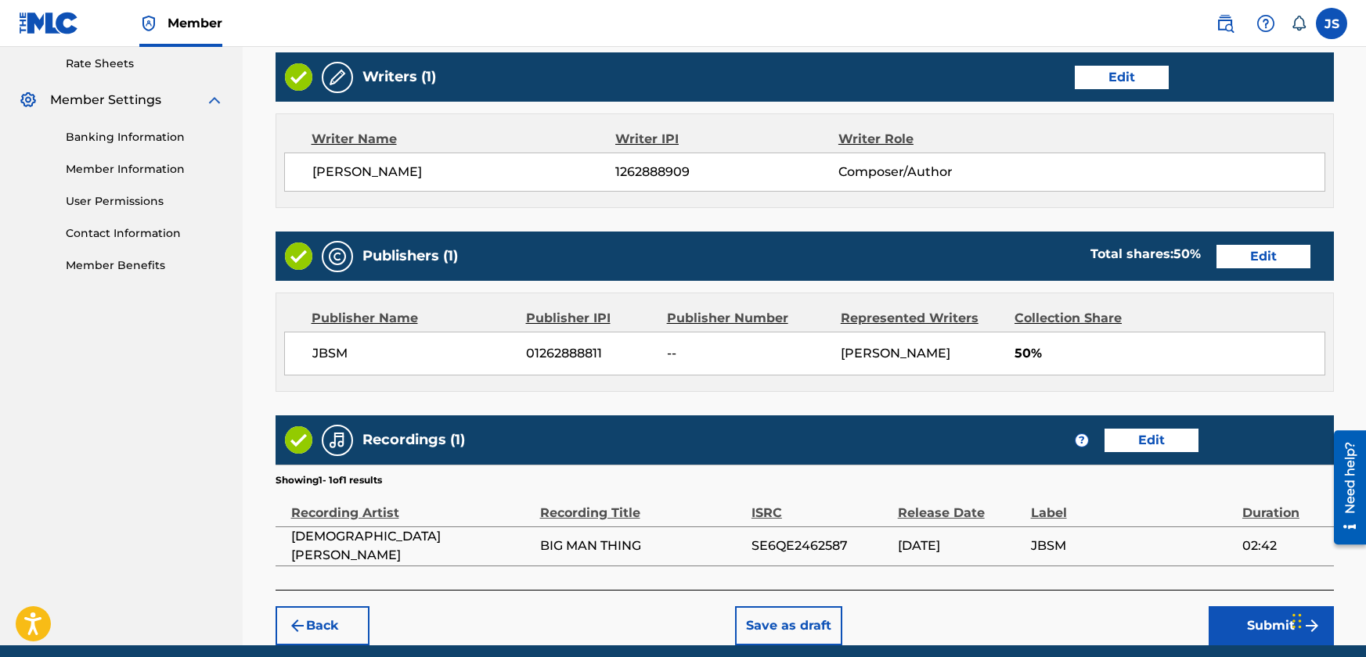
scroll to position [666, 0]
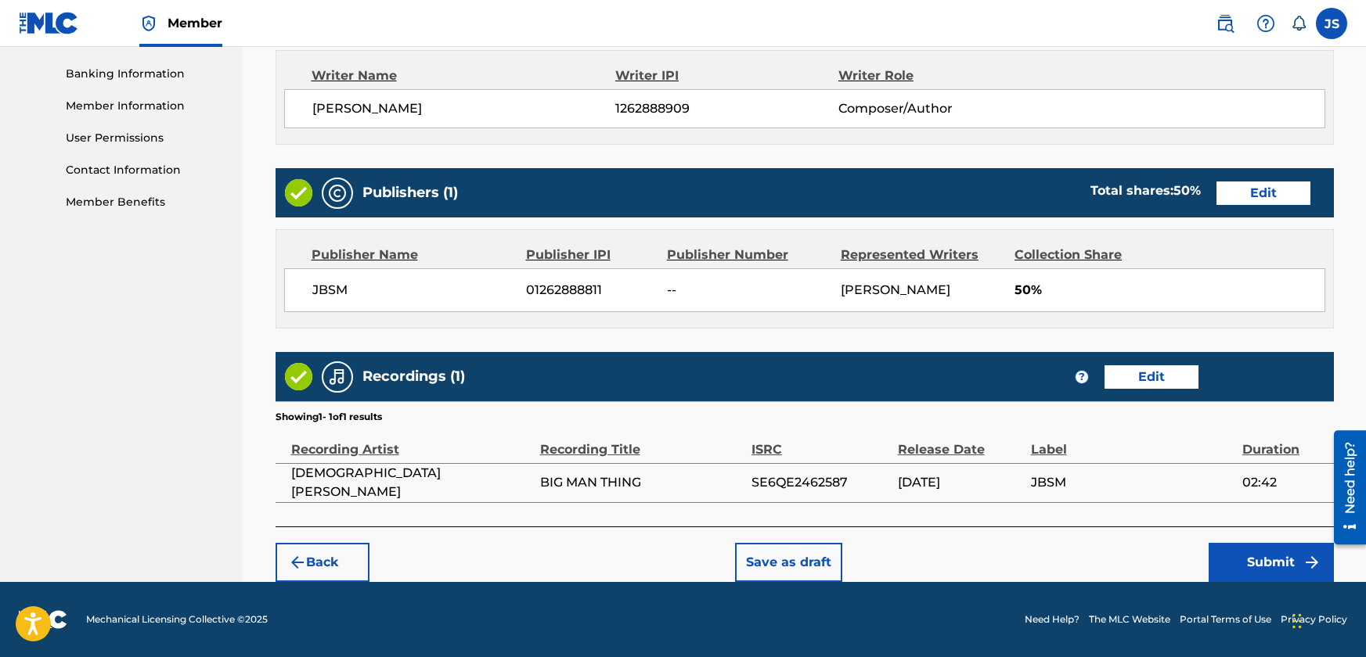
click at [1248, 563] on button "Submit" at bounding box center [1270, 562] width 125 height 39
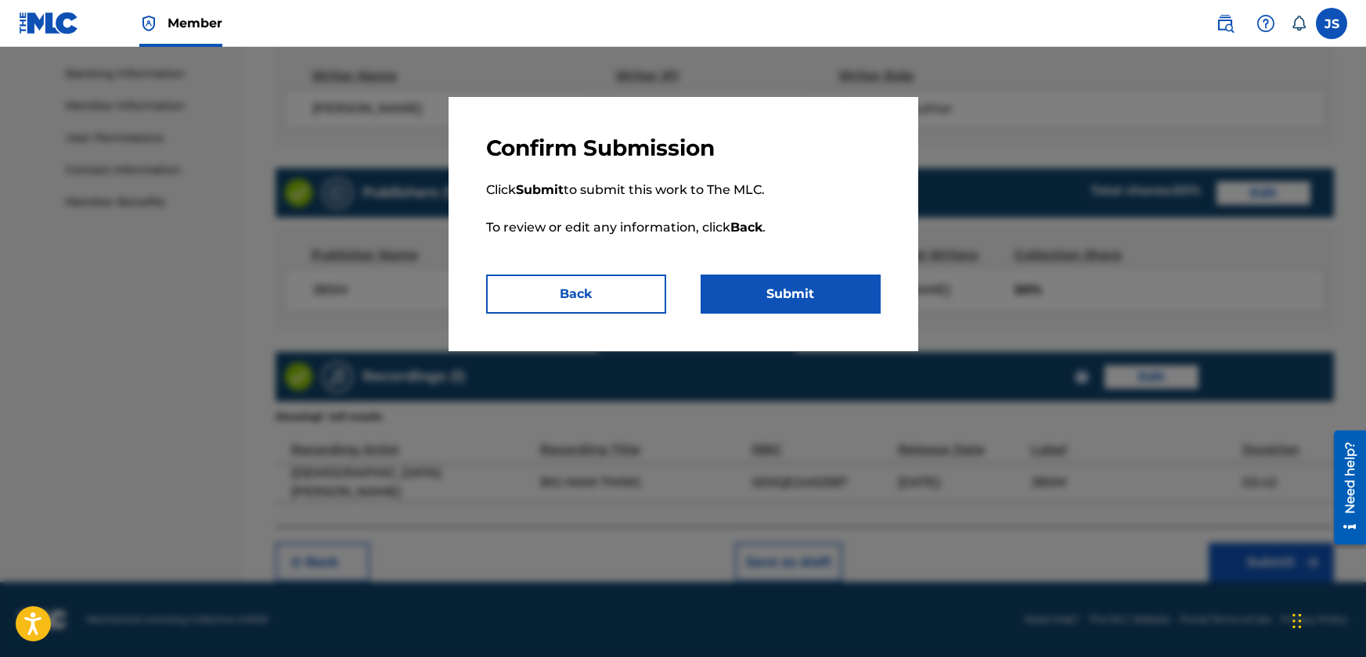
click at [792, 290] on button "Submit" at bounding box center [790, 294] width 180 height 39
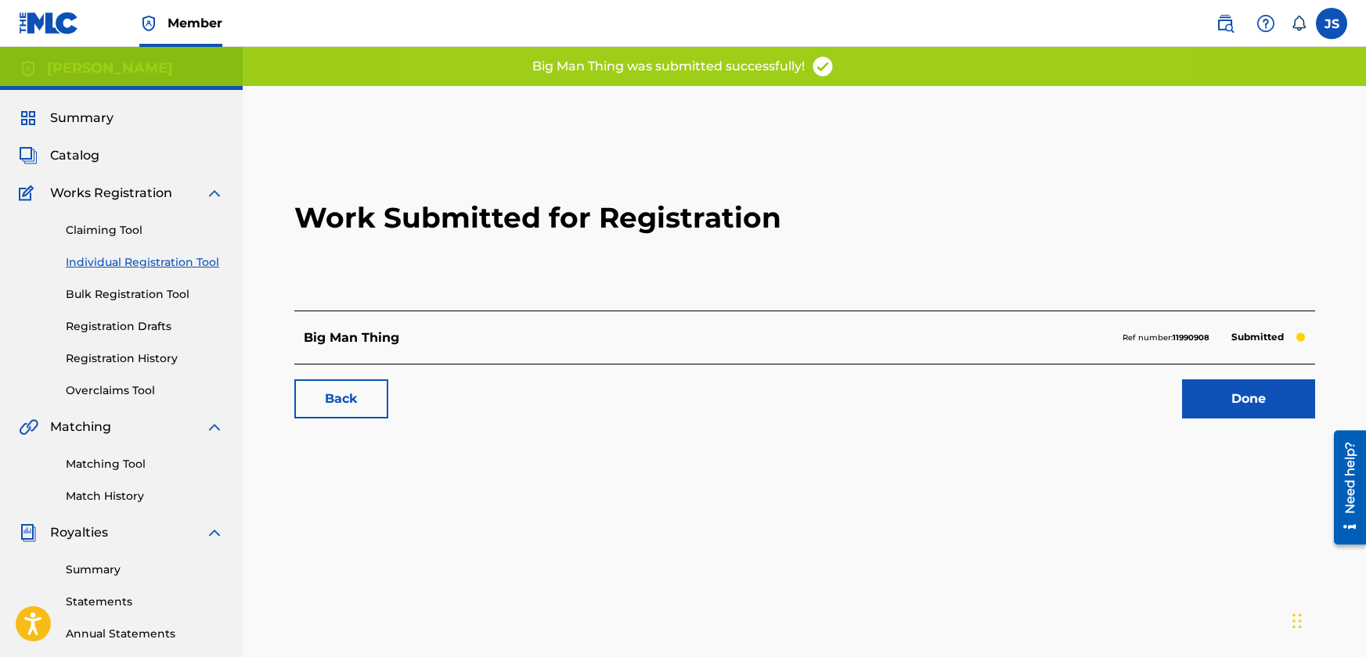
click at [1225, 383] on link "Done" at bounding box center [1248, 399] width 133 height 39
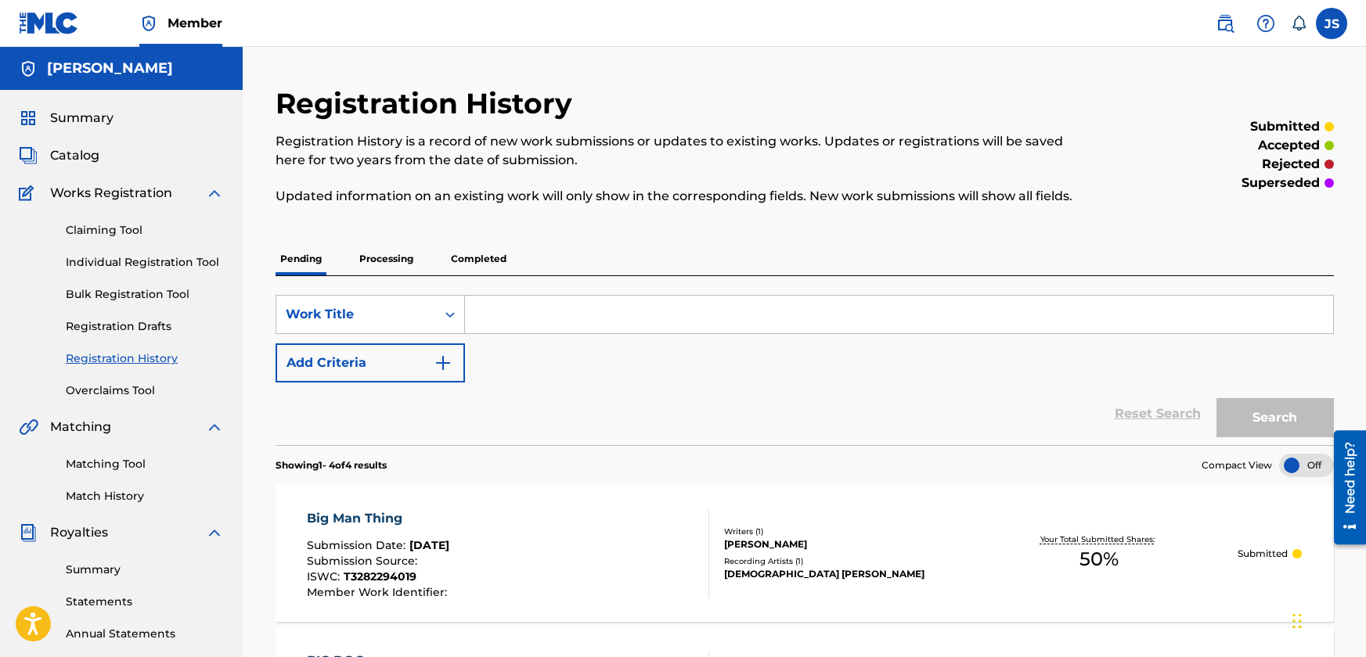
click at [110, 259] on link "Individual Registration Tool" at bounding box center [145, 262] width 158 height 16
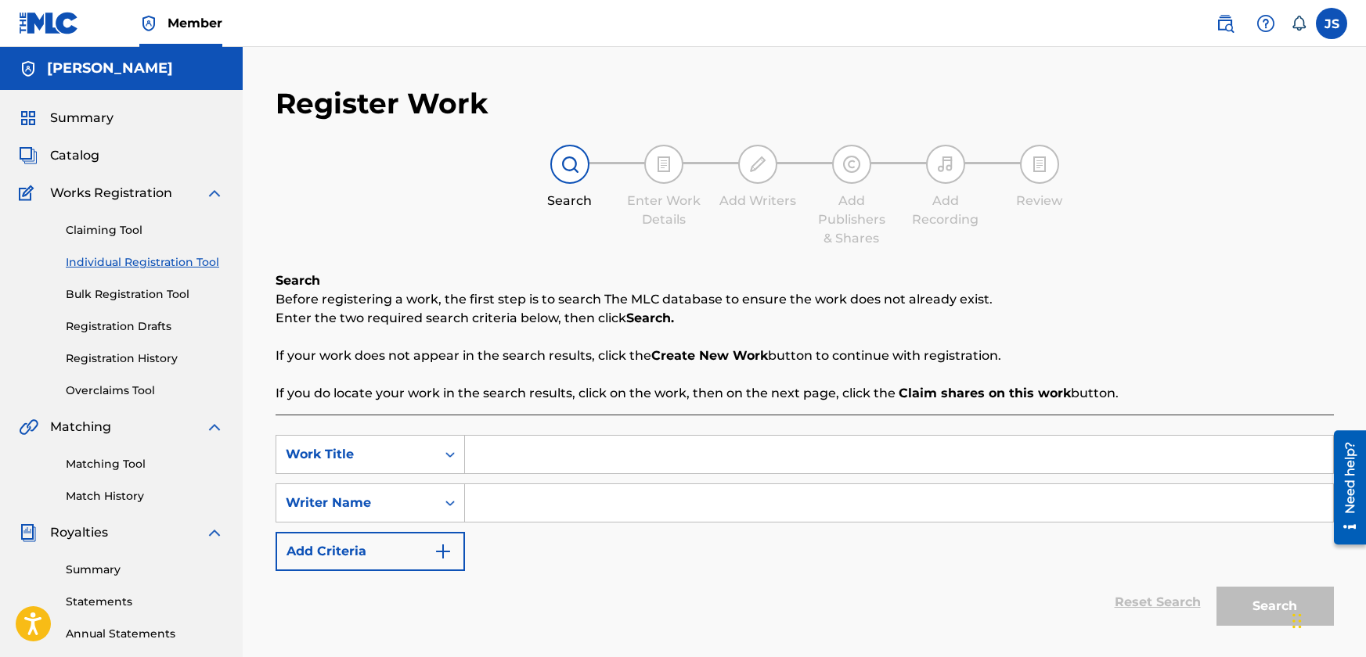
click at [502, 458] on input "Search Form" at bounding box center [899, 455] width 868 height 38
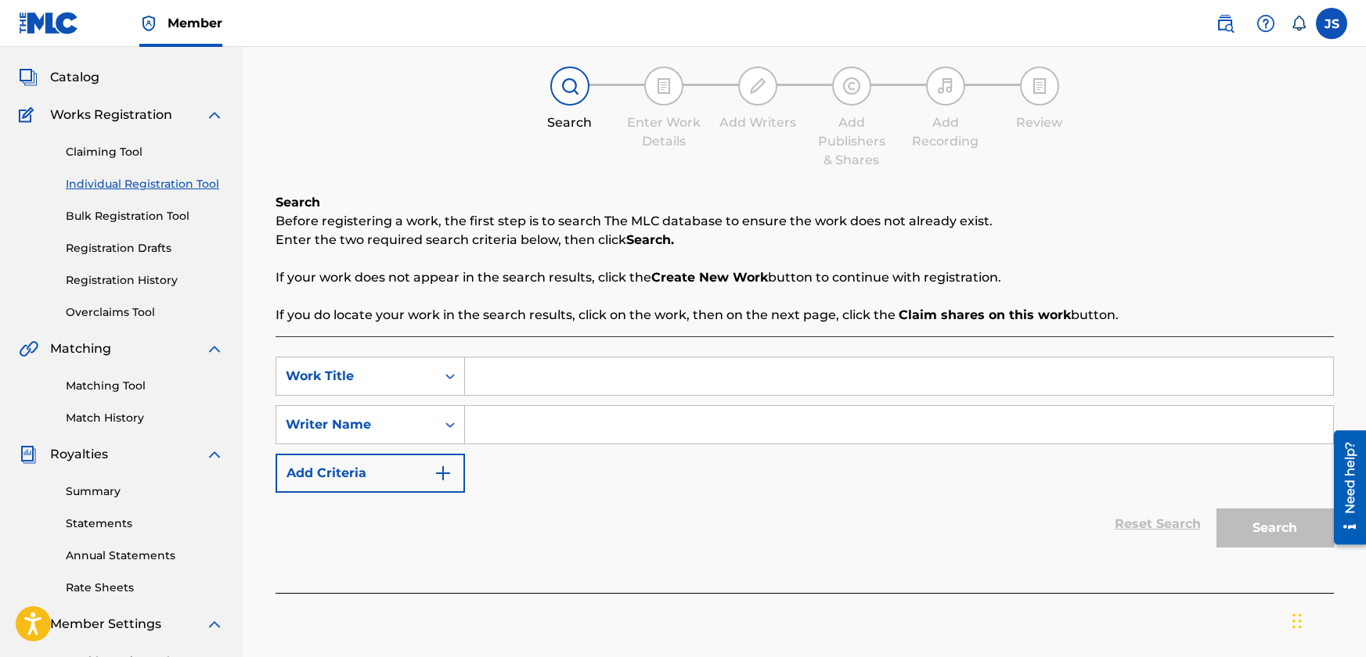
click at [122, 279] on link "Registration History" at bounding box center [145, 280] width 158 height 16
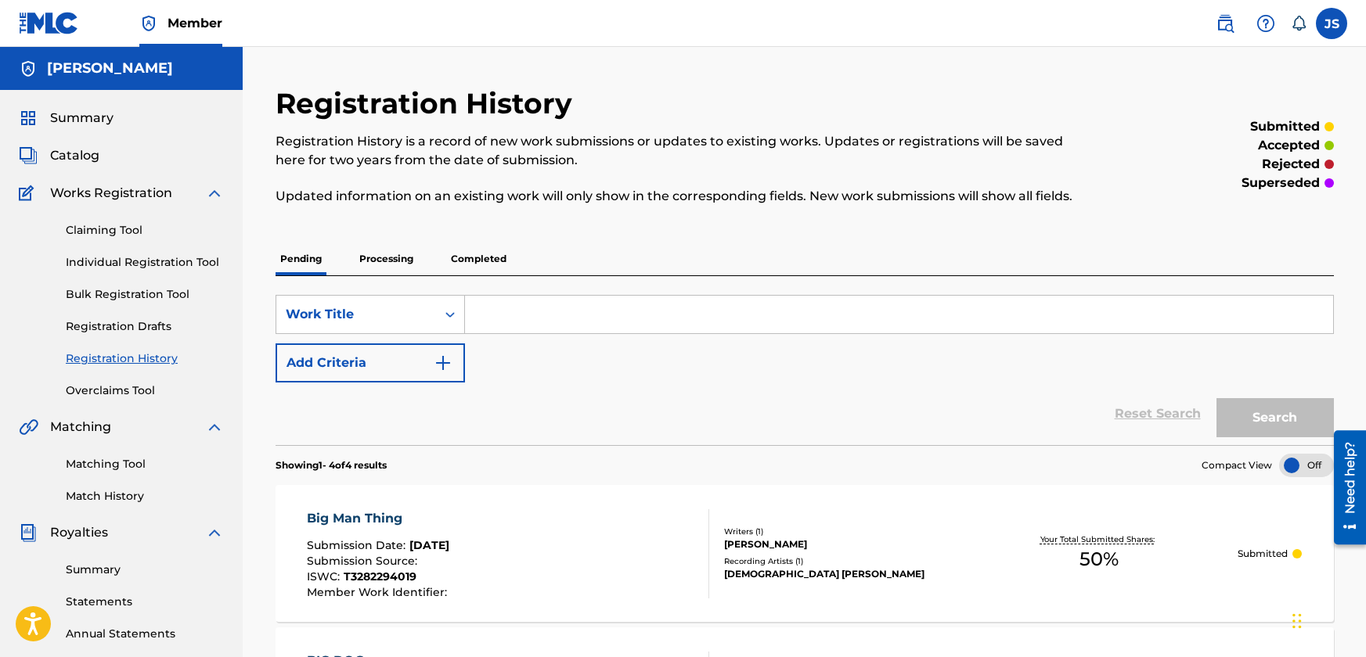
click at [108, 260] on link "Individual Registration Tool" at bounding box center [145, 262] width 158 height 16
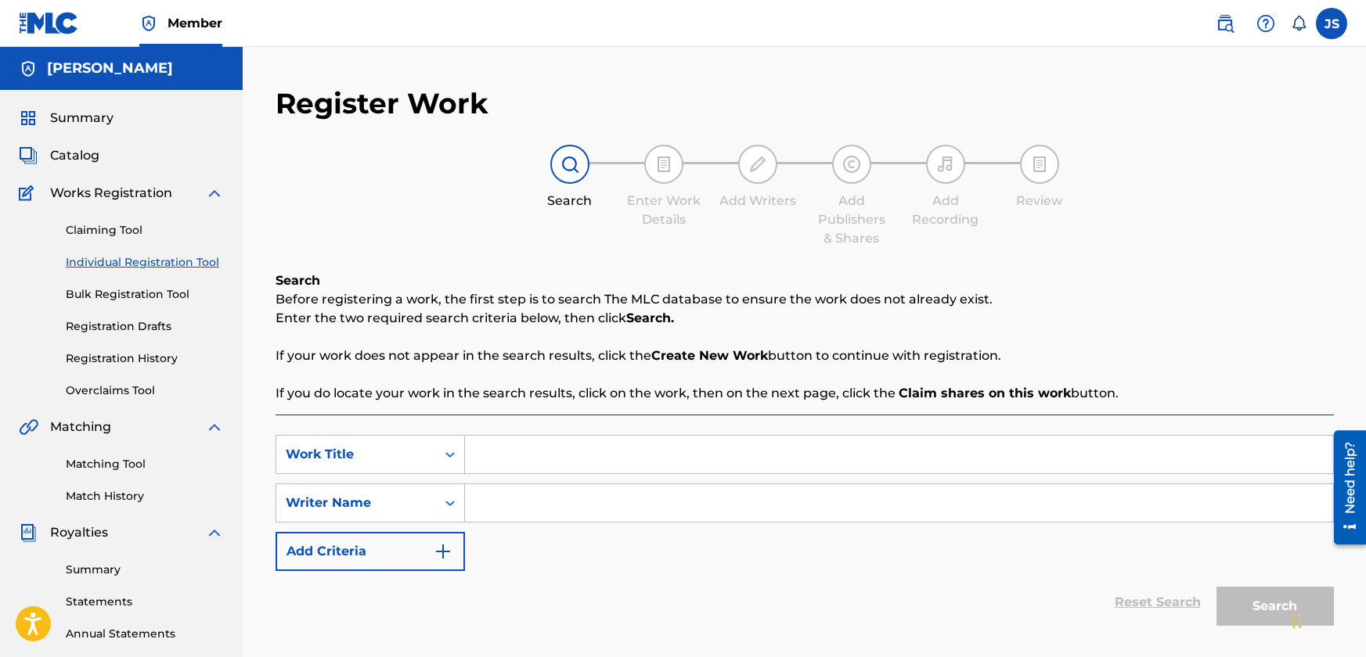
click at [546, 458] on input "Search Form" at bounding box center [899, 455] width 868 height 38
type input "Got Me Hook On You"
click at [568, 509] on input "Search Form" at bounding box center [899, 503] width 868 height 38
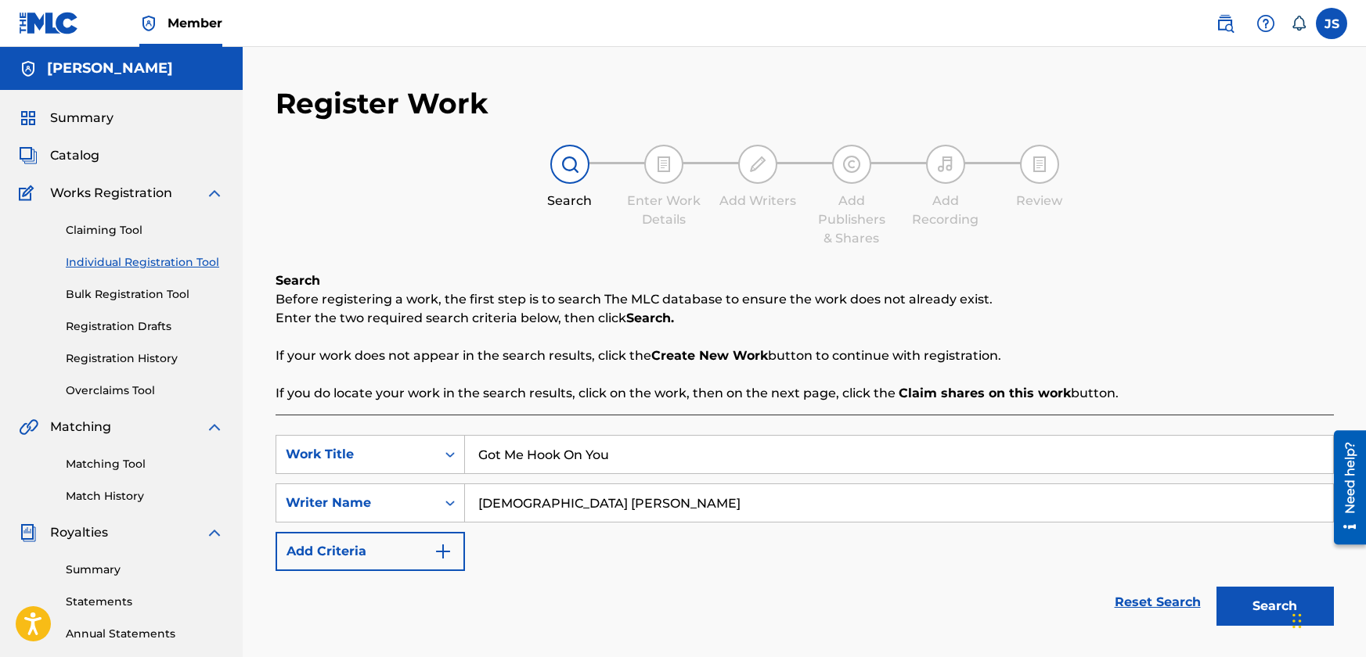
type input "[DEMOGRAPHIC_DATA] [PERSON_NAME]"
click at [1264, 590] on button "Search" at bounding box center [1274, 606] width 117 height 39
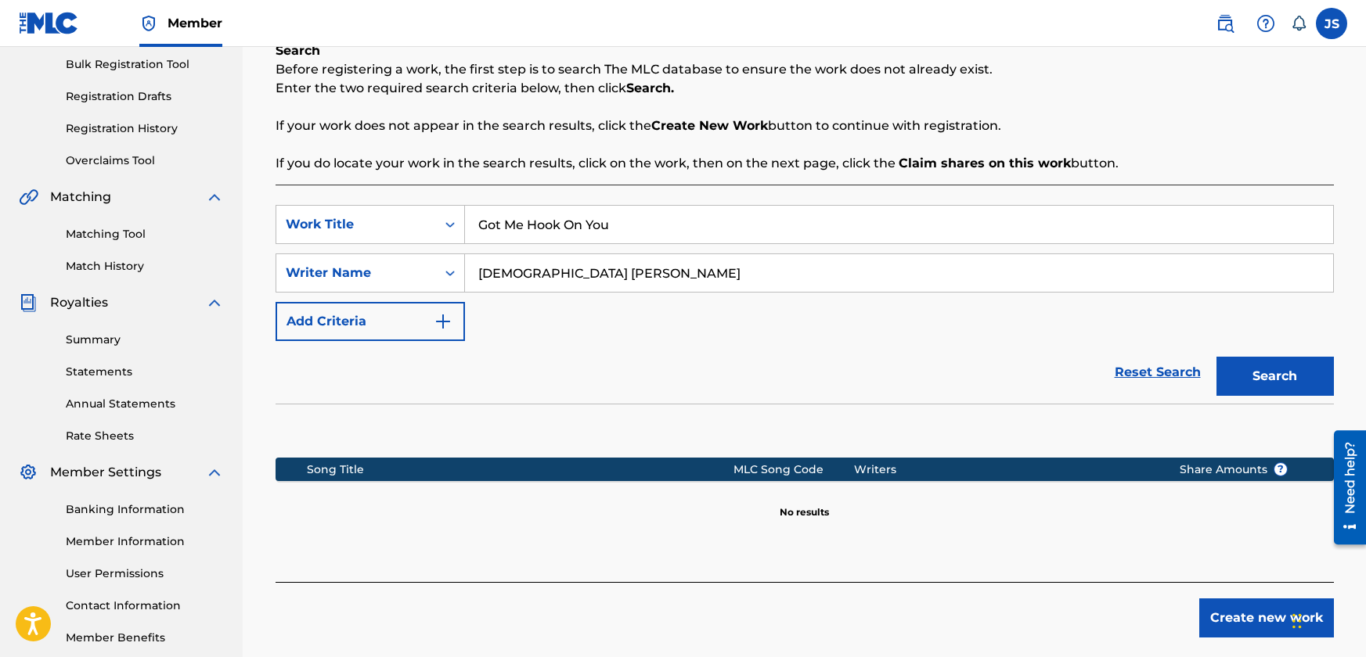
scroll to position [235, 0]
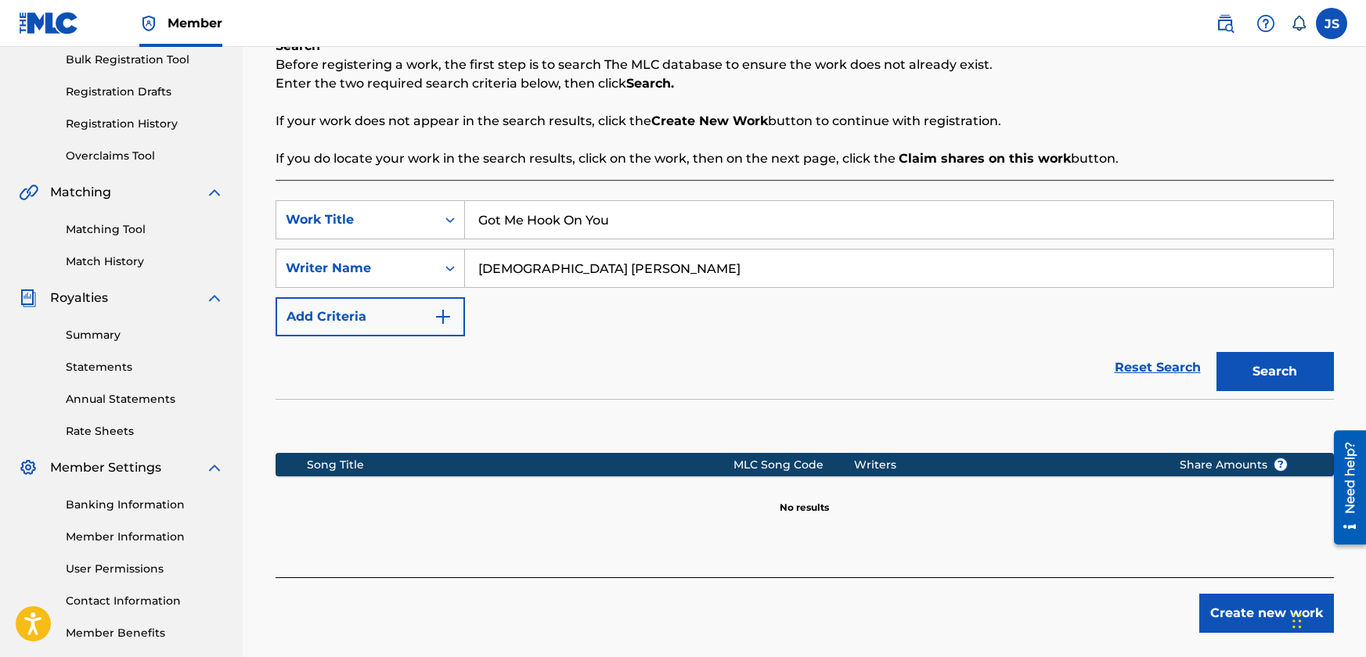
click at [1235, 602] on button "Create new work" at bounding box center [1266, 613] width 135 height 39
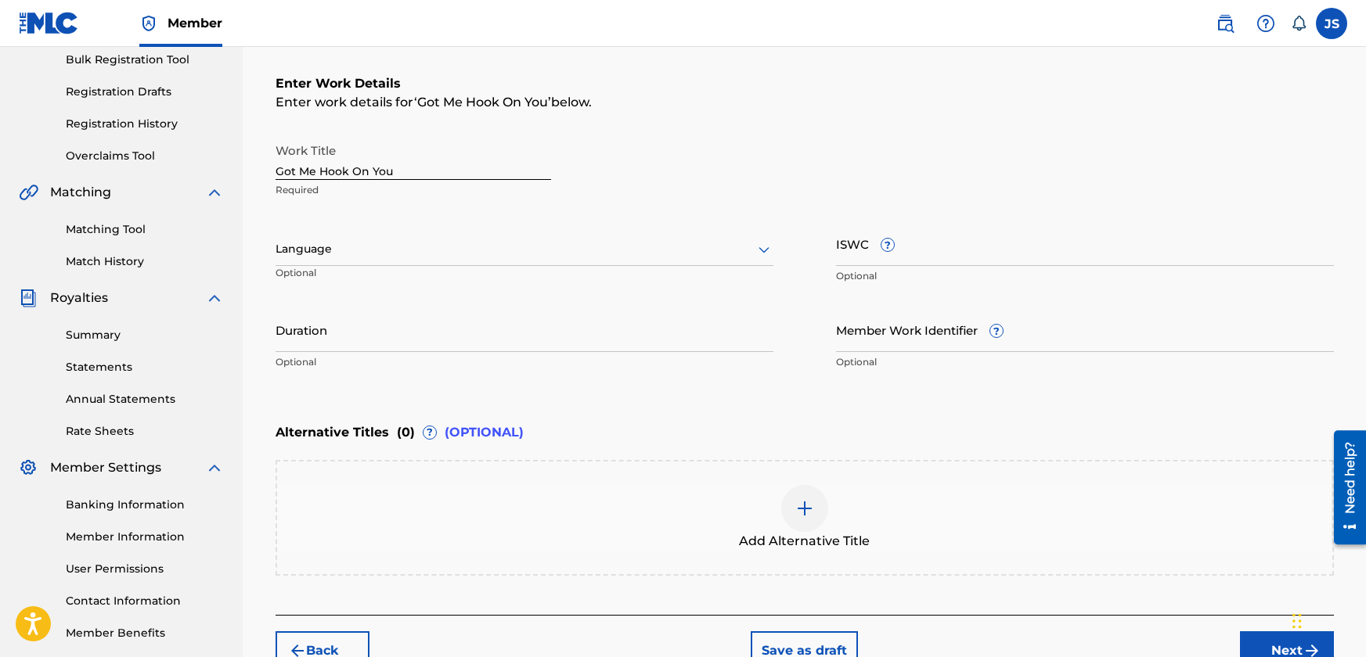
click at [404, 233] on div "Language" at bounding box center [524, 249] width 498 height 33
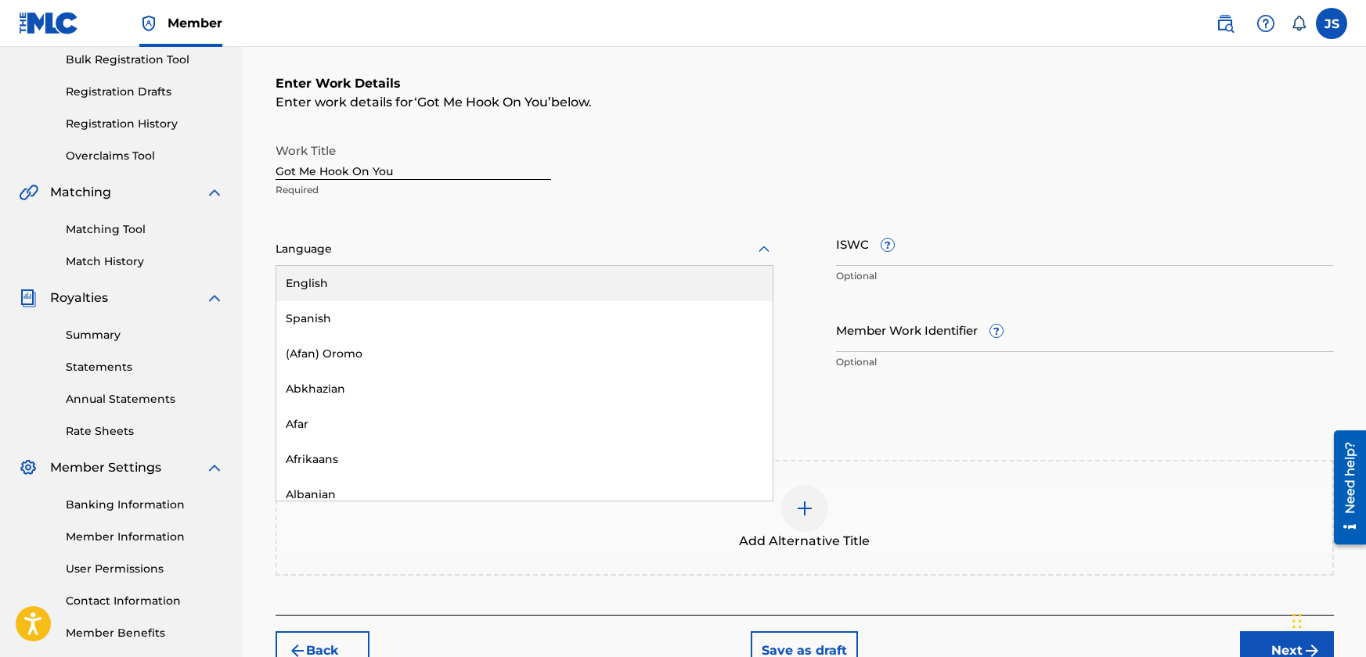
click at [401, 289] on div "English" at bounding box center [524, 283] width 496 height 35
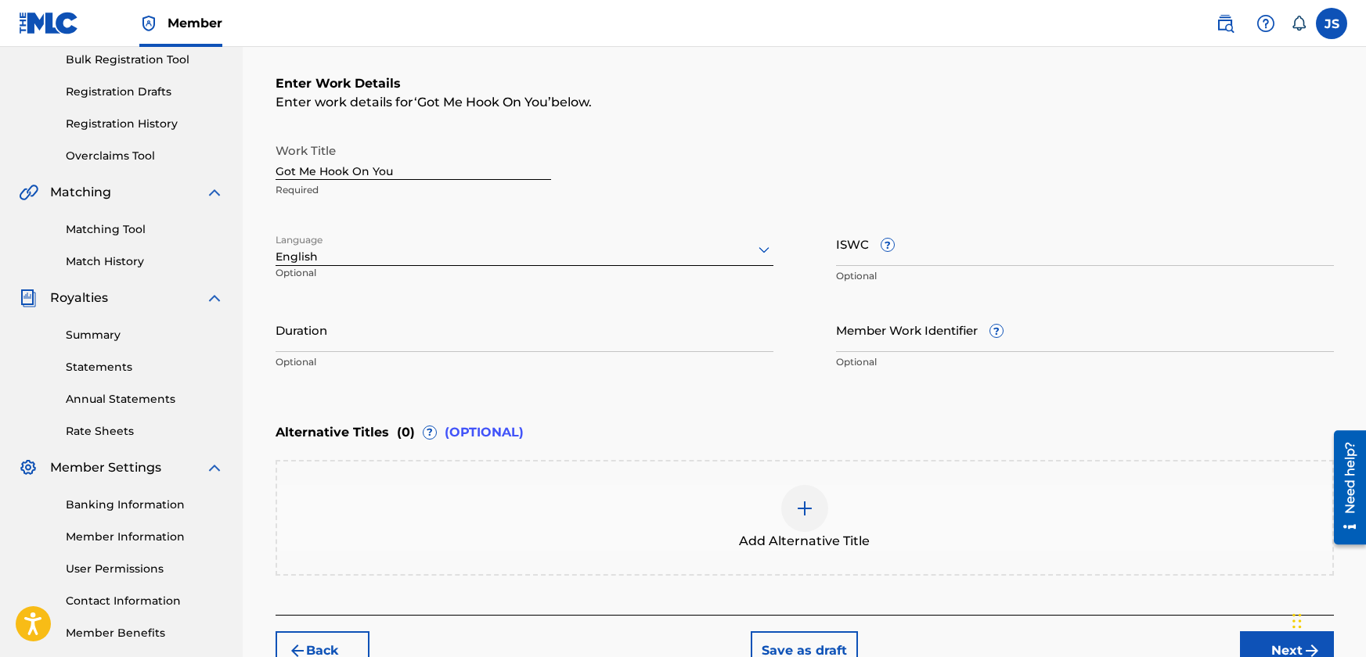
click at [923, 250] on input "ISWC ?" at bounding box center [1085, 243] width 498 height 45
paste input "T3282304961"
type input "T3282304961"
click at [344, 346] on input "Duration" at bounding box center [524, 330] width 498 height 45
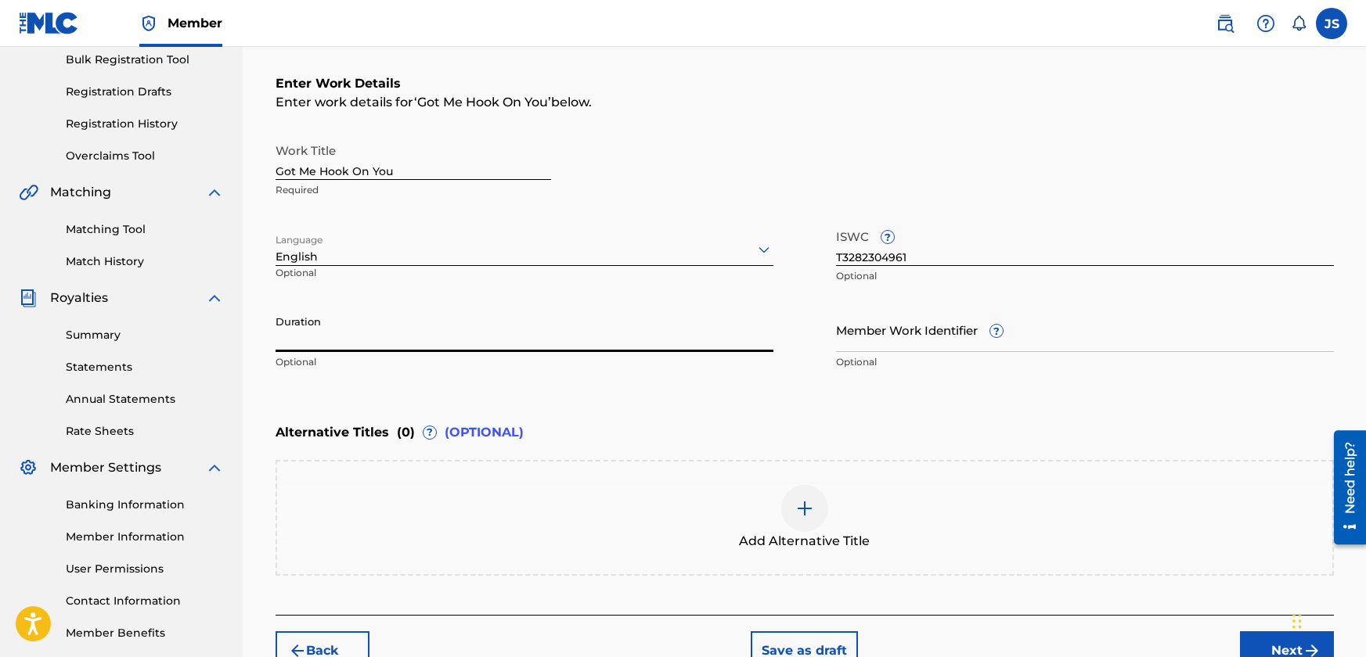
paste input "02:55"
type input "02:55"
click at [477, 379] on div "Enter Work Details Enter work details for ‘ Got Me Hook On You ’ below. Work Ti…" at bounding box center [804, 226] width 1058 height 379
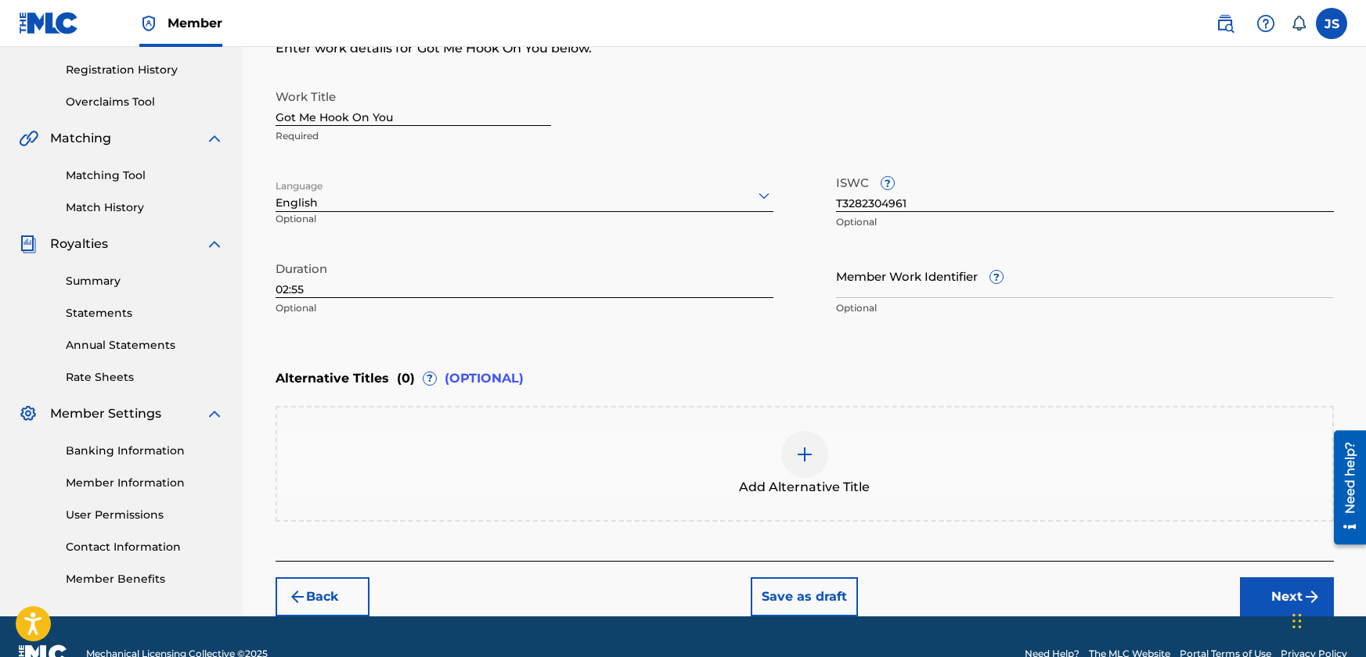
scroll to position [323, 0]
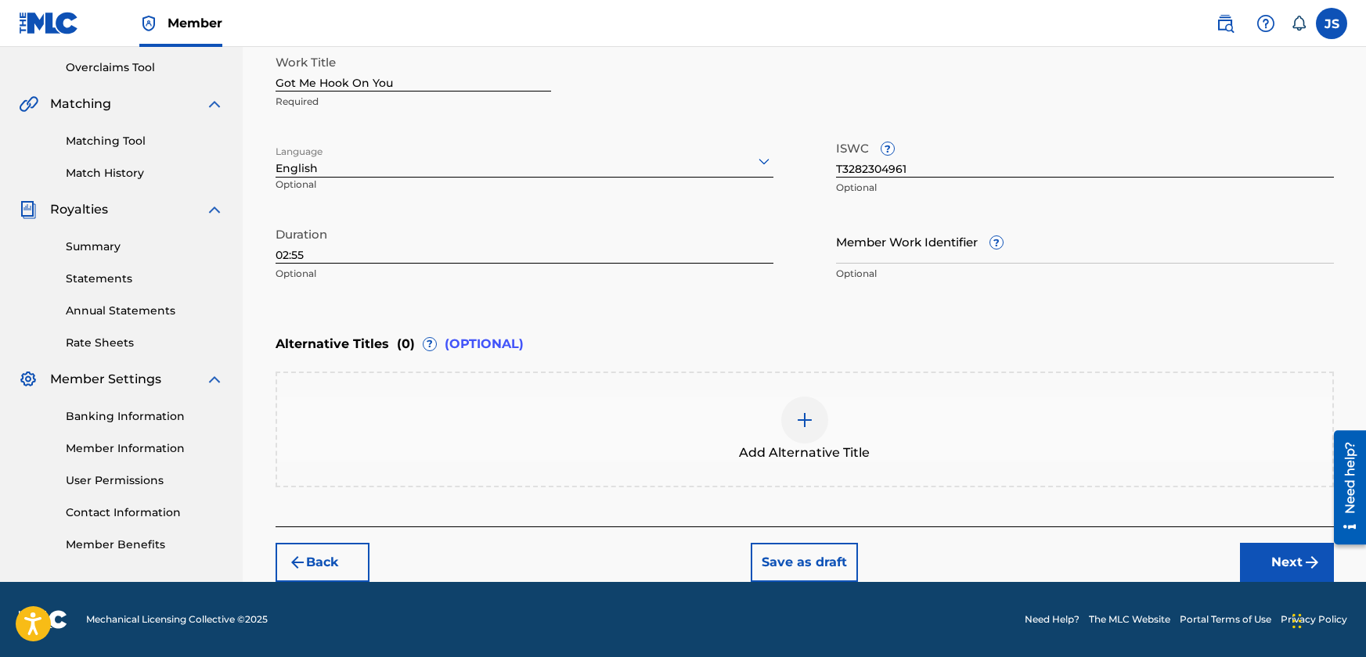
click at [1271, 556] on button "Next" at bounding box center [1287, 562] width 94 height 39
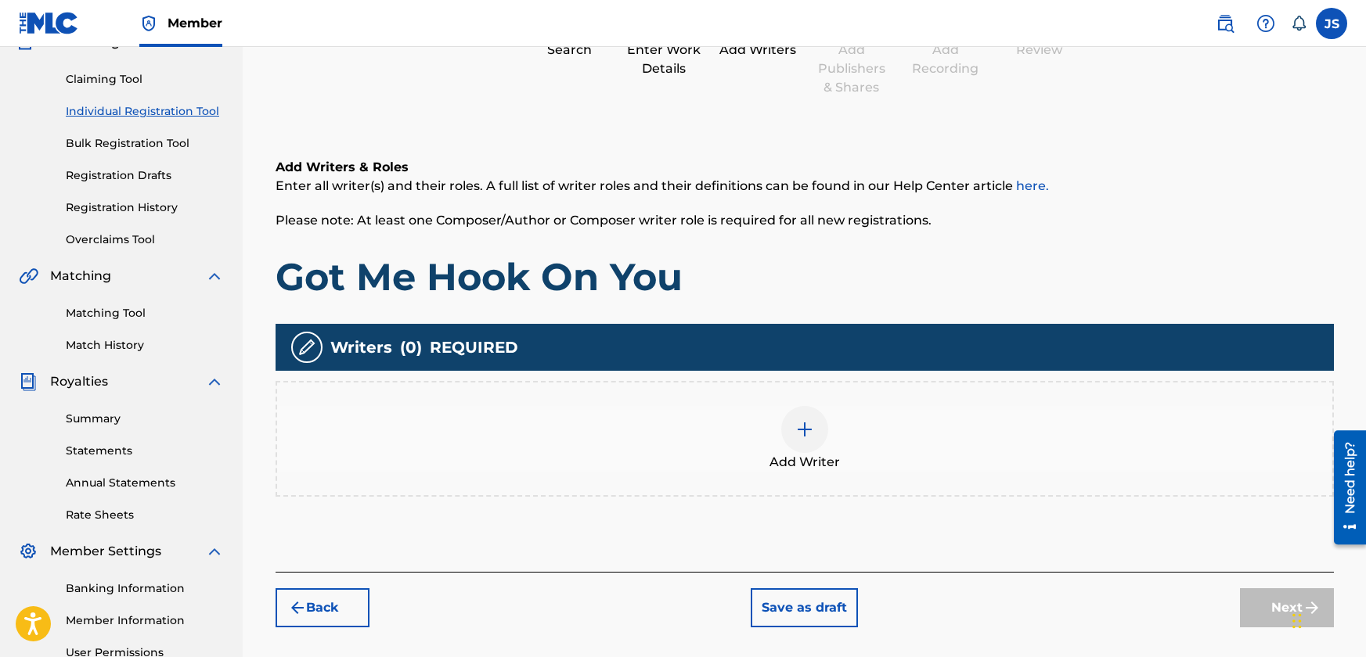
scroll to position [70, 0]
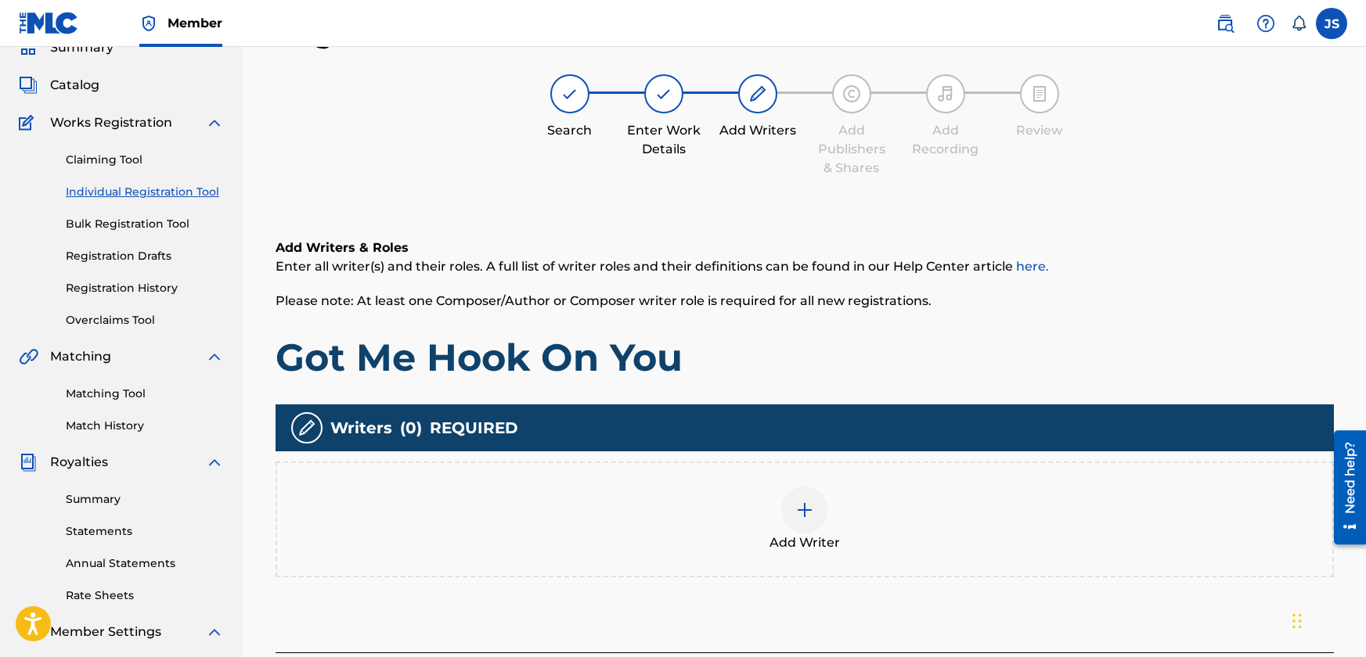
click at [797, 507] on img at bounding box center [804, 510] width 19 height 19
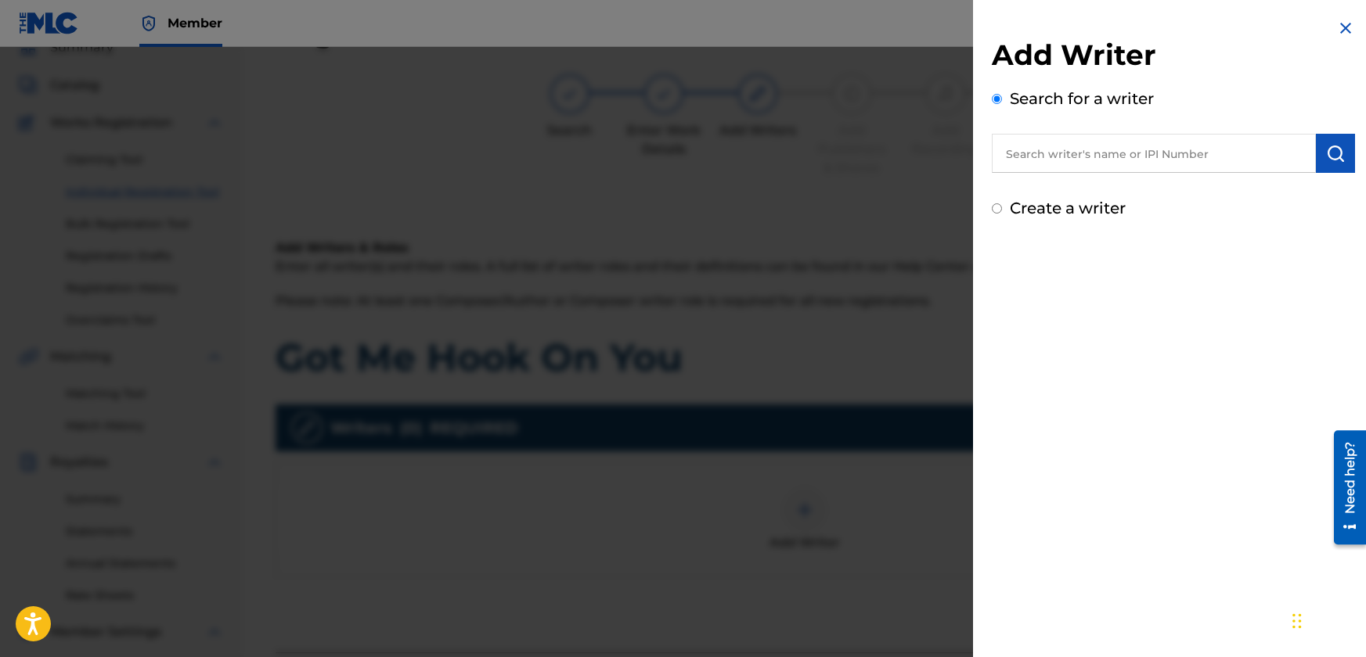
click at [1033, 206] on label "Create a writer" at bounding box center [1067, 208] width 116 height 19
radio input "true"
click at [1002, 206] on input "Create a writer" at bounding box center [996, 208] width 10 height 10
radio input "false"
radio input "true"
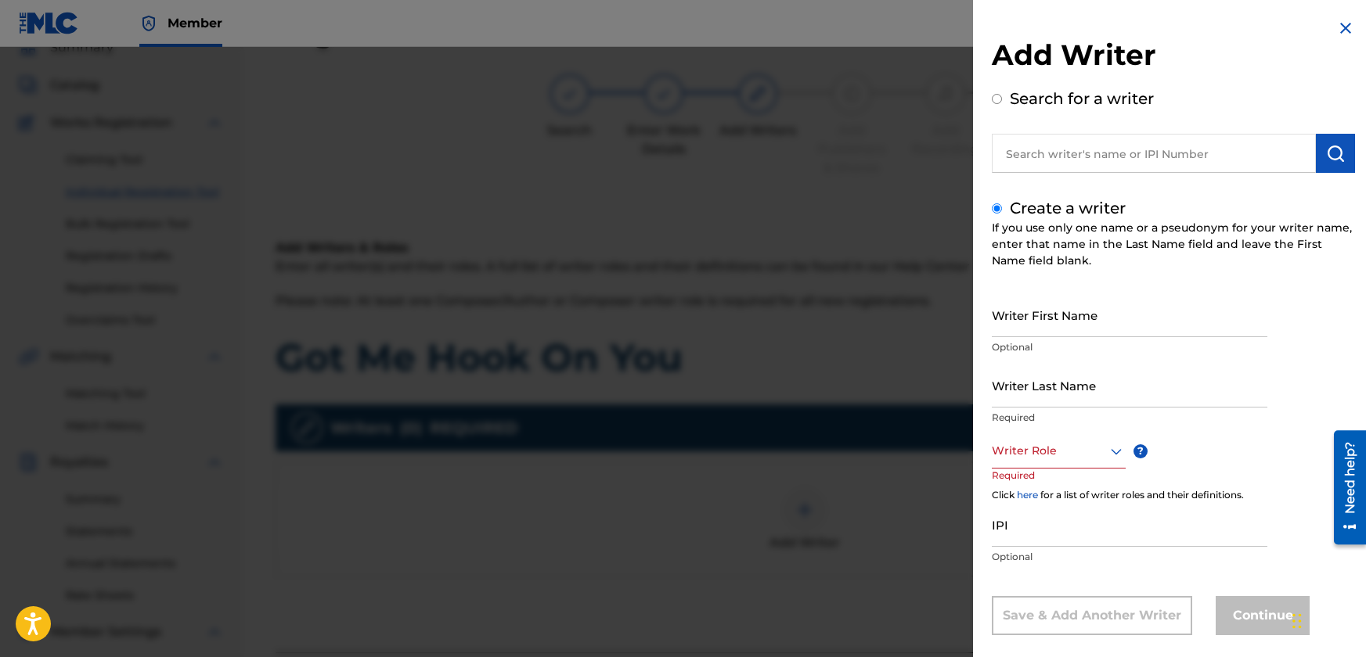
click at [1072, 315] on input "Writer First Name" at bounding box center [1128, 315] width 275 height 45
click at [1039, 325] on input "Writer First Name" at bounding box center [1128, 315] width 275 height 45
type input "[PERSON_NAME]"
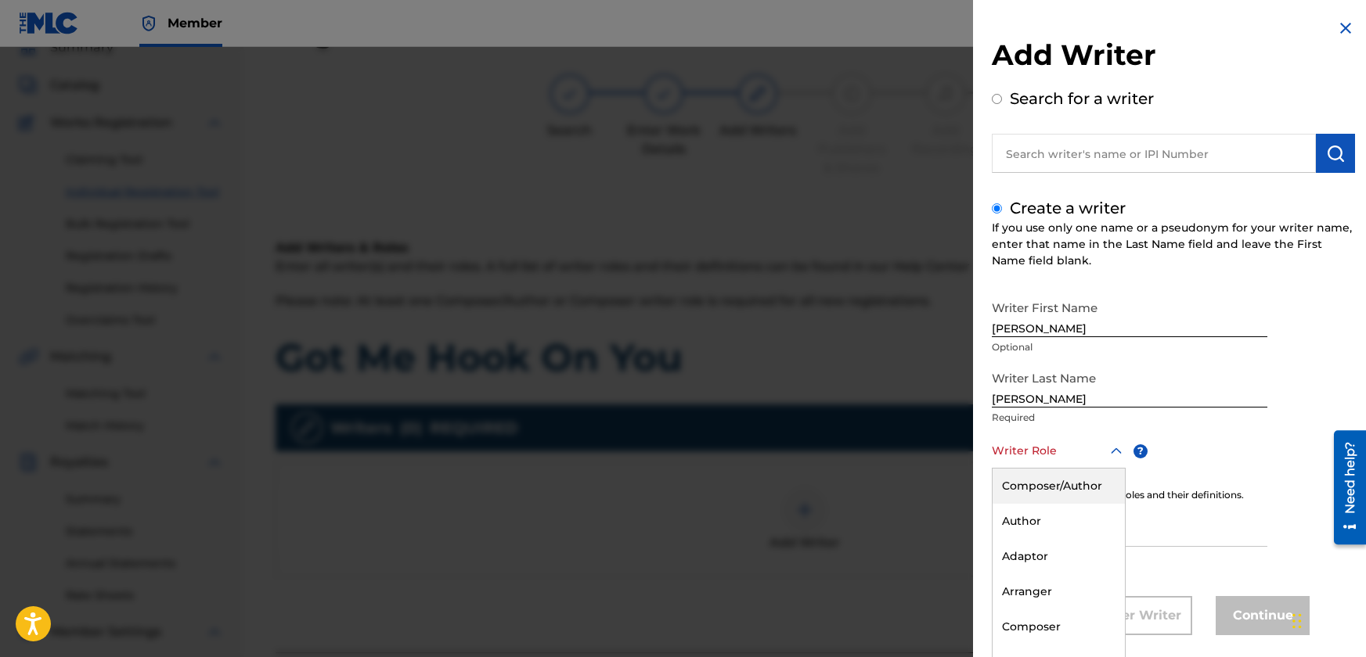
click at [1026, 451] on div "8 results available. Use Up and Down to choose options, press Enter to select t…" at bounding box center [1058, 451] width 134 height 35
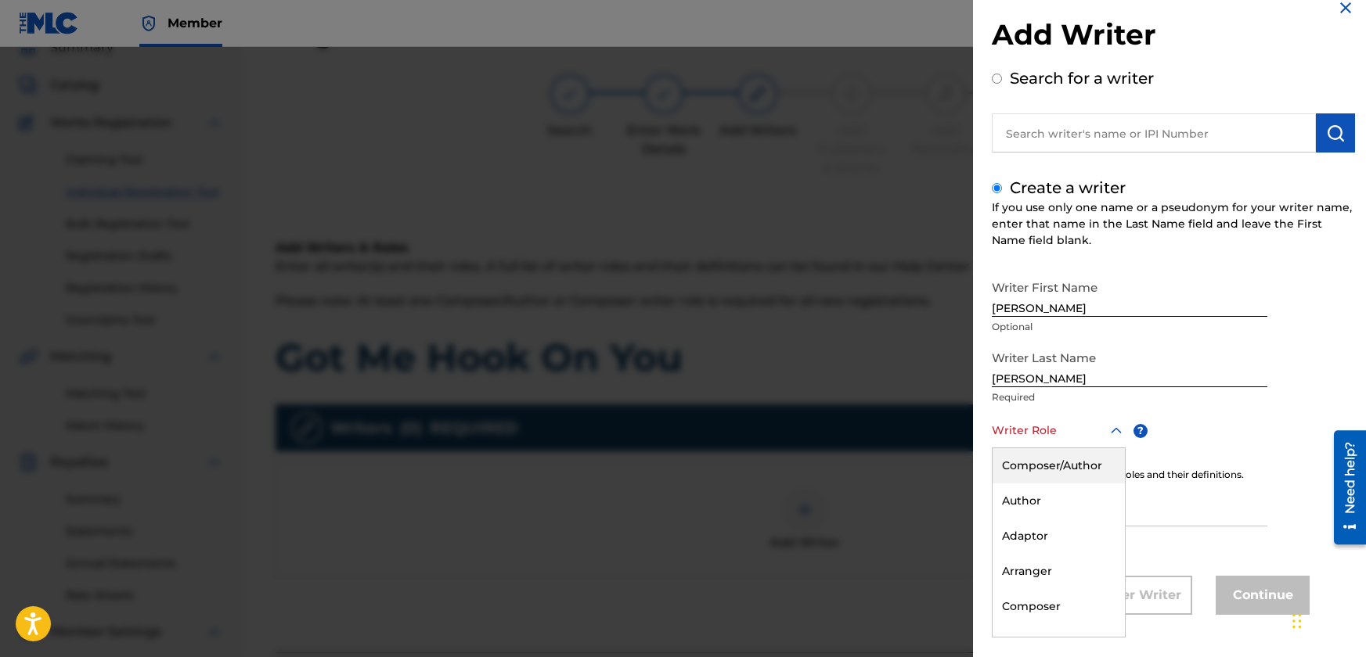
click at [1031, 465] on div "Composer/Author" at bounding box center [1058, 465] width 132 height 35
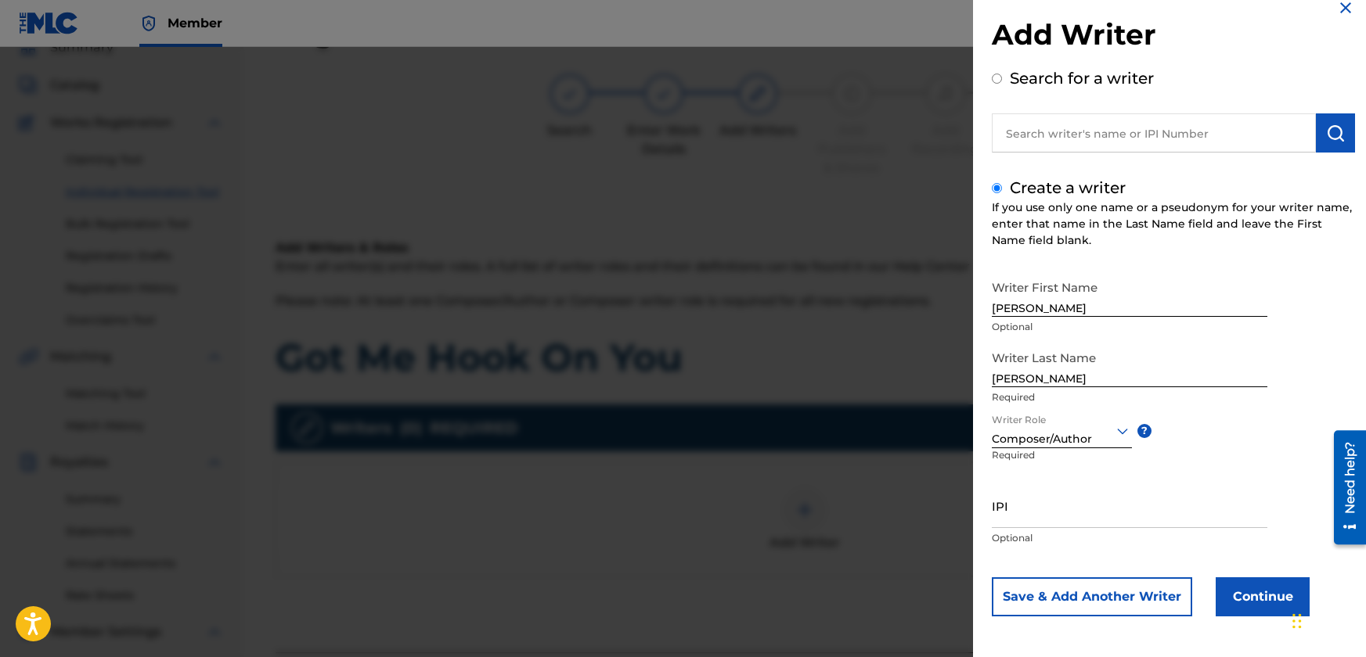
click at [1036, 523] on input "IPI" at bounding box center [1128, 506] width 275 height 45
paste input "1262888909"
type input "1262888909"
click at [1251, 592] on button "Continue" at bounding box center [1262, 597] width 94 height 39
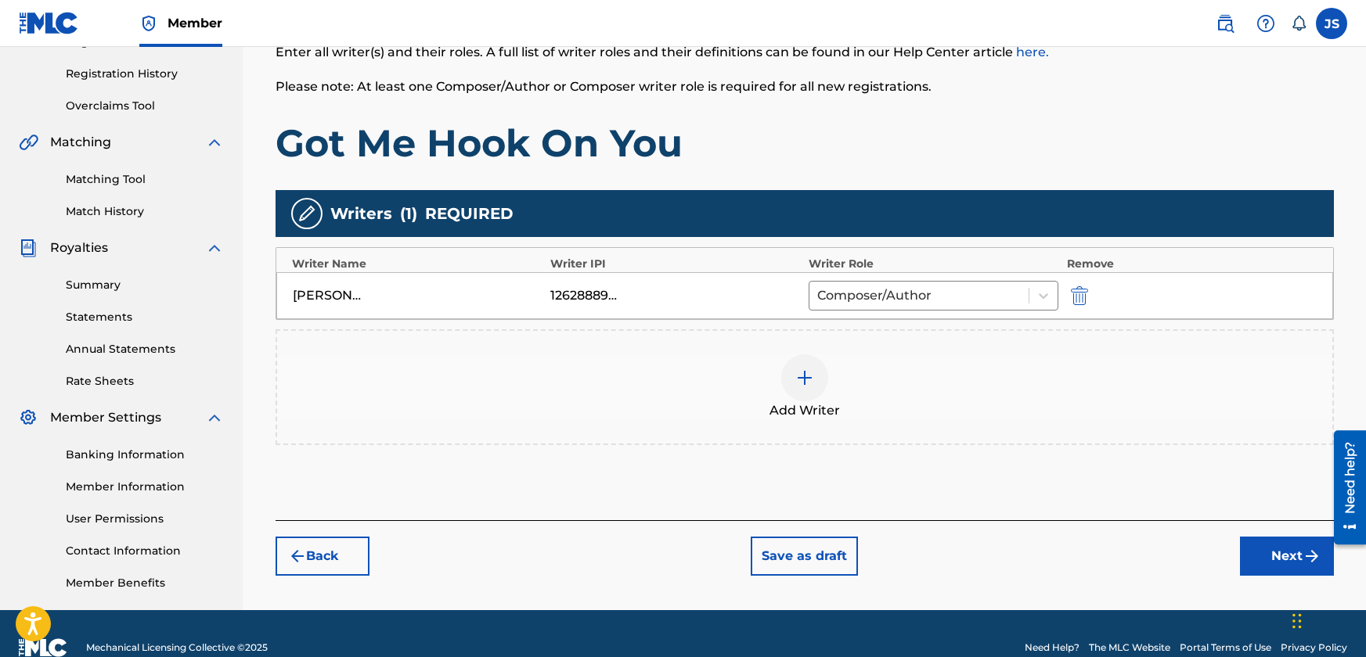
scroll to position [313, 0]
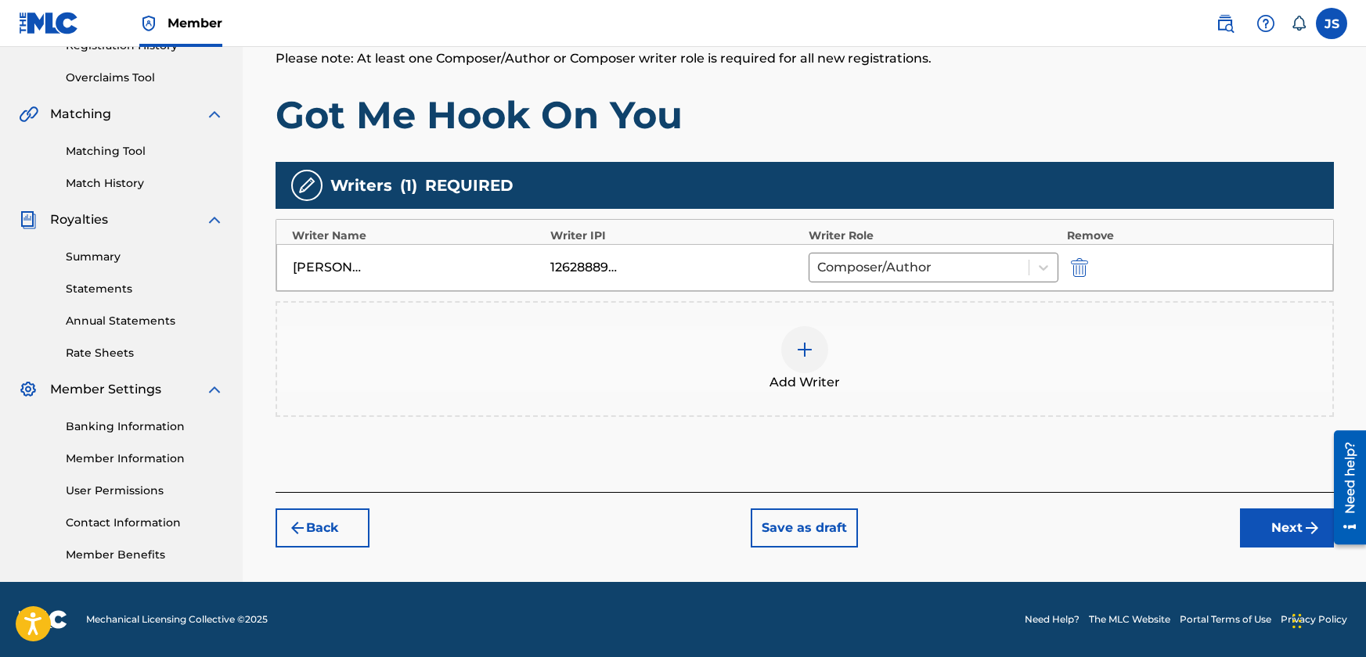
click at [1298, 516] on button "Next" at bounding box center [1287, 528] width 94 height 39
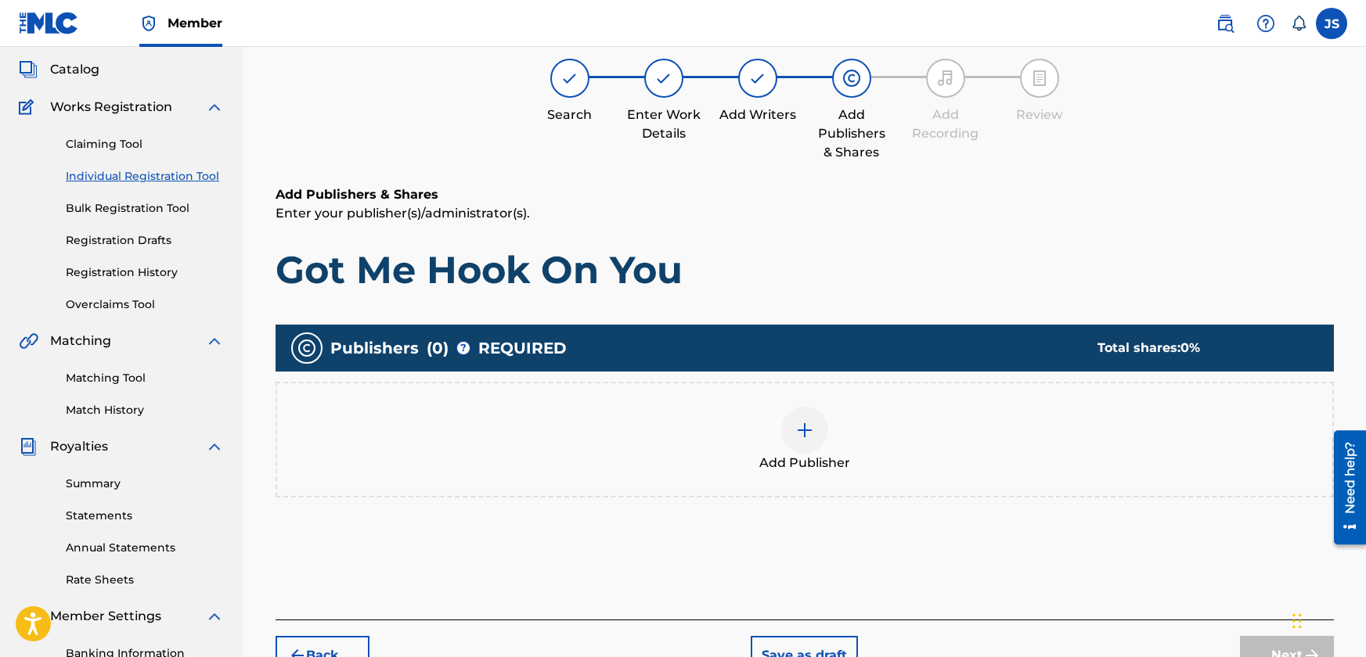
scroll to position [70, 0]
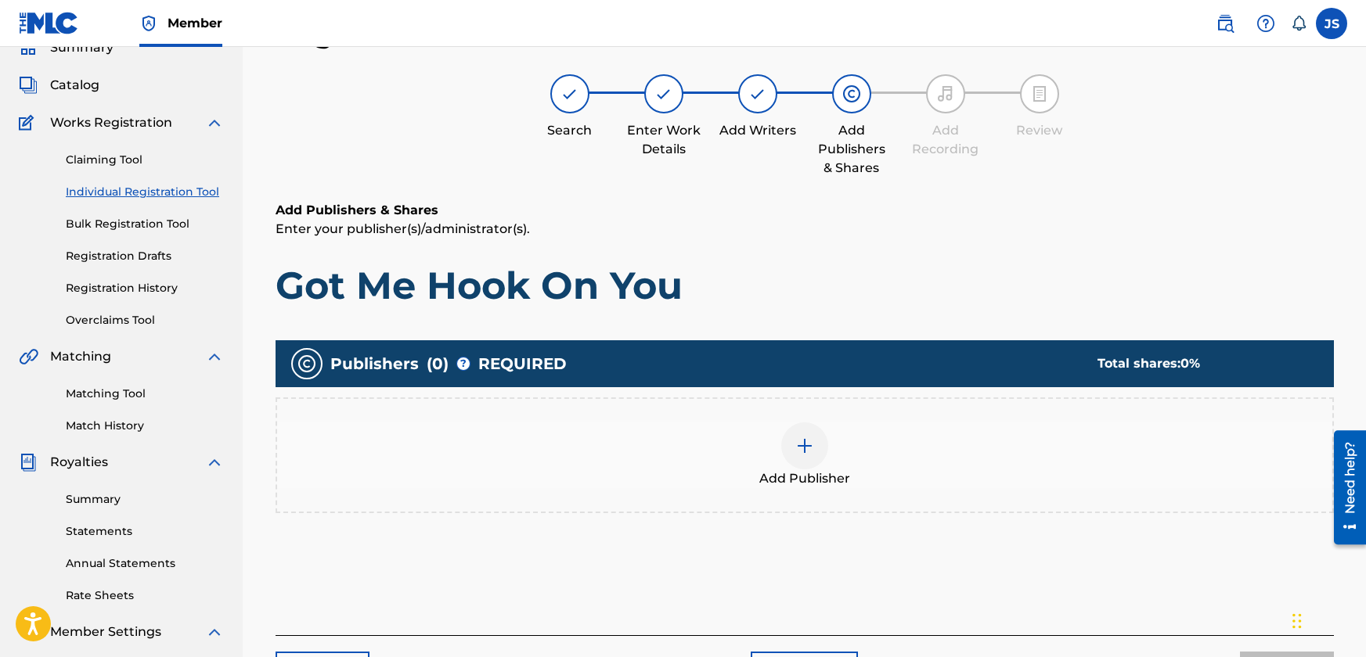
click at [813, 452] on img at bounding box center [804, 446] width 19 height 19
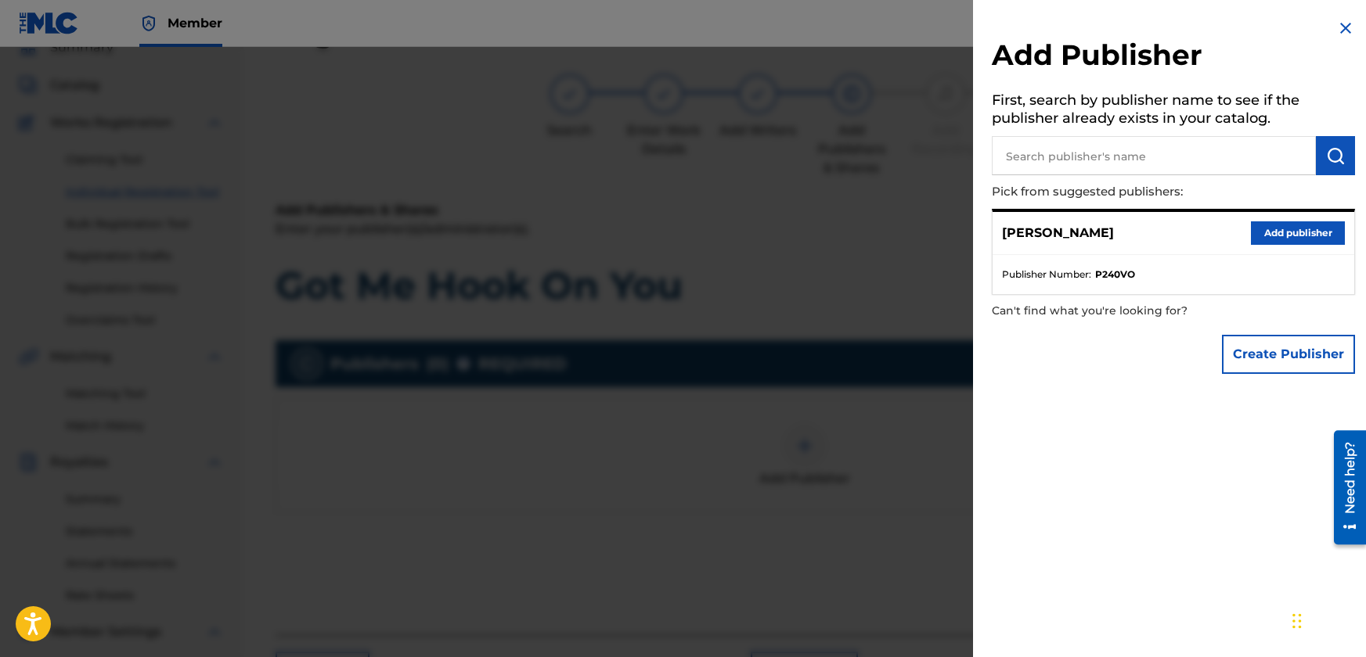
click at [1267, 351] on button "Create Publisher" at bounding box center [1288, 354] width 133 height 39
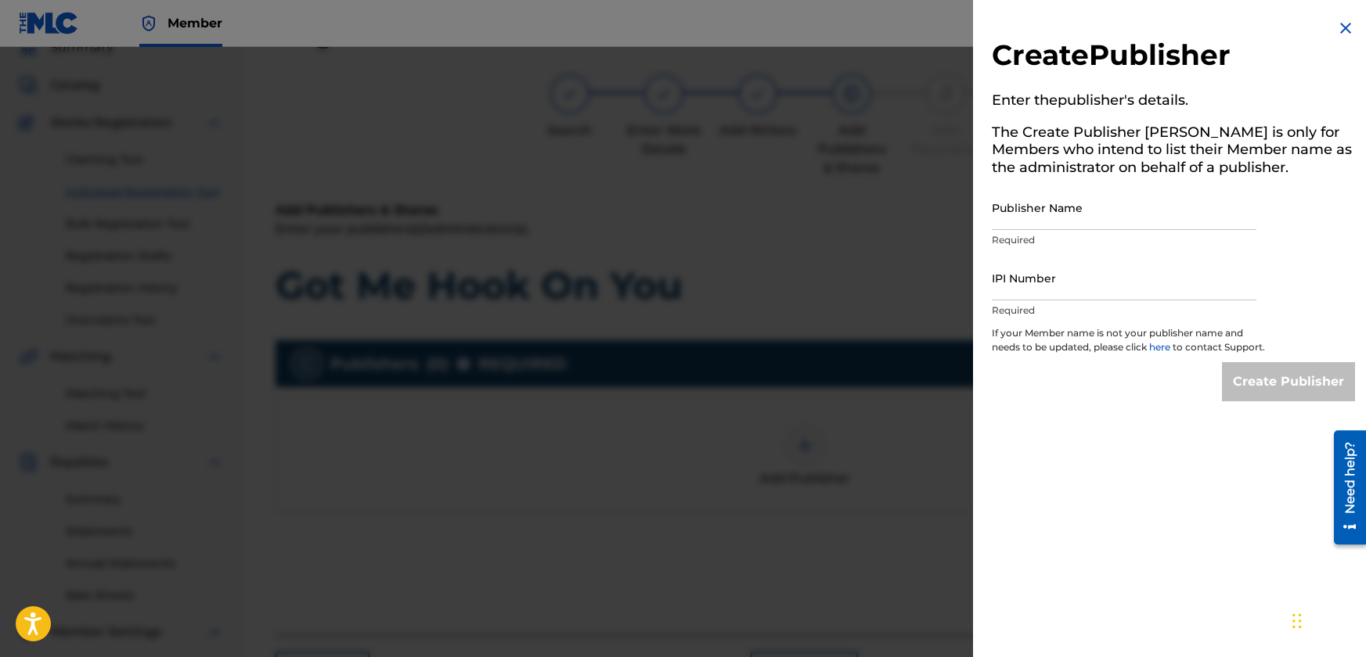
click at [1052, 207] on input "Publisher Name" at bounding box center [1123, 207] width 264 height 45
type input "JBSM"
click at [1073, 294] on input "IPI Number" at bounding box center [1123, 278] width 264 height 45
drag, startPoint x: 1073, startPoint y: 294, endPoint x: 1031, endPoint y: 287, distance: 42.8
click at [1031, 287] on input "IPI Number" at bounding box center [1123, 278] width 264 height 45
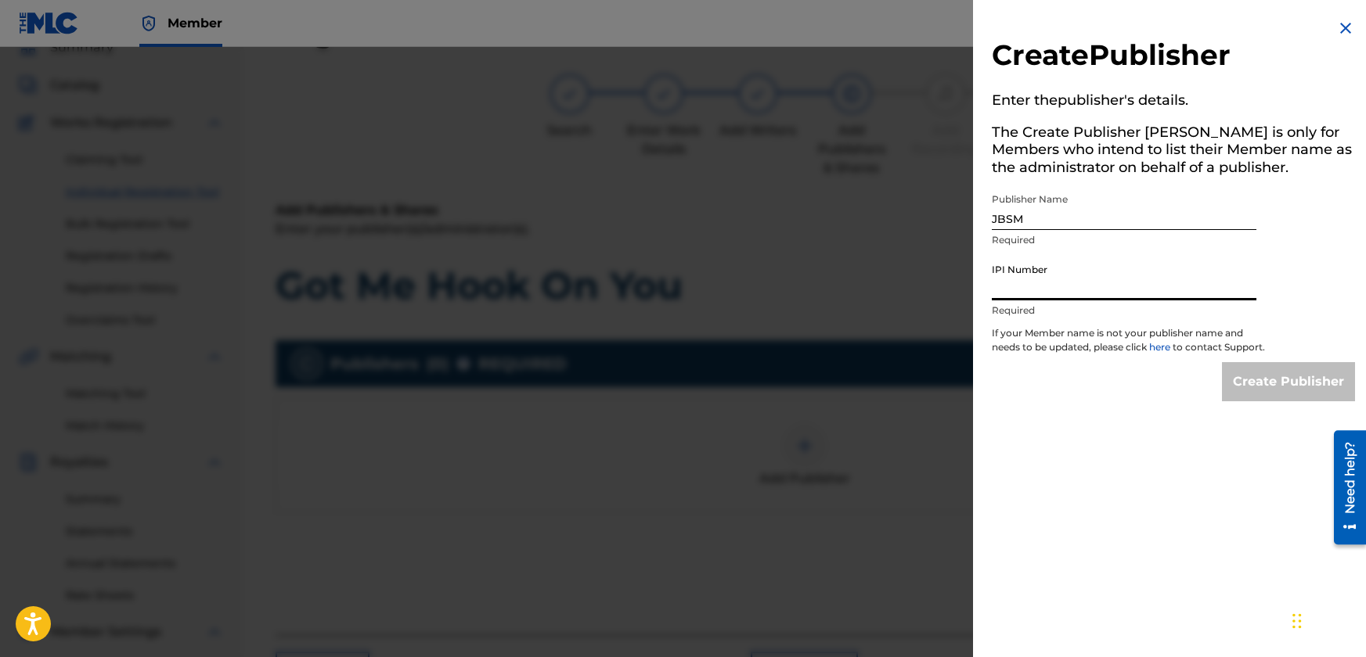
paste input "1262888811"
type input "1262888811"
click at [1301, 398] on input "Create Publisher" at bounding box center [1288, 381] width 133 height 39
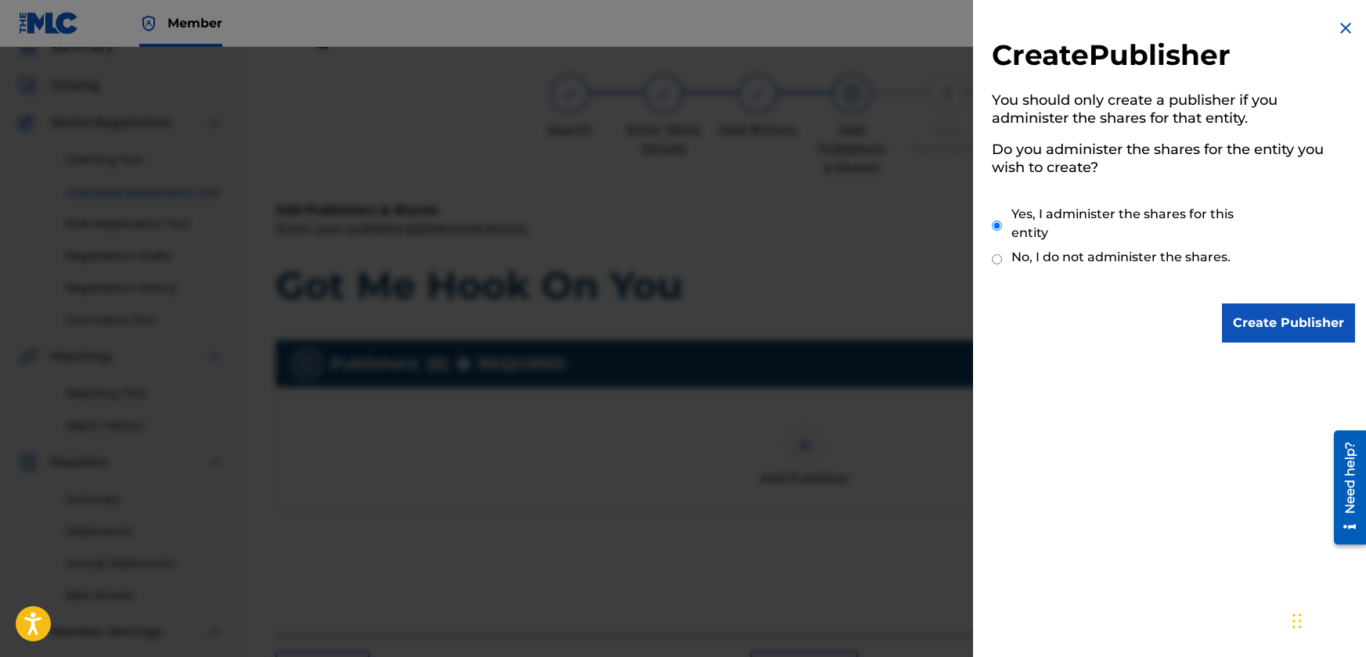
click at [1278, 317] on input "Create Publisher" at bounding box center [1288, 323] width 133 height 39
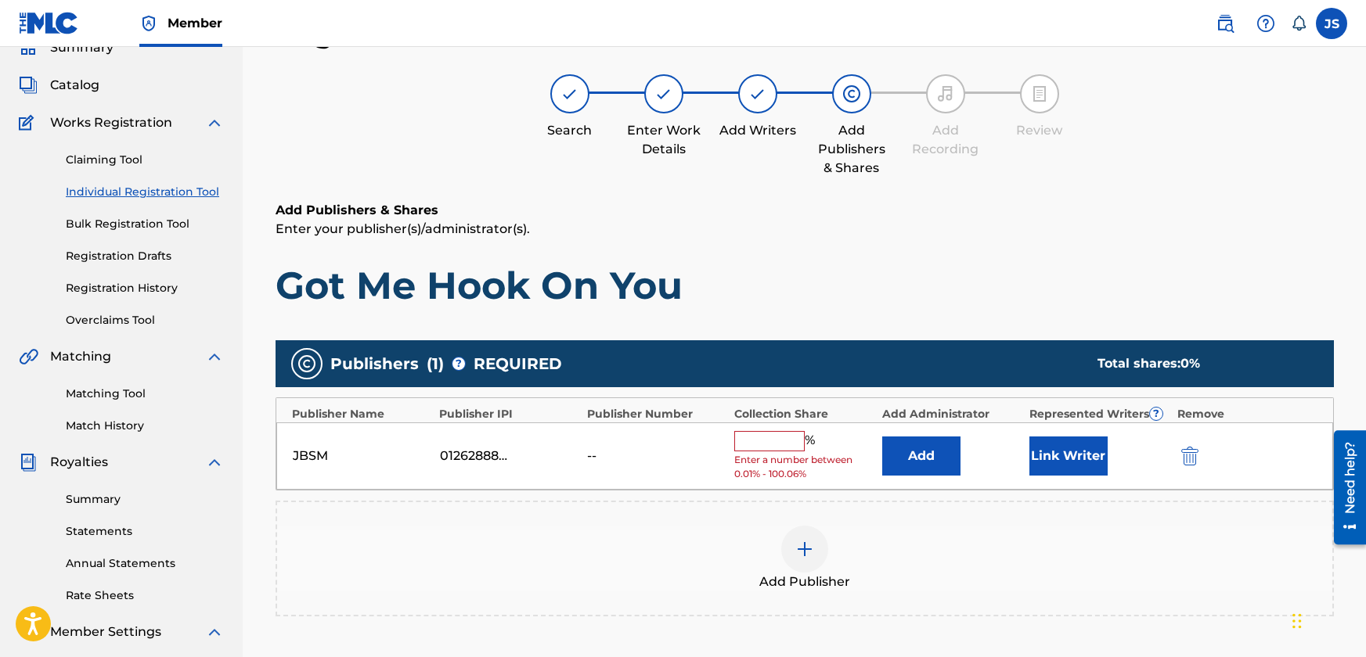
click at [768, 440] on input "text" at bounding box center [769, 441] width 70 height 20
type input "50"
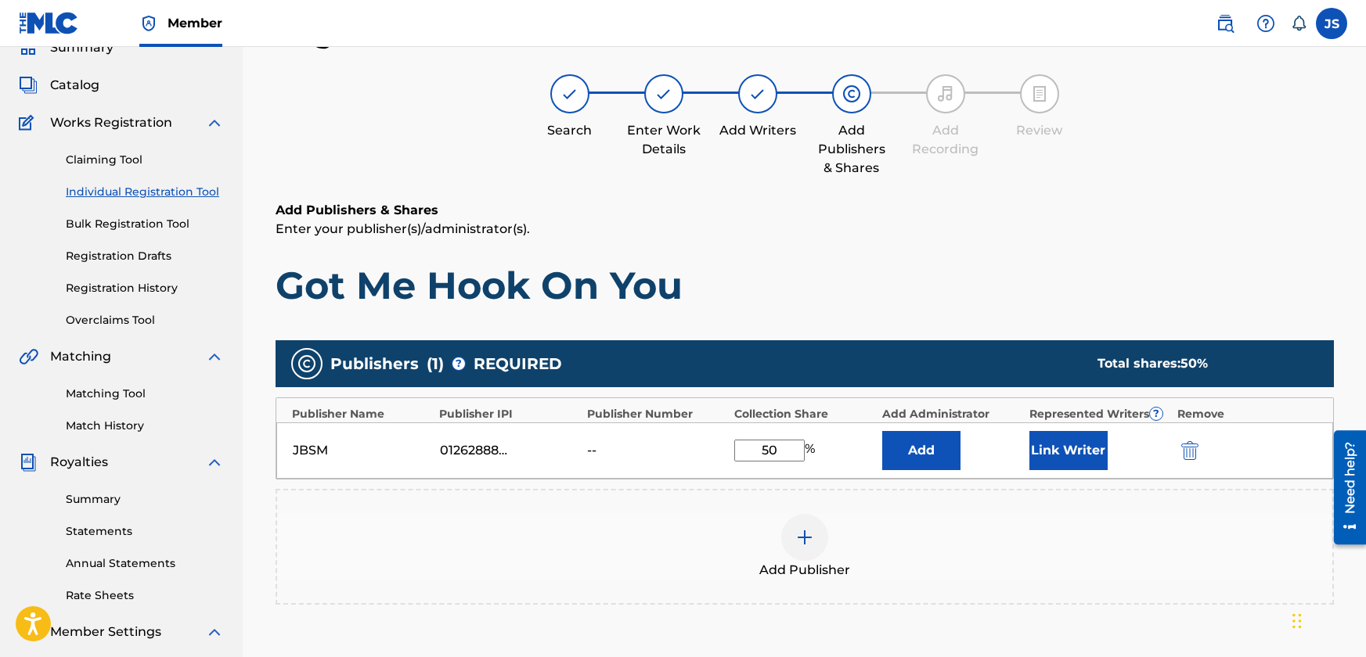
click at [1085, 456] on button "Link Writer" at bounding box center [1068, 450] width 78 height 39
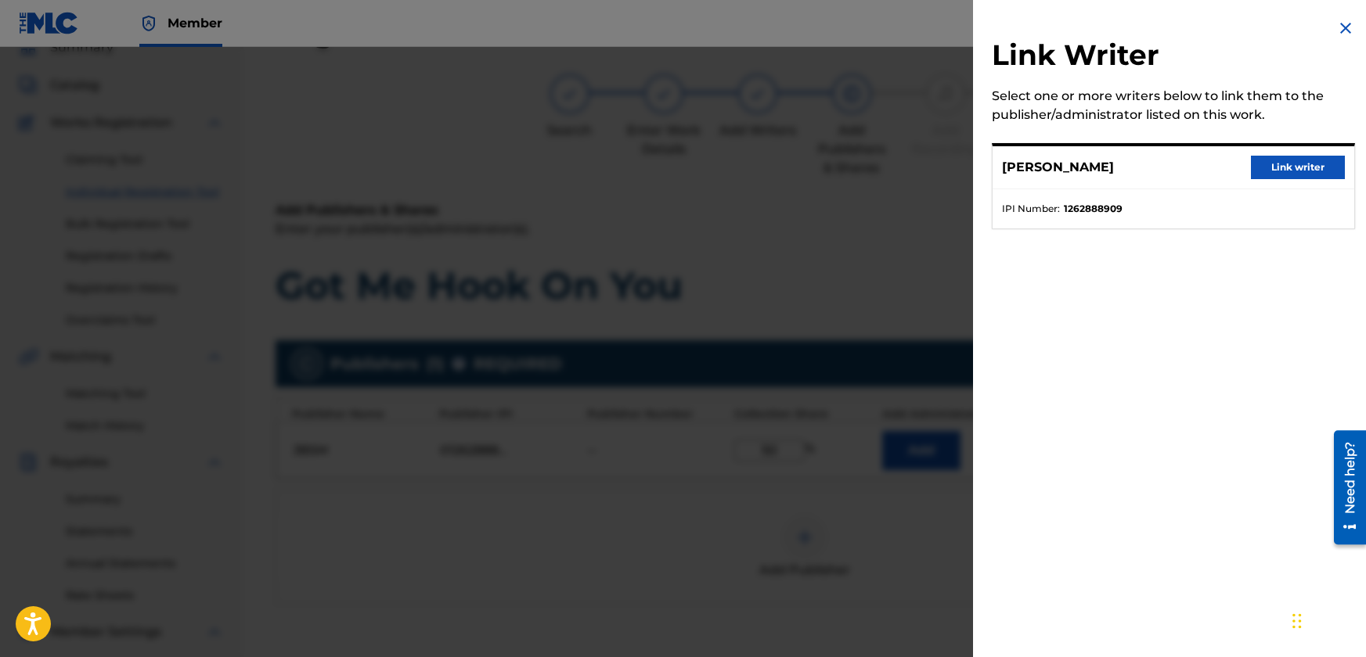
click at [1263, 166] on button "Link writer" at bounding box center [1298, 167] width 94 height 23
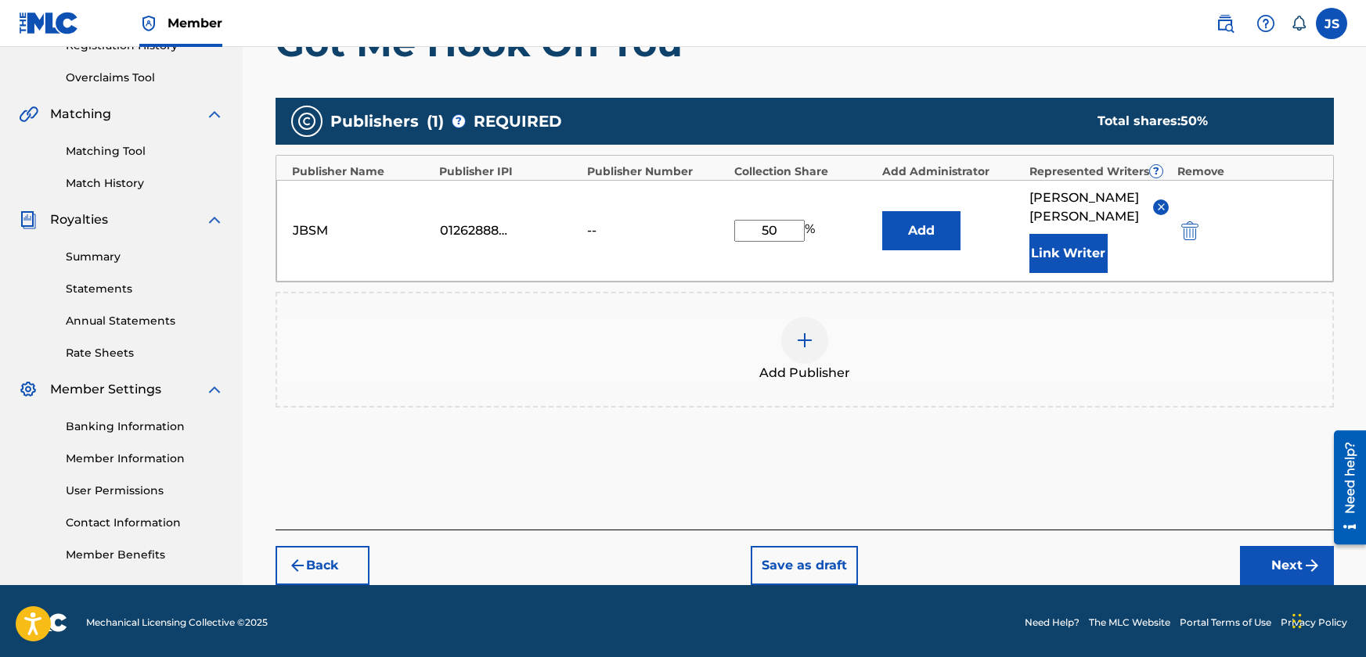
click at [1283, 546] on button "Next" at bounding box center [1287, 565] width 94 height 39
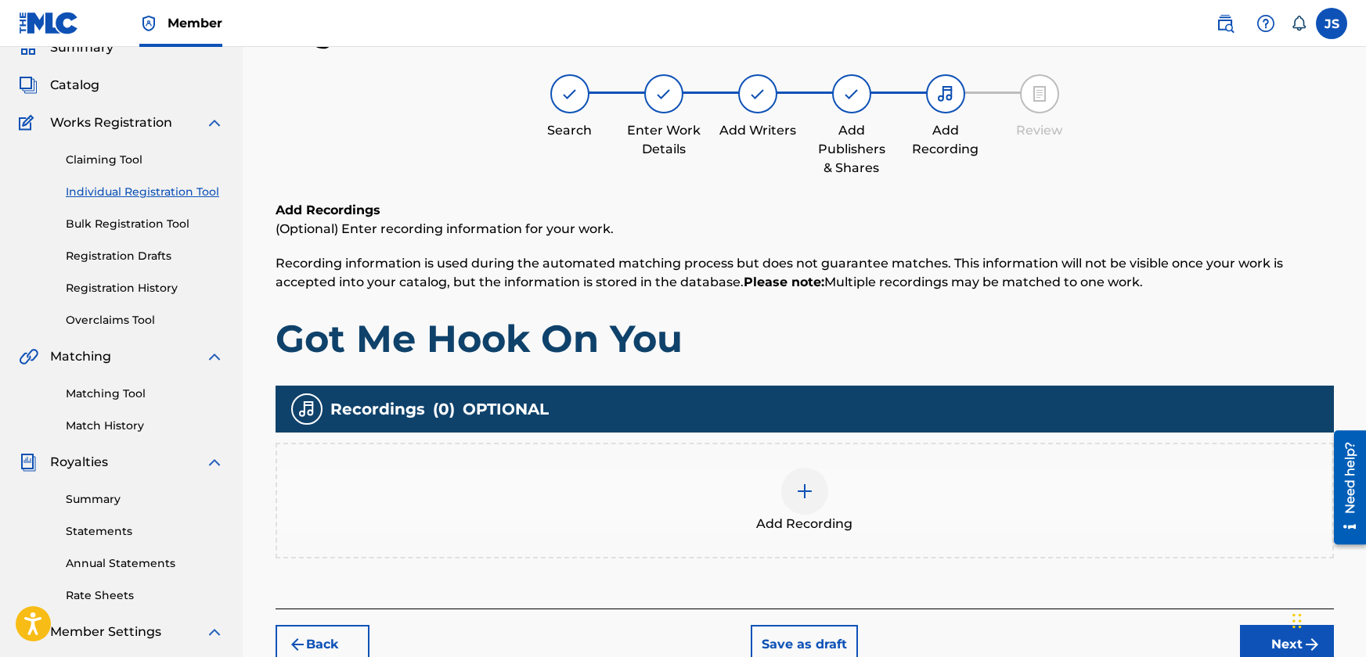
click at [798, 495] on img at bounding box center [804, 491] width 19 height 19
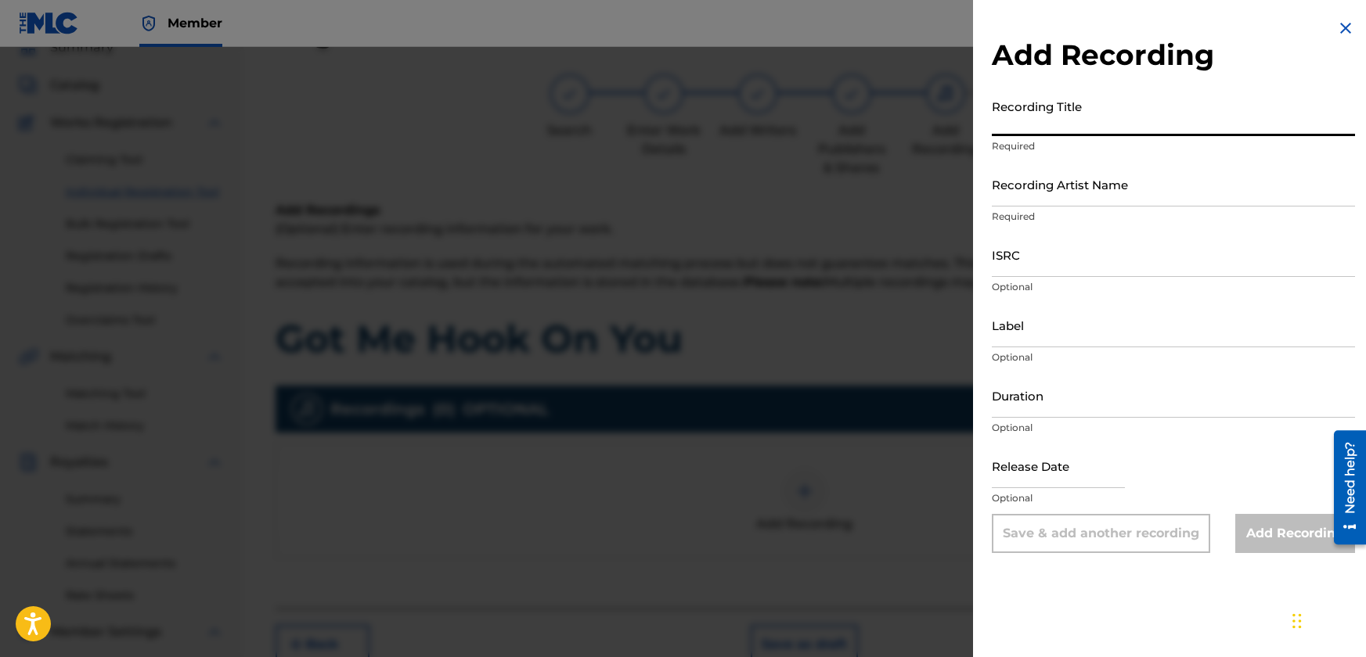
click at [1078, 121] on input "Recording Title" at bounding box center [1172, 114] width 363 height 45
paste input "GOT ME HOOK ON YOU"
type input "GOT ME HOOK ON YOU"
click at [1045, 404] on input "Duration" at bounding box center [1172, 395] width 363 height 45
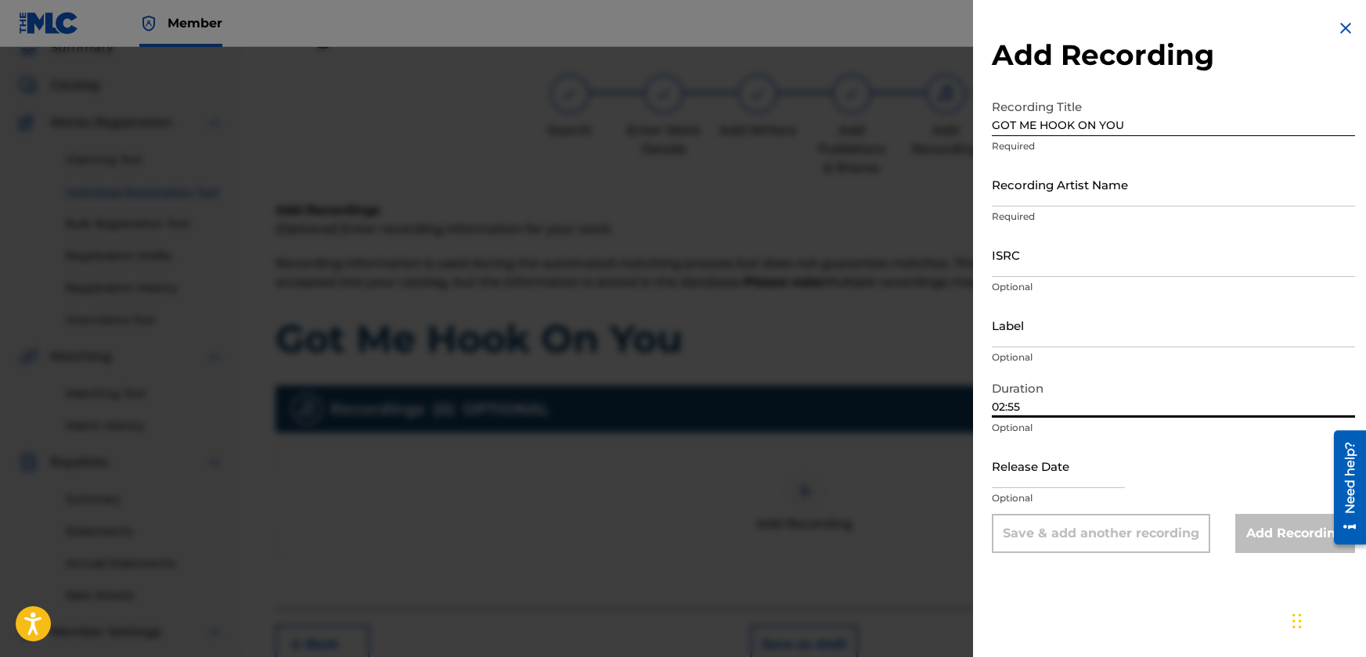
type input "02:55"
paste input "SE6QE2406651"
type input "SE6QE2406651"
click at [1048, 336] on input "Label" at bounding box center [1172, 325] width 363 height 45
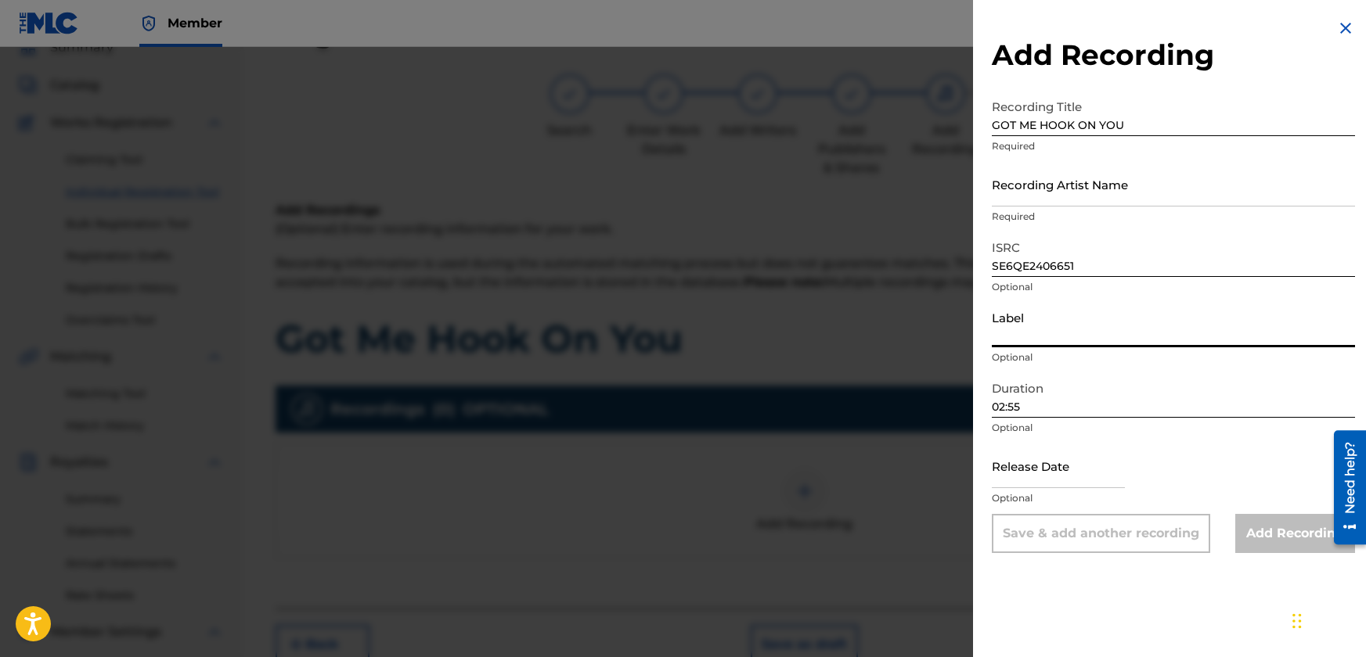
type input "JBSM"
click at [1050, 474] on input "text" at bounding box center [1057, 466] width 133 height 45
select select "7"
select select "2025"
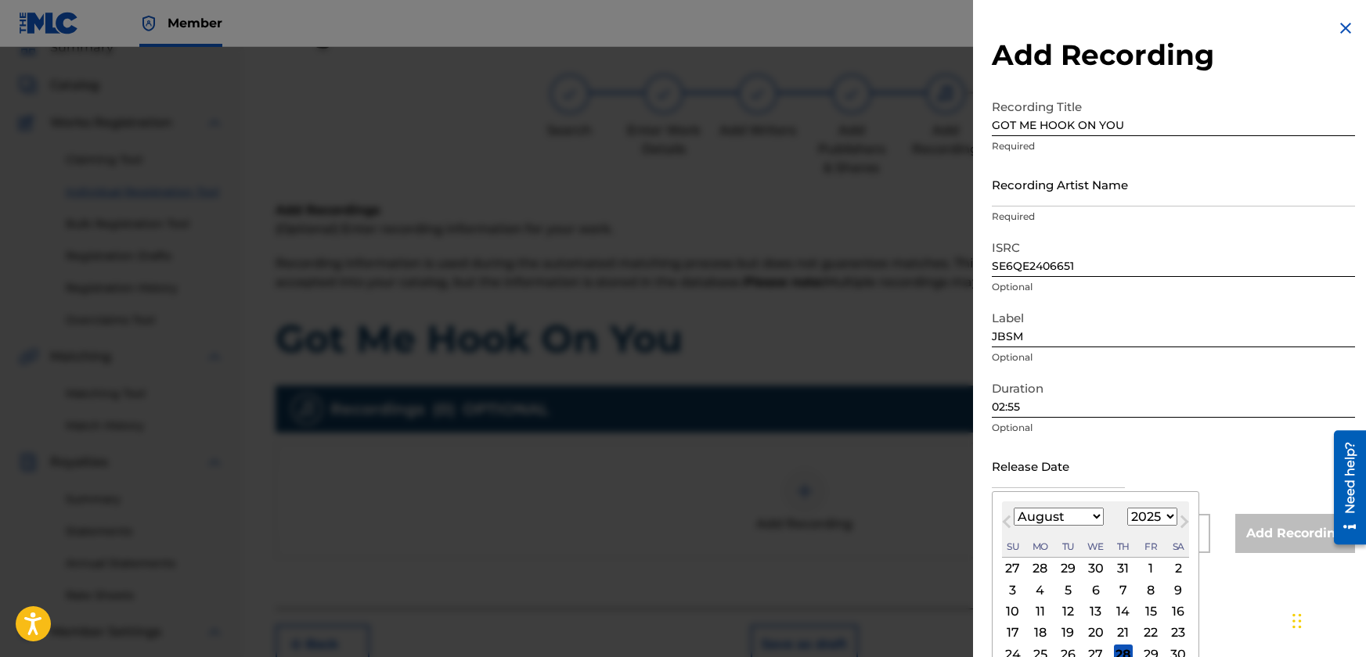
click at [1111, 458] on input "text" at bounding box center [1057, 466] width 133 height 45
click at [1236, 473] on div "Release Date Previous Month Next Month August [DATE] February March April May J…" at bounding box center [1172, 479] width 363 height 70
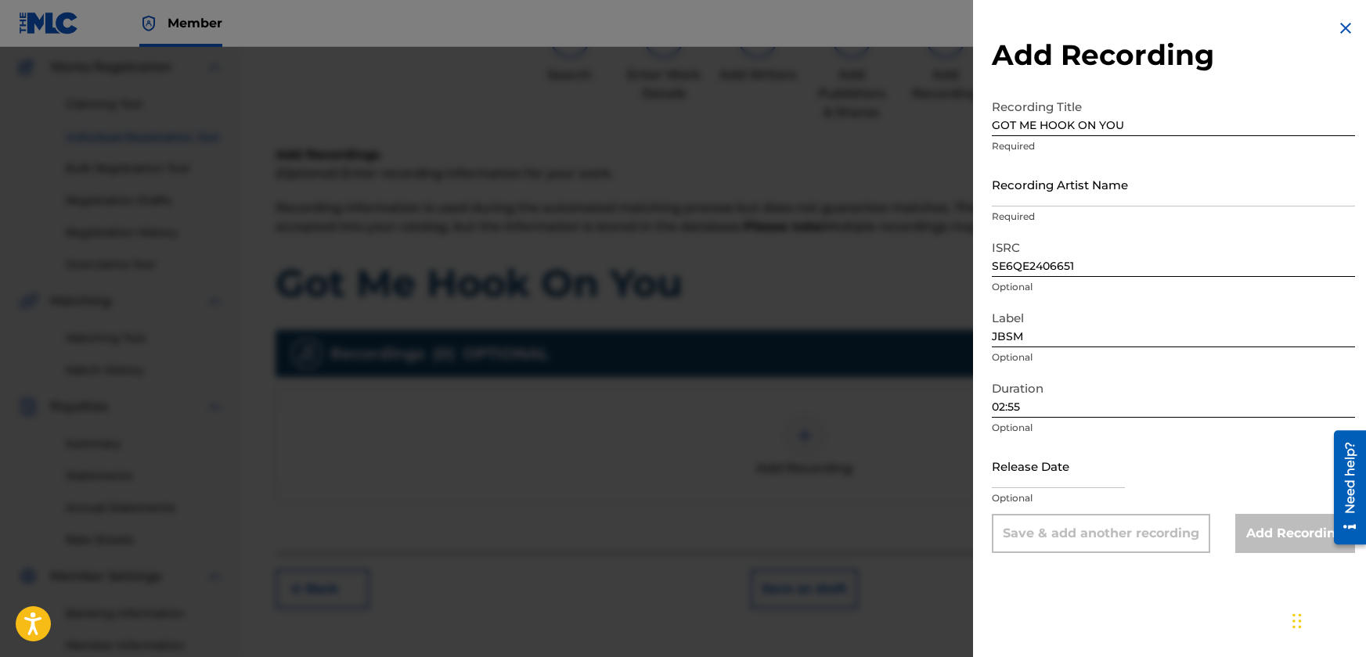
scroll to position [149, 0]
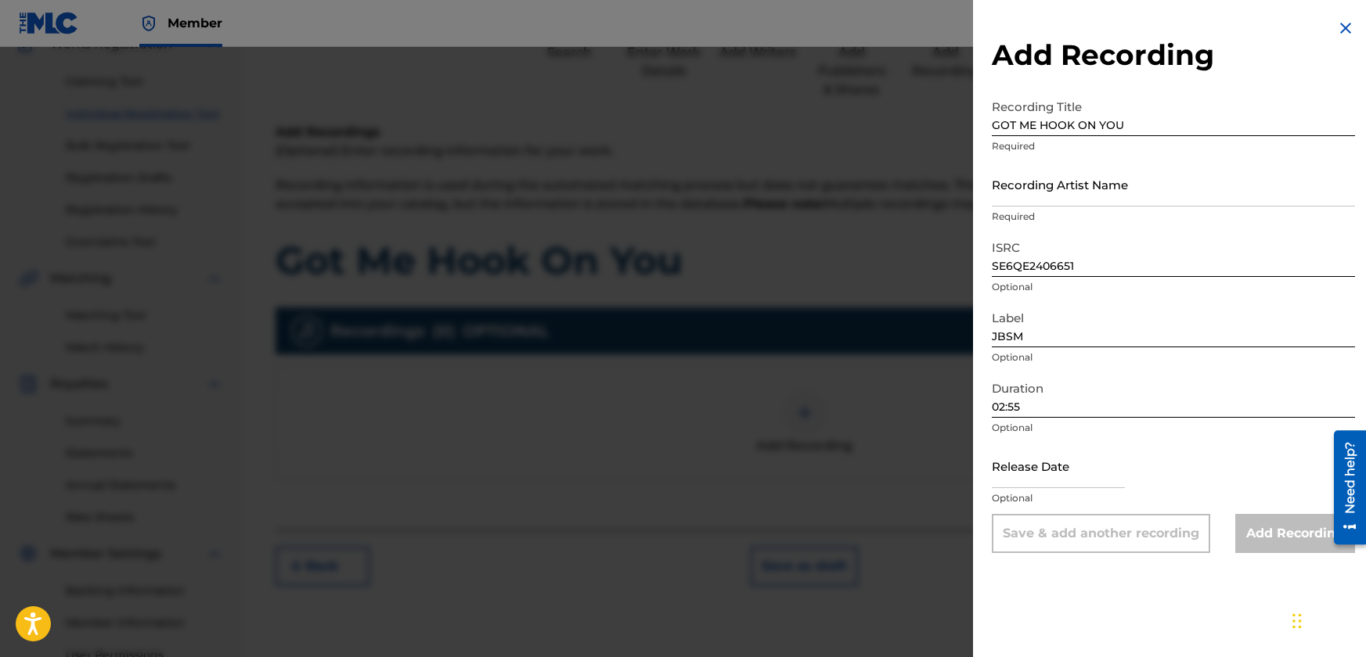
select select "7"
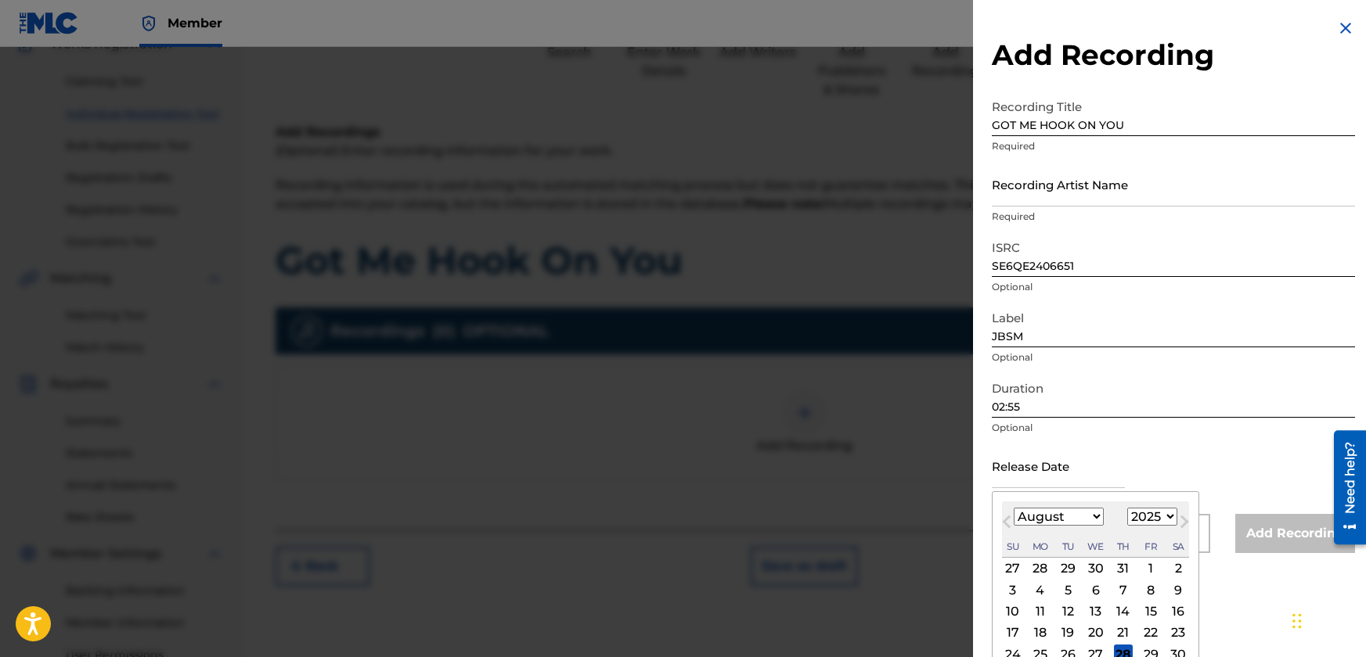
click at [1063, 475] on input "text" at bounding box center [1057, 466] width 133 height 45
click at [1161, 514] on select "1899 1900 1901 1902 1903 1904 1905 1906 1907 1908 1909 1910 1911 1912 1913 1914…" at bounding box center [1152, 517] width 50 height 18
select select "2024"
click at [1127, 508] on select "1899 1900 1901 1902 1903 1904 1905 1906 1907 1908 1909 1910 1911 1912 1913 1914…" at bounding box center [1152, 517] width 50 height 18
click at [1074, 514] on select "January February March April May June July August September October November De…" at bounding box center [1058, 517] width 90 height 18
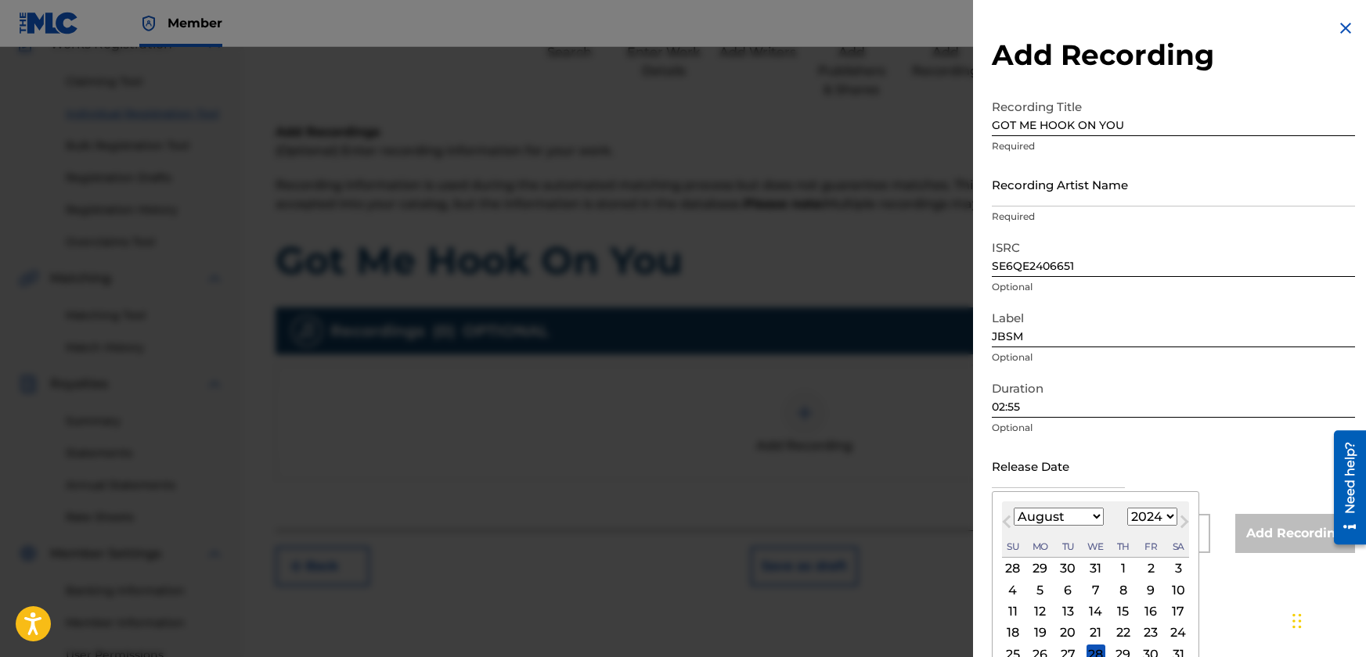
select select "1"
click at [1013, 508] on select "January February March April May June July August September October November De…" at bounding box center [1058, 517] width 90 height 18
click at [1122, 590] on div "8" at bounding box center [1123, 590] width 19 height 19
type input "[DATE]"
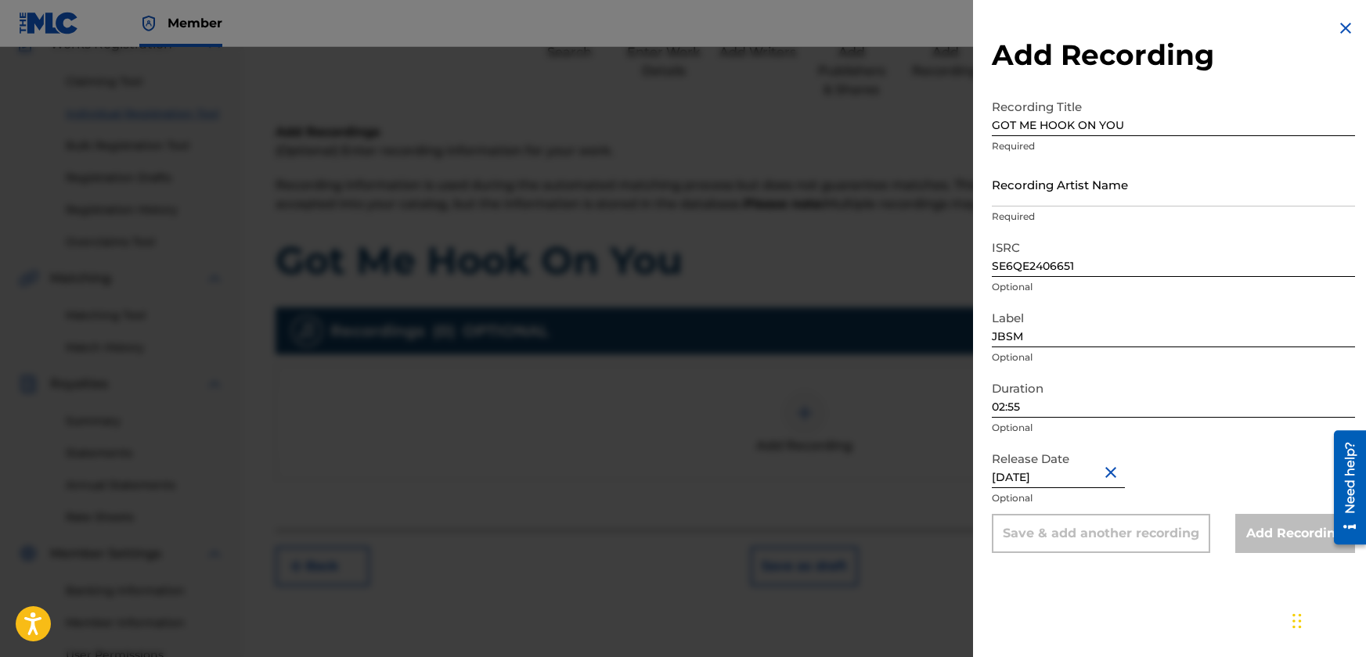
click at [1229, 470] on div "Release Date [DATE] Optional" at bounding box center [1172, 479] width 363 height 70
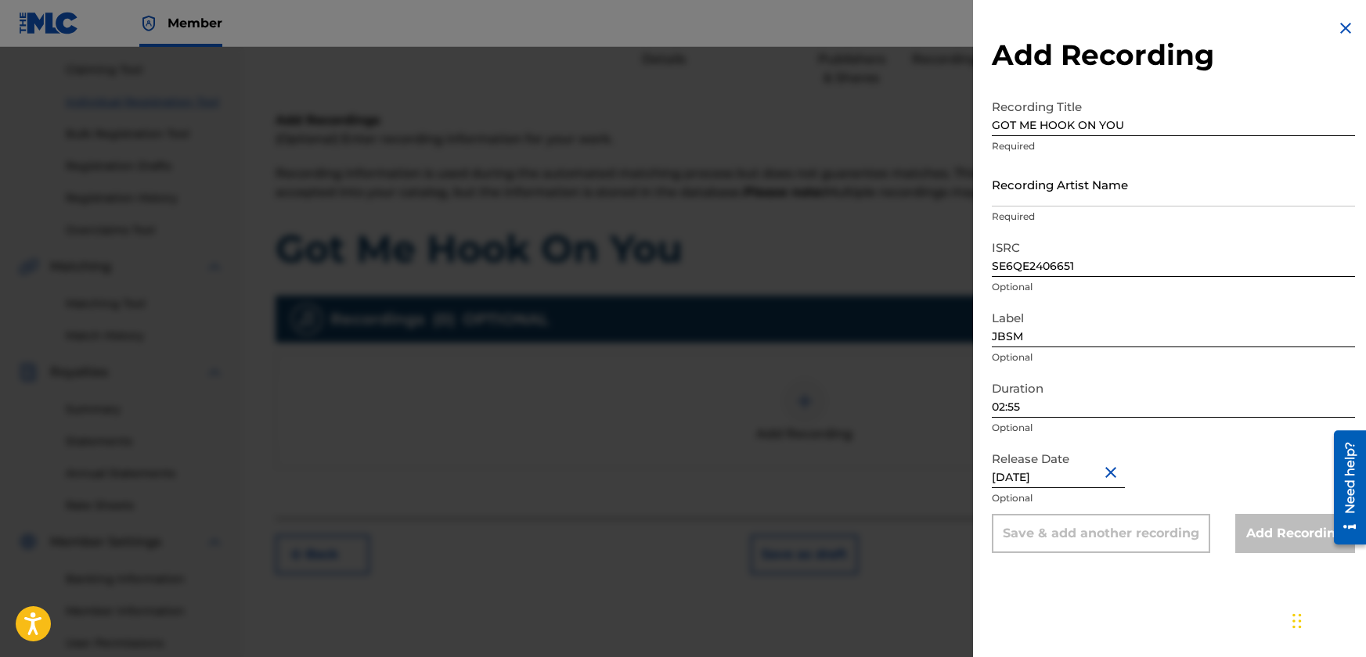
scroll to position [157, 0]
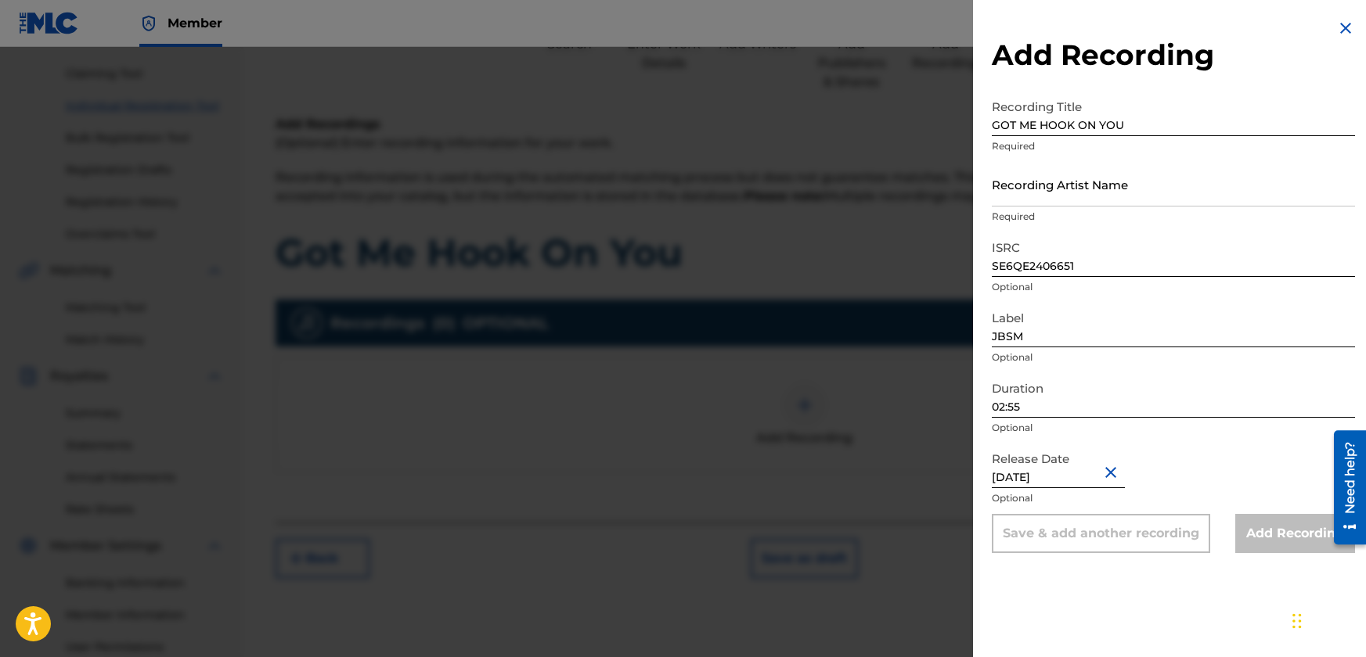
click at [1095, 187] on input "Recording Artist Name" at bounding box center [1172, 184] width 363 height 45
type input "[DEMOGRAPHIC_DATA] [PERSON_NAME]"
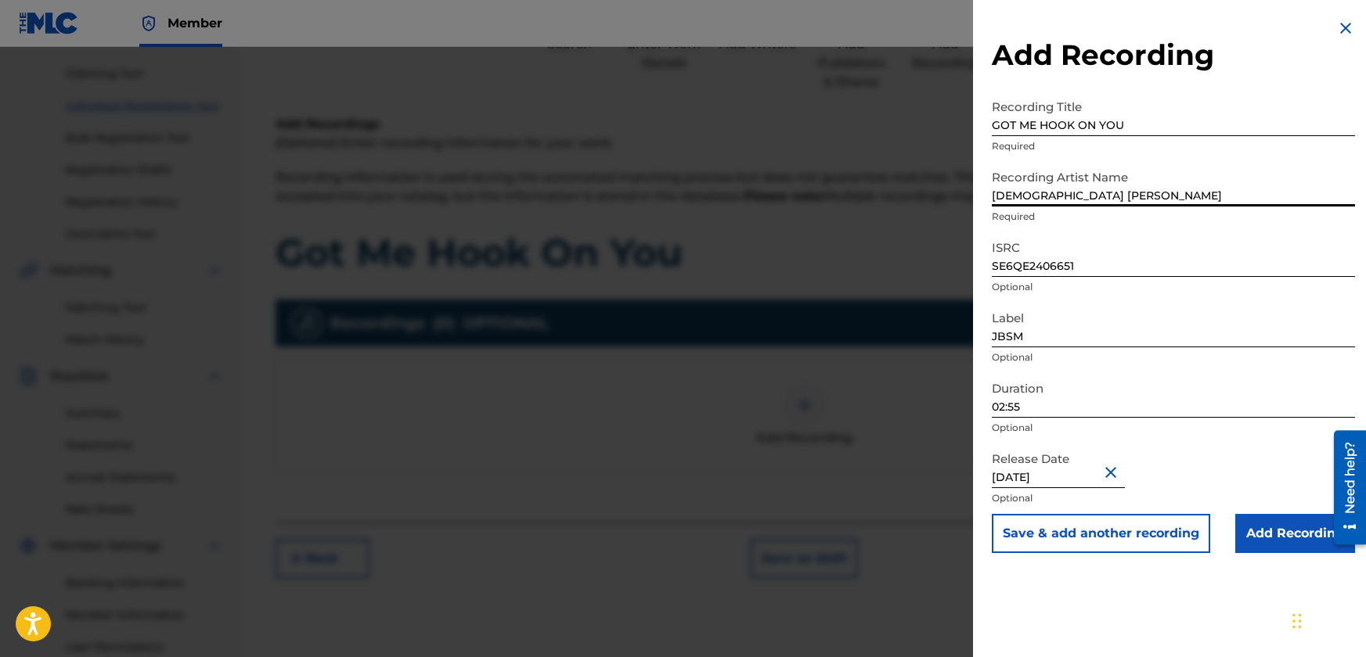
click at [1276, 529] on input "Add Recording" at bounding box center [1295, 533] width 120 height 39
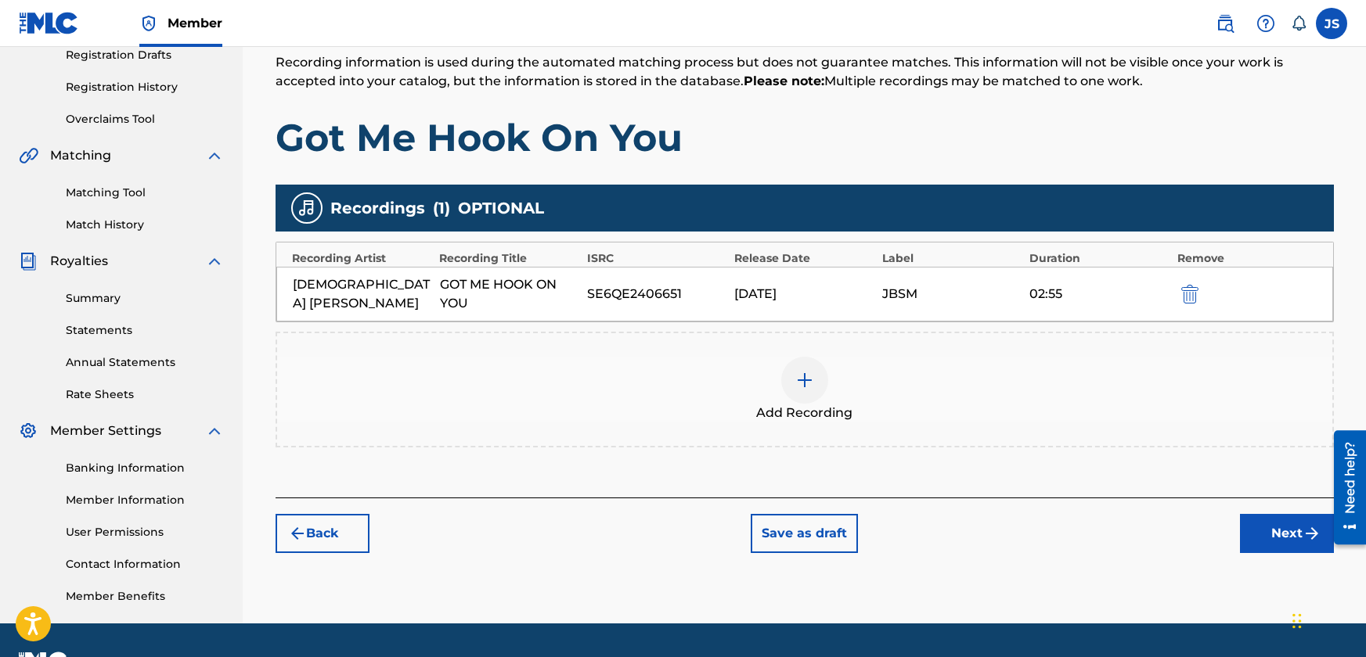
scroll to position [313, 0]
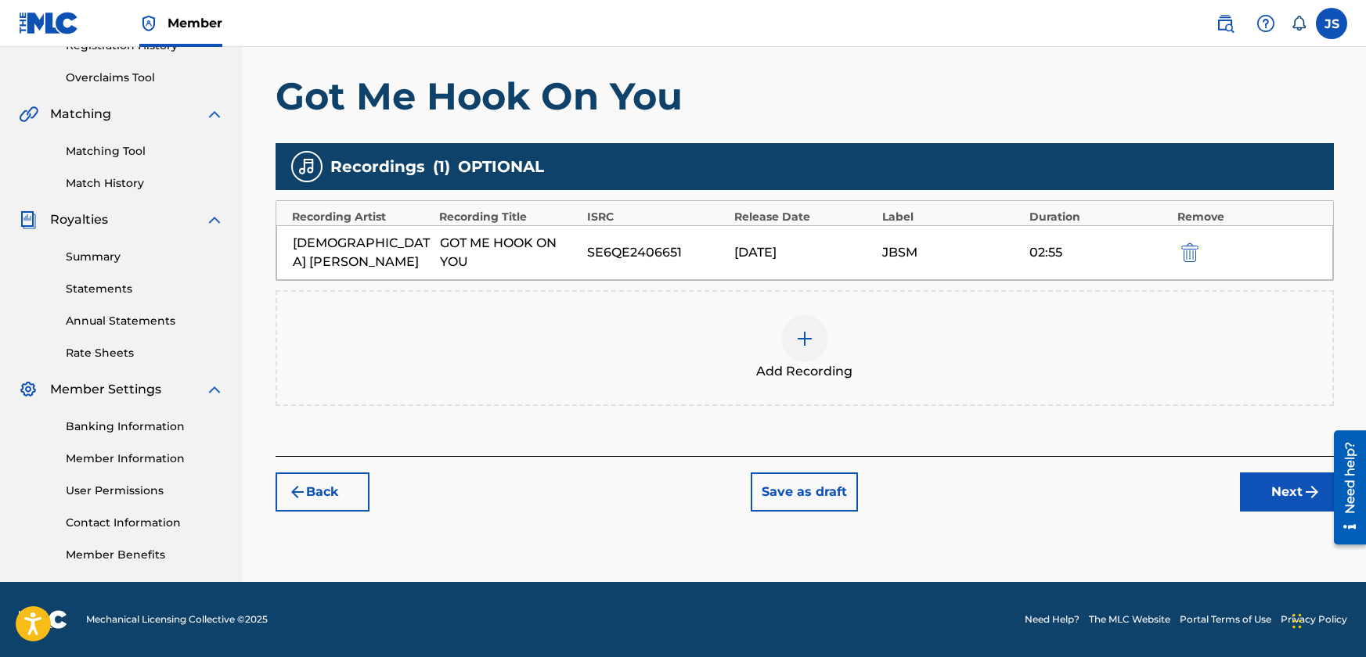
click at [1263, 491] on button "Next" at bounding box center [1287, 492] width 94 height 39
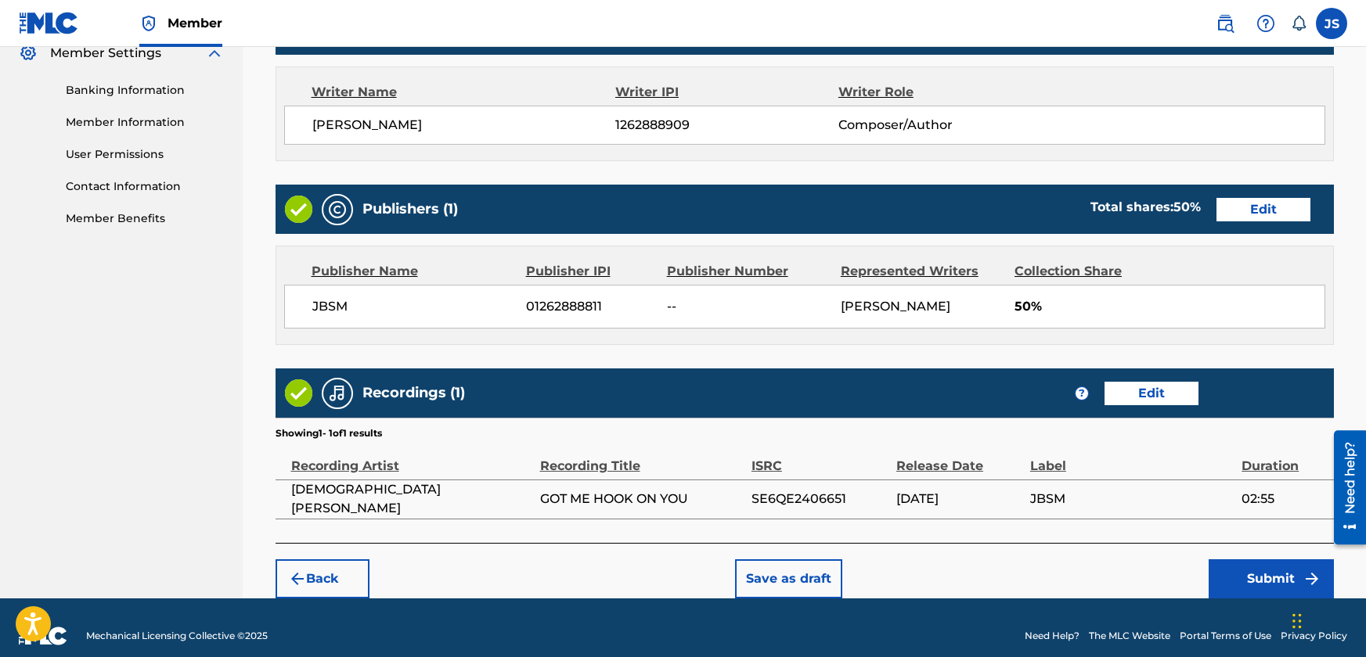
scroll to position [666, 0]
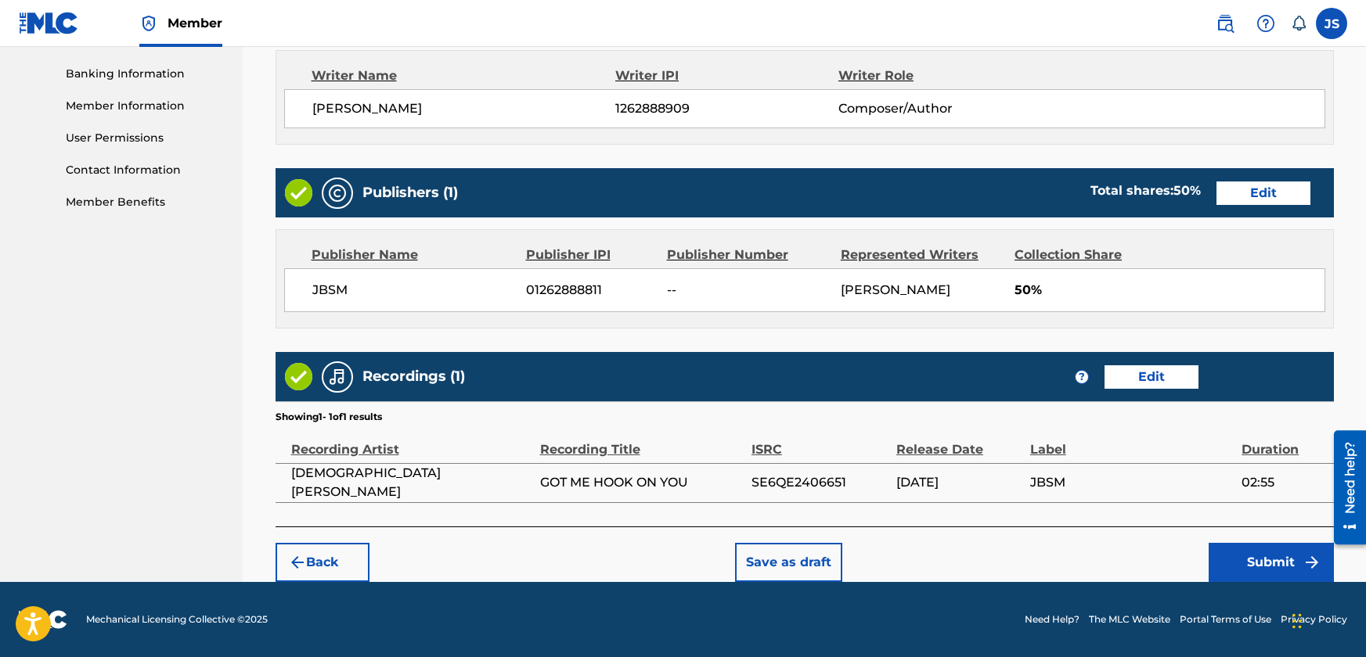
click at [1274, 560] on button "Submit" at bounding box center [1270, 562] width 125 height 39
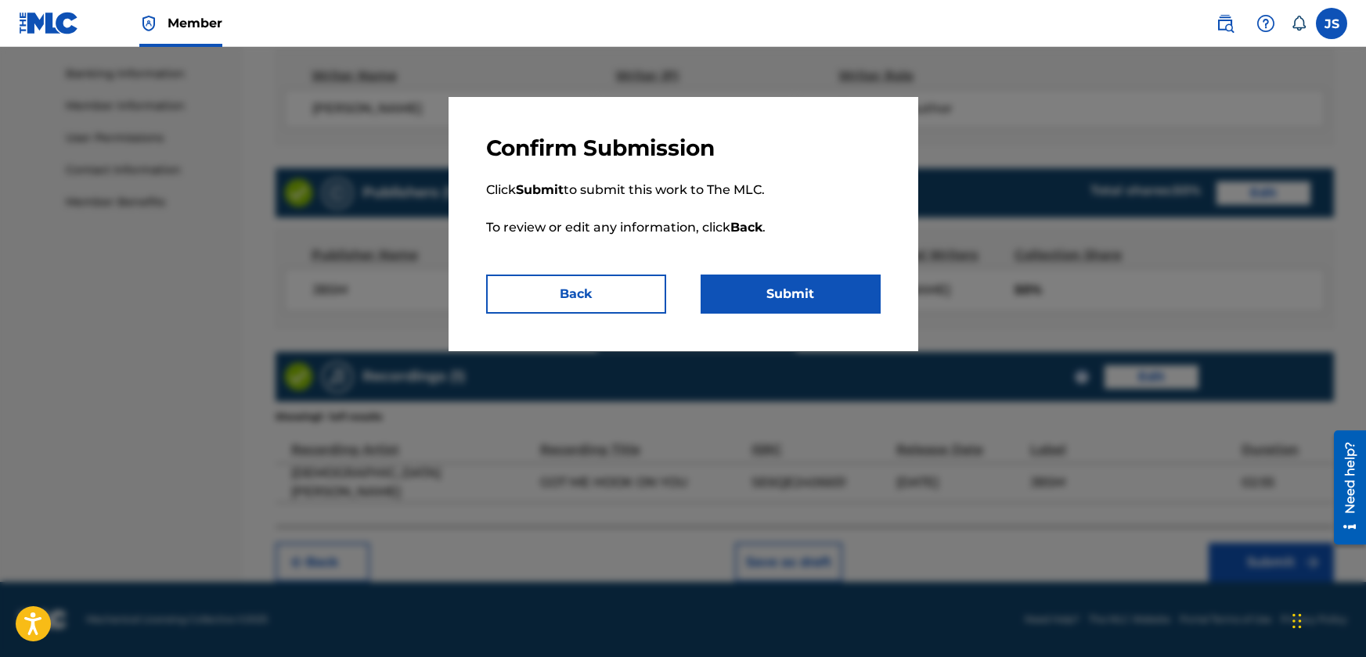
click at [855, 293] on button "Submit" at bounding box center [790, 294] width 180 height 39
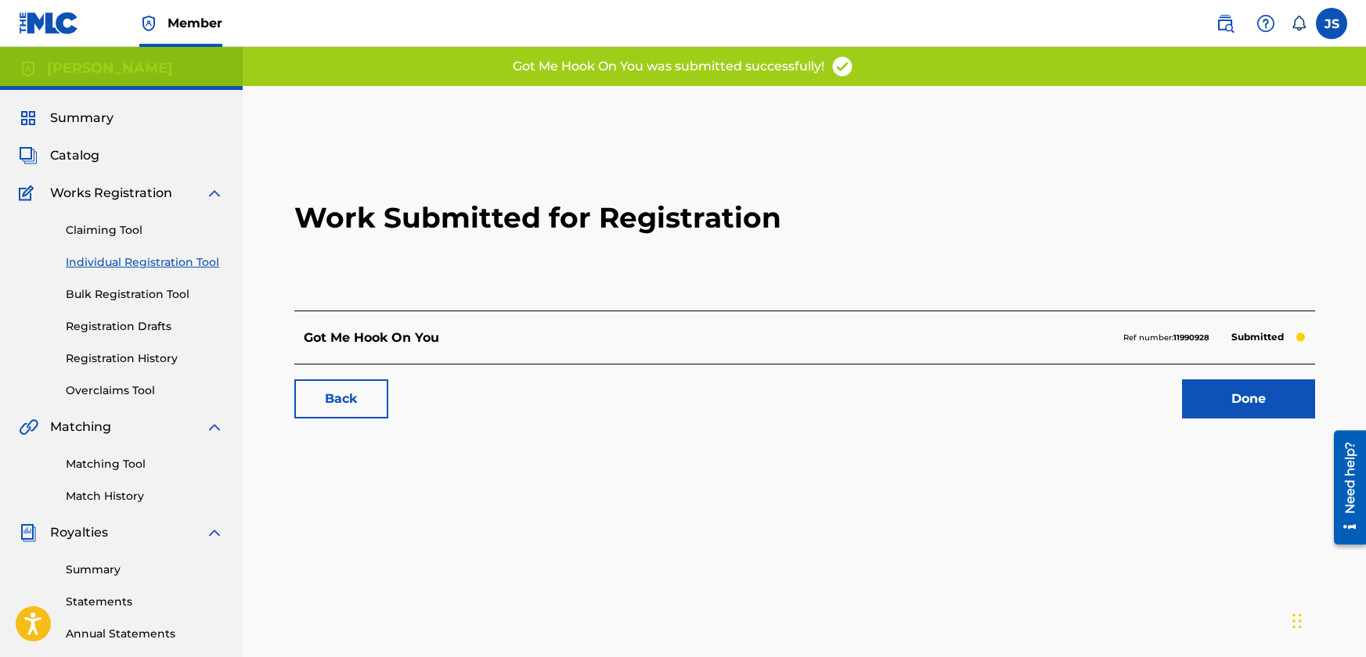
click at [1218, 387] on link "Done" at bounding box center [1248, 399] width 133 height 39
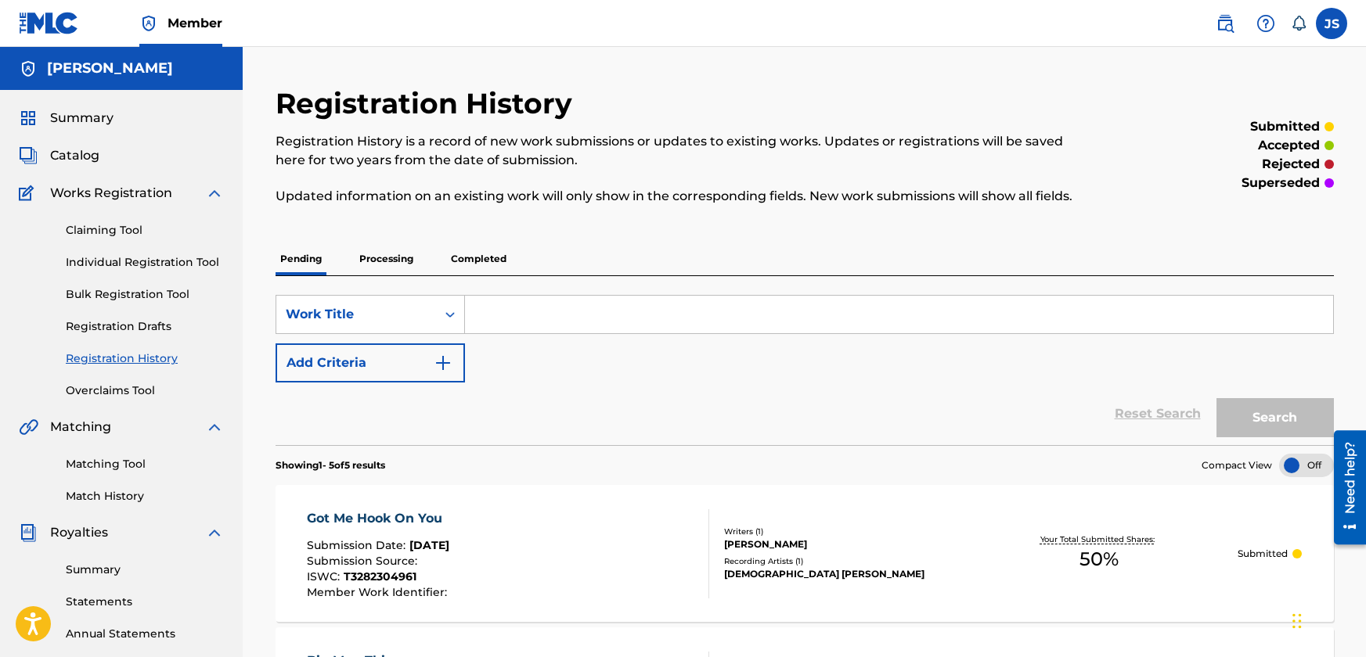
click at [208, 428] on img at bounding box center [214, 427] width 19 height 19
click at [211, 462] on img at bounding box center [214, 464] width 19 height 19
click at [214, 502] on img at bounding box center [214, 502] width 19 height 19
